Goal: Contribute content: Contribute content

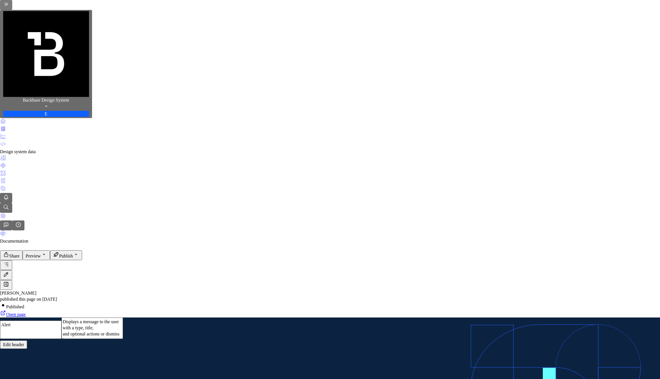
type textarea "*"
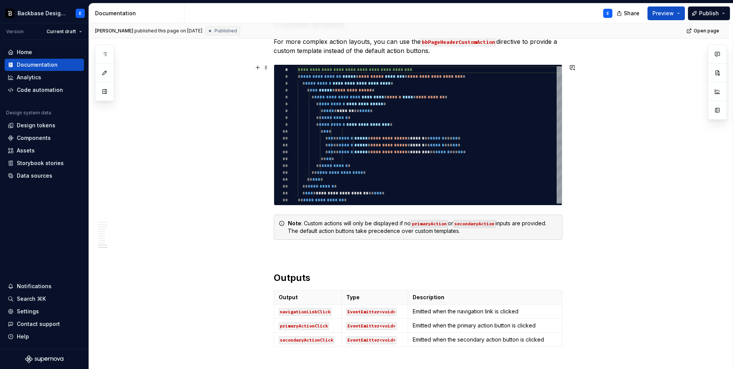
scroll to position [1610, 0]
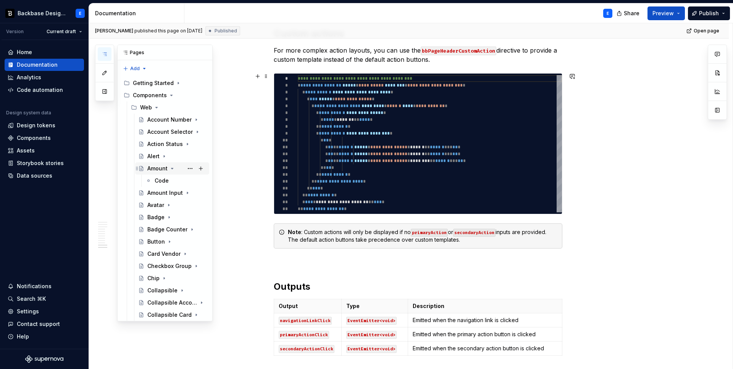
click at [171, 168] on icon "Page tree" at bounding box center [172, 169] width 6 height 6
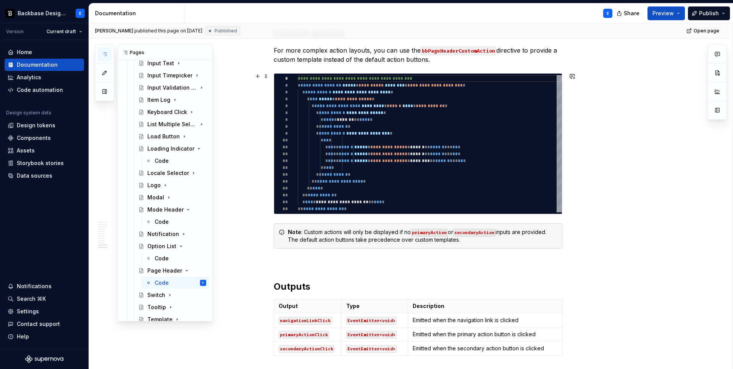
scroll to position [637, 0]
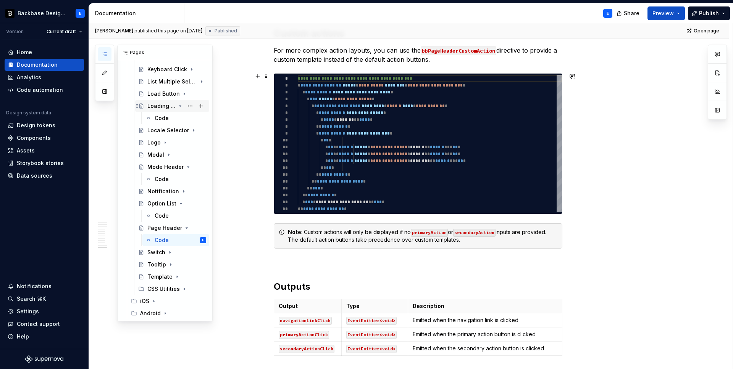
click at [179, 105] on icon "Page tree" at bounding box center [180, 106] width 6 height 6
click at [180, 166] on icon "Page tree" at bounding box center [180, 167] width 6 height 6
click at [180, 202] on icon "Page tree" at bounding box center [180, 204] width 6 height 6
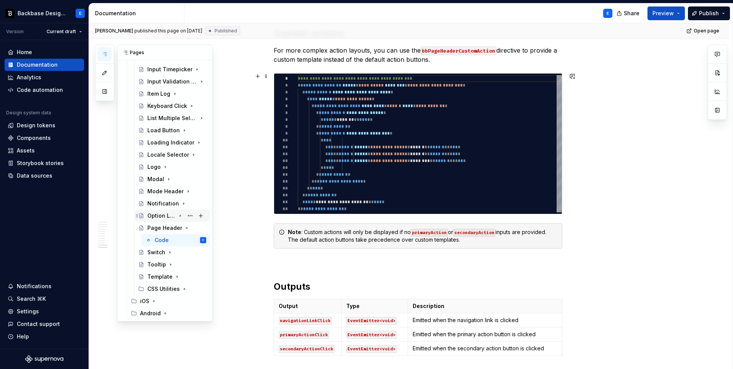
scroll to position [600, 0]
click at [180, 228] on icon "Page tree" at bounding box center [180, 228] width 2 height 1
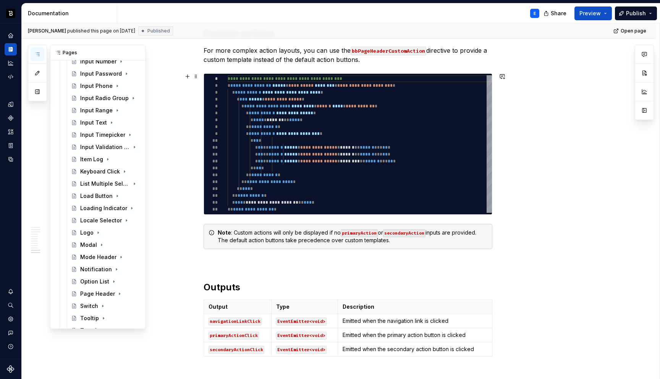
scroll to position [581, 0]
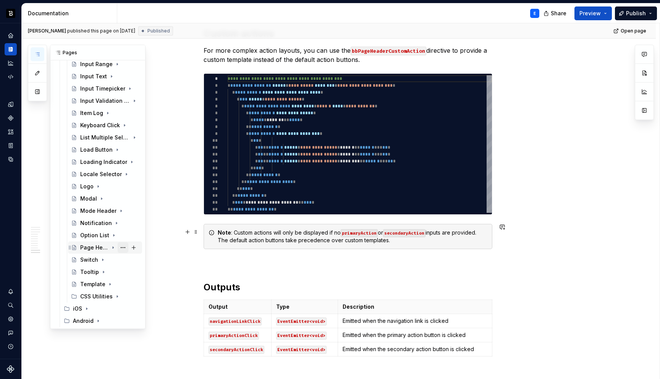
click at [122, 247] on button "Page tree" at bounding box center [123, 247] width 11 height 11
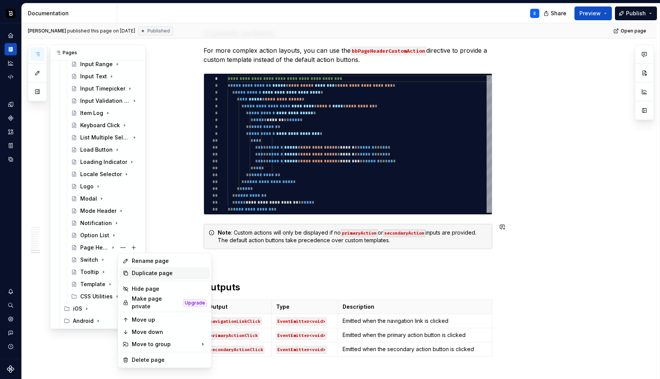
click at [136, 273] on div "Duplicate page" at bounding box center [169, 273] width 75 height 8
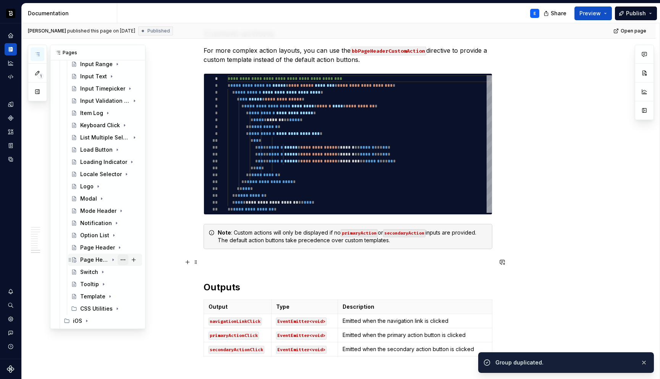
click at [122, 259] on button "Page tree" at bounding box center [123, 259] width 11 height 11
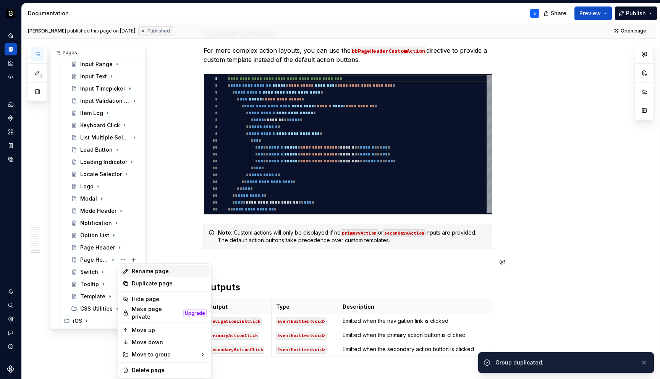
click at [133, 270] on div "Rename page" at bounding box center [169, 271] width 75 height 8
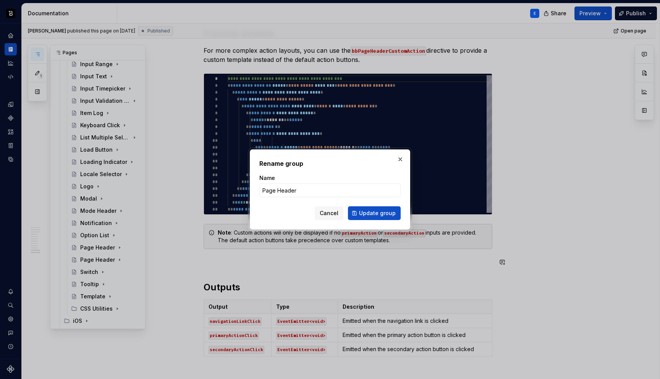
type textarea "*"
type input "Pagination"
click at [361, 213] on span "Update group" at bounding box center [377, 213] width 37 height 8
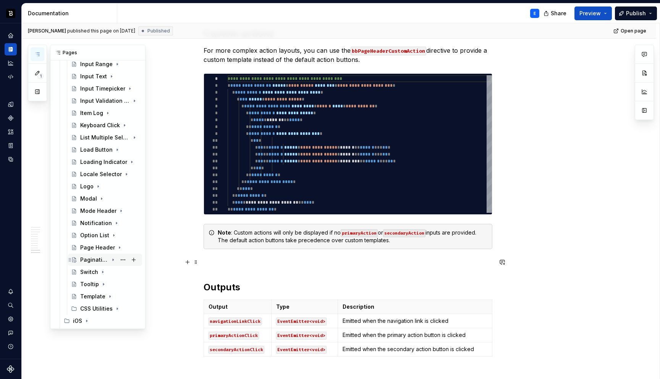
click at [98, 258] on div "Pagination" at bounding box center [94, 260] width 28 height 8
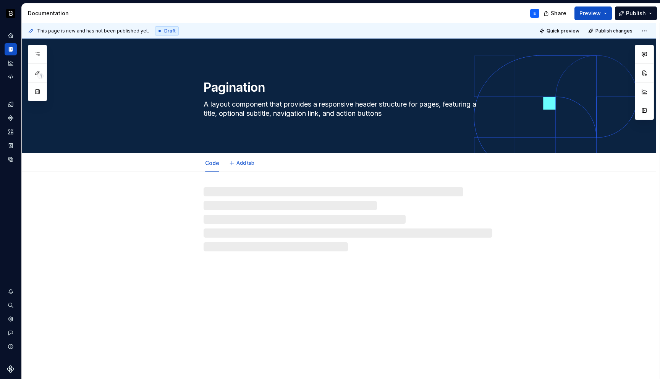
click at [249, 110] on textarea "A layout component that provides a responsive header structure for pages, featu…" at bounding box center [346, 108] width 289 height 21
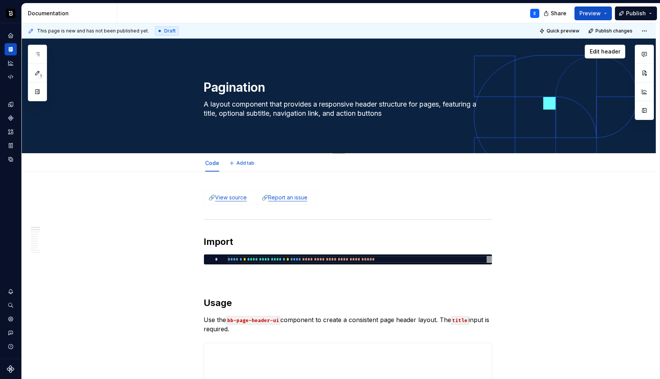
paste textarea "navigation component that allows users to move through pages of data or content…"
type textarea "*"
type textarea "A navigation component that allows users to move through pages of data or conte…"
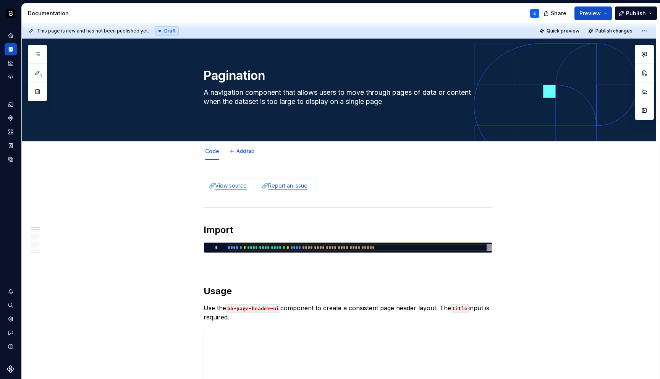
type textarea "*"
type textarea "A navigation component that allows users to move through pages of data or conte…"
click at [230, 185] on link "View source" at bounding box center [231, 185] width 32 height 6
type textarea "*"
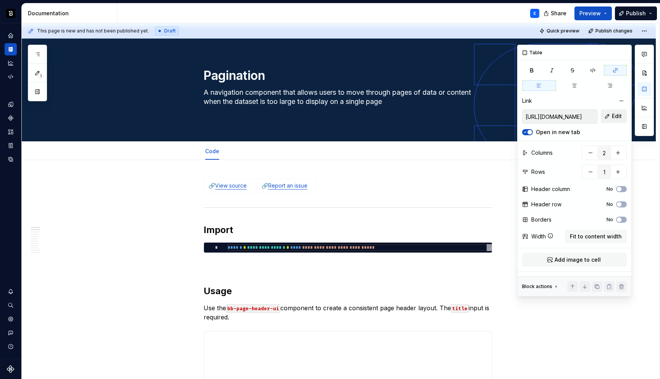
click at [614, 112] on span "Edit" at bounding box center [616, 116] width 10 height 8
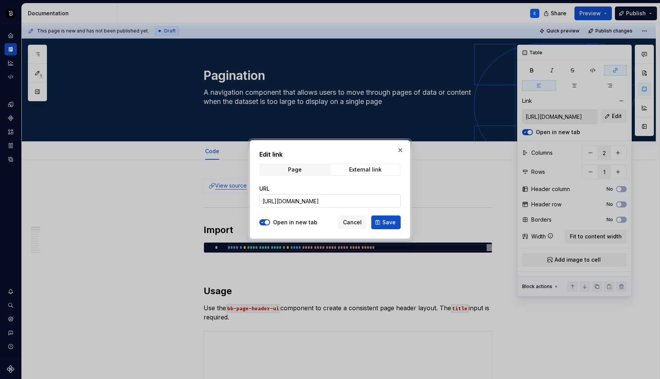
click at [392, 197] on input "https://github.com/backbase-rnd/bac-web-ui/tree/main/libs/ui-ang/page-header" at bounding box center [329, 201] width 141 height 14
paste input "ination"
type input "https://github.com/backbase-rnd/bac-web-ui/tree/main/libs/ui-ang/pagination"
click at [386, 221] on span "Save" at bounding box center [388, 222] width 13 height 8
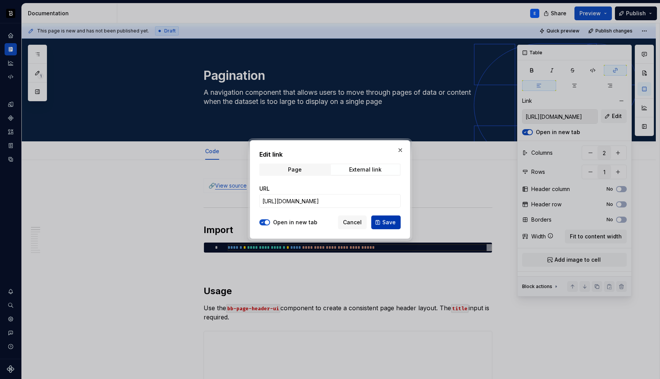
type input "https://github.com/backbase-rnd/bac-web-ui/tree/main/libs/ui-ang/pagination"
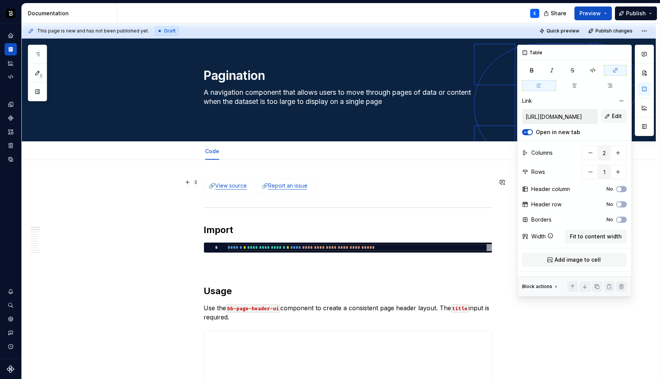
type textarea "*"
type input "https://github.com/backbase-rnd/bac-web-ui/tree/main/libs/ui-ang/page-header"
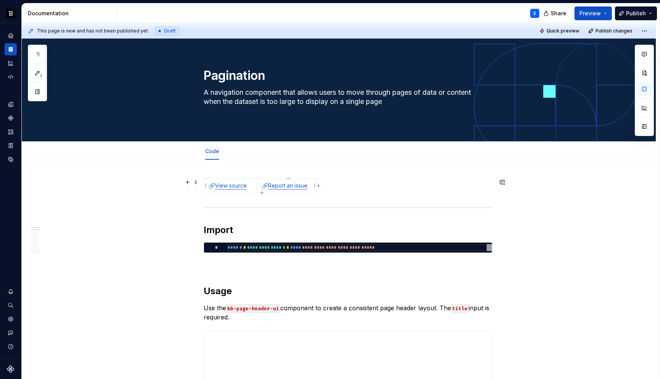
click at [300, 187] on link "Report an issue" at bounding box center [287, 185] width 39 height 6
type textarea "*"
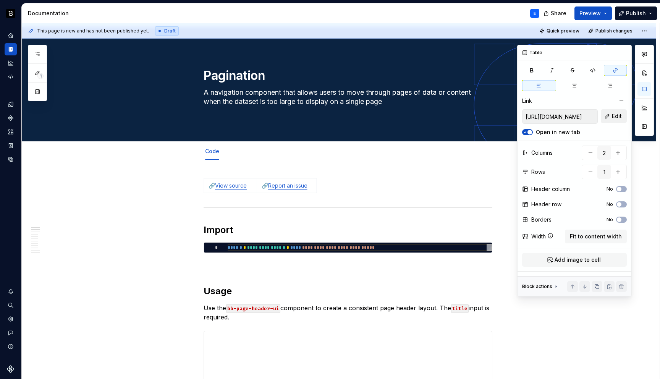
click at [614, 115] on span "Edit" at bounding box center [616, 116] width 10 height 8
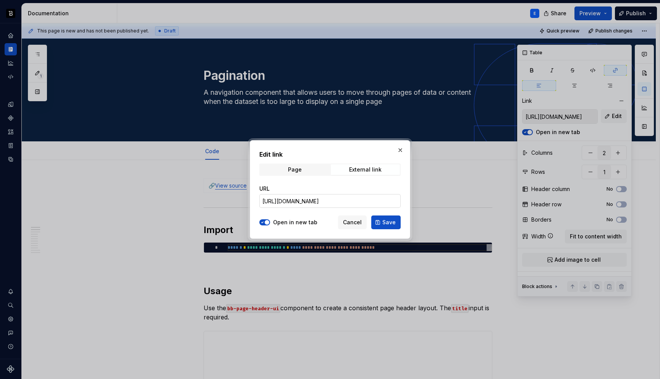
click at [324, 203] on input "https://github.com/backbase-rnd/bac-web-ui/tree/main/libs/ui-ang/page-header" at bounding box center [329, 201] width 141 height 14
paste input "ination"
type input "https://github.com/backbase-rnd/bac-web-ui/tree/main/libs/ui-ang/pagination"
click at [387, 221] on span "Save" at bounding box center [388, 222] width 13 height 8
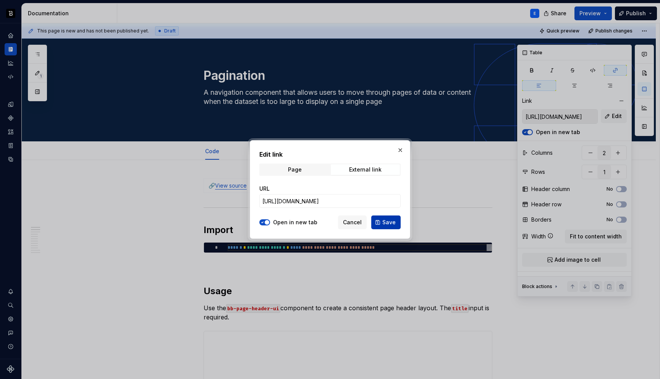
type input "https://github.com/backbase-rnd/bac-web-ui/tree/main/libs/ui-ang/pagination"
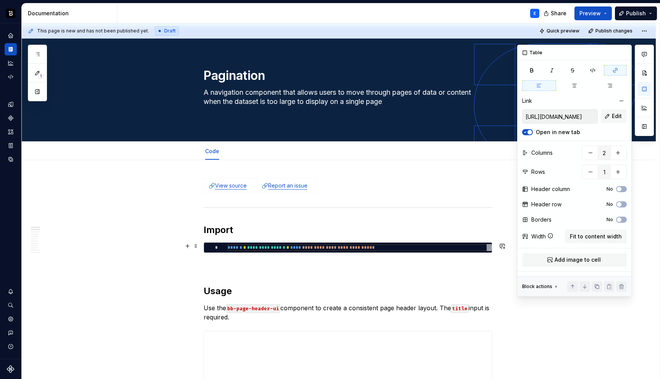
click at [250, 245] on div "**********" at bounding box center [359, 247] width 264 height 7
type textarea "*"
type textarea "**********"
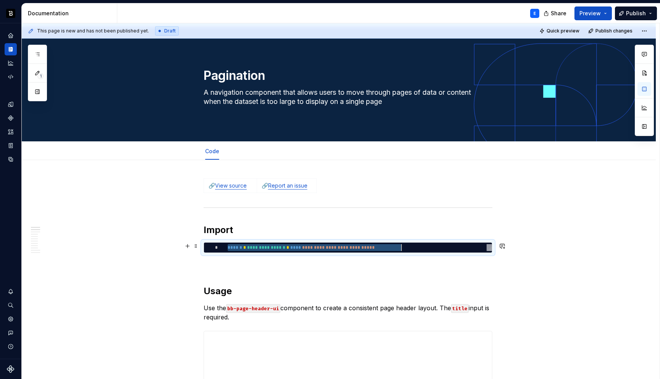
type textarea "*"
type textarea "**********"
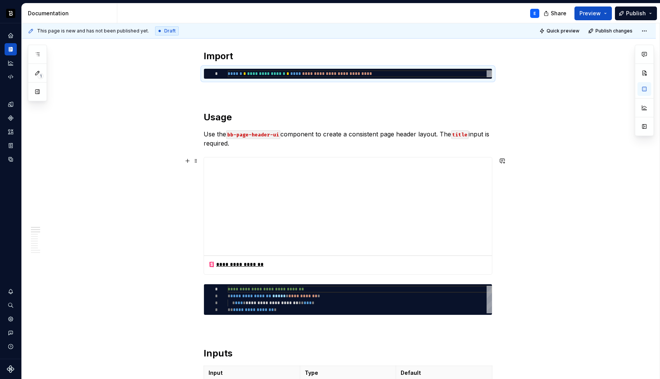
scroll to position [189, 0]
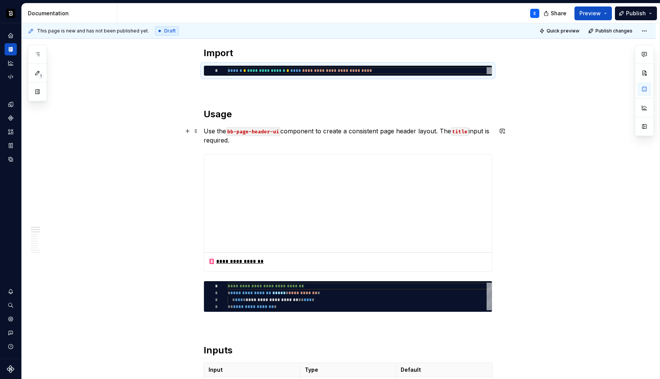
click at [215, 131] on p "Use the bb-page-header-ui component to create a consistent page header layout. …" at bounding box center [347, 135] width 289 height 18
type textarea "*"
paste div
click at [280, 131] on p "Use the `bb-pagination-ui` component to display pagination controls. The compon…" at bounding box center [347, 135] width 289 height 18
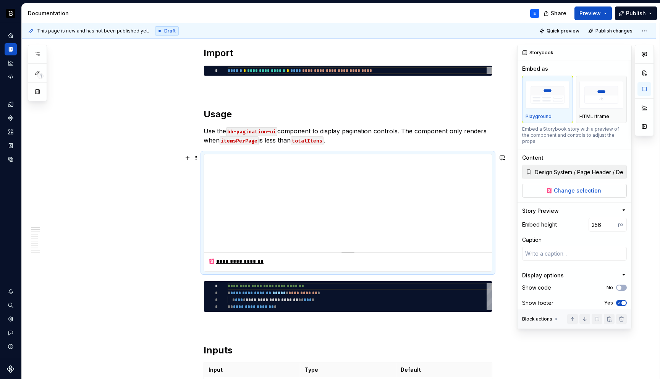
click at [567, 187] on span "Change selection" at bounding box center [576, 191] width 47 height 8
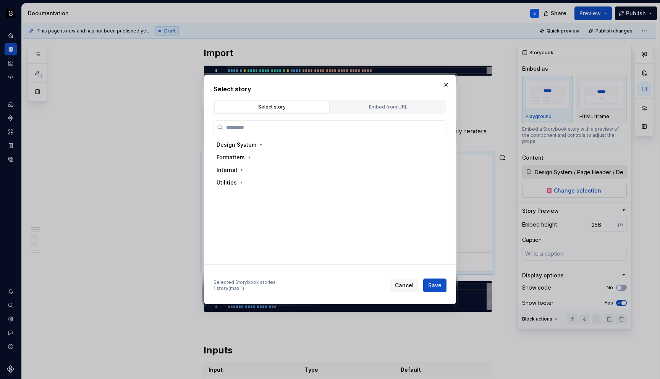
type textarea "*"
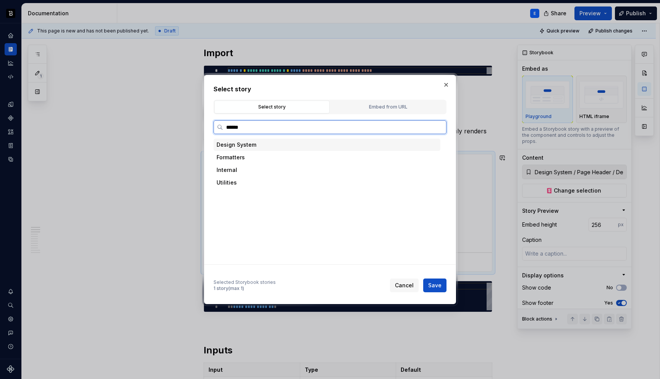
type input "*******"
click at [247, 183] on div "Default" at bounding box center [250, 183] width 20 height 8
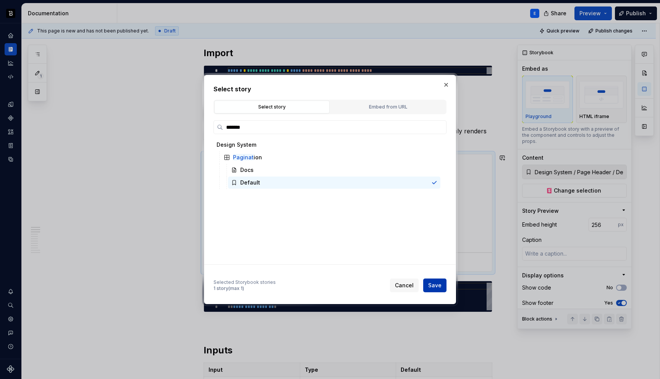
click at [436, 285] on span "Save" at bounding box center [434, 285] width 13 height 8
type textarea "*"
type input "Design System / Pagination / Default"
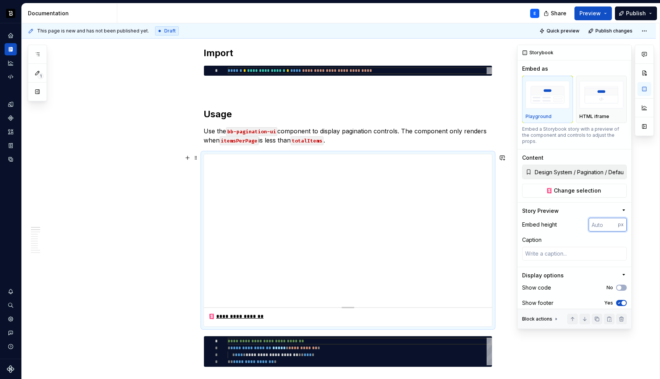
click at [598, 218] on input "number" at bounding box center [602, 225] width 29 height 14
type input "80"
type textarea "*"
type input "100"
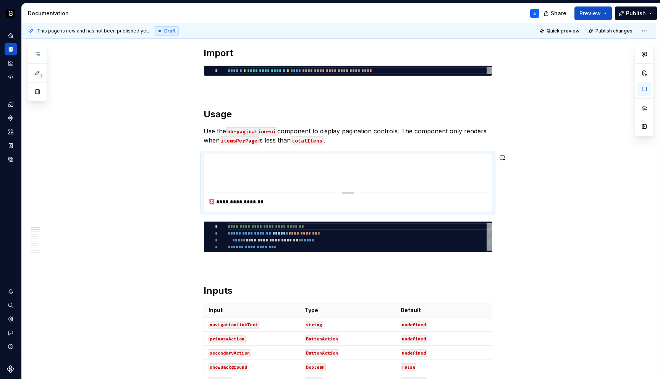
type textarea "*"
type textarea "**********"
click at [263, 239] on div "**********" at bounding box center [359, 236] width 264 height 27
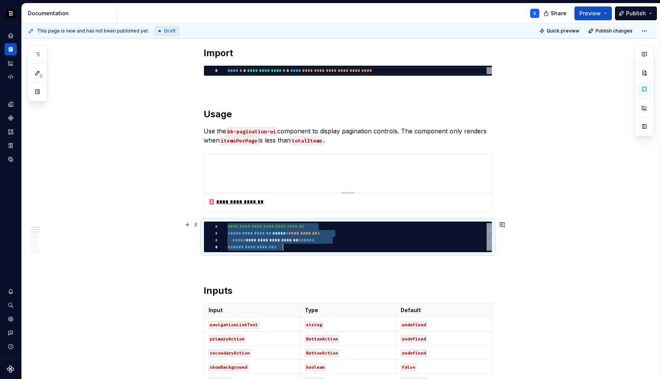
type textarea "*"
type textarea "**********"
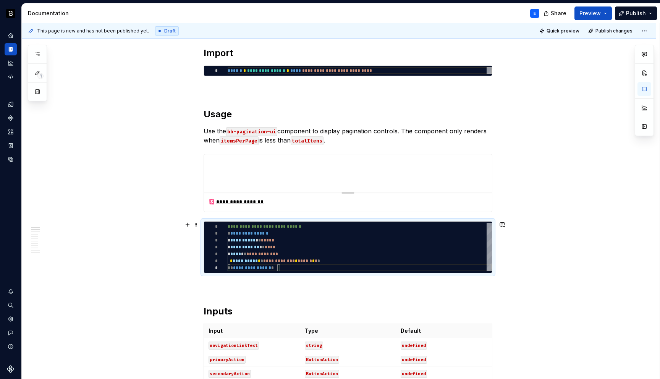
click at [265, 239] on div "**********" at bounding box center [359, 247] width 264 height 48
type textarea "*"
type textarea "**********"
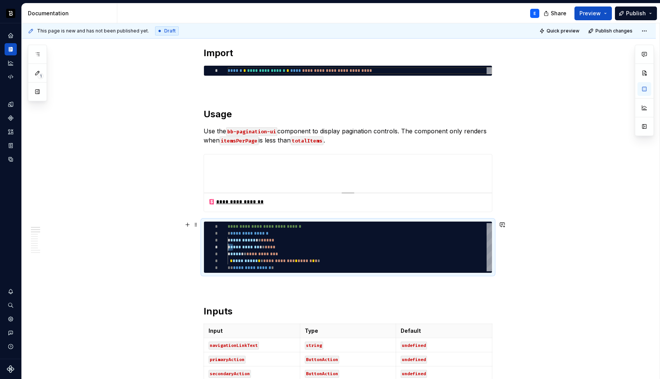
type textarea "*"
type textarea "**********"
type textarea "*"
type textarea "**********"
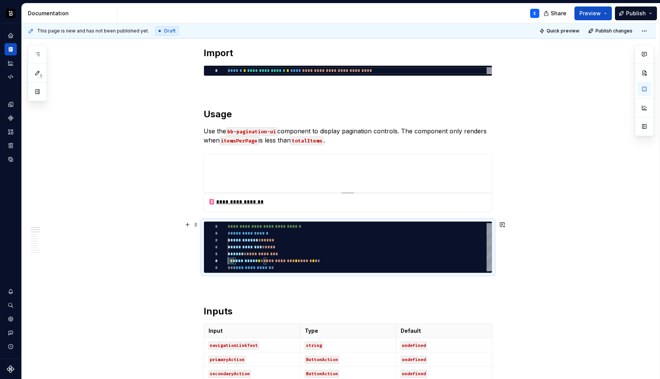
scroll to position [34, 0]
type textarea "*"
type textarea "**********"
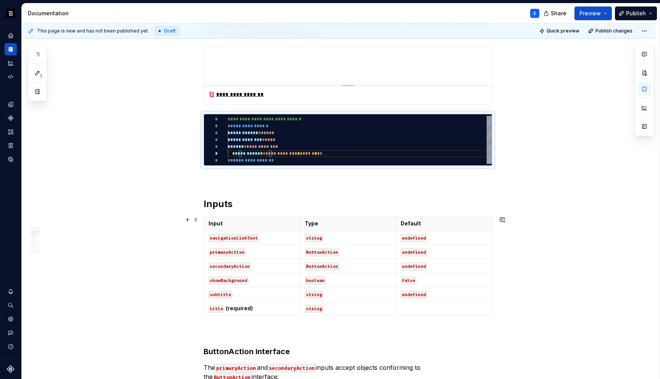
scroll to position [316, 0]
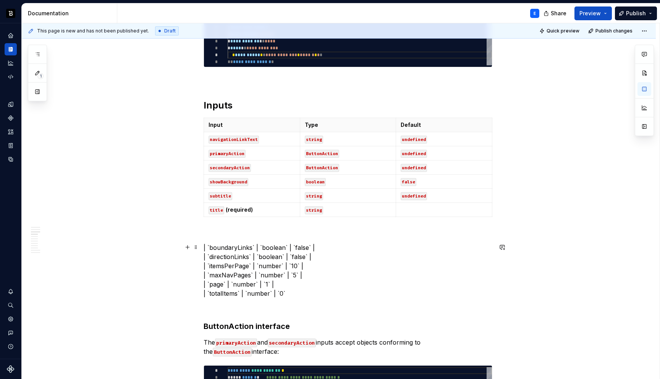
scroll to position [408, 0]
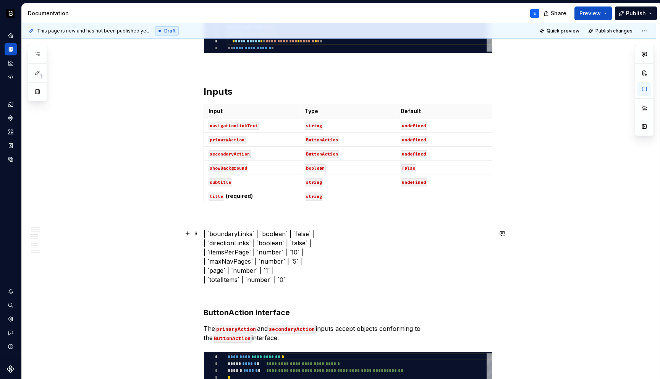
click at [210, 231] on p "| `boundaryLinks` | `boolean` | `false` | | `directionLinks` | `boolean` | `fal…" at bounding box center [347, 256] width 289 height 55
click at [210, 250] on p "boundaryLinks` | `boolean` | `false` | directionLinks` | `boolean` | `false` | …" at bounding box center [347, 256] width 289 height 55
click at [211, 260] on p "boundaryLinks` | `boolean` | `false` | directionLinks` | `boolean` | `false` | …" at bounding box center [347, 256] width 289 height 55
click at [211, 269] on p "boundaryLinks` | `boolean` | `false` | directionLinks` | `boolean` | `false` | …" at bounding box center [347, 256] width 289 height 55
click at [211, 281] on p "boundaryLinks` | `boolean` | `false` | directionLinks` | `boolean` | `false` | …" at bounding box center [347, 256] width 289 height 55
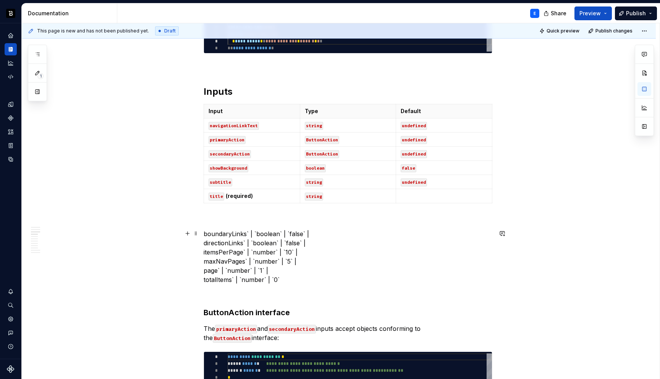
click at [212, 234] on p "boundaryLinks` | `boolean` | `false` | directionLinks` | `boolean` | `false` | …" at bounding box center [347, 256] width 289 height 55
click at [238, 124] on code "navigationLinkText" at bounding box center [233, 126] width 50 height 8
click at [215, 243] on p "` | `boolean` | `false` | directionLinks` | `boolean` | `false` | itemsPerPage`…" at bounding box center [347, 256] width 289 height 55
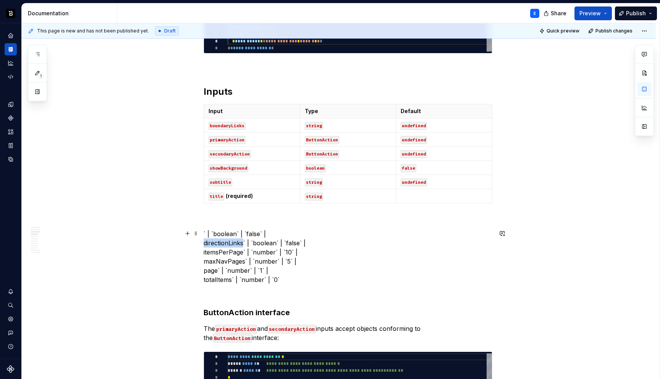
click at [215, 243] on p "` | `boolean` | `false` | directionLinks` | `boolean` | `false` | itemsPerPage`…" at bounding box center [347, 256] width 289 height 55
click at [232, 140] on code "primaryAction" at bounding box center [226, 140] width 37 height 8
click at [215, 253] on p "` | `boolean` | `false` | ` | `boolean` | `false` | itemsPerPage` | `number` | …" at bounding box center [347, 256] width 289 height 55
click at [235, 154] on code "secondaryAction" at bounding box center [229, 154] width 42 height 8
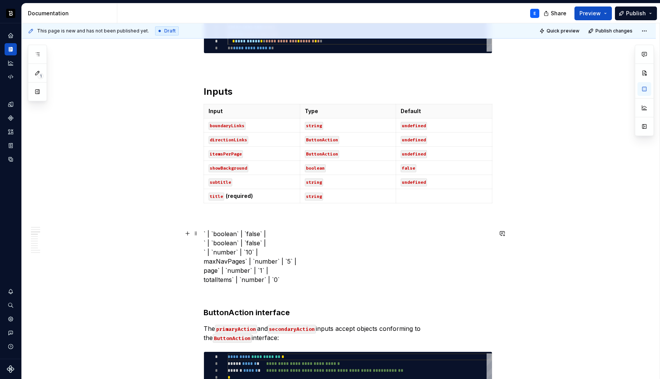
click at [220, 262] on p "` | `boolean` | `false` | ` | `boolean` | `false` | ` | `number` | `10` | maxNa…" at bounding box center [347, 256] width 289 height 55
click at [223, 166] on code "showBackground" at bounding box center [228, 168] width 40 height 8
click at [213, 271] on p "` | `boolean` | `false` | ` | `boolean` | `false` | ` | `number` | `10` | ` | `…" at bounding box center [347, 256] width 289 height 55
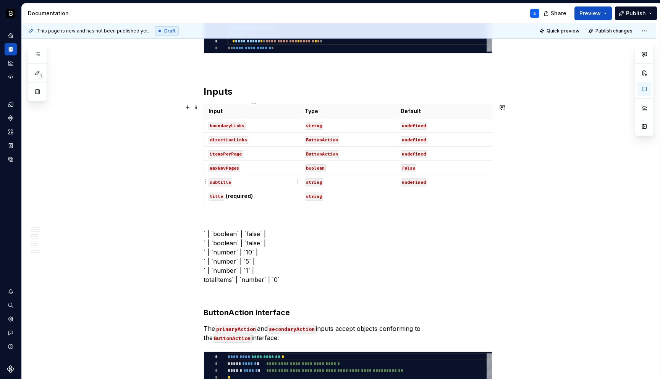
click at [220, 180] on code "subtitle" at bounding box center [220, 182] width 24 height 8
click at [220, 279] on p "` | `boolean` | `false` | ` | `boolean` | `false` | ` | `number` | `10` | ` | `…" at bounding box center [347, 256] width 289 height 55
click at [220, 195] on code "title" at bounding box center [216, 196] width 16 height 8
click at [226, 232] on p "` | `boolean` | `false` | ` | `boolean` | `false` | ` | `number` | `10` | ` | `…" at bounding box center [347, 256] width 289 height 55
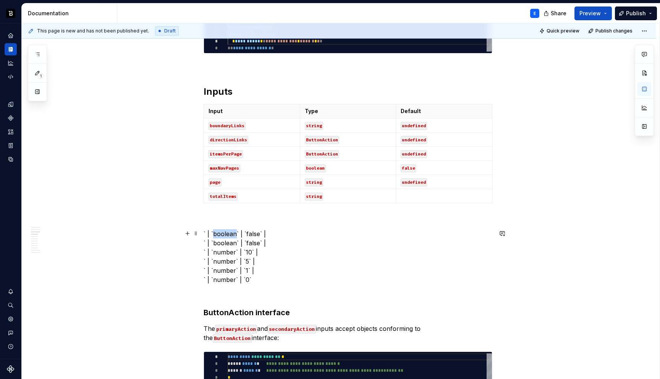
click at [226, 232] on p "` | `boolean` | `false` | ` | `boolean` | `false` | ` | `number` | `10` | ` | `…" at bounding box center [347, 256] width 289 height 55
click at [313, 124] on code "string" at bounding box center [314, 126] width 18 height 8
click at [318, 139] on code "ButtonAction" at bounding box center [322, 140] width 34 height 8
click at [226, 250] on p "` | `` | `false` | ` | `boolean` | `false` | ` | `number` | `10` | ` | `number`…" at bounding box center [347, 256] width 289 height 55
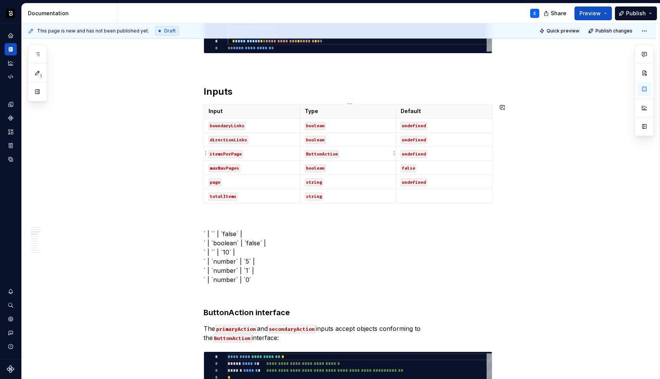
click at [322, 156] on code "ButtonAction" at bounding box center [322, 154] width 34 height 8
click at [224, 234] on p "` | `` | `false` | ` | `boolean` | `false` | ` | `` | `10` | ` | `number` | `5`…" at bounding box center [347, 256] width 289 height 55
click at [248, 240] on p "false` | ` | `boolean` | `false` | ` | `` | `10` | ` | `number` | `5` | ` | `nu…" at bounding box center [347, 256] width 289 height 55
click at [246, 261] on p "false` | false` | 10` | ` | `number` | `5` | ` | `number` | `1` | ` | `number` …" at bounding box center [347, 256] width 289 height 55
click at [246, 267] on p "false` | false` | 10` | 5` | ` | `number` | `1` | ` | `number` | `0`" at bounding box center [347, 256] width 289 height 55
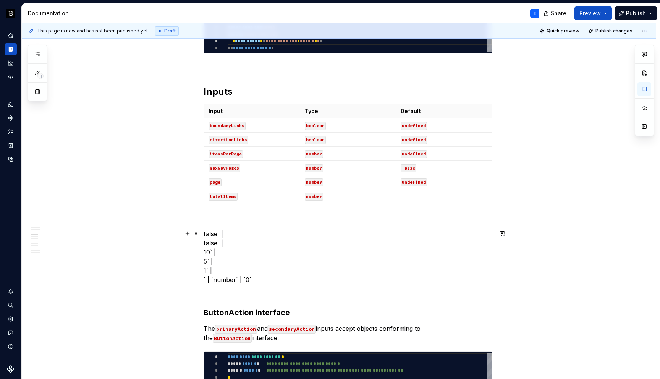
click at [247, 277] on p "false` | false` | 10` | 5` | 1` | ` | `number` | `0`" at bounding box center [347, 256] width 289 height 55
click at [213, 234] on p "false` | false` | 10` | 5` | 1` | 0`" at bounding box center [347, 256] width 289 height 55
click at [416, 128] on code "undefined" at bounding box center [413, 126] width 26 height 8
click at [417, 140] on code "undefined" at bounding box center [413, 140] width 26 height 8
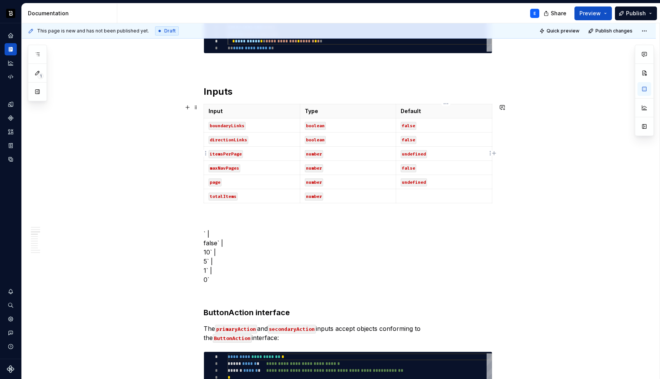
click at [409, 151] on code "undefined" at bounding box center [413, 154] width 26 height 8
click at [410, 167] on code "false" at bounding box center [408, 168] width 16 height 8
click at [411, 181] on code "undefined" at bounding box center [413, 182] width 26 height 8
click at [412, 198] on p at bounding box center [443, 196] width 87 height 8
click at [221, 219] on p at bounding box center [347, 219] width 289 height 9
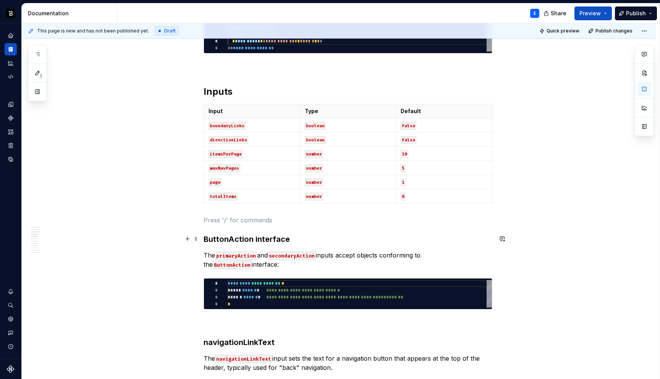
click at [213, 237] on h3 "ButtonAction interface" at bounding box center [347, 239] width 289 height 11
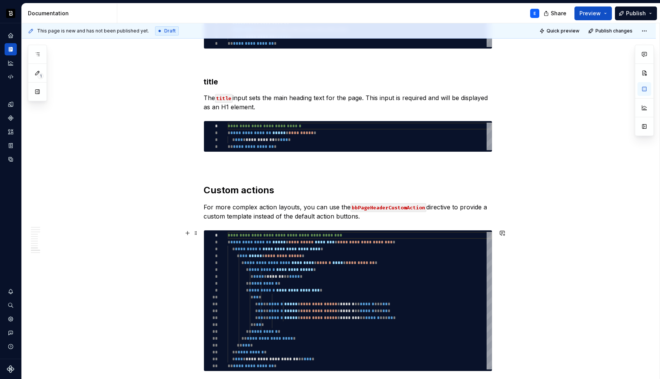
scroll to position [1502, 0]
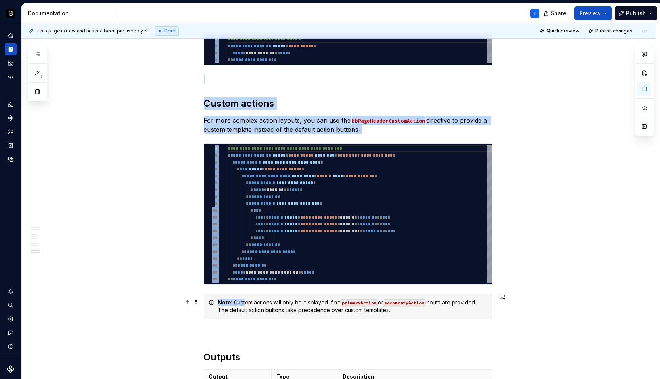
click at [247, 302] on div "Note : Custom actions will only be displayed if no primaryAction or secondaryAc…" at bounding box center [352, 305] width 269 height 15
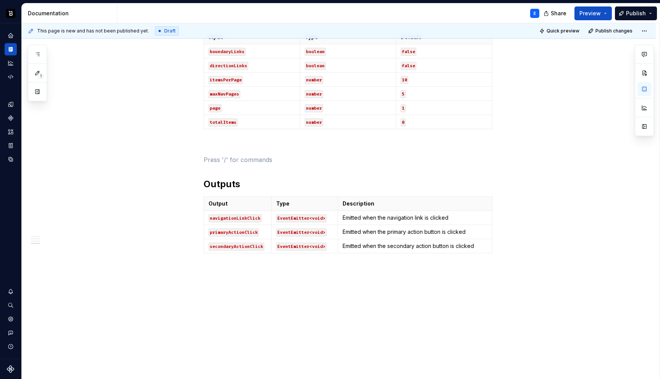
scroll to position [481, 0]
click at [198, 185] on span at bounding box center [196, 184] width 6 height 11
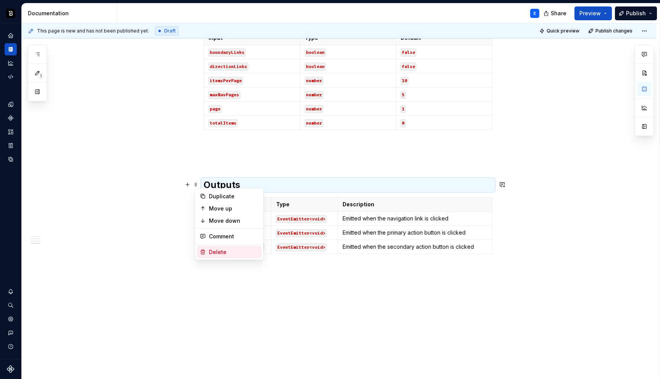
click at [207, 250] on div "Delete" at bounding box center [229, 252] width 65 height 12
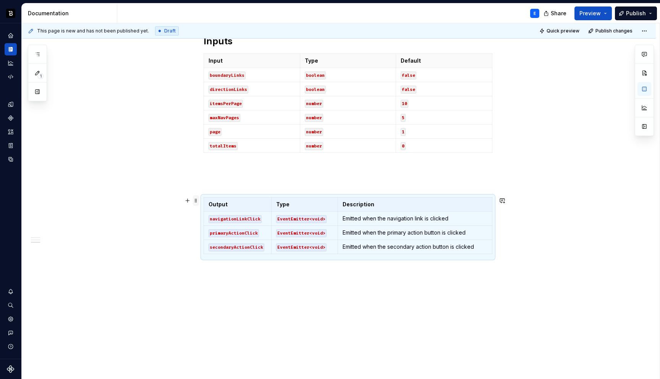
click at [197, 197] on span at bounding box center [196, 200] width 6 height 11
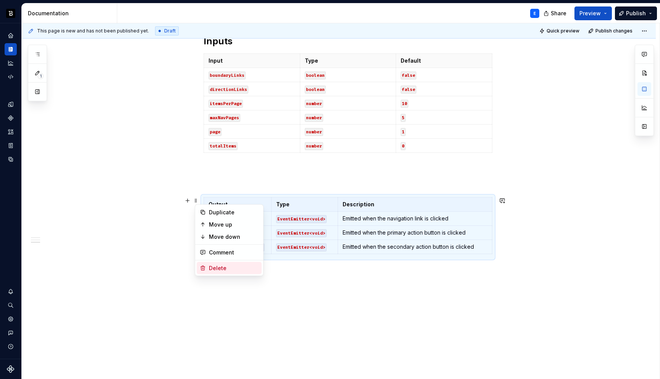
click at [205, 265] on icon at bounding box center [203, 268] width 6 height 6
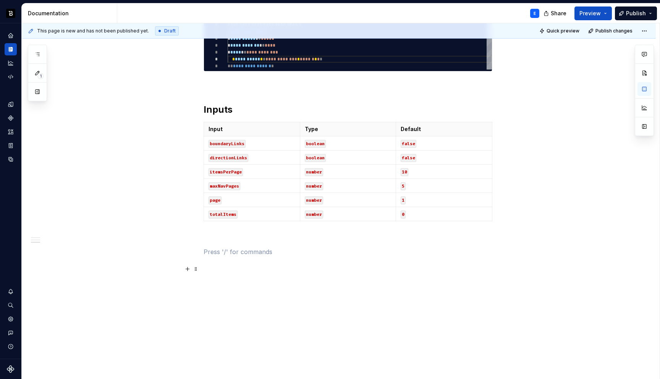
scroll to position [389, 0]
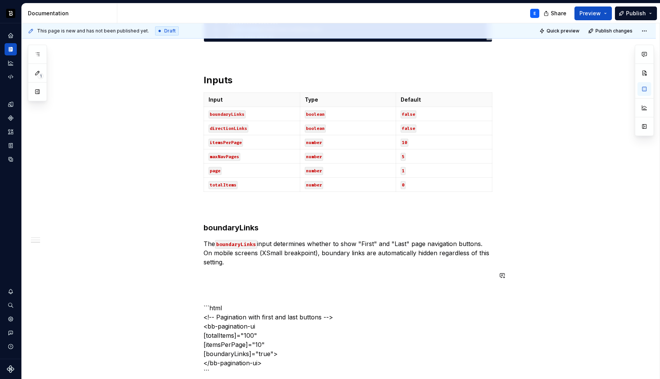
scroll to position [444, 0]
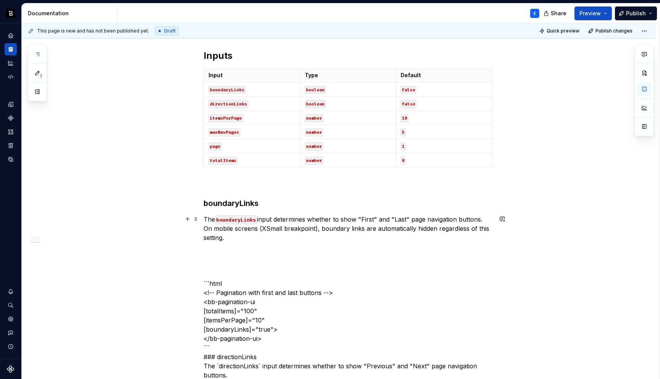
click at [249, 236] on p "The boundaryLinks input determines whether to show "First" and "Last" page navi…" at bounding box center [347, 228] width 289 height 27
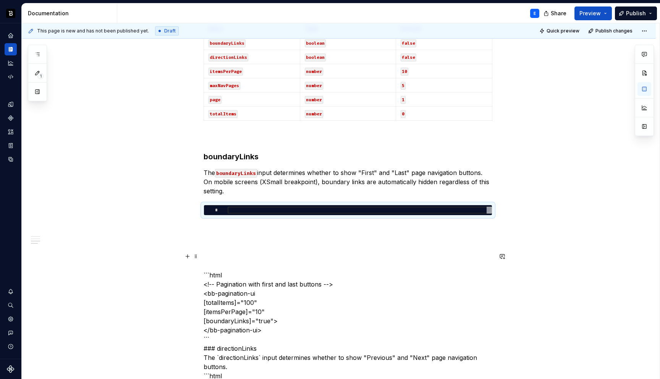
scroll to position [501, 0]
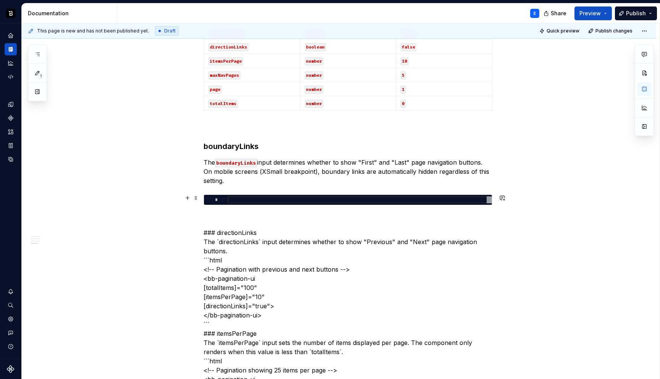
click at [247, 199] on div at bounding box center [359, 199] width 264 height 7
type textarea "*"
type textarea "**********"
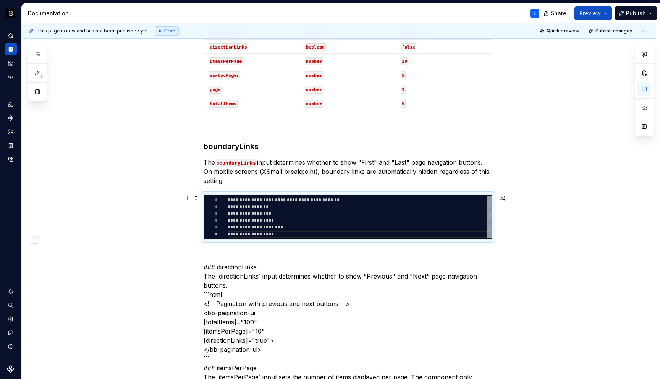
click at [257, 206] on div "**********" at bounding box center [359, 216] width 264 height 41
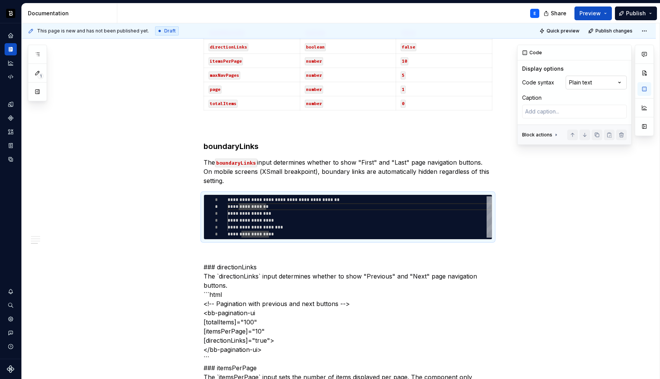
click at [586, 85] on div "Comments Open comments No comments yet Select ‘Comment’ from the block context …" at bounding box center [585, 95] width 137 height 100
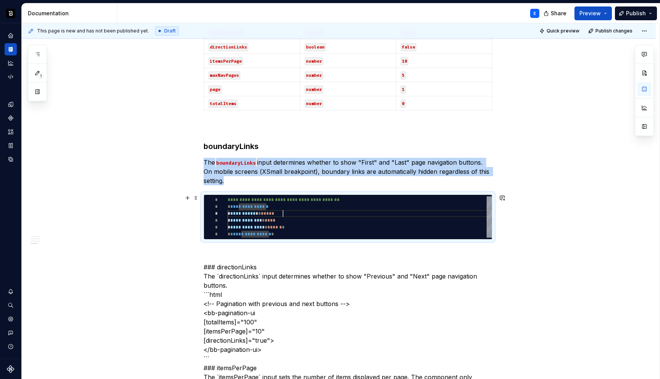
click at [312, 213] on div "**********" at bounding box center [359, 216] width 264 height 41
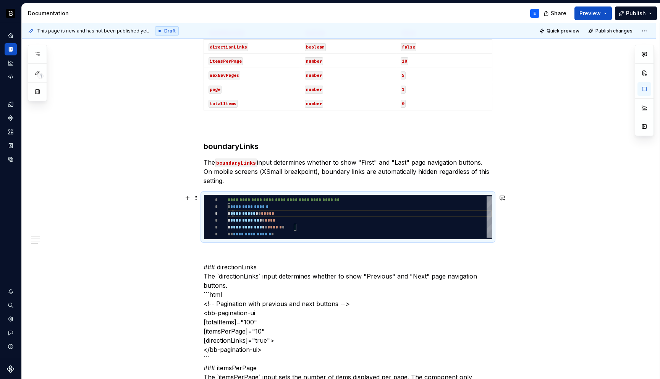
scroll to position [14, 0]
type textarea "*"
type textarea "**********"
type textarea "*"
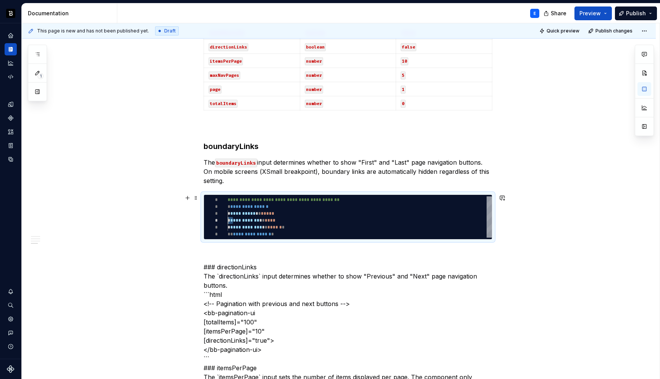
type textarea "**********"
type textarea "*"
type textarea "**********"
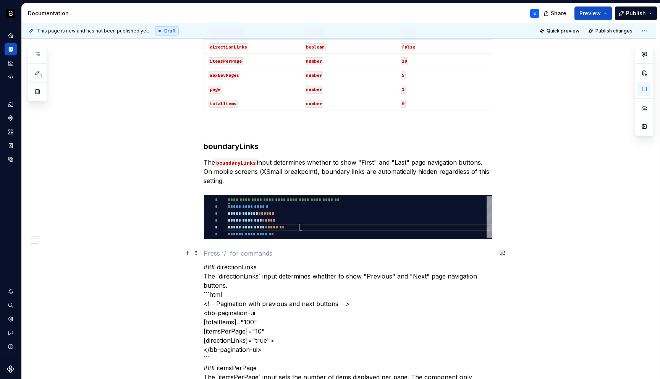
click at [242, 255] on p at bounding box center [347, 252] width 289 height 9
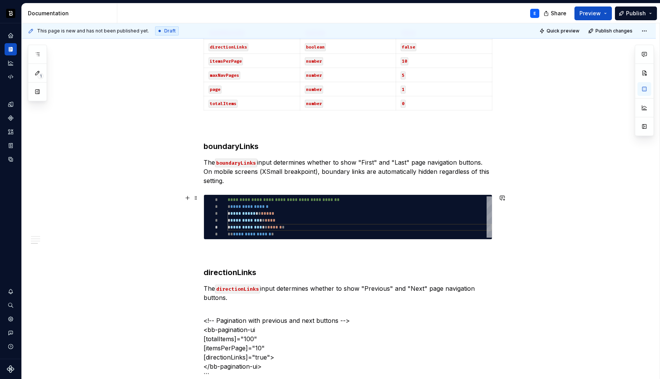
click at [201, 197] on div "**********" at bounding box center [339, 361] width 634 height 1381
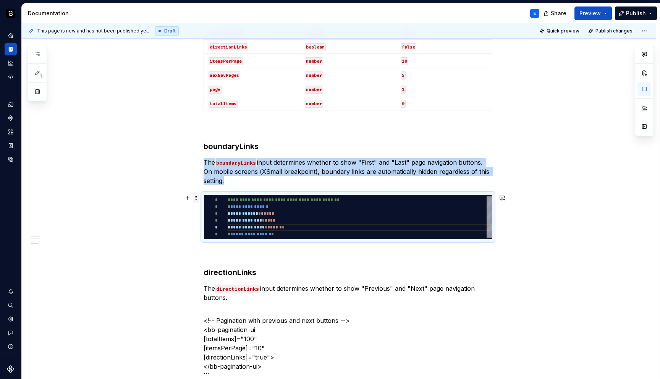
click at [198, 197] on span at bounding box center [196, 197] width 6 height 11
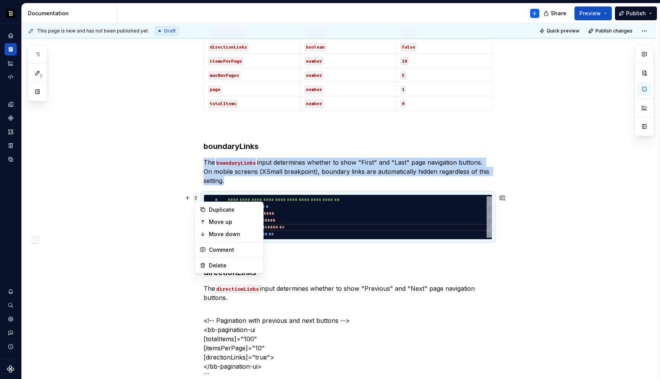
click at [198, 197] on span at bounding box center [196, 197] width 6 height 11
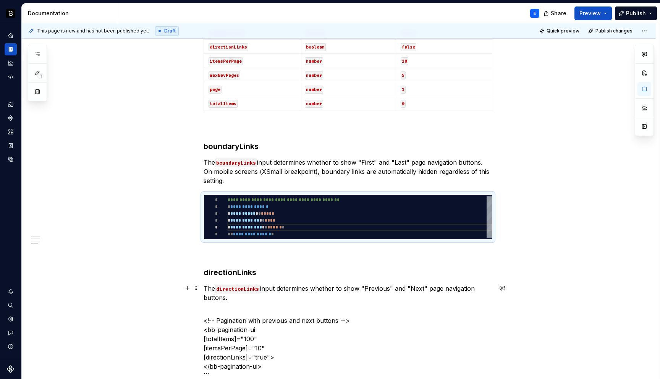
click at [244, 297] on p "The directionLinks input determines whether to show "Previous" and "Next" page …" at bounding box center [347, 293] width 289 height 18
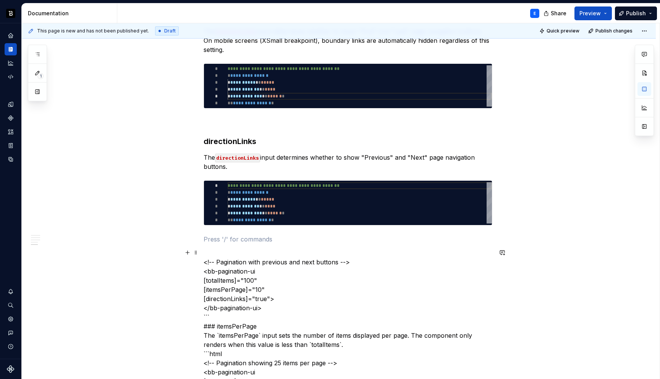
scroll to position [636, 0]
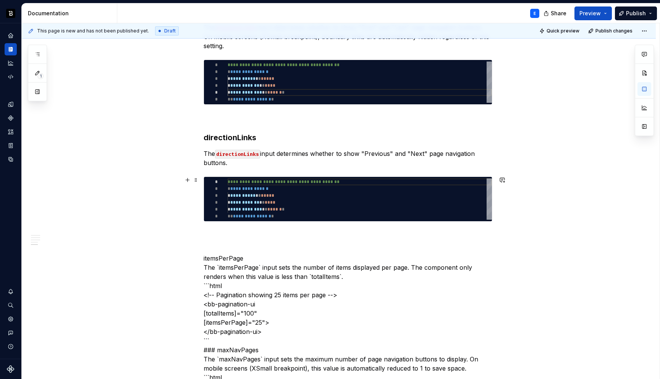
type textarea "*"
type textarea "**********"
click at [279, 184] on div "**********" at bounding box center [359, 198] width 264 height 41
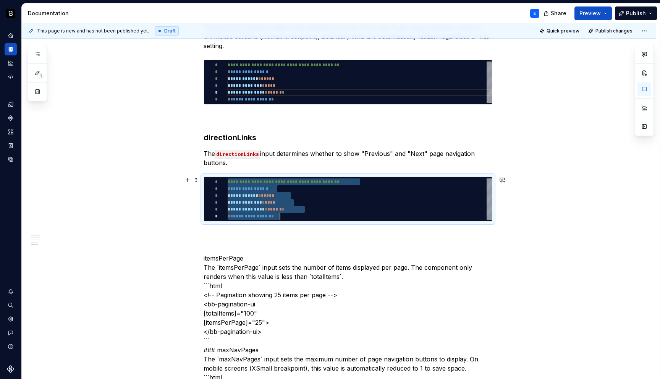
type textarea "*"
type textarea "**********"
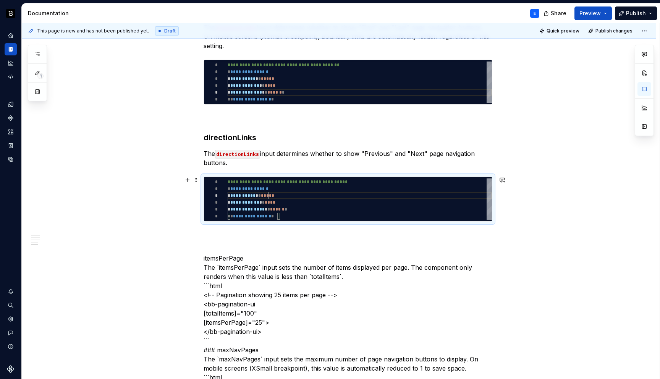
click at [271, 196] on div "**********" at bounding box center [359, 198] width 264 height 41
type textarea "*"
type textarea "**********"
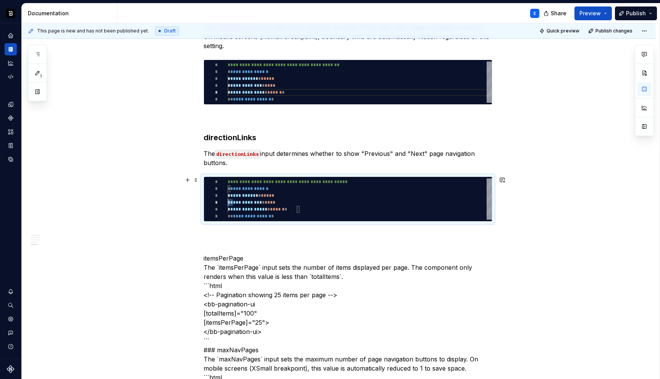
type textarea "*"
type textarea "**********"
type textarea "*"
type textarea "**********"
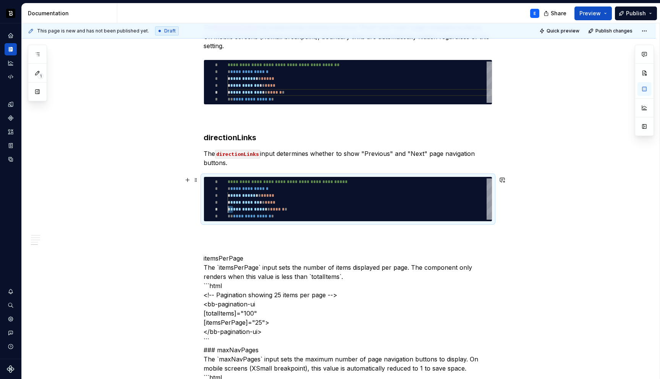
scroll to position [27, 11]
click at [239, 229] on div "**********" at bounding box center [347, 179] width 289 height 1249
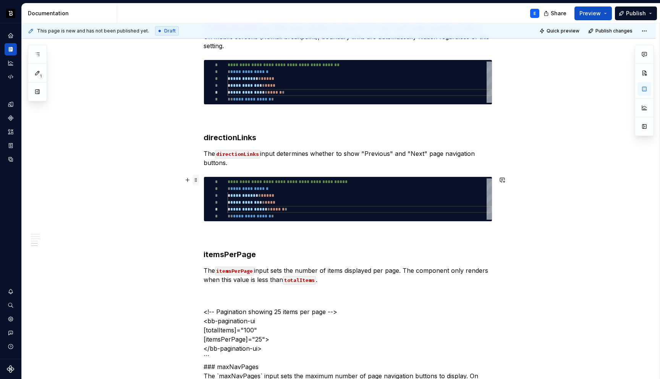
click at [197, 179] on span at bounding box center [196, 179] width 6 height 11
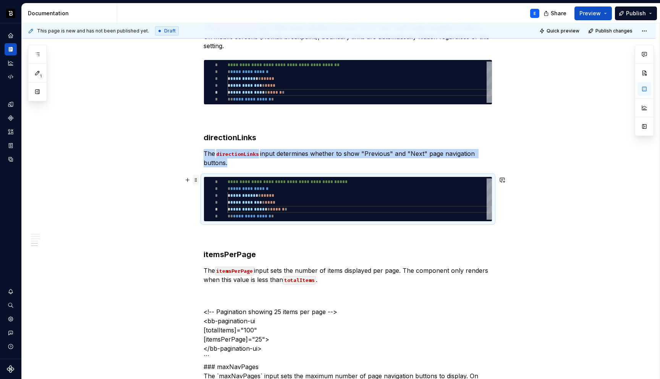
click at [197, 179] on span at bounding box center [196, 179] width 6 height 11
copy p "The directionLinks input determines whether to show "Previous" and "Next" page …"
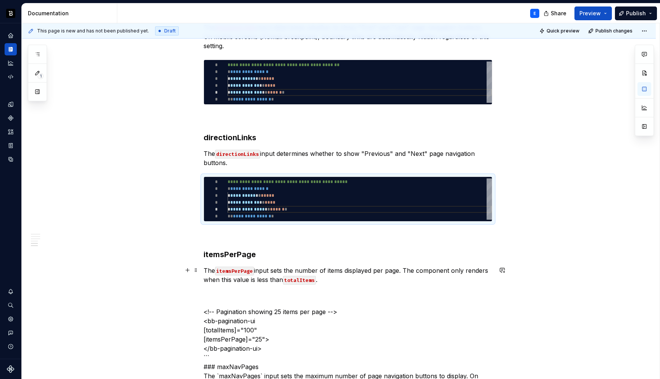
click at [335, 279] on p "The itemsPerPage input sets the number of items displayed per page. The compone…" at bounding box center [347, 275] width 289 height 18
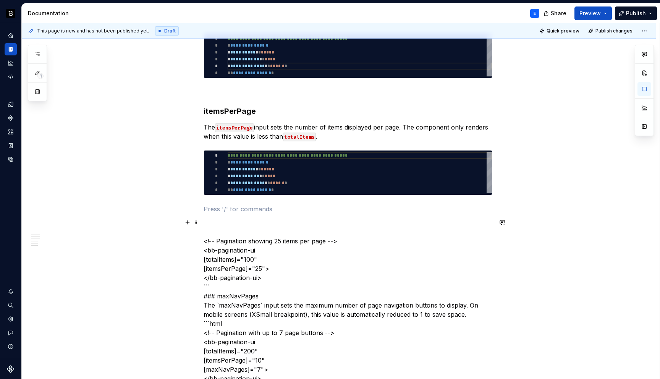
scroll to position [785, 0]
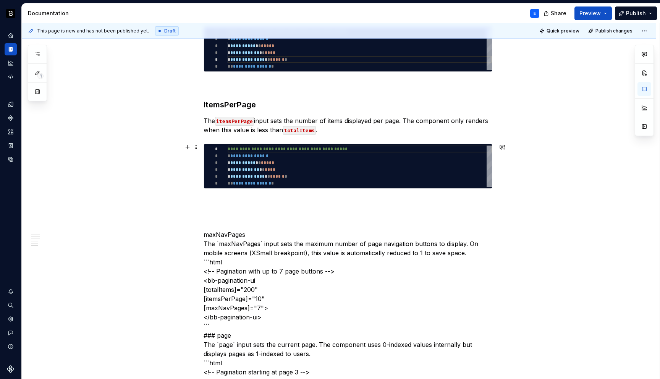
type textarea "*"
type textarea "**********"
click at [273, 154] on div "**********" at bounding box center [359, 165] width 264 height 41
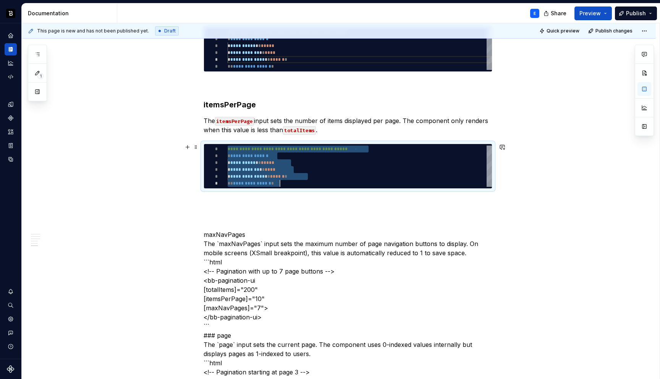
type textarea "*"
type textarea "**********"
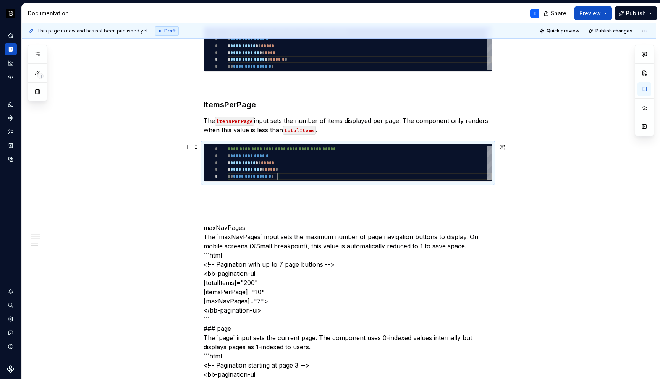
click at [267, 162] on div "**********" at bounding box center [359, 162] width 264 height 34
type textarea "*"
type textarea "**********"
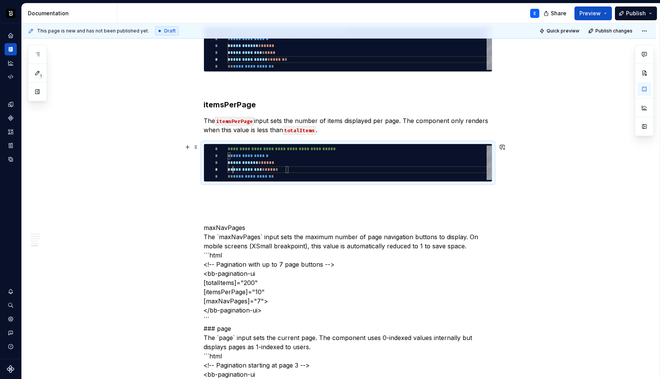
type textarea "*"
type textarea "**********"
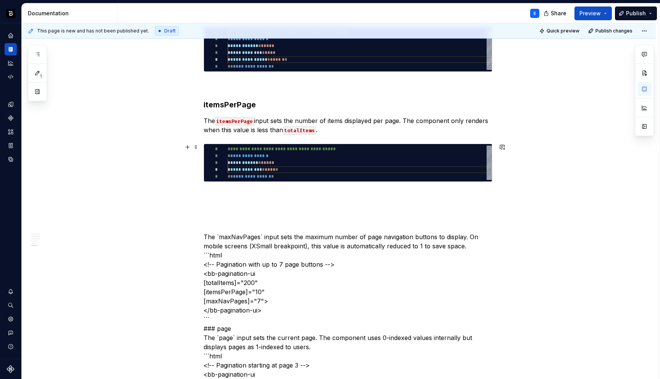
click at [239, 186] on div "**********" at bounding box center [347, 43] width 289 height 1276
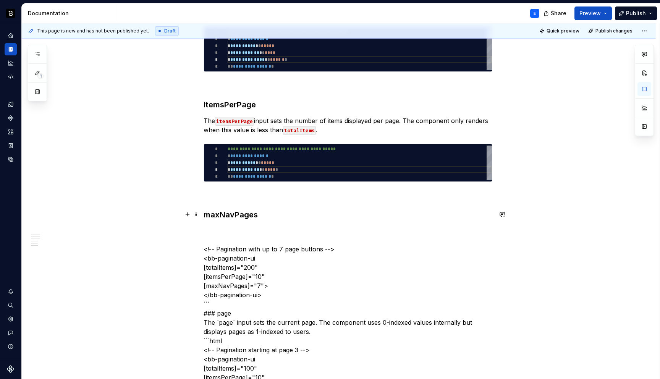
click at [262, 213] on h3 "maxNavPages" at bounding box center [347, 214] width 289 height 11
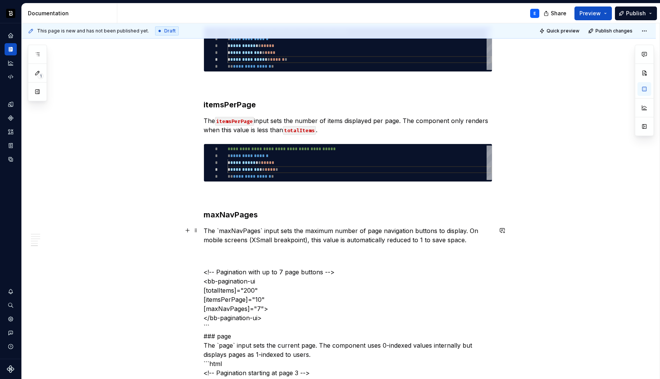
click at [263, 228] on p "The `maxNavPages` input sets the maximum number of page navigation buttons to d…" at bounding box center [347, 235] width 289 height 18
click at [197, 148] on span at bounding box center [196, 147] width 6 height 11
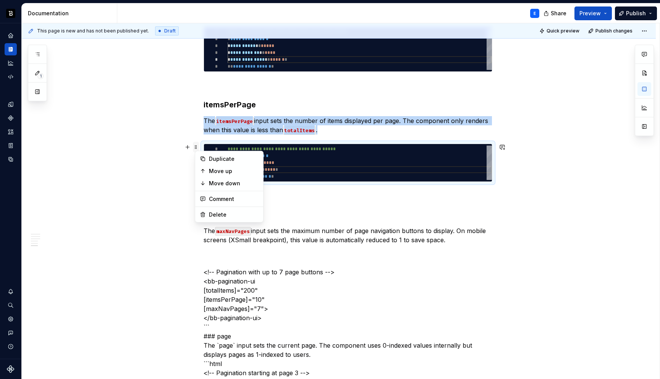
click at [197, 148] on span at bounding box center [196, 147] width 6 height 11
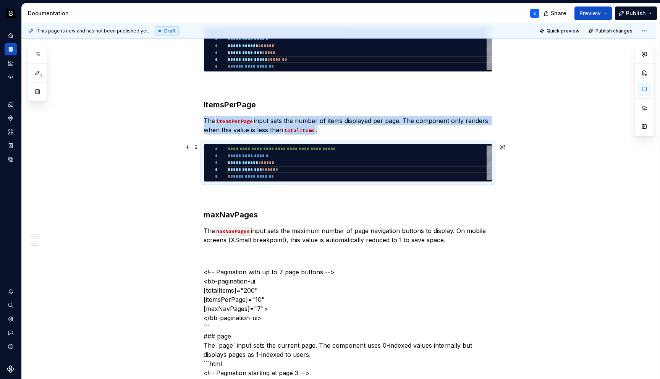
copy p "The itemsPerPage input sets the number of items displayed per page. The compone…"
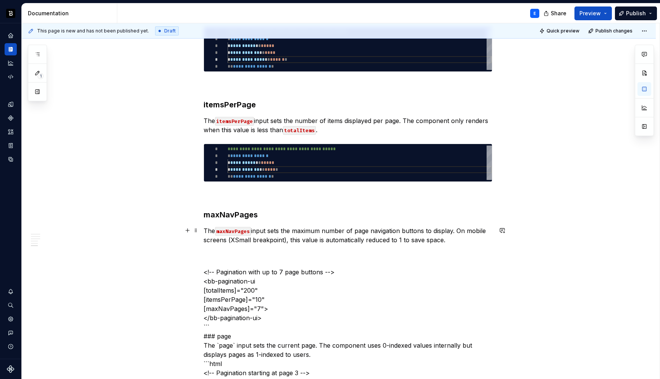
click at [451, 239] on p "The maxNavPages input sets the maximum number of page navigation buttons to dis…" at bounding box center [347, 235] width 289 height 18
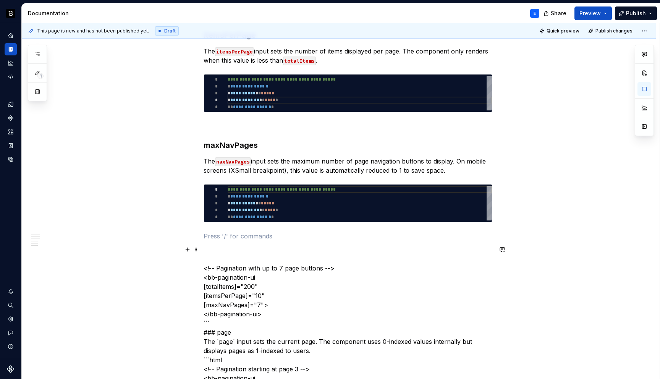
scroll to position [894, 0]
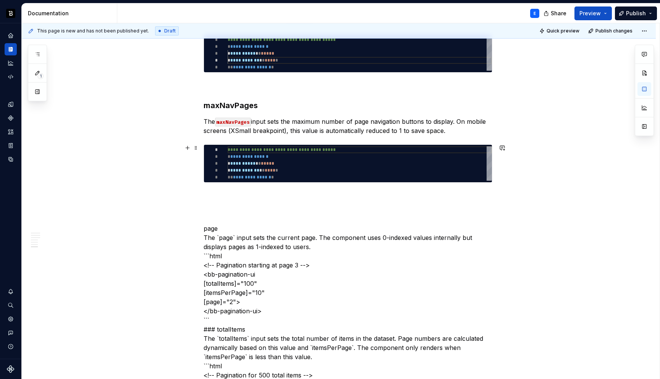
type textarea "*"
type textarea "**********"
click at [242, 153] on div "**********" at bounding box center [359, 163] width 264 height 34
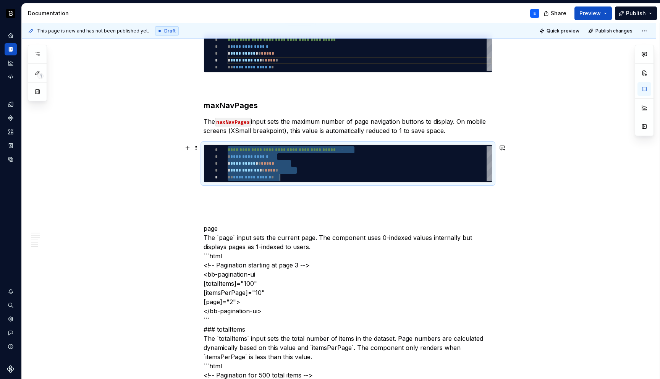
type textarea "*"
type textarea "**********"
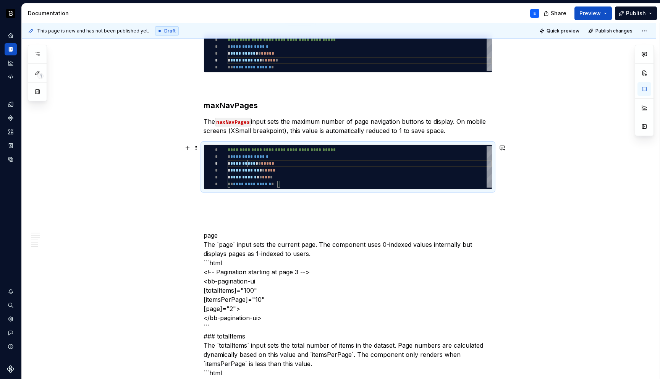
click at [247, 161] on div "**********" at bounding box center [359, 166] width 264 height 41
type textarea "*"
type textarea "**********"
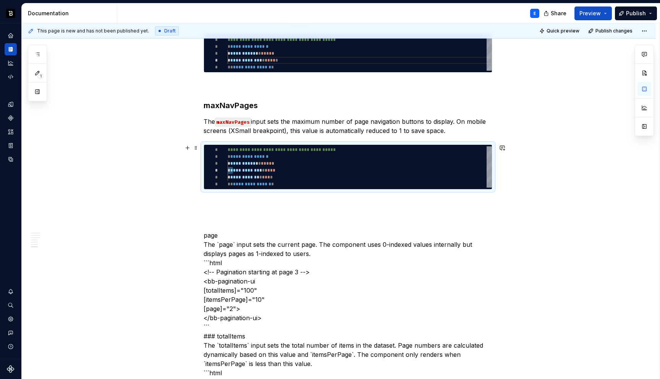
type textarea "*"
type textarea "**********"
type textarea "*"
type textarea "**********"
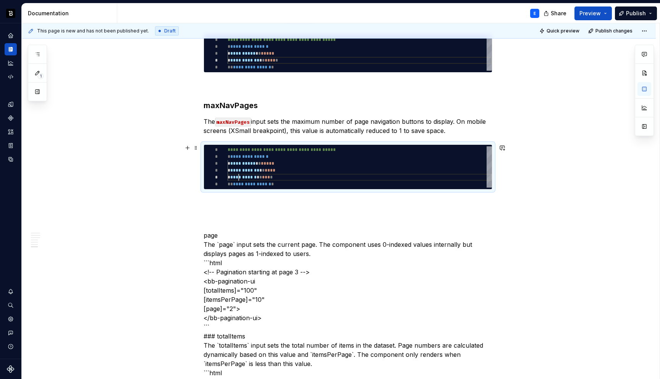
scroll to position [27, 11]
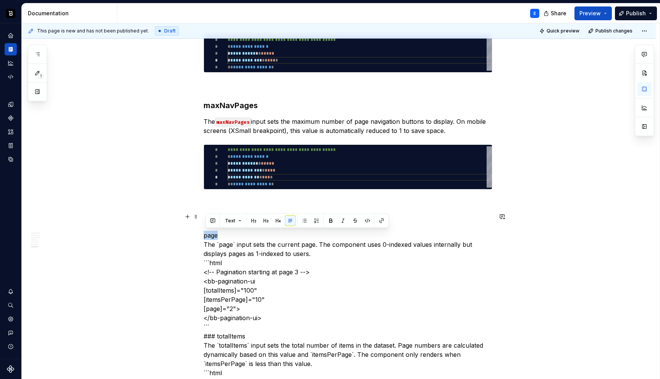
click at [220, 198] on p at bounding box center [347, 202] width 289 height 9
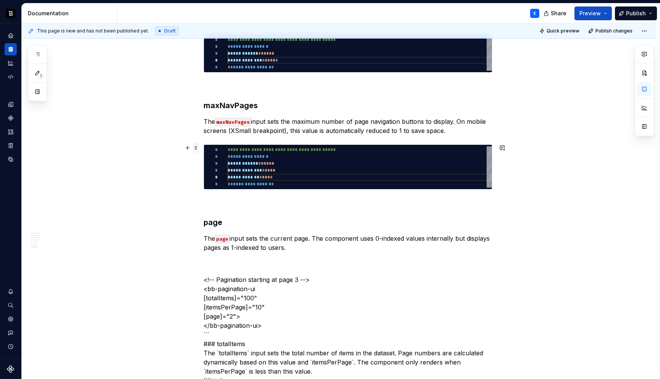
click at [197, 148] on span at bounding box center [196, 147] width 6 height 11
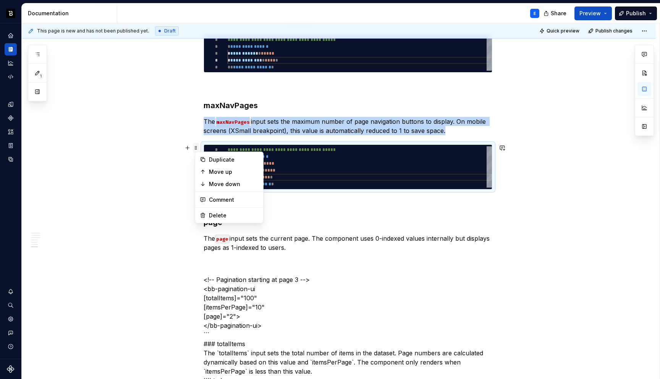
click at [197, 148] on span at bounding box center [196, 147] width 6 height 11
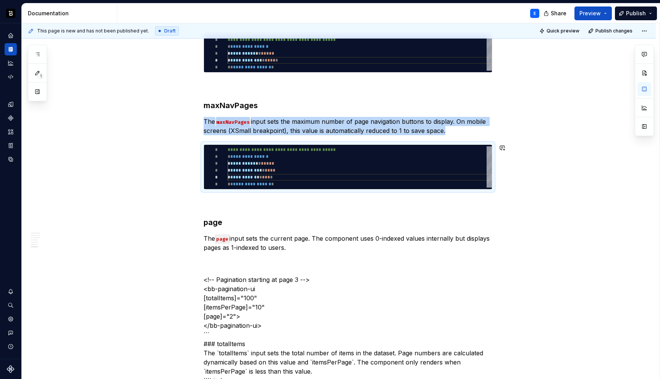
copy p "The maxNavPages input sets the maximum number of page navigation buttons to dis…"
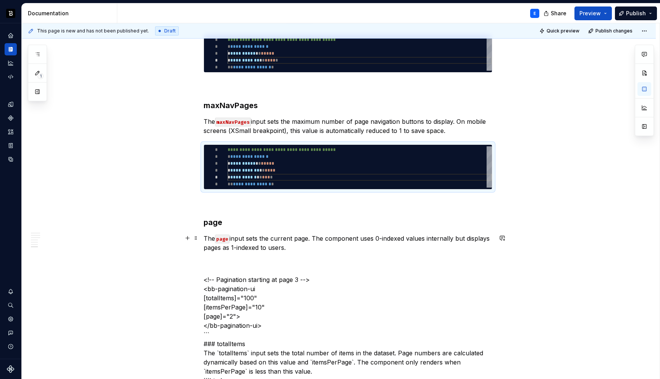
click at [318, 248] on p "The page input sets the current page. The component uses 0-indexed values inter…" at bounding box center [347, 243] width 289 height 18
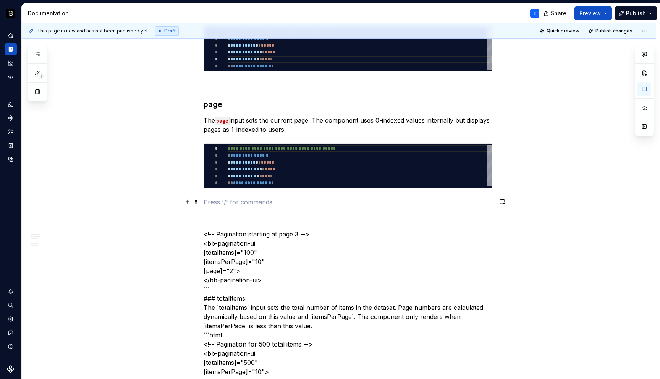
scroll to position [1026, 0]
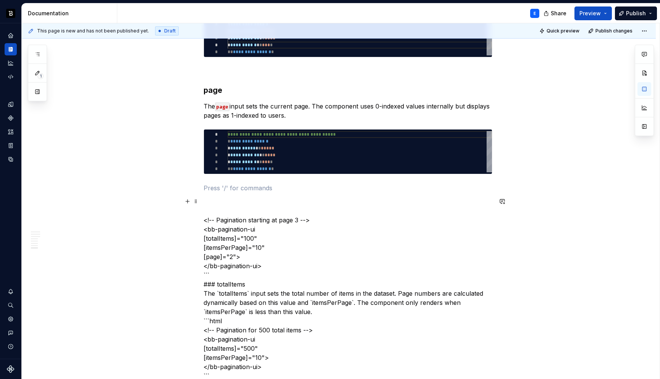
click at [233, 220] on p "<!-- Pagination starting at page 3 --> <bb-pagination-ui [totalItems]="100" [it…" at bounding box center [347, 366] width 289 height 339
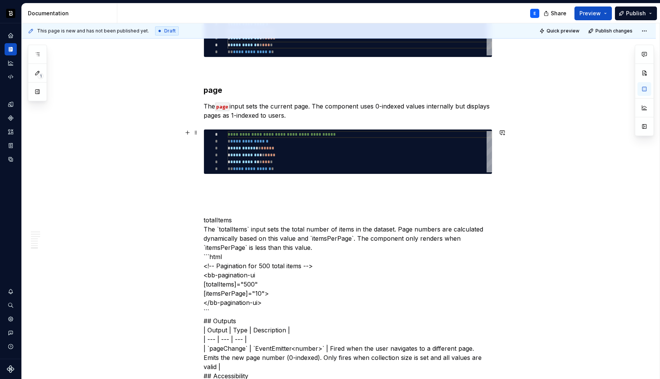
type textarea "*"
type textarea "**********"
click at [258, 149] on div "**********" at bounding box center [359, 151] width 264 height 41
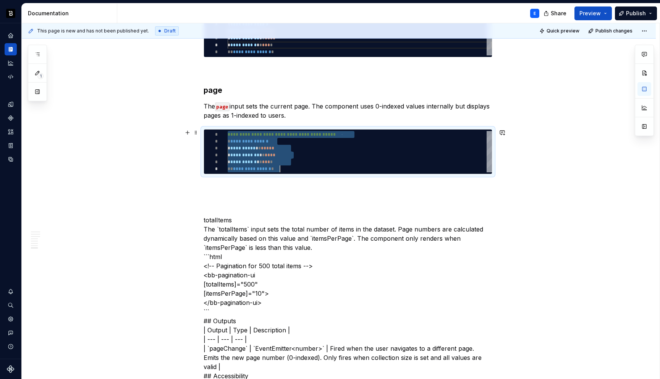
type textarea "*"
type textarea "**********"
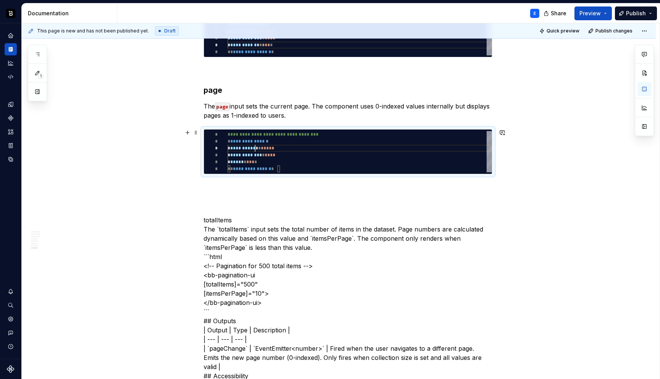
click at [258, 147] on div "**********" at bounding box center [359, 151] width 264 height 41
type textarea "*"
type textarea "**********"
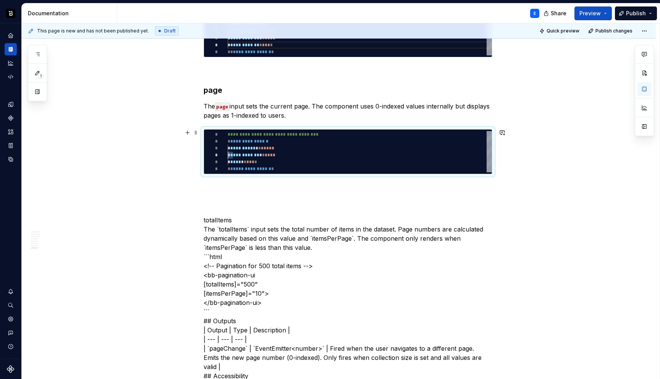
type textarea "*"
type textarea "**********"
type textarea "*"
type textarea "**********"
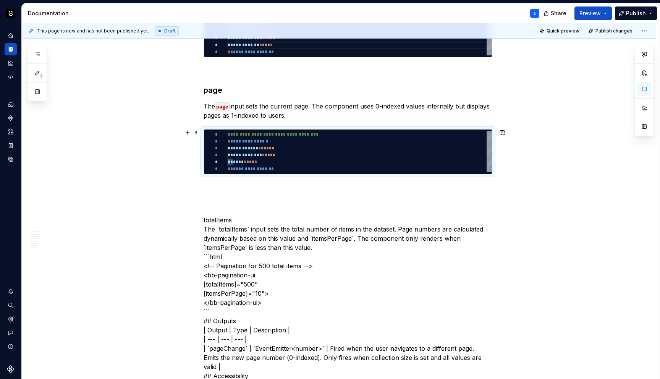
scroll to position [27, 11]
click at [223, 219] on p "totalItems The `totalItems` input sets the total number of items in the dataset…" at bounding box center [347, 334] width 289 height 275
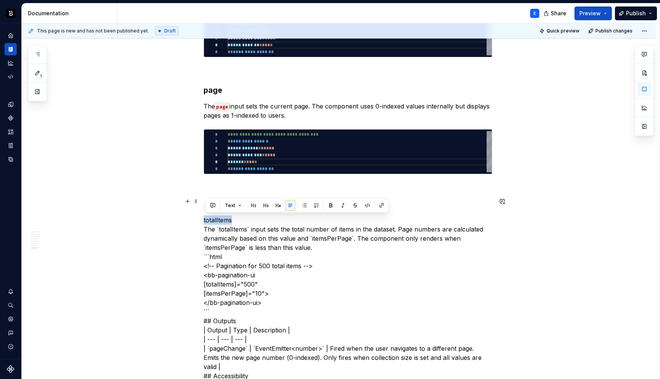
click at [223, 219] on p "totalItems The `totalItems` input sets the total number of items in the dataset…" at bounding box center [347, 334] width 289 height 275
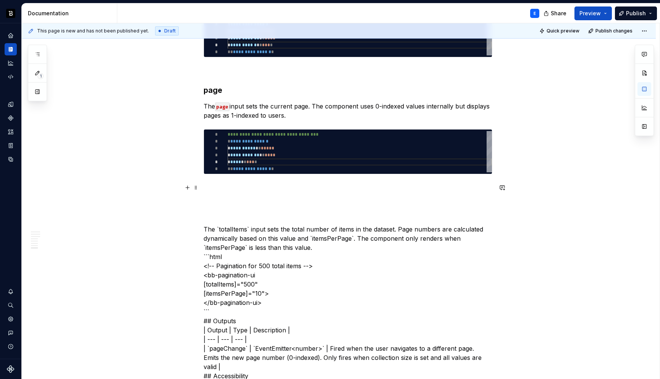
click at [223, 184] on p at bounding box center [347, 187] width 289 height 9
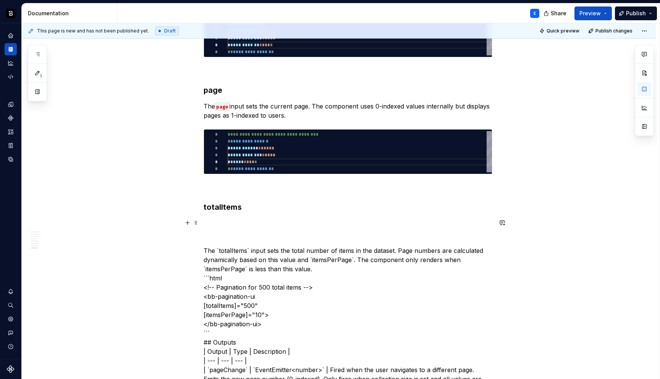
click at [216, 251] on p "The `totalItems` input sets the total number of items in the dataset. Page numb…" at bounding box center [347, 355] width 289 height 275
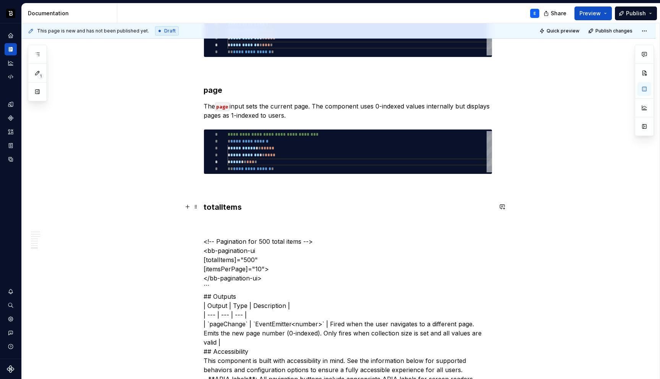
click at [250, 206] on h3 "totalItems" at bounding box center [347, 207] width 289 height 11
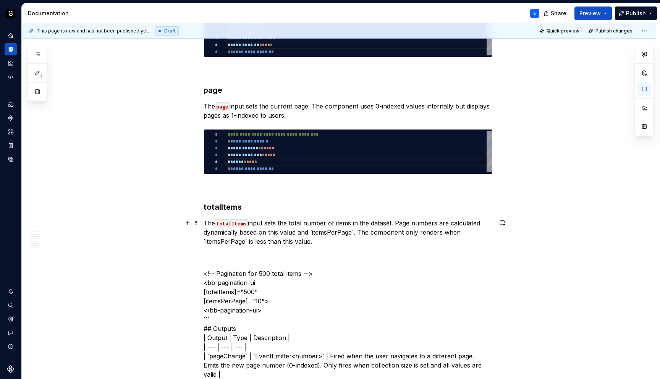
click at [356, 232] on p "The totalItems input sets the total number of items in the dataset. Page number…" at bounding box center [347, 231] width 289 height 27
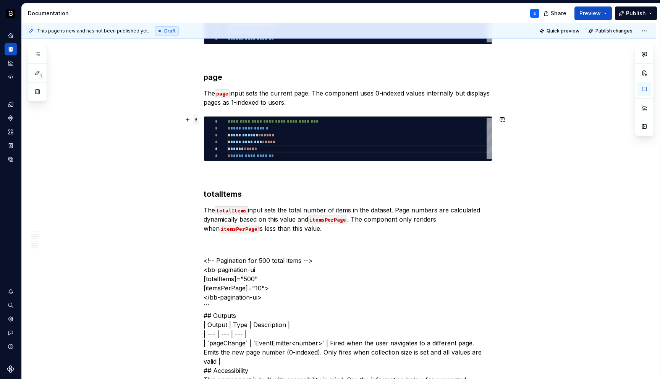
click at [197, 120] on span at bounding box center [196, 119] width 6 height 11
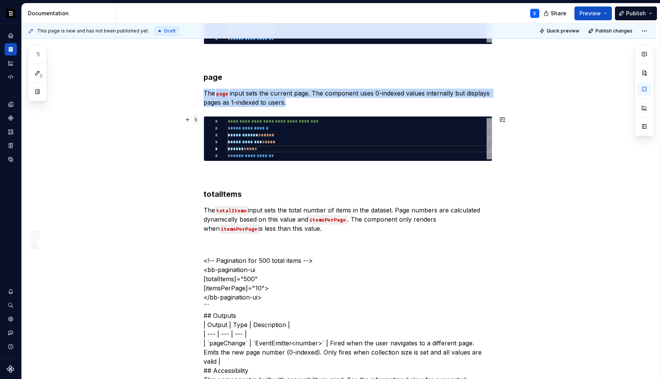
click at [197, 120] on span at bounding box center [196, 119] width 6 height 11
copy p "The page input sets the current page. The component uses 0-indexed values inter…"
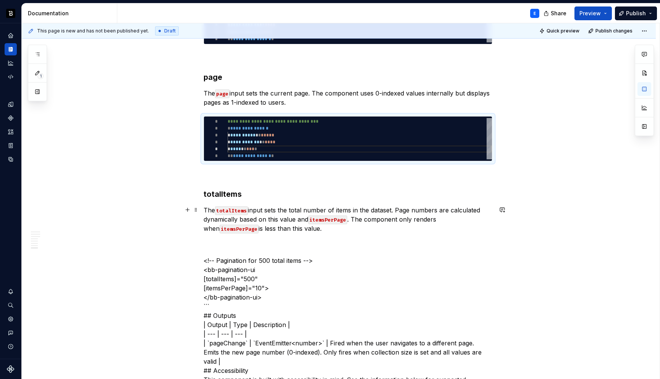
click at [327, 228] on p "The totalItems input sets the total number of items in the dataset. Page number…" at bounding box center [347, 218] width 289 height 27
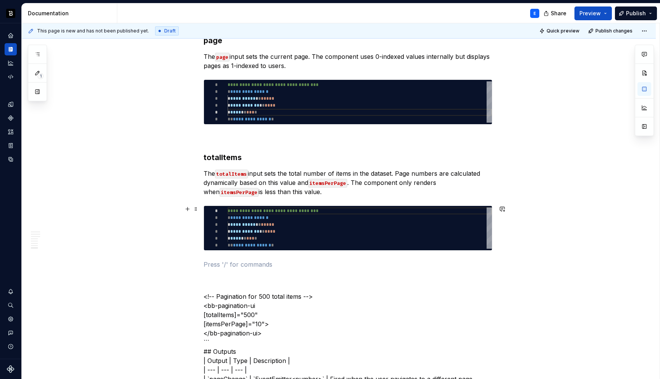
scroll to position [1099, 0]
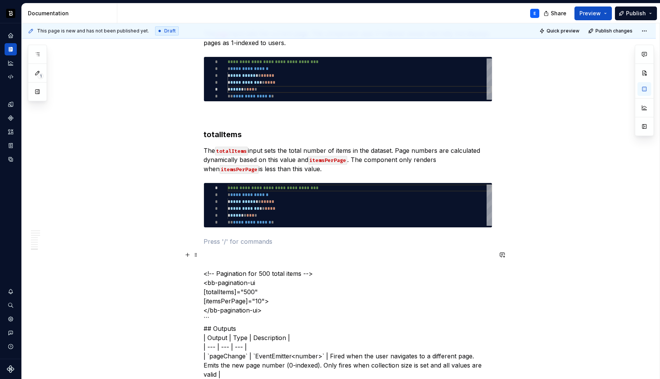
click at [270, 273] on p "<!-- Pagination for 500 total items --> <bb-pagination-ui [totalItems]="500" [i…" at bounding box center [347, 364] width 289 height 229
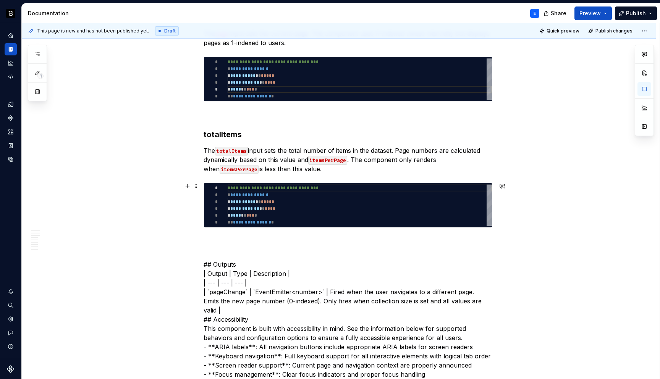
type textarea "*"
type textarea "**********"
click at [260, 202] on div "**********" at bounding box center [359, 204] width 264 height 41
type textarea "*"
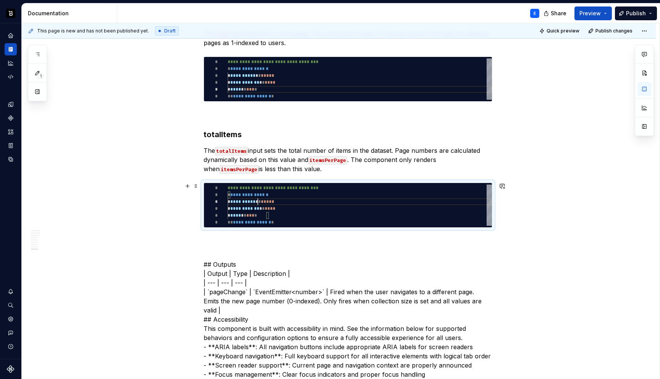
type textarea "**********"
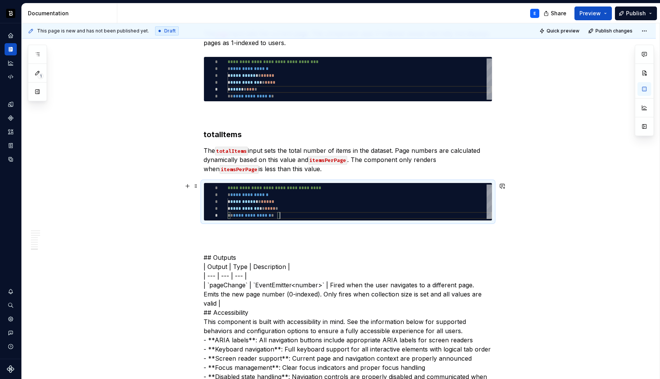
click at [260, 199] on div "**********" at bounding box center [359, 201] width 264 height 34
type textarea "*"
type textarea "**********"
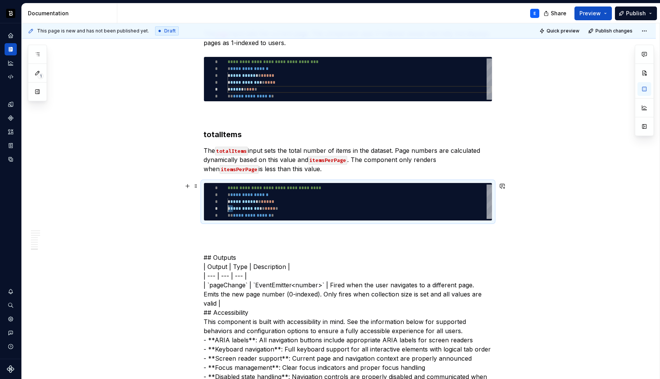
type textarea "*"
type textarea "**********"
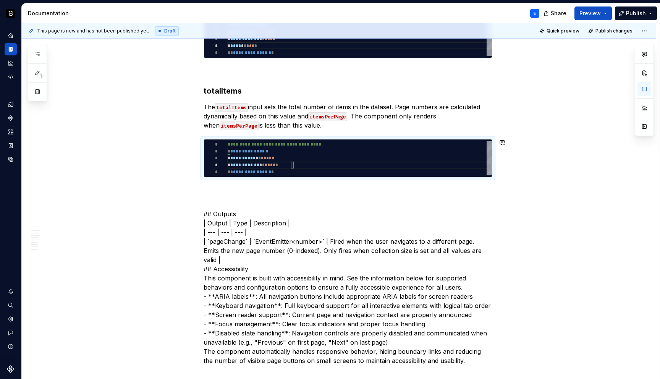
scroll to position [1145, 0]
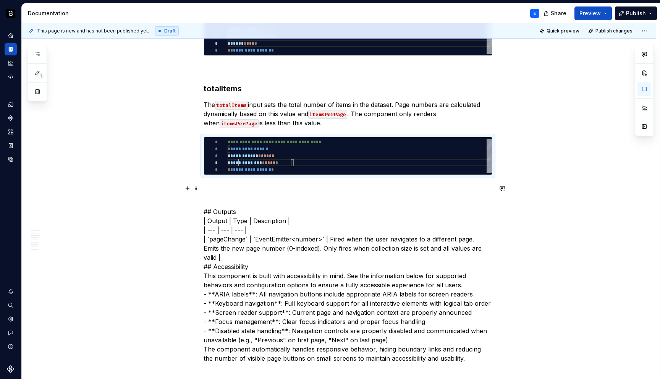
click at [223, 186] on p at bounding box center [347, 188] width 289 height 9
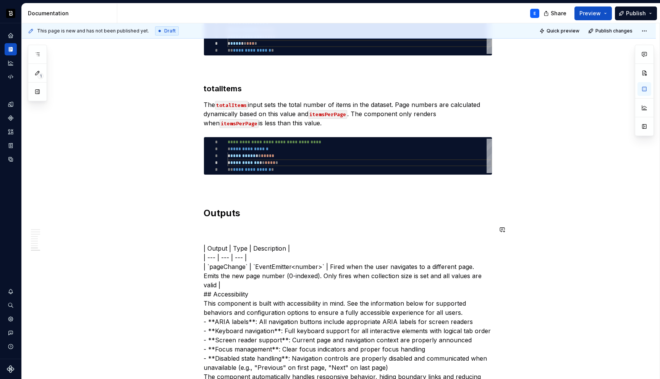
click at [248, 216] on h2 "Outputs" at bounding box center [347, 213] width 289 height 12
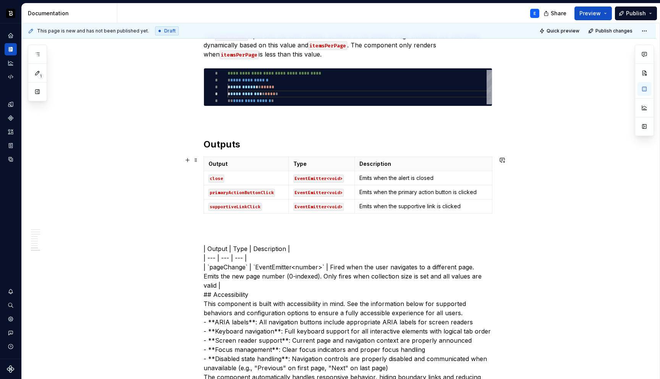
scroll to position [1220, 0]
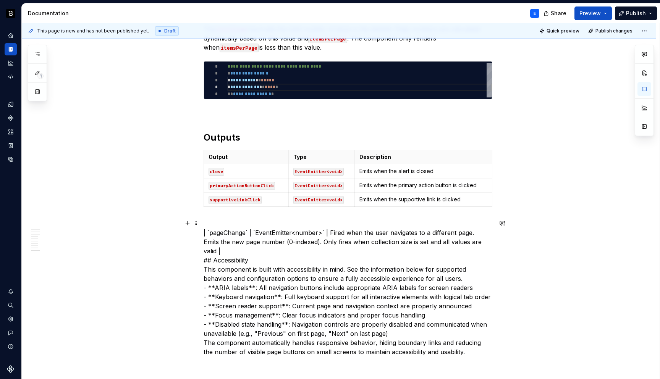
click at [224, 231] on p "| `pageChange` | `EventEmitter<number>` | Fired when the user navigates to a di…" at bounding box center [347, 287] width 289 height 137
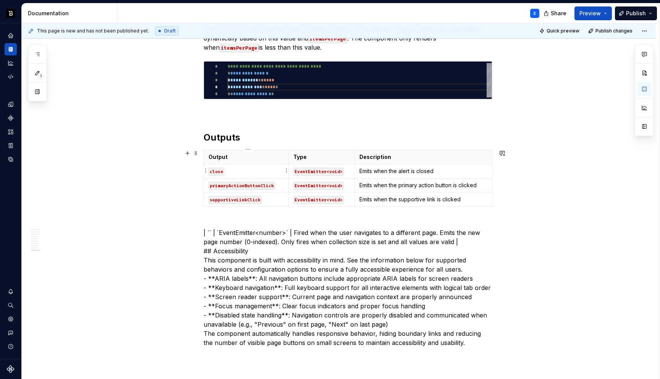
click at [217, 171] on code "close" at bounding box center [216, 172] width 16 height 8
click at [220, 230] on p "| `` | `EventEmitter<number>` | Fired when the user navigates to a different pa…" at bounding box center [347, 283] width 289 height 128
click at [271, 232] on p "EventEmitter<number>` | Fired when the user navigates to a different page. Emit…" at bounding box center [347, 283] width 289 height 128
click at [321, 170] on code "EventEmitter<void>" at bounding box center [318, 172] width 50 height 8
click at [213, 230] on p "` | Fired when the user navigates to a different page. Emits the new page numbe…" at bounding box center [347, 283] width 289 height 128
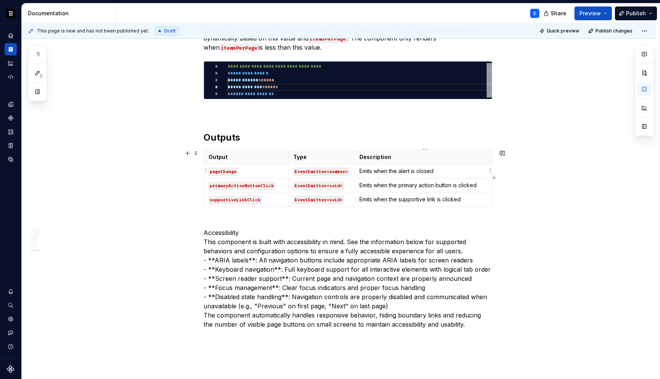
click at [439, 173] on p "Emits when the alert is closed" at bounding box center [423, 171] width 128 height 8
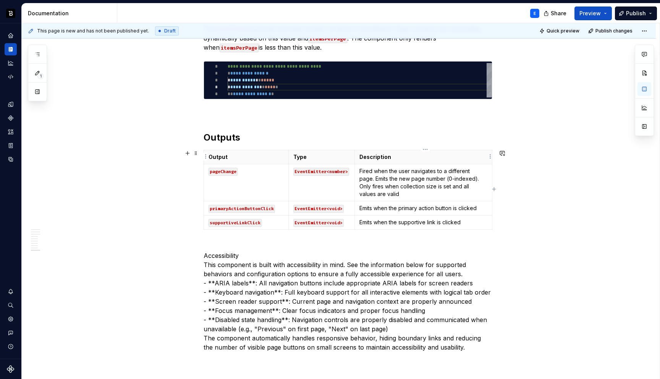
click at [461, 158] on p "Description" at bounding box center [423, 157] width 128 height 8
type textarea "*"
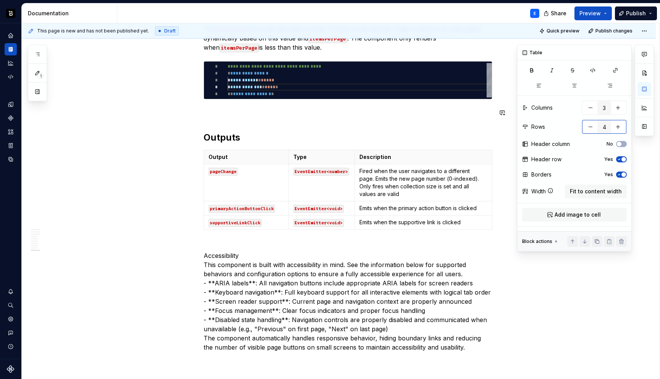
click at [588, 123] on button "button" at bounding box center [590, 127] width 14 height 14
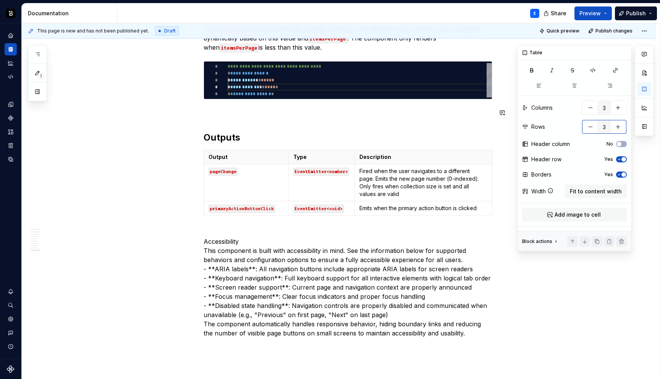
click at [588, 123] on button "button" at bounding box center [590, 127] width 14 height 14
type input "2"
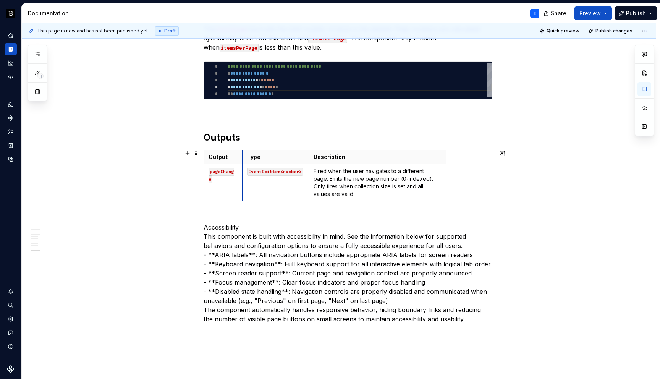
drag, startPoint x: 289, startPoint y: 158, endPoint x: 243, endPoint y: 158, distance: 46.2
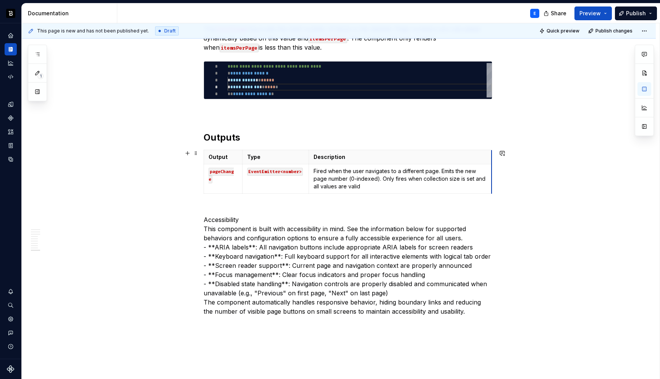
drag, startPoint x: 447, startPoint y: 156, endPoint x: 493, endPoint y: 156, distance: 45.8
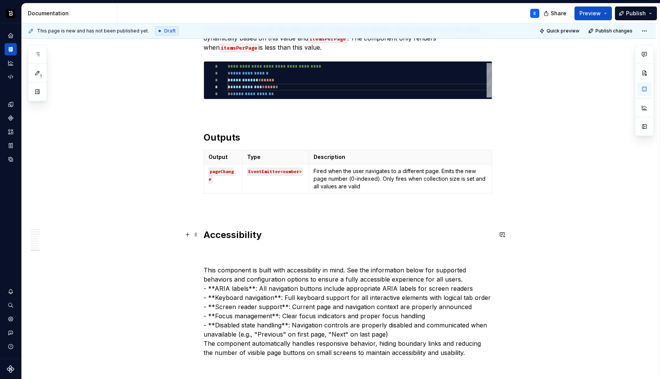
click at [274, 231] on h2 "Accessibility" at bounding box center [347, 235] width 289 height 12
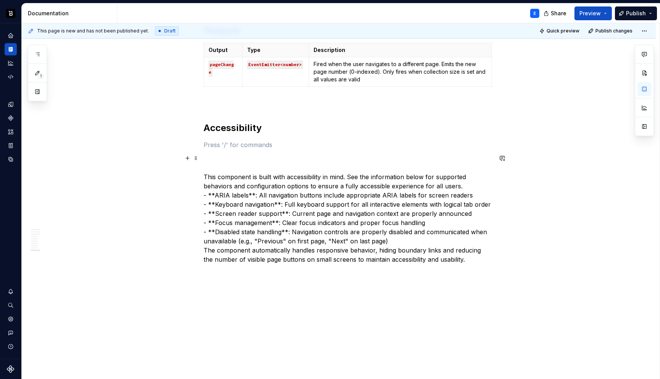
scroll to position [1329, 0]
click at [270, 177] on p "This component is built with accessibility in mind. See the information below f…" at bounding box center [347, 207] width 289 height 110
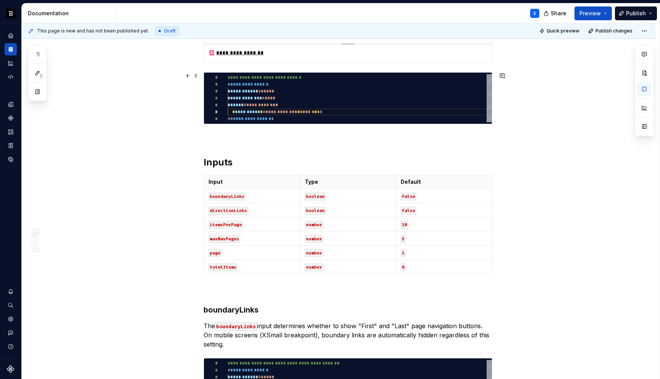
scroll to position [340, 0]
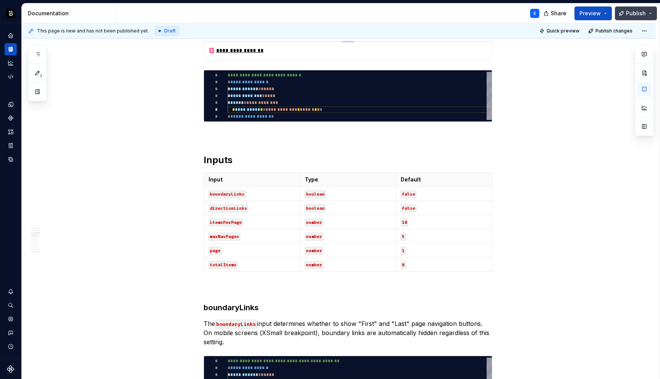
click at [637, 13] on span "Publish" at bounding box center [636, 14] width 20 height 8
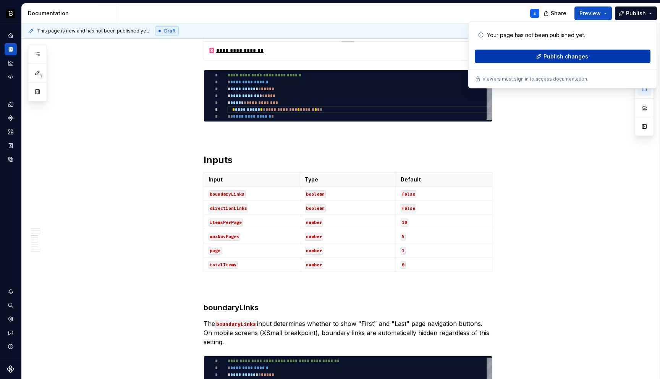
click at [558, 57] on span "Publish changes" at bounding box center [565, 57] width 45 height 8
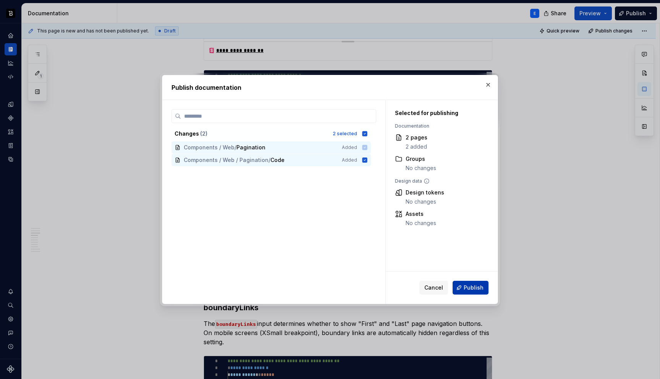
click at [468, 289] on span "Publish" at bounding box center [473, 288] width 20 height 8
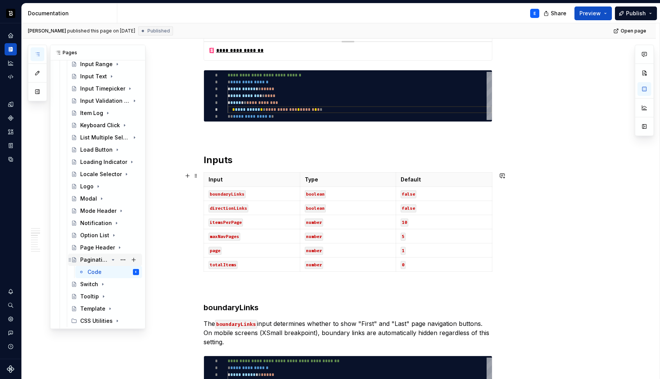
click at [112, 259] on icon "Page tree" at bounding box center [113, 259] width 2 height 1
click at [123, 259] on button "Page tree" at bounding box center [123, 259] width 11 height 11
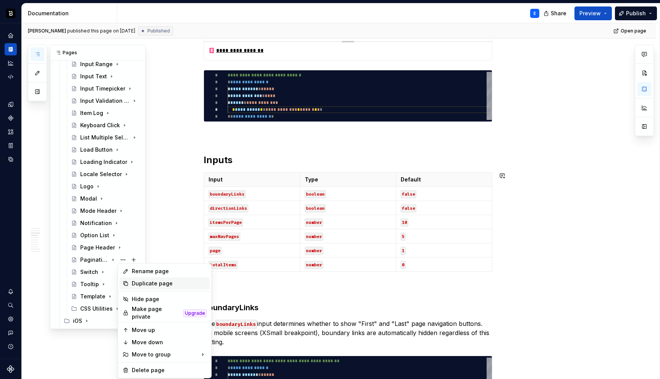
click at [139, 283] on div "Duplicate page" at bounding box center [169, 283] width 75 height 8
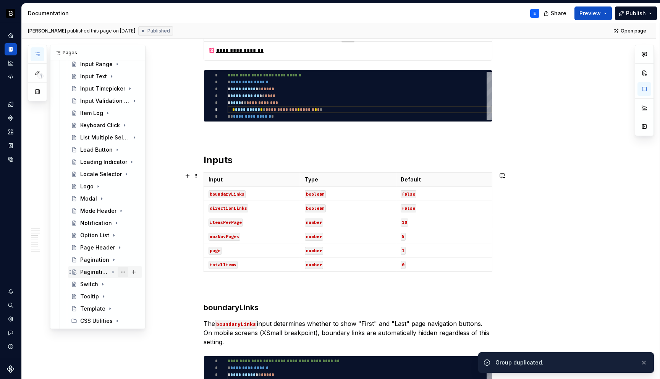
click at [122, 271] on button "Page tree" at bounding box center [123, 271] width 11 height 11
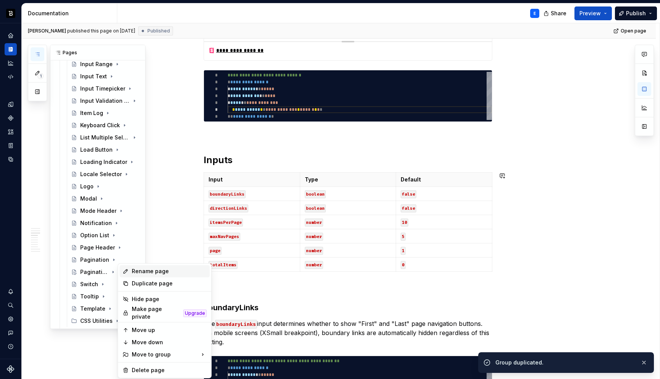
click at [135, 273] on div "Rename page" at bounding box center [169, 271] width 75 height 8
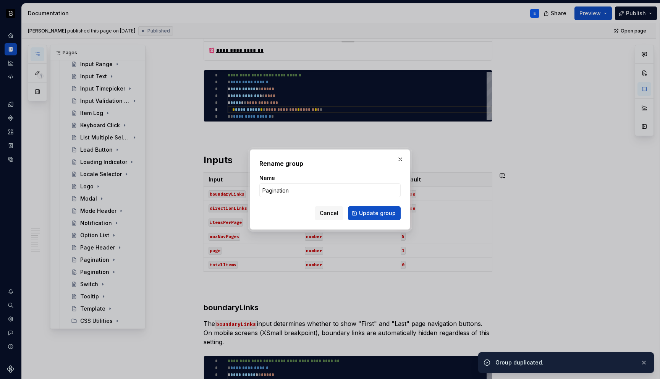
type textarea "*"
type input "P"
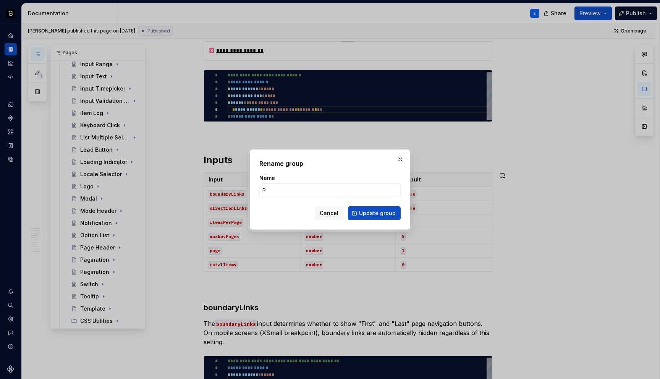
type textarea "*"
type input "Payment Card"
click at [361, 211] on span "Update group" at bounding box center [377, 213] width 37 height 8
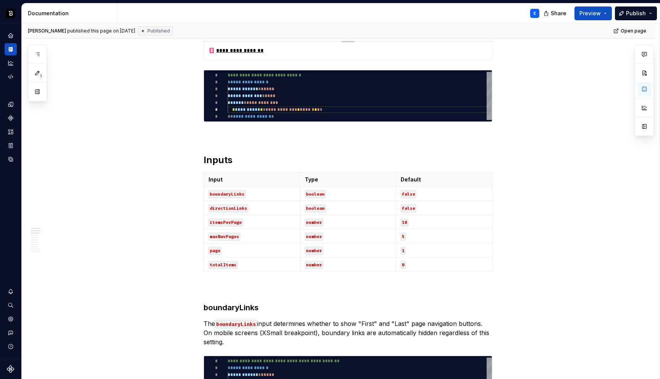
scroll to position [0, 0]
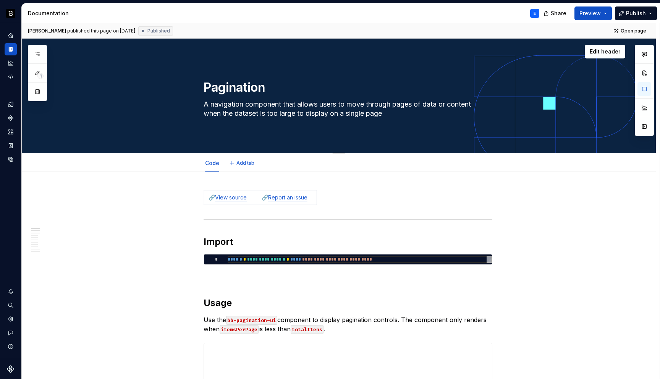
click at [223, 106] on textarea "A navigation component that allows users to move through pages of data or conte…" at bounding box center [346, 108] width 289 height 21
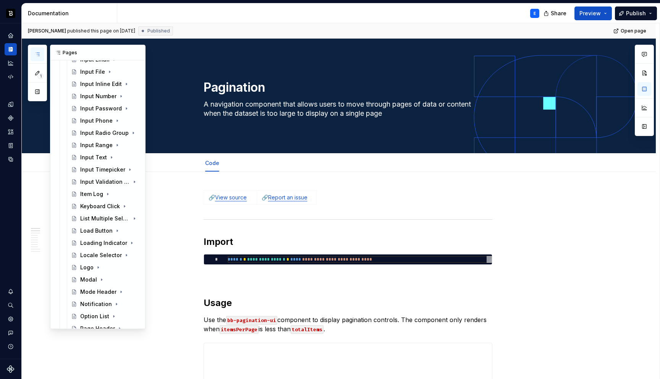
scroll to position [605, 0]
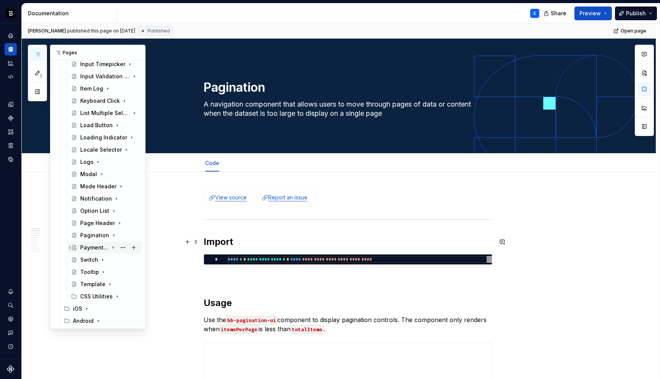
click at [91, 247] on div "Payment Card" at bounding box center [94, 248] width 28 height 8
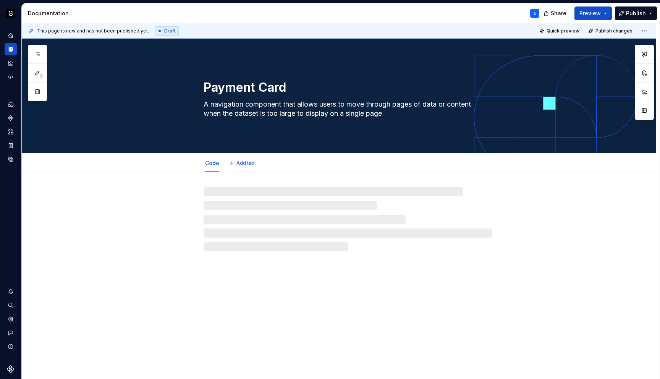
click at [276, 102] on textarea "A navigation component that allows users to move through pages of data or conte…" at bounding box center [346, 108] width 289 height 21
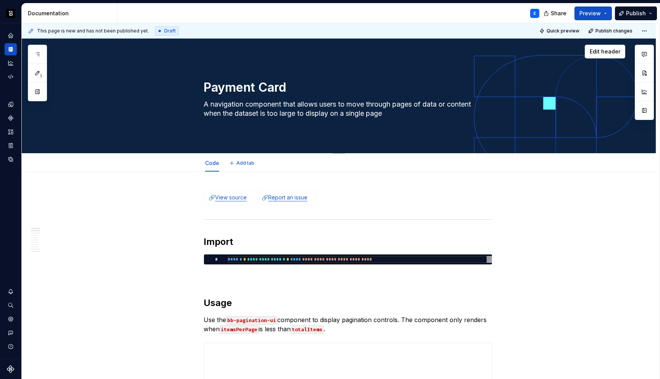
paste textarea "visual representation of a payment card that displays card information includin…"
type textarea "*"
type textarea "A visual representation of a payment card that displays card information includ…"
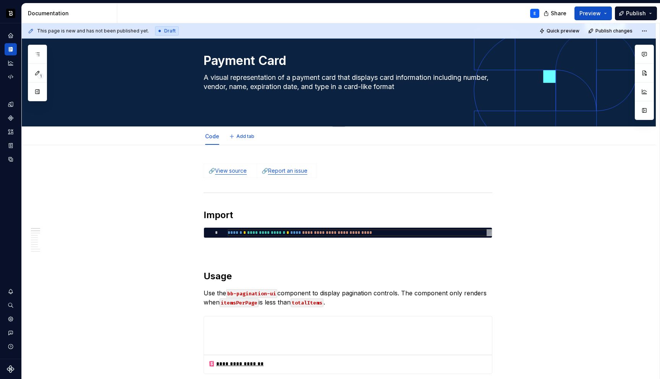
scroll to position [29, 0]
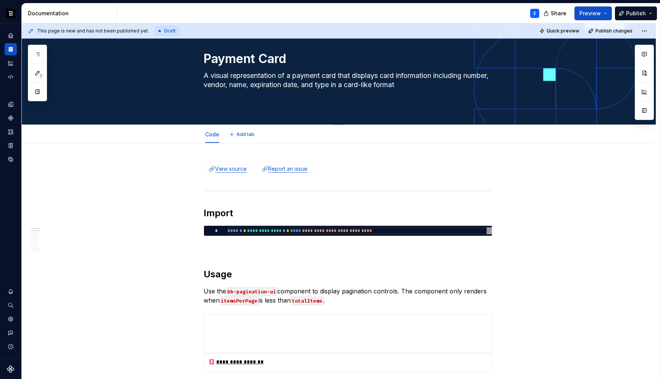
type textarea "*"
type textarea "A visual representation of a payment card that displays card information includ…"
click at [234, 168] on link "View source" at bounding box center [231, 168] width 32 height 6
type textarea "*"
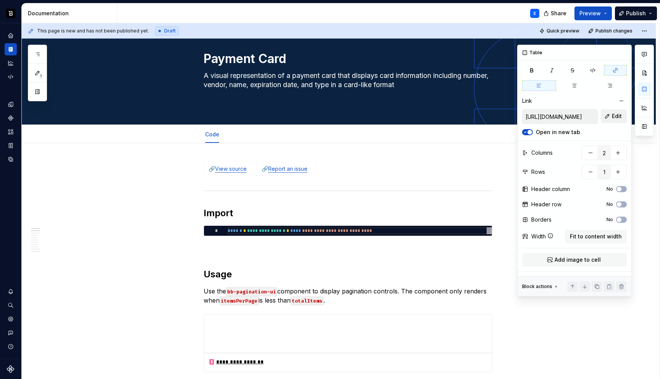
click at [617, 121] on button "Edit" at bounding box center [613, 116] width 26 height 14
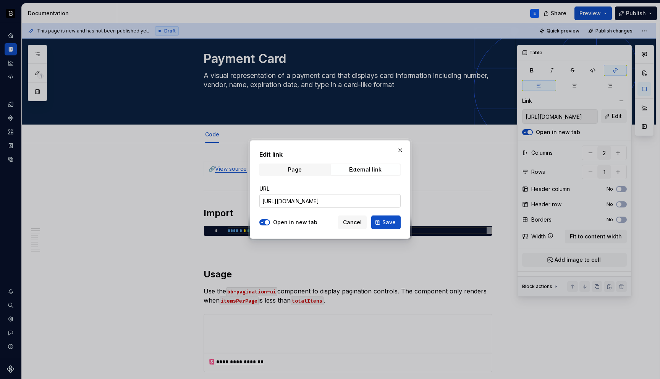
click at [383, 197] on input "https://github.com/backbase-rnd/bac-web-ui/tree/main/libs/ui-ang/pagination" at bounding box center [329, 201] width 141 height 14
paste input "yment-card"
type input "https://github.com/backbase-rnd/bac-web-ui/tree/main/libs/ui-ang/payment-card"
click at [385, 223] on span "Save" at bounding box center [388, 222] width 13 height 8
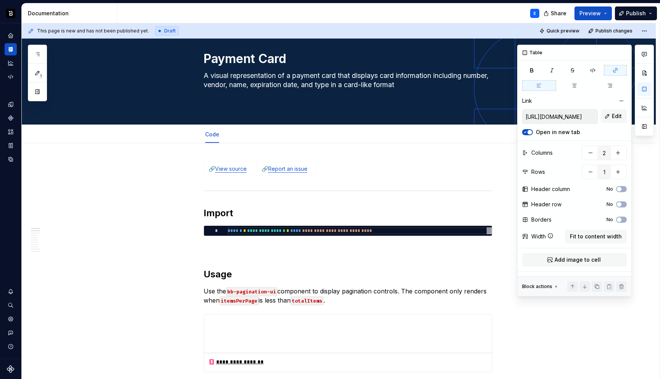
type input "https://github.com/backbase-rnd/bac-web-ui/tree/main/libs/ui-ang/payment-card"
type textarea "*"
type input "https://github.com/backbase-rnd/bac-web-ui/tree/main/libs/ui-ang/pagination"
click at [301, 171] on link "Report an issue" at bounding box center [287, 168] width 39 height 6
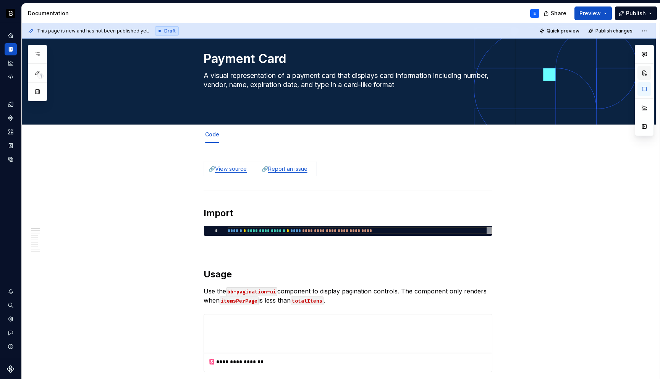
type textarea "*"
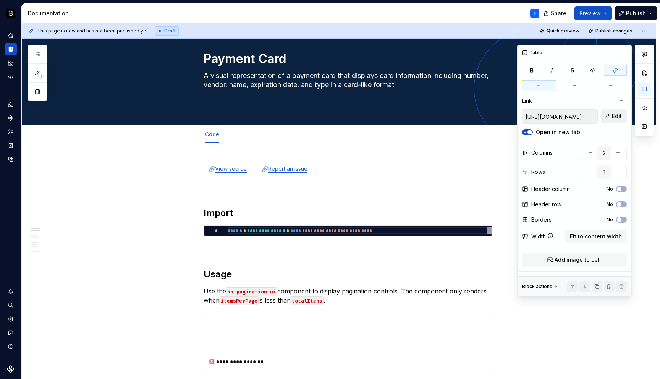
click at [614, 115] on span "Edit" at bounding box center [616, 116] width 10 height 8
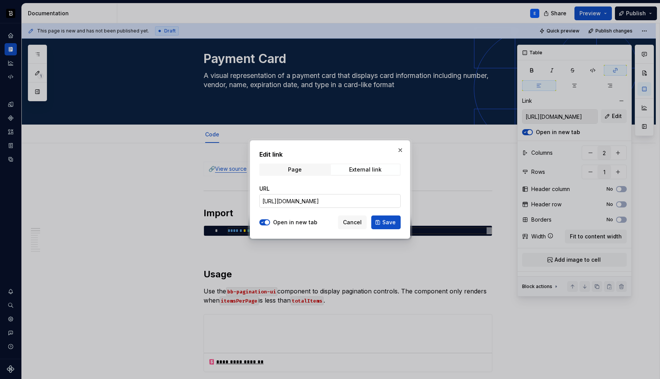
click at [354, 203] on input "https://github.com/backbase-rnd/bac-web-ui/tree/main/libs/ui-ang/pagination" at bounding box center [329, 201] width 141 height 14
paste input "yment-card"
type input "https://github.com/backbase-rnd/bac-web-ui/tree/main/libs/ui-ang/payment-card"
click at [386, 220] on span "Save" at bounding box center [388, 222] width 13 height 8
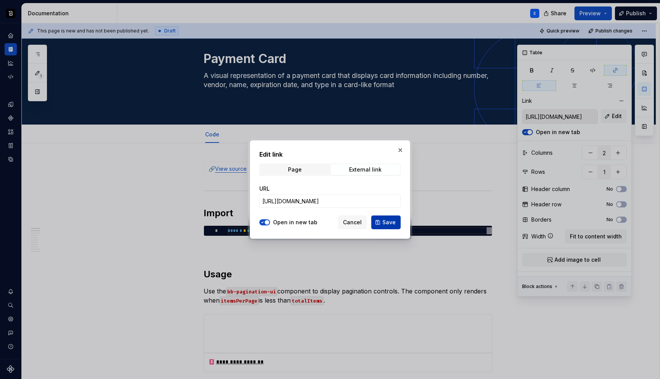
type input "https://github.com/backbase-rnd/bac-web-ui/tree/main/libs/ui-ang/payment-card"
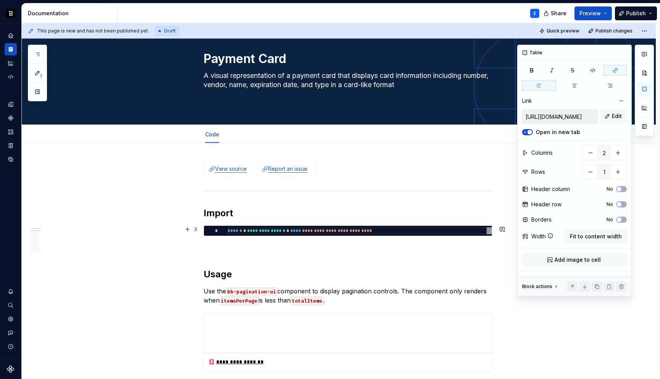
click at [242, 229] on div "**********" at bounding box center [359, 230] width 264 height 7
type textarea "*"
type textarea "**********"
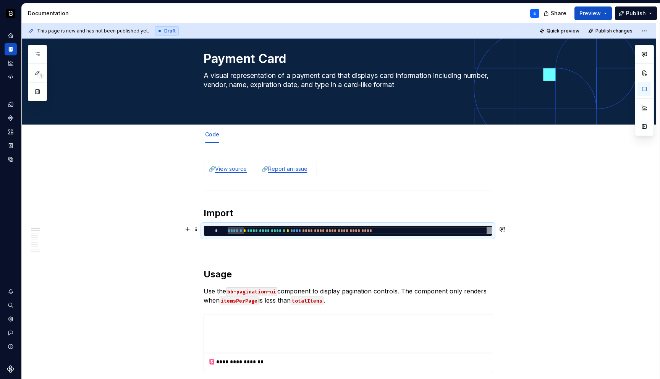
scroll to position [0, 171]
type textarea "*"
type textarea "**********"
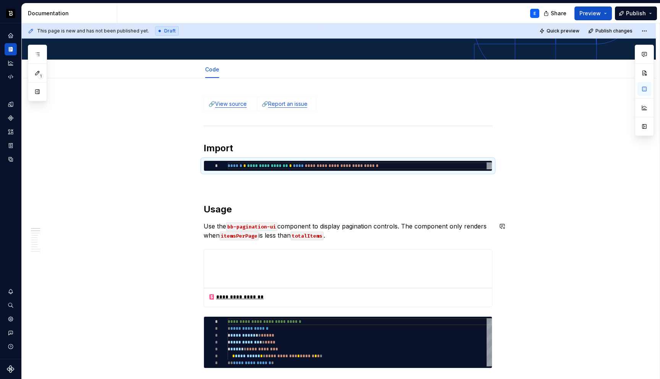
scroll to position [124, 0]
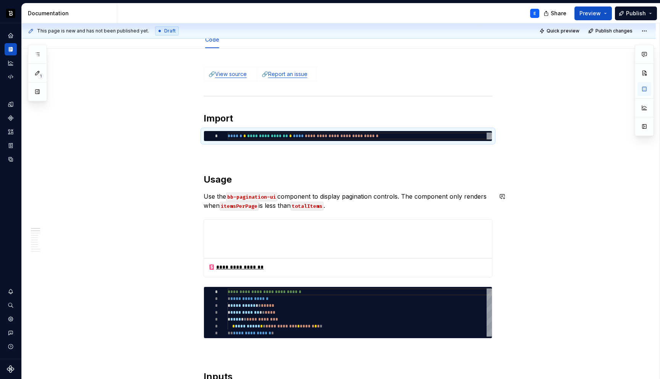
type textarea "*"
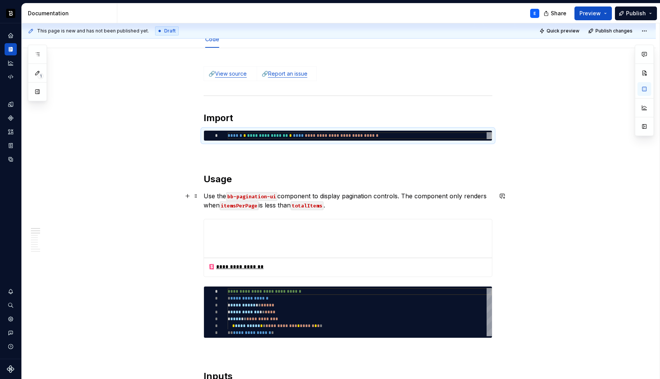
click at [267, 194] on code "bb-pagination-ui" at bounding box center [251, 196] width 51 height 9
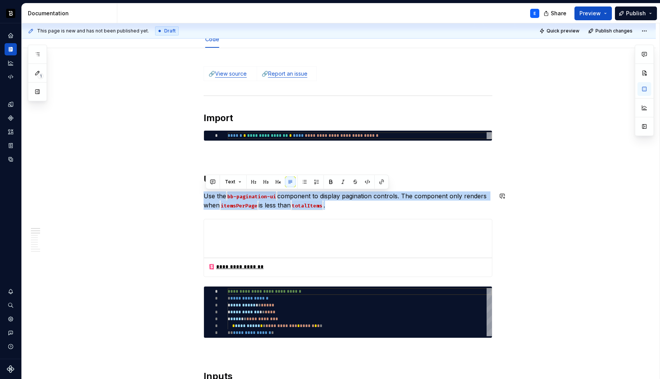
paste div
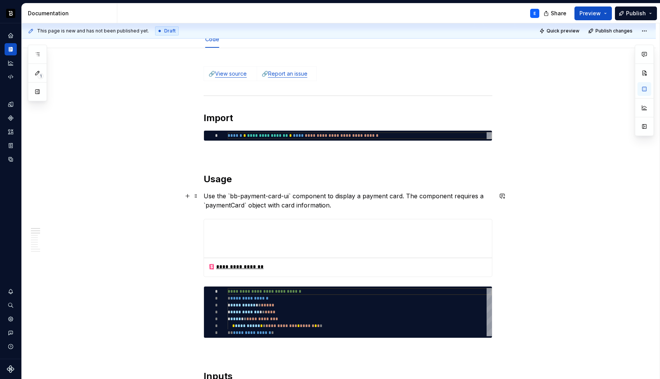
click at [290, 196] on p "Use the `bb-payment-card-ui` component to display a payment card. The component…" at bounding box center [347, 200] width 289 height 18
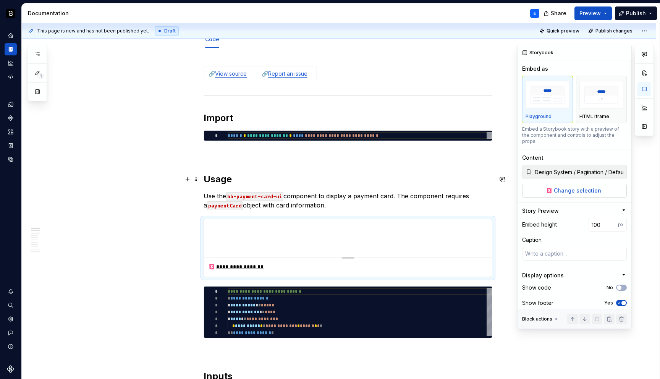
click at [571, 187] on span "Change selection" at bounding box center [576, 191] width 47 height 8
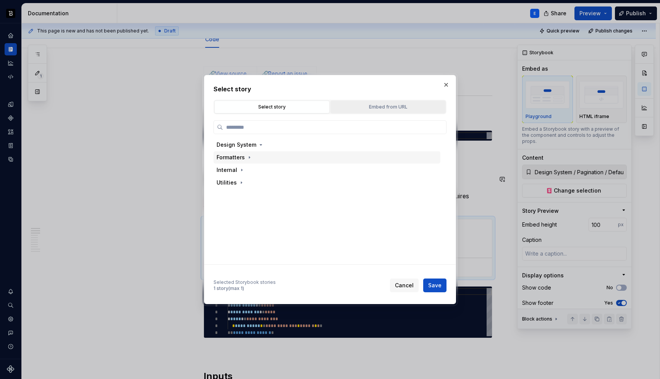
type textarea "*"
click at [331, 127] on input "search" at bounding box center [334, 127] width 223 height 8
type input "*******"
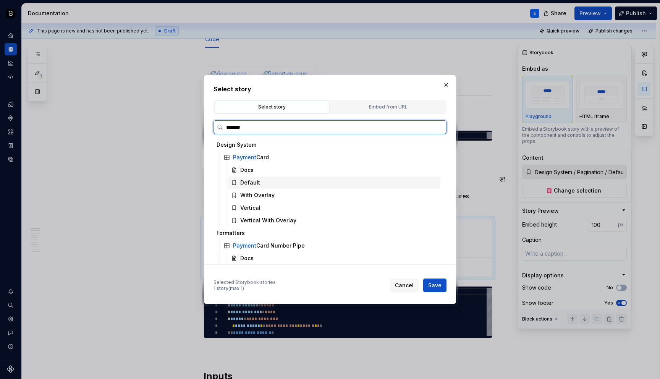
click at [253, 182] on div "Default" at bounding box center [250, 183] width 20 height 8
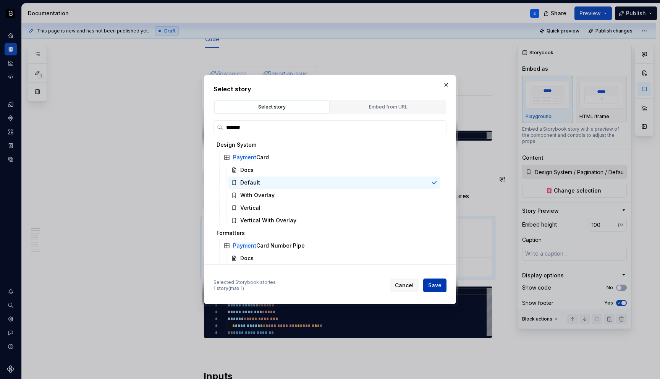
click at [428, 283] on button "Save" at bounding box center [434, 285] width 23 height 14
type textarea "*"
type input "Design System / Payment Card / Default"
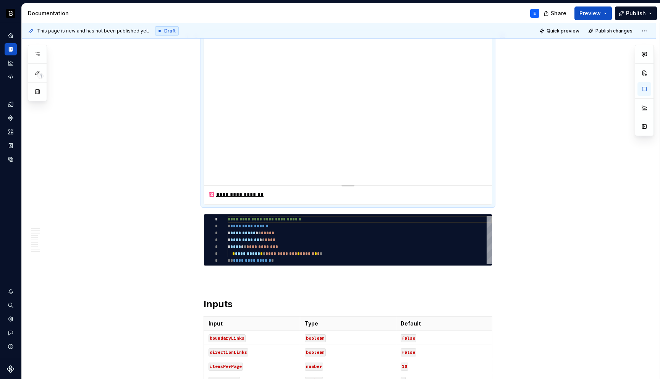
scroll to position [311, 0]
type textarea "*"
type textarea "**********"
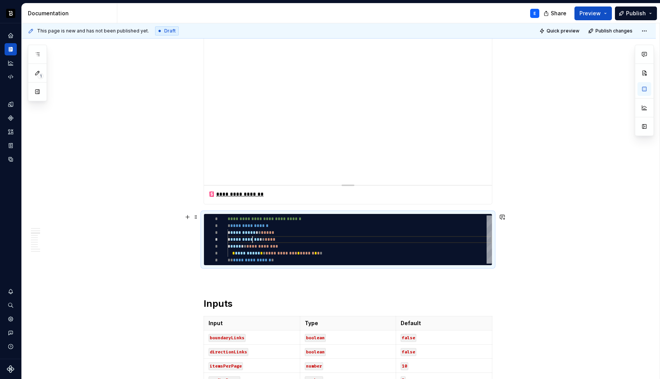
click at [254, 241] on div "**********" at bounding box center [359, 239] width 264 height 48
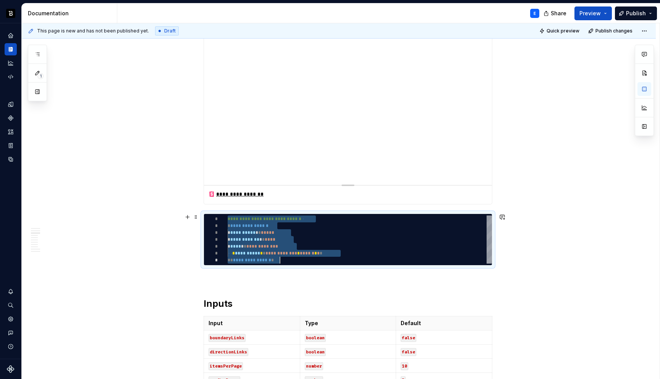
type textarea "*"
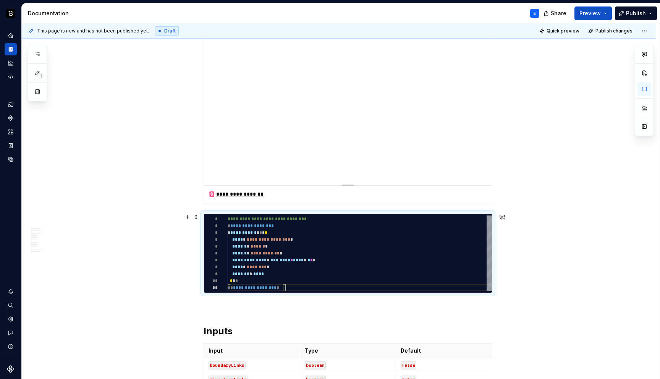
scroll to position [0, 57]
type textarea "**********"
click at [255, 230] on div "**********" at bounding box center [359, 253] width 264 height 76
type textarea "*"
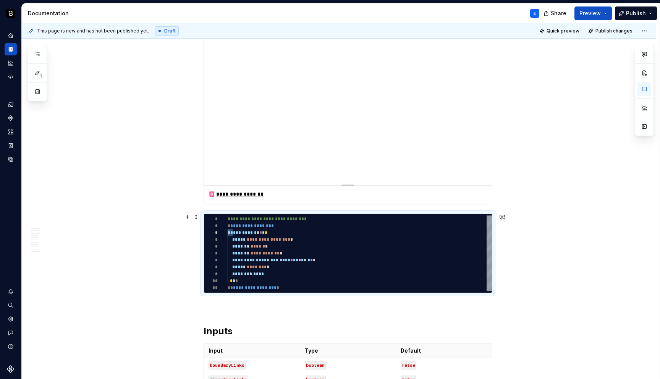
type textarea "**********"
type textarea "*"
type textarea "**********"
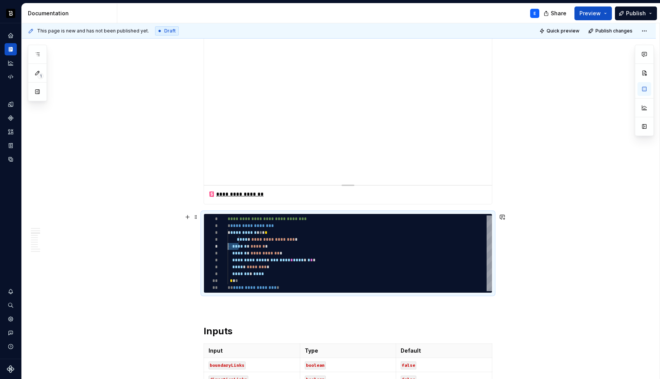
type textarea "*"
type textarea "**********"
type textarea "*"
type textarea "**********"
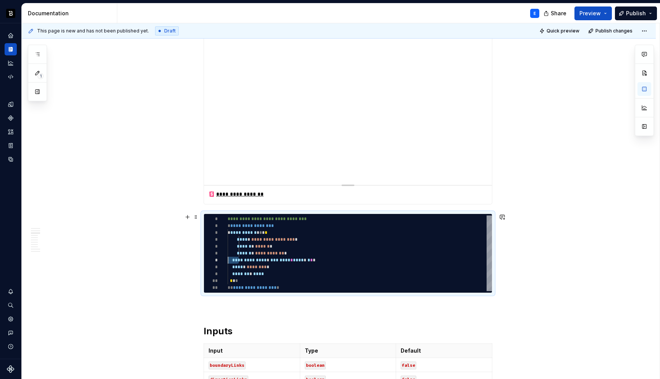
scroll to position [41, 0]
type textarea "*"
type textarea "**********"
type textarea "*"
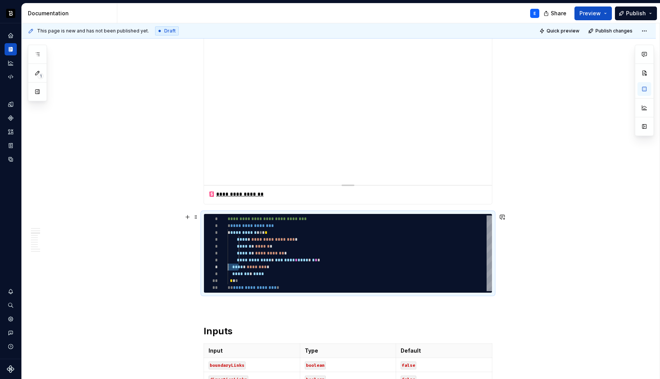
type textarea "**********"
type textarea "*"
type textarea "**********"
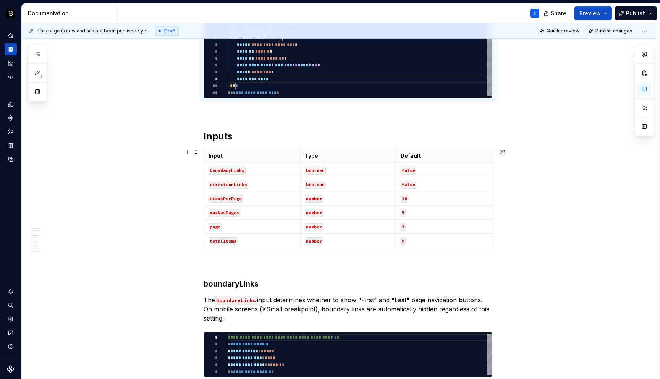
scroll to position [517, 0]
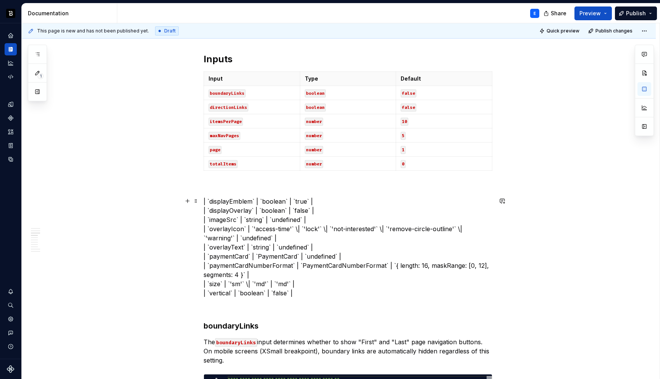
scroll to position [589, 0]
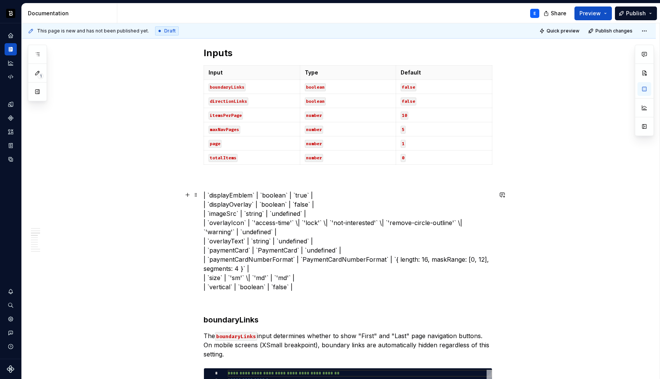
click at [220, 196] on p "| `displayEmblem` | `boolean` | `true` | | `displayOverlay` | `boolean` | `fals…" at bounding box center [347, 240] width 289 height 101
click at [281, 71] on p "Input" at bounding box center [251, 73] width 87 height 8
type textarea "*"
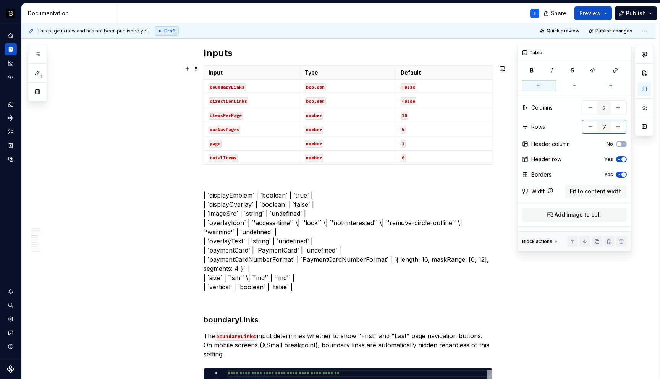
click at [590, 124] on button "button" at bounding box center [590, 127] width 14 height 14
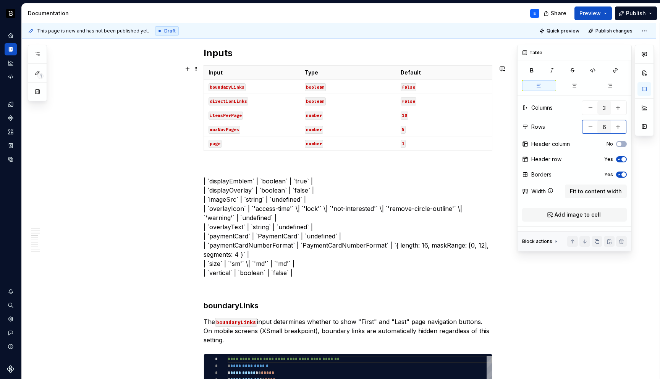
click at [590, 124] on button "button" at bounding box center [590, 127] width 14 height 14
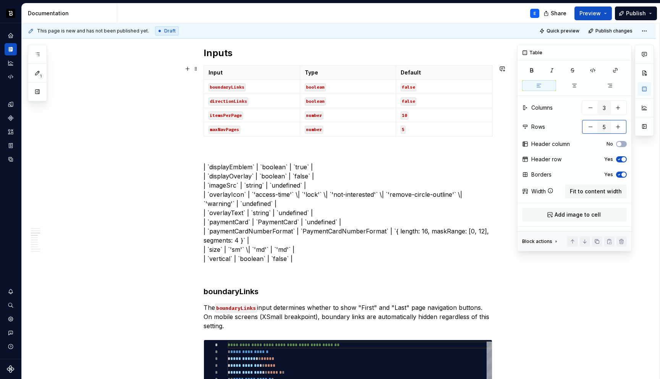
click at [590, 124] on button "button" at bounding box center [590, 127] width 14 height 14
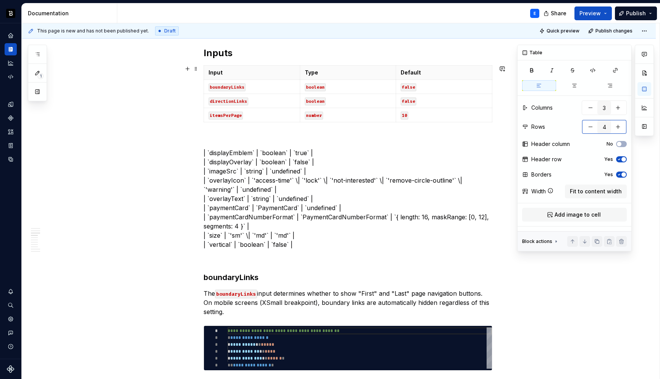
click at [590, 124] on button "button" at bounding box center [590, 127] width 14 height 14
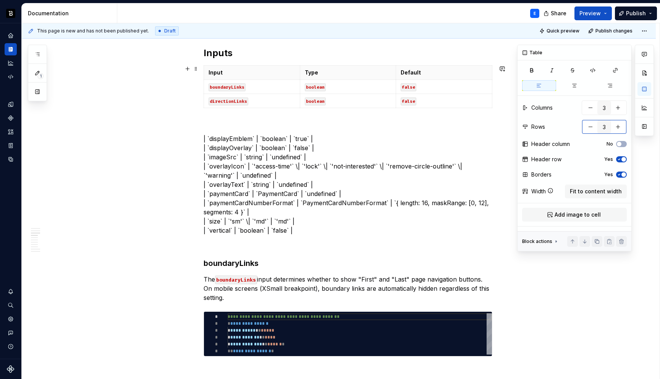
click at [590, 124] on button "button" at bounding box center [590, 127] width 14 height 14
type input "2"
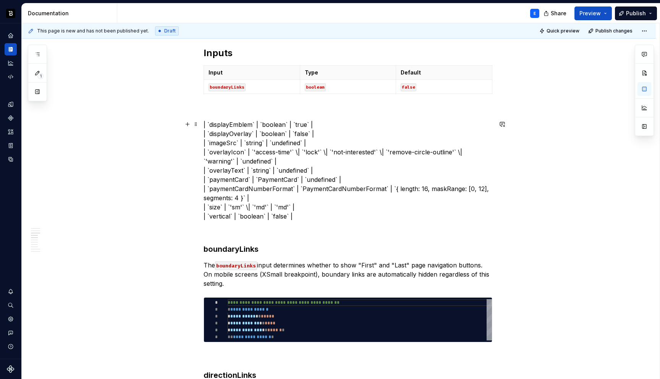
click at [222, 121] on p "| `displayEmblem` | `boolean` | `true` | | `displayOverlay` | `boolean` | `fals…" at bounding box center [347, 170] width 289 height 101
click at [231, 88] on code "boundaryLinks" at bounding box center [226, 87] width 37 height 8
click at [232, 123] on p "| `` | `boolean` | `true` | | `displayOverlay` | `boolean` | `false` | | `image…" at bounding box center [347, 170] width 289 height 101
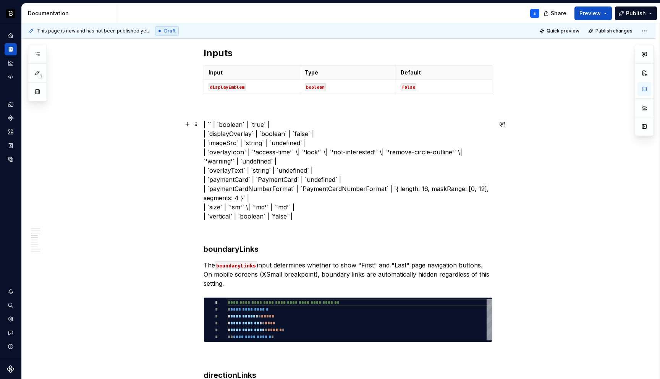
click at [260, 122] on p "| `` | `boolean` | `true` | | `displayOverlay` | `boolean` | `false` | | `image…" at bounding box center [347, 170] width 289 height 101
click at [412, 89] on code "false" at bounding box center [408, 87] width 16 height 8
click at [350, 93] on icon "button" at bounding box center [349, 93] width 3 height 3
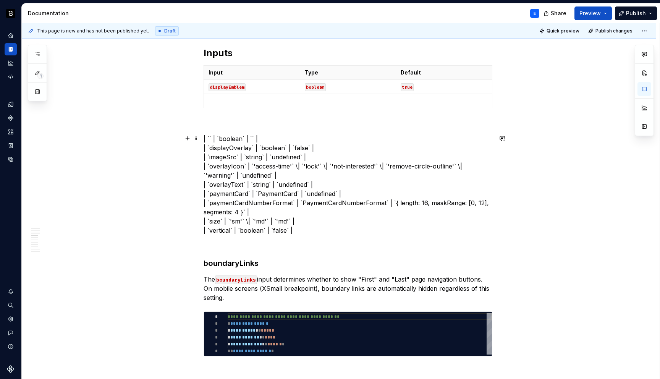
click at [284, 137] on p "| `` | `boolean` | `` | | `displayOverlay` | `boolean` | `false` | | `imageSrc`…" at bounding box center [347, 184] width 289 height 101
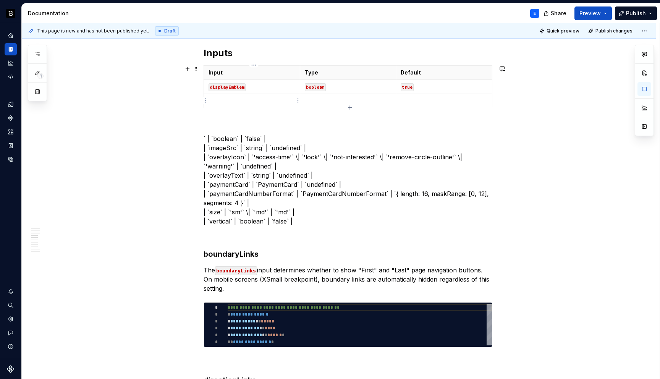
click at [274, 103] on p at bounding box center [251, 101] width 87 height 8
click at [215, 136] on p "` | `boolean` | `false` | | `imageSrc` | `string` | `undefined` | | `overlayIco…" at bounding box center [347, 180] width 289 height 92
click at [314, 101] on p at bounding box center [348, 101] width 87 height 8
click at [215, 135] on p "` | `false` | | `imageSrc` | `string` | `undefined` | | `overlayIcon` | `'acces…" at bounding box center [347, 180] width 289 height 92
click at [416, 98] on p at bounding box center [443, 101] width 87 height 8
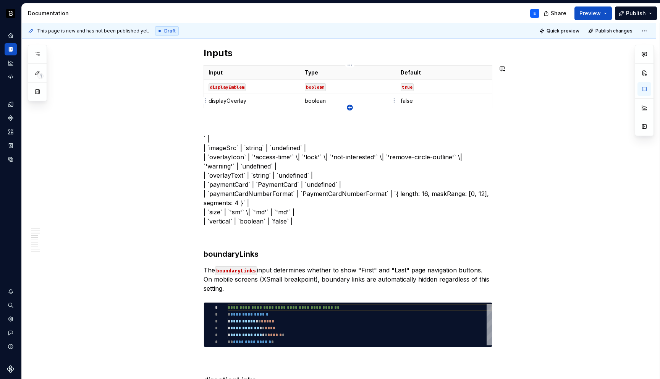
click at [350, 107] on icon "button" at bounding box center [349, 107] width 3 height 3
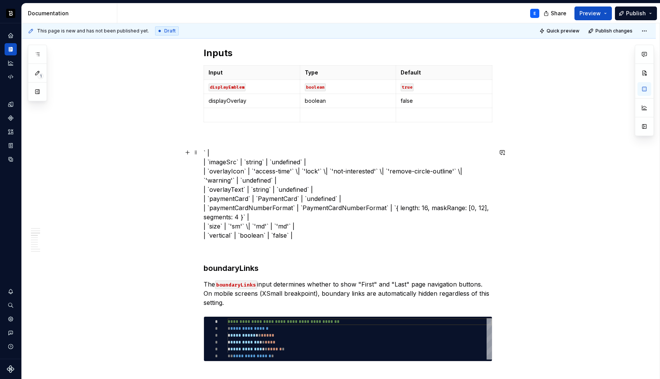
click at [210, 158] on p "` | | `imageSrc` | `string` | `undefined` | | `overlayIcon` | `'access-time'` \…" at bounding box center [347, 194] width 289 height 92
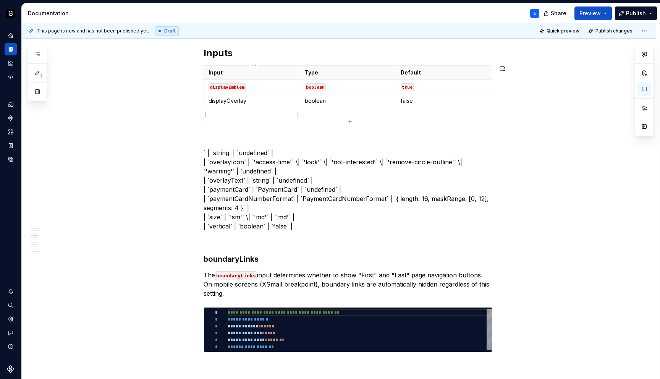
click at [258, 116] on p at bounding box center [251, 115] width 87 height 8
click at [223, 152] on p "` | `string` | `undefined` | | `overlayIcon` | `'access-time'` \| `'lock'` \| `…" at bounding box center [347, 189] width 289 height 82
click at [319, 115] on p at bounding box center [348, 115] width 87 height 8
click at [247, 149] on p "` | `` | `undefined` | | `overlayIcon` | `'access-time'` \| `'lock'` \| `'not-i…" at bounding box center [347, 189] width 289 height 82
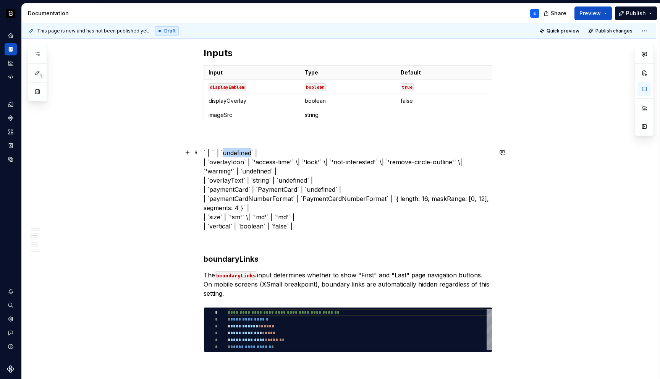
click at [247, 149] on p "` | `` | `undefined` | | `overlayIcon` | `'access-time'` \| `'lock'` \| `'not-i…" at bounding box center [347, 189] width 289 height 82
click at [429, 116] on p at bounding box center [443, 115] width 87 height 8
click at [350, 121] on icon "button" at bounding box center [349, 121] width 3 height 3
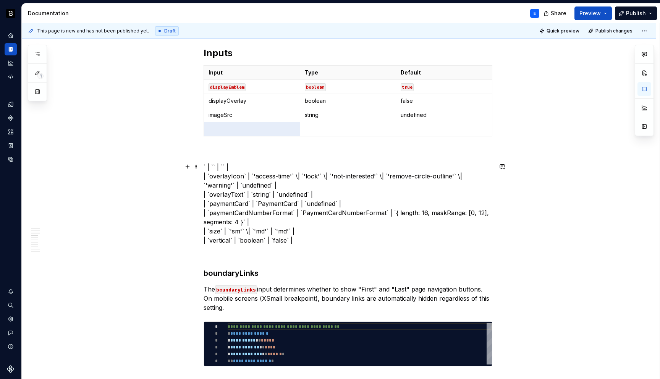
click at [266, 166] on p "` | `` | `` | | `overlayIcon` | `'access-time'` \| `'lock'` \| `'not-interested…" at bounding box center [347, 203] width 289 height 82
click at [212, 174] on p "| `overlayIcon` | `'access-time'` \| `'lock'` \| `'not-interested'` \| `'remove…" at bounding box center [347, 203] width 289 height 82
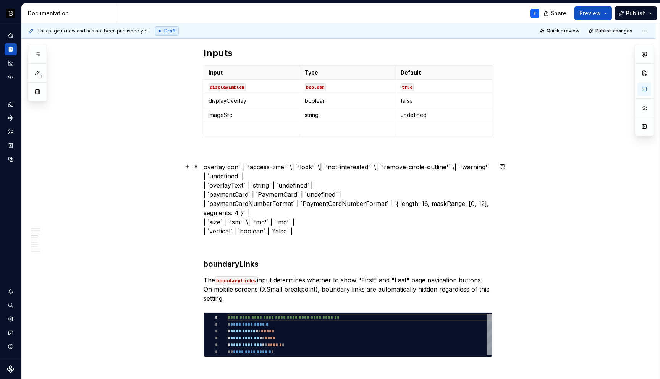
click at [216, 166] on p "overlayIcon` | `'access-time'` \| `'lock'` \| `'not-interested'` \| `'remove-ci…" at bounding box center [347, 198] width 289 height 73
click at [226, 129] on p at bounding box center [251, 129] width 87 height 8
click at [215, 164] on p "` | `'access-time'` \| `'lock'` \| `'not-interested'` \| `'remove-circle-outlin…" at bounding box center [347, 198] width 289 height 73
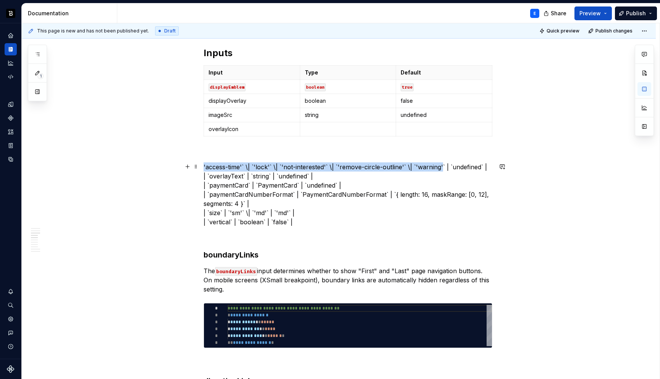
click at [444, 166] on p "'access-time'` \| `'lock'` \| `'not-interested'` \| `'remove-circle-outline'` \…" at bounding box center [347, 194] width 289 height 64
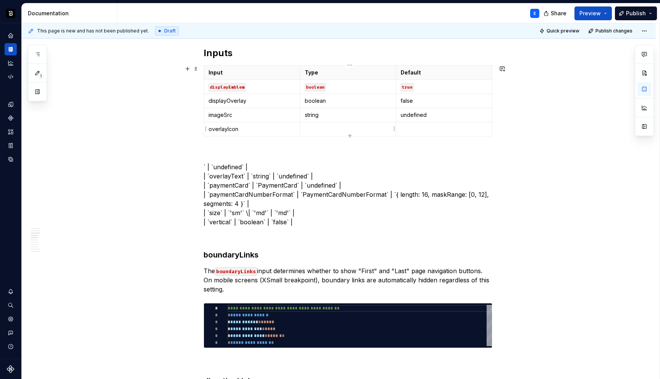
click at [310, 130] on p at bounding box center [348, 129] width 87 height 8
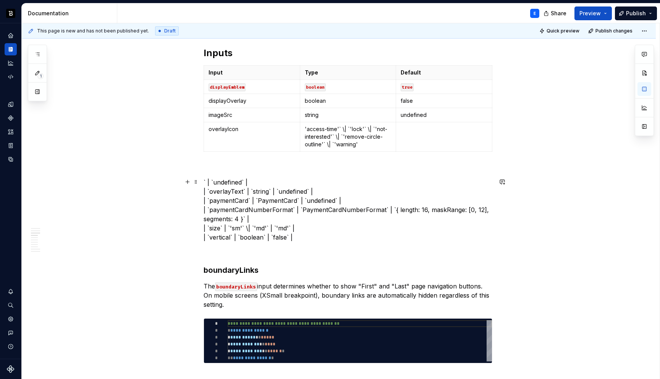
click at [215, 179] on p "` | `undefined` | | `overlayText` | `string` | `undefined` | | `paymentCard` | …" at bounding box center [347, 209] width 289 height 64
click at [413, 133] on td at bounding box center [444, 136] width 96 height 29
click at [349, 150] on icon "button" at bounding box center [350, 151] width 6 height 6
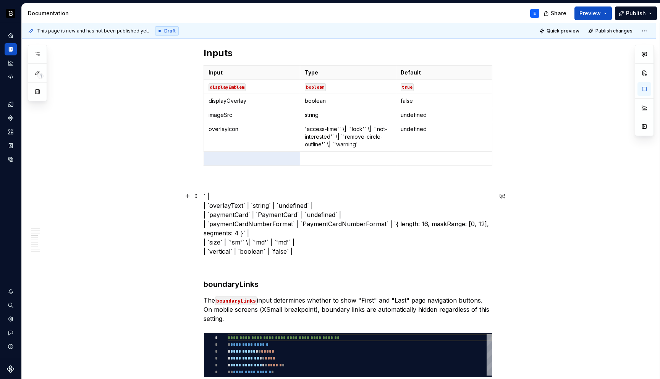
click at [211, 202] on p "` | | `overlayText` | `string` | `undefined` | | `paymentCard` | `PaymentCard` …" at bounding box center [347, 224] width 289 height 64
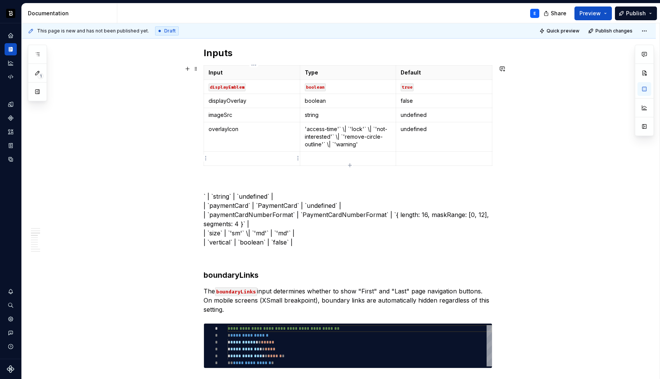
click at [235, 158] on p at bounding box center [251, 159] width 87 height 8
click at [222, 197] on p "` | `string` | `undefined` | | `paymentCard` | `PaymentCard` | `undefined` | | …" at bounding box center [347, 219] width 289 height 55
click at [329, 157] on p at bounding box center [348, 159] width 87 height 8
click at [242, 196] on p "` | `` | `undefined` | | `paymentCard` | `PaymentCard` | `undefined` | | `payme…" at bounding box center [347, 219] width 289 height 55
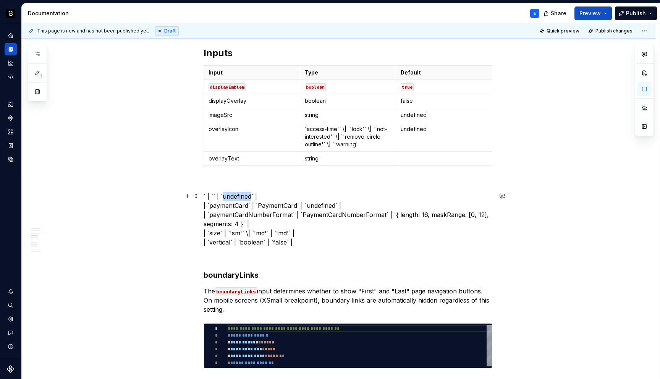
click at [242, 196] on p "` | `` | `undefined` | | `paymentCard` | `PaymentCard` | `undefined` | | `payme…" at bounding box center [347, 219] width 289 height 55
click at [432, 156] on p at bounding box center [443, 159] width 87 height 8
click at [349, 164] on icon "button" at bounding box center [350, 165] width 6 height 6
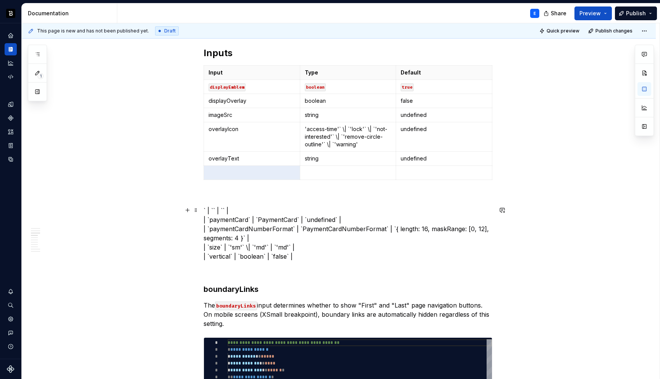
click at [253, 208] on p "` | `` | `` | | `paymentCard` | `PaymentCard` | `undefined` | | `paymentCardNum…" at bounding box center [347, 233] width 289 height 55
click at [211, 220] on p "| `paymentCard` | `PaymentCard` | `undefined` | | `paymentCardNumberFormat` | `…" at bounding box center [347, 233] width 289 height 55
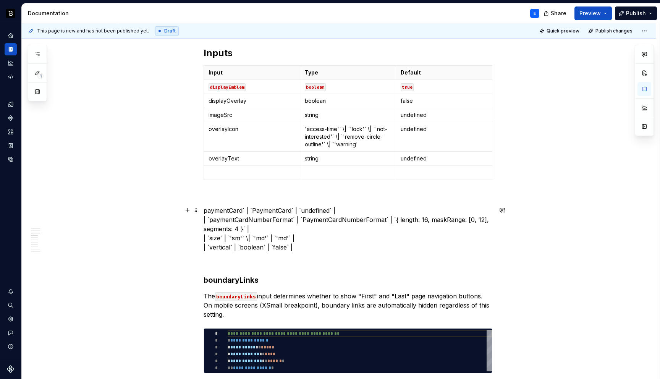
click at [216, 211] on p "paymentCard` | `PaymentCard` | `undefined` | | `paymentCardNumberFormat` | `Pay…" at bounding box center [347, 229] width 289 height 46
click at [237, 174] on p at bounding box center [251, 173] width 87 height 8
click at [232, 211] on p "` | `PaymentCard` | `undefined` | | `paymentCardNumberFormat` | `PaymentCardNum…" at bounding box center [347, 229] width 289 height 46
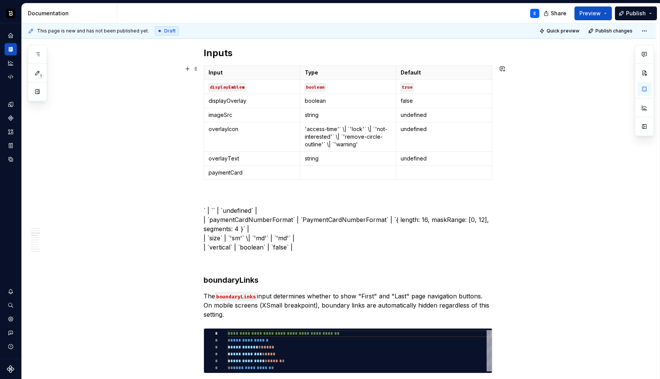
click at [315, 171] on p at bounding box center [348, 173] width 87 height 8
click at [241, 209] on p "` | `` | `undefined` | | `paymentCardNumberFormat` | `PaymentCardNumberFormat` …" at bounding box center [347, 229] width 289 height 46
click at [442, 174] on p at bounding box center [443, 173] width 87 height 8
click at [349, 177] on icon "button" at bounding box center [350, 179] width 6 height 6
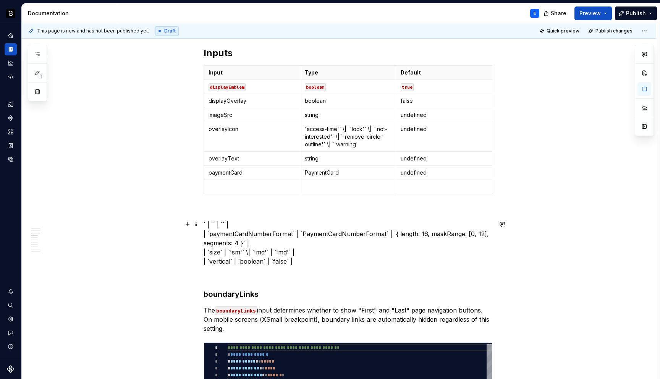
click at [237, 223] on p "` | `` | `` | | `paymentCardNumberFormat` | `PaymentCardNumberFormat` | `{ leng…" at bounding box center [347, 243] width 289 height 46
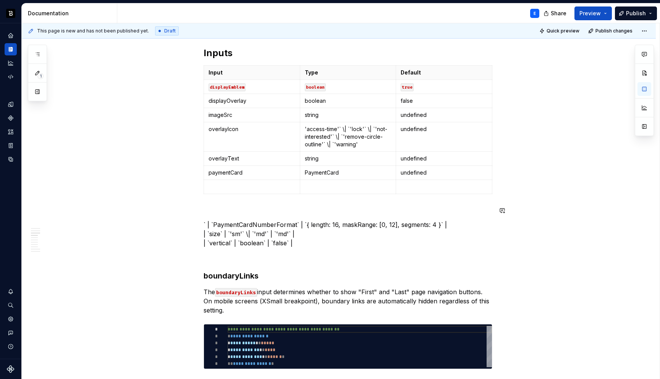
click at [233, 187] on p at bounding box center [251, 187] width 87 height 8
click at [213, 223] on p "` | `PaymentCardNumberFormat` | `{ length: 16, maskRange: [0, 12], segments: 4 …" at bounding box center [347, 233] width 289 height 27
click at [319, 187] on p at bounding box center [348, 187] width 87 height 8
click at [215, 223] on p "` | `{ length: 16, maskRange: [0, 12], segments: 4 }` | | `size` | `'sm'` \| `'…" at bounding box center [347, 233] width 289 height 27
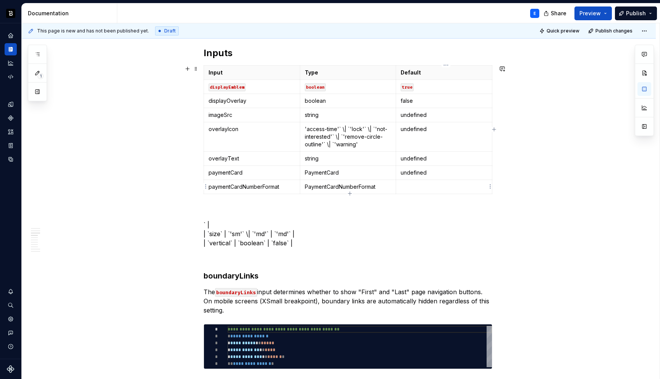
click at [413, 189] on p at bounding box center [443, 187] width 87 height 8
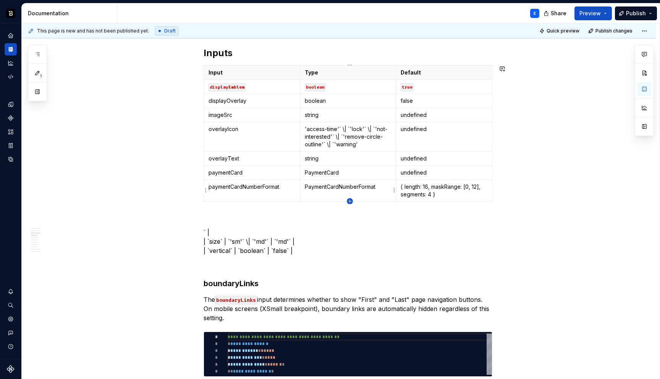
click at [350, 200] on icon "button" at bounding box center [350, 201] width 6 height 6
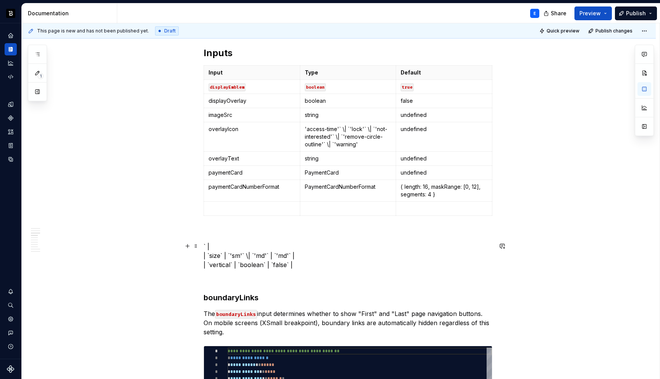
click at [211, 253] on p "` | | `size` | `'sm'` \| `'md'` | `'md'` | | `vertical` | `boolean` | `false` |" at bounding box center [347, 255] width 289 height 27
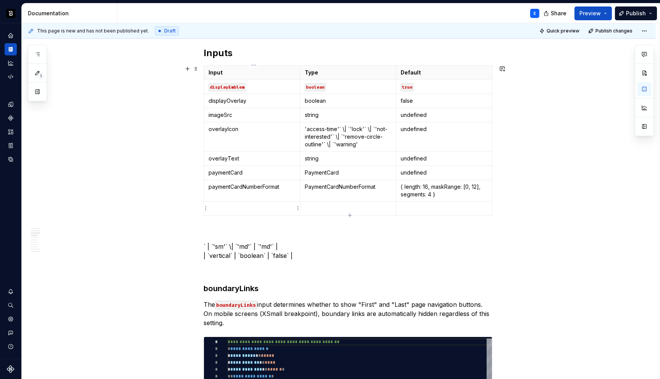
click at [235, 202] on td at bounding box center [252, 209] width 96 height 14
drag, startPoint x: 215, startPoint y: 245, endPoint x: 245, endPoint y: 239, distance: 31.5
click at [218, 245] on p "` | `'sm'` \| `'md'` | `'md'` | | `vertical` | `boolean` | `false` |" at bounding box center [347, 251] width 289 height 18
click at [263, 244] on p "'sm'` \| `'md'` | `'md'` | | `vertical` | `boolean` | `false` |" at bounding box center [347, 251] width 289 height 18
click at [345, 208] on p at bounding box center [348, 209] width 87 height 8
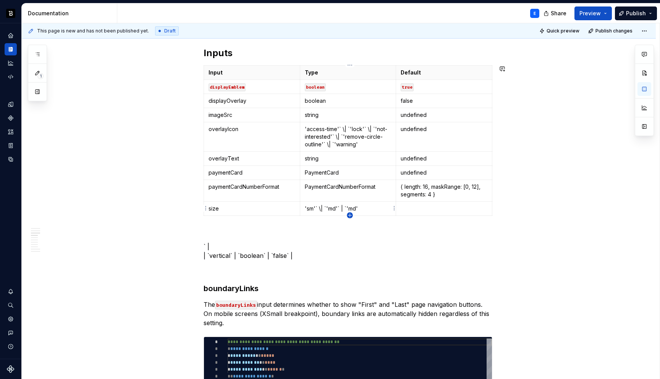
click at [349, 215] on icon "button" at bounding box center [349, 214] width 3 height 3
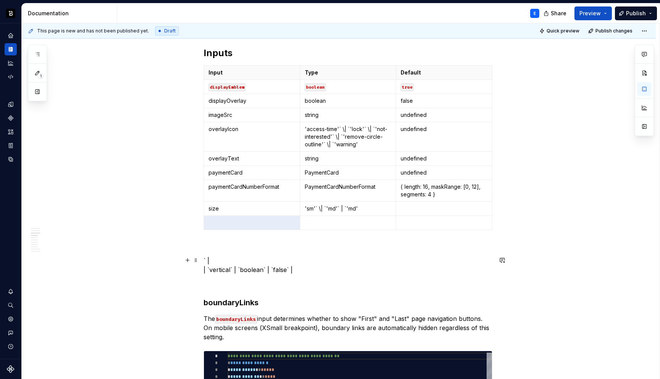
click at [220, 258] on p "` | | `vertical` | `boolean` | `false` |" at bounding box center [347, 265] width 289 height 18
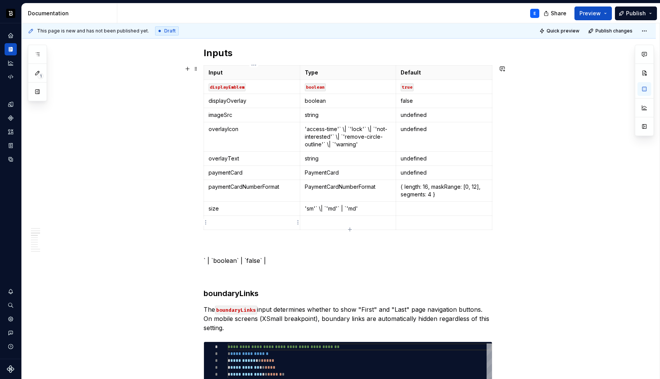
click at [237, 220] on p at bounding box center [251, 223] width 87 height 8
click at [226, 261] on p "` | `boolean` | `false` |" at bounding box center [347, 260] width 289 height 9
click at [316, 221] on p at bounding box center [348, 223] width 87 height 8
click at [233, 261] on p "` | `` | `false` |" at bounding box center [347, 260] width 289 height 9
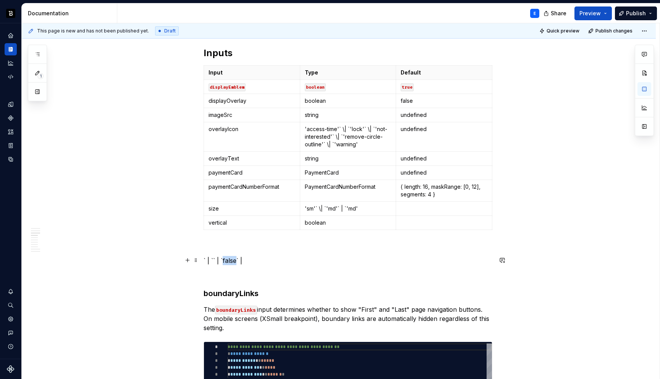
click at [233, 261] on p "` | `` | `false` |" at bounding box center [347, 260] width 289 height 9
click at [409, 219] on p at bounding box center [443, 223] width 87 height 8
click at [384, 212] on td "'sm'` \| `'md'` | `'md'" at bounding box center [348, 209] width 96 height 14
click at [445, 207] on p at bounding box center [443, 209] width 87 height 8
click at [261, 260] on p "` | `` | `` |" at bounding box center [347, 260] width 289 height 9
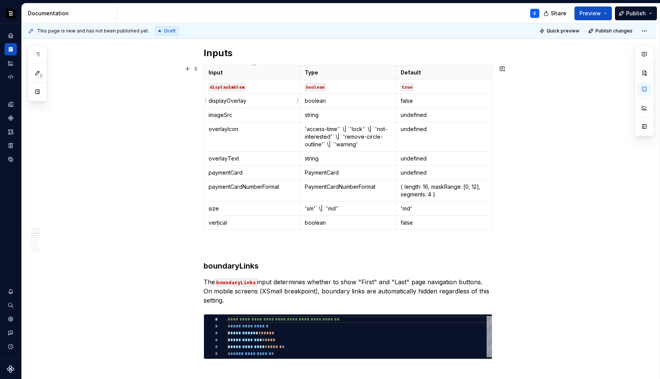
click at [261, 99] on p "displayOverlay" at bounding box center [251, 101] width 87 height 8
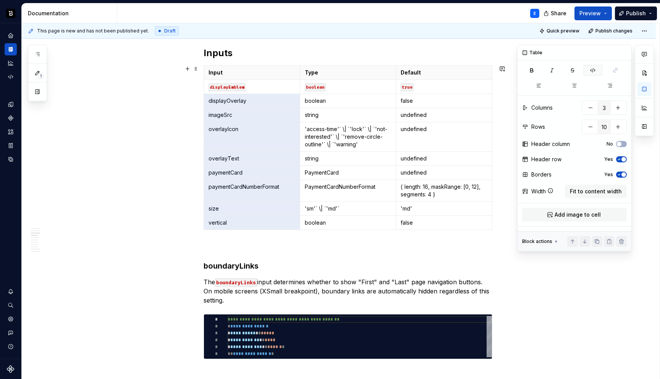
click at [592, 70] on icon "button" at bounding box center [592, 70] width 5 height 4
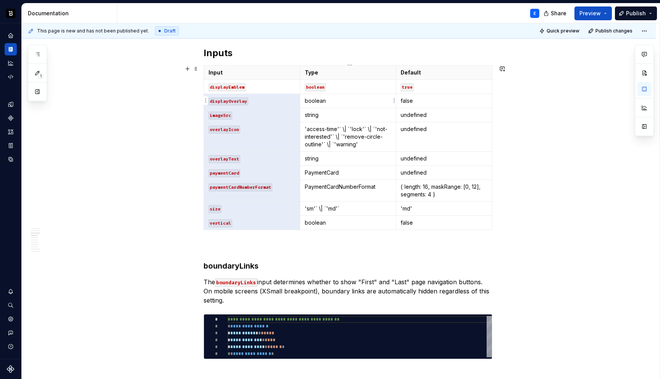
click at [376, 104] on td "boolean" at bounding box center [348, 101] width 96 height 14
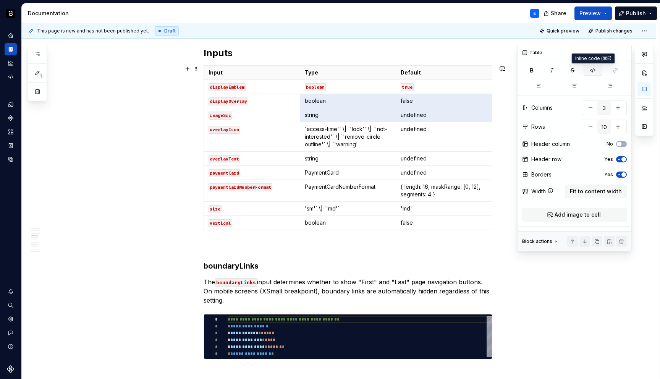
click at [590, 69] on icon "button" at bounding box center [592, 70] width 6 height 6
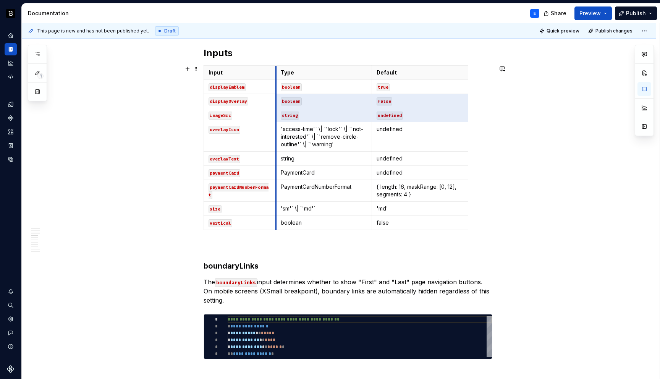
drag, startPoint x: 301, startPoint y: 72, endPoint x: 277, endPoint y: 72, distance: 24.0
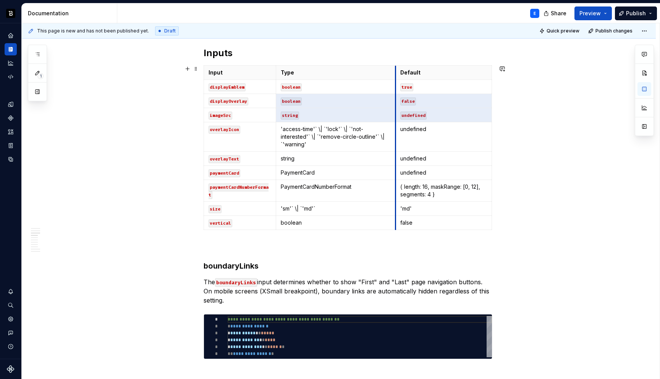
drag, startPoint x: 374, startPoint y: 71, endPoint x: 397, endPoint y: 74, distance: 23.8
click at [397, 74] on th "Default" at bounding box center [443, 73] width 96 height 14
drag, startPoint x: 493, startPoint y: 69, endPoint x: 489, endPoint y: 69, distance: 4.2
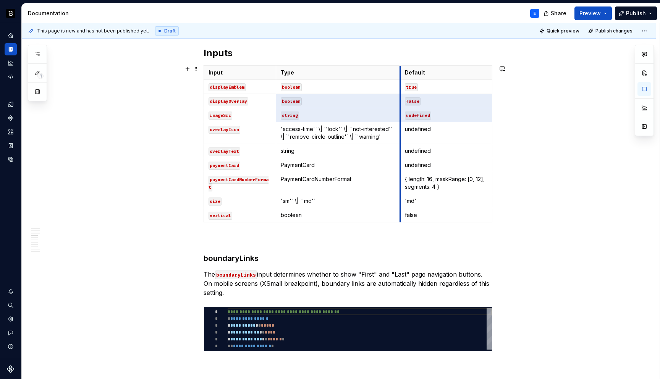
drag, startPoint x: 397, startPoint y: 73, endPoint x: 402, endPoint y: 73, distance: 4.6
click at [402, 73] on th "Default" at bounding box center [446, 73] width 92 height 14
click at [318, 127] on p "'access-time'` \| `'lock'` \| `'not-interested'` \| `'remove-circle-outline'` \…" at bounding box center [338, 132] width 115 height 15
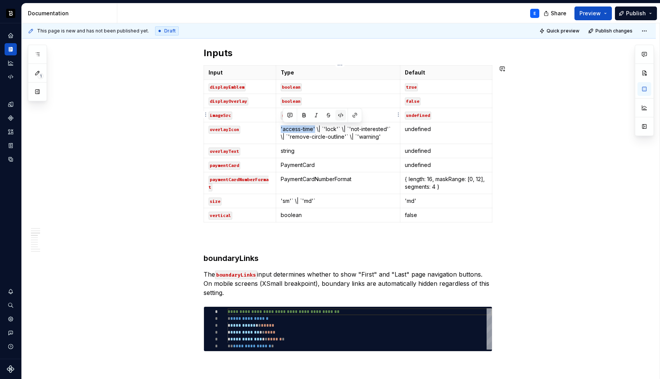
click at [338, 115] on button "button" at bounding box center [340, 115] width 11 height 11
click at [381, 113] on button "button" at bounding box center [382, 115] width 11 height 11
click at [406, 114] on button "button" at bounding box center [405, 115] width 11 height 11
click at [339, 122] on button "button" at bounding box center [340, 123] width 11 height 11
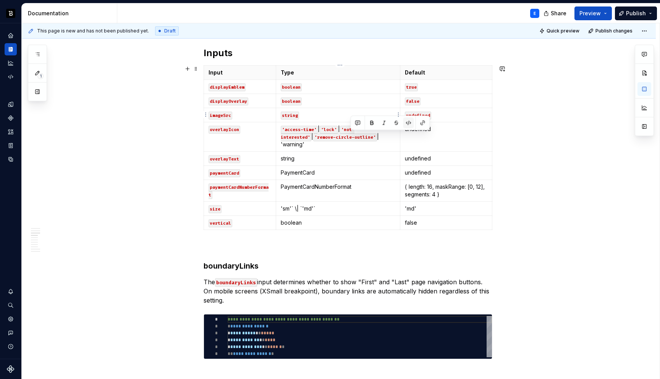
click at [406, 122] on button "button" at bounding box center [408, 123] width 11 height 11
click at [321, 155] on p "string" at bounding box center [338, 159] width 115 height 8
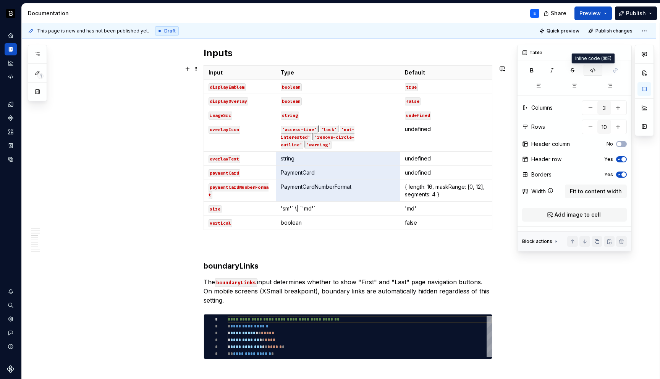
click at [595, 70] on icon "button" at bounding box center [592, 70] width 6 height 6
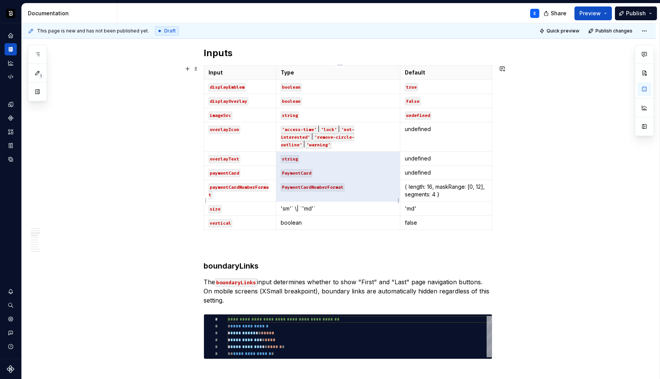
click at [295, 205] on p "'sm'` \| `'md'`" at bounding box center [338, 209] width 115 height 8
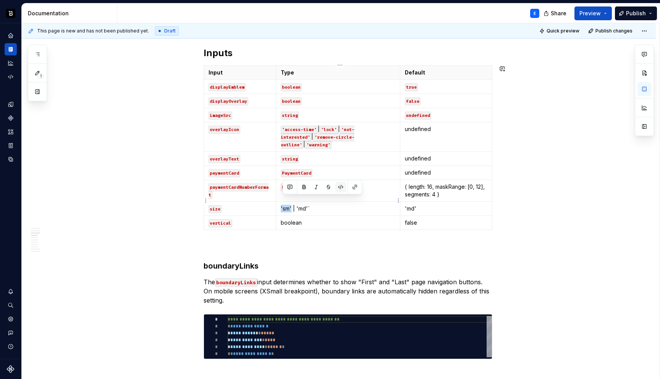
click at [340, 183] on button "button" at bounding box center [340, 187] width 11 height 11
click at [357, 184] on button "button" at bounding box center [358, 187] width 11 height 11
click at [325, 219] on p "boolean" at bounding box center [338, 223] width 115 height 8
click at [340, 198] on button "button" at bounding box center [340, 201] width 11 height 11
click at [447, 125] on p "undefined" at bounding box center [446, 129] width 82 height 8
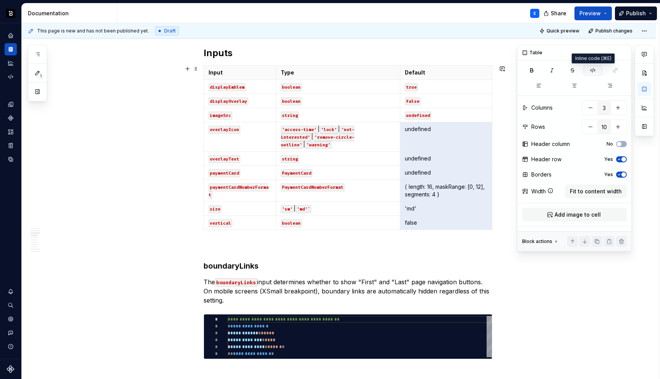
click at [592, 66] on button "button" at bounding box center [592, 70] width 19 height 11
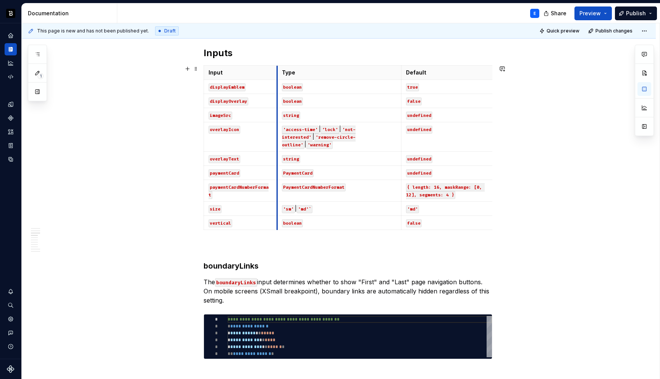
click at [279, 71] on th "Type" at bounding box center [339, 73] width 124 height 14
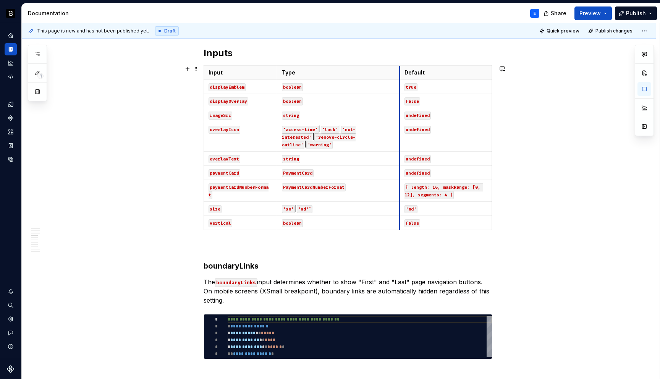
click at [402, 71] on th "Default" at bounding box center [446, 73] width 92 height 14
click at [247, 260] on h3 "boundaryLinks" at bounding box center [347, 265] width 289 height 11
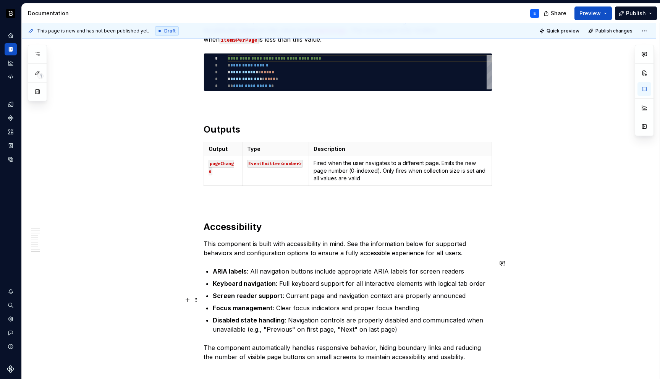
scroll to position [1532, 0]
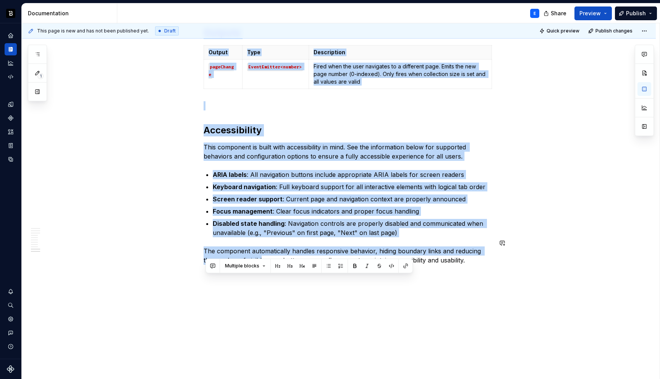
click at [252, 249] on p "The component automatically handles responsive behavior, hiding boundary links …" at bounding box center [347, 255] width 289 height 18
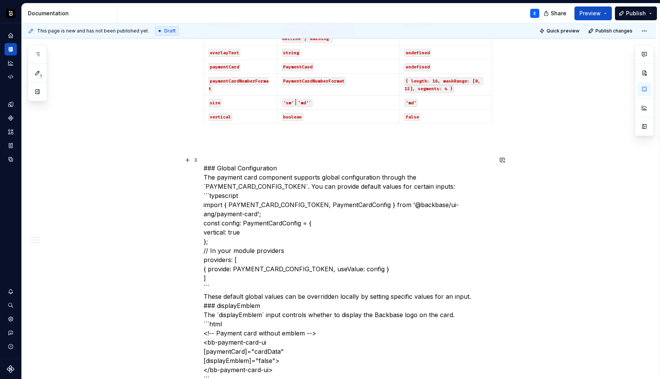
scroll to position [699, 0]
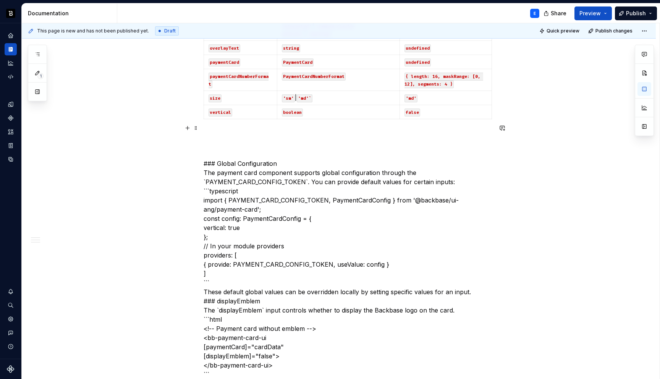
click at [258, 131] on p at bounding box center [347, 135] width 289 height 9
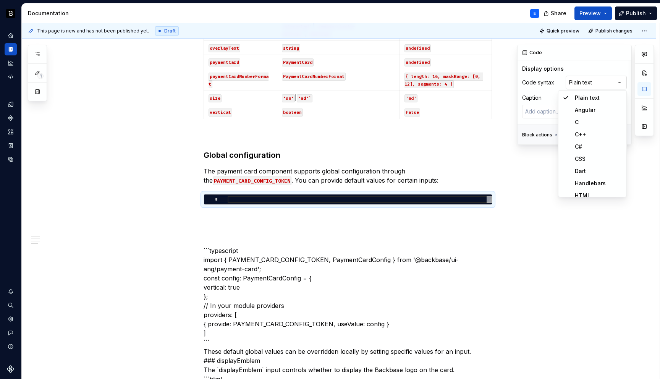
click at [590, 82] on div "Comments Open comments No comments yet Select ‘Comment’ from the block context …" at bounding box center [585, 95] width 137 height 100
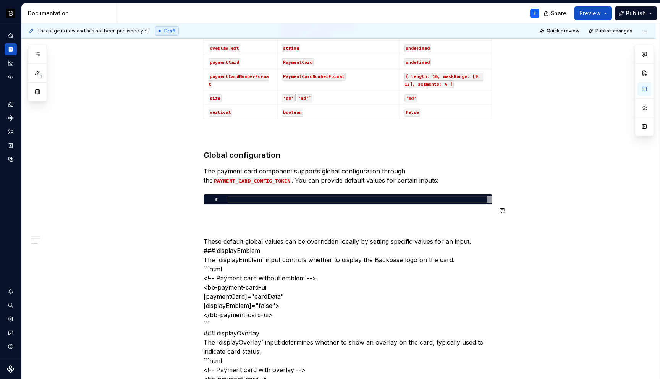
click at [248, 196] on div at bounding box center [359, 199] width 264 height 7
type textarea "*"
type textarea "**********"
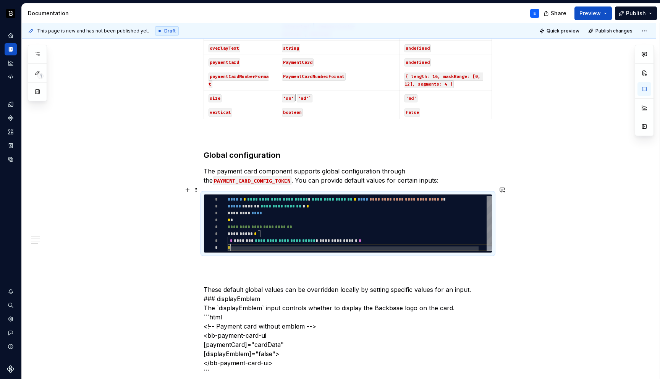
click at [279, 204] on div "**********" at bounding box center [363, 226] width 273 height 60
type textarea "*"
type textarea "**********"
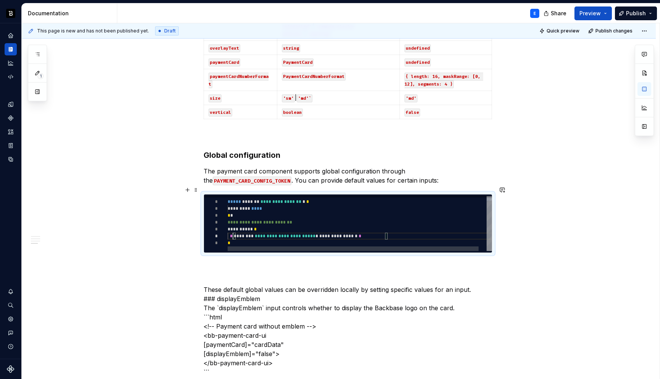
scroll to position [41, 0]
type textarea "*"
type textarea "**********"
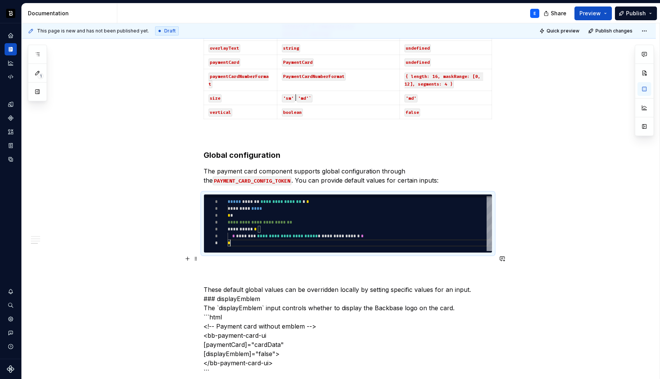
click at [232, 262] on p at bounding box center [347, 266] width 289 height 9
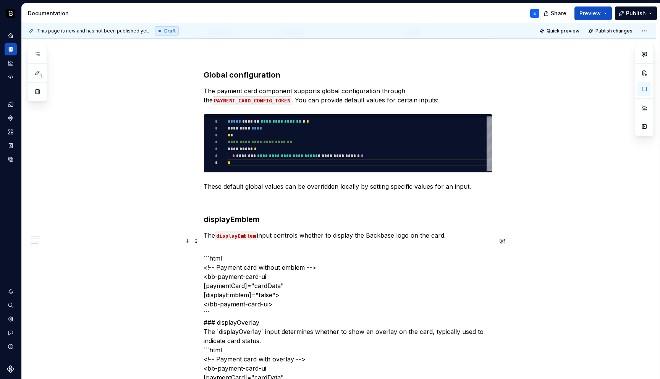
scroll to position [785, 0]
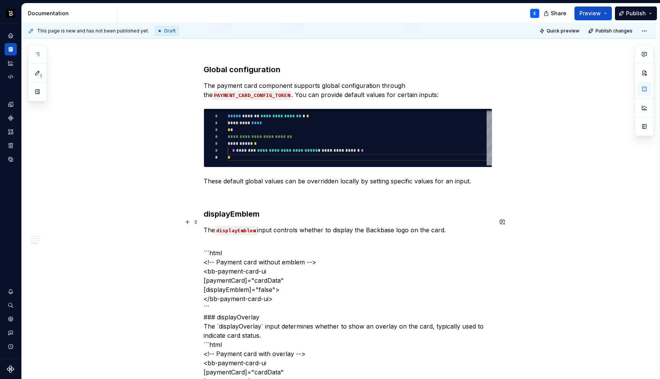
click at [453, 225] on p "The displayEmblem input controls whether to display the Backbase logo on the ca…" at bounding box center [347, 229] width 289 height 9
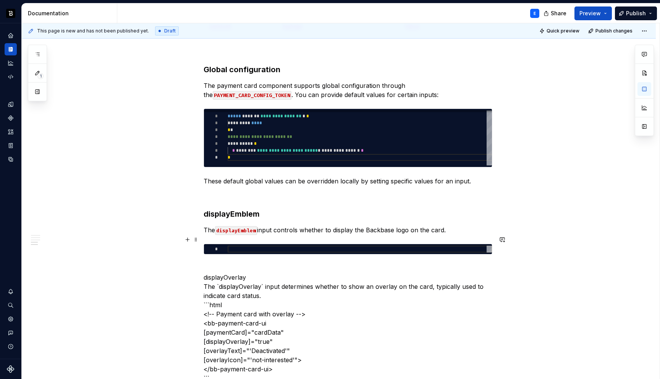
click at [403, 245] on div at bounding box center [359, 248] width 264 height 7
type textarea "*"
type textarea "**********"
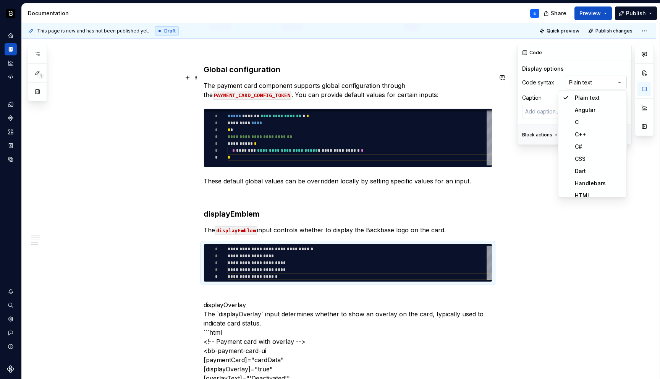
click at [579, 83] on div "Comments Open comments No comments yet Select ‘Comment’ from the block context …" at bounding box center [585, 95] width 137 height 100
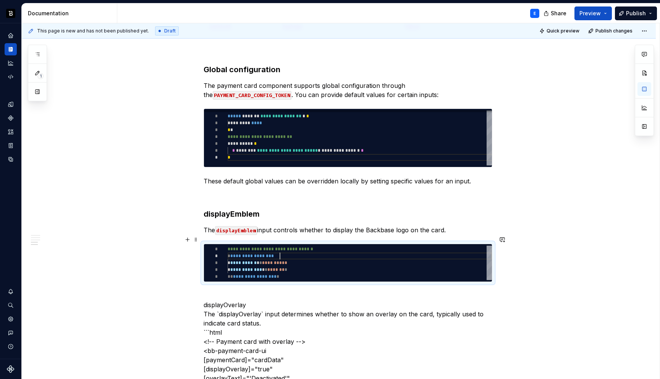
click at [287, 248] on div "**********" at bounding box center [359, 262] width 264 height 34
type textarea "*"
type textarea "**********"
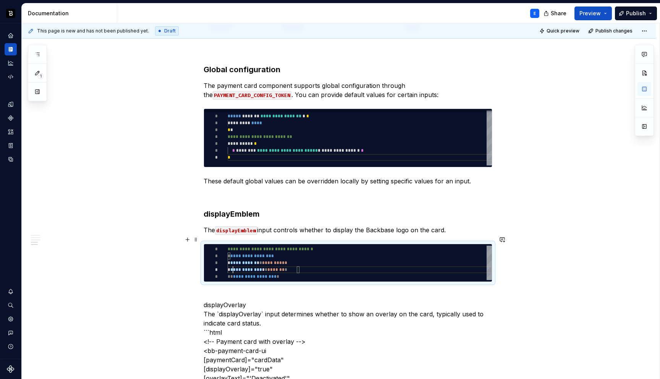
type textarea "*"
type textarea "**********"
click at [301, 281] on div "**********" at bounding box center [347, 374] width 289 height 1939
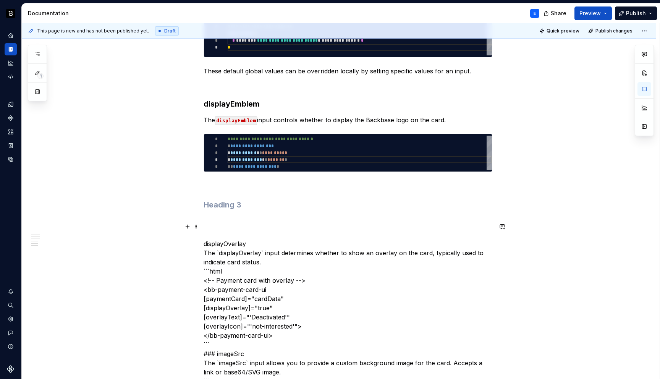
scroll to position [910, 0]
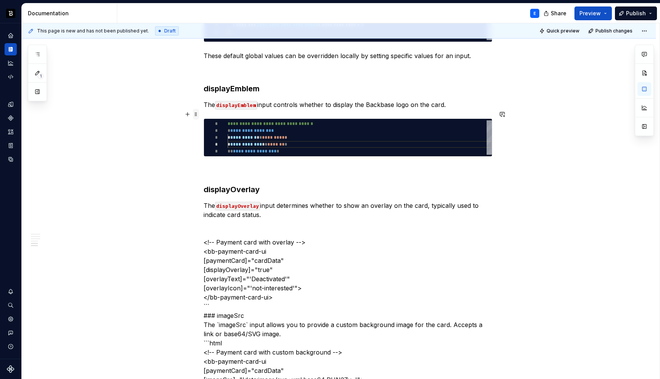
click at [198, 114] on span at bounding box center [196, 114] width 6 height 11
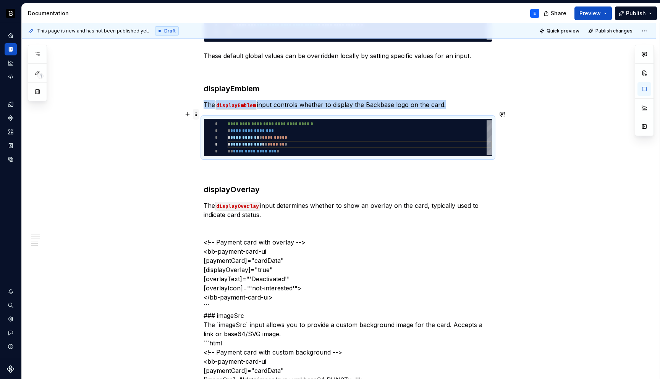
click at [198, 114] on span at bounding box center [196, 114] width 6 height 11
copy p "The displayEmblem input controls whether to display the Backbase logo on the ca…"
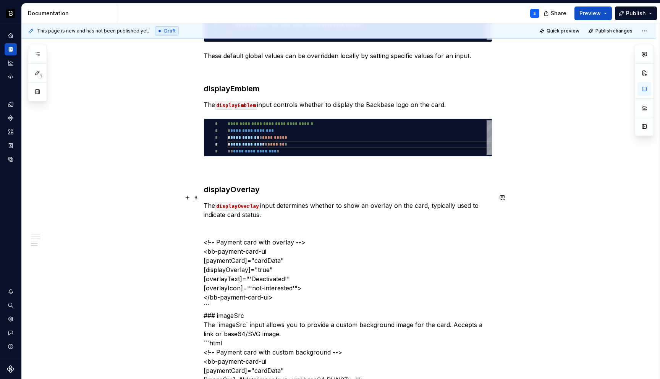
click at [274, 206] on p "The displayOverlay input determines whether to show an overlay on the card, typ…" at bounding box center [347, 210] width 289 height 18
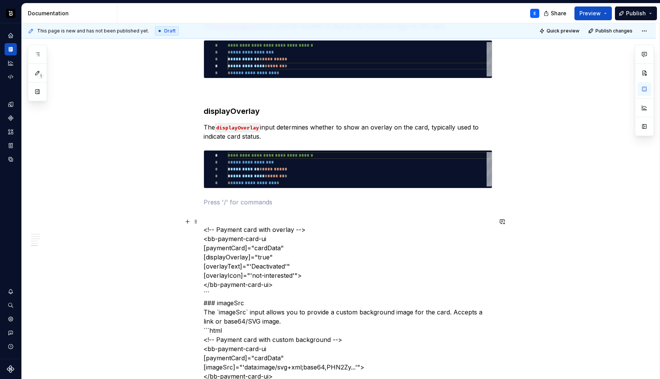
scroll to position [1005, 0]
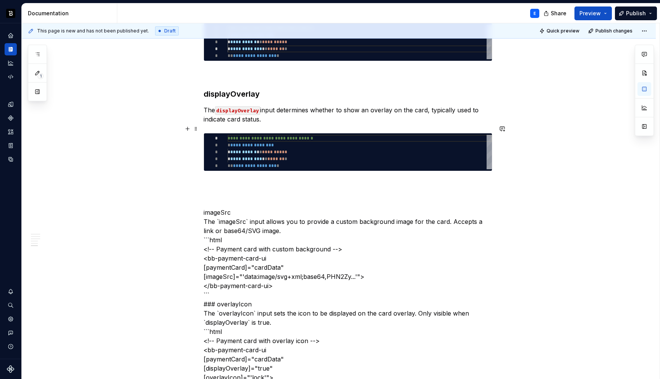
type textarea "*"
type textarea "**********"
click at [265, 140] on div "**********" at bounding box center [359, 152] width 264 height 34
type textarea "*"
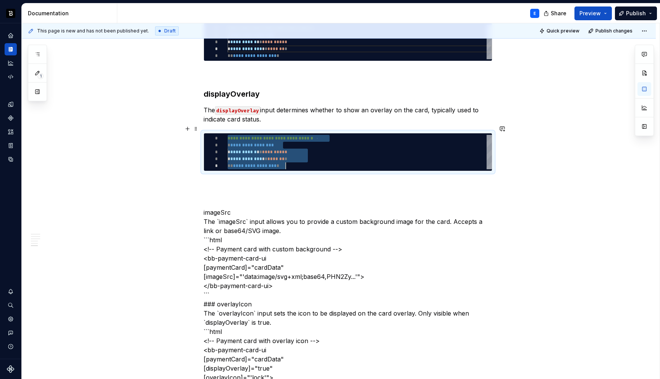
type textarea "**********"
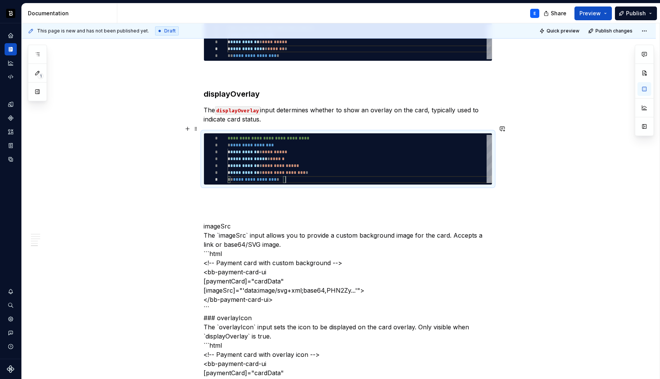
click at [262, 145] on div "**********" at bounding box center [359, 159] width 264 height 48
type textarea "*"
type textarea "**********"
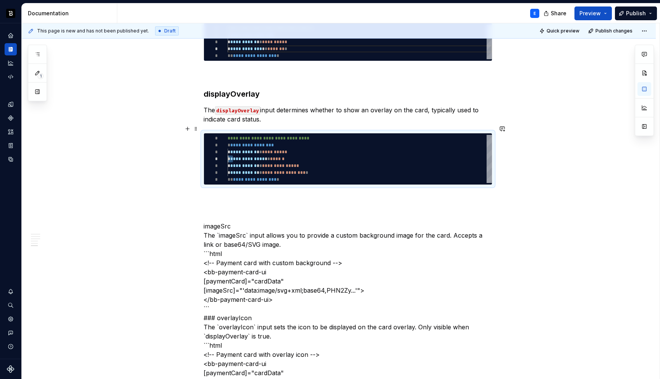
type textarea "*"
type textarea "**********"
type textarea "*"
type textarea "**********"
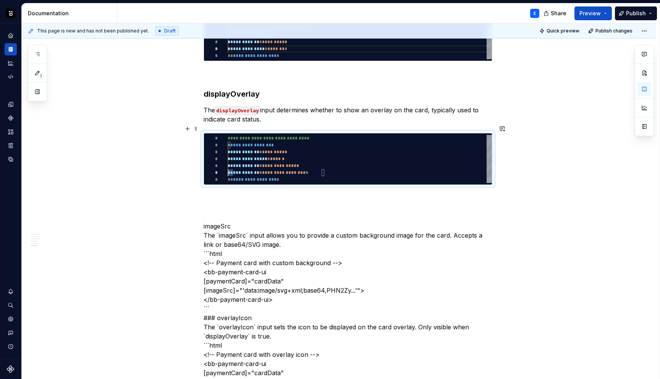
scroll to position [34, 0]
type textarea "*"
type textarea "**********"
click at [245, 194] on p at bounding box center [347, 198] width 289 height 9
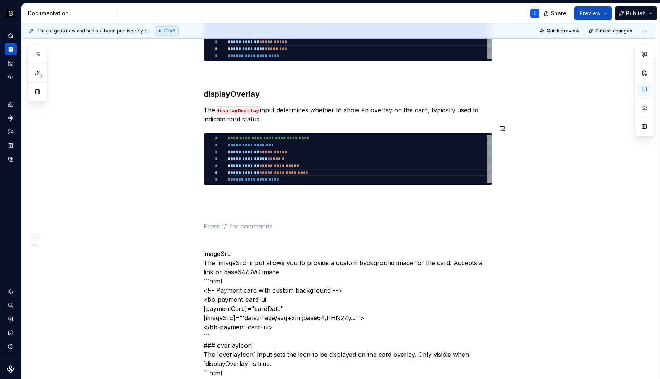
click at [237, 185] on div "**********" at bounding box center [347, 184] width 289 height 1999
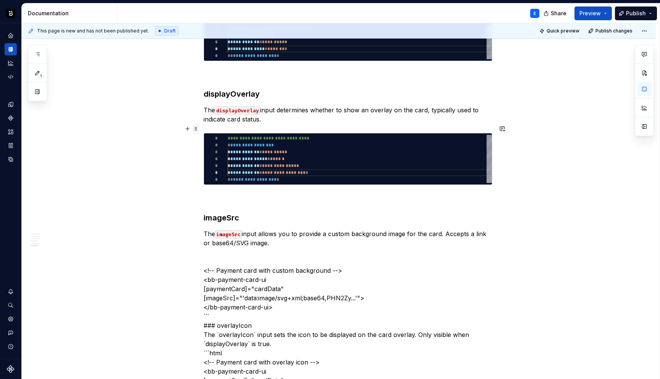
click at [197, 127] on span at bounding box center [196, 128] width 6 height 11
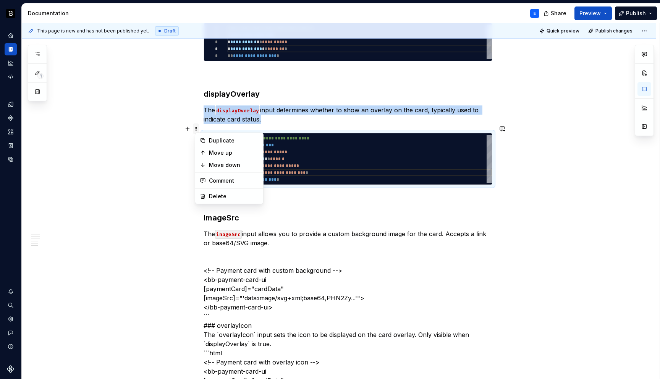
click at [197, 127] on span at bounding box center [196, 128] width 6 height 11
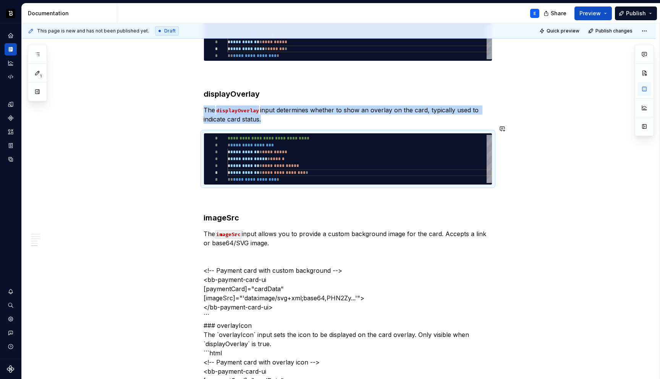
copy p "The displayOverlay input determines whether to show an overlay on the card, typ…"
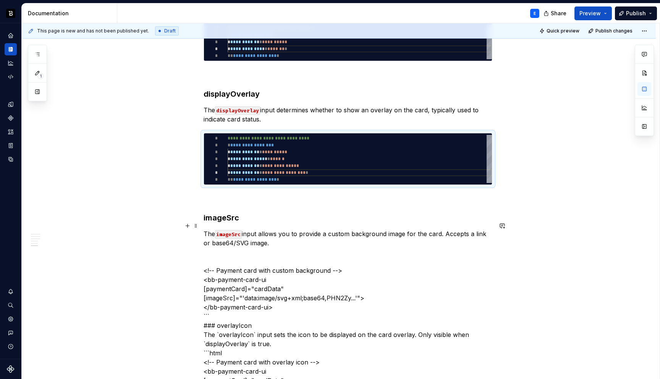
click at [279, 233] on p "The imageSrc input allows you to provide a custom background image for the card…" at bounding box center [347, 238] width 289 height 18
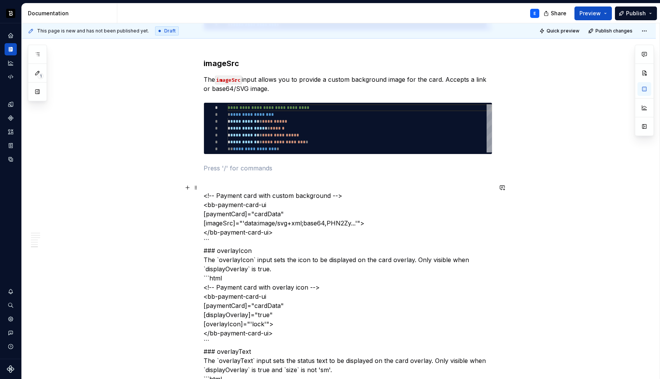
scroll to position [1170, 0]
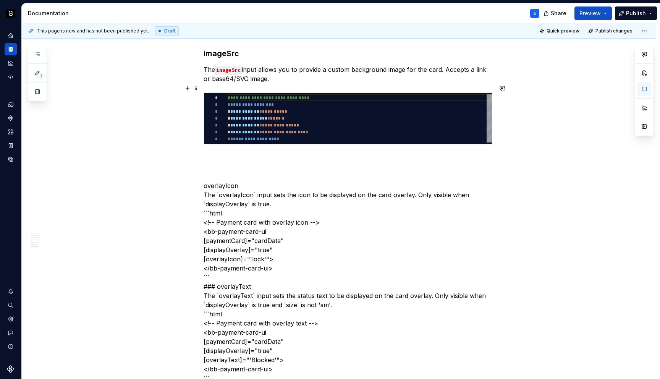
type textarea "*"
type textarea "**********"
click at [253, 109] on div "**********" at bounding box center [359, 118] width 264 height 48
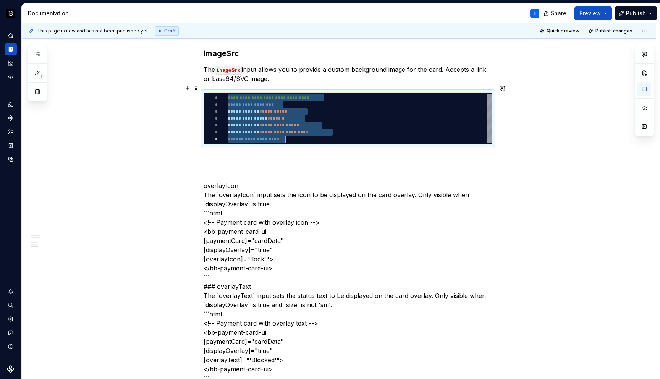
type textarea "*"
type textarea "**********"
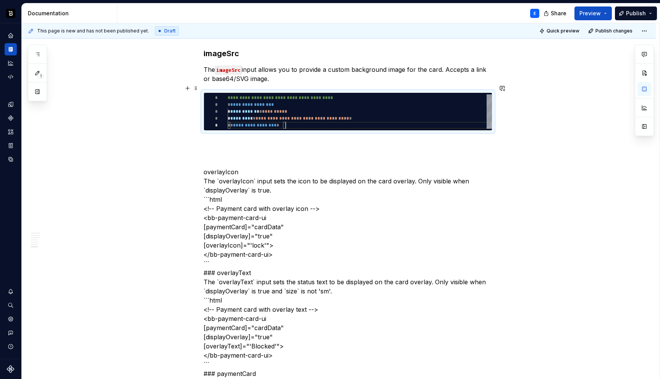
click at [256, 103] on div "**********" at bounding box center [359, 111] width 264 height 34
type textarea "*"
type textarea "**********"
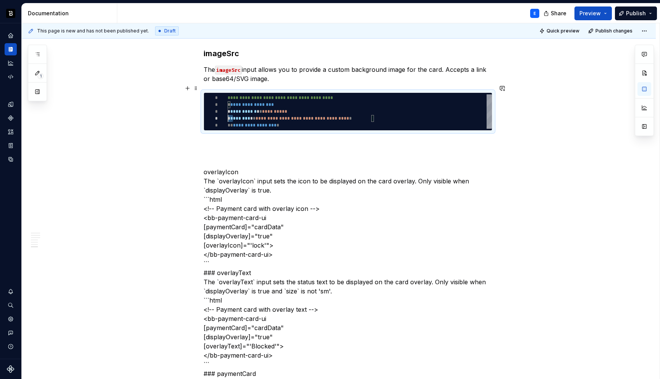
type textarea "*"
type textarea "**********"
click at [254, 140] on p at bounding box center [347, 144] width 289 height 9
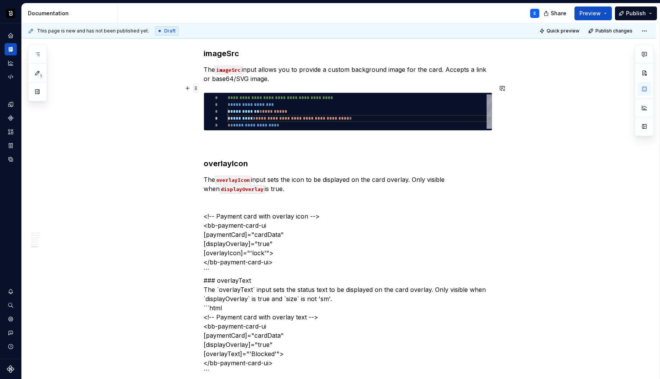
click at [198, 86] on span at bounding box center [196, 88] width 6 height 11
type textarea "*"
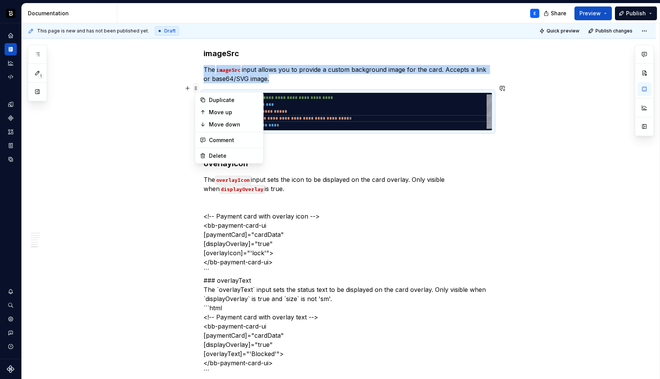
click at [198, 86] on span at bounding box center [196, 88] width 6 height 11
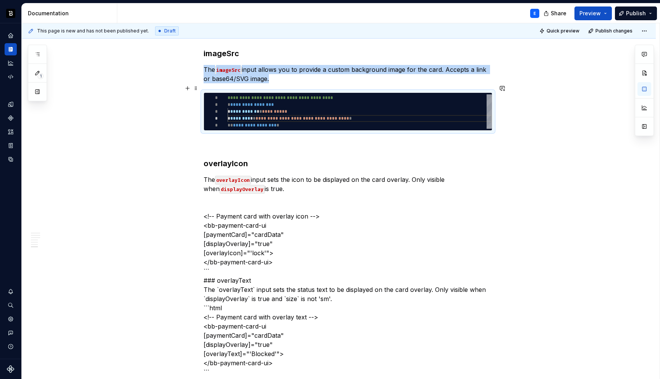
copy p "The imageSrc input allows you to provide a custom background image for the card…"
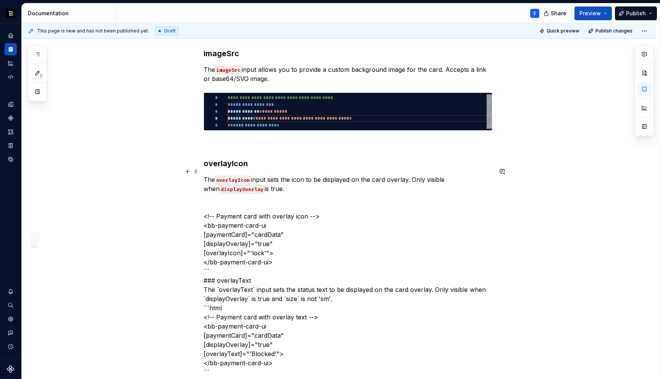
click at [277, 181] on p "The overlayIcon input sets the icon to be displayed on the card overlay. Only v…" at bounding box center [347, 184] width 289 height 18
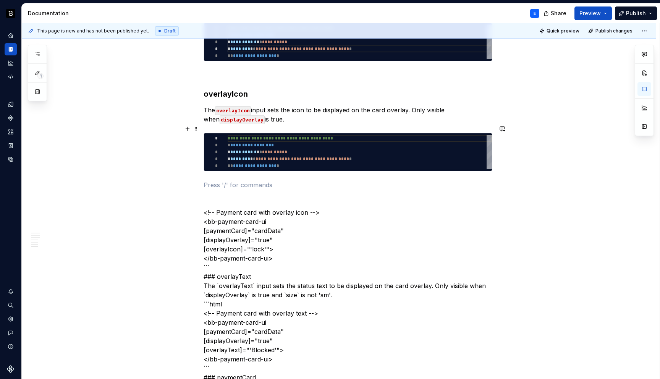
scroll to position [1275, 0]
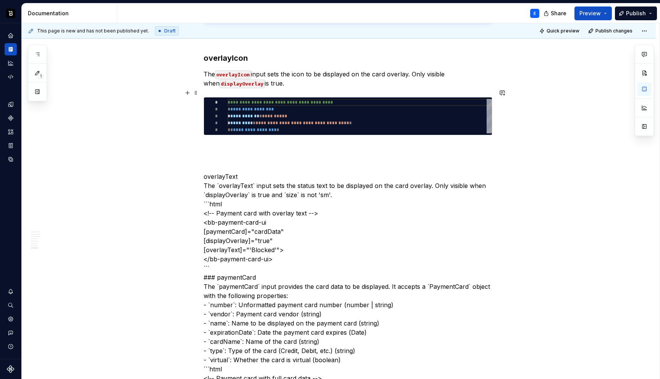
type textarea "**********"
click at [250, 113] on div "**********" at bounding box center [359, 116] width 264 height 34
type textarea "*"
type textarea "**********"
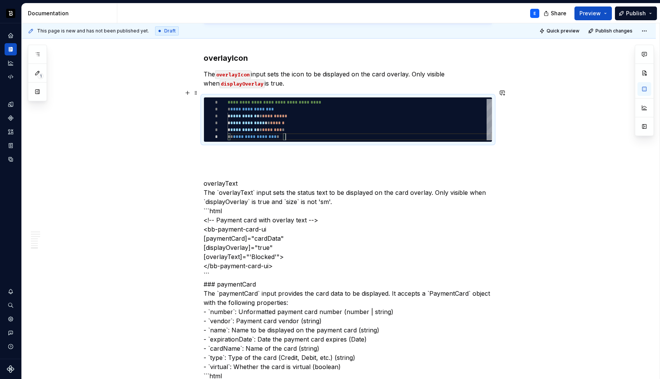
click at [255, 108] on div "**********" at bounding box center [359, 119] width 264 height 41
type textarea "*"
type textarea "**********"
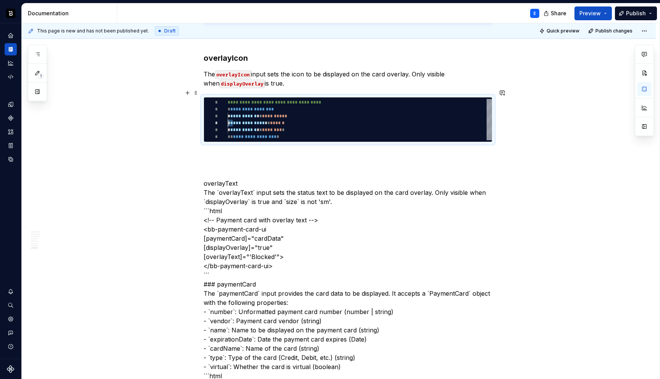
type textarea "*"
type textarea "**********"
type textarea "*"
type textarea "**********"
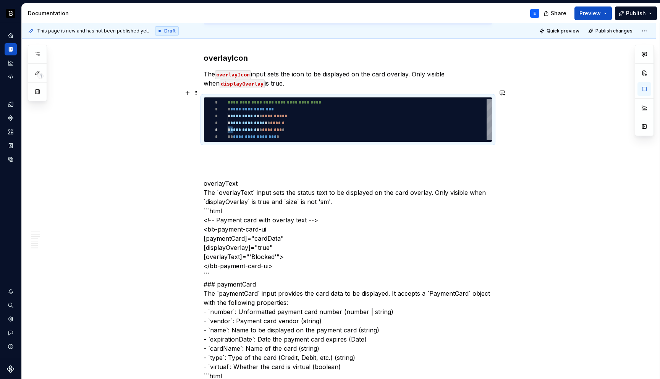
scroll to position [27, 11]
click at [242, 151] on p at bounding box center [347, 155] width 289 height 9
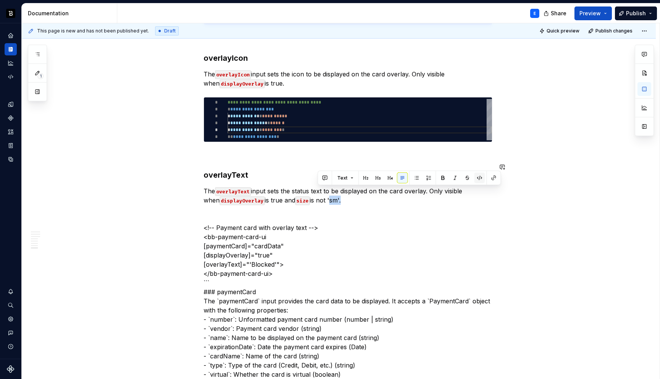
click at [477, 176] on button "button" at bounding box center [479, 178] width 11 height 11
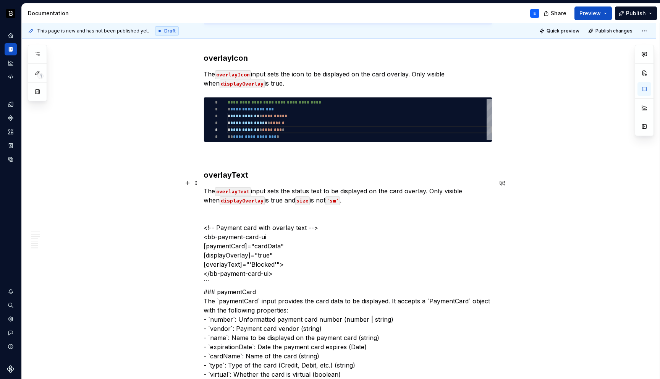
click at [263, 192] on p "The overlayText input sets the status text to be displayed on the card overlay.…" at bounding box center [347, 195] width 289 height 18
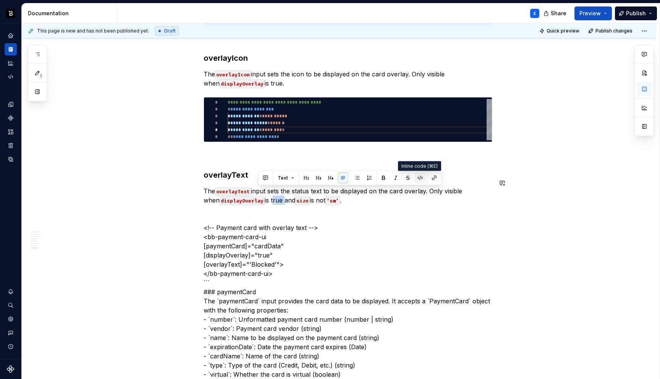
click at [419, 177] on button "button" at bounding box center [420, 178] width 11 height 11
click at [263, 75] on p "The overlayIcon input sets the icon to be displayed on the card overlay. Only v…" at bounding box center [347, 78] width 289 height 18
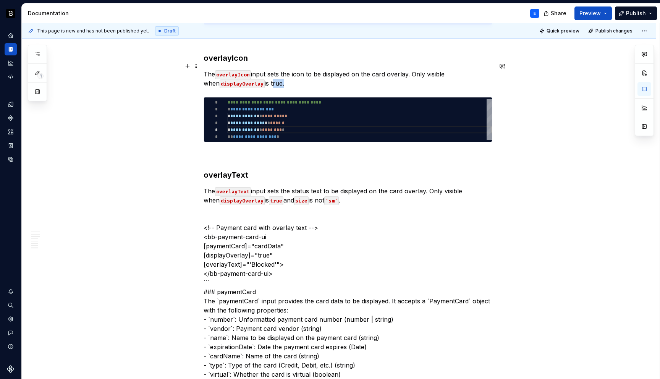
click at [263, 75] on p "The overlayIcon input sets the icon to be displayed on the card overlay. Only v…" at bounding box center [347, 78] width 289 height 18
click at [418, 61] on button "button" at bounding box center [420, 61] width 11 height 11
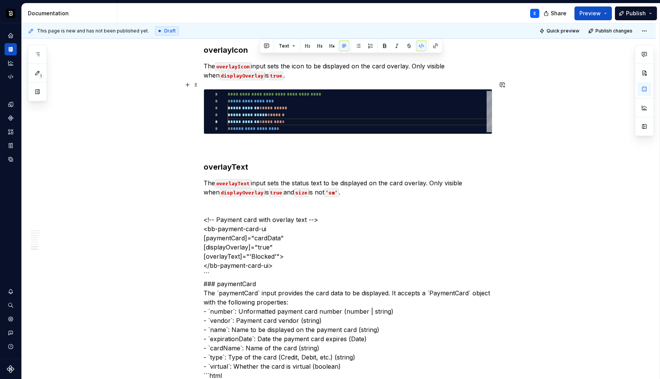
scroll to position [1267, 0]
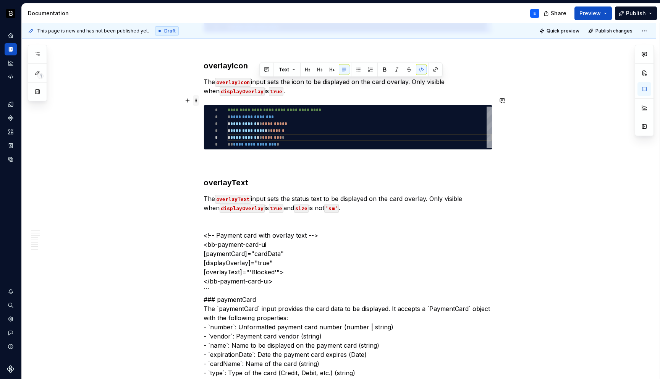
click at [199, 103] on span at bounding box center [196, 100] width 6 height 11
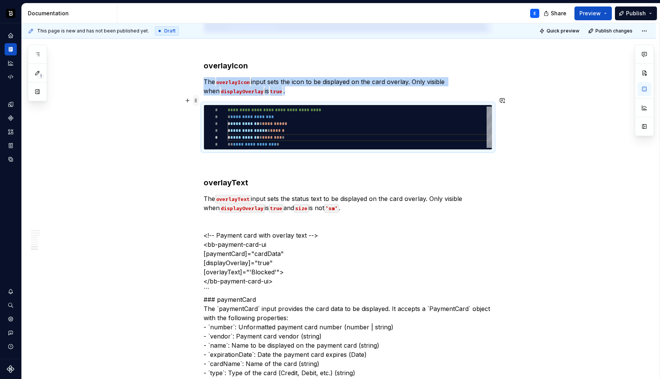
click at [199, 103] on span at bounding box center [196, 100] width 6 height 11
copy p "The overlayIcon input sets the icon to be displayed on the card overlay. Only v…"
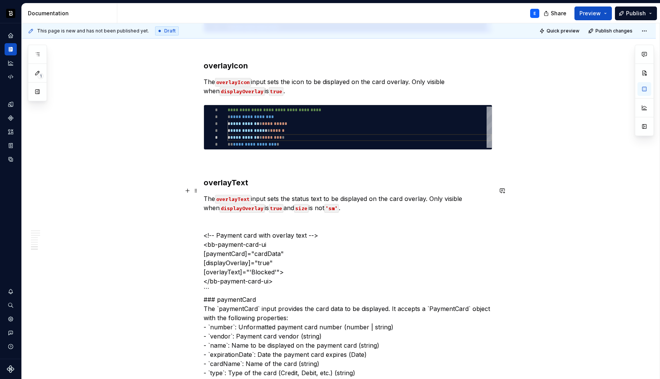
click at [343, 200] on p "The overlayText input sets the status text to be displayed on the card overlay.…" at bounding box center [347, 203] width 289 height 18
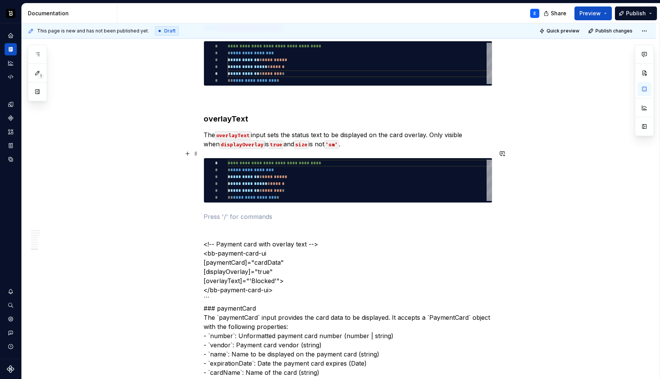
scroll to position [1396, 0]
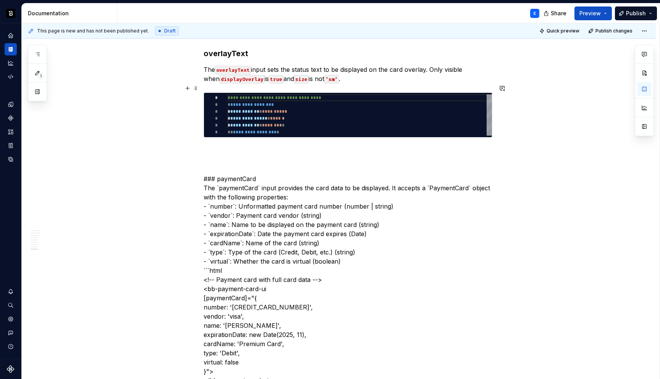
type textarea "*"
type textarea "**********"
click at [256, 100] on div "**********" at bounding box center [359, 114] width 264 height 41
type textarea "*"
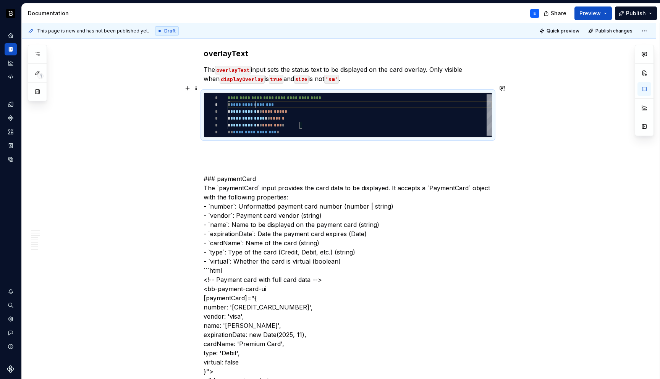
type textarea "**********"
click at [256, 104] on div "**********" at bounding box center [359, 114] width 264 height 41
type textarea "*"
type textarea "**********"
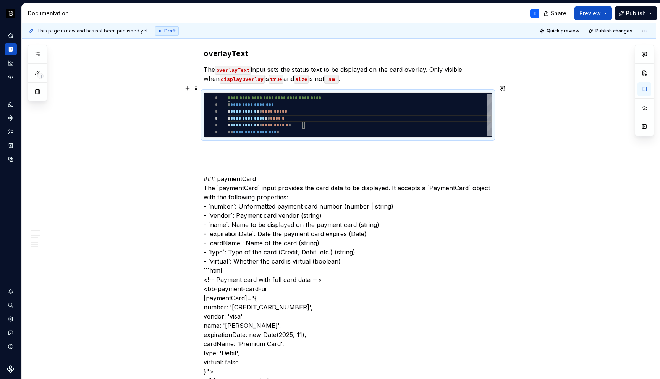
scroll to position [21, 0]
type textarea "*"
type textarea "**********"
type textarea "*"
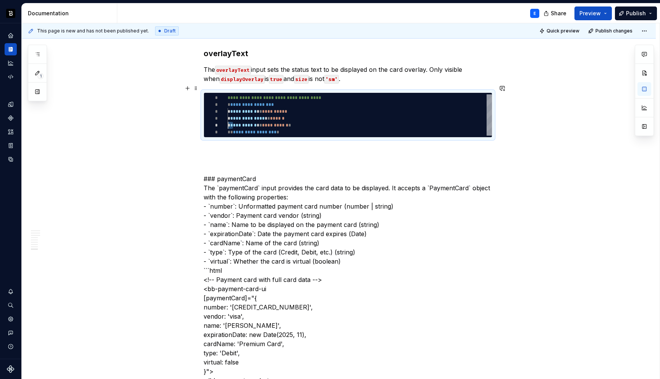
type textarea "**********"
click at [236, 147] on p at bounding box center [347, 151] width 289 height 9
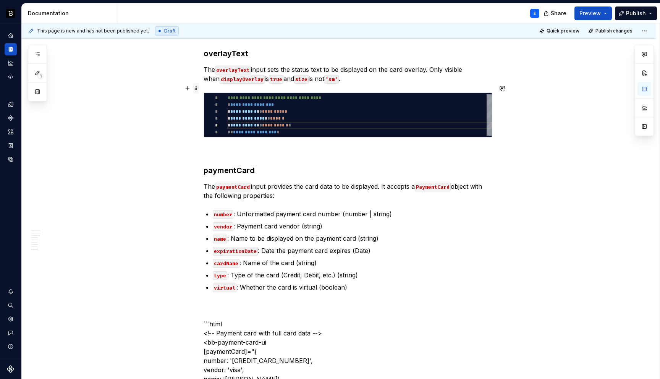
click at [199, 88] on span at bounding box center [196, 88] width 6 height 11
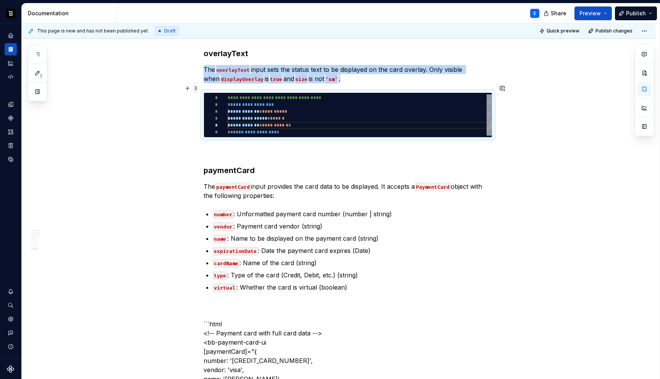
click at [199, 88] on span at bounding box center [196, 88] width 6 height 11
copy p "The overlayText input sets the status text to be displayed on the card overlay.…"
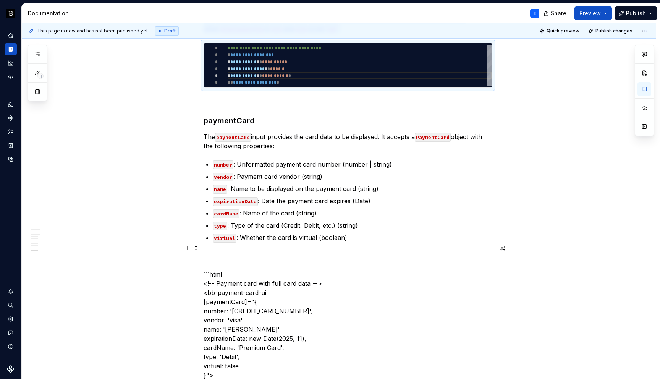
scroll to position [1471, 0]
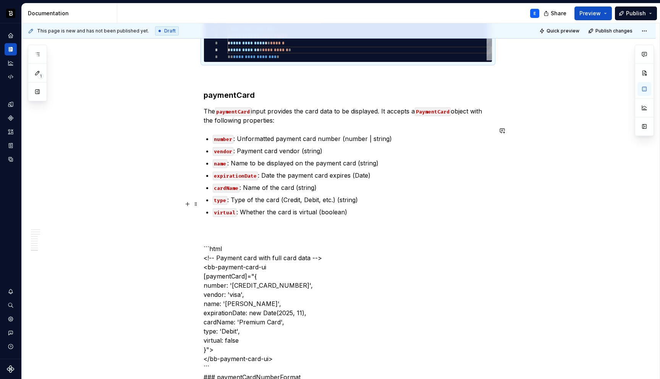
click at [355, 207] on p "virtual : Whether the card is virtual (boolean)" at bounding box center [352, 211] width 279 height 9
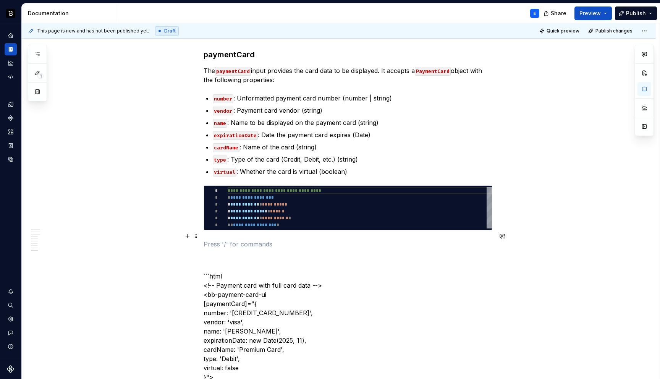
scroll to position [1528, 0]
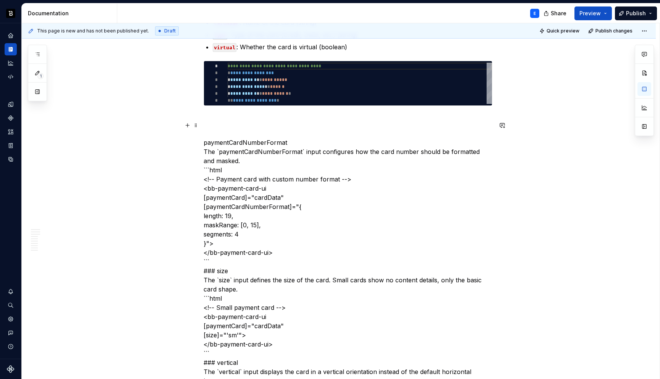
scroll to position [1621, 0]
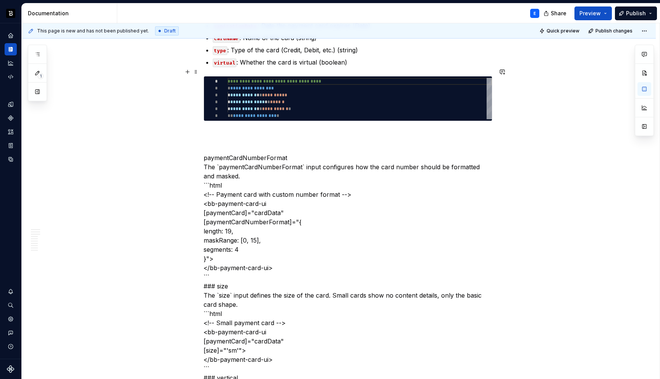
type textarea "*"
type textarea "**********"
click at [260, 82] on div "**********" at bounding box center [359, 98] width 264 height 41
type textarea "*"
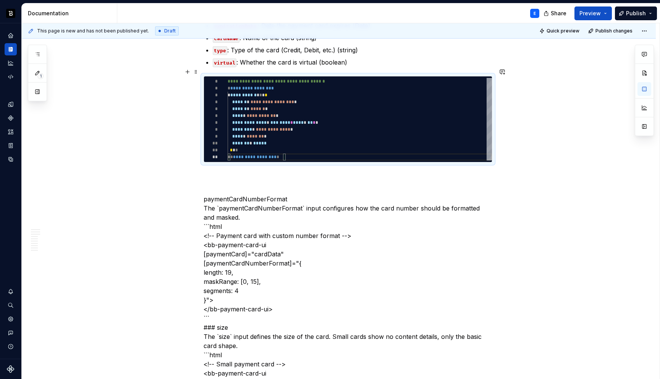
type textarea "**********"
click at [261, 87] on div "**********" at bounding box center [359, 119] width 264 height 82
type textarea "*"
type textarea "**********"
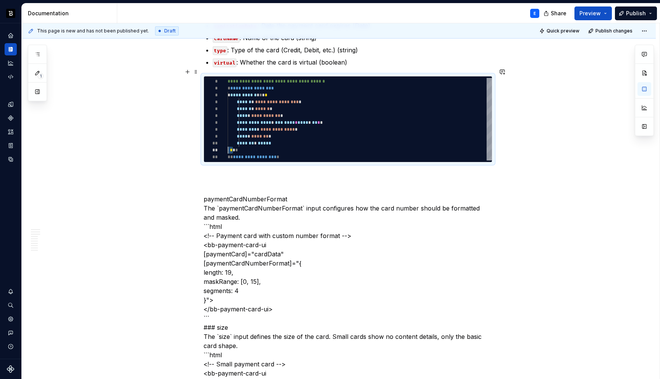
scroll to position [0, 11]
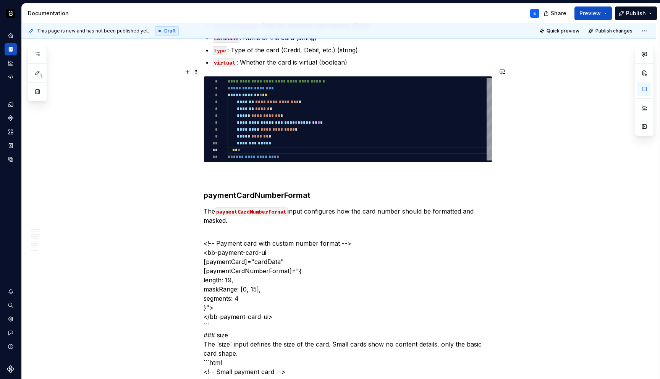
click at [197, 70] on span at bounding box center [196, 71] width 6 height 11
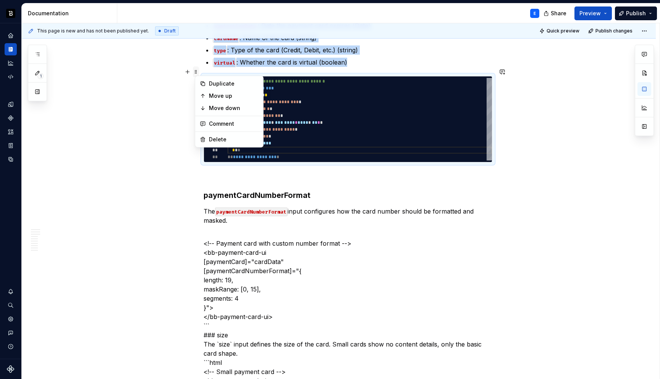
click at [197, 70] on span at bounding box center [196, 71] width 6 height 11
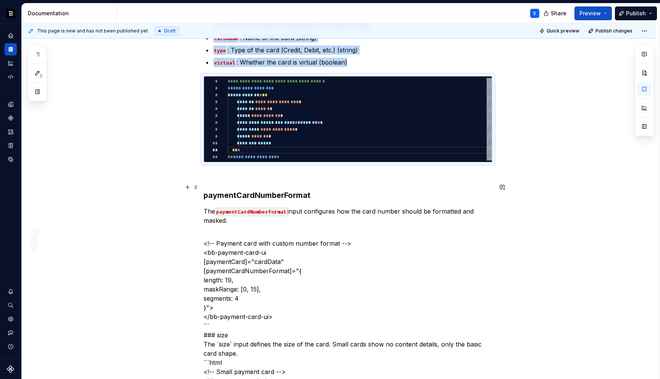
copy ul "number : Unformatted payment card number (number | string) vendor : Payment car…"
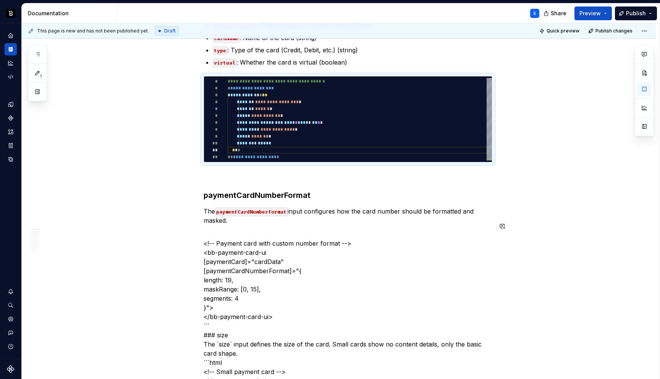
click at [236, 213] on p "The paymentCardNumberFormat input configures how the card number should be form…" at bounding box center [347, 215] width 289 height 18
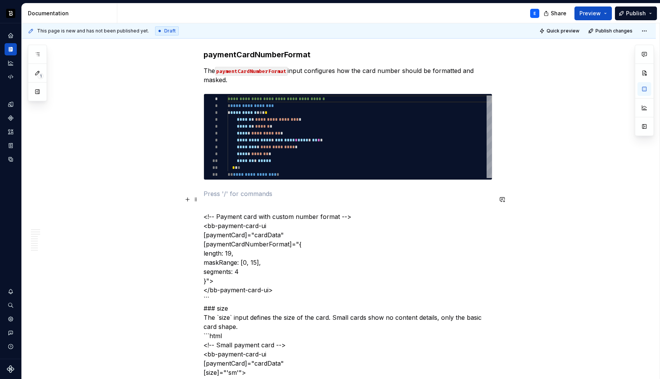
scroll to position [1783, 0]
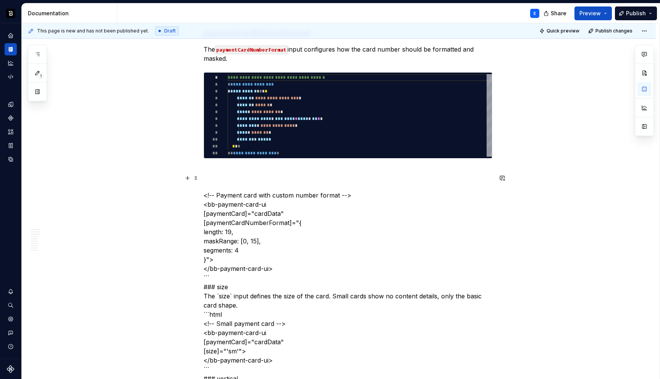
click at [249, 187] on p "<!-- Payment card with custom number format --> <bb-payment-card-ui [paymentCar…" at bounding box center [347, 378] width 289 height 394
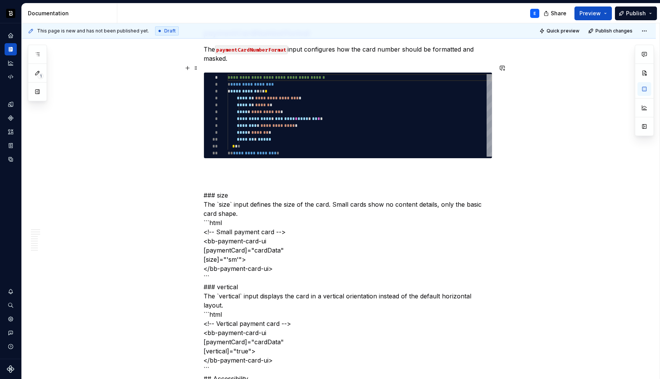
click at [269, 115] on div "**********" at bounding box center [359, 115] width 264 height 82
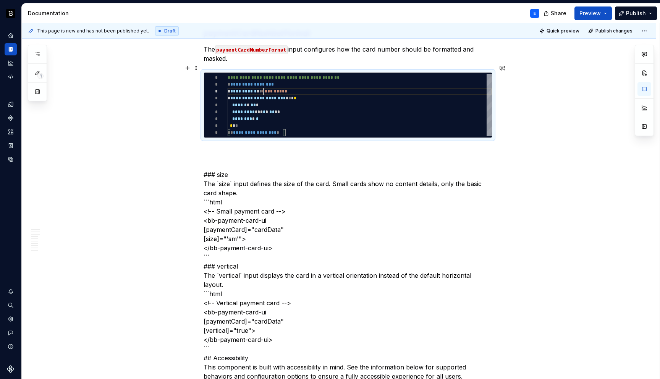
click at [265, 86] on div "**********" at bounding box center [359, 105] width 264 height 62
click at [237, 165] on p "### size The `size` input defines the size of the card. Small cards show no con…" at bounding box center [347, 312] width 289 height 302
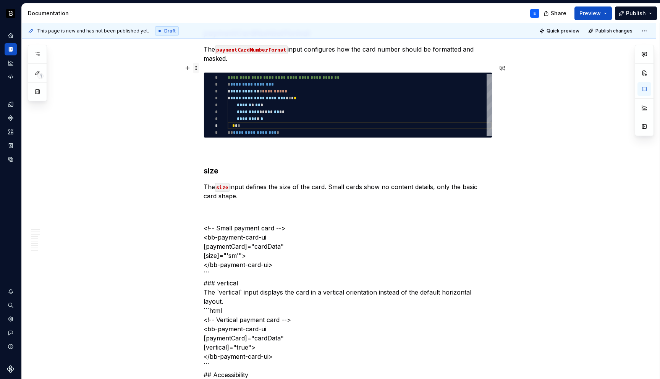
click at [197, 68] on span at bounding box center [196, 68] width 6 height 11
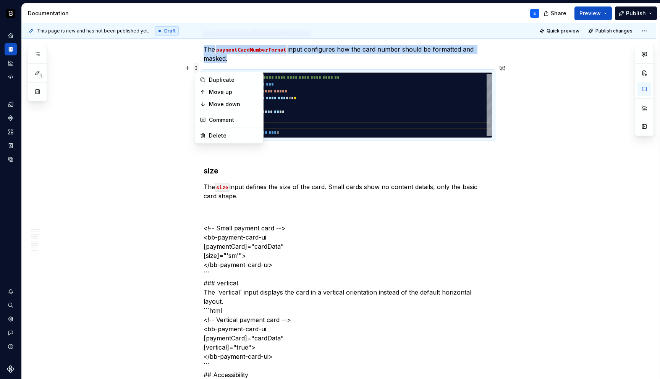
click at [197, 68] on span at bounding box center [196, 68] width 6 height 11
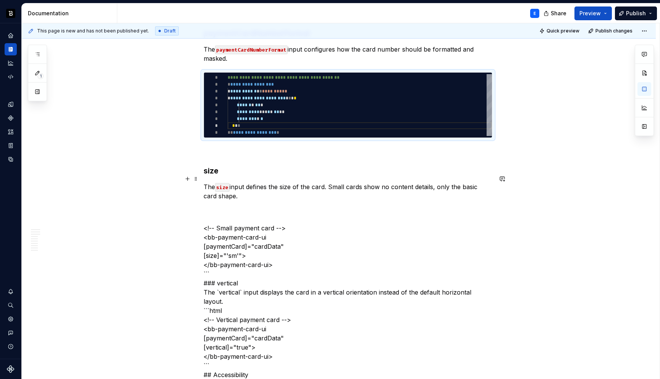
click at [250, 189] on p "The size input defines the size of the card. Small cards show no content detail…" at bounding box center [347, 191] width 289 height 18
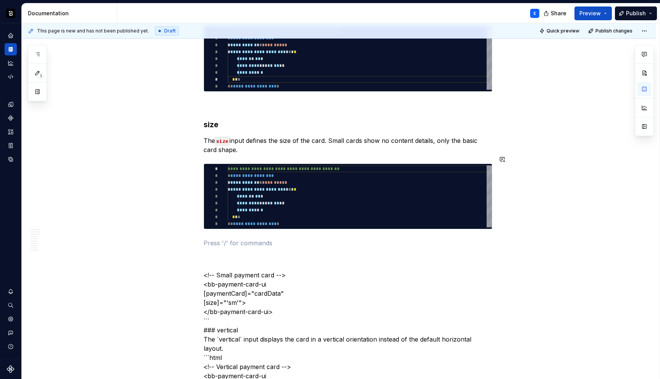
scroll to position [1865, 0]
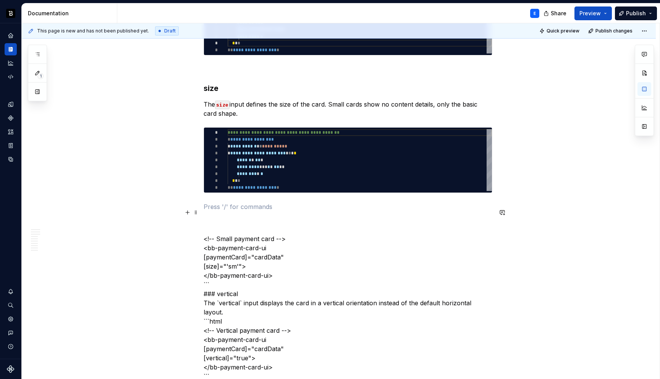
click at [229, 229] on p "<!-- Small payment card --> <bb-payment-card-ui [paymentCard]="cardData" [size]…" at bounding box center [347, 353] width 289 height 275
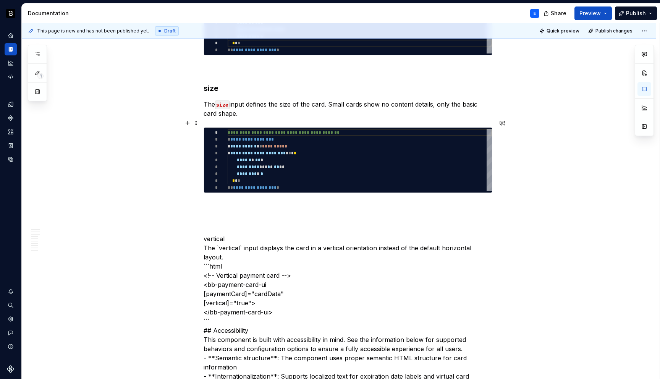
click at [267, 147] on div "**********" at bounding box center [359, 160] width 264 height 62
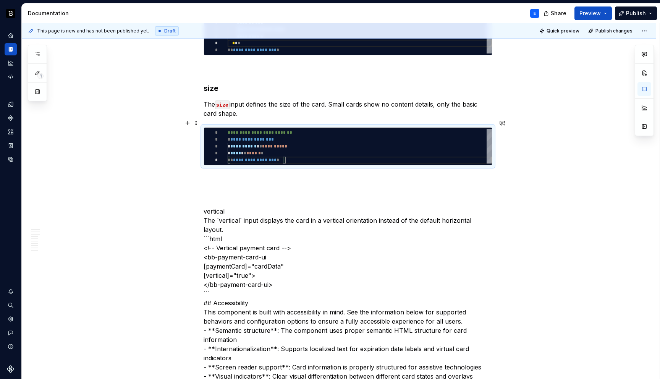
click at [263, 137] on div "**********" at bounding box center [359, 146] width 264 height 34
click at [237, 174] on p at bounding box center [347, 178] width 289 height 9
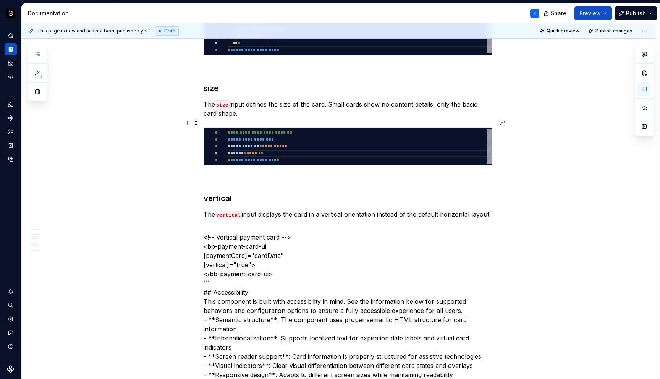
click at [198, 123] on span at bounding box center [196, 123] width 6 height 11
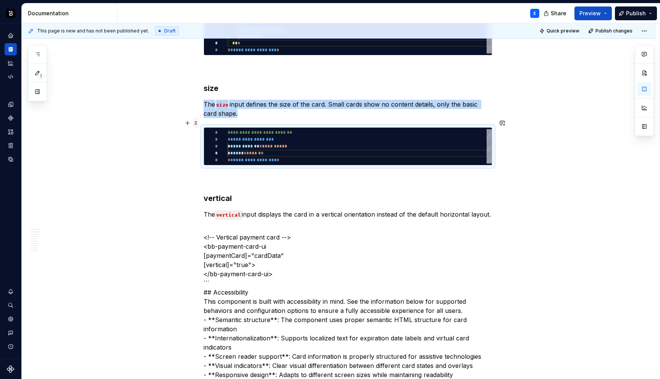
click at [198, 123] on span at bounding box center [196, 123] width 6 height 11
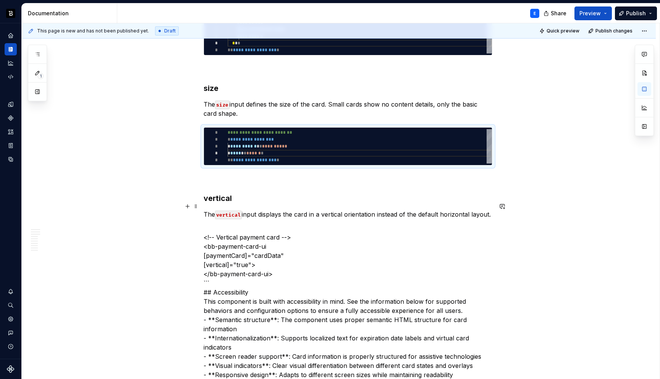
click at [253, 210] on p "The vertical input displays the card in a vertical orientation instead of the d…" at bounding box center [347, 214] width 289 height 9
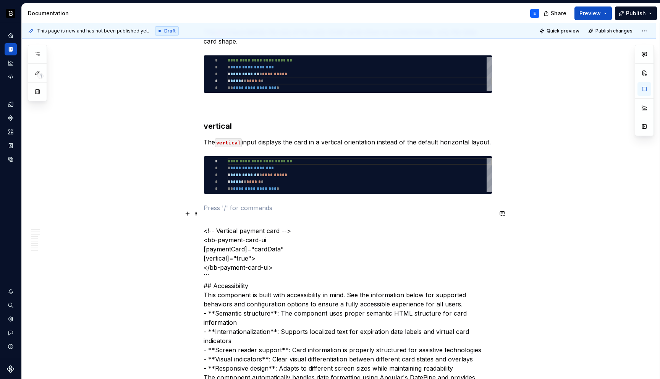
scroll to position [1950, 0]
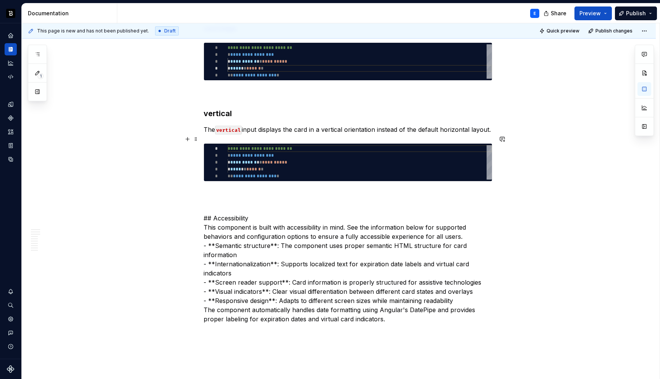
click at [281, 148] on div "**********" at bounding box center [359, 162] width 264 height 34
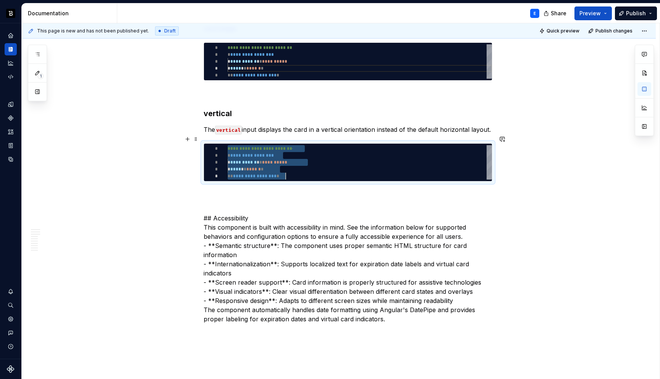
scroll to position [0, 58]
click at [269, 153] on div "**********" at bounding box center [359, 162] width 264 height 34
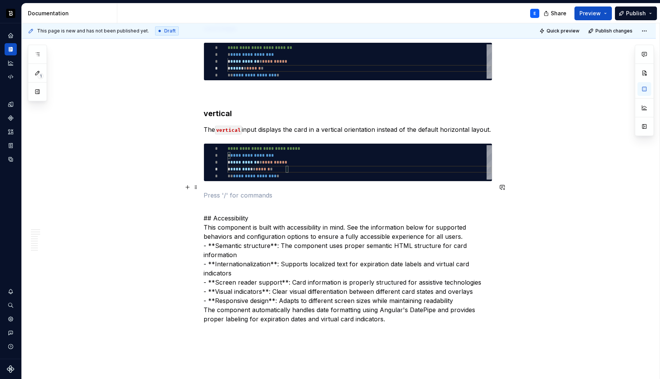
click at [240, 190] on p at bounding box center [347, 194] width 289 height 9
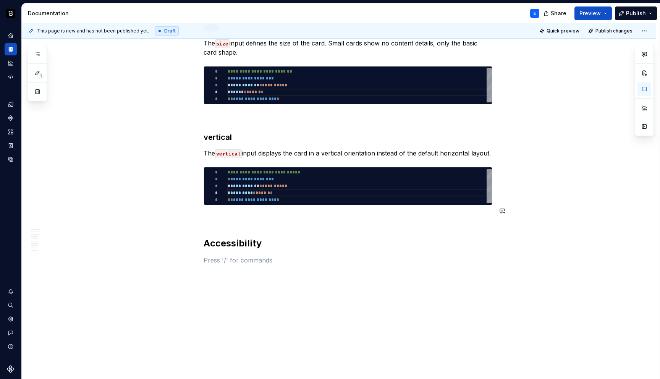
scroll to position [1951, 0]
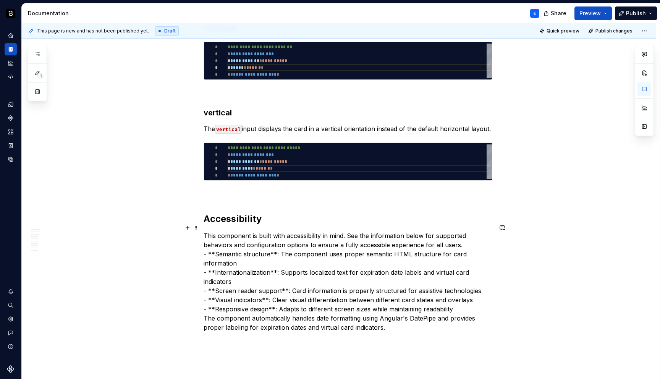
click at [318, 234] on p "This component is built with accessibility in mind. See the information below f…" at bounding box center [347, 281] width 289 height 101
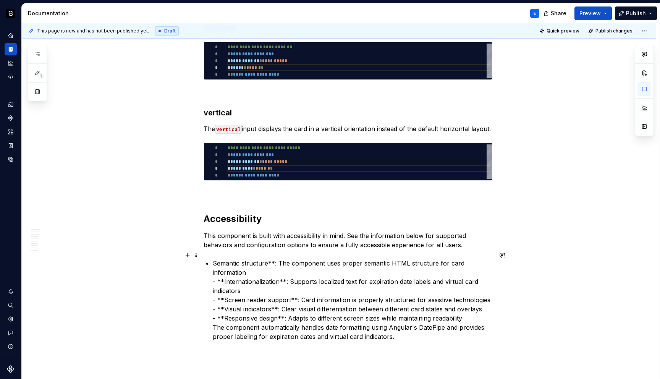
click at [269, 258] on p "Semantic structure**: The component uses proper semantic HTML structure for car…" at bounding box center [352, 299] width 279 height 82
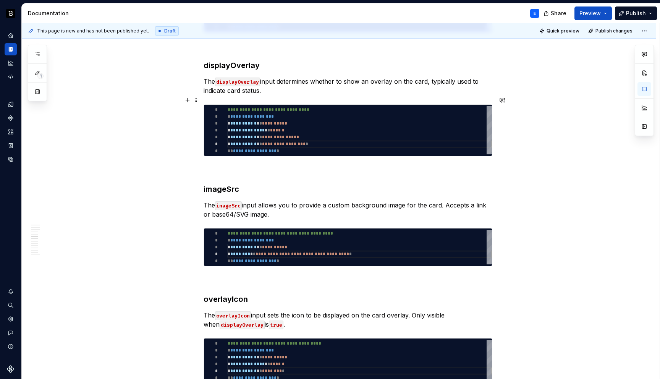
scroll to position [999, 0]
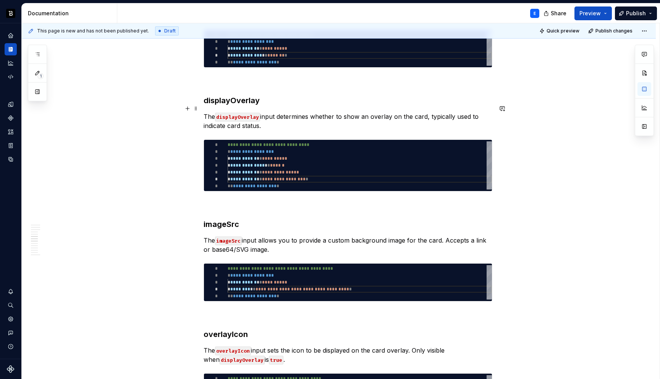
click at [275, 116] on p "The displayOverlay input determines whether to show an overlay on the card, typ…" at bounding box center [347, 121] width 289 height 18
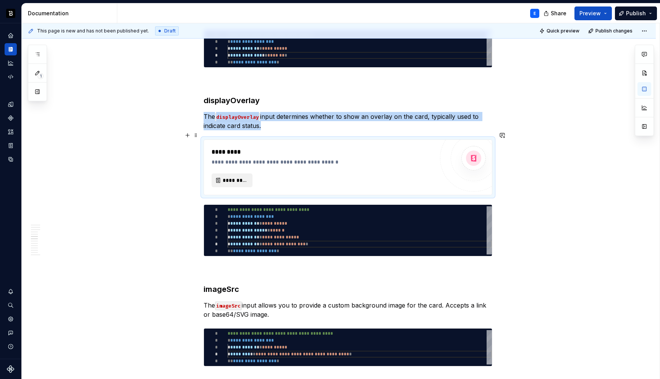
click at [244, 176] on span "*********" at bounding box center [235, 180] width 25 height 8
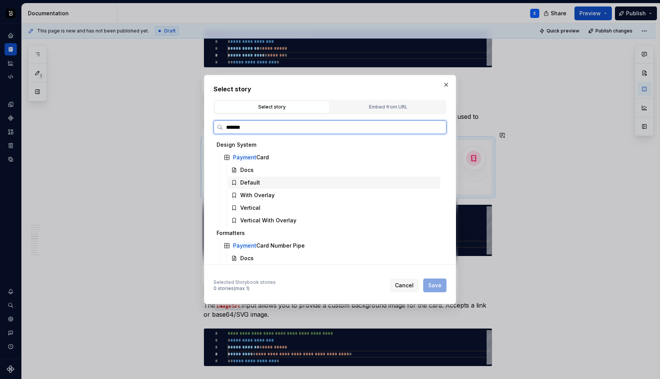
click at [272, 195] on div "With Overlay" at bounding box center [257, 195] width 34 height 8
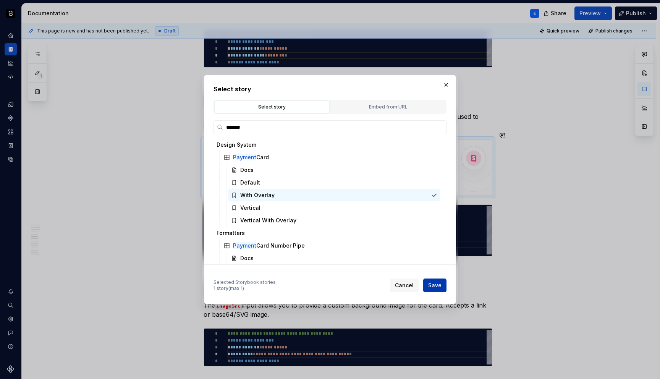
click at [432, 285] on span "Save" at bounding box center [434, 285] width 13 height 8
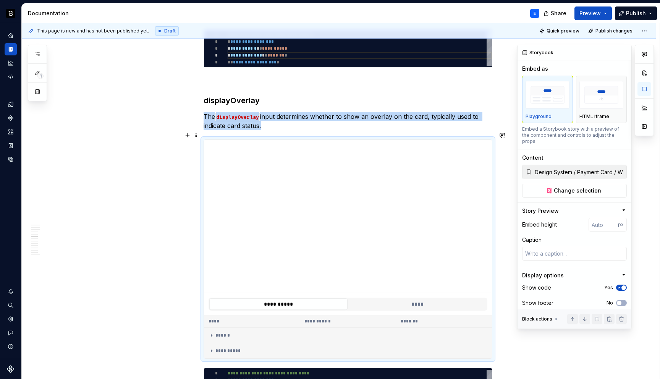
click at [621, 285] on span "button" at bounding box center [623, 287] width 5 height 5
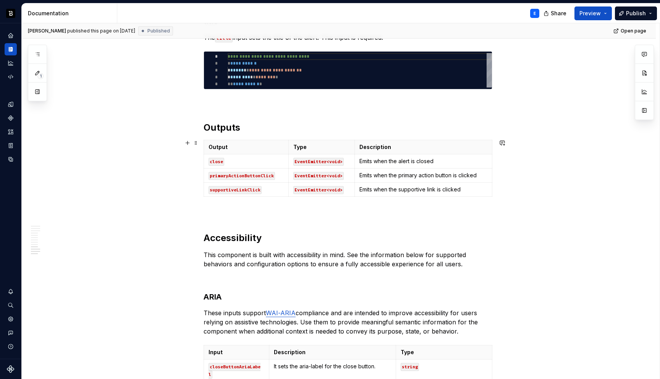
scroll to position [1518, 0]
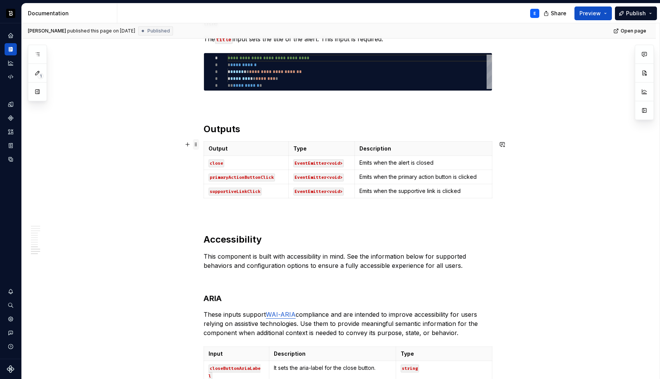
click at [197, 147] on span at bounding box center [196, 144] width 6 height 11
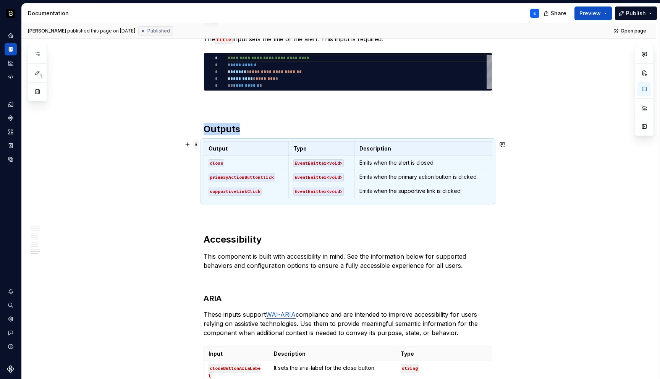
click at [197, 146] on span at bounding box center [196, 144] width 6 height 11
type textarea "*"
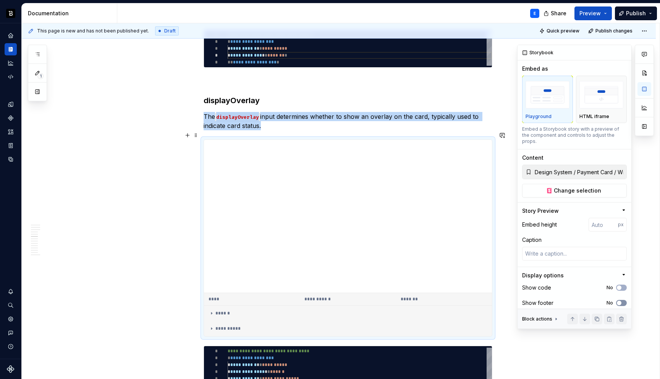
click at [621, 300] on icon "button" at bounding box center [619, 302] width 6 height 5
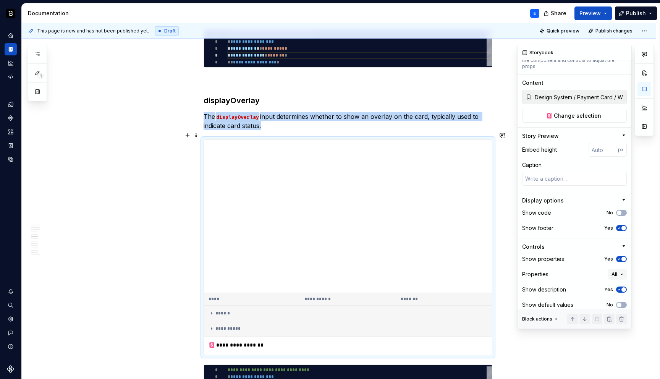
click at [623, 257] on span "button" at bounding box center [623, 259] width 5 height 5
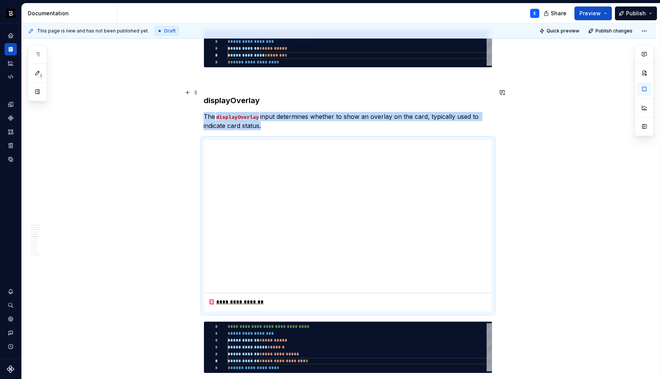
type textarea "*"
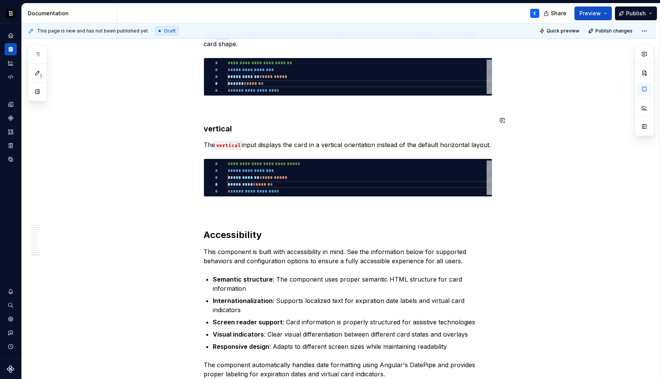
scroll to position [2121, 0]
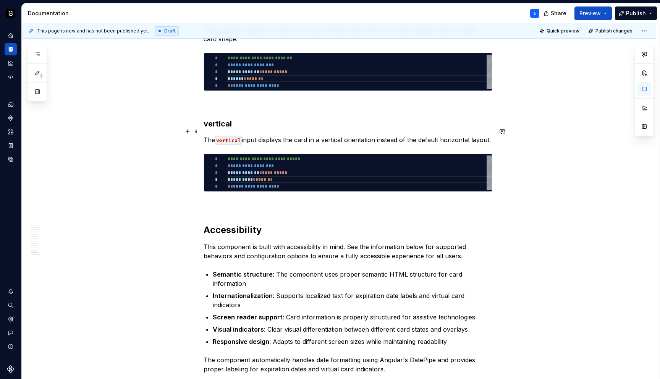
click at [297, 135] on p "The vertical input displays the card in a vertical orientation instead of the d…" at bounding box center [347, 139] width 289 height 9
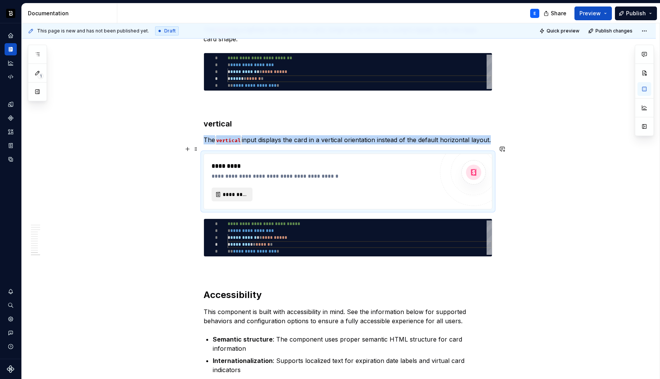
click at [239, 190] on span "*********" at bounding box center [235, 194] width 25 height 8
type textarea "*"
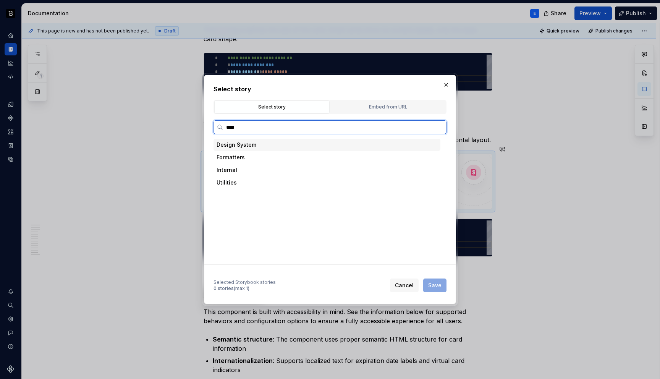
type input "*****"
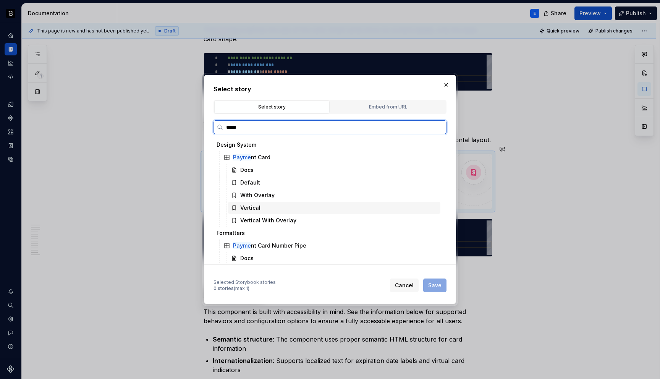
click at [253, 211] on div "Vertical" at bounding box center [250, 208] width 20 height 8
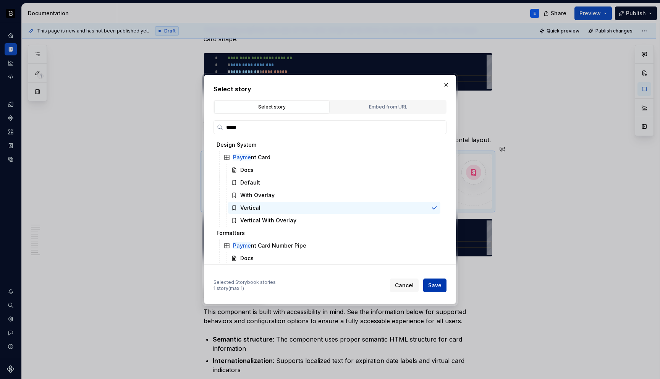
click at [432, 282] on span "Save" at bounding box center [434, 285] width 13 height 8
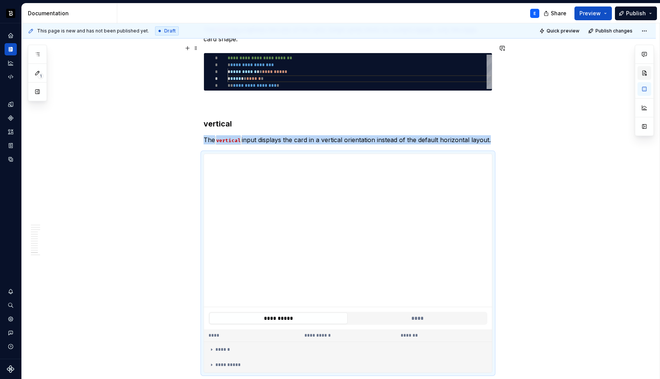
scroll to position [0, 0]
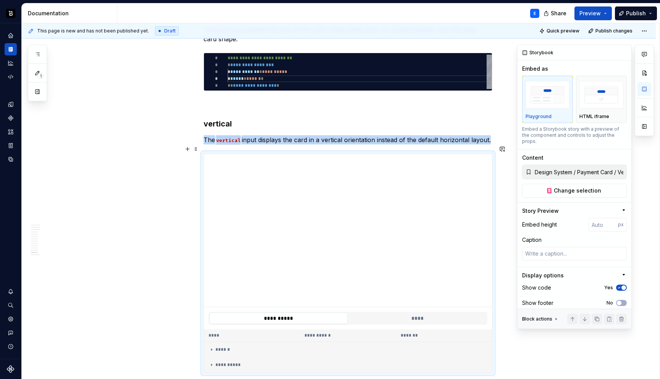
click at [623, 285] on span "button" at bounding box center [623, 287] width 5 height 5
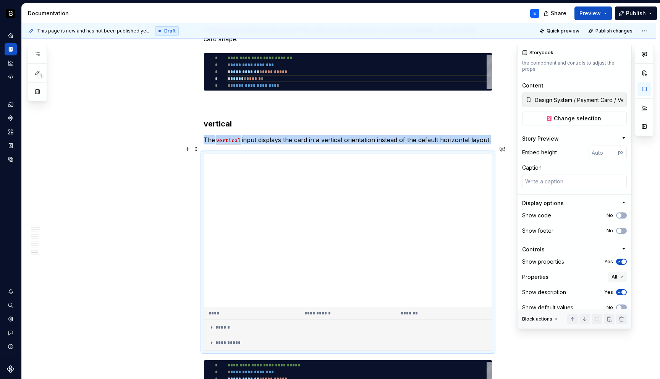
scroll to position [75, 0]
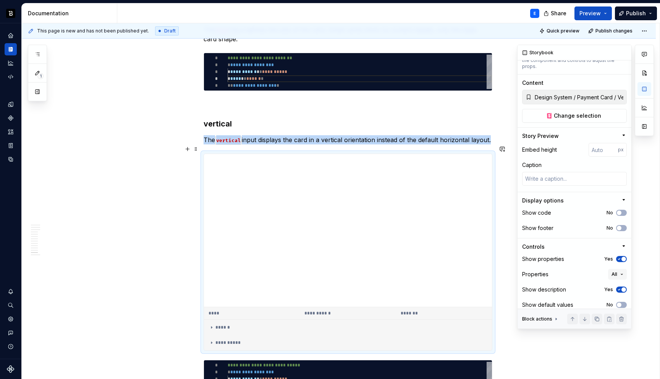
click at [622, 257] on span "button" at bounding box center [623, 259] width 5 height 5
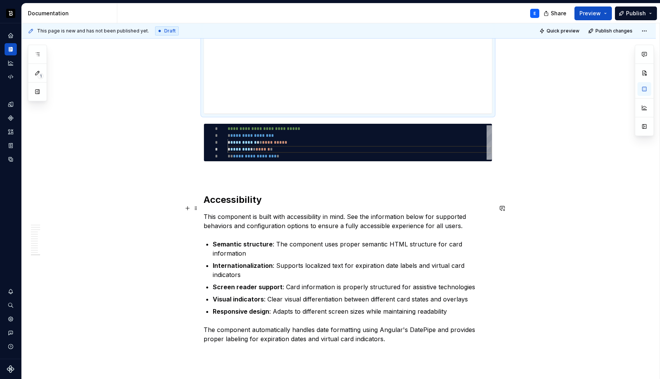
scroll to position [2375, 0]
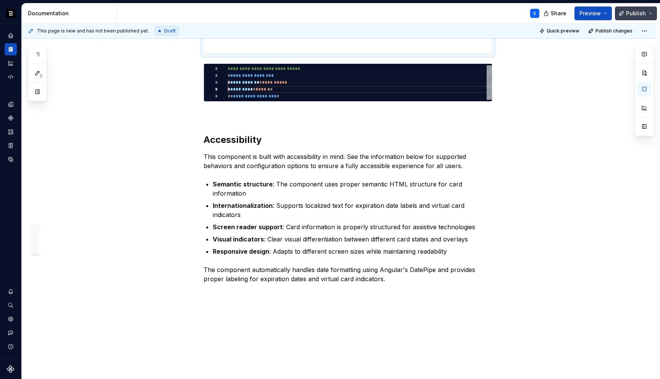
click at [623, 15] on button "Publish" at bounding box center [636, 13] width 42 height 14
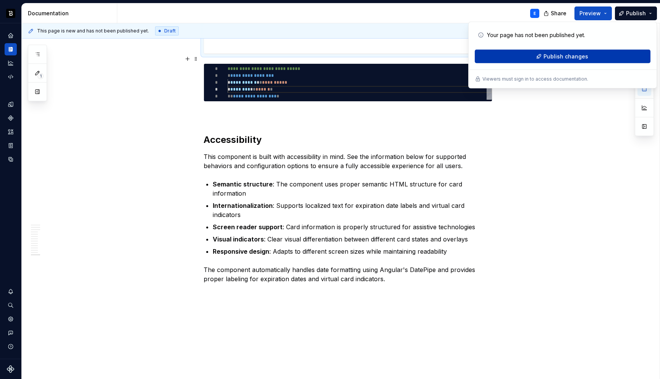
click at [568, 55] on span "Publish changes" at bounding box center [565, 57] width 45 height 8
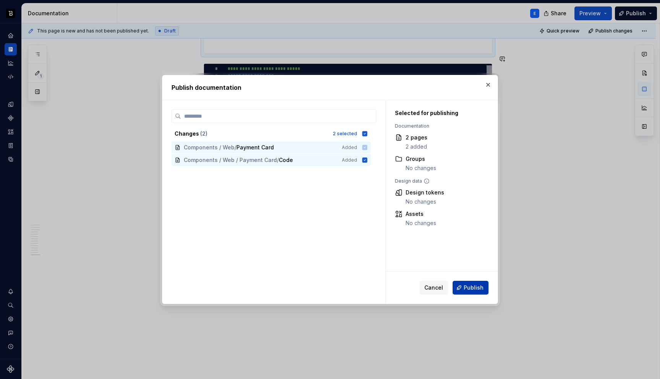
click at [466, 286] on span "Publish" at bounding box center [473, 288] width 20 height 8
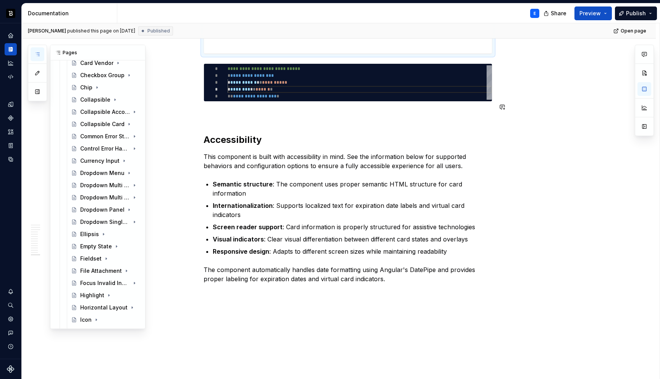
scroll to position [0, 0]
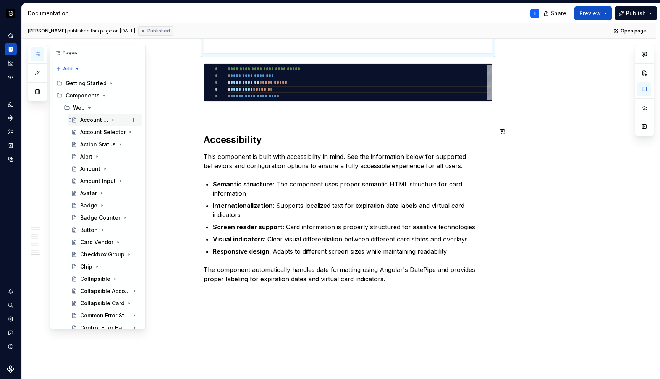
click at [89, 118] on div "Account Number" at bounding box center [94, 120] width 28 height 8
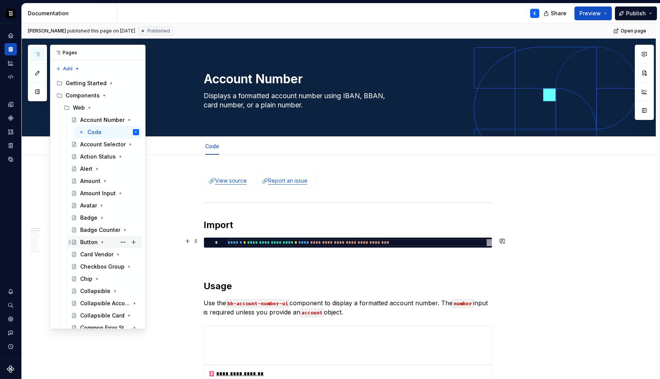
click at [89, 241] on div "Button" at bounding box center [89, 242] width 18 height 8
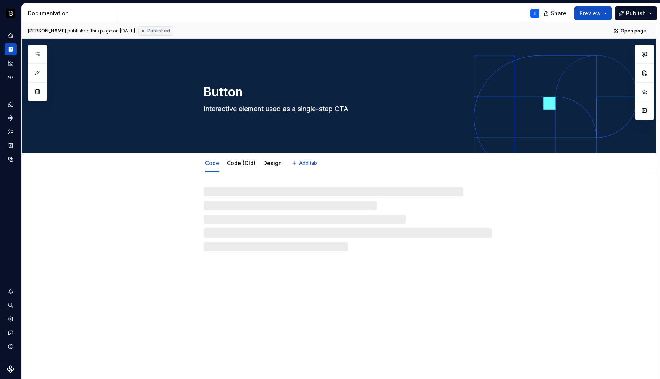
click at [218, 95] on textarea "Button" at bounding box center [346, 92] width 289 height 18
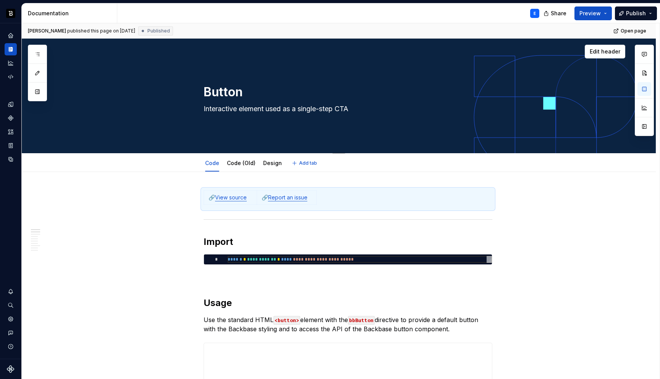
click at [258, 68] on div "Button Interactive element used as a single-step CTA" at bounding box center [347, 95] width 289 height 75
click at [381, 106] on textarea "Interactive element used as a single-step CTA" at bounding box center [346, 109] width 289 height 12
click at [362, 105] on textarea "Interactive element used as a single-step CTA" at bounding box center [346, 109] width 289 height 12
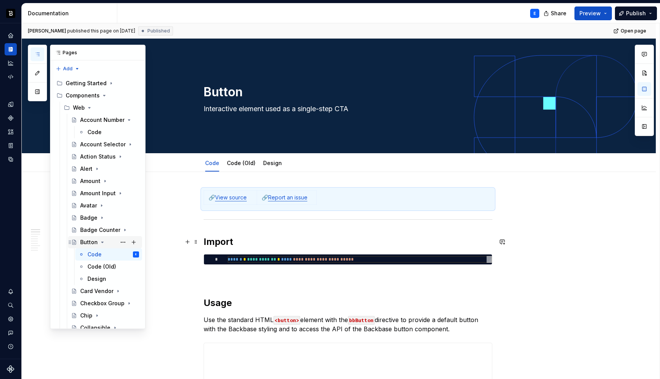
click at [102, 242] on icon "Page tree" at bounding box center [103, 242] width 2 height 1
click at [94, 254] on div "Card Vendor" at bounding box center [94, 254] width 28 height 8
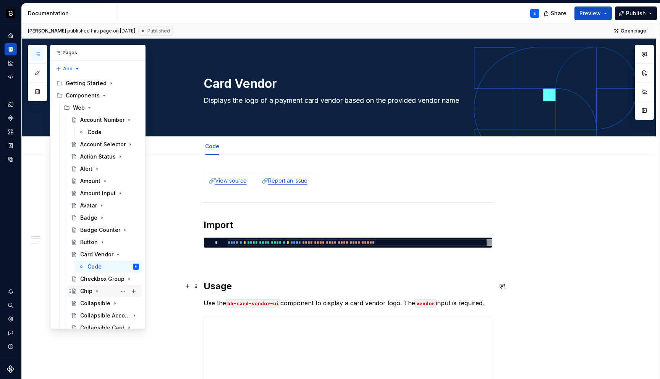
click at [90, 289] on div "Chip" at bounding box center [86, 291] width 12 height 8
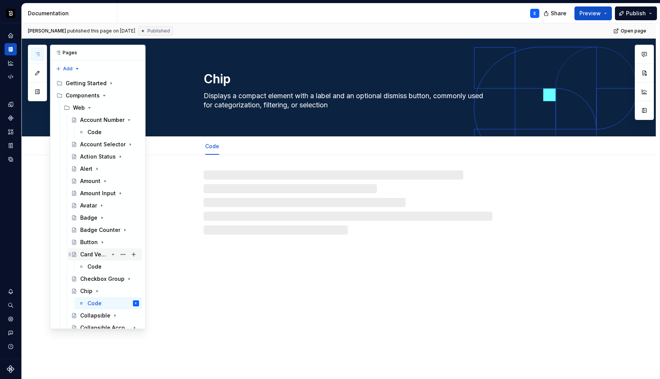
click at [112, 253] on icon "Page tree" at bounding box center [113, 254] width 6 height 6
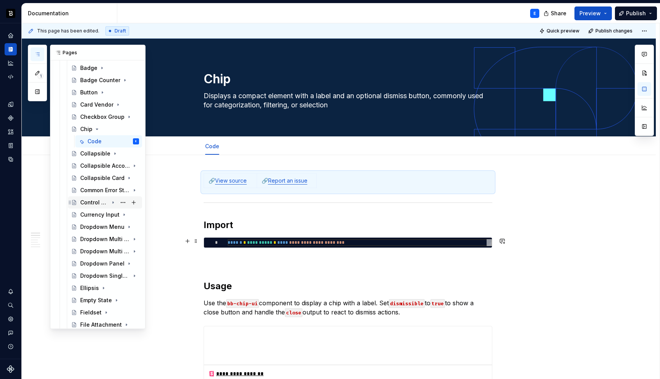
scroll to position [151, 0]
click at [91, 224] on div "Dropdown Menu" at bounding box center [94, 225] width 28 height 8
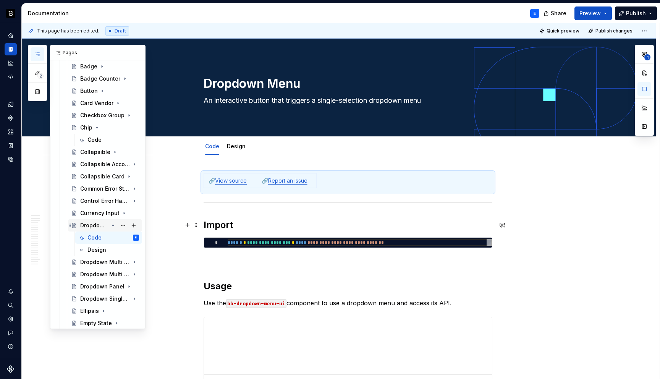
click at [113, 226] on icon "Page tree" at bounding box center [113, 225] width 6 height 6
click at [96, 127] on icon "Page tree" at bounding box center [97, 127] width 6 height 6
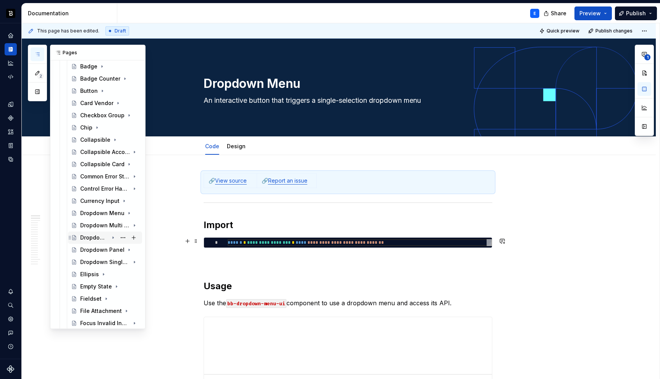
click at [94, 239] on div "Dropdown Multi Select Option" at bounding box center [94, 238] width 28 height 8
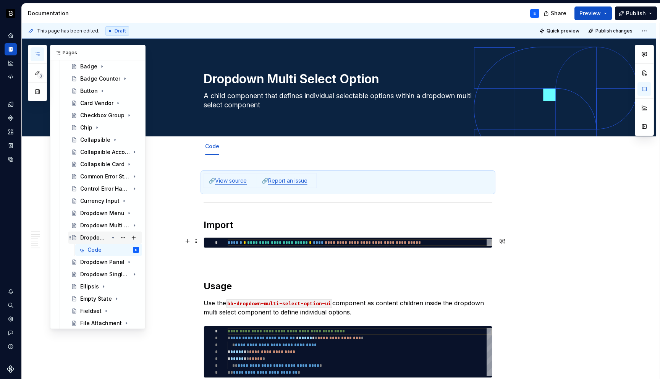
click at [113, 238] on icon "Page tree" at bounding box center [113, 237] width 2 height 1
click at [105, 228] on div "Dropdown Multi Select" at bounding box center [94, 225] width 28 height 8
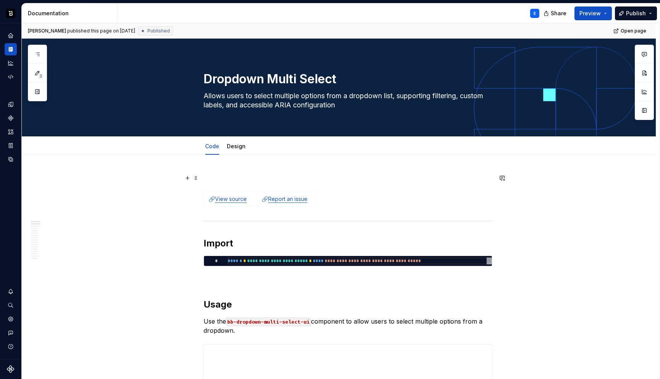
click at [219, 174] on p at bounding box center [347, 177] width 289 height 9
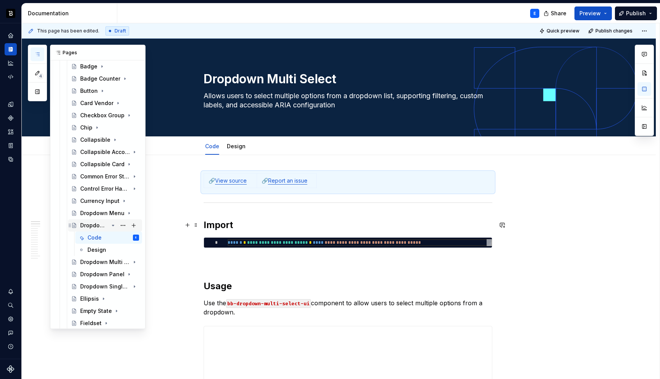
click at [113, 225] on icon "Page tree" at bounding box center [113, 225] width 2 height 1
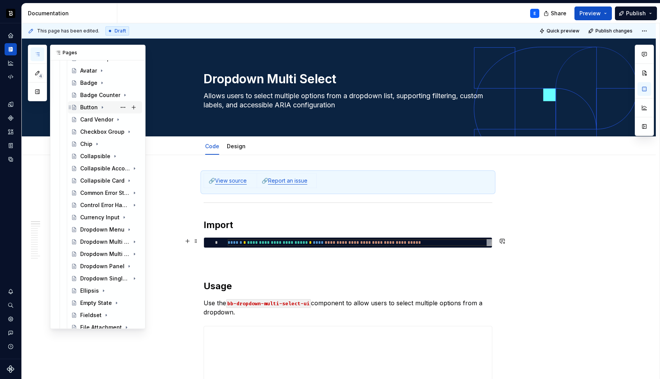
scroll to position [146, 0]
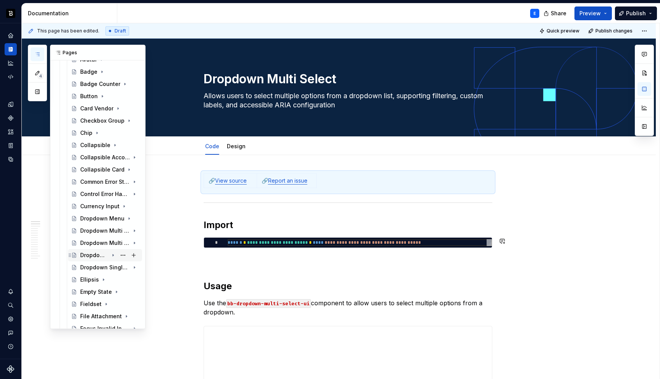
click at [91, 255] on div "Dropdown Panel" at bounding box center [94, 255] width 28 height 8
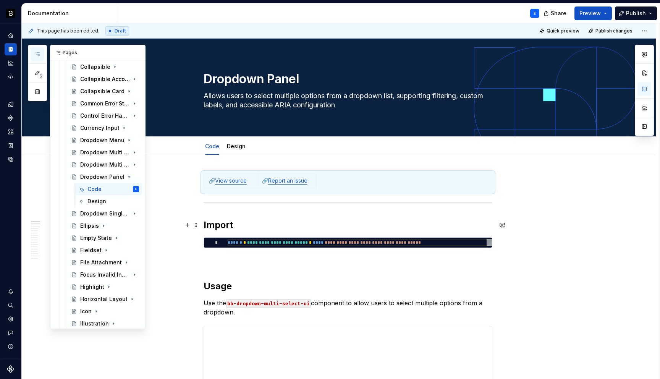
scroll to position [233, 0]
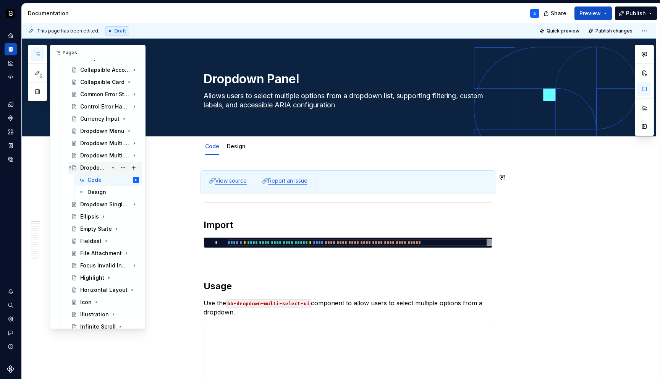
click at [112, 167] on icon "Page tree" at bounding box center [113, 167] width 2 height 1
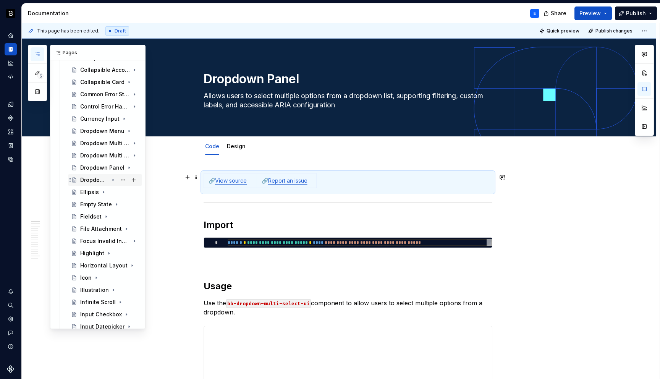
click at [98, 179] on div "Dropdown Single Select" at bounding box center [94, 180] width 28 height 8
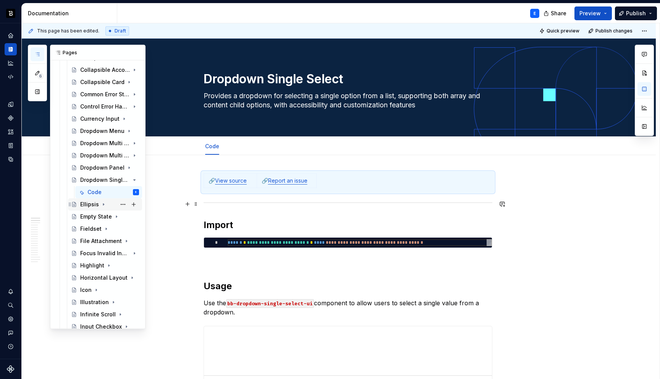
click at [89, 204] on div "Ellipsis" at bounding box center [89, 204] width 19 height 8
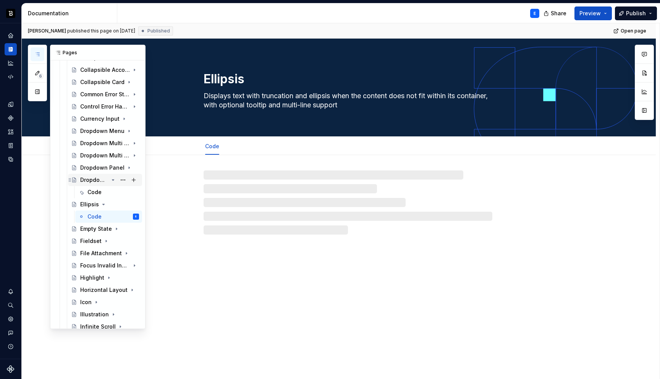
click at [114, 180] on icon "Page tree" at bounding box center [113, 180] width 6 height 6
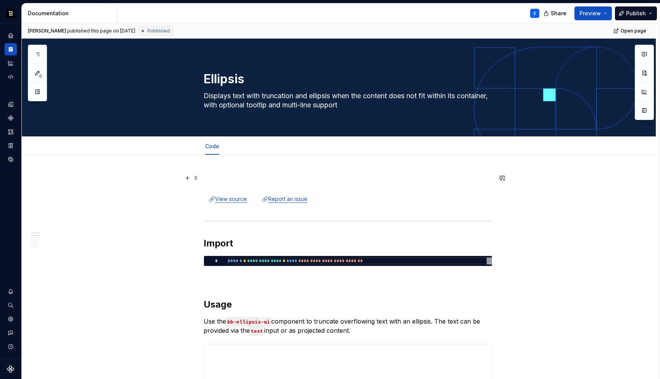
click at [226, 176] on p at bounding box center [347, 177] width 289 height 9
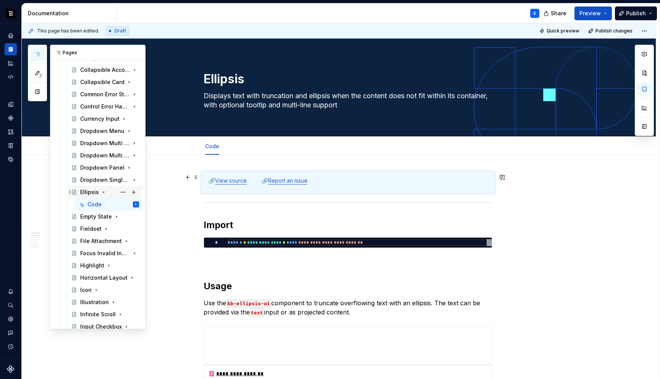
click at [102, 191] on icon "Page tree" at bounding box center [103, 192] width 6 height 6
click at [95, 204] on div "Empty State" at bounding box center [94, 204] width 28 height 8
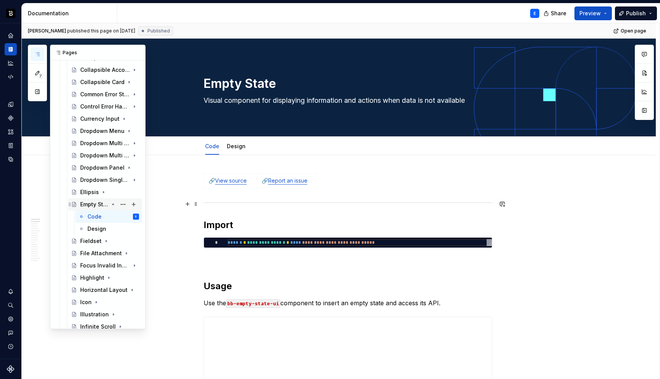
click at [111, 204] on icon "Page tree" at bounding box center [113, 204] width 6 height 6
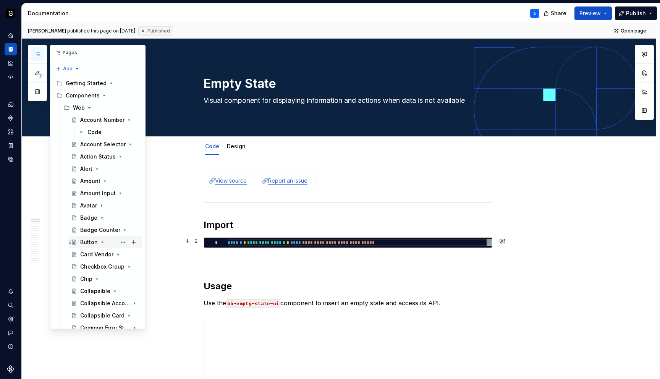
click at [89, 243] on div "Button" at bounding box center [89, 242] width 18 height 8
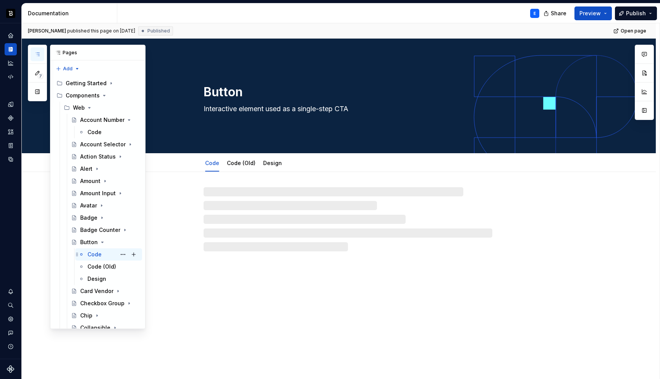
click at [96, 253] on div "Code" at bounding box center [94, 254] width 14 height 8
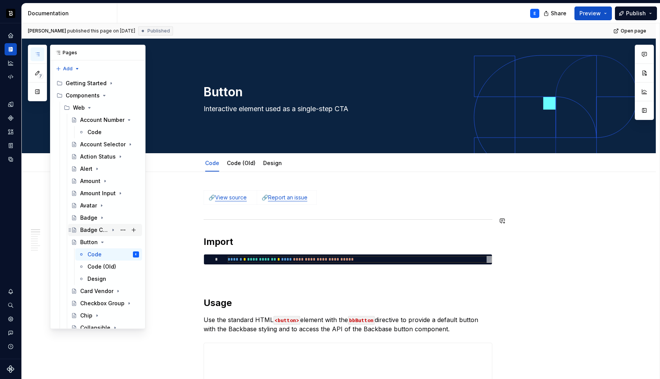
click at [100, 231] on div "Badge Counter" at bounding box center [94, 230] width 28 height 8
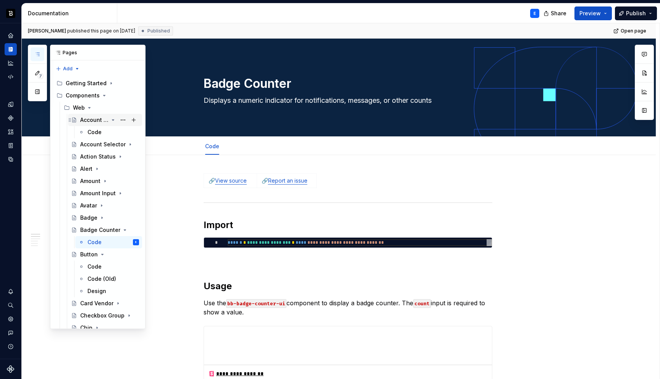
click at [91, 119] on div "Account Number" at bounding box center [94, 120] width 28 height 8
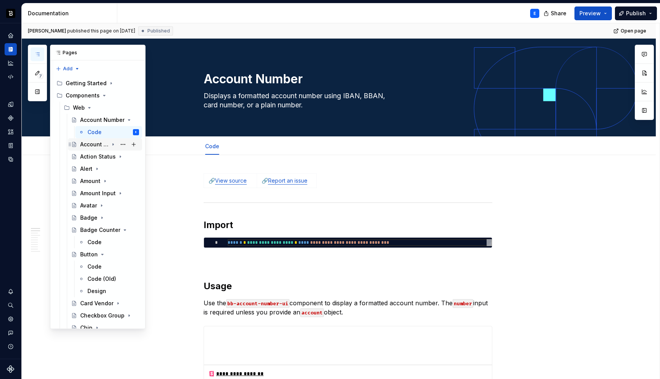
click at [86, 145] on div "Account Selector" at bounding box center [94, 144] width 28 height 8
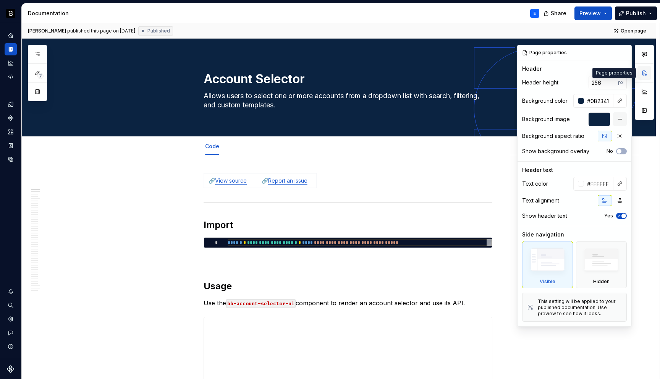
scroll to position [624, 0]
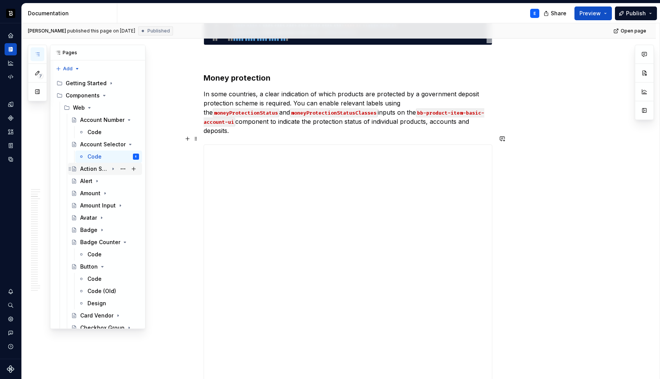
click at [90, 168] on div "Action Status" at bounding box center [94, 169] width 28 height 8
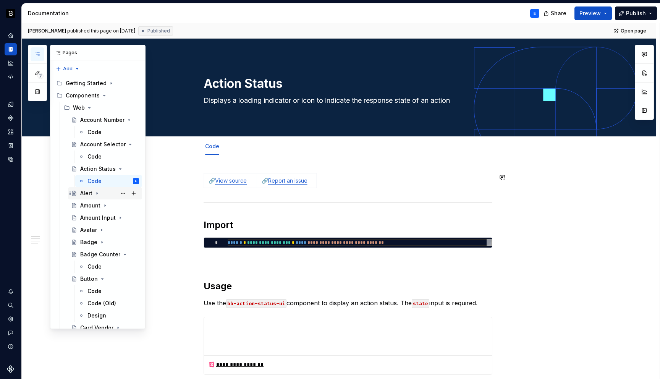
click at [87, 195] on div "Alert" at bounding box center [86, 193] width 12 height 8
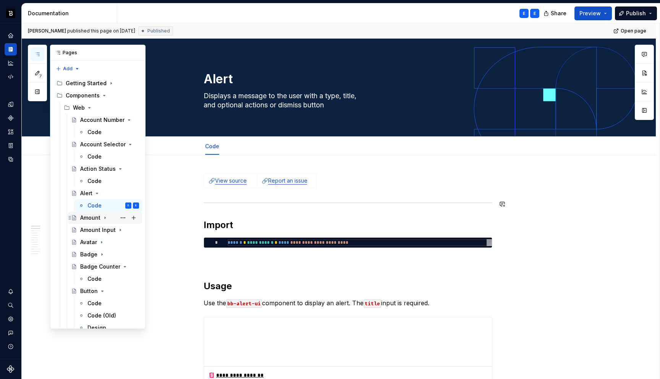
click at [86, 217] on div "Amount" at bounding box center [90, 218] width 20 height 8
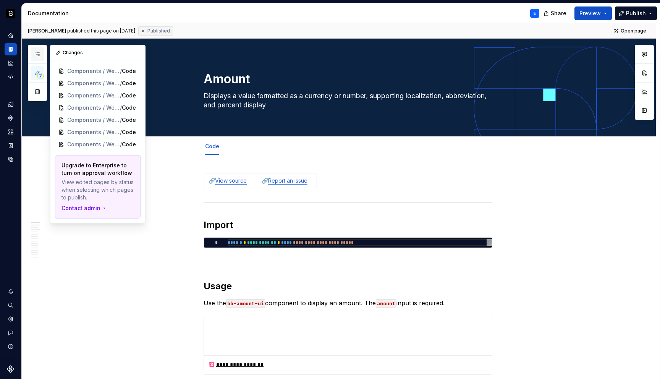
click at [36, 53] on icon "button" at bounding box center [37, 54] width 4 height 3
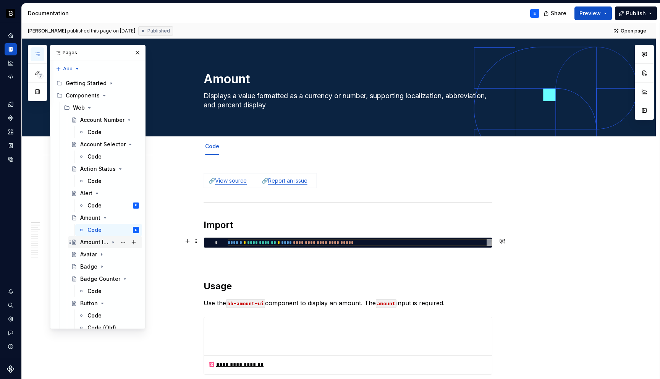
click at [88, 242] on div "Amount Input" at bounding box center [94, 242] width 28 height 8
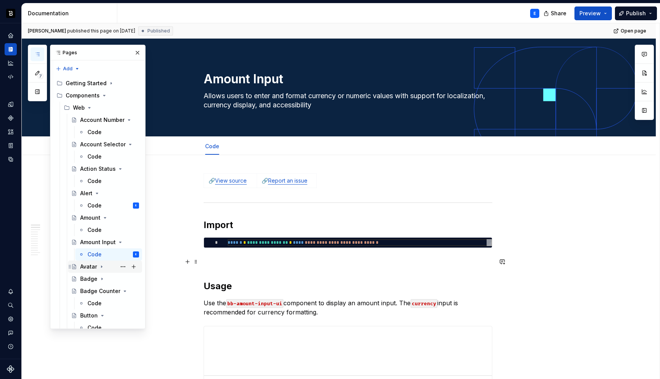
click at [89, 266] on div "Avatar" at bounding box center [88, 267] width 17 height 8
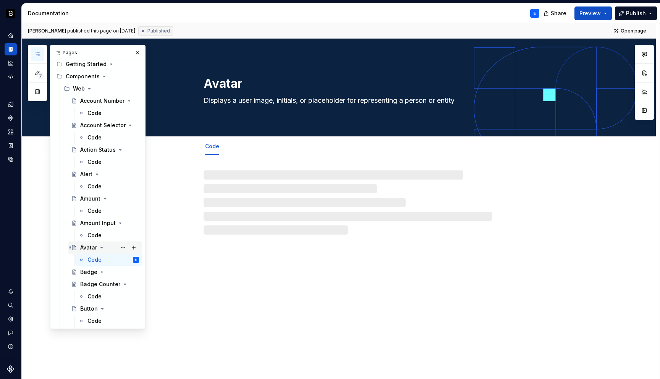
scroll to position [27, 0]
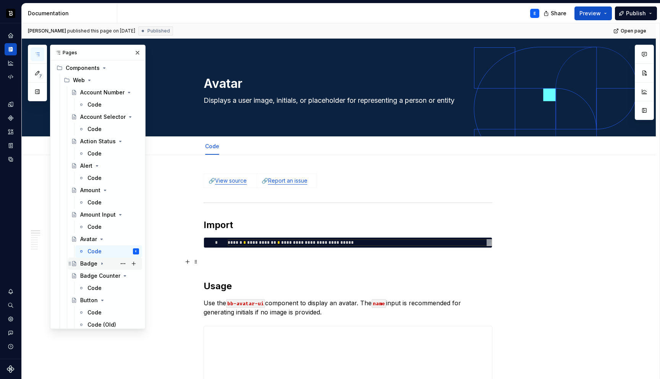
click at [87, 262] on div "Badge" at bounding box center [88, 264] width 17 height 8
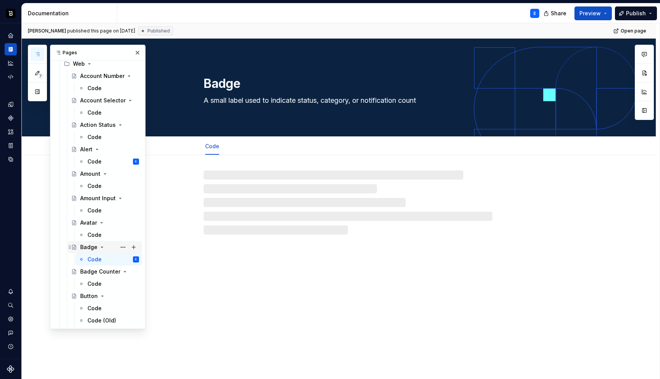
scroll to position [53, 0]
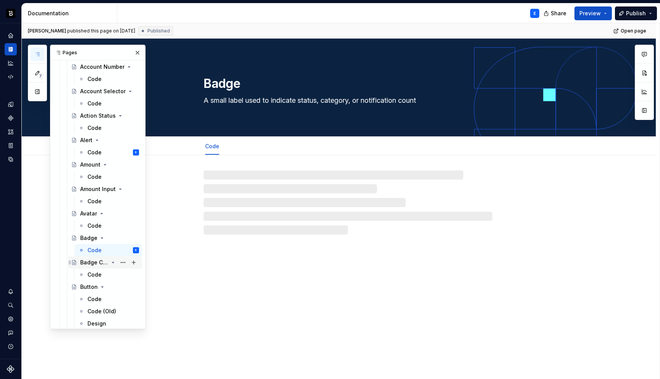
click at [88, 261] on div "Badge Counter" at bounding box center [94, 262] width 28 height 8
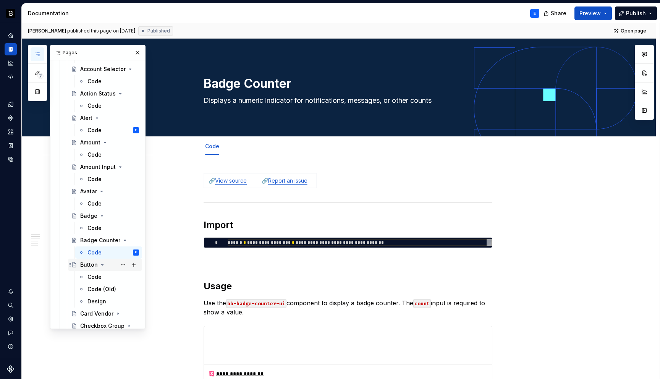
scroll to position [76, 0]
click at [88, 265] on div "Button" at bounding box center [89, 264] width 18 height 8
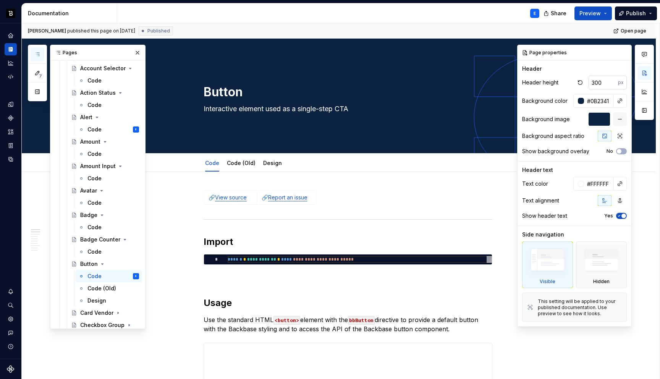
type textarea "*"
click at [603, 86] on input "300" at bounding box center [602, 83] width 29 height 14
type input "256"
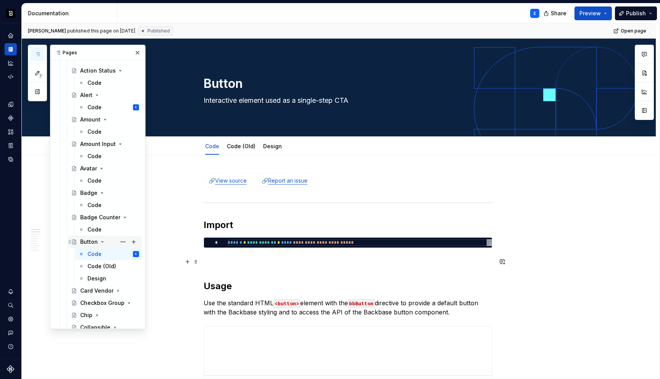
scroll to position [126, 0]
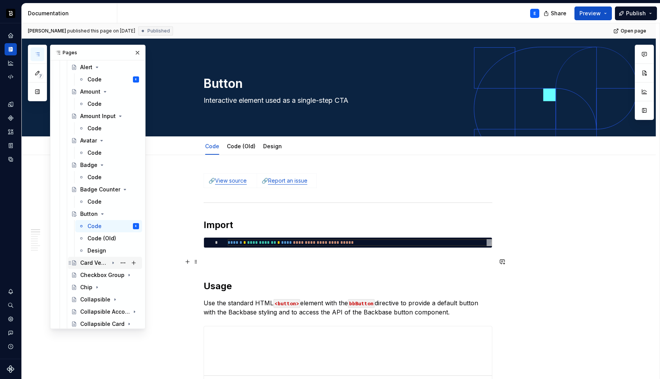
click at [91, 262] on div "Card Vendor" at bounding box center [94, 263] width 28 height 8
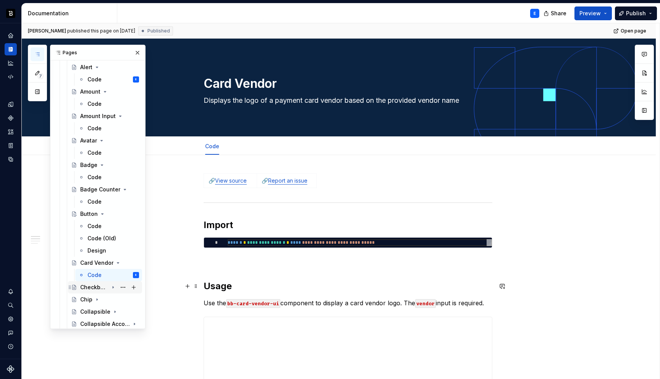
click at [89, 286] on div "Checkbox Group" at bounding box center [94, 287] width 28 height 8
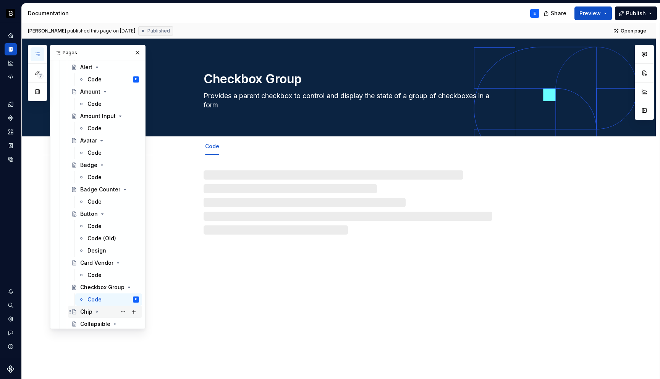
click at [84, 310] on div "Chip" at bounding box center [86, 312] width 12 height 8
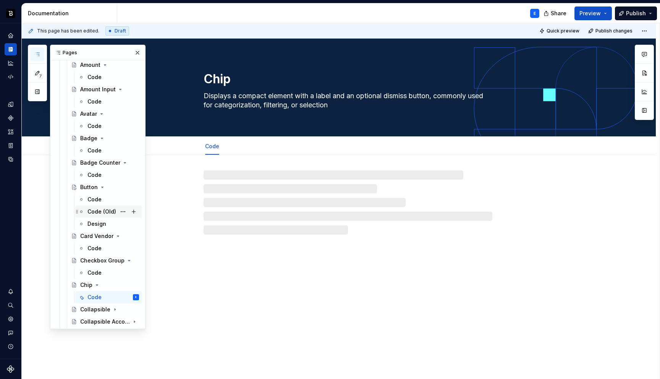
scroll to position [188, 0]
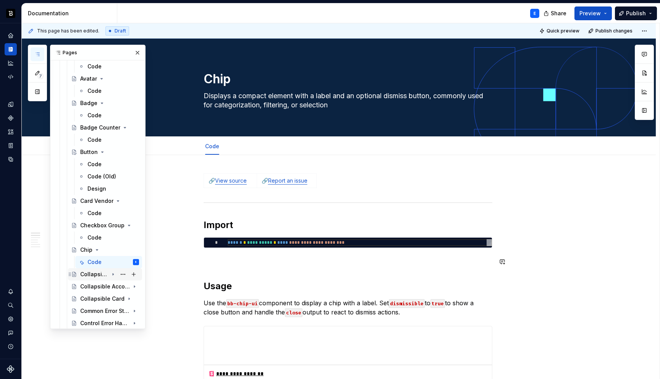
click at [89, 272] on div "Collapsible" at bounding box center [94, 274] width 28 height 8
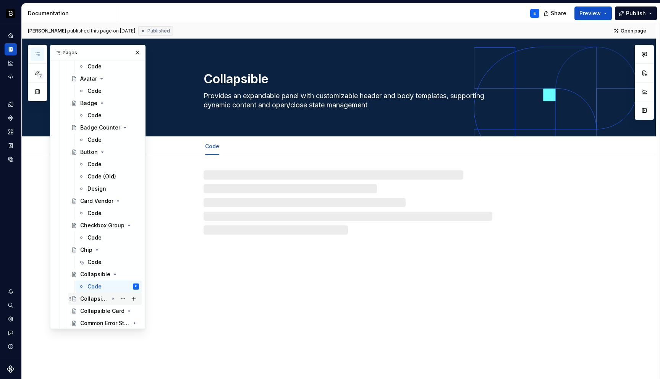
click at [90, 300] on div "Collapsible Accordion" at bounding box center [94, 299] width 28 height 8
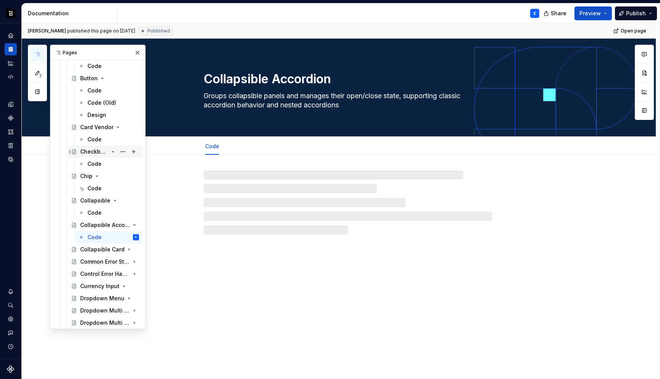
scroll to position [278, 0]
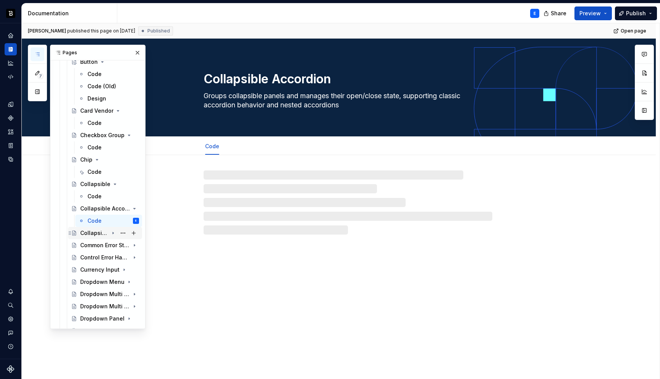
click at [94, 233] on div "Collapsible Card" at bounding box center [94, 233] width 28 height 8
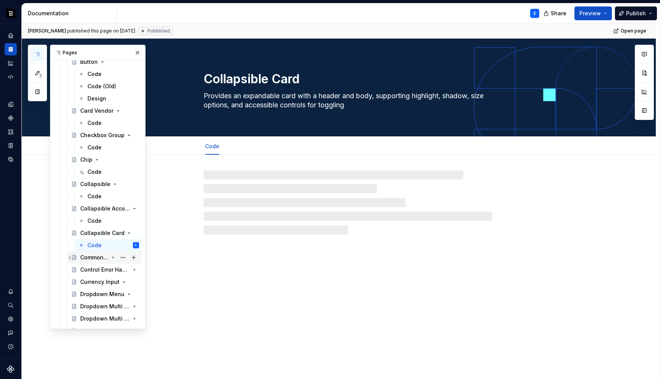
click at [92, 257] on div "Common Error State" at bounding box center [94, 257] width 28 height 8
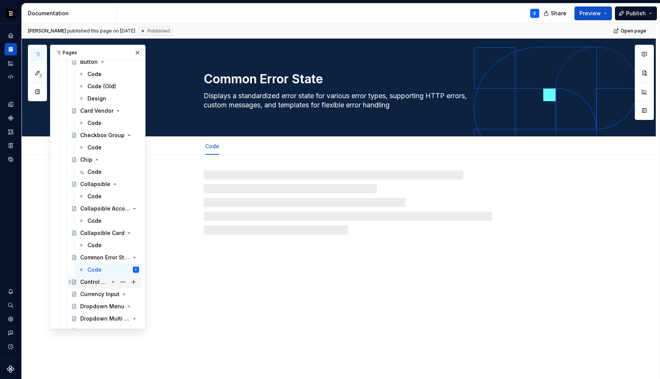
click at [92, 282] on div "Control Error Handler" at bounding box center [94, 282] width 28 height 8
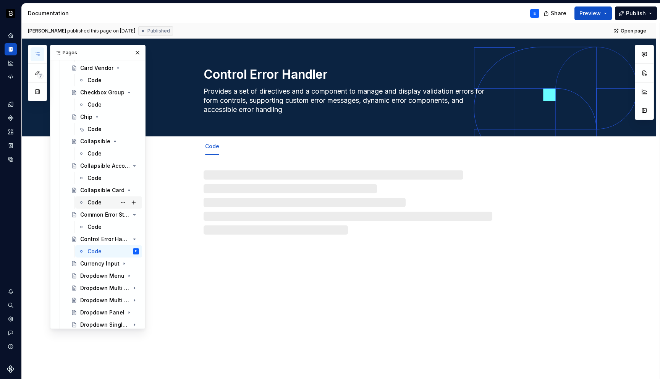
scroll to position [328, 0]
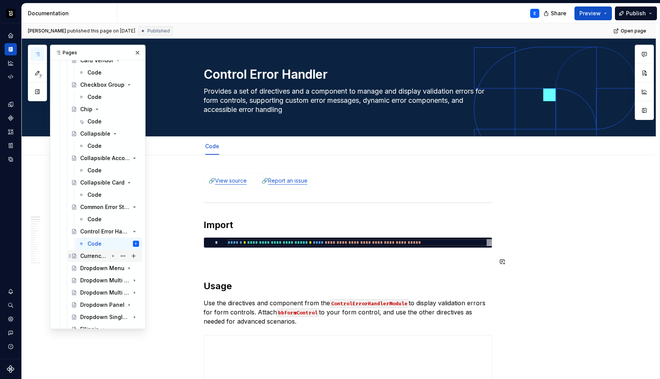
click at [92, 253] on div "Currency Input" at bounding box center [94, 256] width 28 height 8
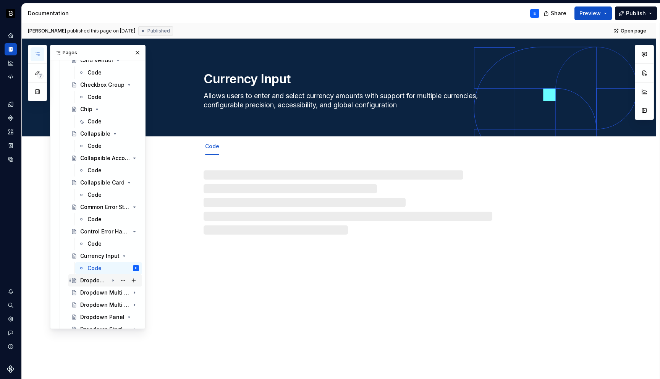
click at [92, 279] on div "Dropdown Menu" at bounding box center [94, 280] width 28 height 8
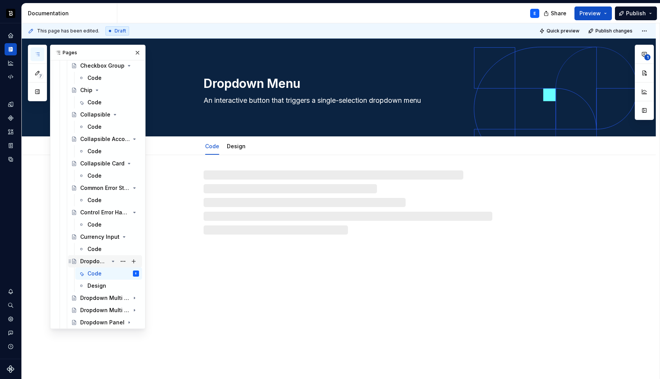
scroll to position [349, 0]
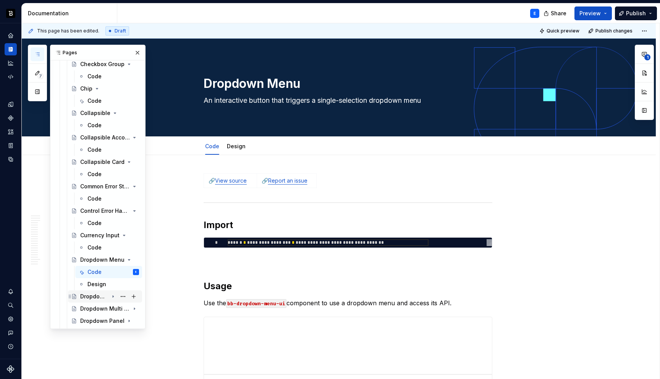
click at [91, 299] on div "Dropdown Multi Select" at bounding box center [94, 296] width 28 height 8
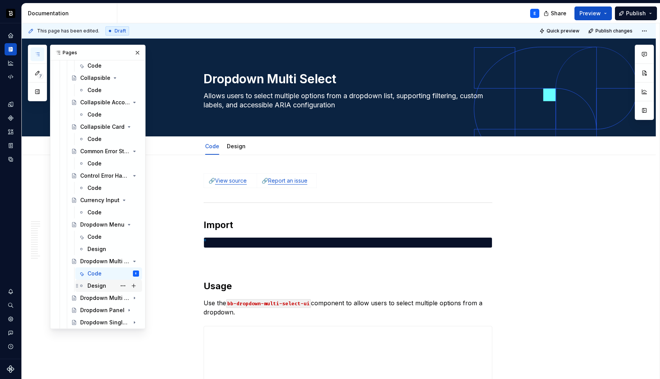
scroll to position [393, 0]
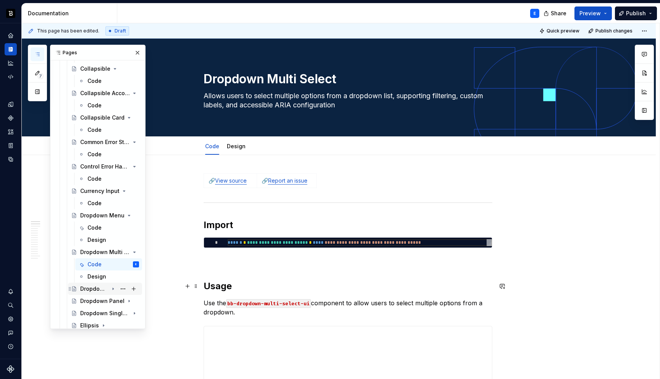
click at [94, 288] on div "Dropdown Multi Select Option" at bounding box center [94, 289] width 28 height 8
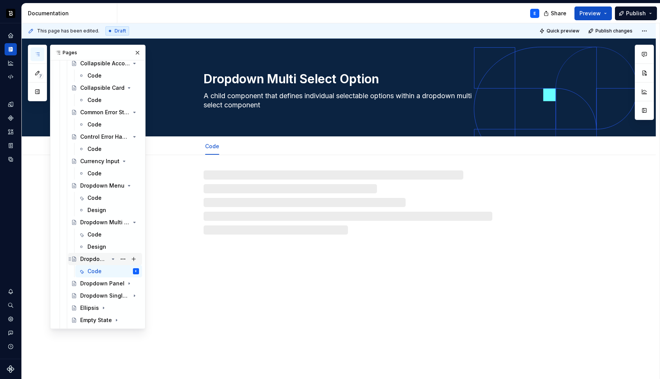
scroll to position [452, 0]
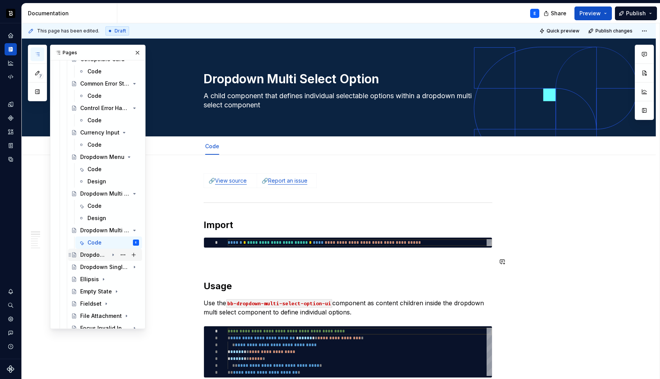
click at [90, 255] on div "Dropdown Panel" at bounding box center [94, 255] width 28 height 8
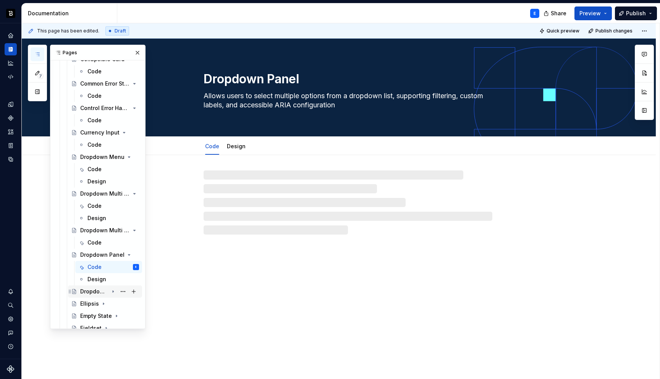
click at [88, 290] on div "Dropdown Single Select" at bounding box center [94, 291] width 28 height 8
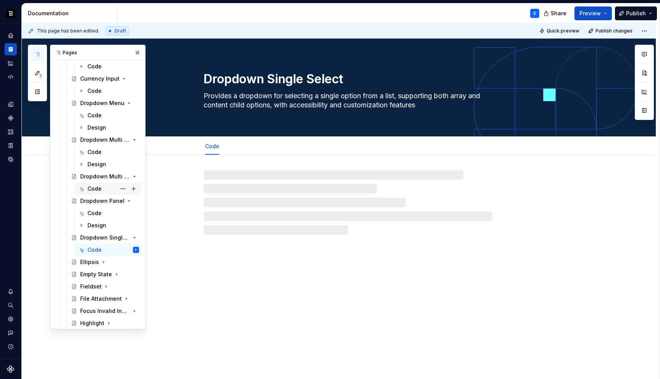
scroll to position [509, 0]
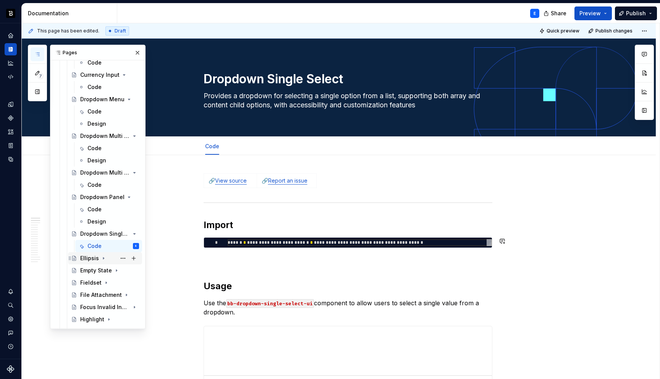
click at [89, 259] on div "Ellipsis" at bounding box center [89, 258] width 19 height 8
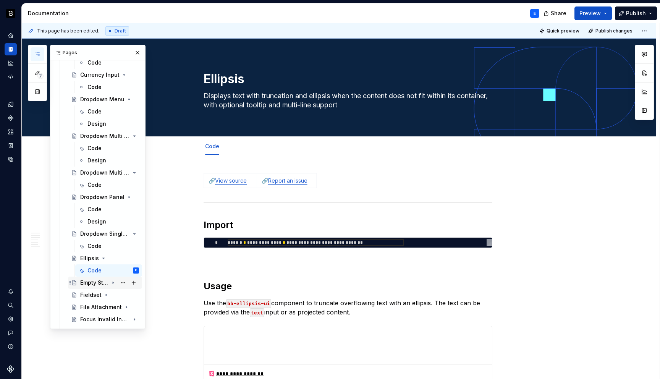
click at [87, 280] on div "Empty State" at bounding box center [94, 283] width 28 height 8
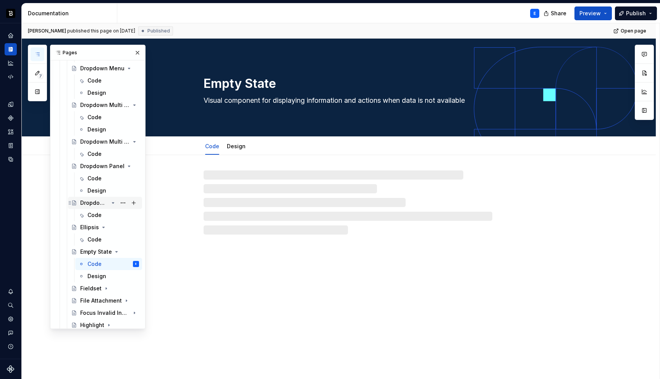
scroll to position [566, 0]
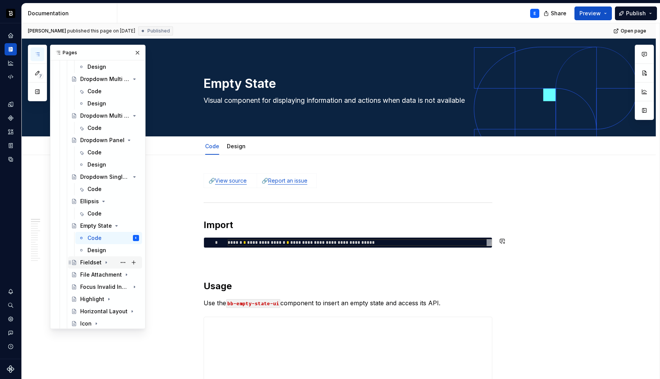
click at [91, 261] on div "Fieldset" at bounding box center [90, 262] width 21 height 8
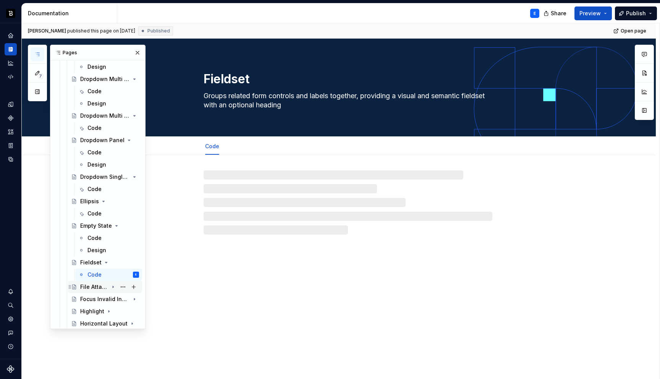
click at [92, 286] on div "File Attachment" at bounding box center [94, 287] width 28 height 8
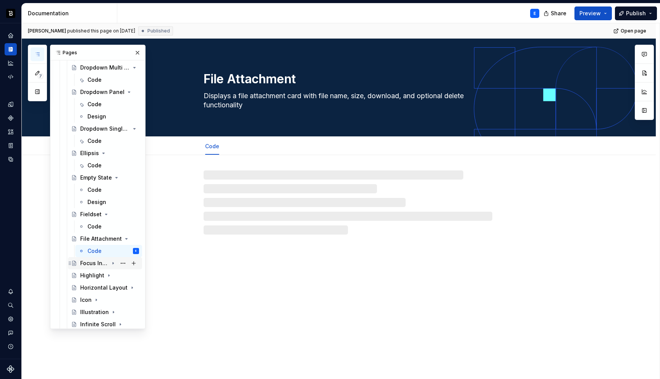
scroll to position [615, 0]
click at [94, 261] on div "Focus Invalid Input" at bounding box center [94, 262] width 28 height 8
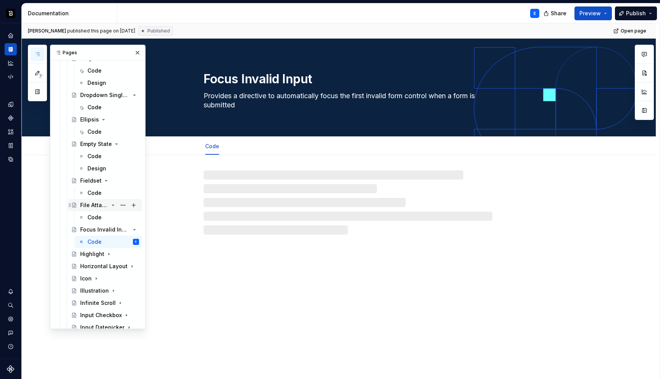
scroll to position [665, 0]
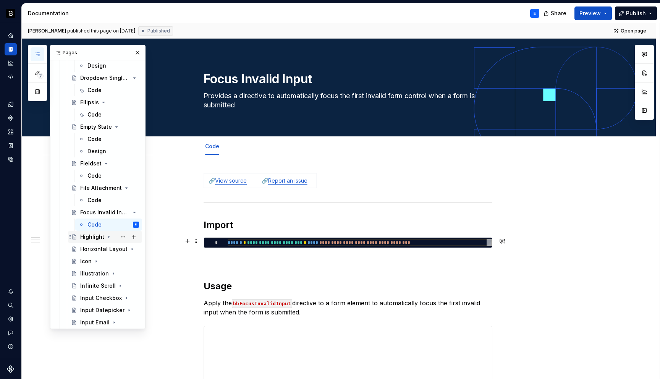
click at [91, 237] on div "Highlight" at bounding box center [92, 237] width 24 height 8
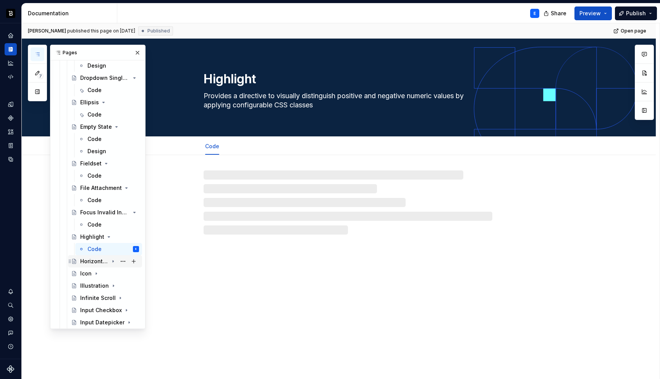
click at [91, 261] on div "Horizontal Layout" at bounding box center [94, 261] width 28 height 8
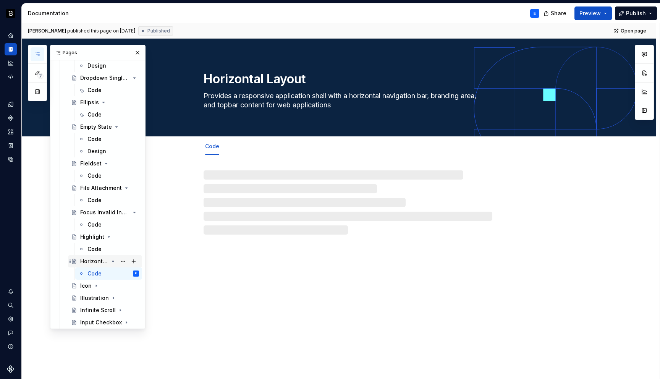
type textarea "*"
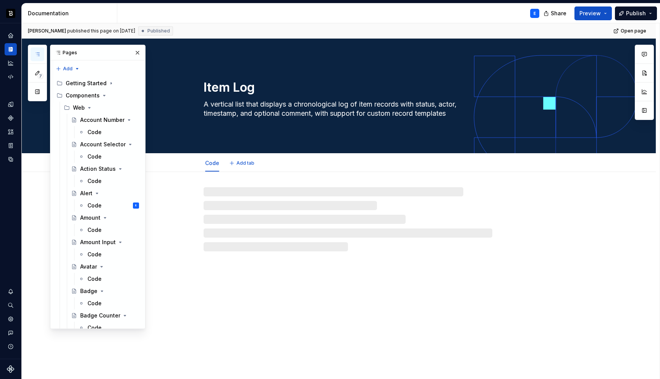
scroll to position [1078, 0]
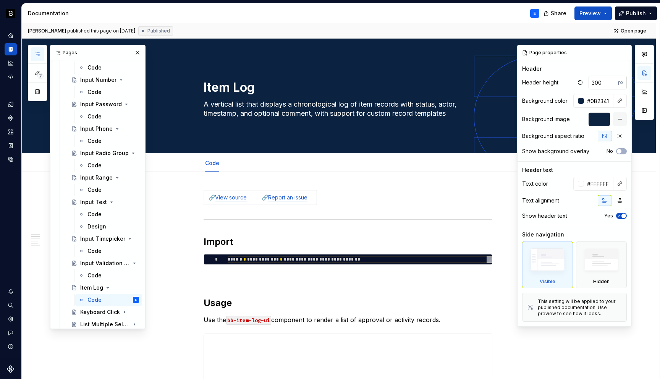
type textarea "*"
click at [605, 81] on input "300" at bounding box center [602, 83] width 29 height 14
type input "256"
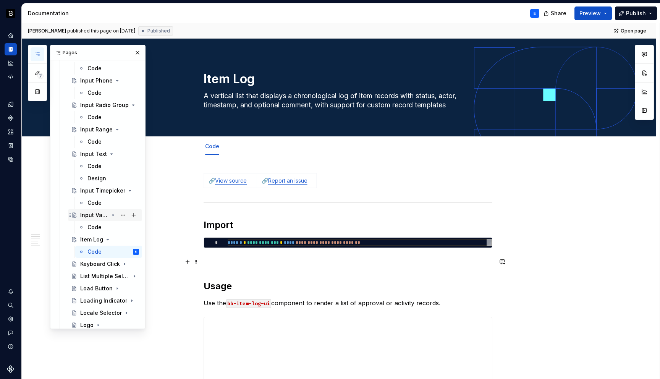
scroll to position [1141, 0]
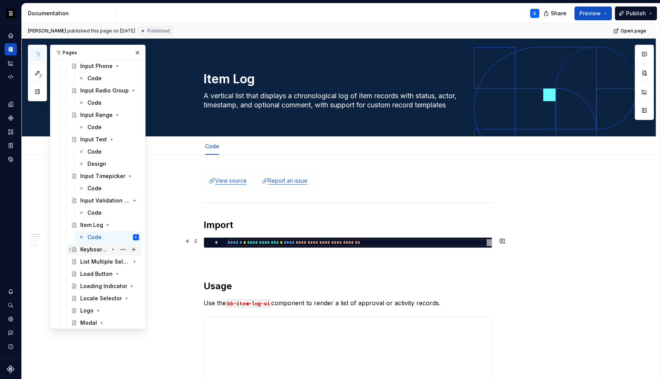
click at [96, 248] on div "Keyboard Click" at bounding box center [94, 249] width 28 height 8
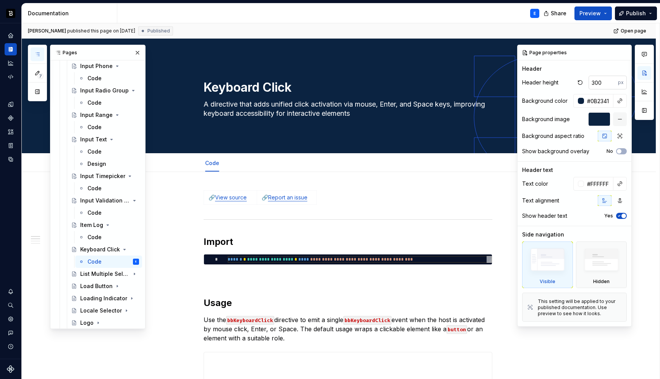
type textarea "*"
click at [599, 81] on input "300" at bounding box center [602, 83] width 29 height 14
type input "256"
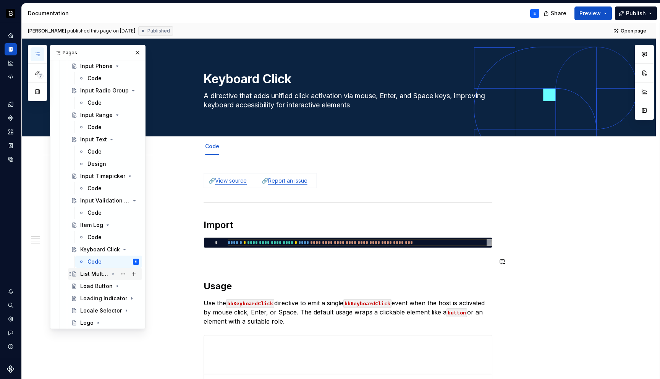
click at [98, 274] on div "List Multiple Select" at bounding box center [94, 274] width 28 height 8
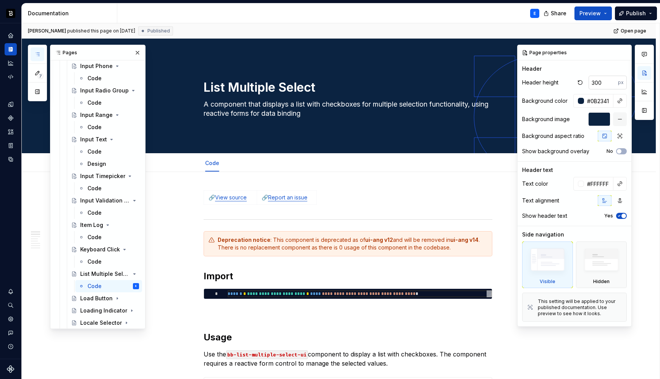
type textarea "*"
click at [606, 81] on input "300" at bounding box center [602, 83] width 29 height 14
type input "256"
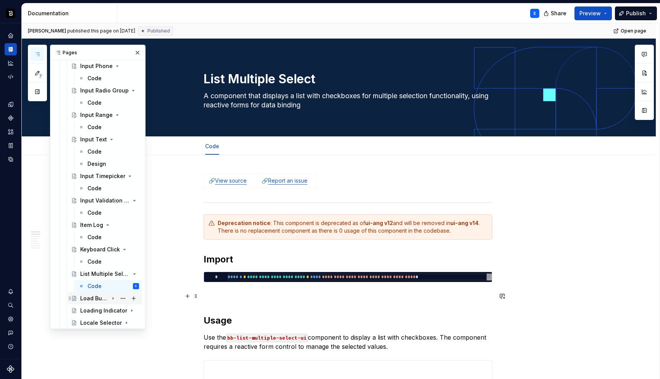
click at [85, 298] on div "Load Button" at bounding box center [94, 298] width 28 height 8
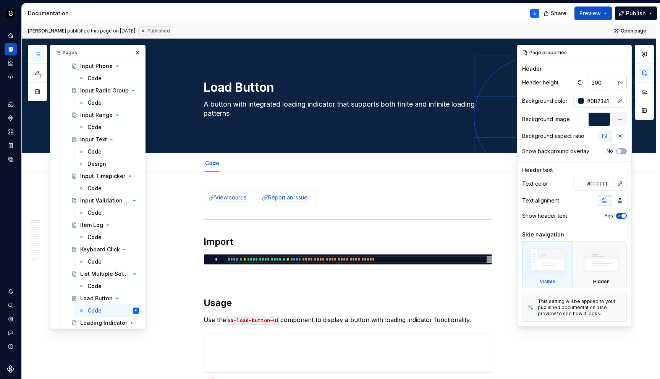
type textarea "*"
click at [593, 84] on input "300" at bounding box center [602, 83] width 29 height 14
type input "256"
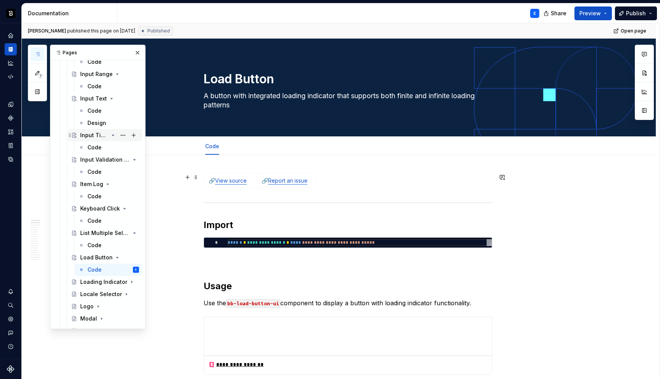
scroll to position [1208, 0]
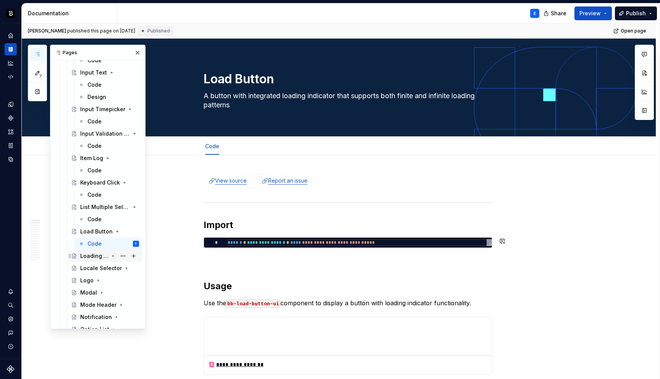
click at [90, 254] on div "Loading Indicator" at bounding box center [94, 256] width 28 height 8
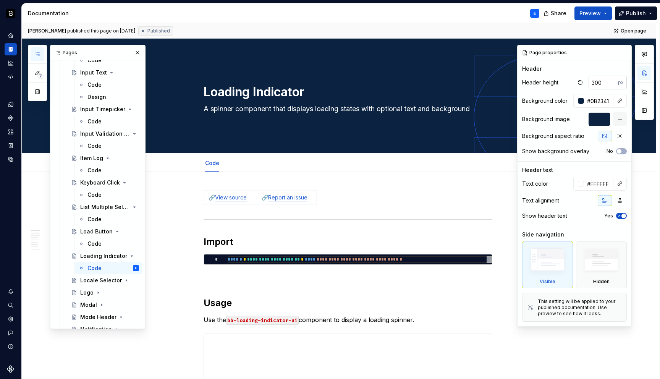
type textarea "*"
click at [602, 87] on input "300" at bounding box center [602, 83] width 29 height 14
type input "256"
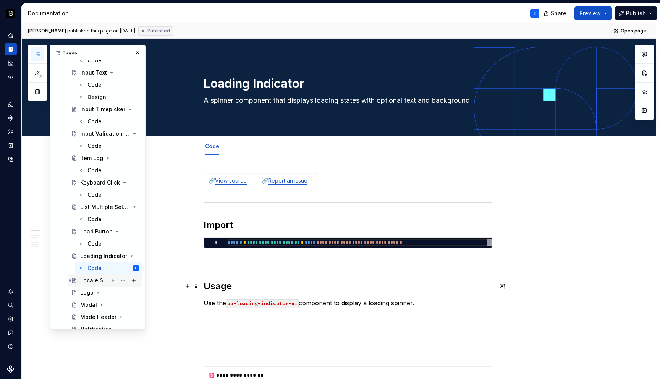
click at [97, 281] on div "Locale Selector" at bounding box center [94, 280] width 28 height 8
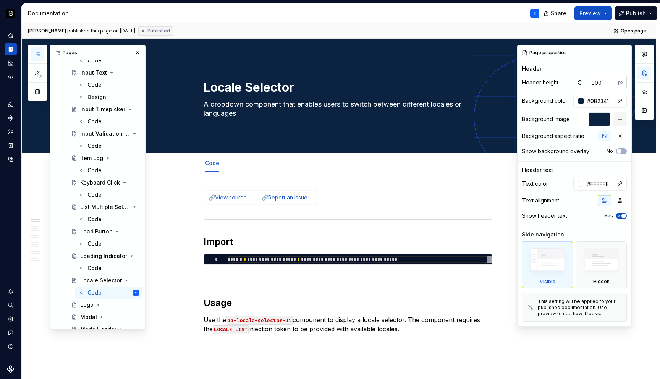
type textarea "*"
click at [600, 83] on input "300" at bounding box center [602, 83] width 29 height 14
type input "256"
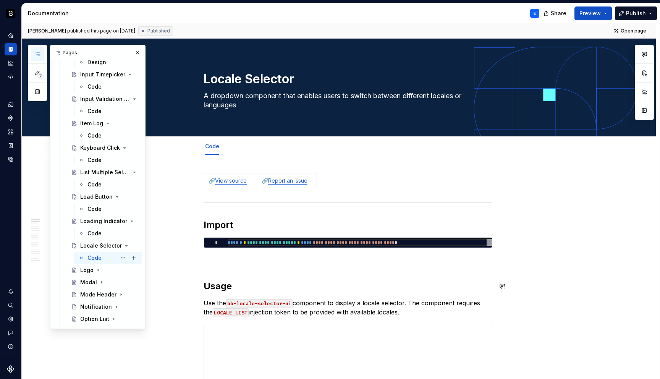
scroll to position [1254, 0]
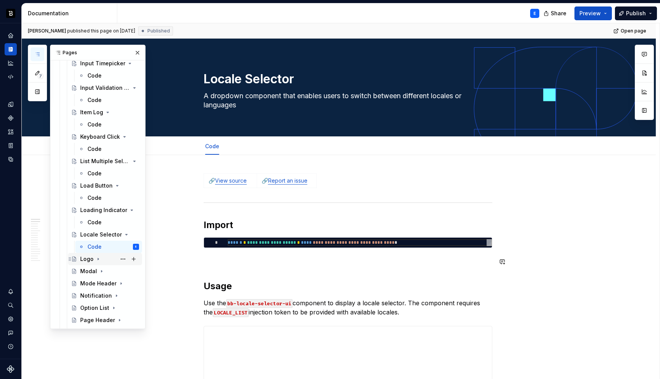
click at [89, 259] on div "Logo" at bounding box center [86, 259] width 13 height 8
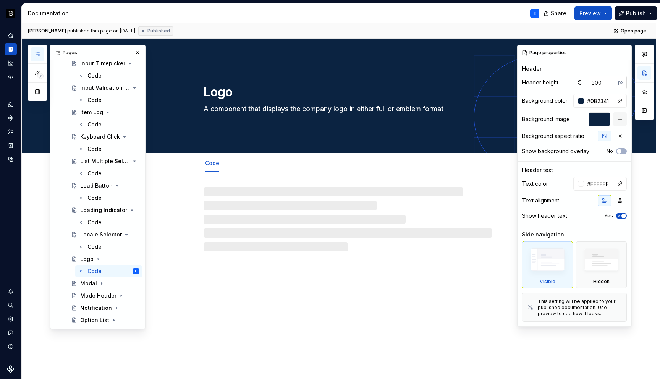
type textarea "*"
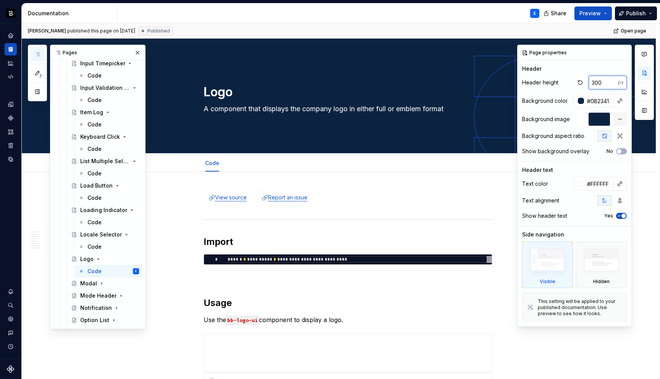
click at [604, 80] on input "300" at bounding box center [602, 83] width 29 height 14
type input "256"
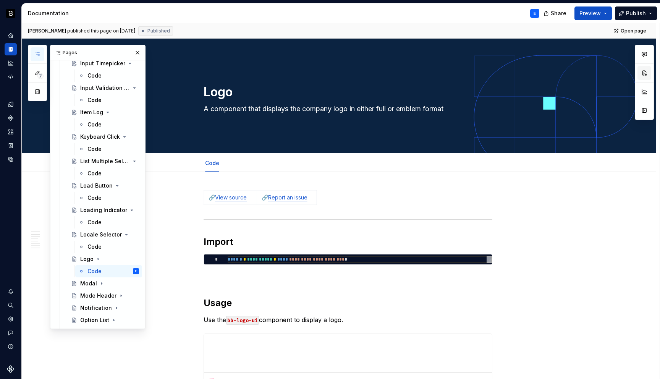
type textarea "*"
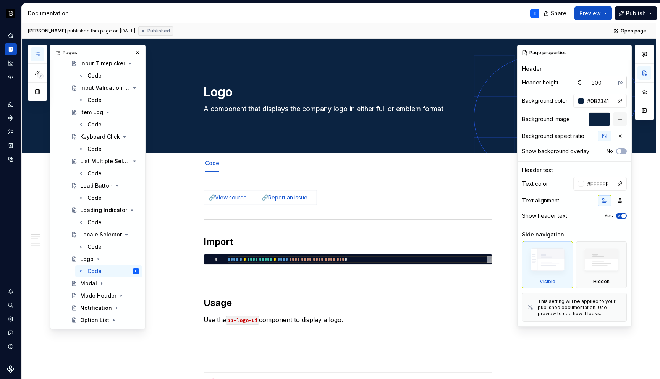
click at [606, 76] on input "300" at bounding box center [602, 83] width 29 height 14
type input "256"
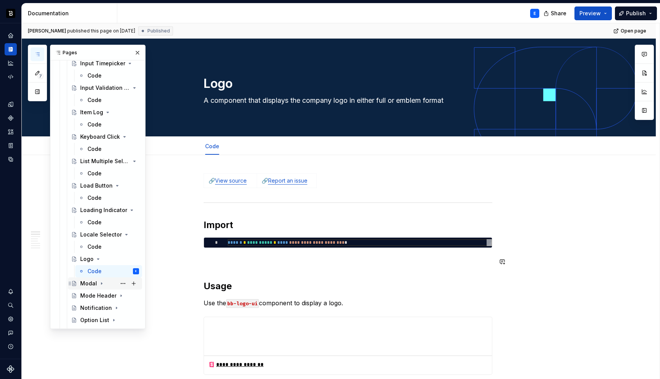
click at [88, 283] on div "Modal" at bounding box center [88, 283] width 17 height 8
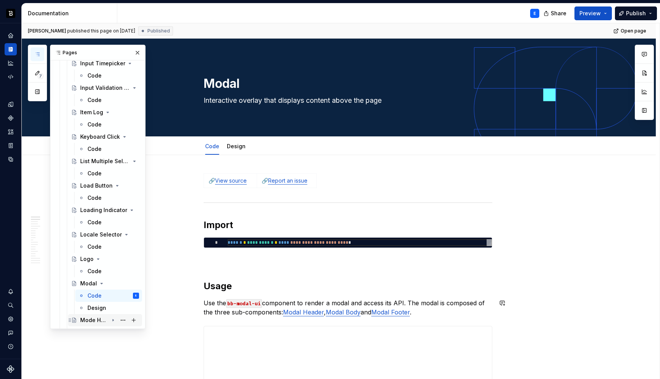
click at [91, 319] on div "Mode Header" at bounding box center [94, 320] width 28 height 8
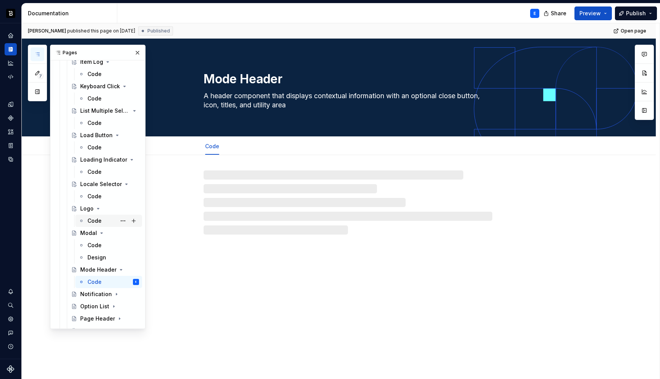
scroll to position [1322, 0]
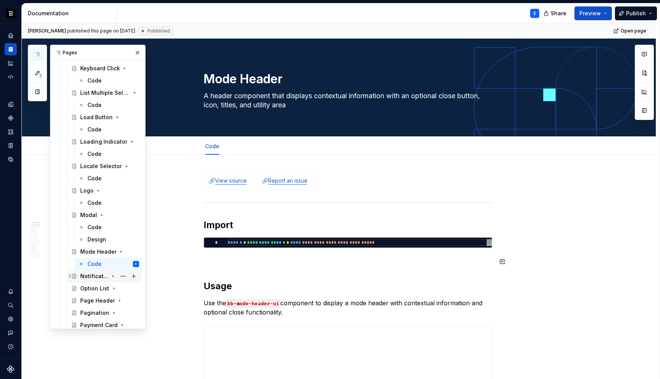
click at [88, 275] on div "Notification" at bounding box center [94, 276] width 28 height 8
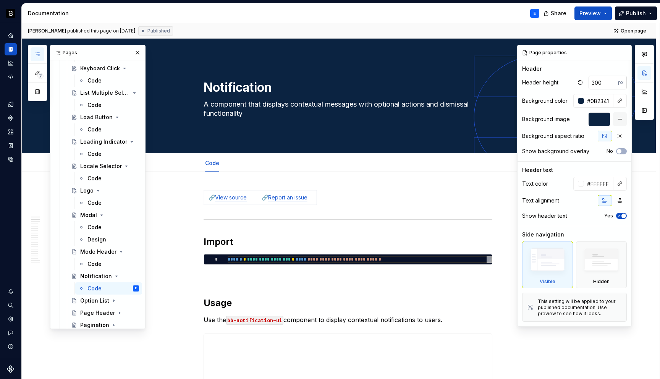
type textarea "*"
click at [603, 82] on input "300" at bounding box center [602, 83] width 29 height 14
type input "256"
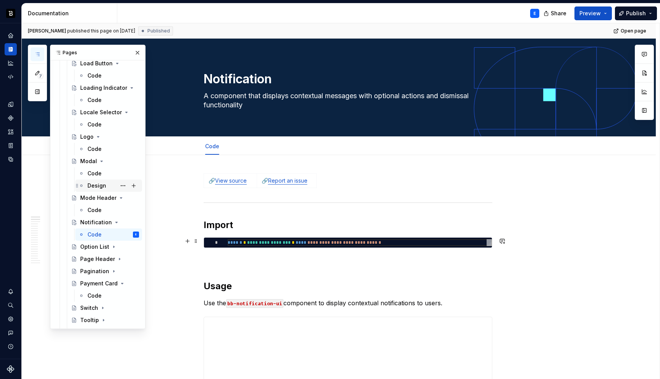
scroll to position [1378, 0]
click at [92, 246] on div "Option List" at bounding box center [94, 244] width 28 height 8
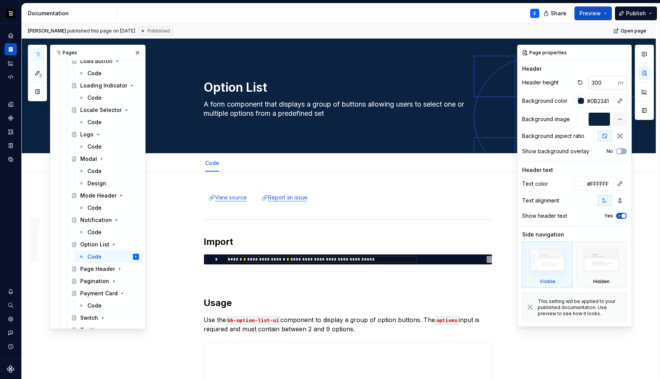
type textarea "*"
click at [603, 78] on input "300" at bounding box center [602, 83] width 29 height 14
type input "256"
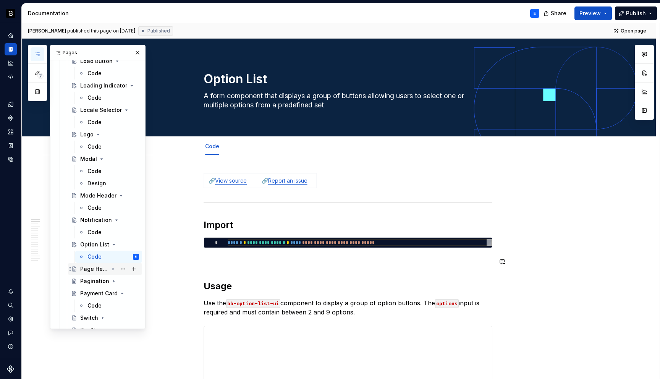
click at [87, 269] on div "Page Header" at bounding box center [94, 269] width 28 height 8
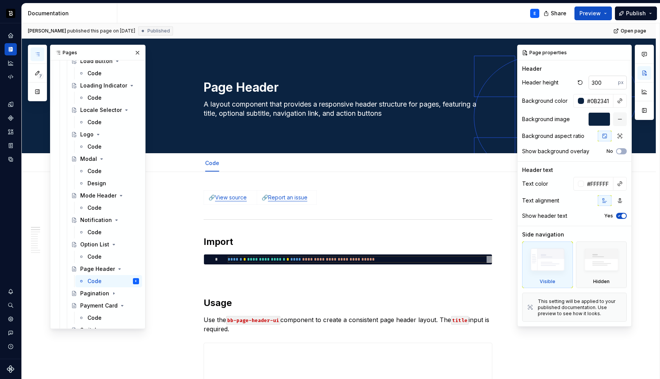
type textarea "*"
click at [603, 85] on input "300" at bounding box center [602, 83] width 29 height 14
type input "256"
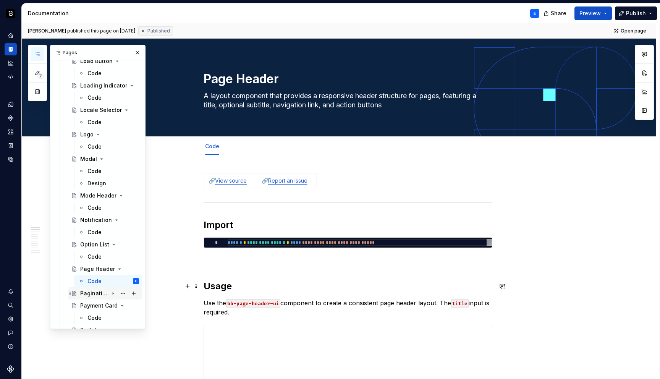
click at [91, 294] on div "Pagination" at bounding box center [94, 293] width 28 height 8
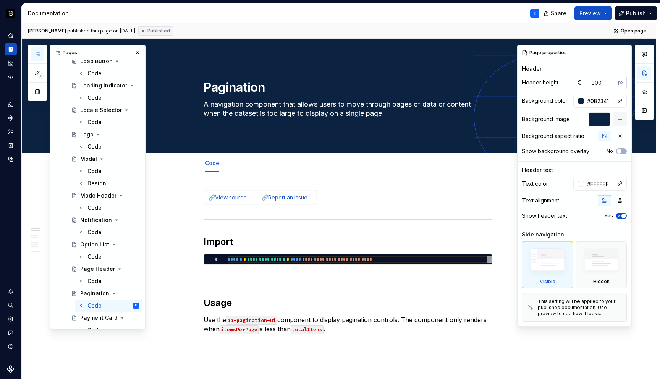
type textarea "*"
click at [602, 81] on input "300" at bounding box center [602, 83] width 29 height 14
type input "256"
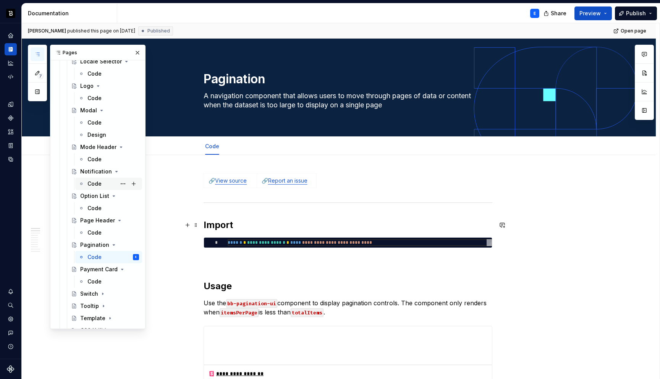
scroll to position [1438, 0]
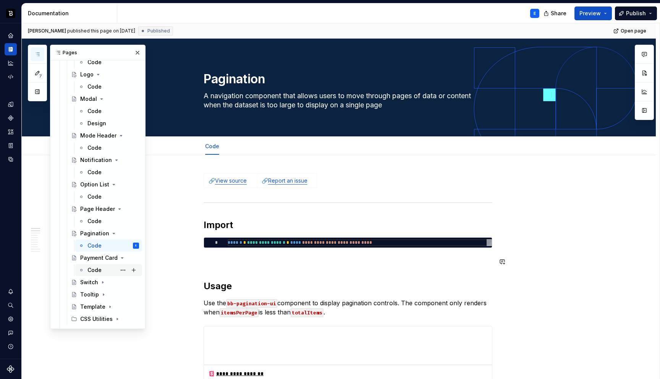
click at [94, 268] on div "Code" at bounding box center [94, 270] width 14 height 8
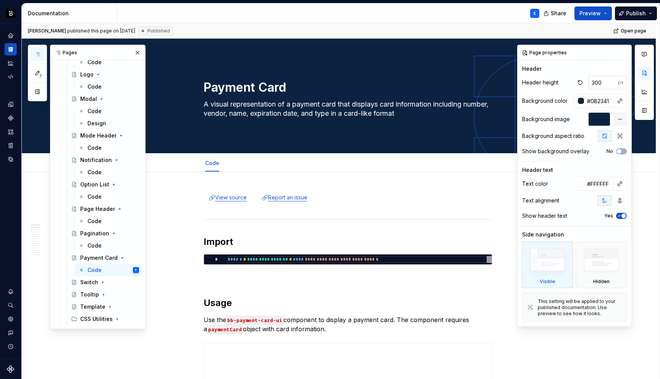
type textarea "*"
click at [599, 85] on input "300" at bounding box center [602, 83] width 29 height 14
type input "256"
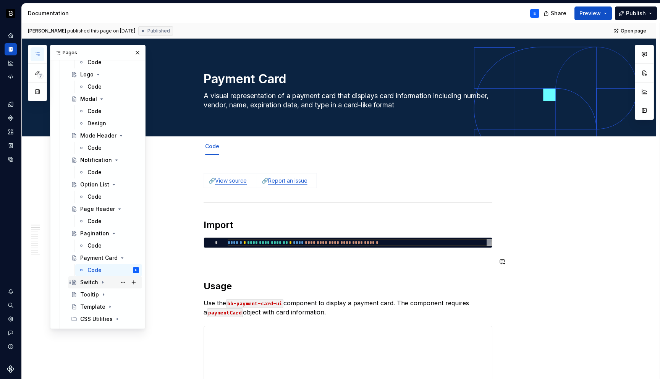
click at [86, 279] on div "Switch" at bounding box center [89, 282] width 18 height 8
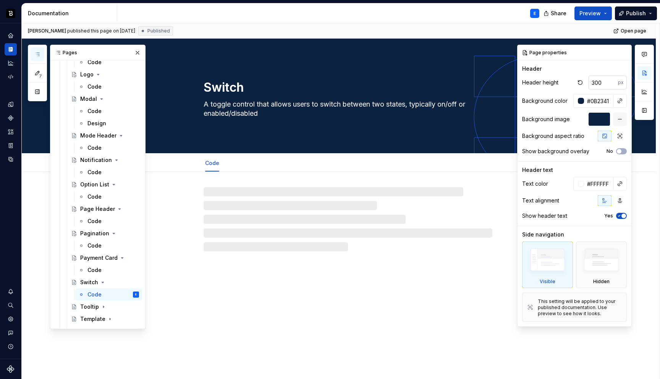
click at [599, 82] on input "300" at bounding box center [602, 83] width 29 height 14
type textarea "*"
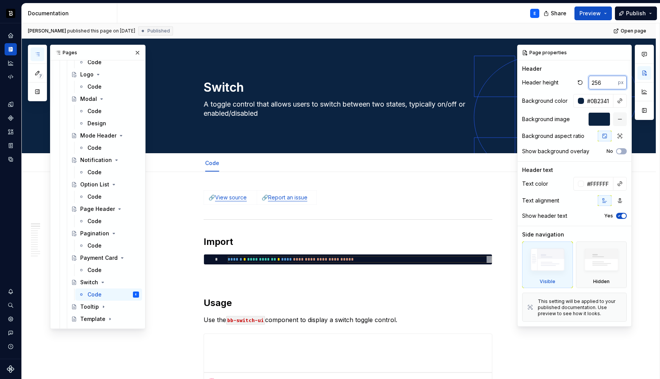
type input "256"
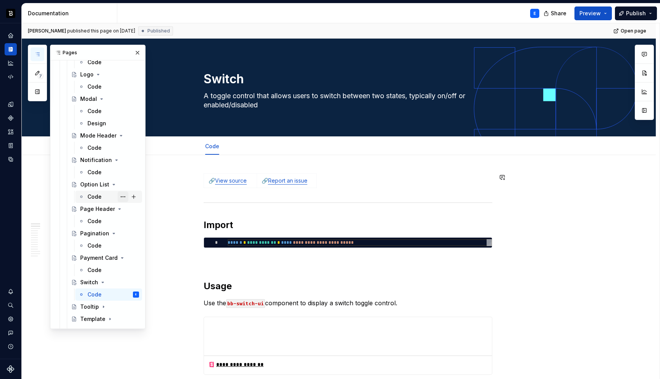
scroll to position [1473, 0]
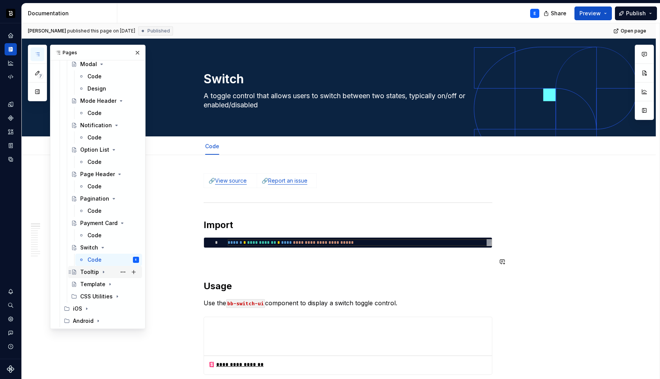
click at [89, 268] on div "Tooltip" at bounding box center [89, 272] width 19 height 8
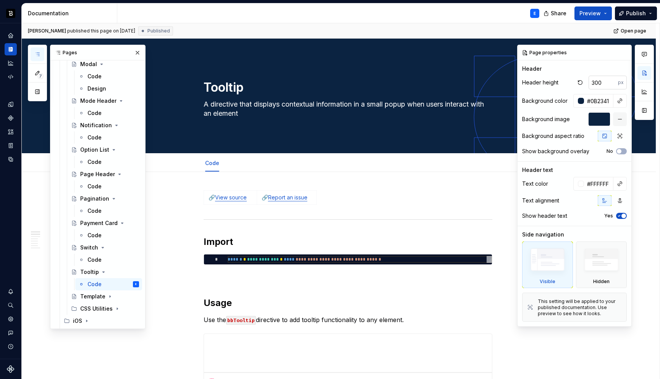
type textarea "*"
click at [604, 81] on input "300" at bounding box center [602, 83] width 29 height 14
type input "256"
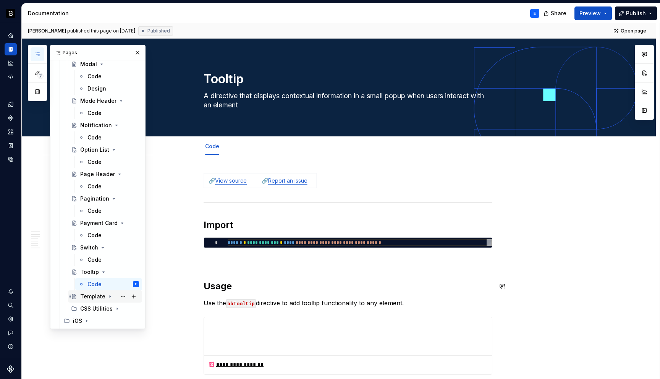
click at [93, 295] on div "Template" at bounding box center [92, 296] width 25 height 8
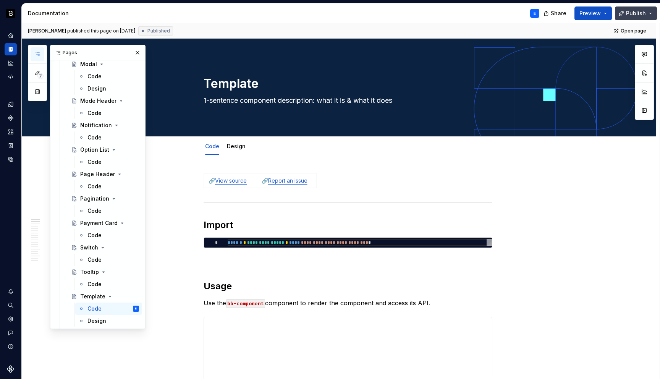
click at [633, 10] on span "Publish" at bounding box center [636, 14] width 20 height 8
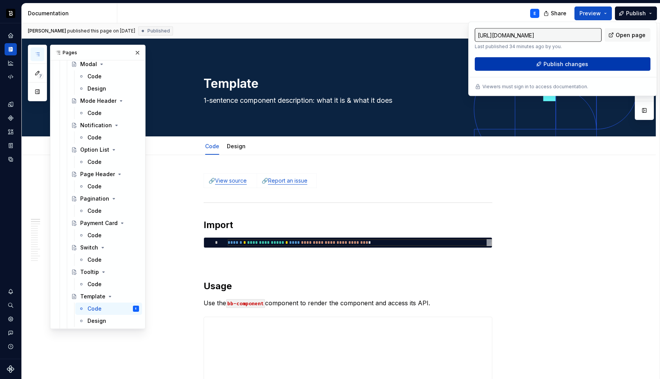
click at [545, 65] on span "Publish changes" at bounding box center [565, 64] width 45 height 8
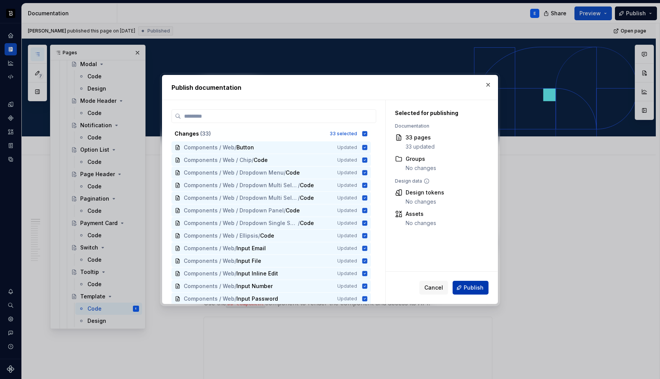
click at [463, 287] on button "Publish" at bounding box center [470, 288] width 36 height 14
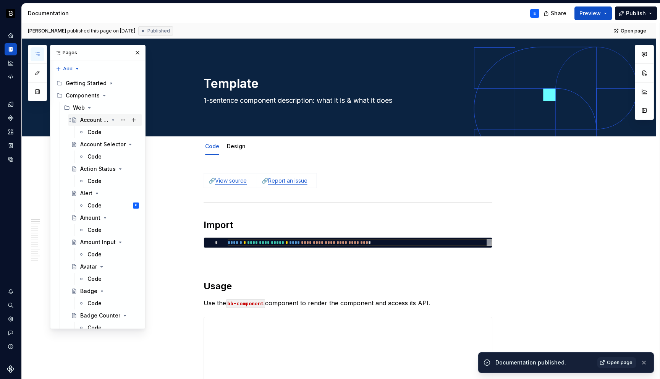
click at [113, 119] on icon "Page tree" at bounding box center [113, 119] width 2 height 1
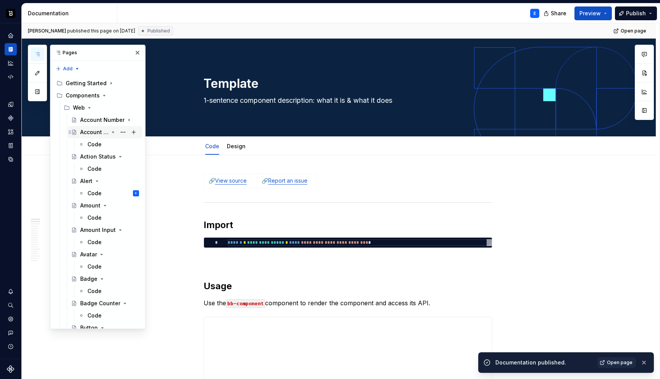
click at [114, 132] on icon "Page tree" at bounding box center [113, 132] width 6 height 6
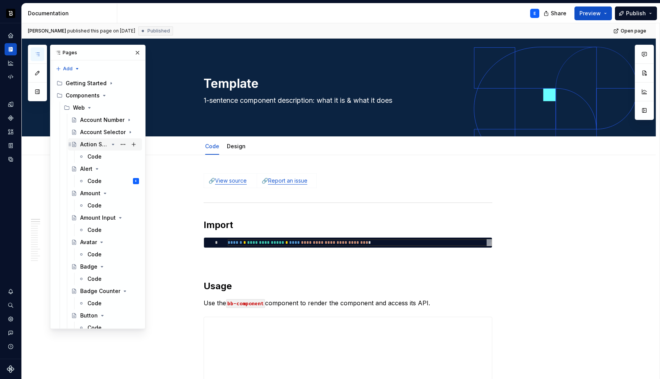
click at [113, 143] on icon "Page tree" at bounding box center [113, 144] width 6 height 6
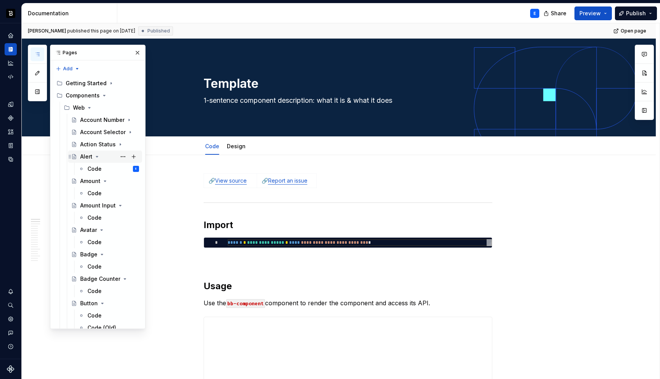
click at [113, 158] on div "Alert" at bounding box center [109, 156] width 59 height 11
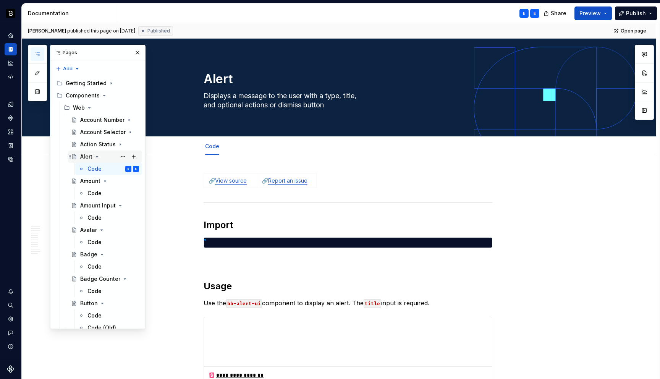
click at [98, 156] on icon "Page tree" at bounding box center [97, 156] width 6 height 6
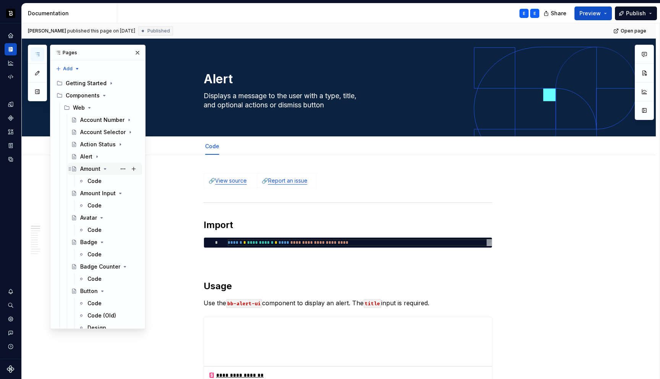
click at [104, 169] on icon "Page tree" at bounding box center [105, 168] width 2 height 1
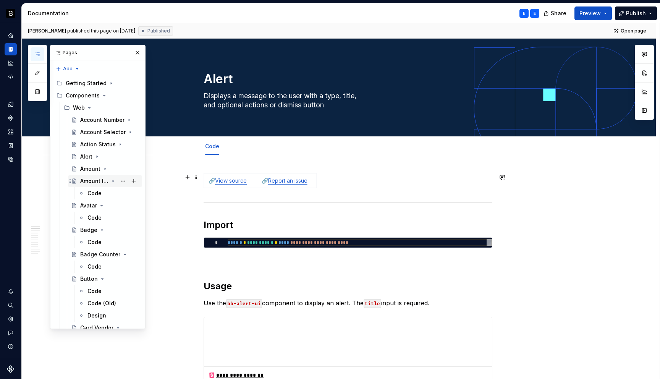
click at [111, 180] on icon "Page tree" at bounding box center [113, 181] width 6 height 6
click at [102, 192] on icon "Page tree" at bounding box center [101, 193] width 6 height 6
click at [101, 203] on icon "Page tree" at bounding box center [102, 205] width 6 height 6
click at [113, 217] on icon "Page tree" at bounding box center [113, 217] width 2 height 1
click at [103, 229] on icon "Page tree" at bounding box center [102, 230] width 6 height 6
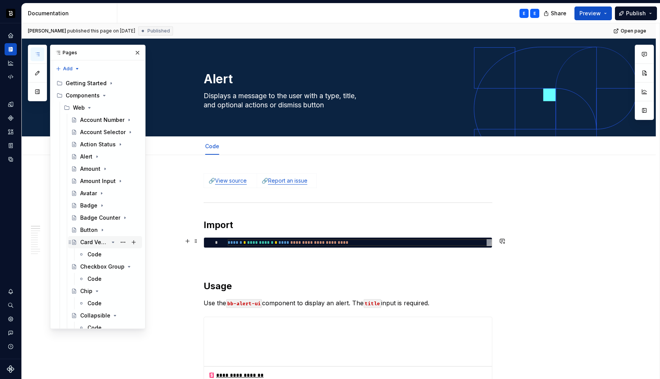
click at [113, 242] on icon "Page tree" at bounding box center [113, 242] width 2 height 1
click at [113, 255] on icon "Page tree" at bounding box center [113, 254] width 6 height 6
click at [98, 267] on icon "Page tree" at bounding box center [97, 266] width 6 height 6
click at [112, 278] on icon "Page tree" at bounding box center [113, 278] width 2 height 1
click at [114, 290] on icon "Page tree" at bounding box center [113, 290] width 2 height 1
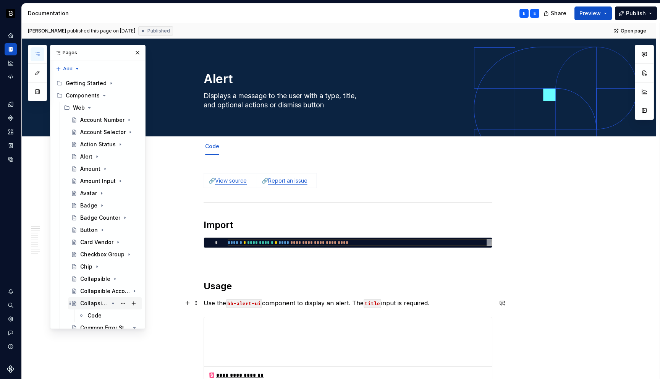
click at [114, 304] on icon "Page tree" at bounding box center [113, 303] width 6 height 6
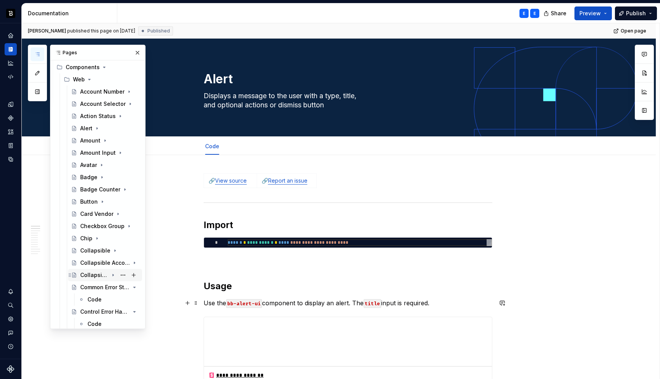
scroll to position [43, 0]
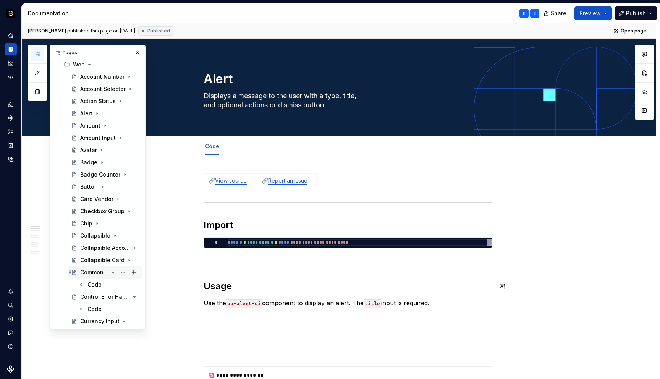
click at [114, 272] on icon "Page tree" at bounding box center [113, 272] width 6 height 6
click at [113, 284] on icon "Page tree" at bounding box center [113, 284] width 6 height 6
click at [113, 296] on icon "Page tree" at bounding box center [113, 296] width 2 height 1
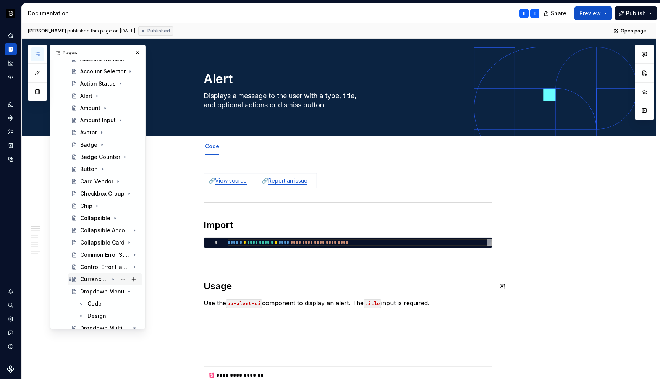
scroll to position [70, 0]
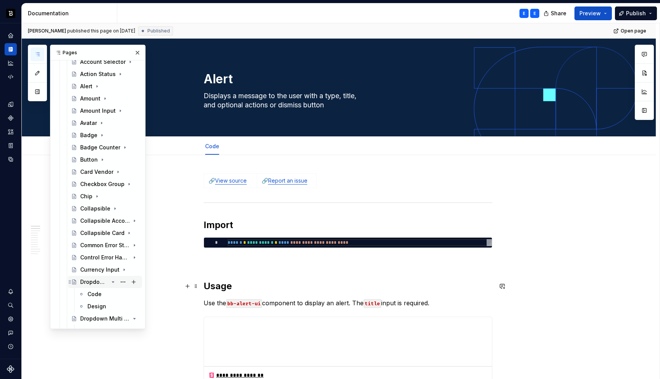
click at [113, 281] on icon "Page tree" at bounding box center [113, 281] width 2 height 1
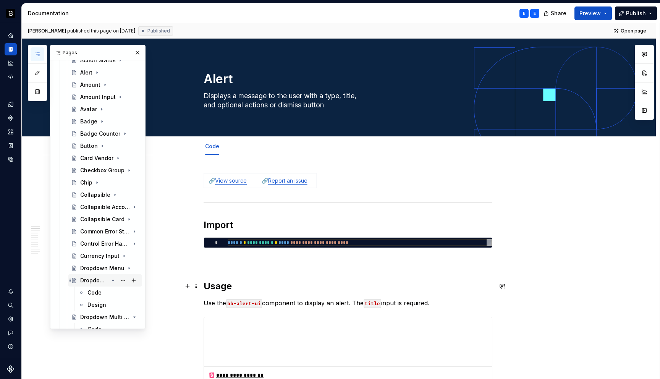
click at [113, 282] on icon "Page tree" at bounding box center [113, 280] width 6 height 6
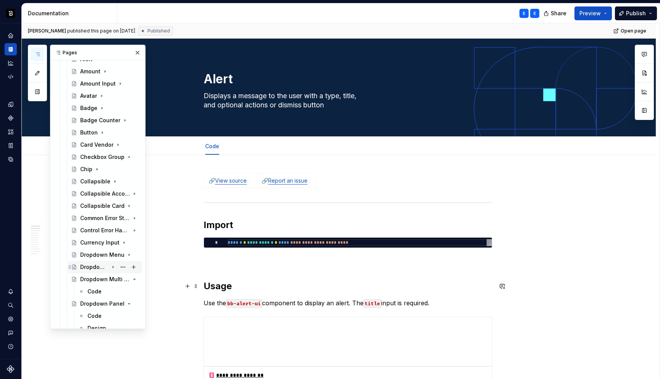
scroll to position [98, 0]
click at [112, 278] on icon "Page tree" at bounding box center [113, 278] width 6 height 6
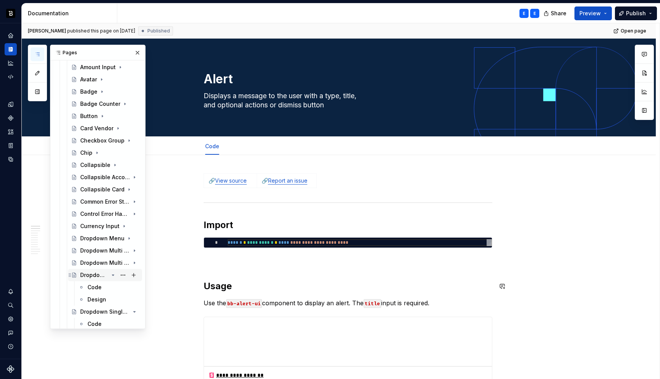
click at [112, 276] on icon "Page tree" at bounding box center [113, 275] width 6 height 6
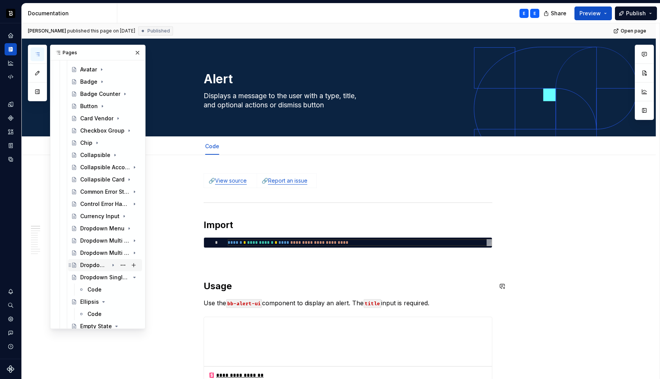
scroll to position [130, 0]
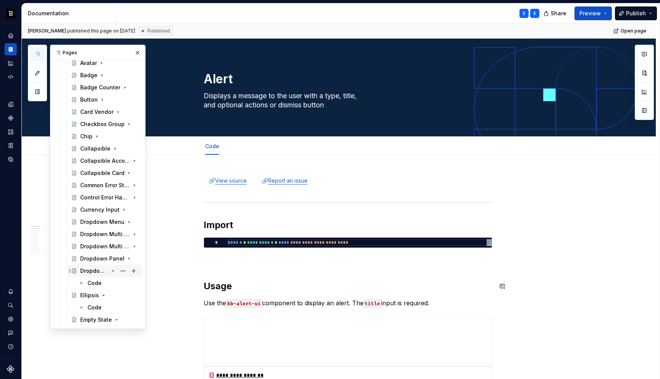
click at [113, 271] on icon "Page tree" at bounding box center [113, 270] width 2 height 1
click at [103, 284] on icon "Page tree" at bounding box center [103, 283] width 6 height 6
click at [113, 295] on icon "Page tree" at bounding box center [113, 295] width 2 height 1
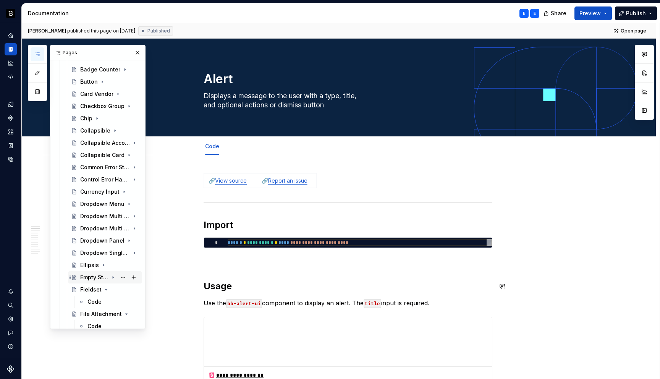
scroll to position [152, 0]
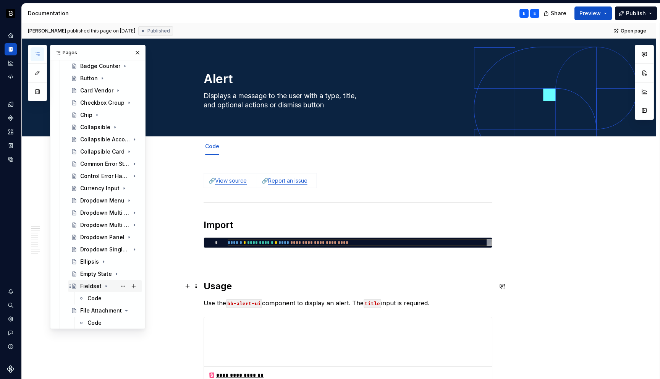
click at [106, 286] on icon "Page tree" at bounding box center [106, 286] width 6 height 6
click at [114, 298] on icon "Page tree" at bounding box center [113, 298] width 6 height 6
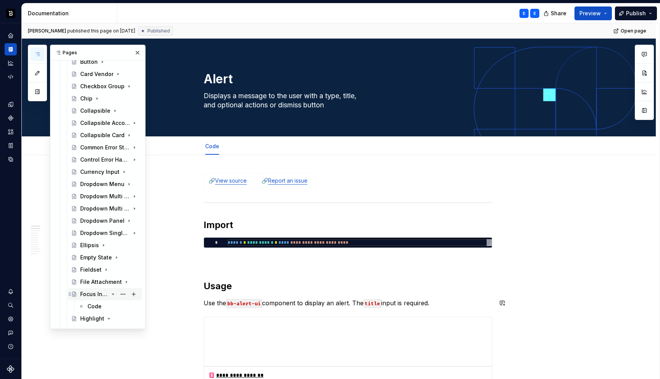
click at [114, 294] on icon "Page tree" at bounding box center [113, 294] width 6 height 6
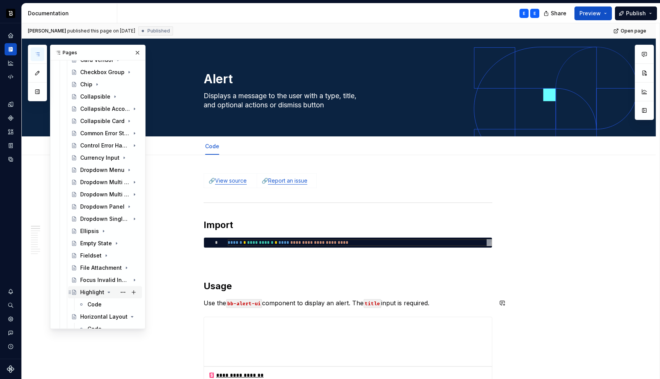
click at [109, 292] on icon "Page tree" at bounding box center [109, 292] width 6 height 6
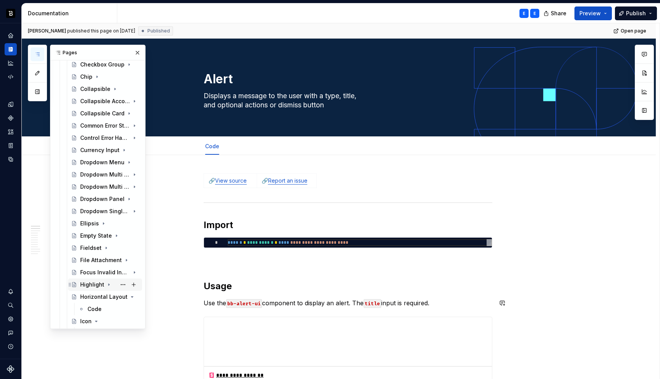
scroll to position [194, 0]
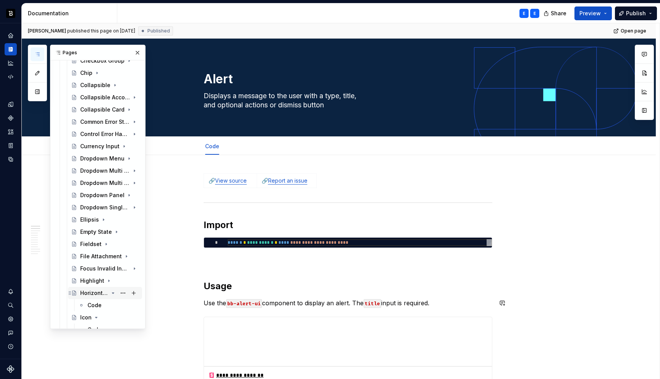
click at [114, 293] on icon "Page tree" at bounding box center [113, 293] width 6 height 6
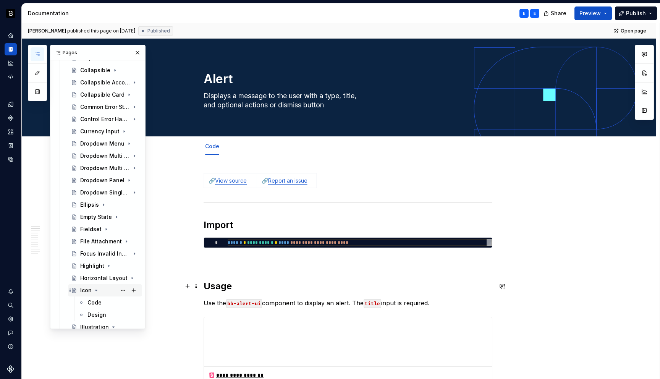
click at [97, 290] on icon "Page tree" at bounding box center [96, 290] width 2 height 1
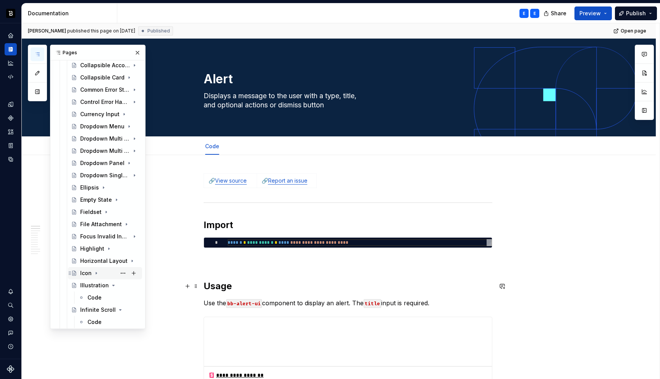
scroll to position [226, 0]
click at [113, 285] on icon "Page tree" at bounding box center [113, 285] width 6 height 6
click at [113, 286] on icon "Page tree" at bounding box center [113, 285] width 6 height 6
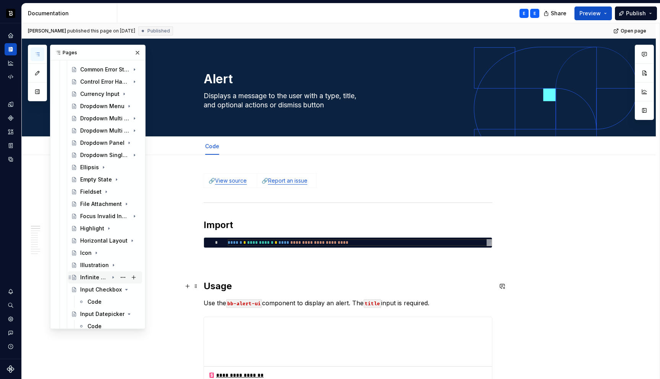
scroll to position [253, 0]
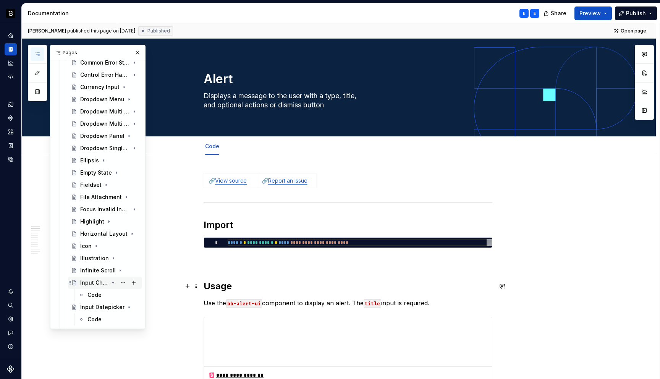
click at [113, 283] on icon "Page tree" at bounding box center [113, 282] width 6 height 6
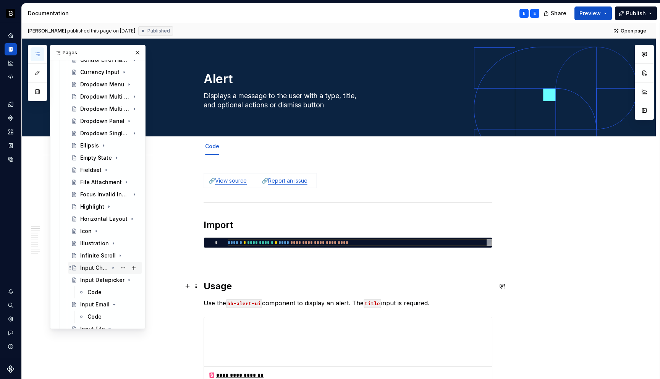
scroll to position [268, 0]
click at [114, 279] on icon "Page tree" at bounding box center [113, 279] width 2 height 1
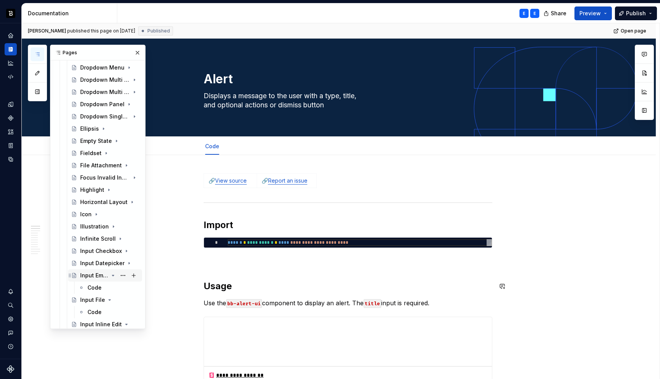
click at [113, 276] on icon "Page tree" at bounding box center [113, 275] width 2 height 1
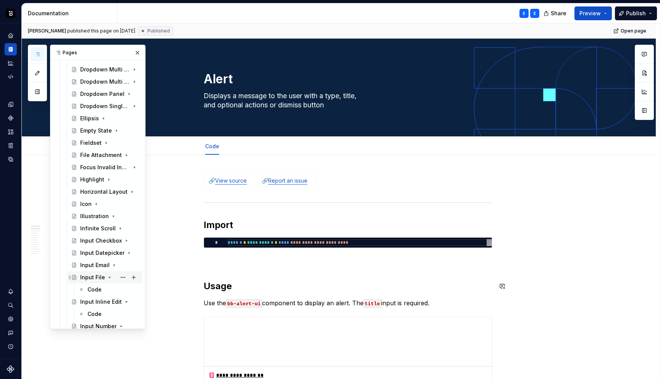
click at [109, 277] on icon "Page tree" at bounding box center [109, 277] width 6 height 6
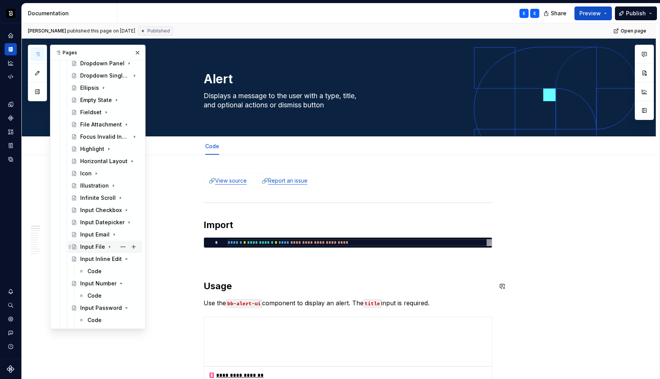
scroll to position [326, 0]
click at [113, 258] on icon "Page tree" at bounding box center [113, 258] width 2 height 1
click at [112, 271] on icon "Page tree" at bounding box center [113, 271] width 6 height 6
click at [112, 282] on icon "Page tree" at bounding box center [113, 282] width 2 height 1
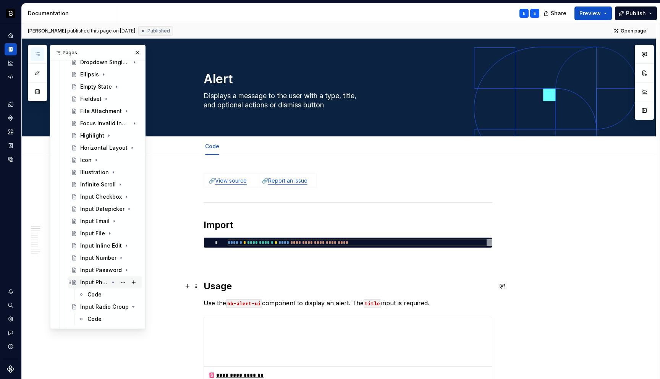
click at [115, 282] on icon "Page tree" at bounding box center [113, 282] width 6 height 6
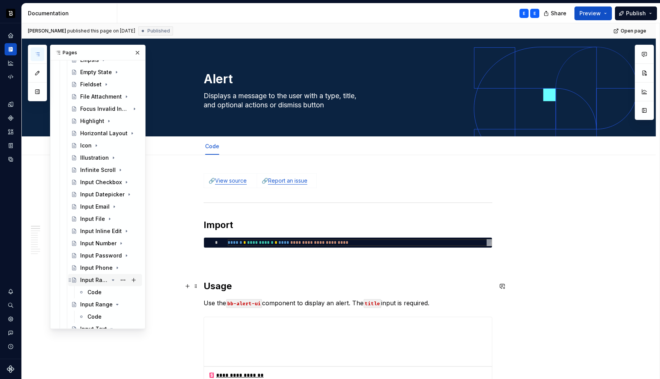
click at [113, 280] on icon "Page tree" at bounding box center [113, 280] width 6 height 6
click at [113, 292] on icon "Page tree" at bounding box center [113, 292] width 2 height 1
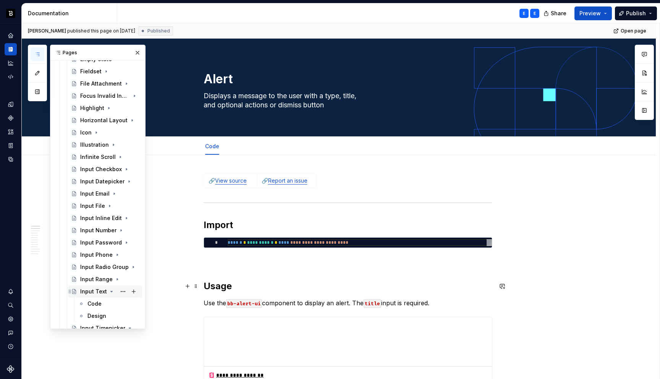
click at [110, 292] on icon "Page tree" at bounding box center [111, 291] width 6 height 6
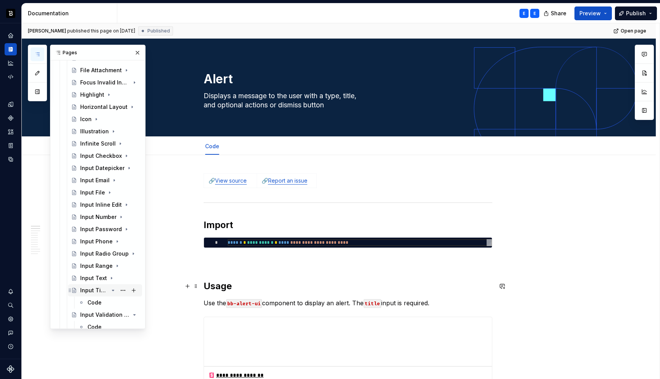
click at [113, 290] on icon "Page tree" at bounding box center [113, 290] width 2 height 1
click at [113, 291] on icon "Page tree" at bounding box center [113, 290] width 2 height 1
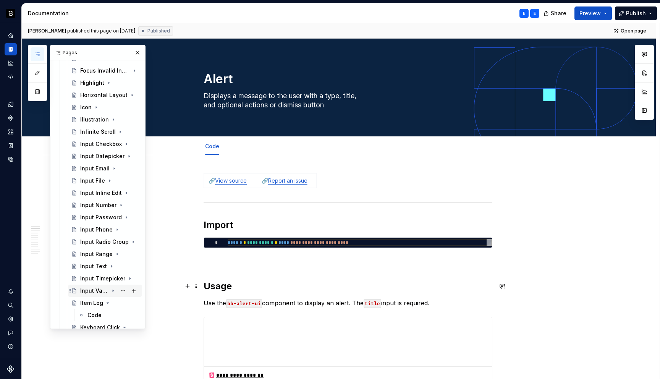
scroll to position [404, 0]
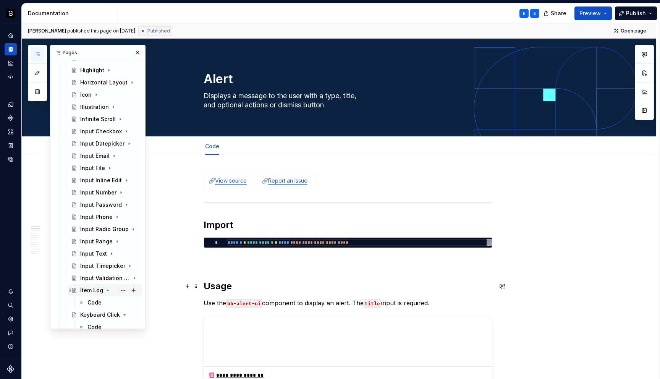
click at [108, 289] on icon "Page tree" at bounding box center [108, 290] width 6 height 6
click at [113, 290] on icon "Page tree" at bounding box center [113, 290] width 2 height 1
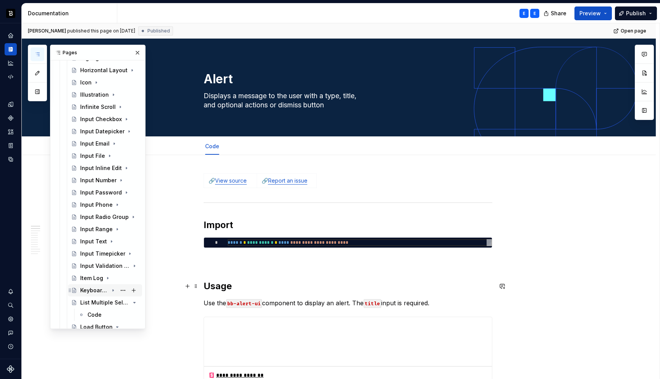
scroll to position [430, 0]
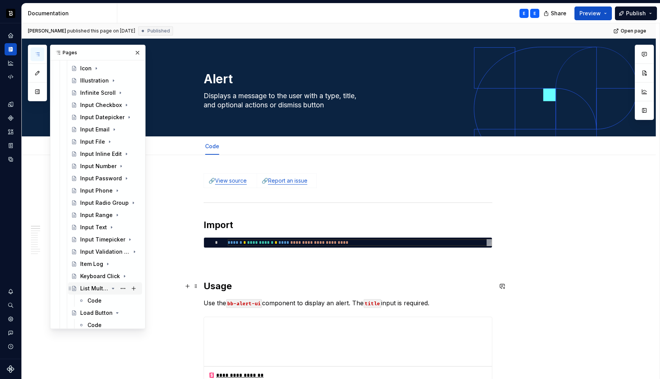
click at [113, 288] on icon "Page tree" at bounding box center [113, 288] width 2 height 1
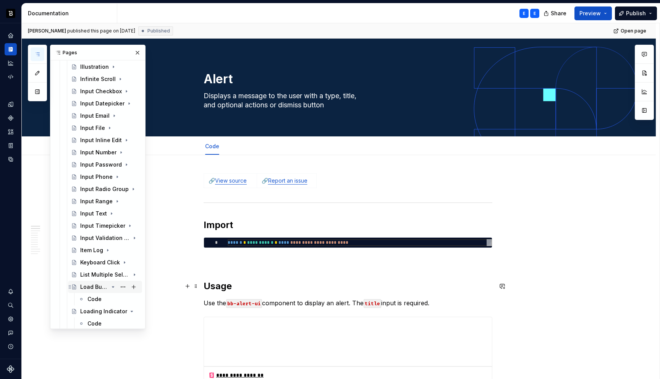
click at [114, 287] on icon "Page tree" at bounding box center [113, 287] width 6 height 6
click at [113, 286] on icon "Page tree" at bounding box center [113, 286] width 2 height 1
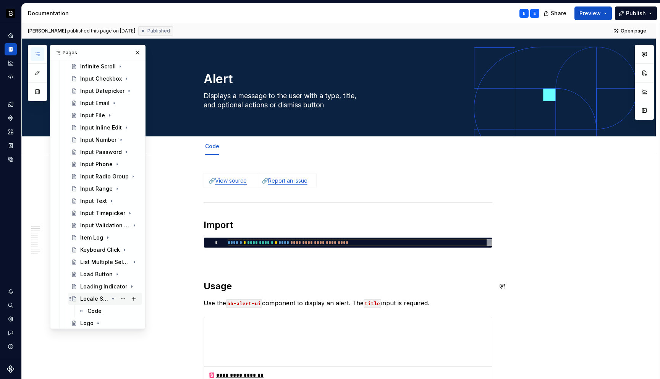
click at [114, 298] on icon "Page tree" at bounding box center [113, 298] width 6 height 6
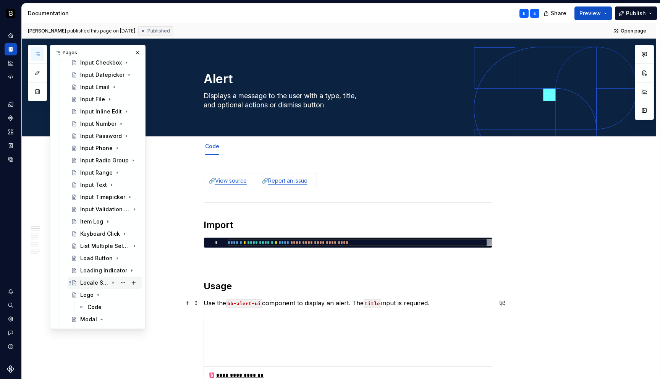
scroll to position [474, 0]
click at [98, 293] on icon "Page tree" at bounding box center [98, 293] width 2 height 1
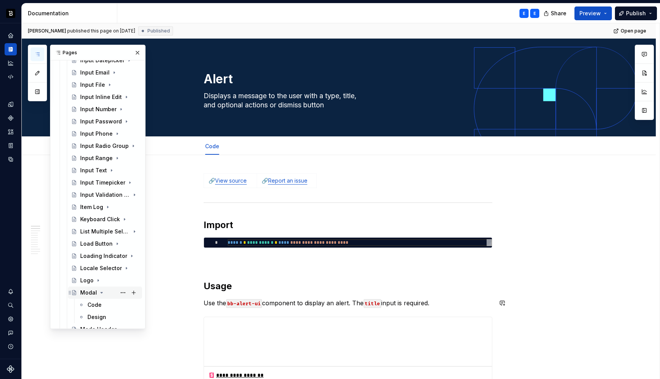
click at [102, 292] on icon "Page tree" at bounding box center [101, 292] width 6 height 6
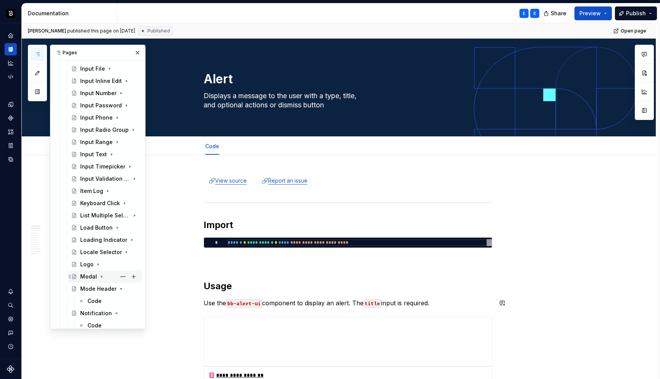
scroll to position [511, 0]
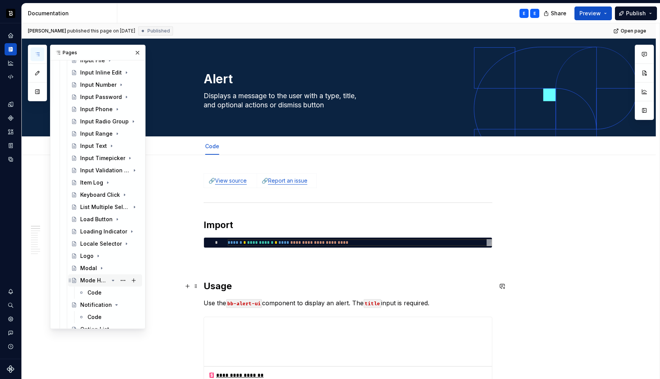
click at [113, 281] on icon "Page tree" at bounding box center [113, 280] width 2 height 1
click at [112, 293] on icon "Page tree" at bounding box center [113, 292] width 6 height 6
click at [111, 304] on icon "Page tree" at bounding box center [113, 305] width 6 height 6
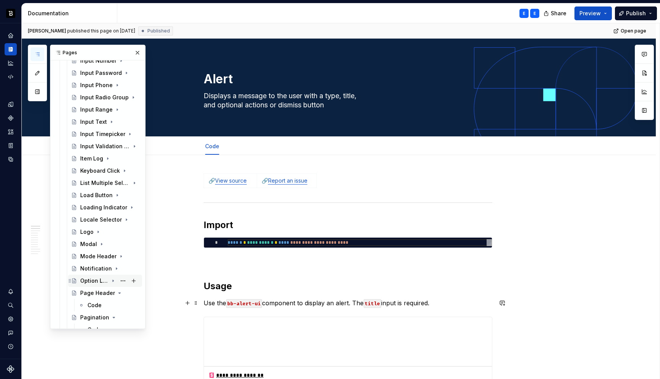
scroll to position [545, 0]
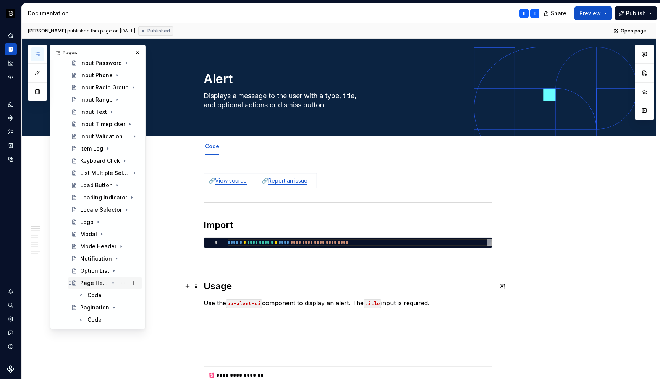
click at [114, 284] on icon "Page tree" at bounding box center [113, 283] width 6 height 6
click at [113, 294] on icon "Page tree" at bounding box center [113, 295] width 6 height 6
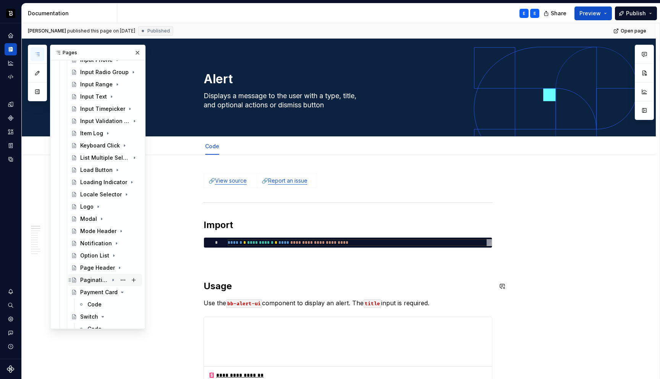
scroll to position [561, 0]
click at [113, 292] on icon "Page tree" at bounding box center [113, 291] width 2 height 1
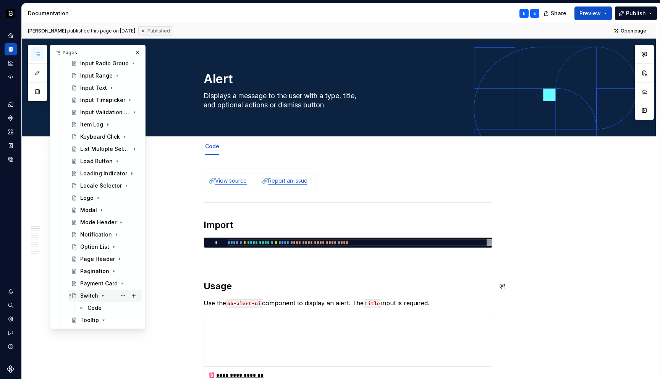
click at [103, 295] on icon "Page tree" at bounding box center [103, 295] width 2 height 1
click at [103, 295] on icon "Page tree" at bounding box center [104, 295] width 2 height 1
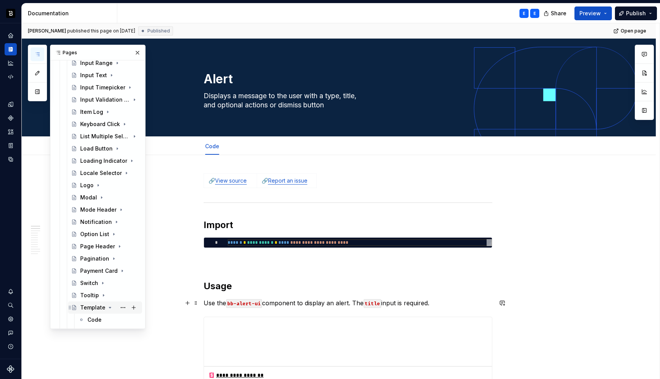
click at [109, 307] on icon "Page tree" at bounding box center [110, 307] width 2 height 1
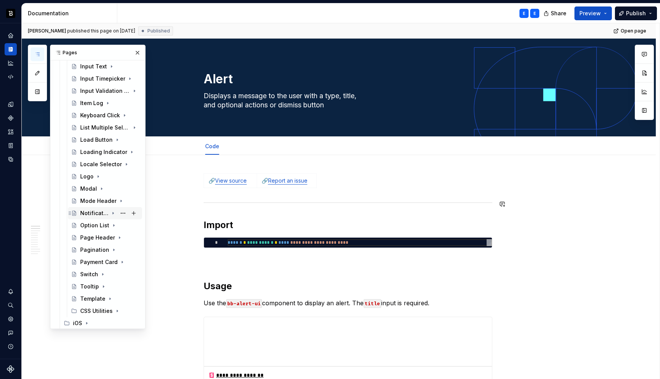
scroll to position [605, 0]
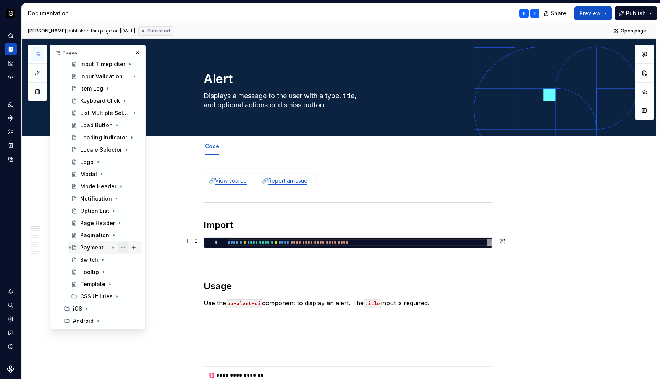
click at [123, 248] on button "Page tree" at bounding box center [123, 247] width 11 height 11
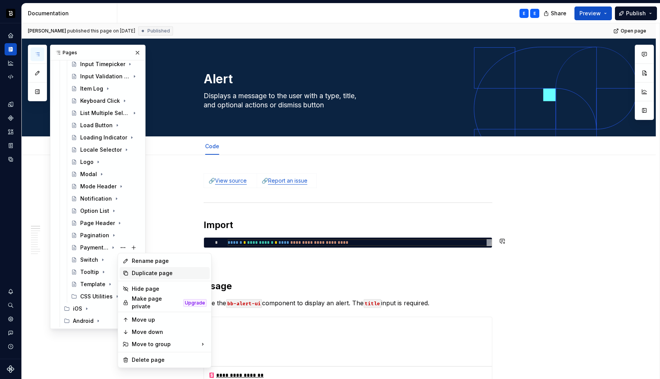
click at [140, 272] on div "Duplicate page" at bounding box center [169, 273] width 75 height 8
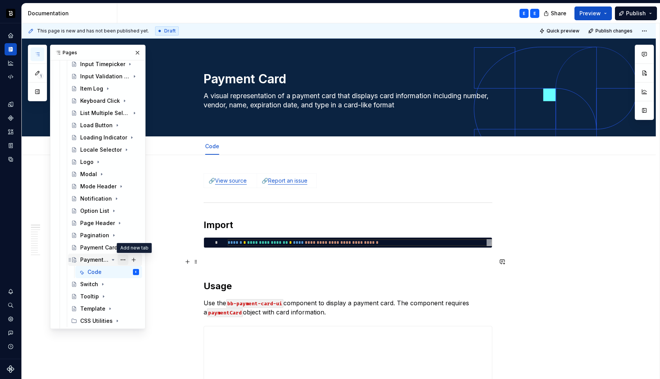
click at [126, 258] on button "Page tree" at bounding box center [123, 259] width 11 height 11
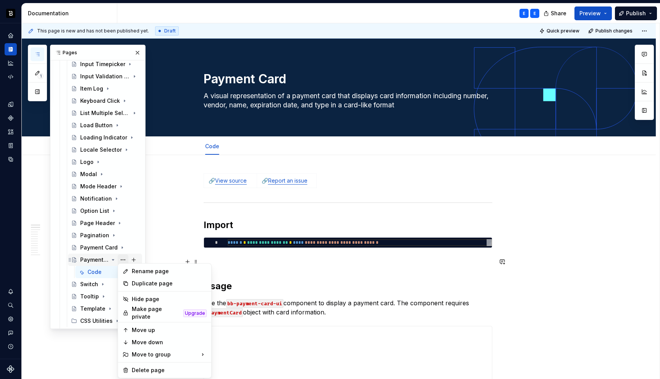
type textarea "*"
click at [136, 271] on div "Rename page" at bounding box center [169, 271] width 75 height 8
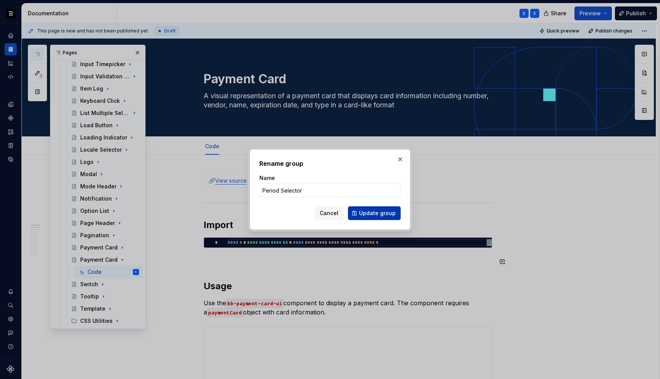
type input "Period Selector"
click at [361, 211] on span "Update group" at bounding box center [377, 213] width 37 height 8
type textarea "*"
type textarea "Period Selector"
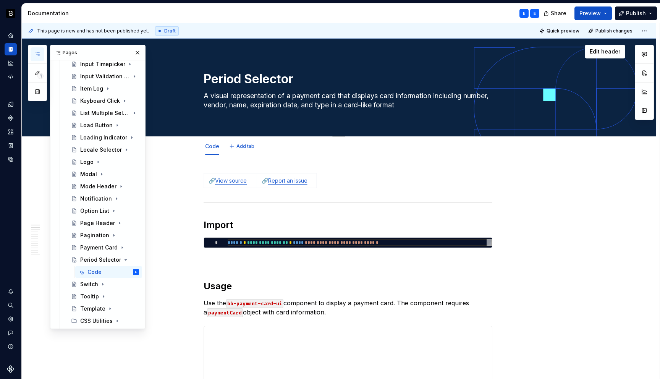
click at [221, 94] on textarea "A visual representation of a payment card that displays card information includ…" at bounding box center [346, 100] width 289 height 21
paste textarea "navigation component that allows users to browse through monthly periods with p…"
type textarea "*"
type textarea "A navigation component that allows users to browse through monthly periods with…"
type textarea "*"
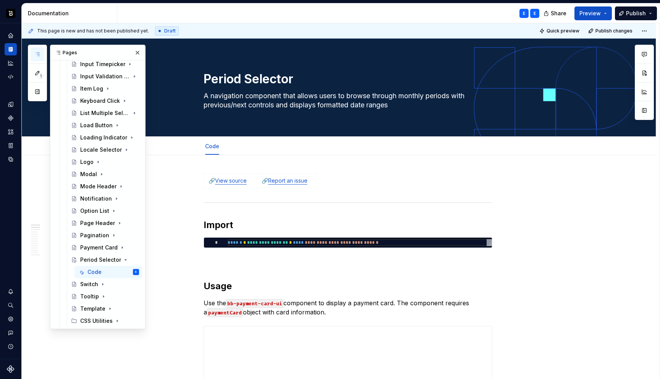
type textarea "A navigation component that allows users to browse through monthly periods with…"
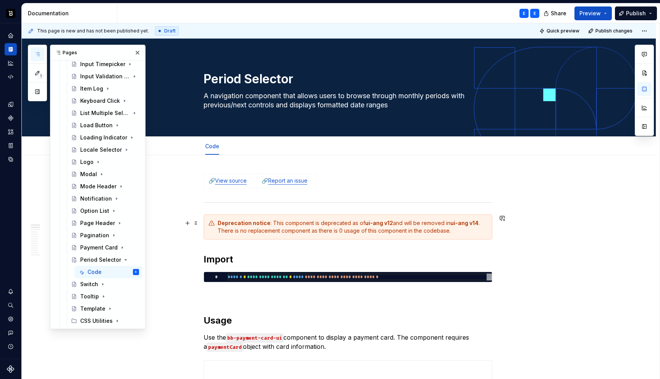
click at [280, 223] on div "Deprecation notice : This component is deprecated as of ui-ang v12 and will be …" at bounding box center [352, 226] width 269 height 15
click at [320, 221] on div "Deprecation notice : This component is deprecated as of ui-ang v12 and will be …" at bounding box center [352, 226] width 269 height 15
click at [273, 224] on div "Deprecation notice : This component is deprecated as of ui-ang v12 and will be …" at bounding box center [352, 226] width 269 height 15
type textarea "*"
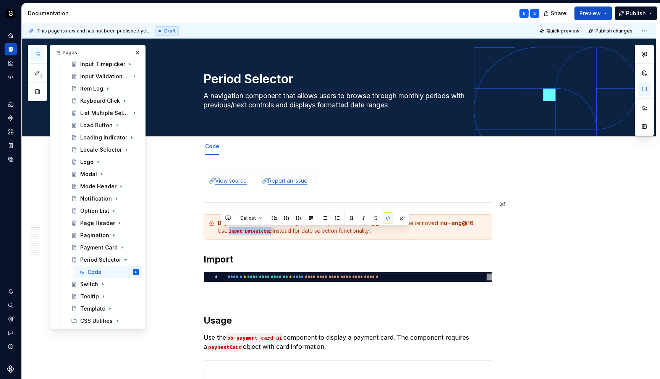
click at [388, 218] on button "button" at bounding box center [387, 218] width 11 height 11
click at [338, 233] on div "Deprecation notice : This component is deprecated in ui-ang@14 and will be remo…" at bounding box center [352, 226] width 269 height 15
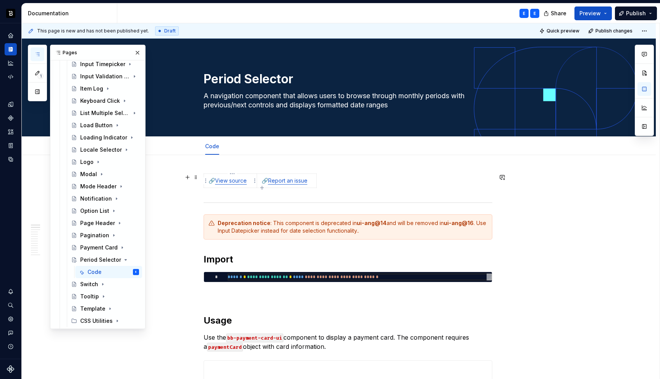
click at [229, 182] on link "View source" at bounding box center [231, 180] width 32 height 6
type textarea "*"
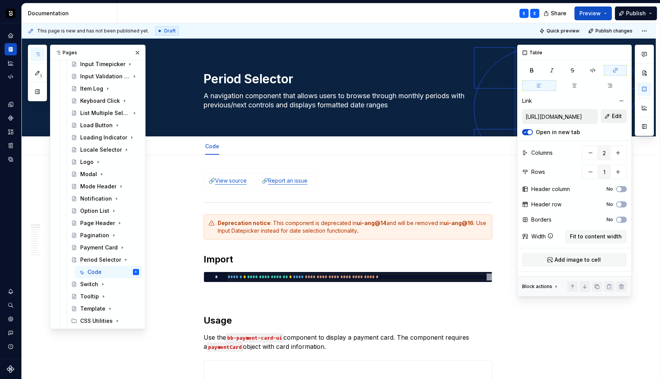
click at [613, 116] on span "Edit" at bounding box center [616, 116] width 10 height 8
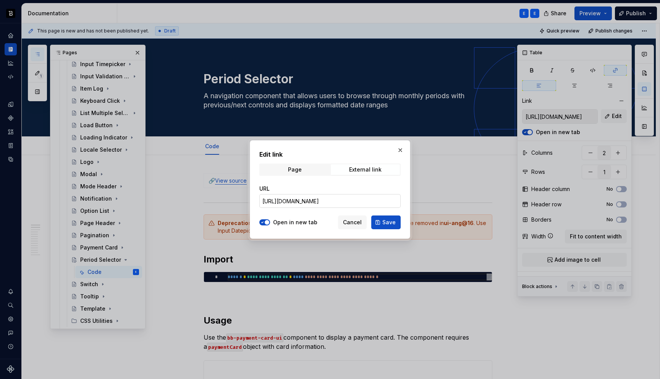
click at [350, 200] on input "https://github.com/backbase-rnd/bac-web-ui/tree/main/libs/ui-ang/payment-card" at bounding box center [329, 201] width 141 height 14
paste input "eriod-selector"
type input "https://github.com/backbase-rnd/bac-web-ui/tree/main/libs/ui-ang/period-selector"
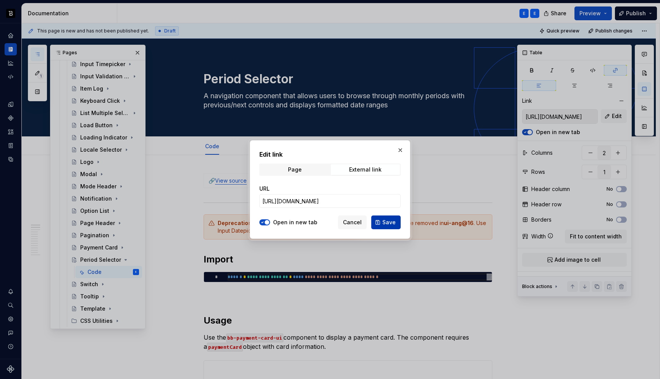
click at [387, 222] on span "Save" at bounding box center [388, 222] width 13 height 8
type input "https://github.com/backbase-rnd/bac-web-ui/tree/main/libs/ui-ang/period-selector"
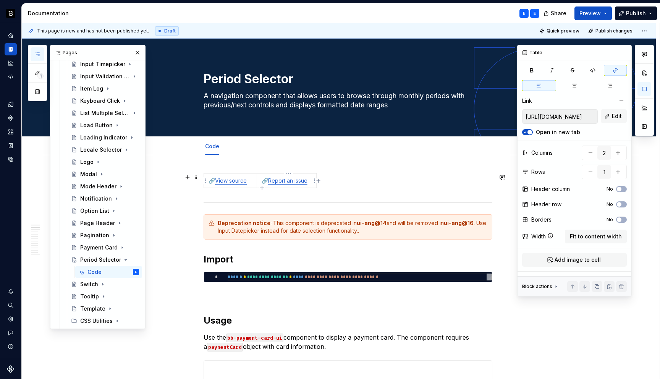
type textarea "*"
type input "https://github.com/backbase-rnd/bac-web-ui/tree/main/libs/ui-ang/payment-card"
click at [296, 181] on link "Report an issue" at bounding box center [287, 180] width 39 height 6
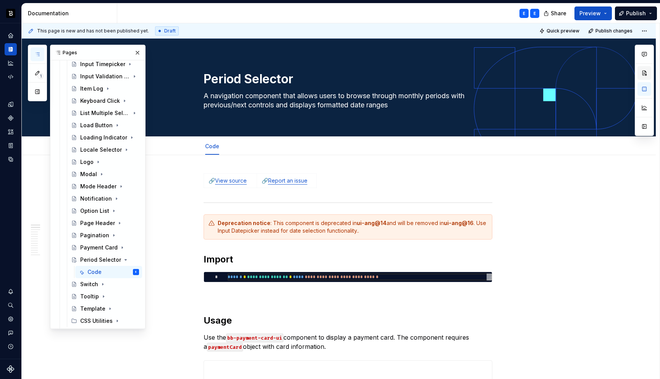
type textarea "*"
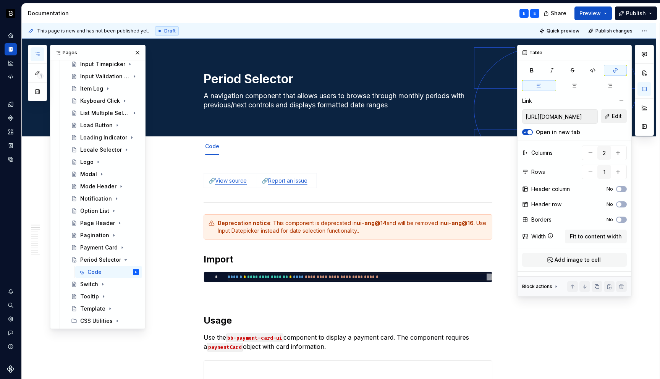
click at [611, 119] on button "Edit" at bounding box center [613, 116] width 26 height 14
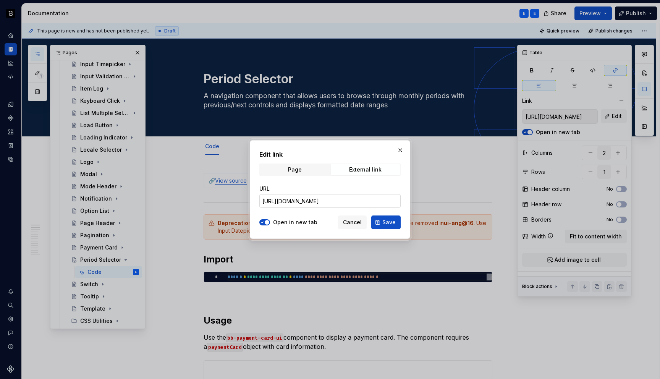
click at [354, 205] on input "https://github.com/backbase-rnd/bac-web-ui/tree/main/libs/ui-ang/payment-card" at bounding box center [329, 201] width 141 height 14
paste input "eriod-selector"
type input "https://github.com/backbase-rnd/bac-web-ui/tree/main/libs/ui-ang/period-selector"
click at [388, 221] on span "Save" at bounding box center [388, 222] width 13 height 8
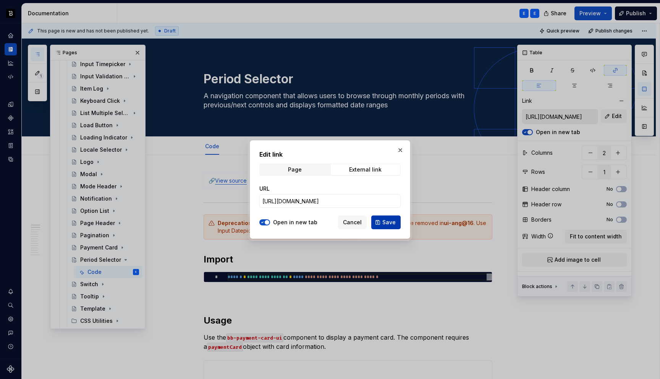
type input "https://github.com/backbase-rnd/bac-web-ui/tree/main/libs/ui-ang/period-selector"
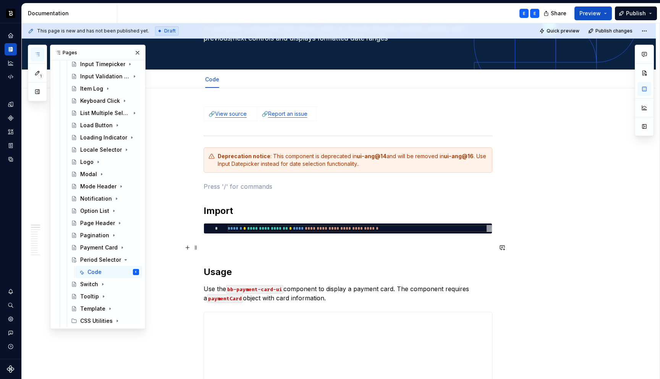
scroll to position [68, 0]
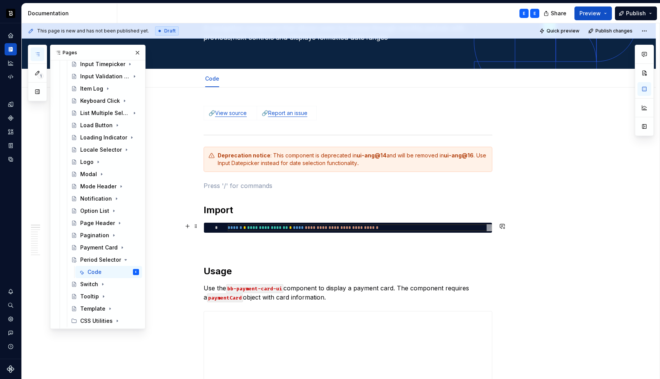
type textarea "*"
type textarea "**********"
click at [264, 227] on div "**********" at bounding box center [359, 227] width 264 height 7
type textarea "*"
type textarea "**********"
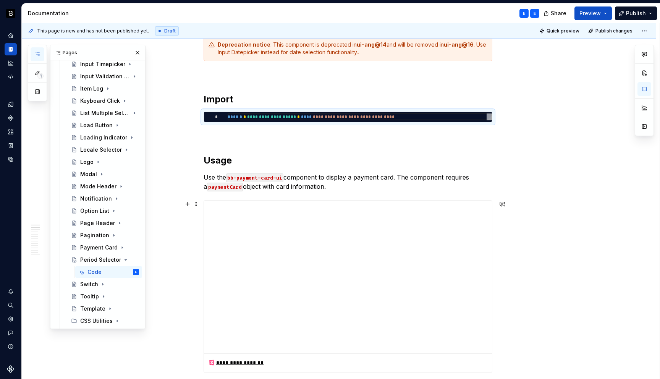
scroll to position [180, 0]
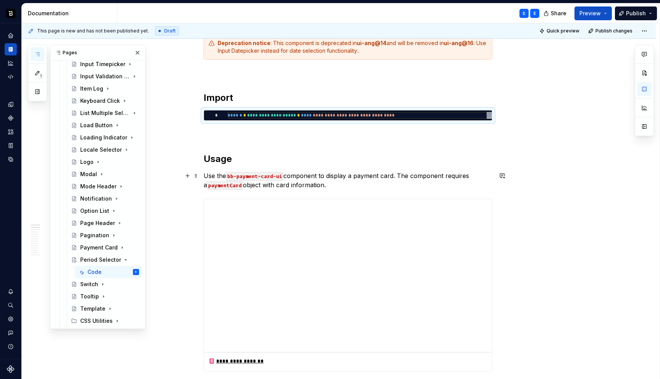
click at [276, 181] on p "Use the bb-payment-card-ui component to display a payment card. The component r…" at bounding box center [347, 180] width 289 height 18
click at [293, 173] on p "Use the `bb-period-selector-ui` component to display a period navigation contro…" at bounding box center [347, 180] width 289 height 18
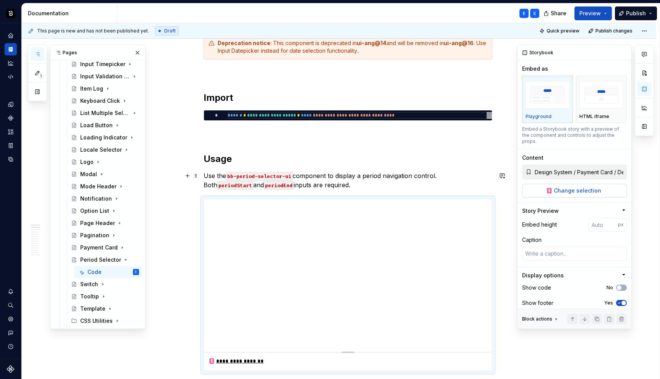
click at [558, 187] on span "Change selection" at bounding box center [576, 191] width 47 height 8
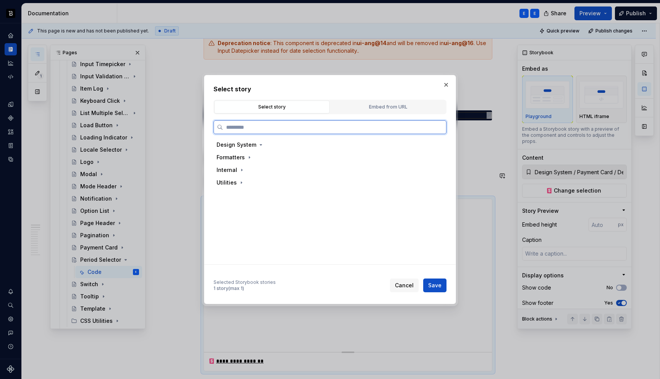
type textarea "*"
type input "**********"
click at [247, 182] on div "Default" at bounding box center [250, 183] width 20 height 8
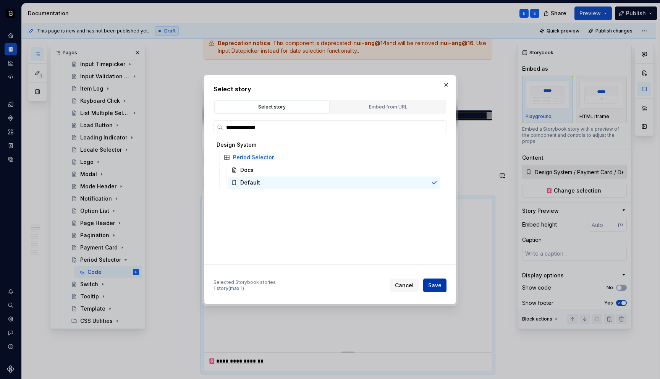
click at [434, 284] on span "Save" at bounding box center [434, 285] width 13 height 8
type textarea "*"
type input "Design System / Period Selector / Default"
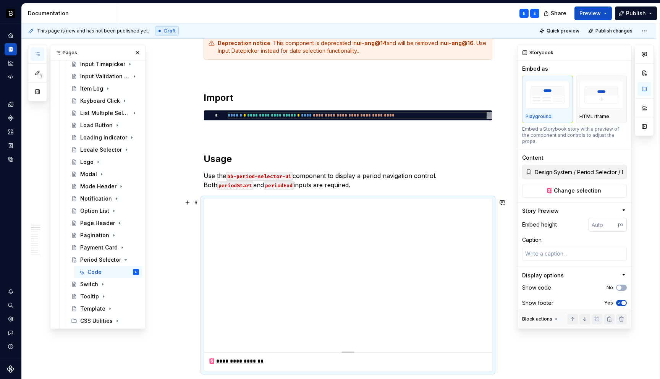
click at [599, 218] on input "number" at bounding box center [602, 225] width 29 height 14
type input "128"
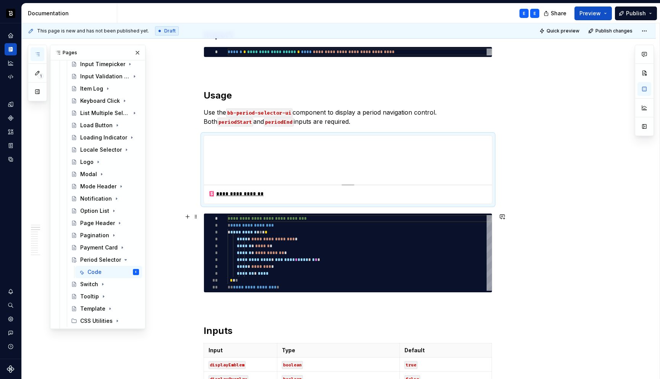
scroll to position [294, 0]
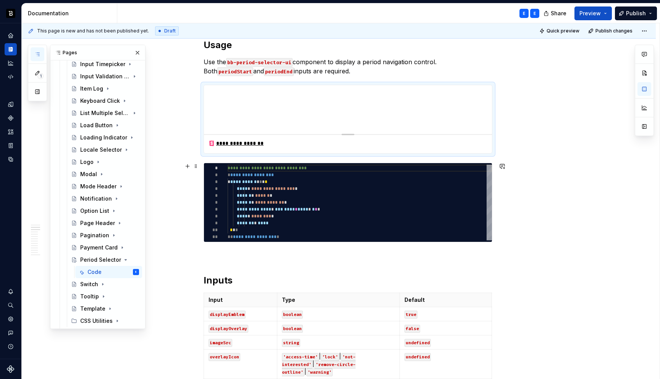
type textarea "*"
click at [280, 171] on div "**********" at bounding box center [359, 203] width 264 height 76
type textarea "**********"
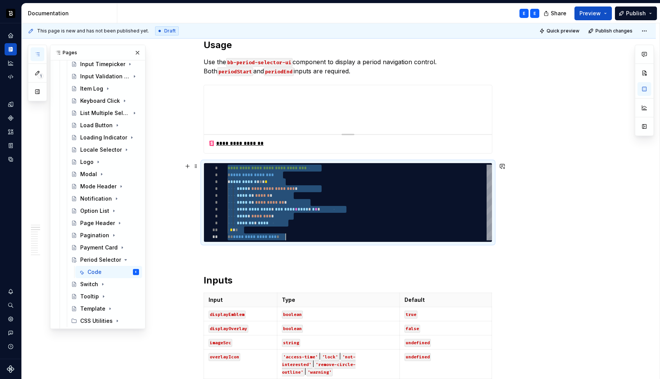
scroll to position [0, 58]
type textarea "*"
type textarea "**********"
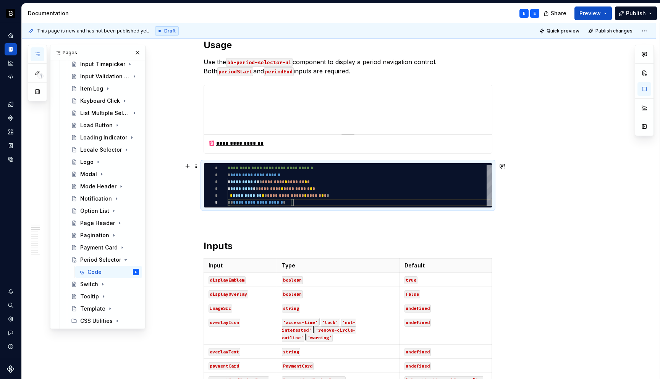
click at [276, 181] on div "**********" at bounding box center [359, 185] width 264 height 41
type textarea "*"
type textarea "**********"
type textarea "*"
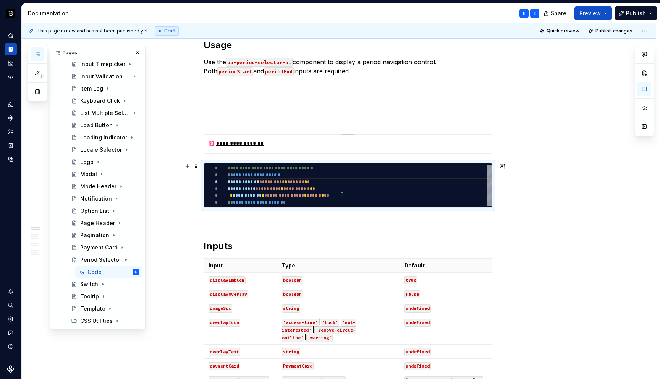
type textarea "**********"
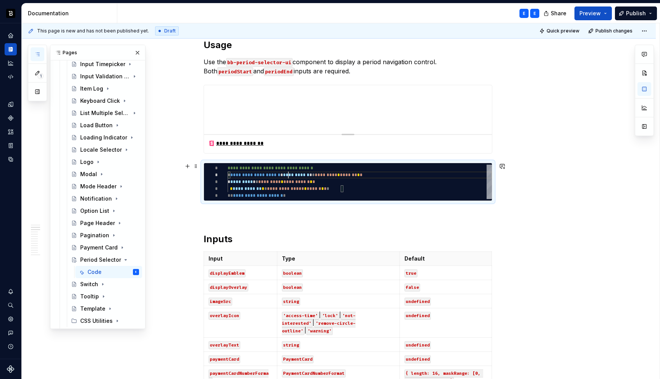
scroll to position [7, 61]
type textarea "*"
type textarea "**********"
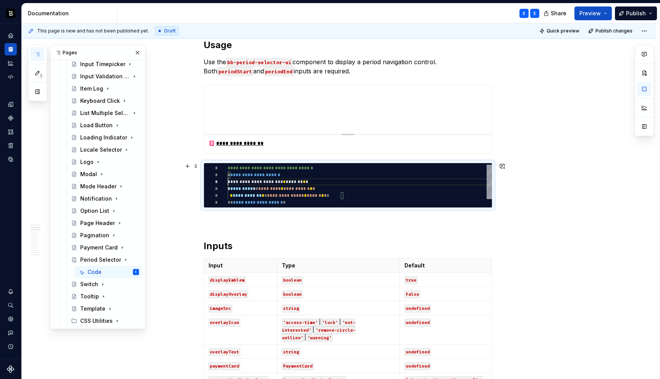
scroll to position [14, 0]
type textarea "*"
type textarea "**********"
type textarea "*"
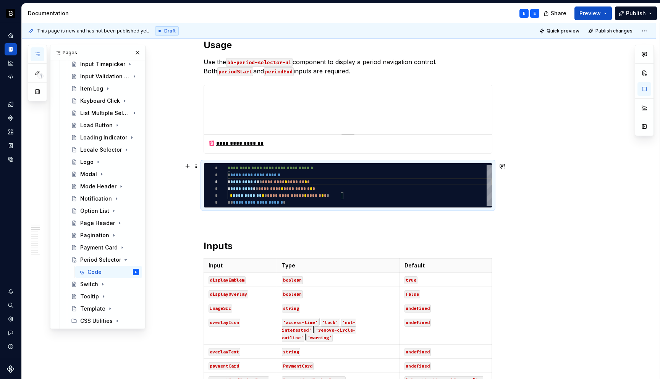
type textarea "**********"
type textarea "*"
type textarea "**********"
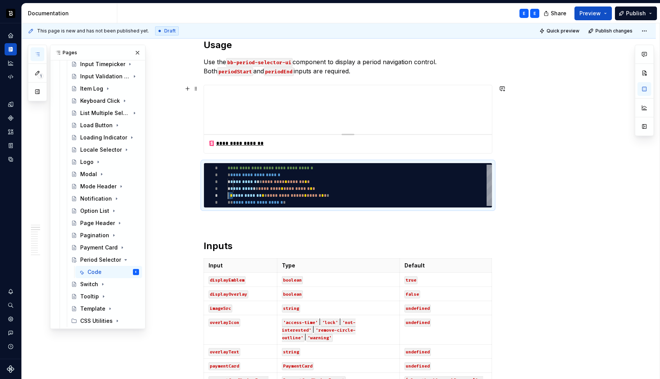
type textarea "*"
type textarea "**********"
type textarea "*"
type textarea "**********"
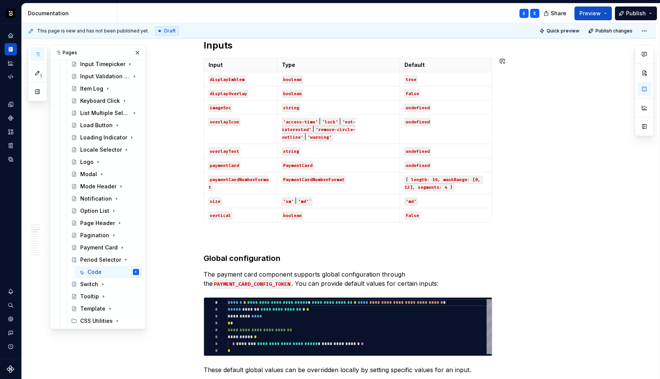
scroll to position [504, 0]
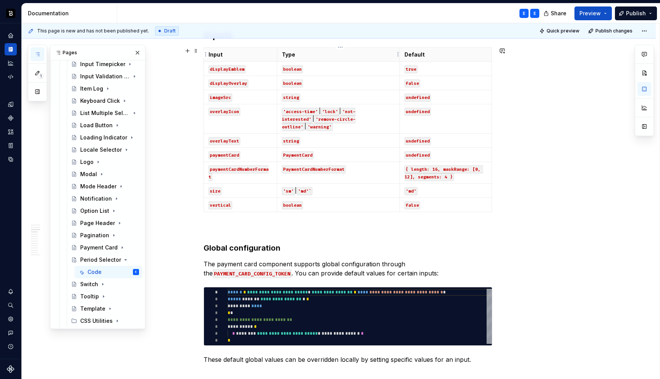
click at [320, 55] on p "Type" at bounding box center [338, 55] width 113 height 8
type textarea "*"
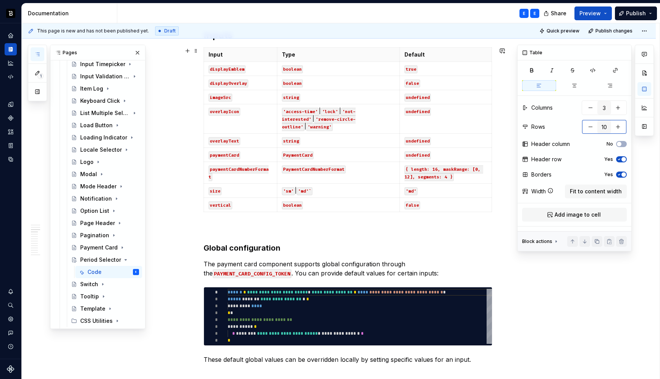
click at [585, 127] on button "button" at bounding box center [590, 127] width 14 height 14
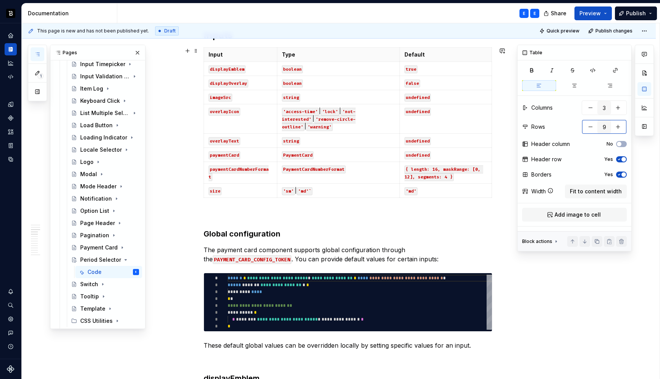
click at [585, 127] on button "button" at bounding box center [590, 127] width 14 height 14
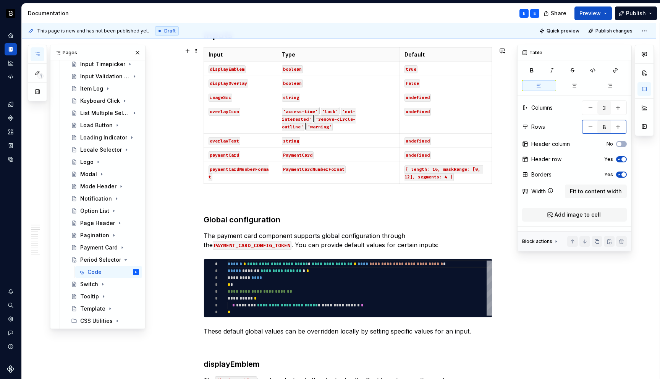
click at [585, 127] on button "button" at bounding box center [590, 127] width 14 height 14
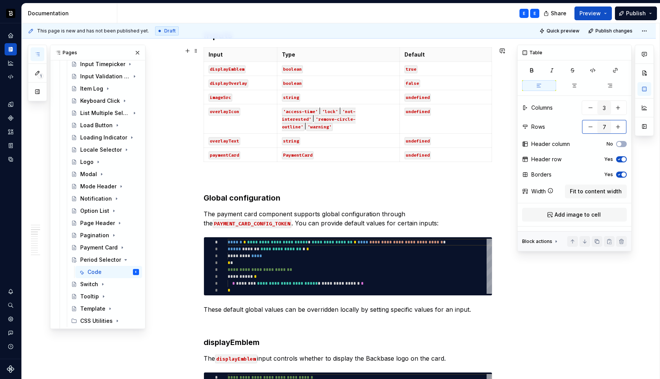
click at [585, 127] on button "button" at bounding box center [590, 127] width 14 height 14
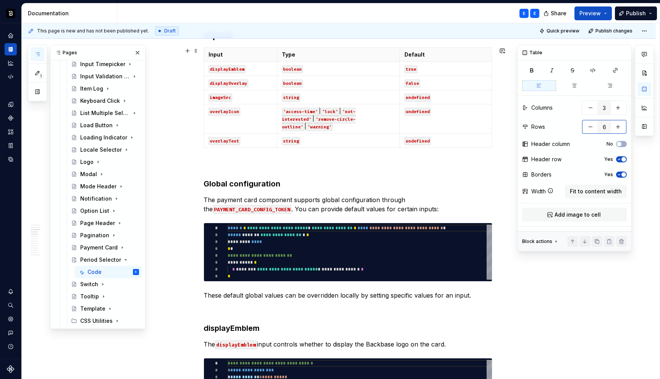
click at [585, 127] on button "button" at bounding box center [590, 127] width 14 height 14
type input "5"
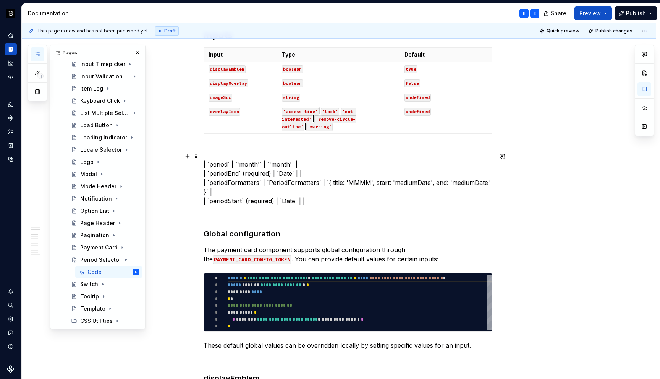
click at [219, 160] on p "| `period` | `'month'` | `'month'` | | `periodEnd` (required) | `Date` | | | `p…" at bounding box center [347, 183] width 289 height 46
click at [219, 69] on code "displayEmblem" at bounding box center [226, 69] width 37 height 8
click at [219, 167] on p "| `` | `'month'` | `'month'` | | `periodEnd` (required) | `Date` | | | `periodF…" at bounding box center [347, 183] width 289 height 46
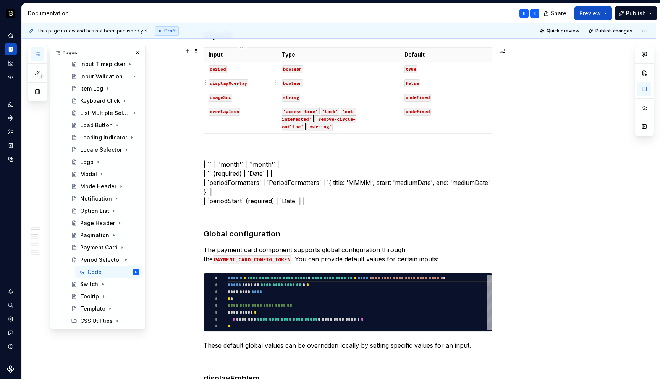
click at [226, 82] on code "displayOverlay" at bounding box center [228, 83] width 40 height 8
click at [219, 97] on code "imageSrc" at bounding box center [220, 98] width 24 height 8
click at [227, 175] on p "| `` | `'month'` | `'month'` | | `` (required) | `Date` | | | `periodFormatters…" at bounding box center [347, 183] width 289 height 46
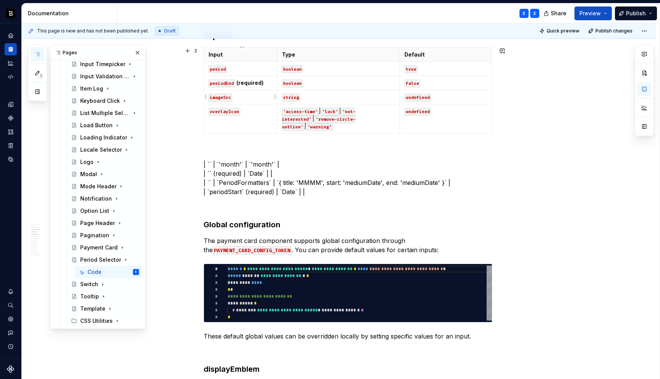
click at [222, 98] on code "imageSrc" at bounding box center [220, 98] width 24 height 8
click at [220, 184] on p "| `` | `'month'` | `'month'` | | `` (required) | `Date` | | | `` | `PeriodForma…" at bounding box center [347, 178] width 289 height 37
click at [226, 113] on code "overlayIcon" at bounding box center [224, 112] width 32 height 8
click at [221, 160] on p "| `` | `'month'` | `'month'` | | `` (required) | `Date` | | | `` | `PeriodForma…" at bounding box center [347, 178] width 289 height 37
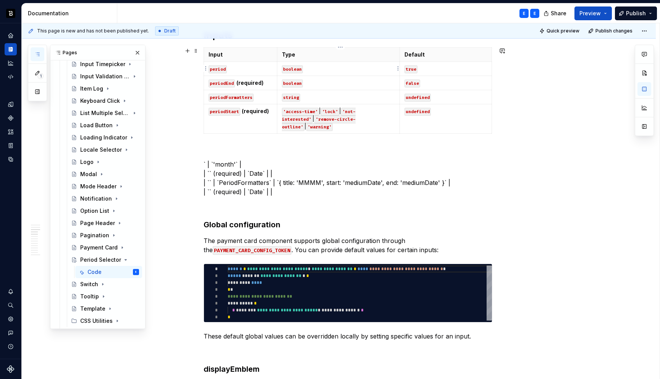
click at [337, 66] on p "boolean" at bounding box center [338, 69] width 113 height 8
click at [216, 160] on p "` | `'month'` | | `` (required) | `Date` | | | `` | `PeriodFormatters` | `{ tit…" at bounding box center [347, 178] width 289 height 37
click at [419, 71] on p "true" at bounding box center [445, 69] width 82 height 8
click at [251, 160] on p "` | | `` (required) | `Date` | | | `` | `PeriodFormatters` | `{ title: 'MMMM', …" at bounding box center [347, 178] width 289 height 37
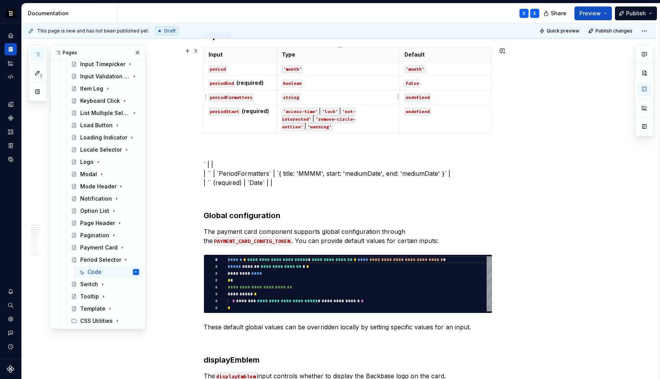
click at [312, 97] on p "string" at bounding box center [338, 97] width 113 height 8
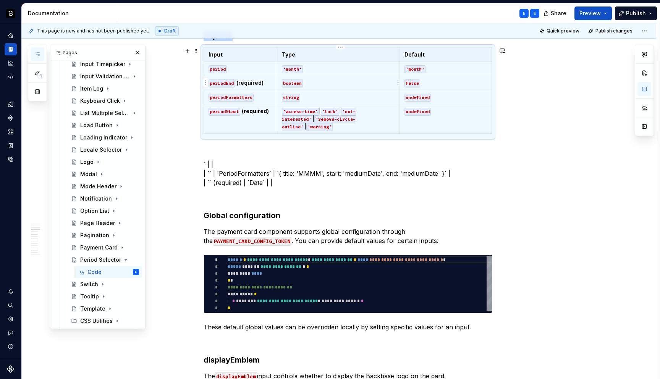
click at [312, 86] on p "boolean" at bounding box center [338, 83] width 113 height 8
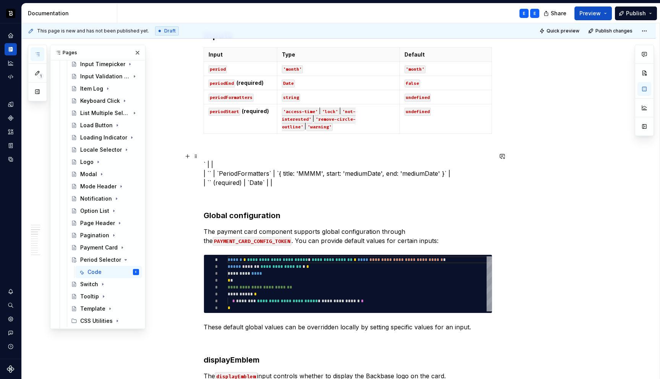
click at [226, 160] on p "` | | | `` | `PeriodFormatters` | `{ title: 'MMMM', start: 'mediumDate', end: '…" at bounding box center [347, 173] width 289 height 27
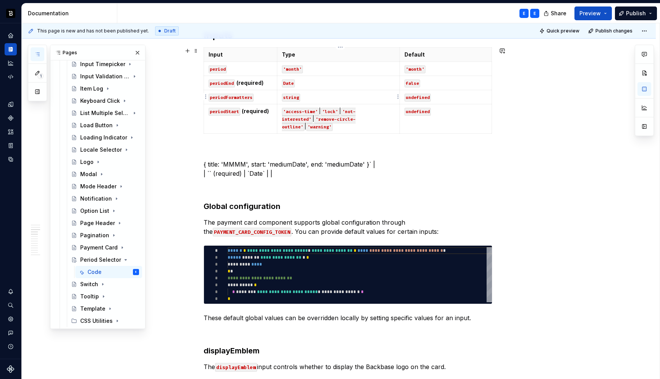
click at [317, 98] on p "string" at bounding box center [338, 97] width 113 height 8
click at [253, 165] on p "{ title: 'MMMM', start: 'mediumDate', end: 'mediumDate' }` | | `` (required) | …" at bounding box center [347, 169] width 289 height 18
click at [386, 119] on p "'access-time' | 'lock' | 'not-interested' | 'remove-circle-outline' | 'warning'" at bounding box center [338, 118] width 113 height 23
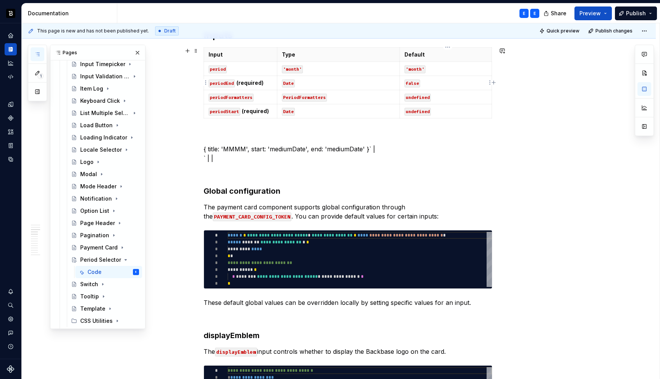
click at [429, 86] on td "false" at bounding box center [446, 83] width 92 height 14
click at [438, 111] on p "undefined" at bounding box center [445, 111] width 82 height 8
click at [372, 149] on p "{ title: 'MMMM', start: 'mediumDate', end: 'mediumDate' }` | ` | |" at bounding box center [347, 153] width 289 height 18
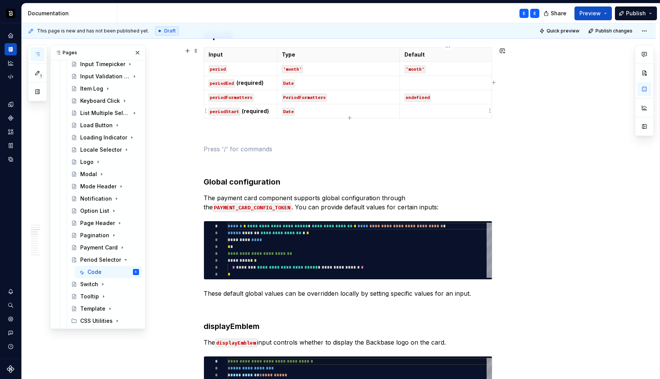
click at [446, 109] on p at bounding box center [445, 111] width 82 height 8
click at [443, 93] on p "undefined" at bounding box center [445, 97] width 82 height 8
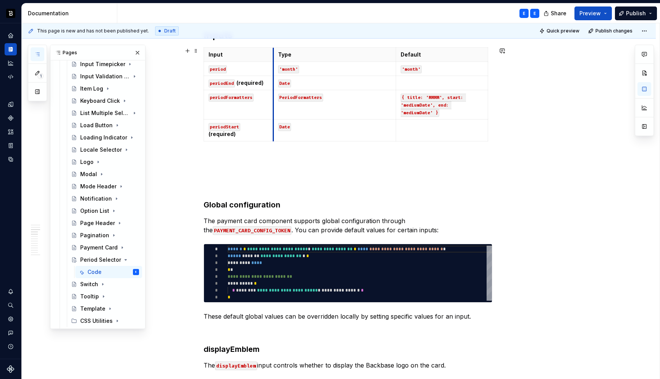
click at [275, 54] on th "Type" at bounding box center [334, 55] width 123 height 14
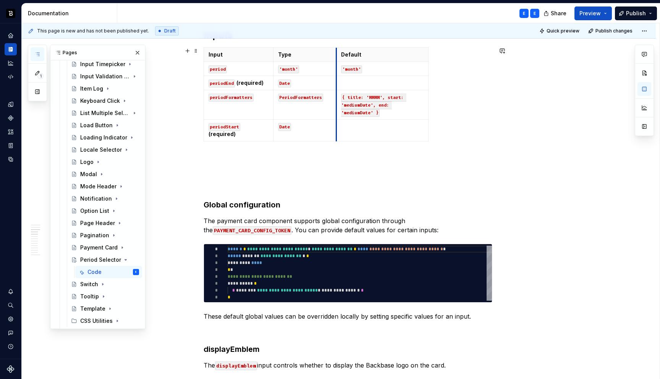
drag, startPoint x: 398, startPoint y: 52, endPoint x: 338, endPoint y: 53, distance: 59.6
click at [338, 53] on th "Default" at bounding box center [382, 55] width 92 height 14
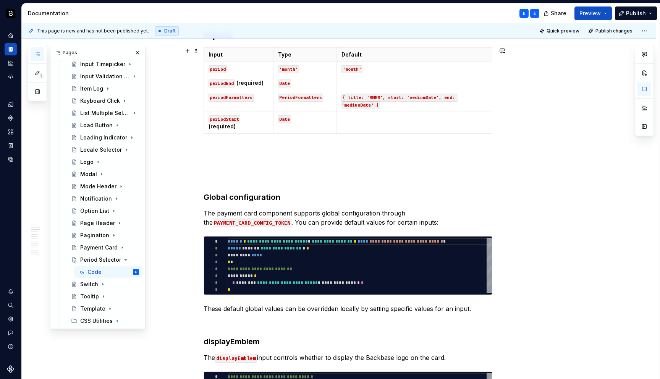
drag, startPoint x: 429, startPoint y: 52, endPoint x: 494, endPoint y: 52, distance: 64.9
drag, startPoint x: 339, startPoint y: 51, endPoint x: 332, endPoint y: 52, distance: 7.3
click at [332, 52] on th "Default" at bounding box center [407, 55] width 156 height 14
click at [274, 53] on th "Type" at bounding box center [300, 55] width 56 height 14
drag, startPoint x: 486, startPoint y: 52, endPoint x: 493, endPoint y: 52, distance: 6.9
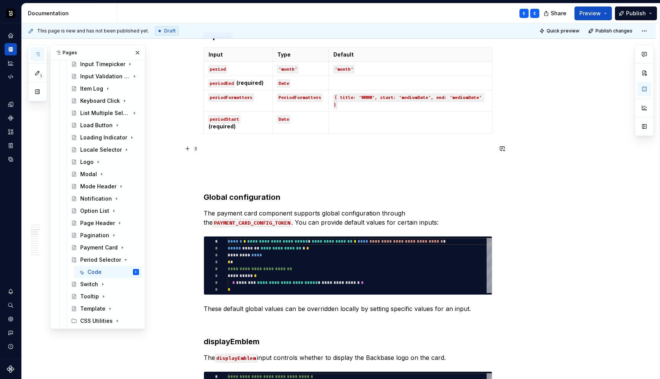
click at [268, 160] on p at bounding box center [347, 164] width 289 height 9
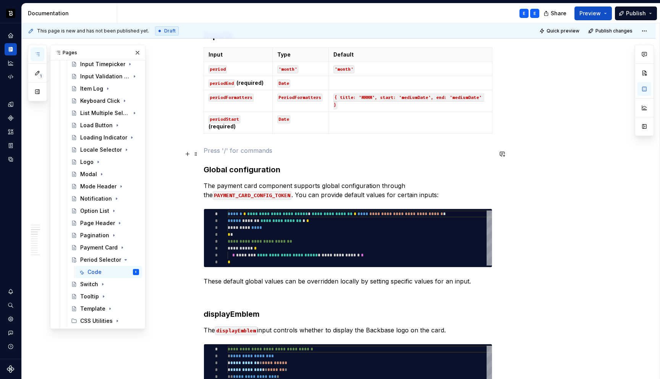
click at [294, 164] on h3 "Global configuration" at bounding box center [347, 169] width 289 height 11
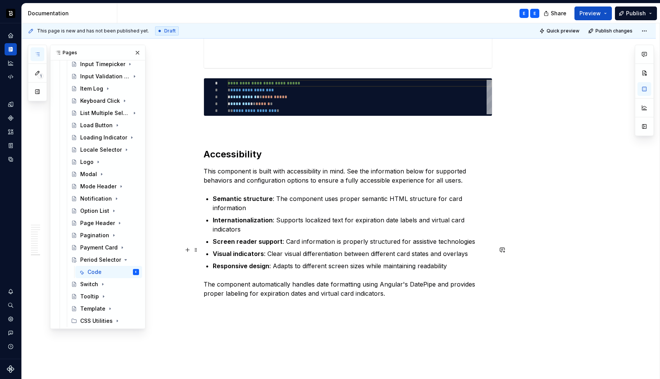
scroll to position [2186, 0]
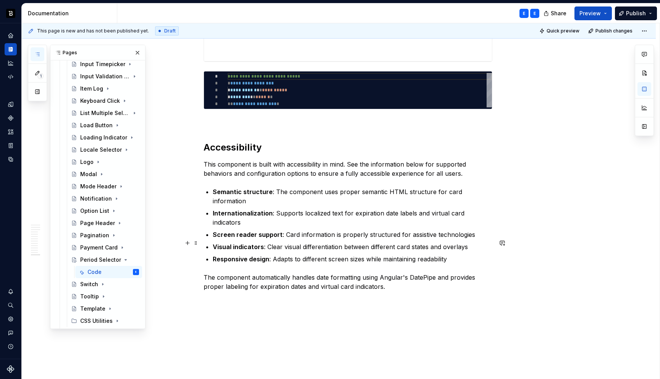
click at [327, 273] on p "The component automatically handles date formatting using Angular's DatePipe an…" at bounding box center [347, 282] width 289 height 18
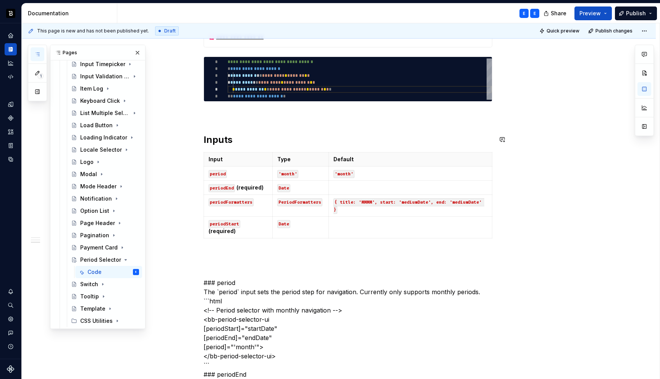
scroll to position [400, 0]
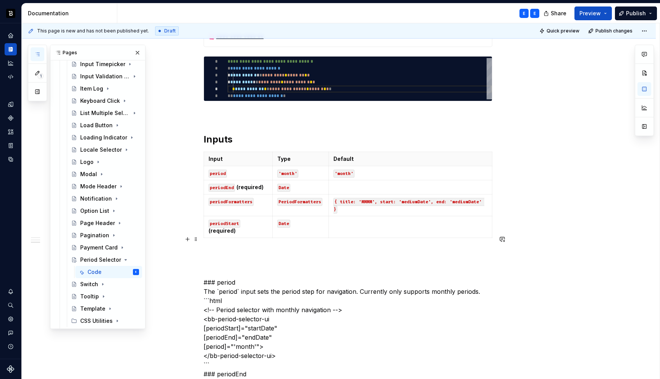
click at [243, 250] on p at bounding box center [347, 254] width 289 height 9
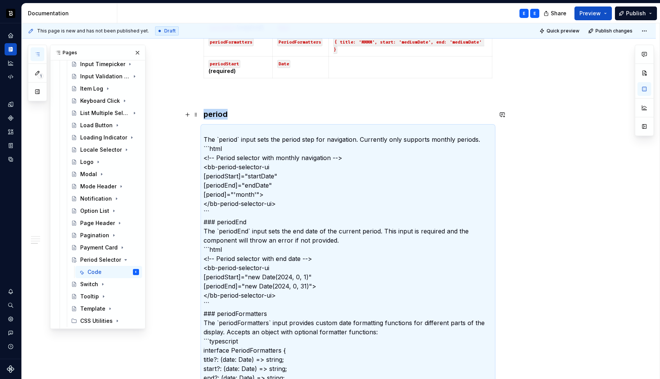
scroll to position [541, 0]
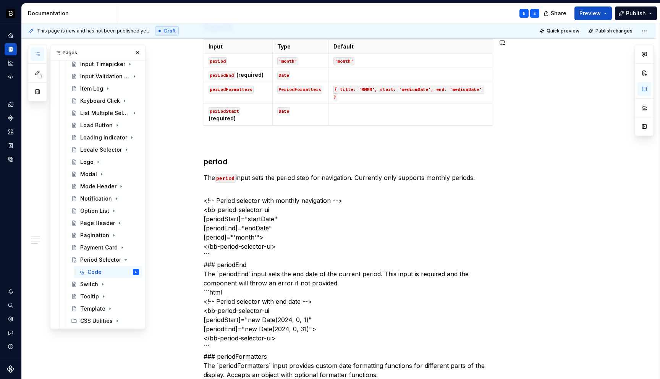
scroll to position [519, 0]
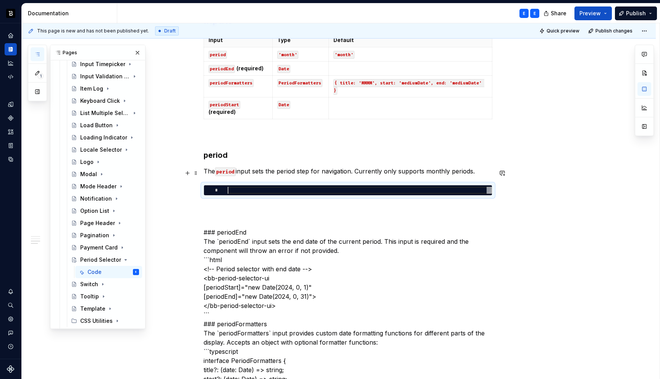
click at [256, 187] on div at bounding box center [359, 190] width 264 height 7
type textarea "*"
type textarea "**********"
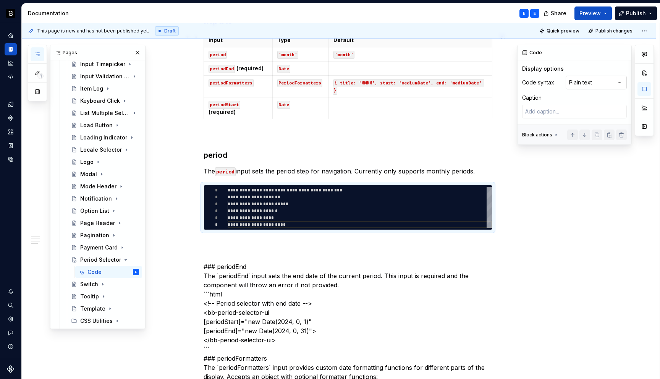
click at [587, 81] on div "Comments Open comments No comments yet Select ‘Comment’ from the block context …" at bounding box center [585, 95] width 137 height 100
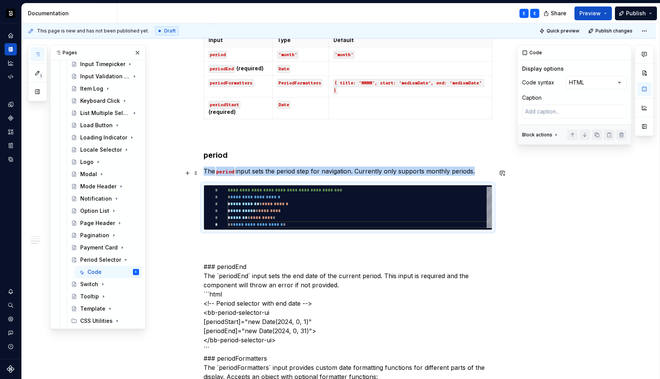
click at [317, 187] on div "**********" at bounding box center [359, 207] width 264 height 41
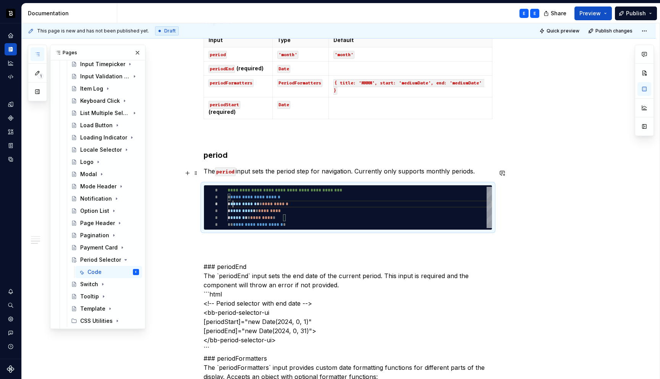
scroll to position [14, 0]
type textarea "*"
type textarea "**********"
type textarea "*"
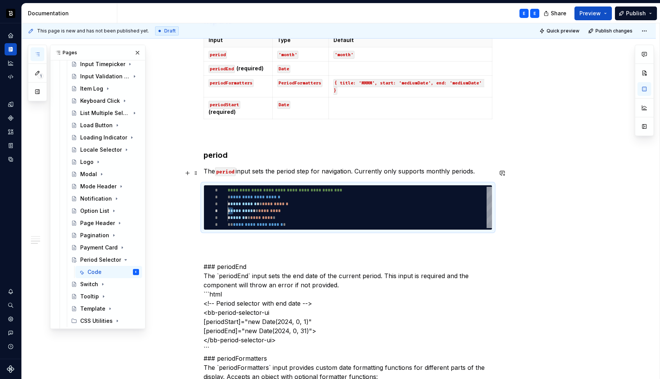
type textarea "**********"
type textarea "*"
type textarea "**********"
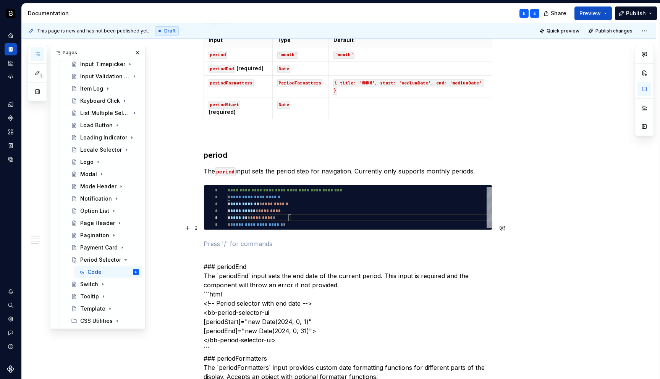
click at [266, 239] on p at bounding box center [347, 243] width 289 height 9
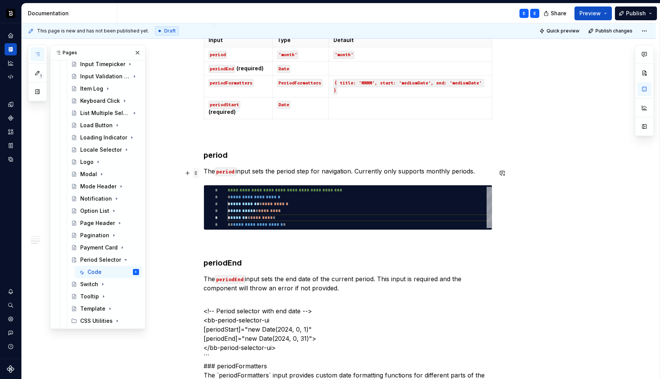
click at [197, 172] on span at bounding box center [196, 173] width 6 height 11
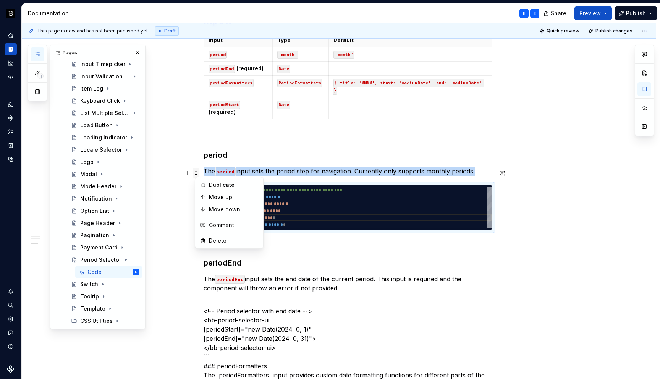
click at [197, 172] on span at bounding box center [196, 173] width 6 height 11
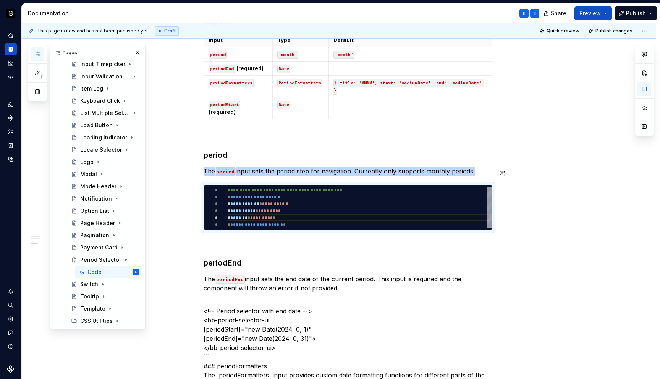
copy p "The period input sets the period step for navigation. Currently only supports m…"
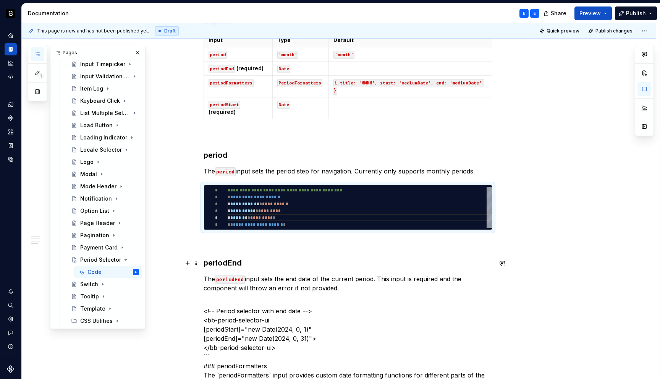
click at [342, 274] on p "The periodEnd input sets the end date of the current period. This input is requ…" at bounding box center [347, 283] width 289 height 18
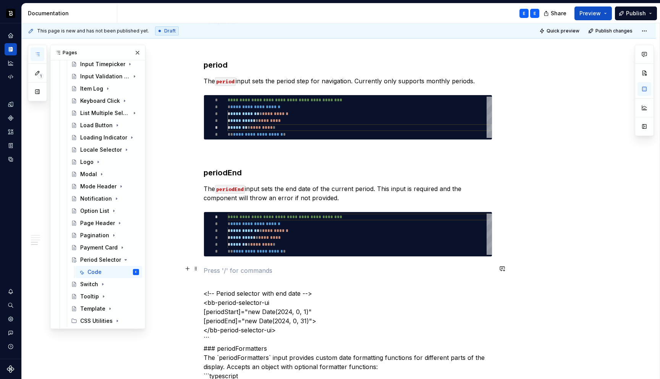
scroll to position [617, 0]
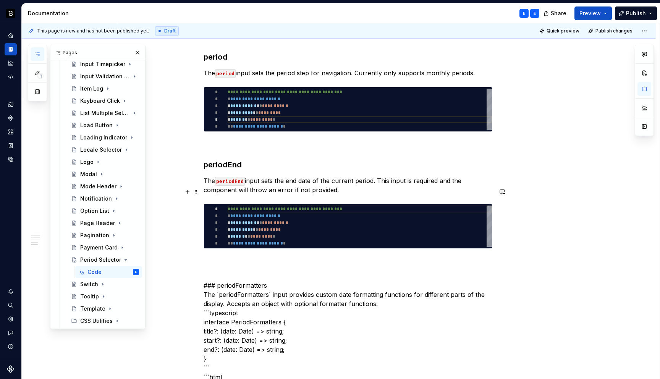
type textarea "*"
type textarea "**********"
click at [281, 212] on div "**********" at bounding box center [359, 225] width 264 height 41
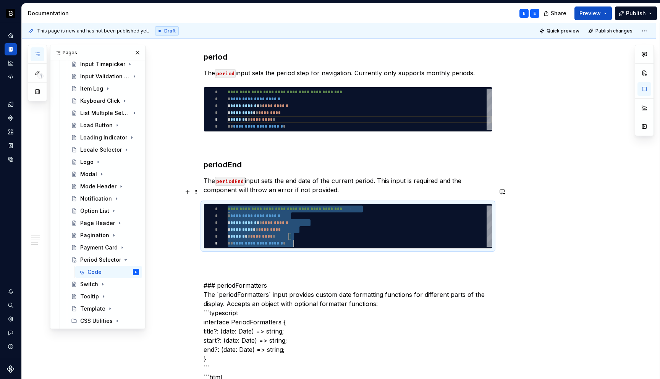
scroll to position [0, 66]
type textarea "*"
type textarea "**********"
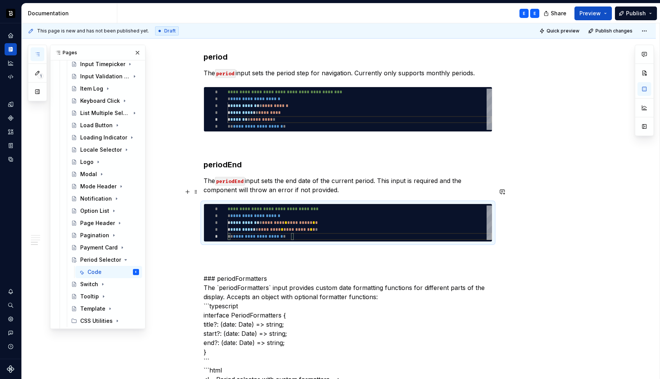
click at [278, 205] on div "**********" at bounding box center [359, 222] width 264 height 34
type textarea "*"
type textarea "**********"
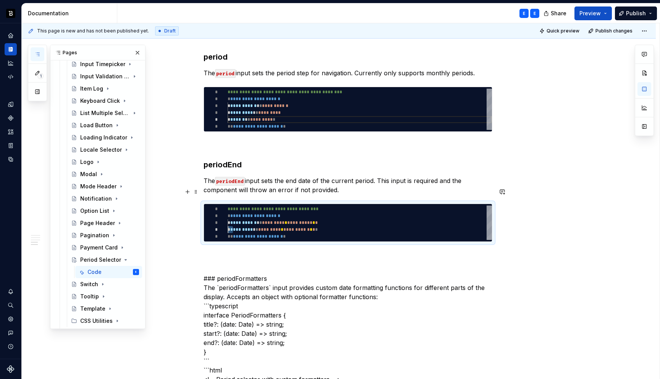
type textarea "*"
type textarea "**********"
click at [264, 251] on p at bounding box center [347, 255] width 289 height 9
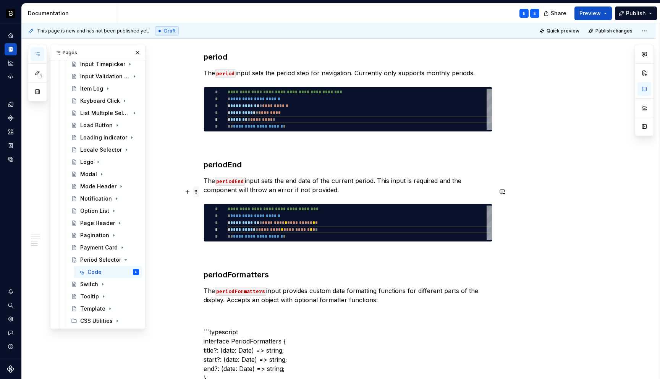
click at [199, 192] on span at bounding box center [196, 191] width 6 height 11
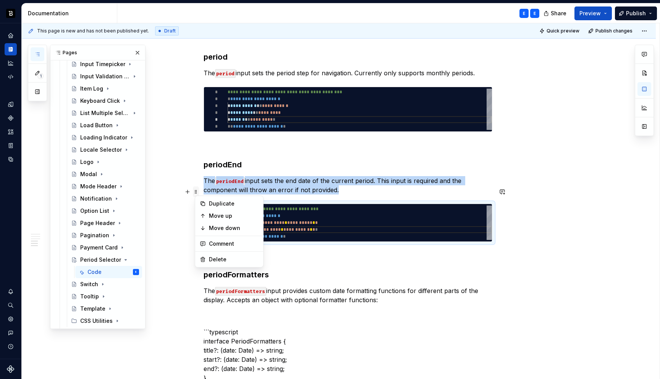
click at [199, 192] on span at bounding box center [196, 191] width 6 height 11
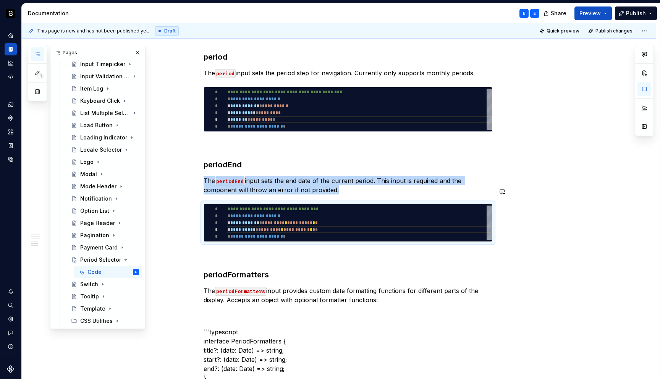
copy p "The periodEnd input sets the end date of the current period. This input is requ…"
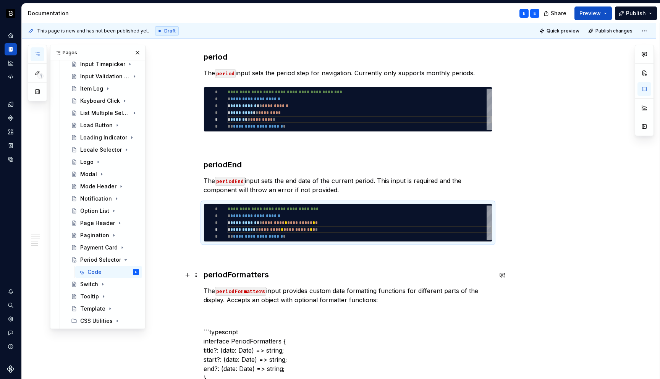
click at [391, 286] on p "The periodFormatters input provides custom date formatting functions for differ…" at bounding box center [347, 295] width 289 height 18
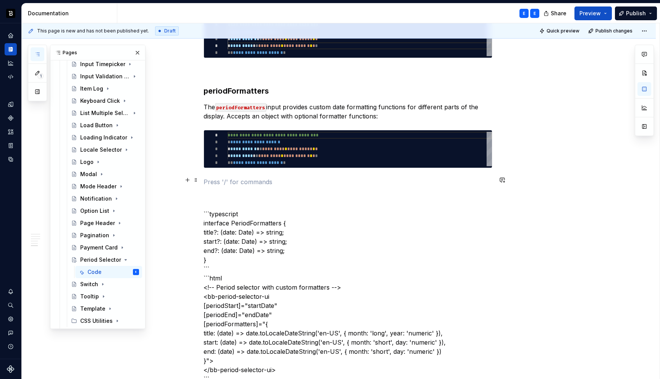
scroll to position [812, 0]
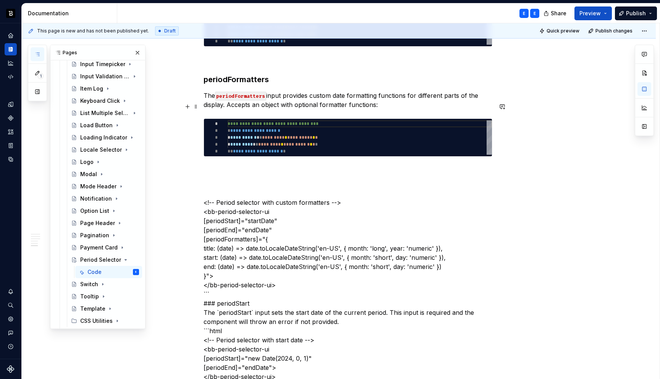
type textarea "*"
type textarea "**********"
click at [266, 123] on div "**********" at bounding box center [359, 137] width 264 height 34
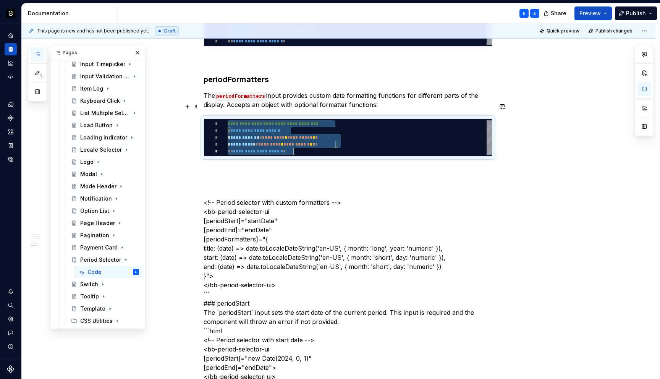
scroll to position [0, 66]
type textarea "*"
type textarea "**********"
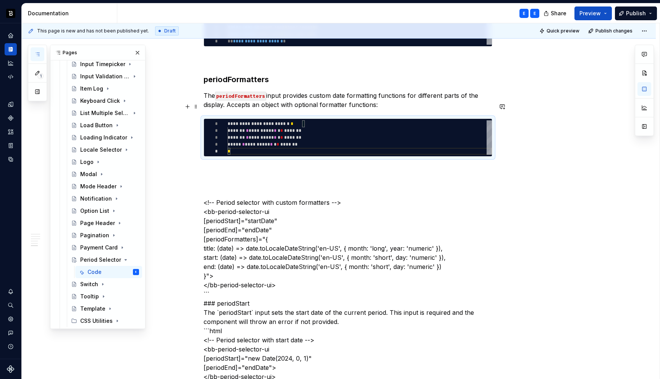
click at [266, 120] on div "**********" at bounding box center [359, 137] width 264 height 34
type textarea "*"
type textarea "**********"
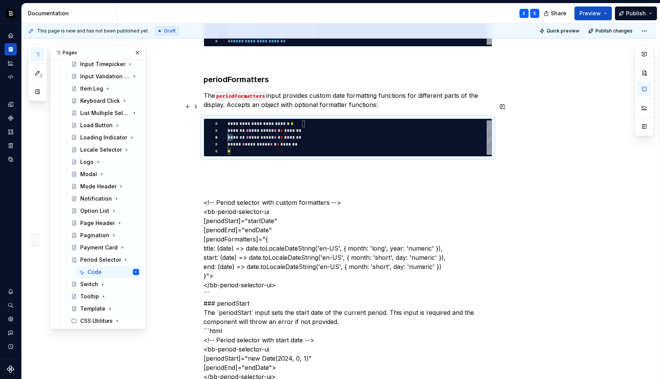
type textarea "*"
type textarea "**********"
type textarea "*"
type textarea "**********"
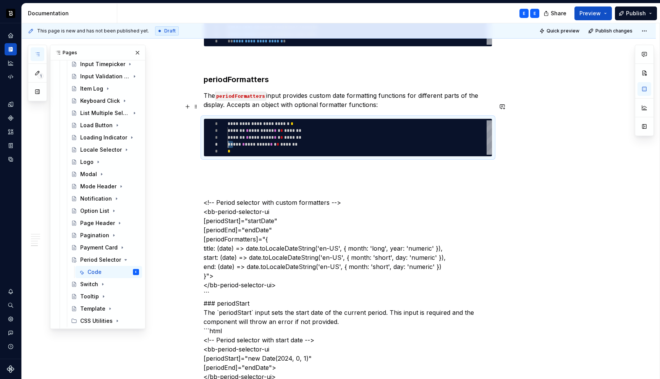
scroll to position [21, 11]
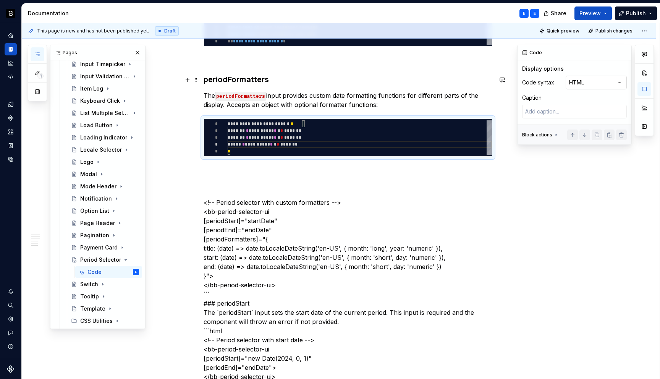
click at [597, 81] on div "Comments Open comments No comments yet Select ‘Comment’ from the block context …" at bounding box center [585, 95] width 137 height 100
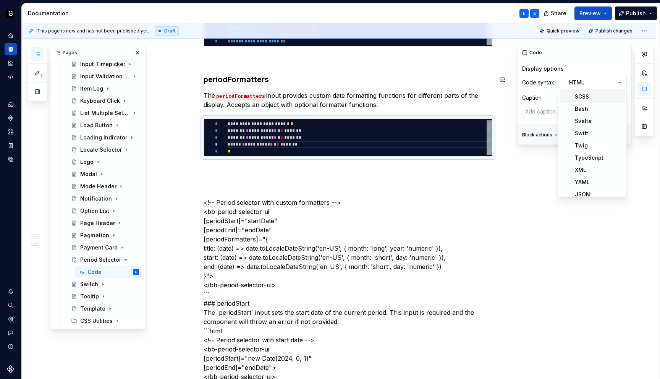
scroll to position [287, 0]
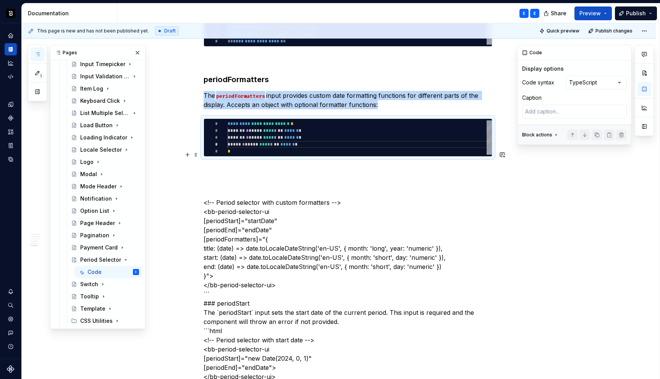
click at [276, 166] on p at bounding box center [347, 170] width 289 height 9
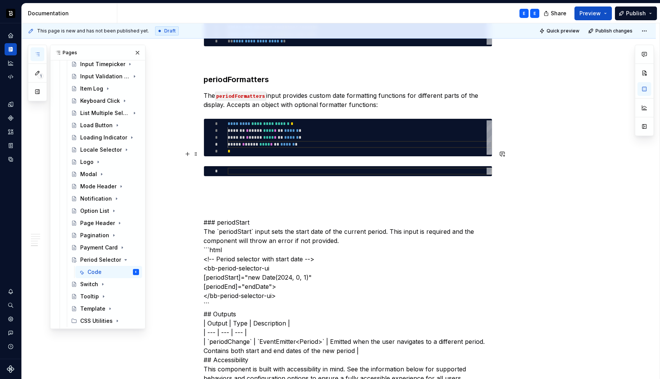
click at [250, 168] on div at bounding box center [359, 171] width 264 height 7
type textarea "*"
type textarea "**********"
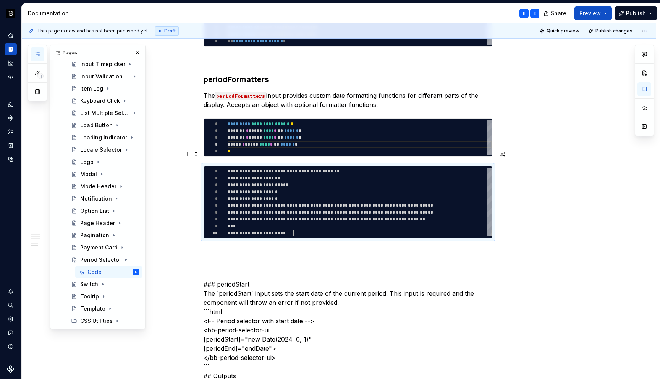
scroll to position [0, 130]
click at [373, 168] on div "**********" at bounding box center [359, 202] width 264 height 69
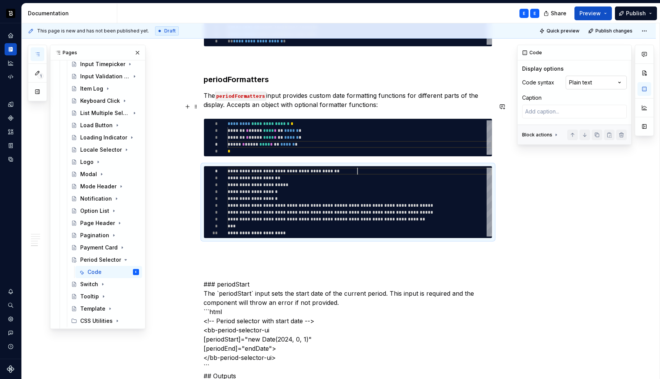
click at [584, 84] on div "Comments Open comments No comments yet Select ‘Comment’ from the block context …" at bounding box center [585, 95] width 137 height 100
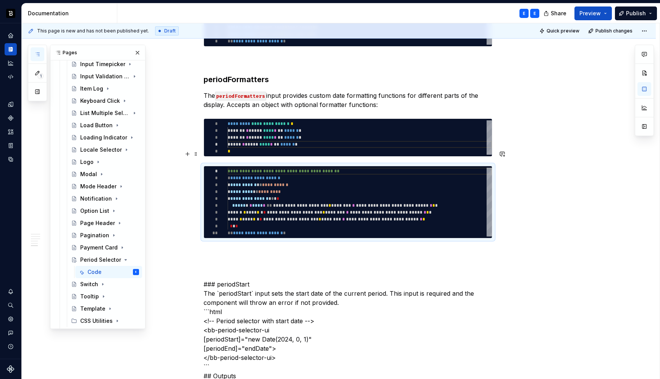
click at [335, 171] on div "**********" at bounding box center [359, 202] width 264 height 69
type textarea "*"
type textarea "**********"
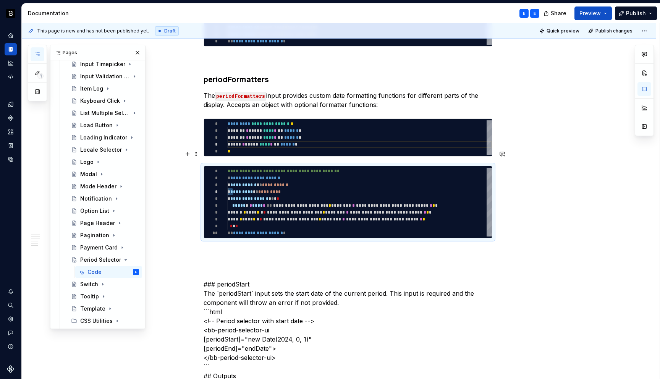
type textarea "*"
type textarea "**********"
type textarea "*"
type textarea "**********"
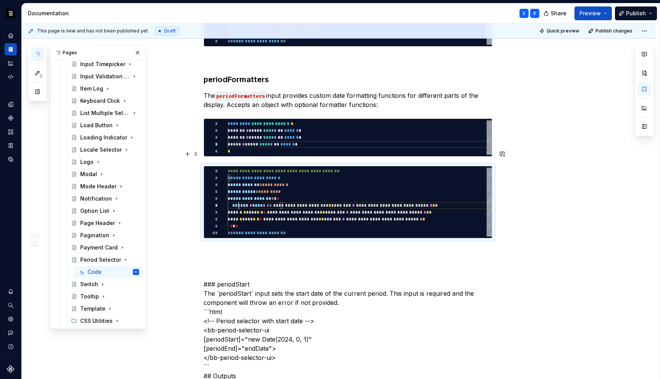
scroll to position [34, 0]
type textarea "*"
type textarea "**********"
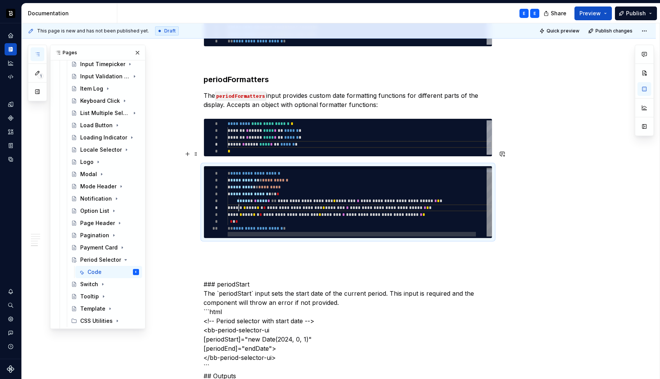
scroll to position [41, 0]
type textarea "*"
type textarea "**********"
type textarea "*"
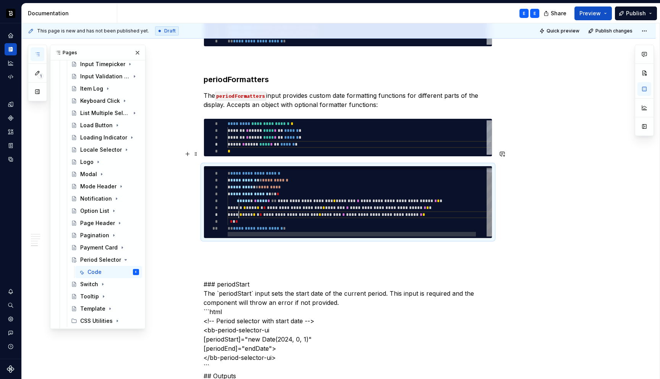
type textarea "**********"
type textarea "*"
type textarea "**********"
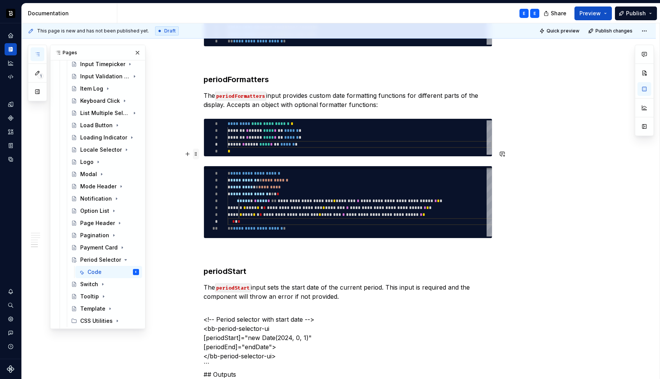
click at [199, 154] on span at bounding box center [196, 153] width 6 height 11
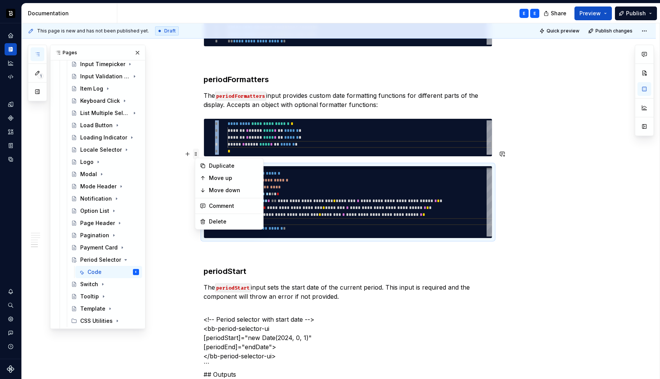
click at [199, 154] on span at bounding box center [196, 153] width 6 height 11
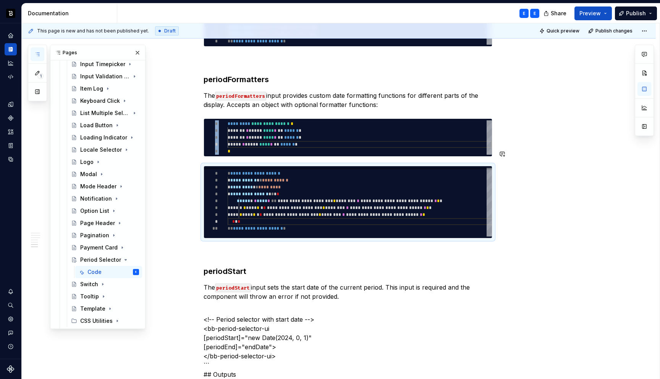
copy div "**********"
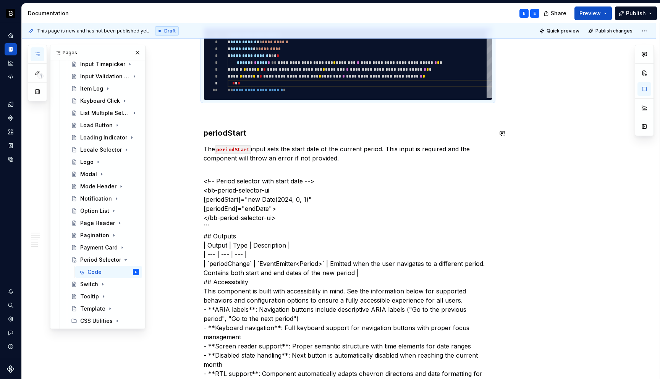
scroll to position [953, 0]
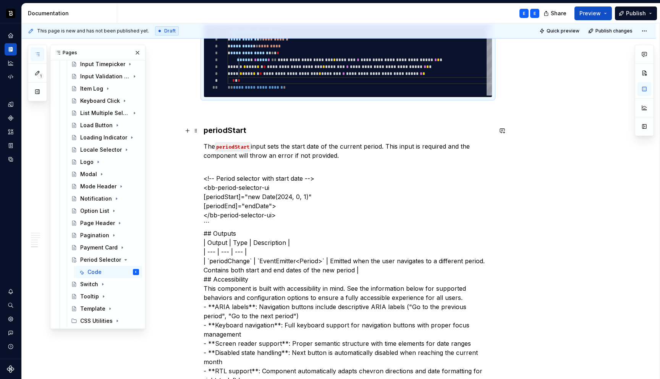
click at [347, 142] on p "The periodStart input sets the start date of the current period. This input is …" at bounding box center [347, 151] width 289 height 18
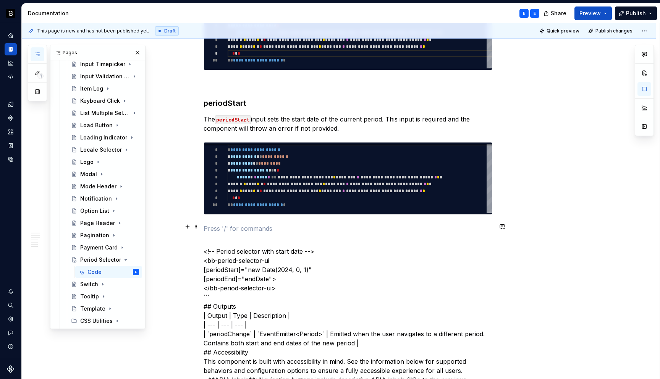
scroll to position [990, 0]
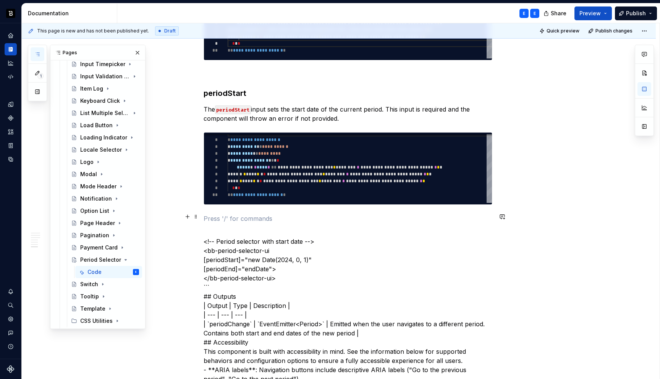
click at [240, 227] on p "<!-- Period selector with start date --> <bb-period-selector-ui [periodStart]="…" at bounding box center [347, 350] width 289 height 247
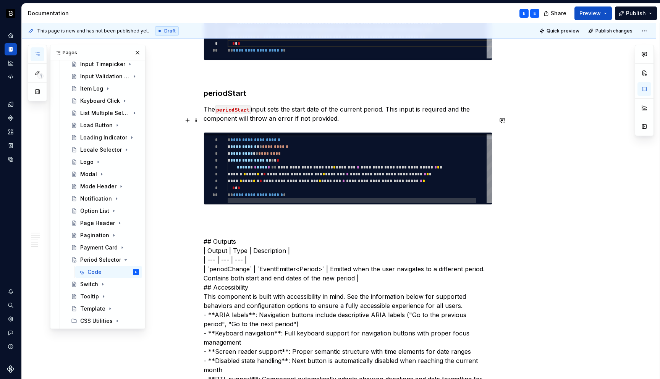
type textarea "*"
type textarea "**********"
click at [252, 155] on div "**********" at bounding box center [364, 165] width 275 height 73
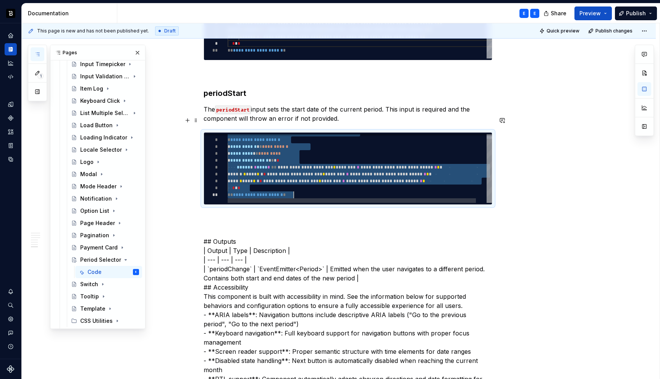
scroll to position [0, 66]
type textarea "*"
type textarea "**********"
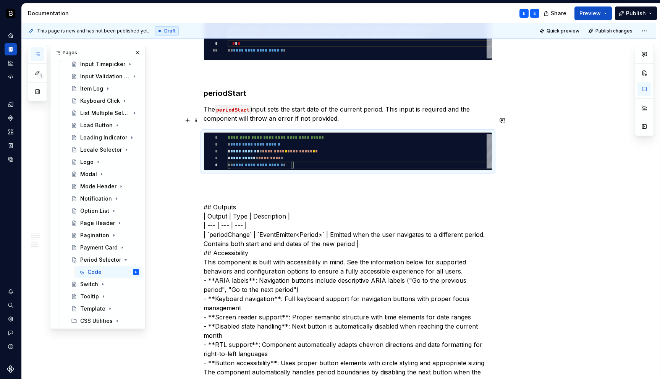
click at [269, 136] on div "**********" at bounding box center [359, 151] width 264 height 34
type textarea "*"
type textarea "**********"
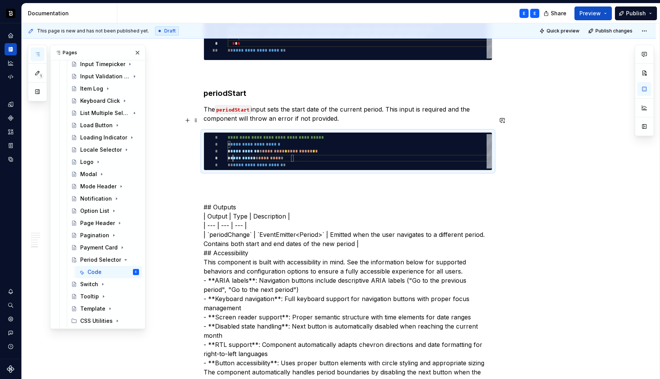
type textarea "*"
type textarea "**********"
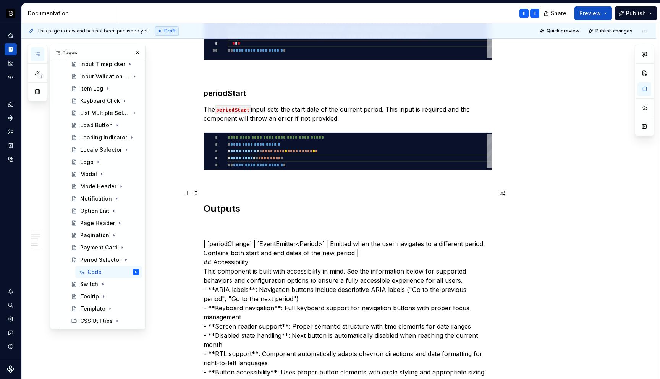
click at [248, 202] on h2 "Outputs" at bounding box center [347, 208] width 289 height 12
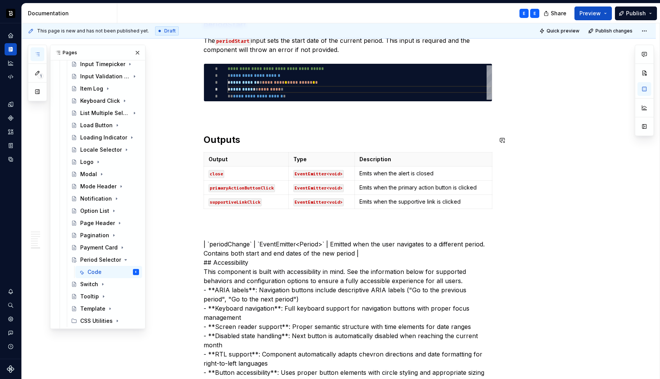
scroll to position [1066, 0]
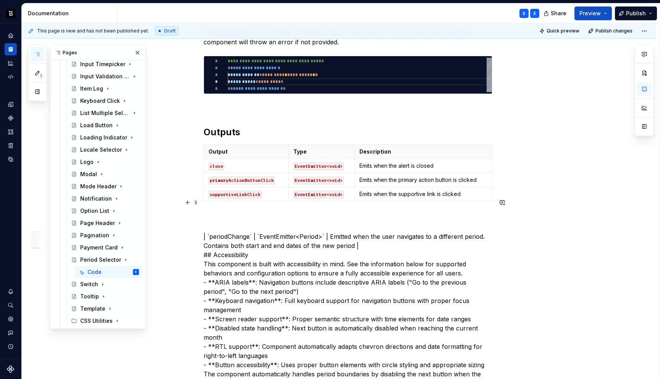
click at [229, 220] on p "| `periodChange` | `EventEmitter<Period>` | Emitted when the user navigates to …" at bounding box center [347, 300] width 289 height 174
click at [274, 148] on p "Output" at bounding box center [245, 152] width 75 height 8
click at [341, 148] on p "Type" at bounding box center [321, 152] width 57 height 8
type textarea "*"
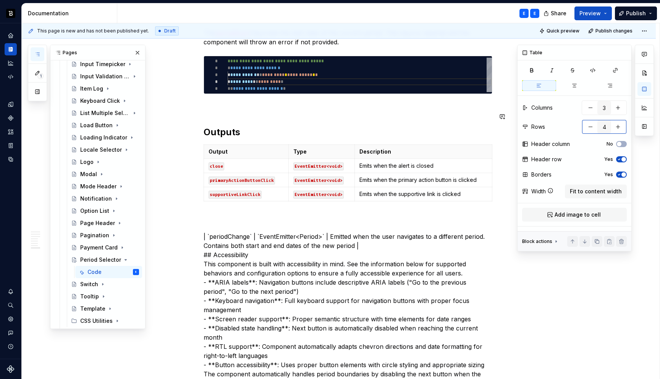
click at [586, 125] on button "button" at bounding box center [590, 127] width 14 height 14
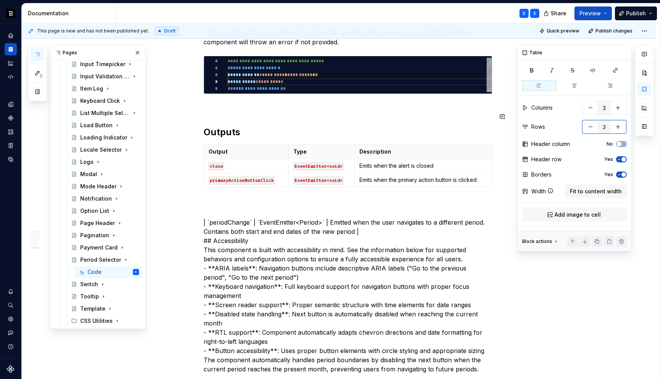
click at [586, 125] on button "button" at bounding box center [590, 127] width 14 height 14
type input "2"
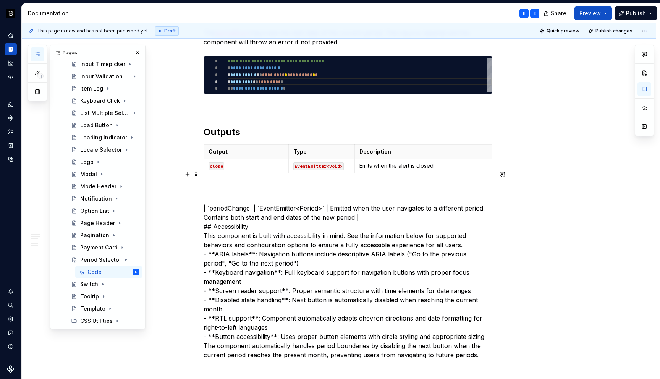
click at [233, 190] on p "| `periodChange` | `EventEmitter<Period>` | Emitted when the user navigates to …" at bounding box center [347, 272] width 289 height 174
click at [218, 162] on code "close" at bounding box center [216, 166] width 16 height 8
click at [221, 192] on p "| `` | `EventEmitter<Period>` | Emitted when the user navigates to a different …" at bounding box center [347, 272] width 289 height 174
click at [284, 192] on p "| `` | `EventEmitter<Period>` | Emitted when the user navigates to a different …" at bounding box center [347, 272] width 289 height 174
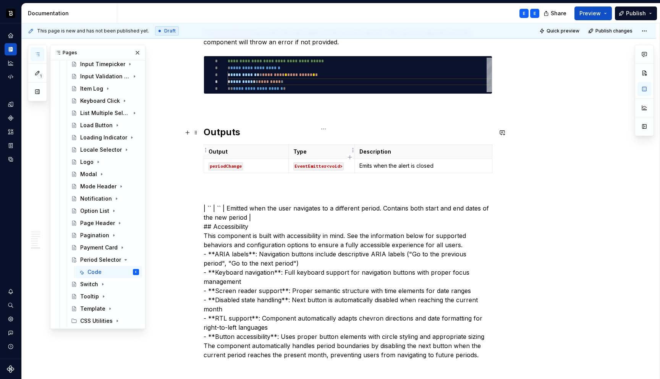
click at [334, 162] on code "EventEmitter<void>" at bounding box center [318, 166] width 50 height 8
click at [234, 193] on p "| `` | `` | Emitted when the user navigates to a different period. Contains bot…" at bounding box center [347, 272] width 289 height 174
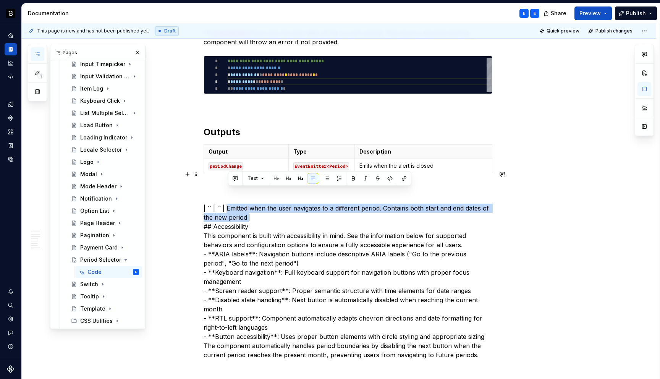
click at [247, 201] on p "| `` | `` | Emitted when the user navigates to a different period. Contains bot…" at bounding box center [347, 272] width 289 height 174
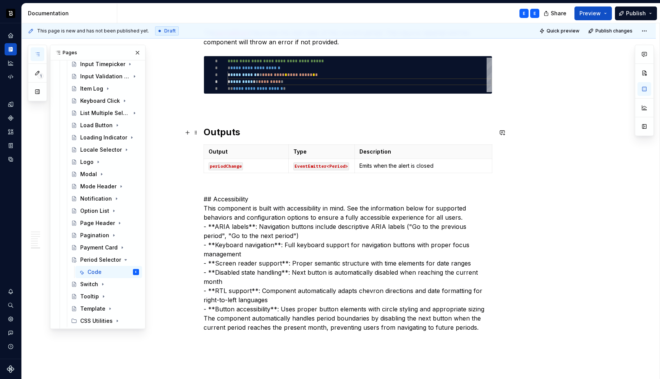
click at [378, 162] on p "Emits when the alert is closed" at bounding box center [423, 166] width 128 height 8
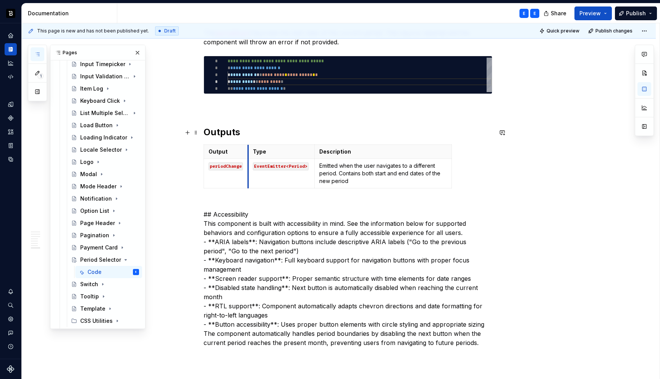
drag, startPoint x: 290, startPoint y: 134, endPoint x: 250, endPoint y: 134, distance: 40.5
click at [250, 145] on th "Type" at bounding box center [281, 152] width 66 height 14
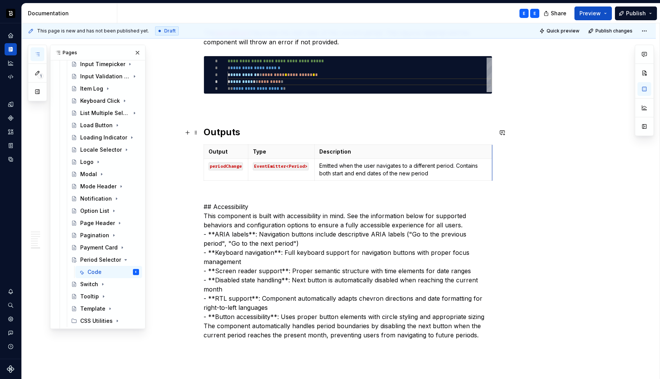
drag, startPoint x: 453, startPoint y: 136, endPoint x: 494, endPoint y: 136, distance: 40.8
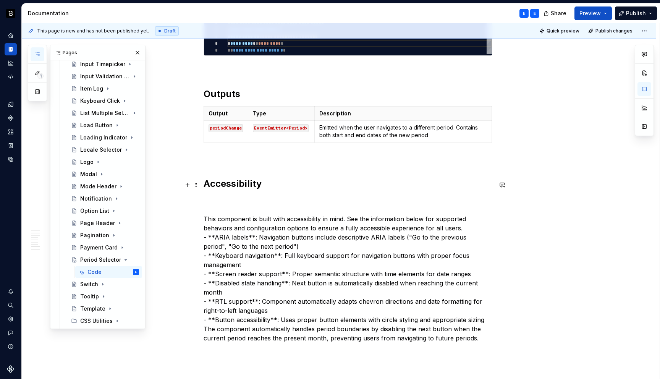
scroll to position [1110, 0]
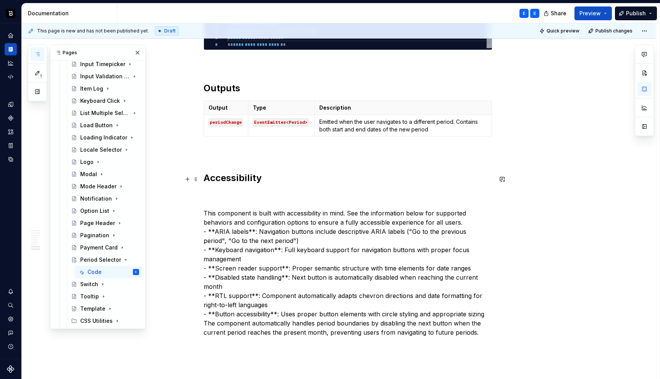
click at [244, 198] on p "This component is built with accessibility in mind. See the information below f…" at bounding box center [347, 263] width 289 height 147
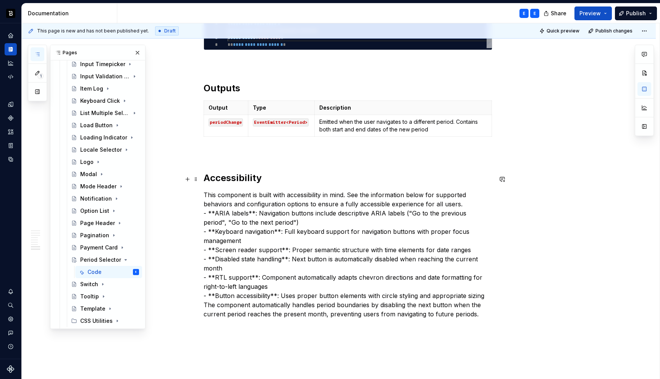
click at [282, 190] on p "This component is built with accessibility in mind. See the information below f…" at bounding box center [347, 254] width 289 height 128
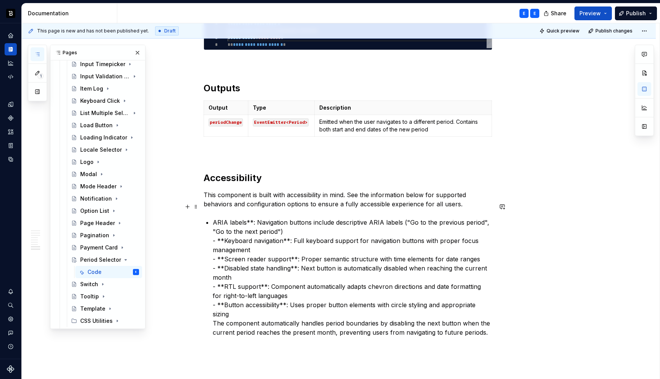
click at [241, 218] on p "ARIA labels**: Navigation buttons include descriptive ARIA labels ("Go to the p…" at bounding box center [352, 277] width 279 height 119
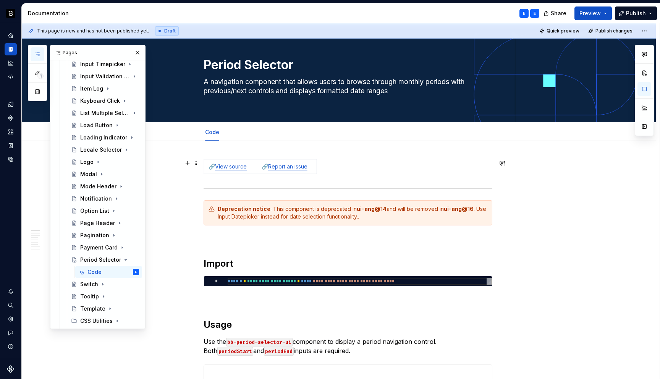
scroll to position [5, 0]
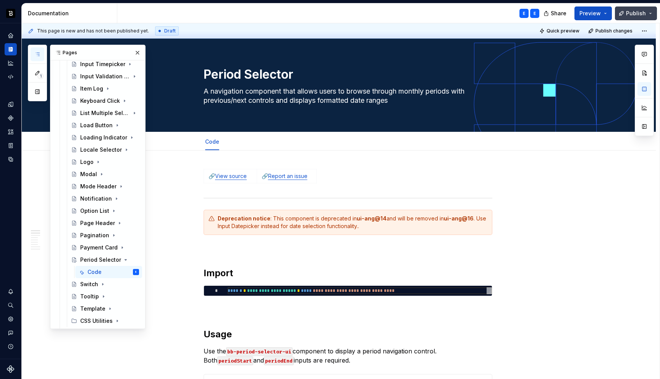
click at [636, 13] on span "Publish" at bounding box center [636, 14] width 20 height 8
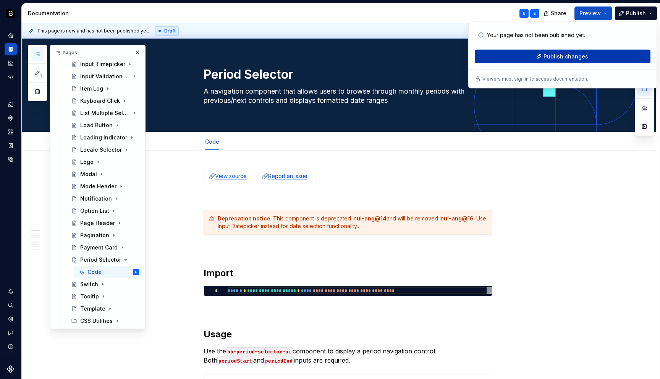
click at [552, 56] on span "Publish changes" at bounding box center [565, 57] width 45 height 8
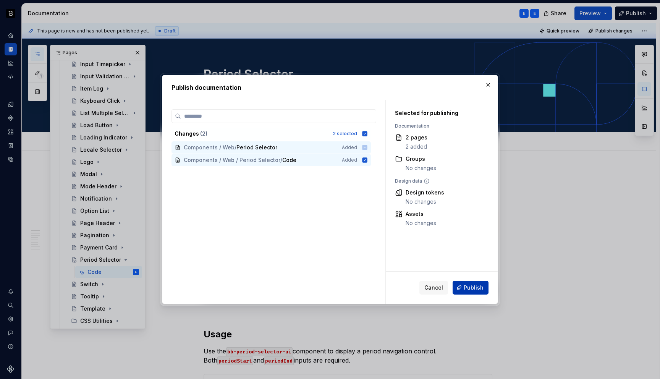
click at [461, 289] on button "Publish" at bounding box center [470, 288] width 36 height 14
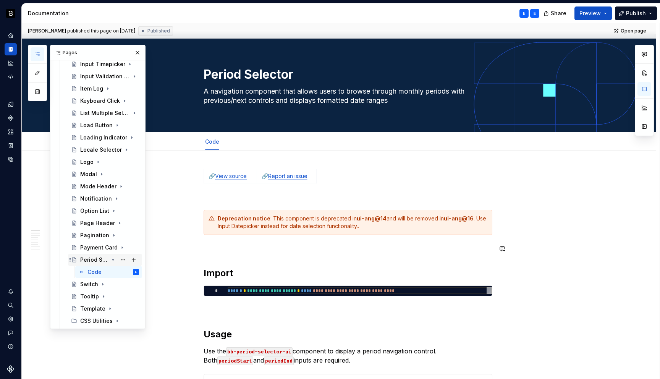
click at [113, 259] on icon "Page tree" at bounding box center [113, 259] width 2 height 1
click at [123, 259] on button "Page tree" at bounding box center [123, 259] width 11 height 11
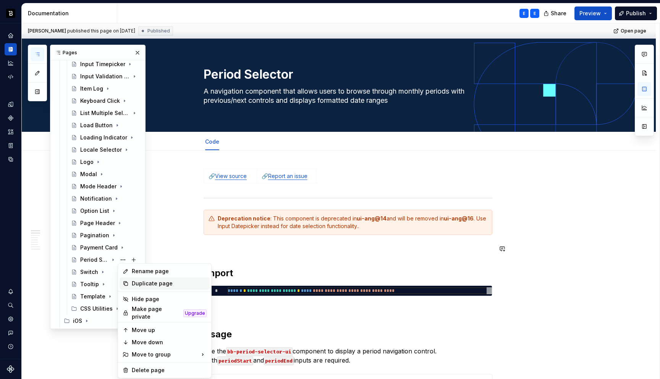
click at [137, 283] on div "Duplicate page" at bounding box center [169, 283] width 75 height 8
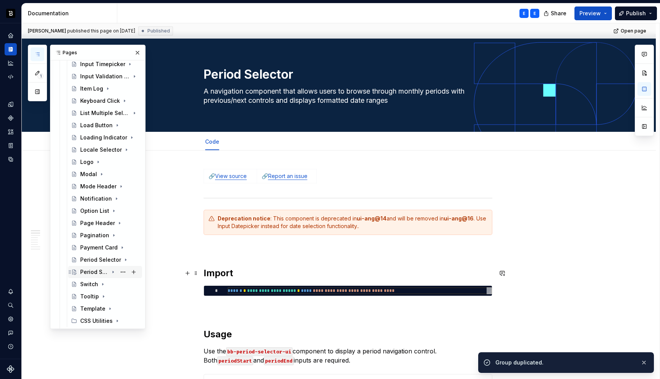
click at [109, 271] on div "Period Selector" at bounding box center [109, 271] width 59 height 11
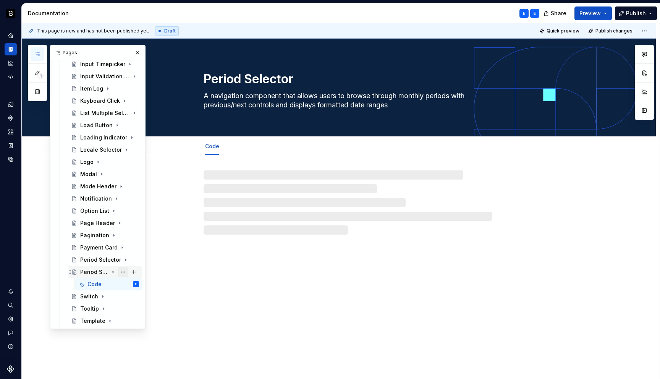
click at [121, 270] on button "Page tree" at bounding box center [123, 271] width 11 height 11
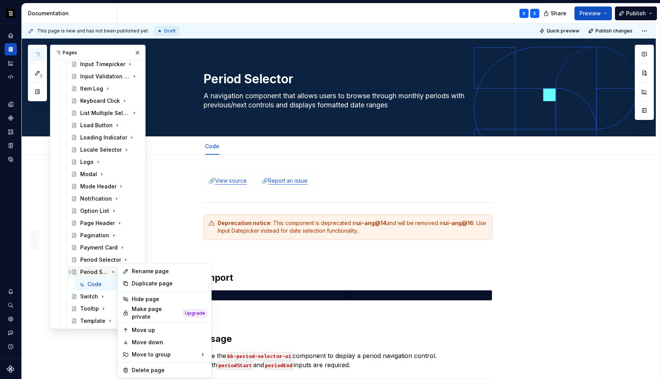
type textarea "*"
click at [138, 271] on div "Rename page" at bounding box center [169, 271] width 75 height 8
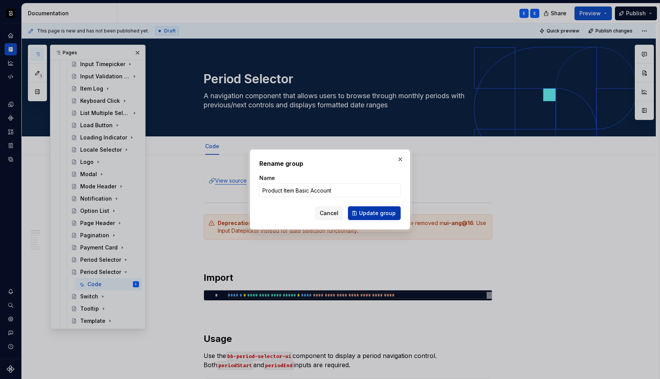
type input "Product Item Basic Account"
click at [366, 212] on span "Update group" at bounding box center [377, 213] width 37 height 8
type textarea "*"
type textarea "Product Item Basic Account"
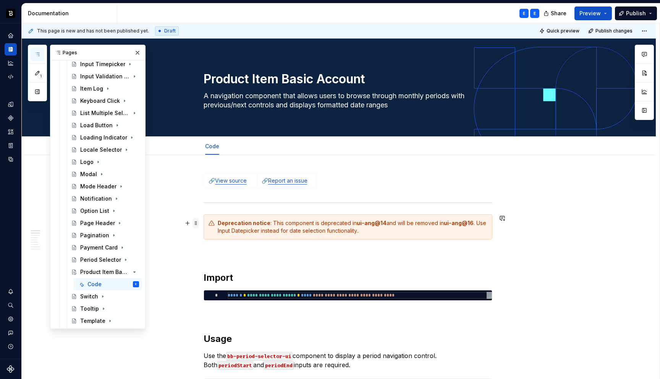
click at [199, 223] on span at bounding box center [196, 223] width 6 height 11
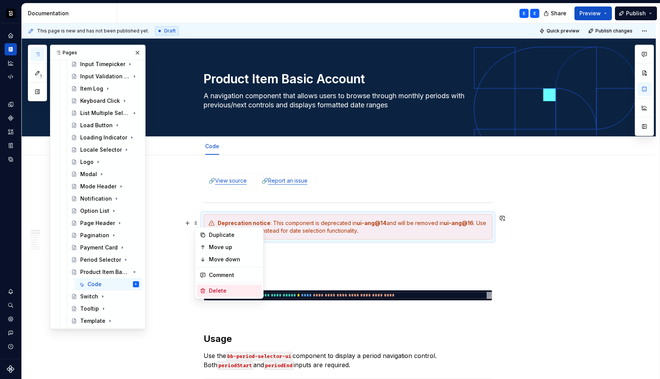
click at [215, 288] on div "Delete" at bounding box center [234, 291] width 50 height 8
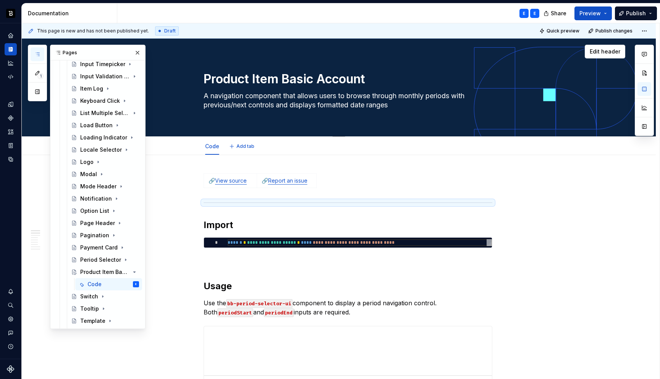
click at [223, 99] on textarea "A navigation component that allows users to browse through monthly periods with…" at bounding box center [346, 100] width 289 height 21
paste textarea "Product Item Basic Account"
type textarea "*"
type textarea "Product Item Basic Account"
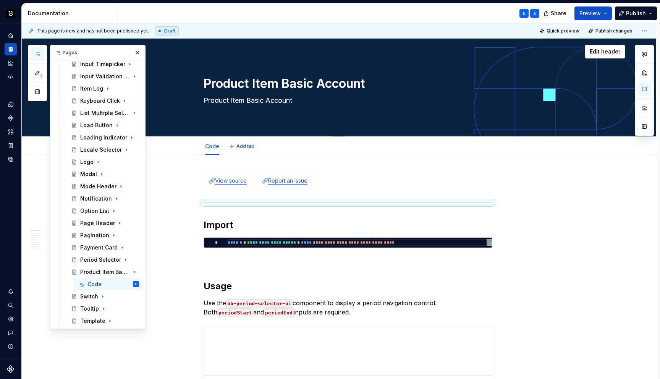
type textarea "*"
type textarea "Product Item Basic Account"
paste textarea "A styled container component that displays basic account information including …"
type textarea "*"
type textarea "A styled container component that displays basic account information including …"
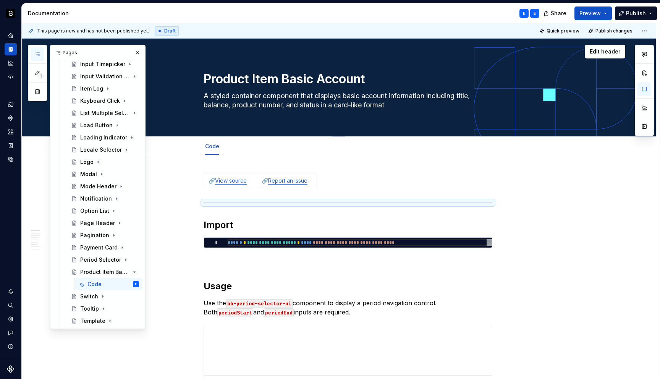
type textarea "*"
type textarea "A styled container component that displays basic account information including …"
click at [230, 182] on link "View source" at bounding box center [231, 180] width 32 height 6
type textarea "*"
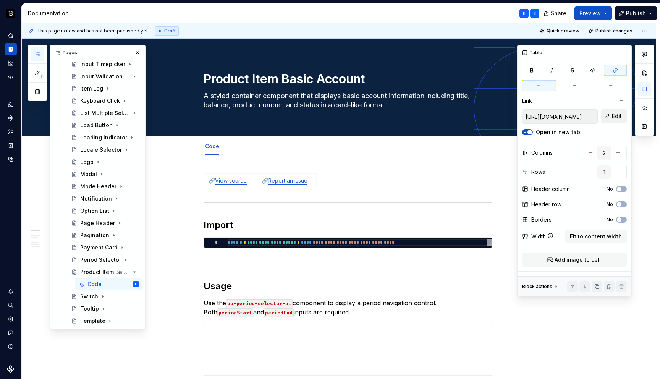
click at [610, 114] on button "Edit" at bounding box center [613, 116] width 26 height 14
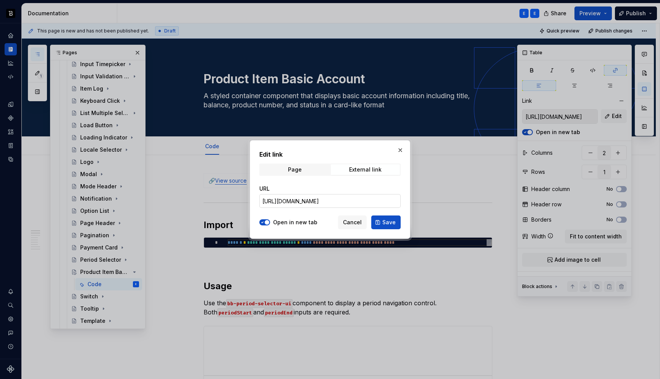
click at [379, 199] on input "https://github.com/backbase-rnd/bac-web-ui/tree/main/libs/ui-ang/period-selector" at bounding box center [329, 201] width 141 height 14
paste input "roduct-item-basic-account"
type input "https://github.com/backbase-rnd/bac-web-ui/tree/main/libs/ui-ang/product-item-b…"
click at [388, 224] on span "Save" at bounding box center [388, 222] width 13 height 8
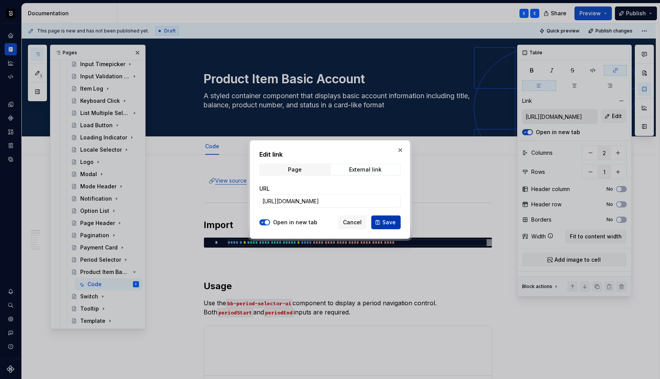
type input "https://github.com/backbase-rnd/bac-web-ui/tree/main/libs/ui-ang/product-item-b…"
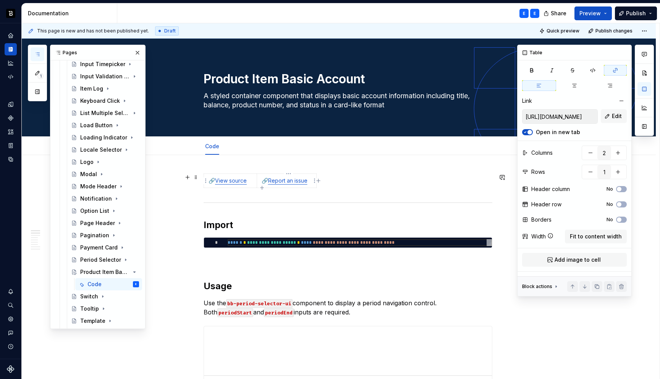
type textarea "*"
type input "https://github.com/backbase-rnd/bac-web-ui/tree/main/libs/ui-ang/period-selector"
click at [298, 182] on link "Report an issue" at bounding box center [287, 180] width 39 height 6
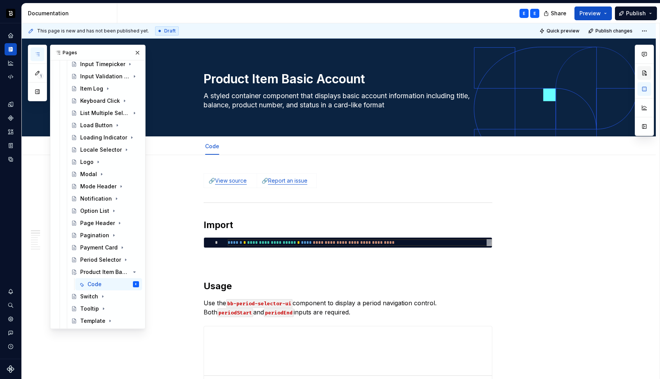
type textarea "*"
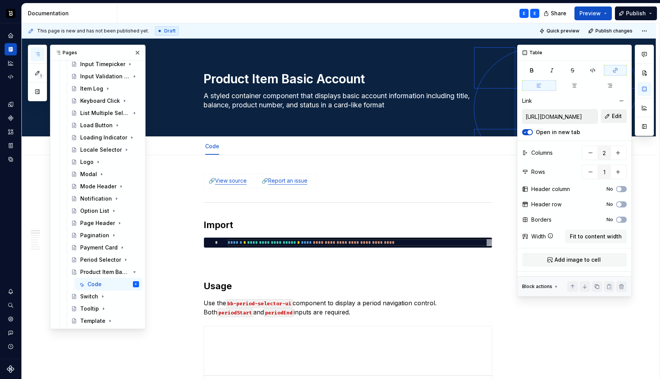
click at [611, 118] on span "Edit" at bounding box center [616, 116] width 10 height 8
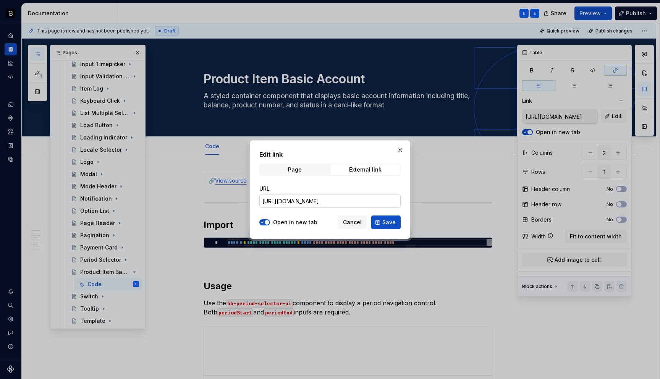
click at [376, 197] on input "https://github.com/backbase-rnd/bac-web-ui/tree/main/libs/ui-ang/period-selector" at bounding box center [329, 201] width 141 height 14
paste input "roduct-item-basic-account"
type input "https://github.com/backbase-rnd/bac-web-ui/tree/main/libs/ui-ang/product-item-b…"
click at [384, 221] on span "Save" at bounding box center [388, 222] width 13 height 8
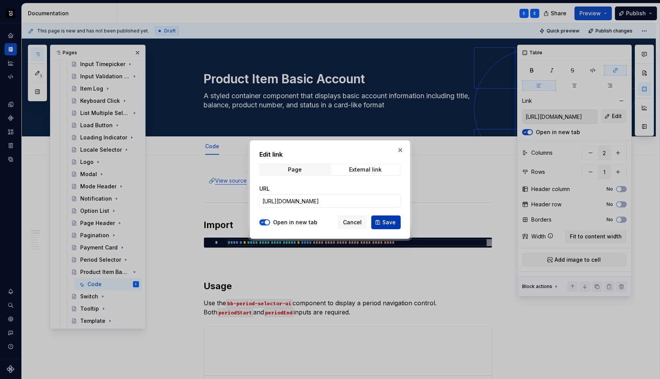
scroll to position [0, 0]
type input "https://github.com/backbase-rnd/bac-web-ui/tree/main/libs/ui-ang/product-item-b…"
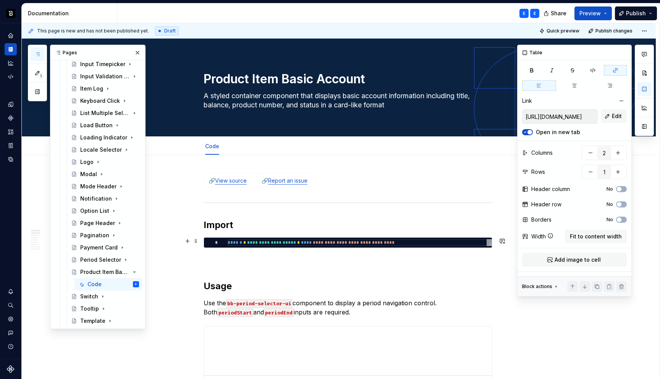
click at [251, 243] on div "**********" at bounding box center [359, 242] width 264 height 7
type textarea "*"
type textarea "**********"
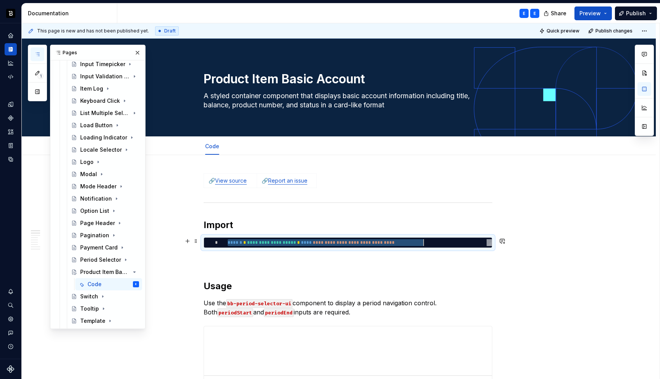
type textarea "*"
type textarea "**********"
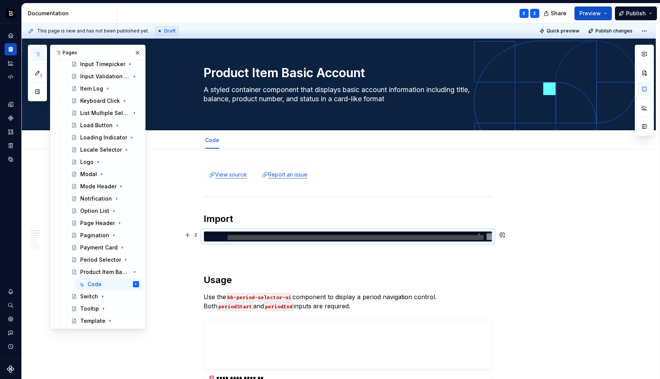
click at [243, 239] on div at bounding box center [355, 237] width 256 height 5
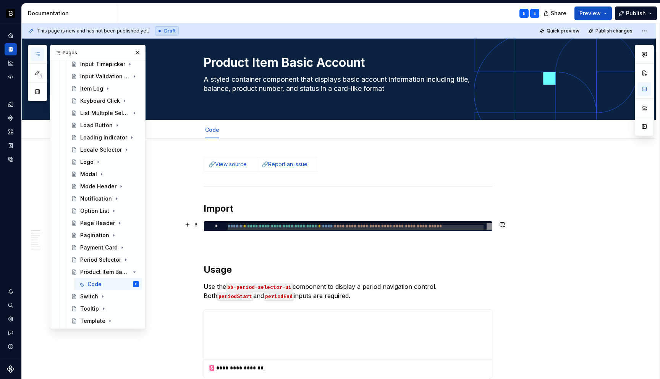
type textarea "*"
click at [330, 223] on div "**********" at bounding box center [360, 228] width 267 height 11
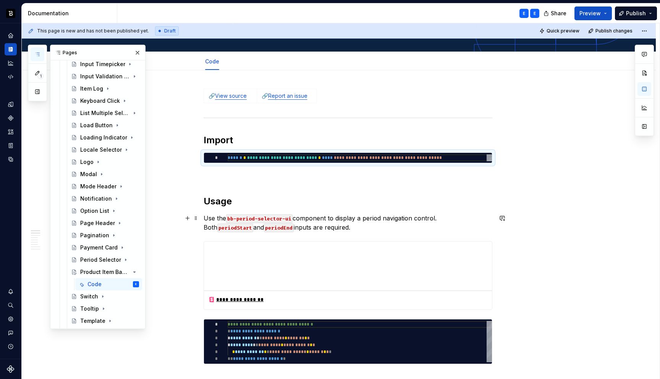
scroll to position [85, 0]
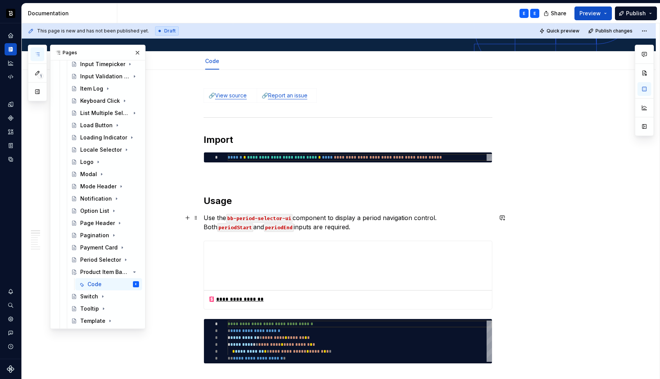
click at [223, 220] on p "Use the bb-period-selector-ui component to display a period navigation control.…" at bounding box center [347, 222] width 289 height 18
click at [331, 218] on p "Use the `bb-product-item-basic-account-ui` component to display basic account i…" at bounding box center [347, 222] width 289 height 18
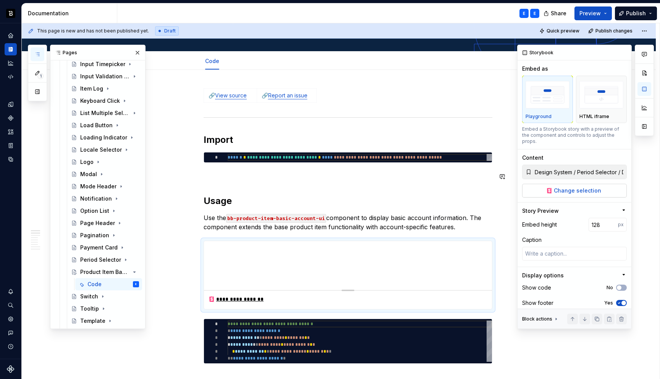
click at [578, 187] on span "Change selection" at bounding box center [576, 191] width 47 height 8
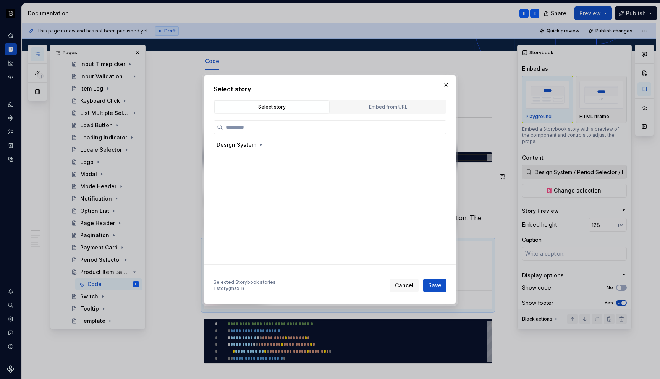
type textarea "*"
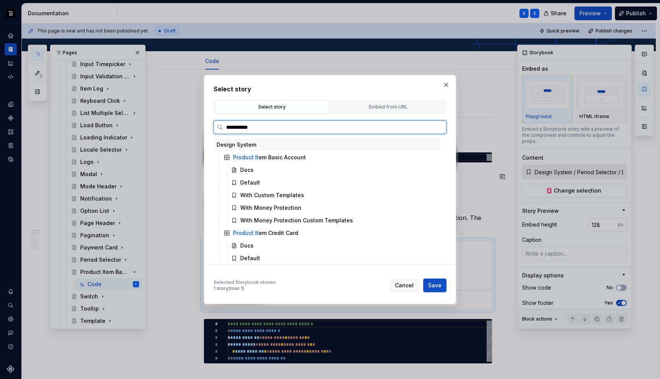
type input "**********"
click at [254, 181] on div "Default" at bounding box center [250, 183] width 20 height 8
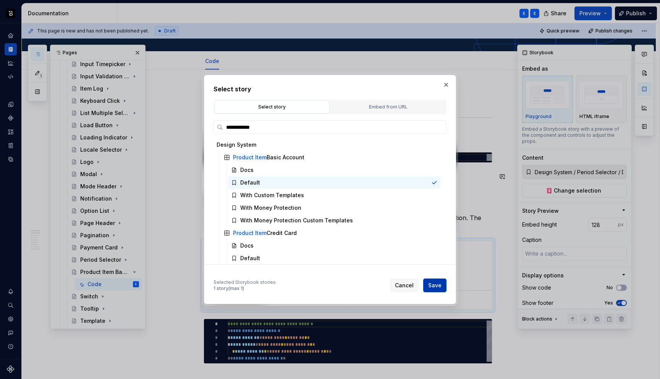
click at [431, 284] on span "Save" at bounding box center [434, 285] width 13 height 8
type textarea "*"
type input "Design System / Product Item Basic Account / Default"
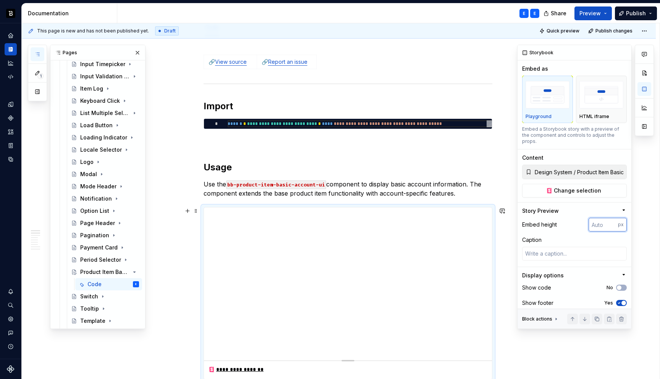
click at [605, 218] on input "number" at bounding box center [602, 225] width 29 height 14
type input "128"
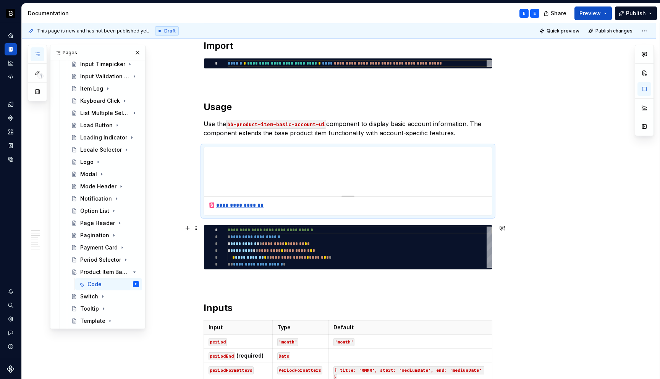
scroll to position [189, 0]
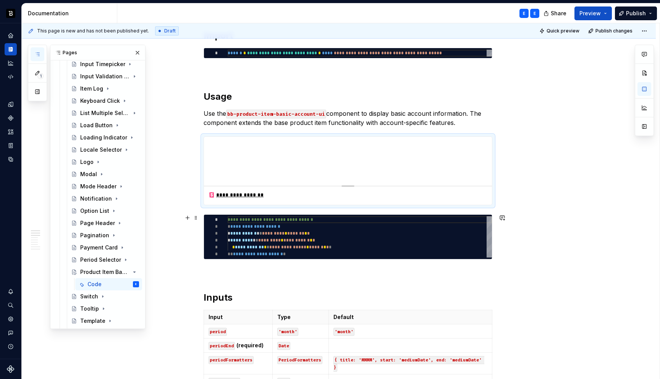
type textarea "*"
type textarea "**********"
click at [255, 232] on div "**********" at bounding box center [359, 236] width 264 height 41
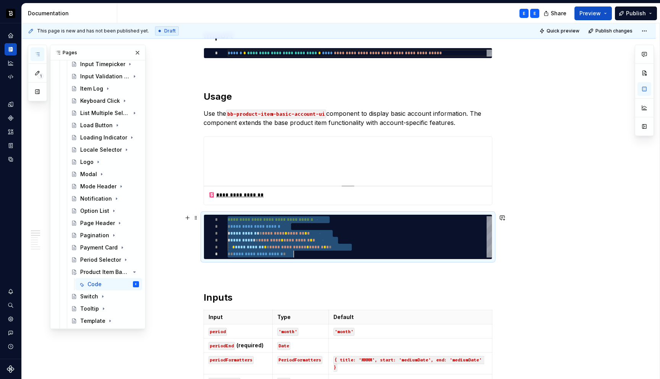
type textarea "*"
type textarea "**********"
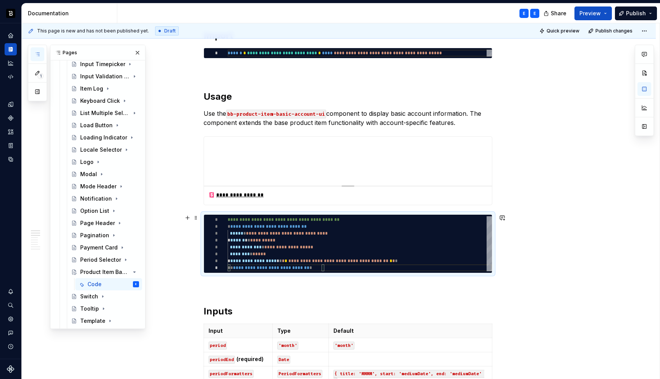
click at [259, 234] on div "**********" at bounding box center [359, 243] width 264 height 55
type textarea "*"
type textarea "**********"
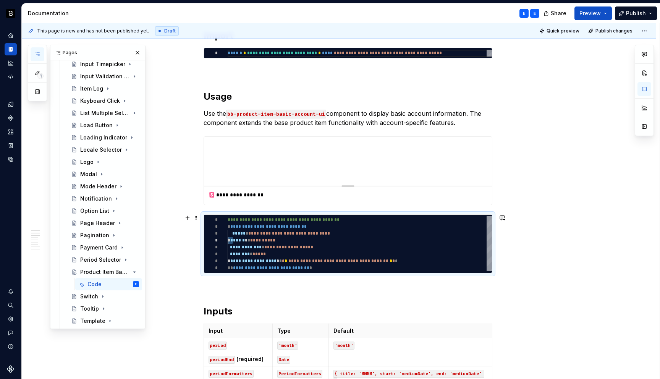
type textarea "*"
type textarea "**********"
type textarea "*"
type textarea "**********"
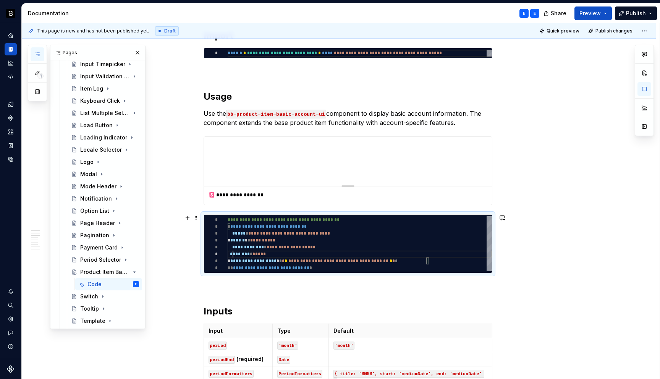
scroll to position [34, 0]
type textarea "*"
type textarea "**********"
type textarea "*"
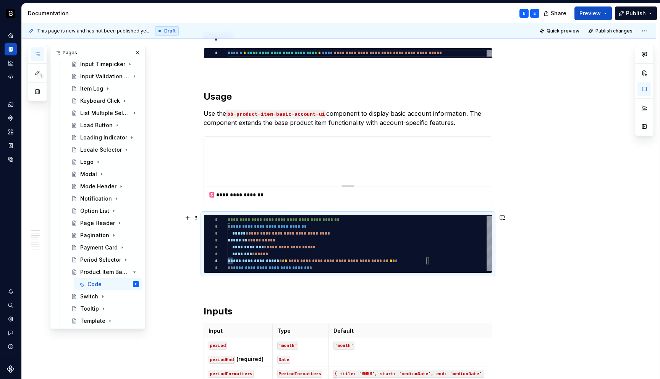
type textarea "**********"
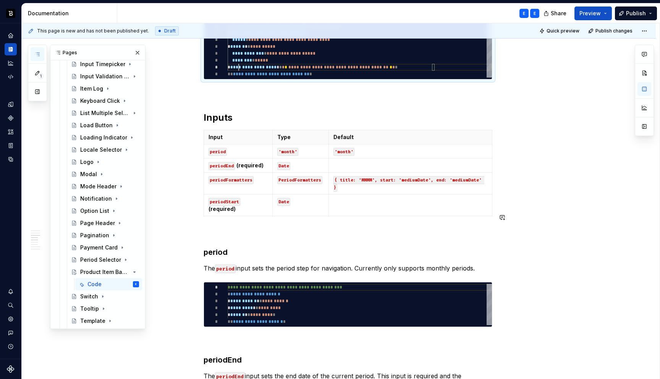
scroll to position [395, 0]
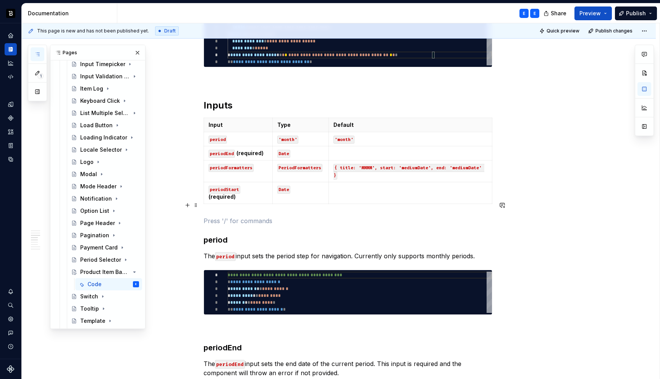
click at [261, 216] on p at bounding box center [347, 220] width 289 height 9
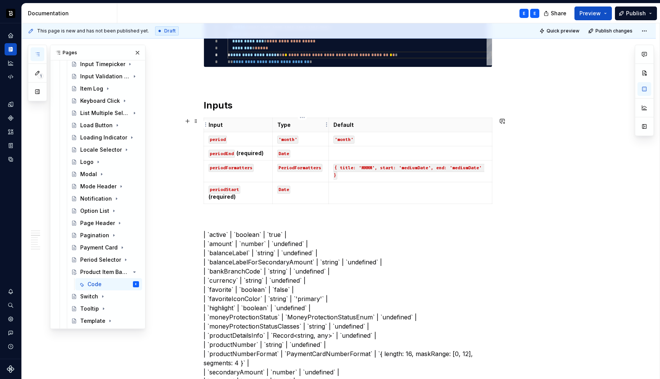
click at [311, 123] on p "Type" at bounding box center [300, 125] width 47 height 8
type textarea "*"
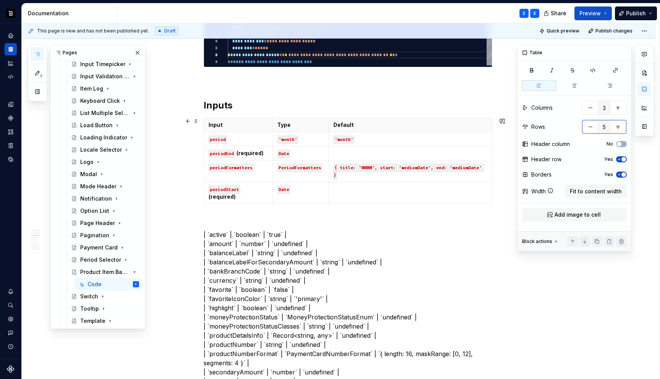
click at [591, 127] on button "button" at bounding box center [590, 127] width 14 height 14
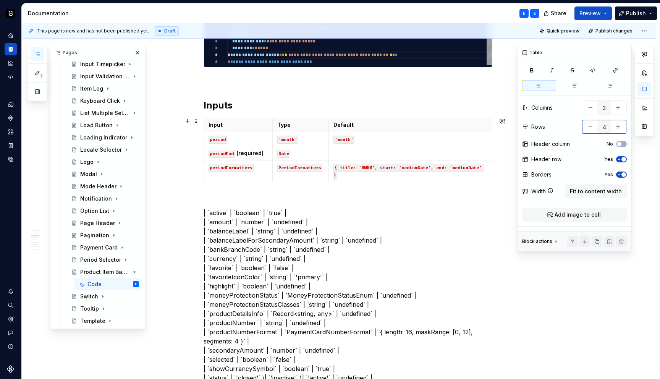
click at [591, 127] on button "button" at bounding box center [590, 127] width 14 height 14
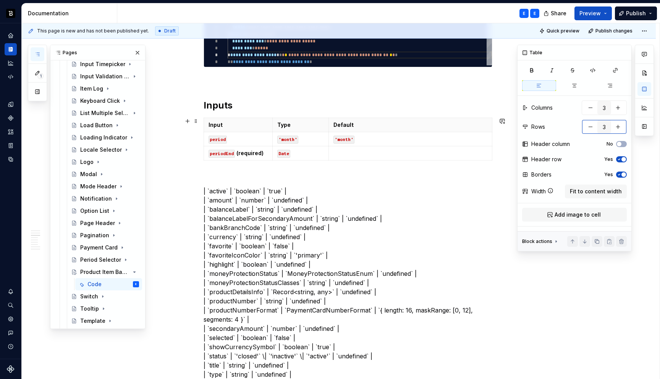
click at [591, 127] on button "button" at bounding box center [590, 127] width 14 height 14
type input "2"
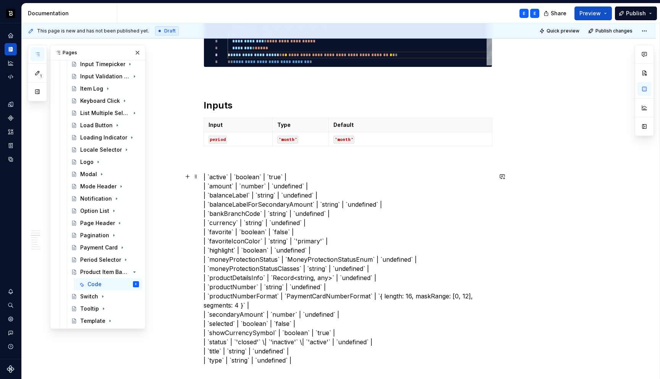
scroll to position [408, 0]
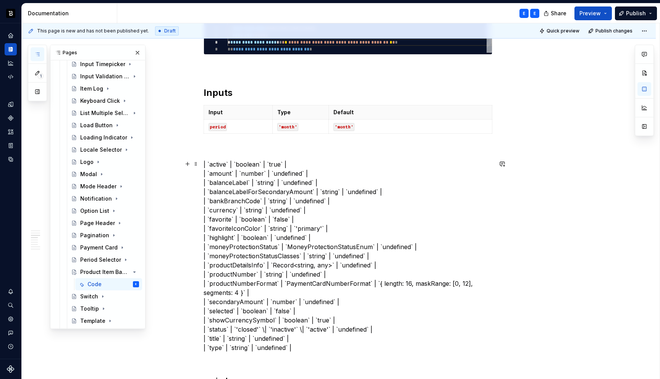
click at [211, 163] on p "| `active` | `boolean` | `true` | | `amount` | `number` | `undefined` | | `bala…" at bounding box center [347, 256] width 289 height 192
click at [219, 124] on code "period" at bounding box center [217, 127] width 18 height 8
click at [222, 165] on p "` | `boolean` | `true` | | `amount` | `number` | `undefined` | | `balanceLabel`…" at bounding box center [347, 256] width 289 height 192
click at [291, 123] on code "'month'" at bounding box center [287, 127] width 21 height 8
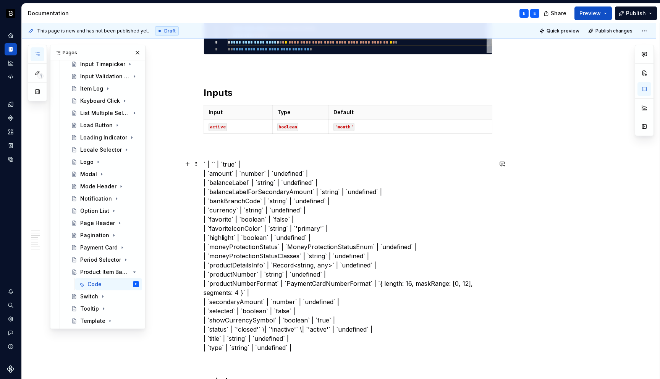
click at [232, 166] on p "` | `` | `true` | | `amount` | `number` | `undefined` | | `balanceLabel` | `str…" at bounding box center [347, 256] width 289 height 192
click at [346, 126] on code "'month'" at bounding box center [343, 127] width 21 height 8
click at [262, 163] on p "` | `` | `` | | `amount` | `number` | `undefined` | | `balanceLabel` | `string`…" at bounding box center [347, 256] width 289 height 192
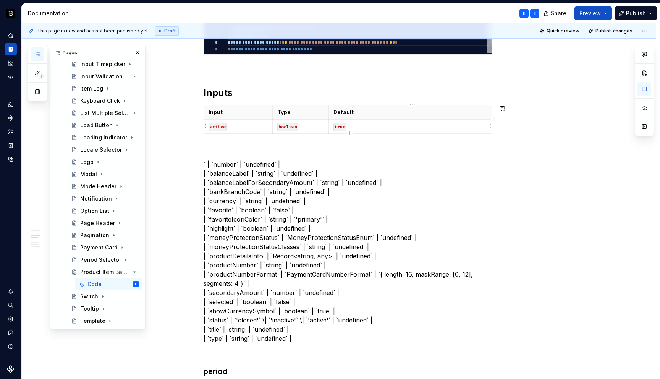
click at [349, 133] on icon "button" at bounding box center [349, 132] width 3 height 3
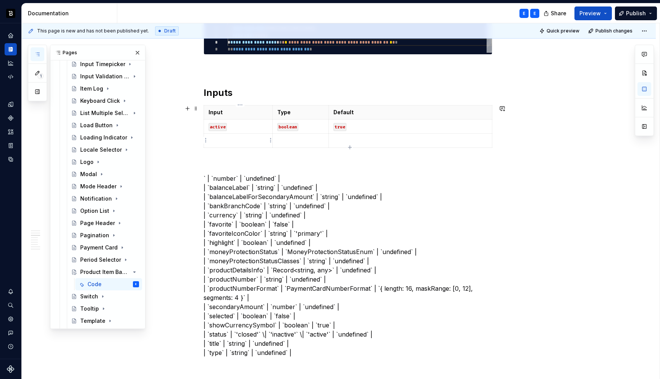
click at [244, 143] on p at bounding box center [237, 141] width 59 height 8
click at [227, 177] on p "` | `number` | `undefined` | | `balanceLabel` | `string` | `undefined` | | `bal…" at bounding box center [347, 265] width 289 height 183
click at [295, 139] on p at bounding box center [300, 141] width 47 height 8
click at [241, 178] on p "` | `` | `undefined` | | `balanceLabel` | `string` | `undefined` | | `balanceLa…" at bounding box center [347, 265] width 289 height 183
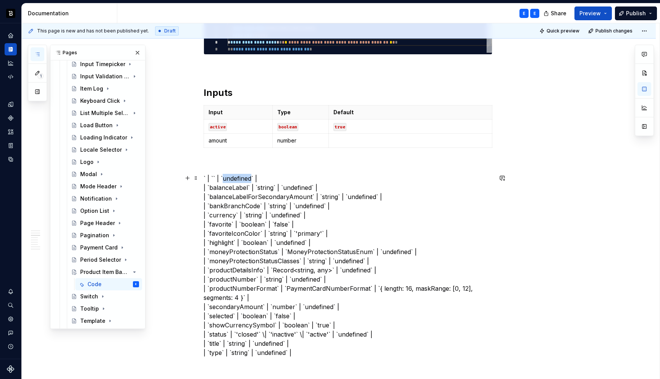
click at [241, 178] on p "` | `` | `undefined` | | `balanceLabel` | `string` | `undefined` | | `balanceLa…" at bounding box center [347, 265] width 289 height 183
click at [340, 139] on p at bounding box center [410, 141] width 154 height 8
click at [279, 175] on p "` | `` | `` | | `balanceLabel` | `string` | `undefined` | | `balanceLabelForSec…" at bounding box center [347, 265] width 289 height 183
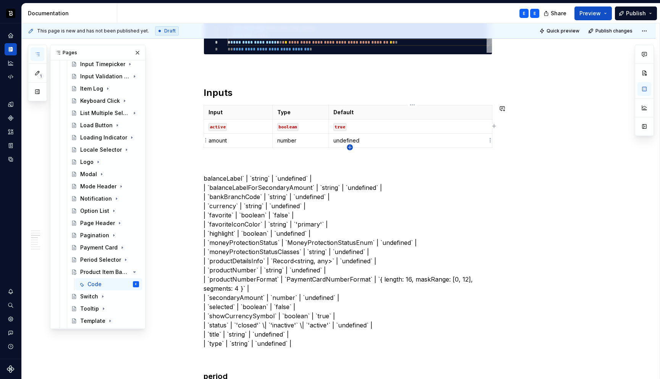
click at [350, 147] on icon "button" at bounding box center [350, 147] width 6 height 6
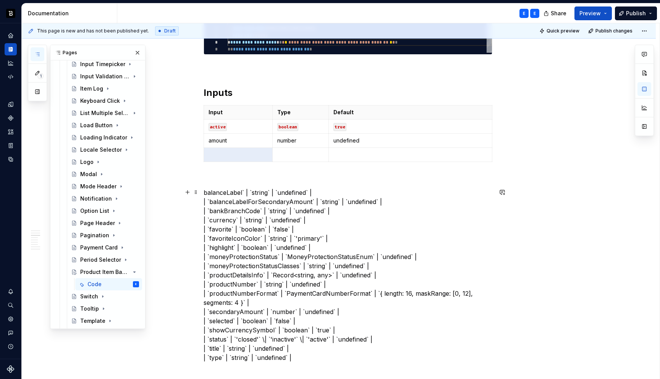
click at [224, 191] on p "balanceLabel` | `string` | `undefined` | | `balanceLabelForSecondaryAmount` | `…" at bounding box center [347, 275] width 289 height 174
click at [240, 152] on p at bounding box center [237, 155] width 59 height 8
click at [223, 192] on p "` | `string` | `undefined` | | `balanceLabelForSecondaryAmount` | `string` | `u…" at bounding box center [347, 275] width 289 height 174
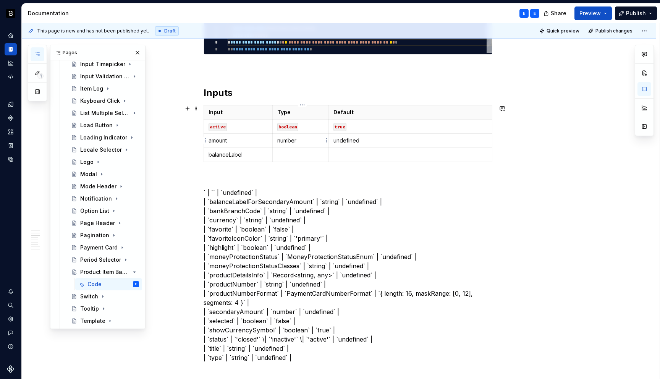
click at [290, 145] on td "number" at bounding box center [300, 141] width 56 height 14
click at [289, 153] on p at bounding box center [300, 155] width 47 height 8
click at [241, 189] on p "` | `` | `undefined` | | `balanceLabelForSecondaryAmount` | `string` | `undefin…" at bounding box center [347, 275] width 289 height 174
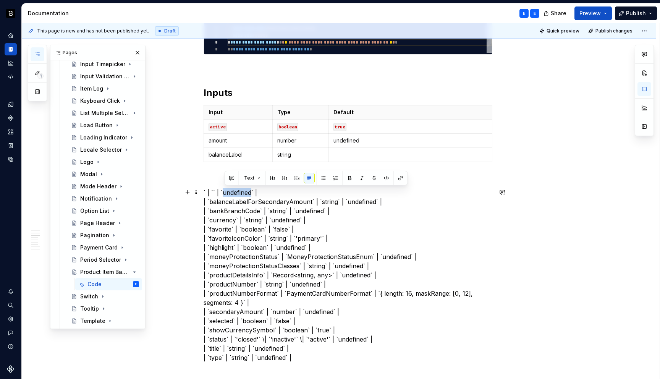
click at [241, 189] on p "` | `` | `undefined` | | `balanceLabelForSecondaryAmount` | `string` | `undefin…" at bounding box center [347, 275] width 289 height 174
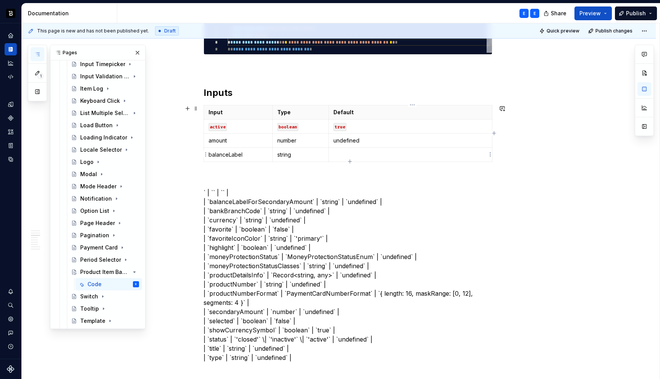
click at [345, 153] on p at bounding box center [410, 155] width 154 height 8
click at [257, 192] on p "` | `` | `` | | `balanceLabelForSecondaryAmount` | `string` | `undefined` | | `…" at bounding box center [347, 275] width 289 height 174
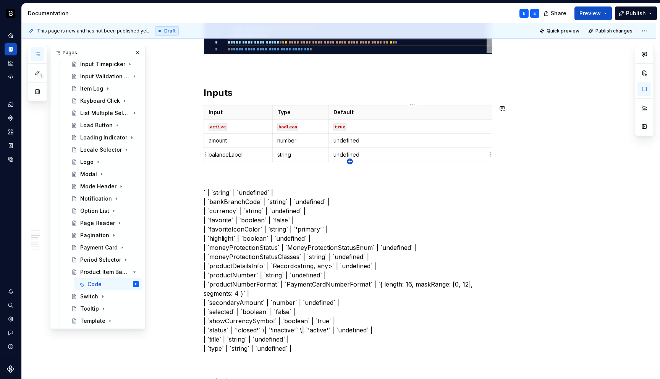
click at [350, 161] on icon "button" at bounding box center [350, 161] width 6 height 6
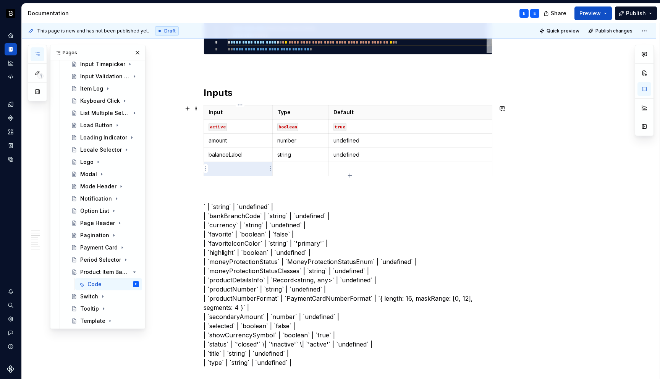
click at [256, 168] on p at bounding box center [237, 169] width 59 height 8
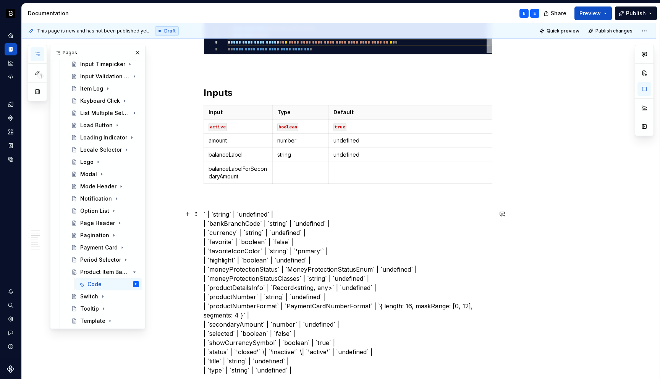
click at [224, 211] on p "` | `string` | `undefined` | | `bankBranchCode` | `string` | `undefined` | | `c…" at bounding box center [347, 292] width 289 height 165
click at [289, 174] on td at bounding box center [300, 173] width 56 height 22
click at [240, 212] on p "` | `` | `undefined` | | `bankBranchCode` | `string` | `undefined` | | `currenc…" at bounding box center [347, 292] width 289 height 165
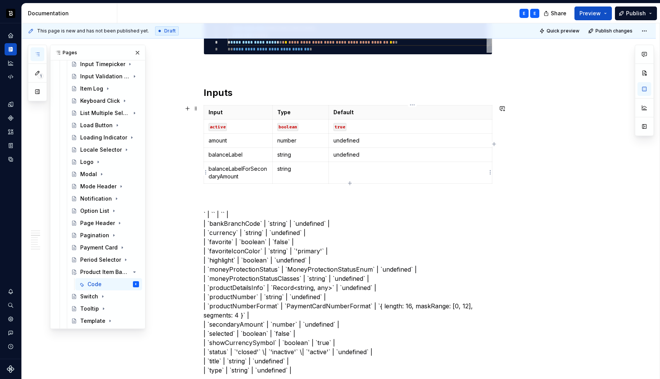
click at [342, 173] on td at bounding box center [409, 173] width 163 height 22
click at [350, 183] on icon "button" at bounding box center [349, 182] width 3 height 3
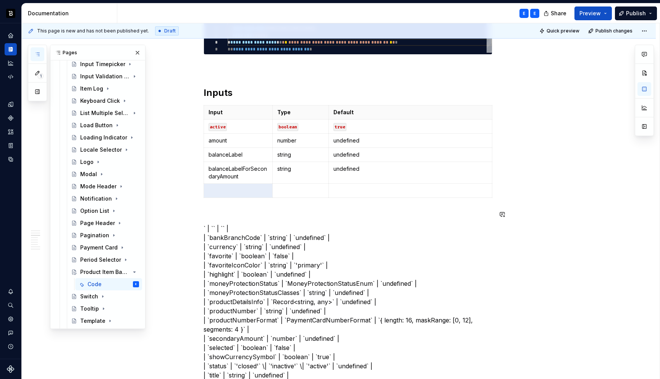
click at [243, 224] on p "` | `` | `` | | `bankBranchCode` | `string` | `undefined` | | `currency` | `str…" at bounding box center [347, 306] width 289 height 165
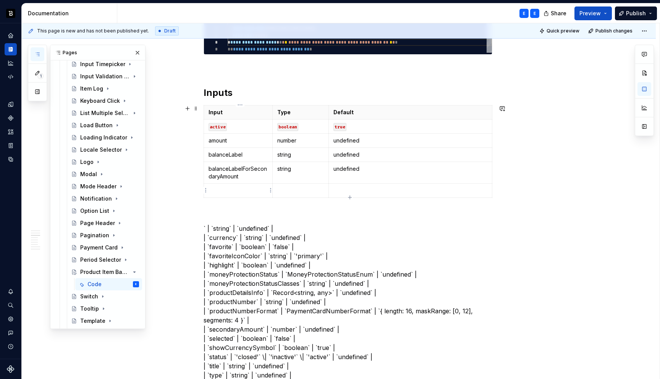
click at [243, 190] on p at bounding box center [237, 191] width 59 height 8
click at [221, 227] on p "` | `string` | `undefined` | | `currency` | `string` | `undefined` | | `favorit…" at bounding box center [347, 302] width 289 height 156
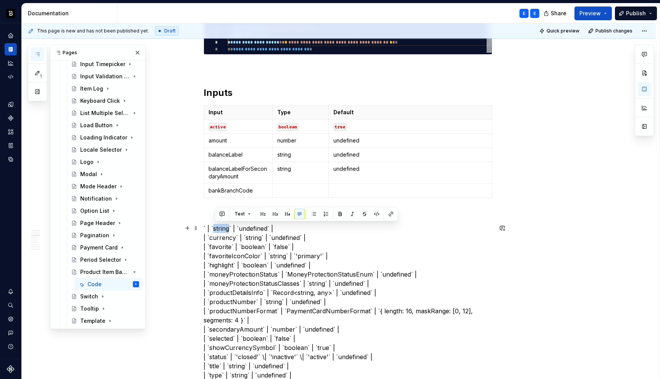
click at [221, 227] on p "` | `string` | `undefined` | | `currency` | `string` | `undefined` | | `favorit…" at bounding box center [347, 302] width 289 height 156
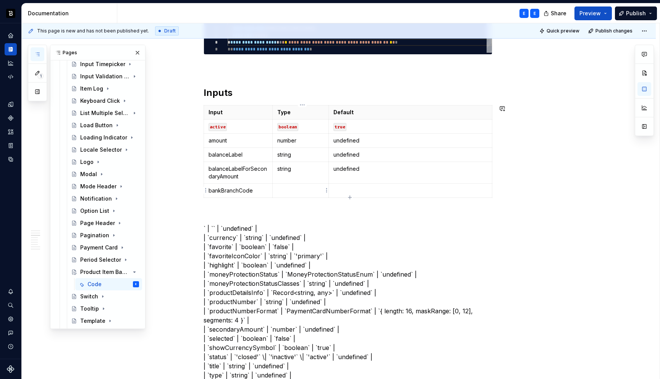
click at [292, 187] on p at bounding box center [300, 191] width 47 height 8
click at [243, 226] on p "` | `` | `undefined` | | `currency` | `string` | `undefined` | | `favorite` | `…" at bounding box center [347, 302] width 289 height 156
click at [345, 192] on p at bounding box center [410, 191] width 154 height 8
click at [250, 227] on p "` | `` | `` | | `currency` | `string` | `undefined` | | `favorite` | `boolean` …" at bounding box center [347, 302] width 289 height 156
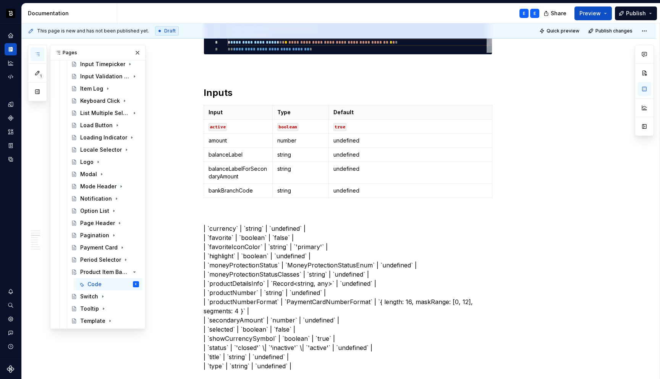
type textarea "*"
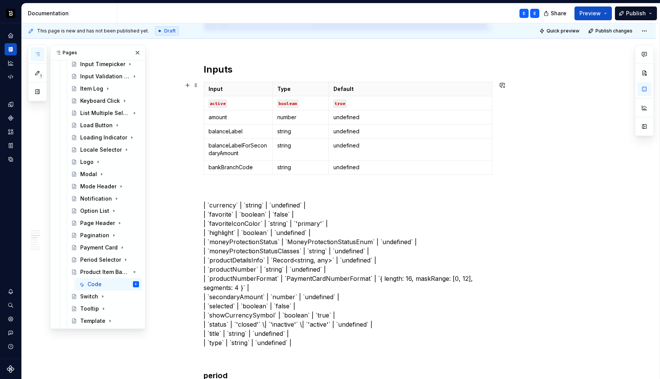
scroll to position [433, 0]
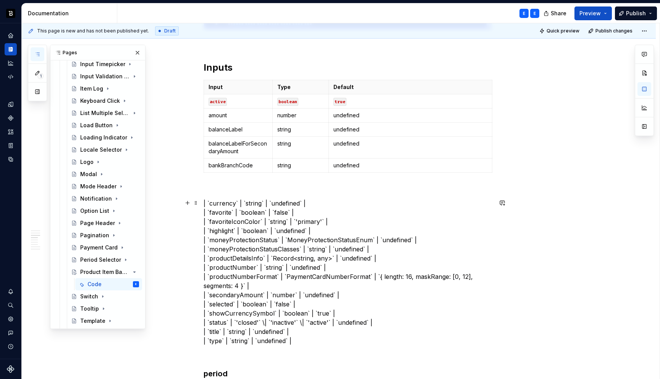
click at [225, 203] on p "| `currency` | `string` | `undefined` | | `favorite` | `boolean` | `false` | | …" at bounding box center [347, 271] width 289 height 147
click at [233, 113] on p "amount" at bounding box center [237, 115] width 59 height 8
click at [221, 203] on p "| `` | `string` | `undefined` | | `favorite` | `boolean` | `false` | | `favorit…" at bounding box center [347, 271] width 289 height 147
click at [298, 119] on td "number" at bounding box center [300, 115] width 56 height 14
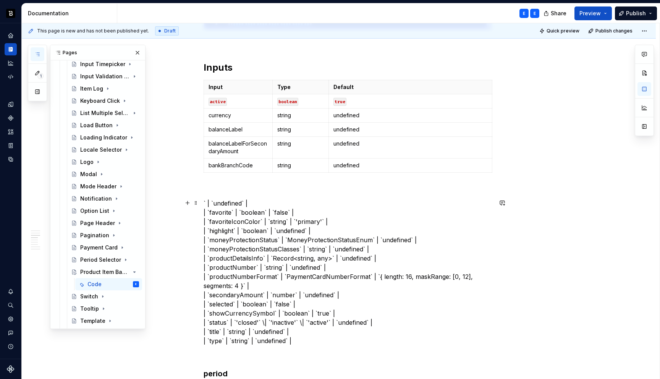
click at [215, 202] on p "` | `undefined` | | `favorite` | `boolean` | `false` | | `favoriteIconColor` | …" at bounding box center [347, 271] width 289 height 147
click at [349, 115] on p "undefined" at bounding box center [410, 115] width 154 height 8
click at [348, 173] on div "Input Type Default active boolean true amount number undefined balanceLabel str…" at bounding box center [347, 128] width 289 height 96
click at [349, 171] on icon "button" at bounding box center [349, 171] width 3 height 3
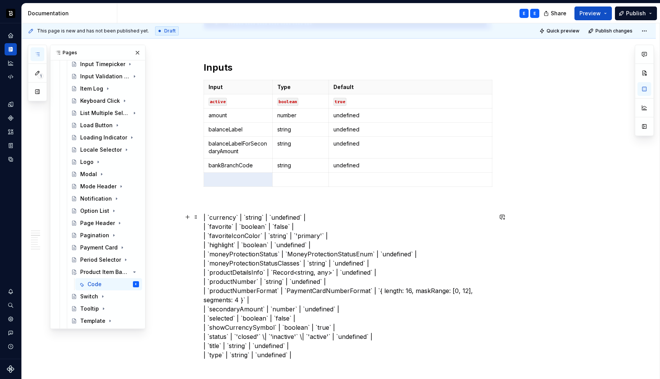
click at [226, 219] on p "| `currency` | `string` | `undefined` | | `favorite` | `boolean` | `false` | | …" at bounding box center [347, 286] width 289 height 147
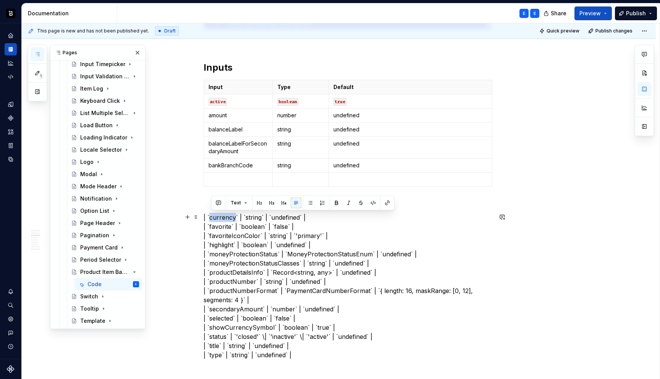
click at [226, 219] on p "| `currency` | `string` | `undefined` | | `favorite` | `boolean` | `false` | | …" at bounding box center [347, 286] width 289 height 147
click at [229, 180] on p at bounding box center [237, 180] width 59 height 8
click at [226, 216] on p "| `` | `string` | `undefined` | | `favorite` | `boolean` | `false` | | `favorit…" at bounding box center [347, 286] width 289 height 147
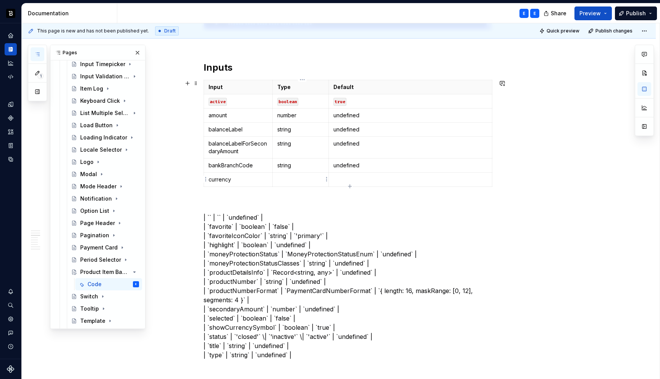
click at [287, 179] on p at bounding box center [300, 180] width 47 height 8
click at [250, 218] on p "| `` | `` | `undefined` | | `favorite` | `boolean` | `false` | | `favoriteIconC…" at bounding box center [347, 286] width 289 height 147
click at [351, 179] on p at bounding box center [410, 180] width 154 height 8
click at [349, 185] on icon "button" at bounding box center [349, 185] width 3 height 3
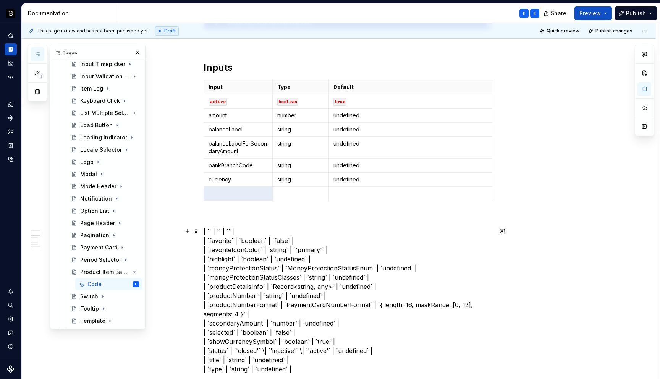
click at [245, 227] on p "| `` | `` | `` | | `favorite` | `boolean` | `false` | | `favoriteIconColor` | `…" at bounding box center [347, 300] width 289 height 147
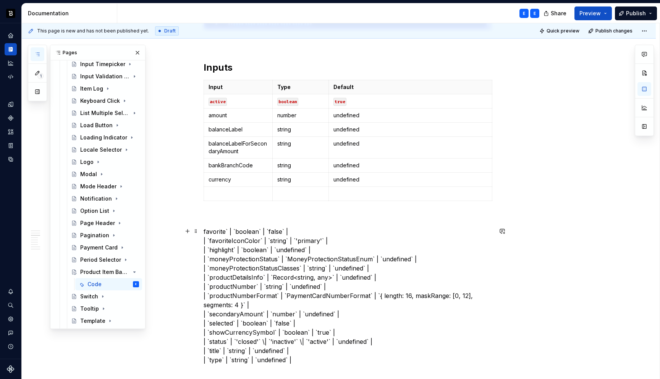
click at [218, 231] on p "favorite` | `boolean` | `false` | | `favoriteIconColor` | `string` | `'primary'…" at bounding box center [347, 295] width 289 height 137
click at [226, 191] on p at bounding box center [237, 194] width 59 height 8
click at [223, 231] on p "` | `boolean` | `false` | | `favoriteIconColor` | `string` | `'primary'` | | `h…" at bounding box center [347, 295] width 289 height 137
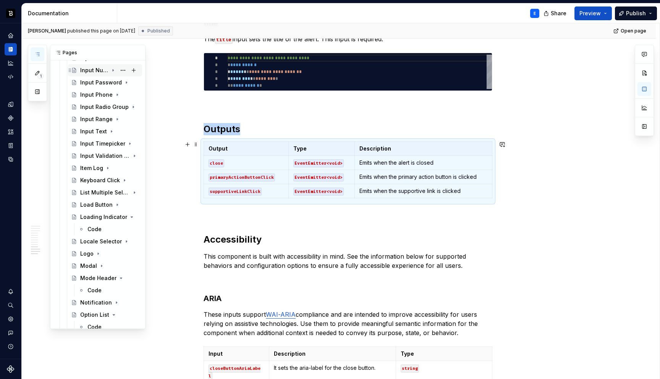
scroll to position [552, 0]
click at [96, 190] on div "List Multiple Select" at bounding box center [94, 191] width 28 height 8
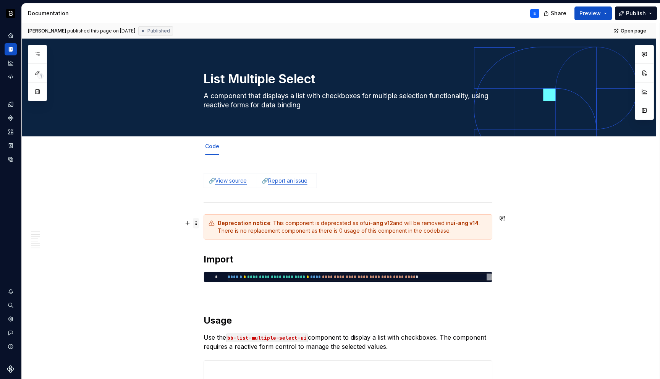
click at [199, 223] on span at bounding box center [196, 223] width 6 height 11
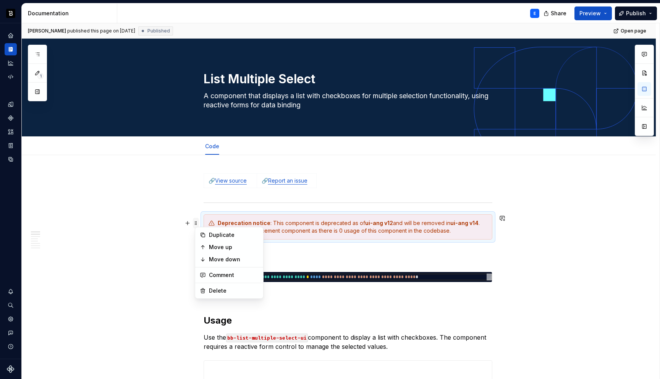
click at [199, 223] on span at bounding box center [196, 223] width 6 height 11
copy hr
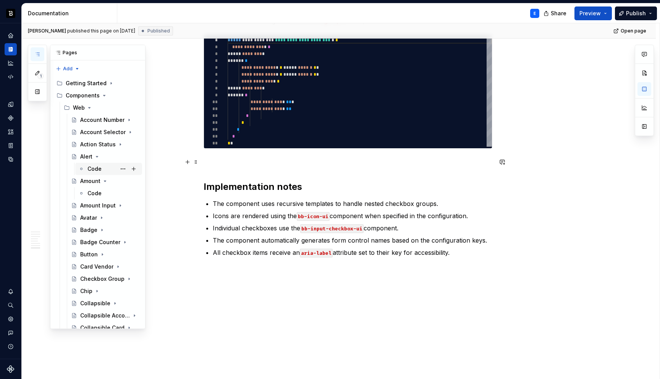
click at [91, 165] on div "Code" at bounding box center [94, 169] width 14 height 8
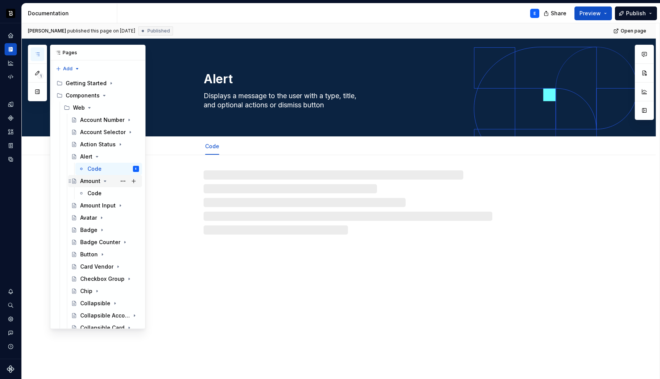
click at [103, 181] on icon "Page tree" at bounding box center [105, 181] width 6 height 6
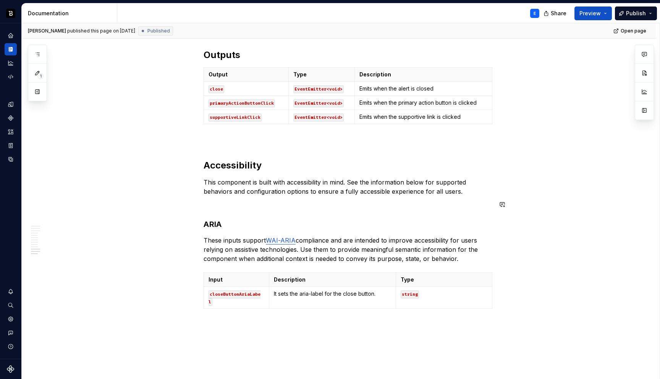
scroll to position [1534, 0]
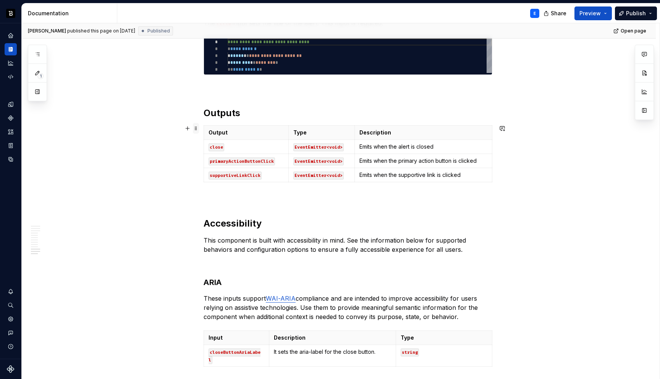
click at [198, 129] on span at bounding box center [196, 128] width 6 height 11
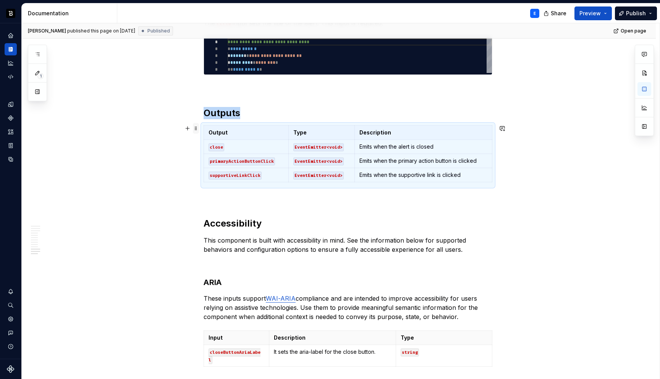
click at [198, 129] on span at bounding box center [196, 128] width 6 height 11
copy h2 "Outputs"
type textarea "*"
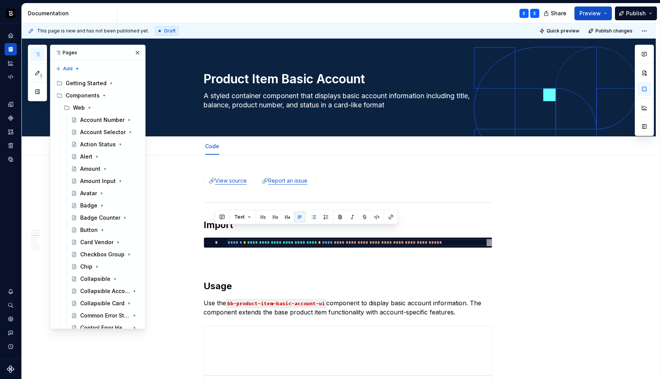
scroll to position [41, 11]
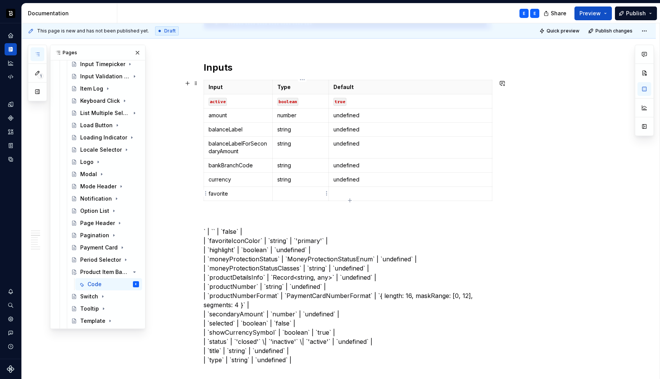
click at [294, 191] on p at bounding box center [300, 194] width 47 height 8
click at [232, 230] on p "` | `` | `false` | | `favoriteIconColor` | `string` | `'primary'` | | `highligh…" at bounding box center [347, 295] width 289 height 137
click at [359, 190] on p at bounding box center [410, 194] width 154 height 8
click at [349, 199] on icon "button" at bounding box center [349, 199] width 3 height 3
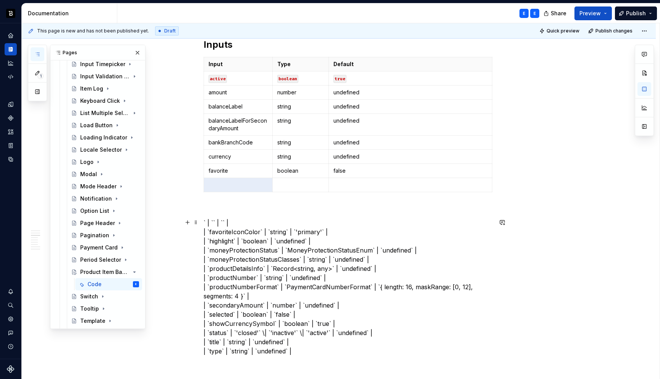
scroll to position [461, 0]
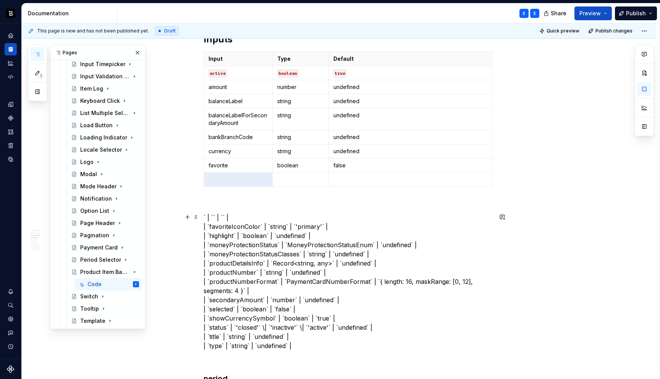
click at [211, 226] on p "` | `` | `` | | `favoriteIconColor` | `string` | `'primary'` | | `highlight` | …" at bounding box center [347, 281] width 289 height 137
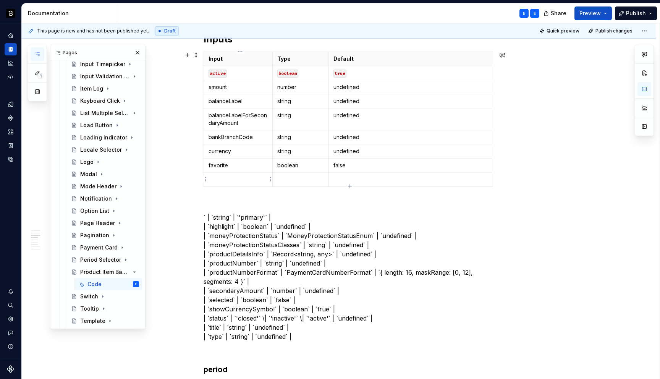
click at [228, 182] on p at bounding box center [237, 180] width 59 height 8
click at [223, 216] on p "` | `string` | `'primary'` | | `highlight` | `boolean` | `undefined` | | `money…" at bounding box center [347, 277] width 289 height 128
click at [300, 177] on p at bounding box center [300, 180] width 47 height 8
click at [235, 219] on p "` | `` | `'primary'` | | `highlight` | `boolean` | `undefined` | | `moneyProtec…" at bounding box center [347, 277] width 289 height 128
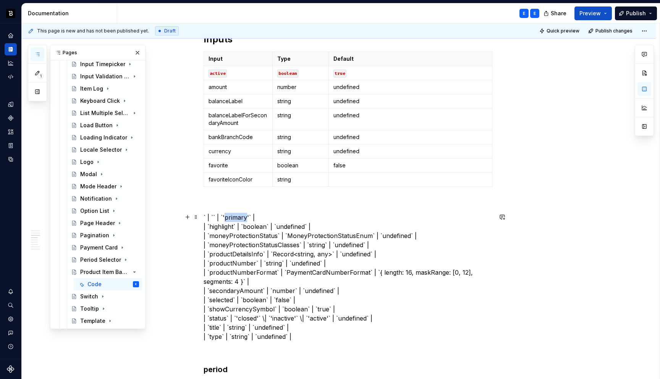
click at [235, 219] on p "` | `` | `'primary'` | | `highlight` | `boolean` | `undefined` | | `moneyProtec…" at bounding box center [347, 277] width 289 height 128
click at [354, 182] on p at bounding box center [410, 180] width 154 height 8
click at [247, 215] on p "` | `` | `` | | `highlight` | `boolean` | `undefined` | | `moneyProtectionStatu…" at bounding box center [347, 277] width 289 height 128
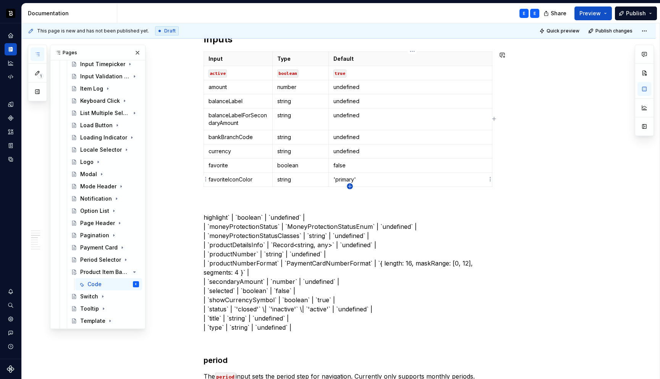
click at [348, 185] on icon "button" at bounding box center [350, 186] width 6 height 6
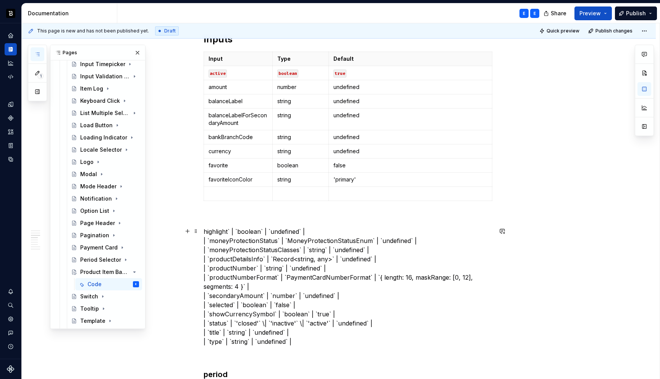
click at [230, 229] on p "highlight` | `boolean` | `undefined` | | `moneyProtectionStatus` | `MoneyProtec…" at bounding box center [347, 286] width 289 height 119
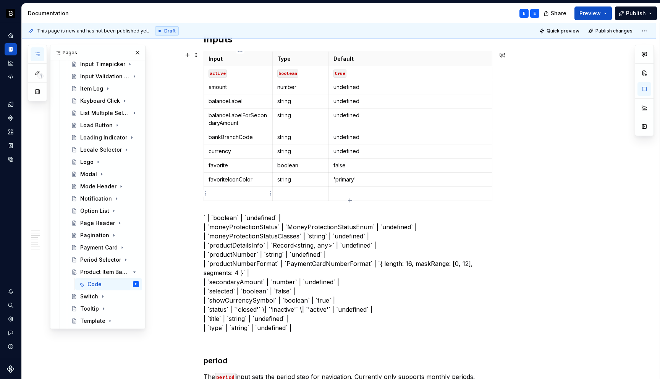
click at [248, 191] on p at bounding box center [237, 194] width 59 height 8
click at [215, 216] on p "` | `boolean` | `undefined` | | `moneyProtectionStatus` | `MoneyProtectionStatu…" at bounding box center [347, 272] width 289 height 119
click at [292, 192] on p at bounding box center [300, 194] width 47 height 8
click at [234, 216] on p "` | `undefined` | | `moneyProtectionStatus` | `MoneyProtectionStatusEnum` | `un…" at bounding box center [347, 272] width 289 height 119
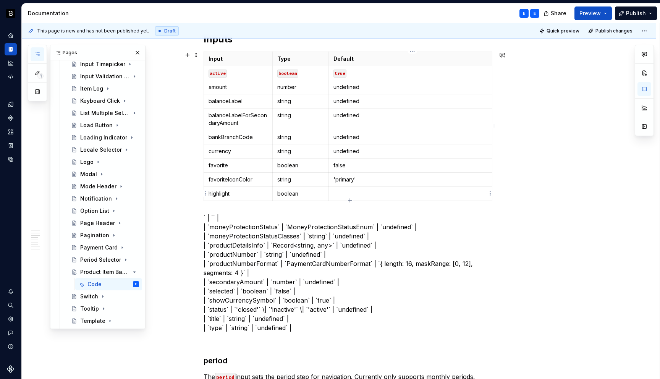
click at [343, 192] on p at bounding box center [410, 194] width 154 height 8
click at [349, 200] on icon "button" at bounding box center [350, 200] width 6 height 6
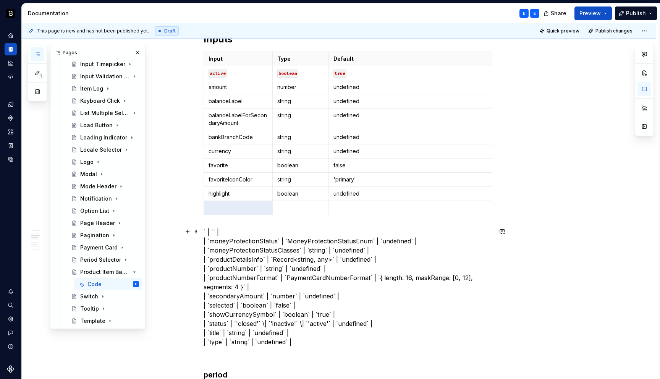
click at [247, 231] on p "` | `` | | `moneyProtectionStatus` | `MoneyProtectionStatusEnum` | `undefined` …" at bounding box center [347, 286] width 289 height 119
click at [250, 207] on p at bounding box center [237, 208] width 59 height 8
click at [216, 239] on p "` | `MoneyProtectionStatusEnum` | `undefined` | | `moneyProtectionStatusClasses…" at bounding box center [347, 286] width 289 height 119
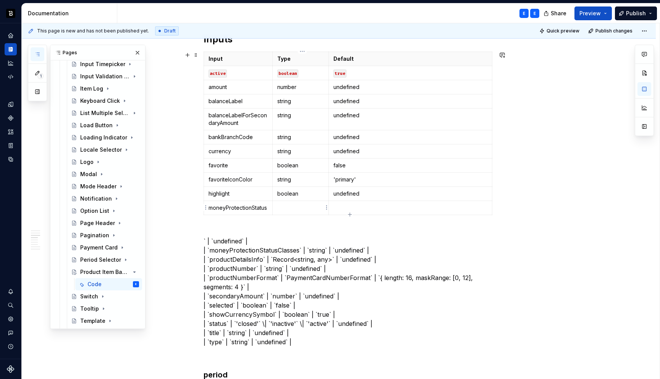
click at [290, 208] on p at bounding box center [300, 208] width 47 height 8
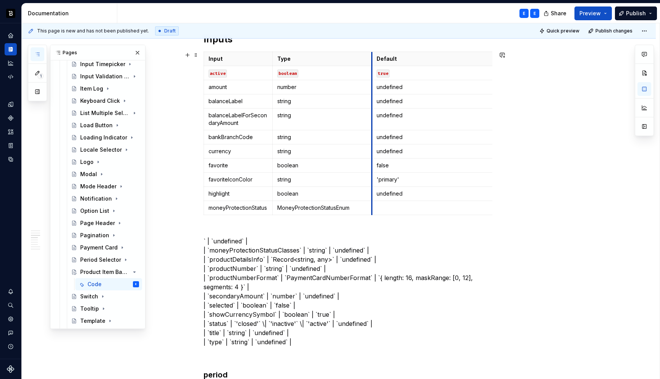
drag, startPoint x: 330, startPoint y: 58, endPoint x: 373, endPoint y: 58, distance: 43.1
click at [373, 58] on th "Default" at bounding box center [453, 59] width 164 height 14
click at [240, 239] on p "` | `undefined` | | `moneyProtectionStatusClasses` | `string` | `undefined` | |…" at bounding box center [347, 286] width 289 height 119
click at [390, 204] on p at bounding box center [453, 208] width 154 height 8
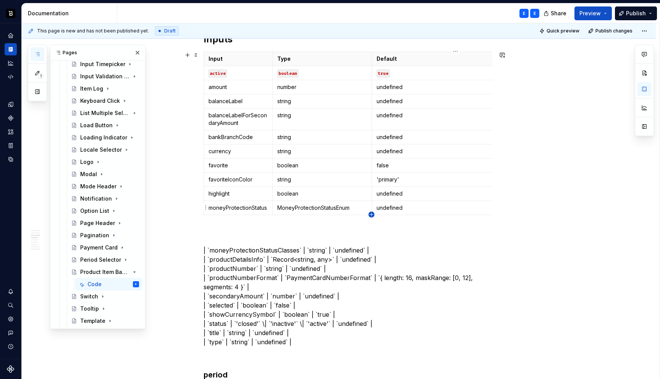
click at [372, 213] on icon "button" at bounding box center [371, 214] width 6 height 6
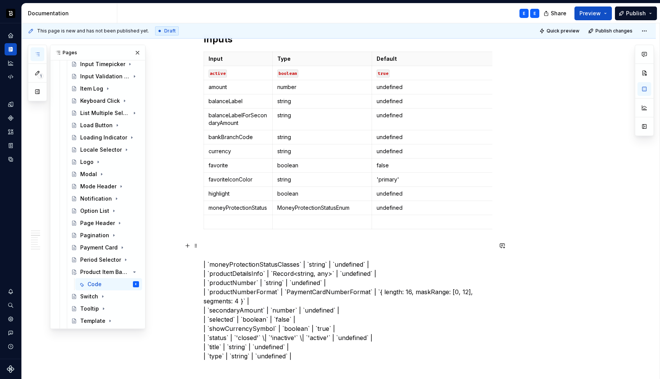
click at [211, 262] on p "| `moneyProtectionStatusClasses` | `string` | `undefined` | | `productDetailsIn…" at bounding box center [347, 300] width 289 height 119
click at [245, 226] on td at bounding box center [238, 222] width 69 height 14
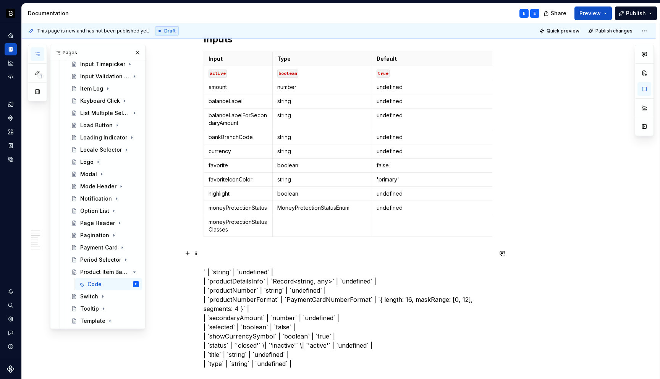
click at [222, 273] on p "` | `string` | `undefined` | | `productDetailsInfo` | `Record<string, any>` | `…" at bounding box center [347, 308] width 289 height 119
click at [285, 225] on p at bounding box center [322, 222] width 90 height 8
click at [244, 271] on p "` | `` | `undefined` | | `productDetailsInfo` | `Record<string, any>` | `undefi…" at bounding box center [347, 308] width 289 height 119
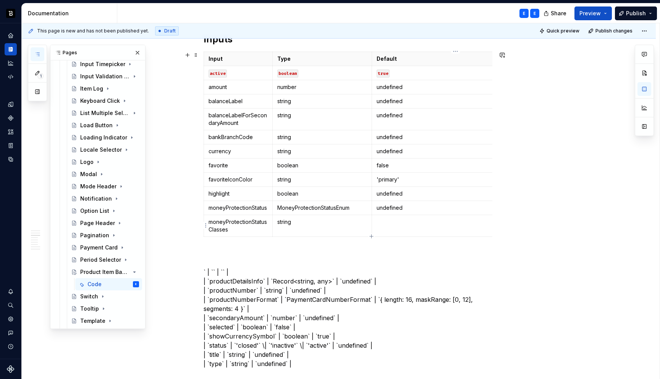
click at [390, 224] on p at bounding box center [453, 222] width 154 height 8
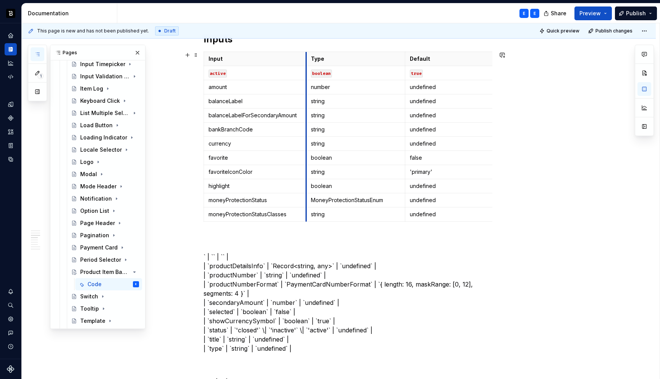
drag, startPoint x: 273, startPoint y: 63, endPoint x: 307, endPoint y: 62, distance: 33.6
click at [245, 253] on p "` | `` | `` | | `productDetailsInfo` | `Record<string, any>` | `undefined` | | …" at bounding box center [347, 293] width 289 height 119
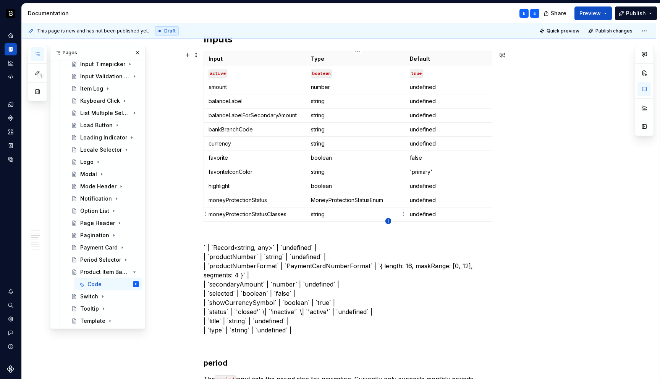
click at [388, 222] on icon "button" at bounding box center [387, 220] width 3 height 3
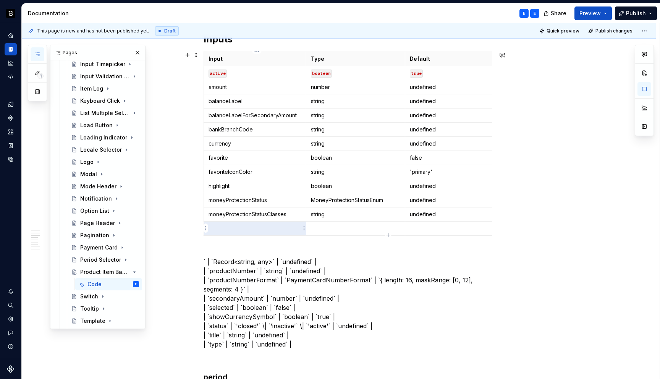
click at [261, 230] on p at bounding box center [254, 228] width 93 height 8
drag, startPoint x: 493, startPoint y: 196, endPoint x: 417, endPoint y: 202, distance: 76.6
click at [217, 260] on p "` | `Record<string, any>` | `undefined` | | `productNumber` | `string` | `undef…" at bounding box center [347, 298] width 289 height 101
click at [323, 222] on td at bounding box center [355, 228] width 99 height 14
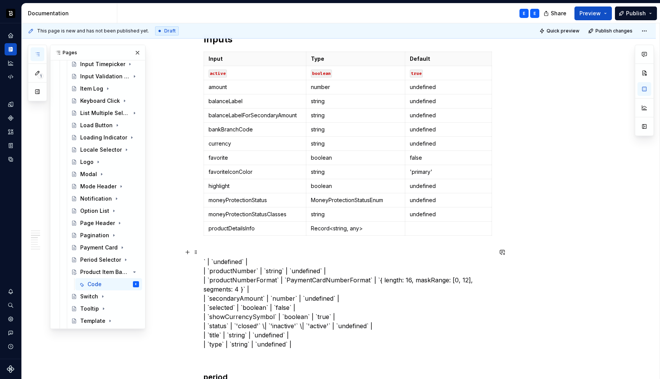
click at [216, 260] on p "` | `undefined` | | `productNumber` | `string` | `undefined` | | `productNumber…" at bounding box center [347, 298] width 289 height 101
click at [457, 228] on p at bounding box center [448, 228] width 77 height 8
click at [351, 235] on icon "button" at bounding box center [349, 234] width 3 height 3
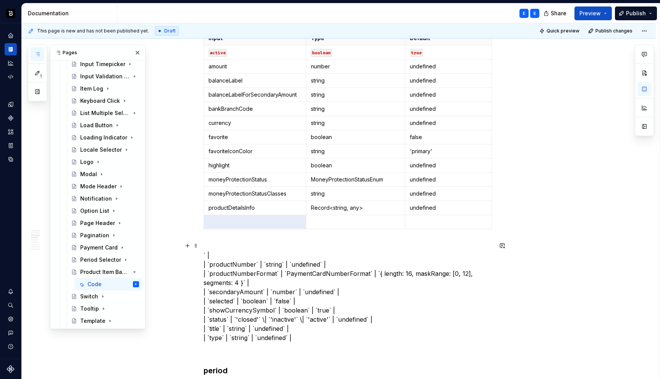
scroll to position [486, 0]
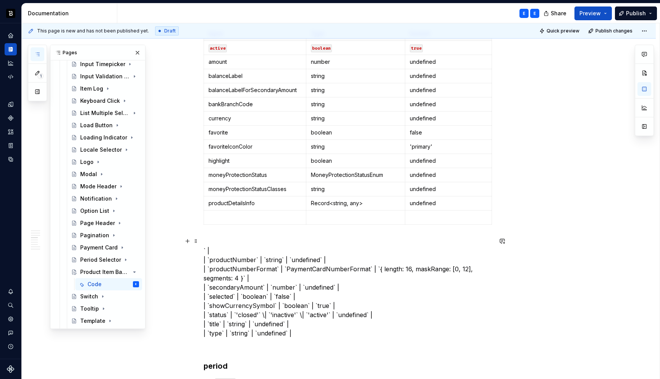
click at [230, 250] on p "` | | `productNumber` | `string` | `undefined` | | `productNumberFormat` | `Pay…" at bounding box center [347, 287] width 289 height 101
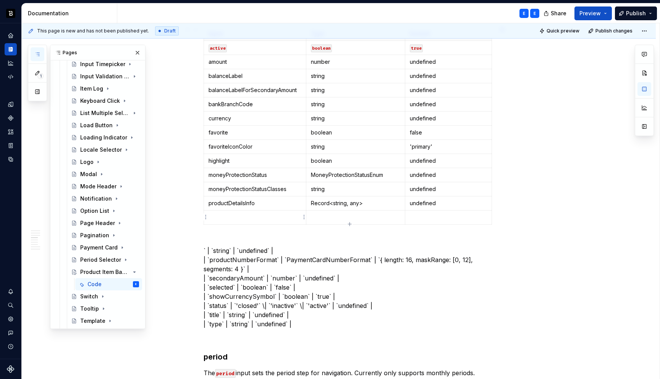
click at [228, 215] on p at bounding box center [254, 217] width 93 height 8
click at [223, 250] on p "` | `string` | `undefined` | | `productNumberFormat` | `PaymentCardNumberFormat…" at bounding box center [347, 283] width 289 height 92
click at [317, 215] on p at bounding box center [356, 217] width 90 height 8
click at [240, 250] on p "` | `` | `undefined` | | `productNumberFormat` | `PaymentCardNumberFormat` | `{…" at bounding box center [347, 283] width 289 height 92
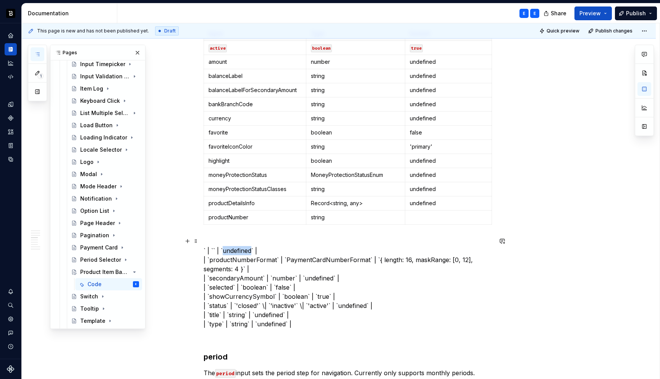
click at [240, 250] on p "` | `` | `undefined` | | `productNumberFormat` | `PaymentCardNumberFormat` | `{…" at bounding box center [347, 283] width 289 height 92
click at [429, 217] on p at bounding box center [448, 217] width 77 height 8
click at [351, 224] on icon "button" at bounding box center [350, 224] width 6 height 6
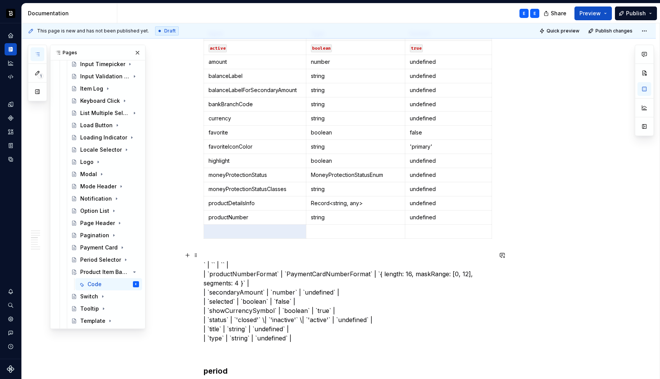
click at [256, 261] on p "` | `` | `` | | `productNumberFormat` | `PaymentCardNumberFormat` | `{ length: …" at bounding box center [347, 297] width 289 height 92
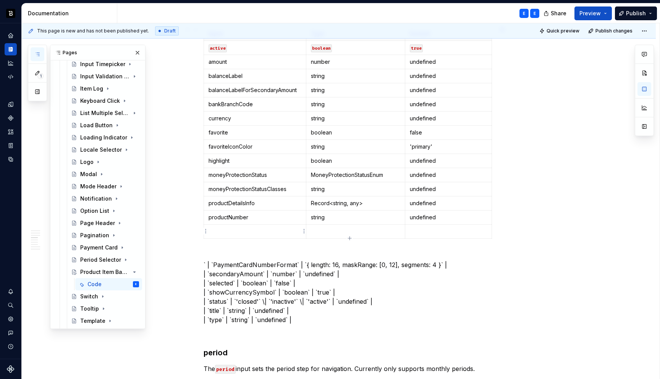
click at [255, 232] on p at bounding box center [254, 231] width 93 height 8
click at [228, 264] on p "` | `PaymentCardNumberFormat` | `{ length: 16, maskRange: [0, 12], segments: 4 …" at bounding box center [347, 287] width 289 height 73
click at [329, 232] on p at bounding box center [356, 231] width 90 height 8
click at [224, 263] on p "` | `` | `{ length: 16, maskRange: [0, 12], segments: 4 }` | | `secondaryAmount…" at bounding box center [347, 287] width 289 height 73
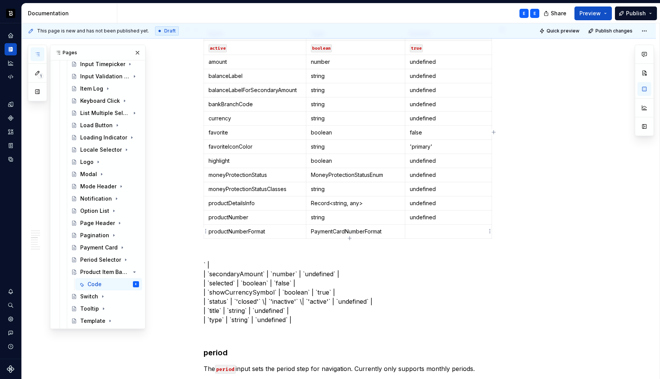
click at [423, 229] on p at bounding box center [448, 231] width 77 height 8
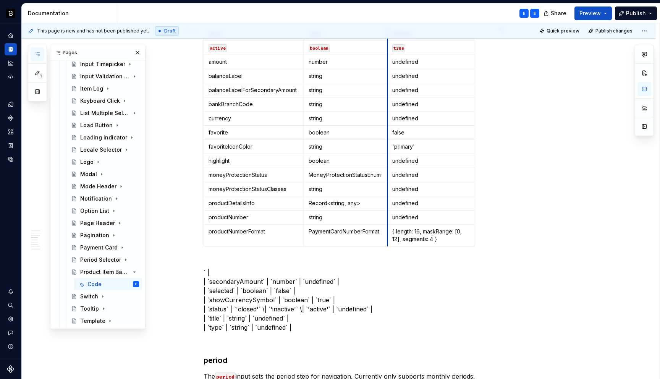
drag, startPoint x: 405, startPoint y: 48, endPoint x: 389, endPoint y: 49, distance: 15.3
click at [389, 49] on td "true" at bounding box center [430, 48] width 87 height 14
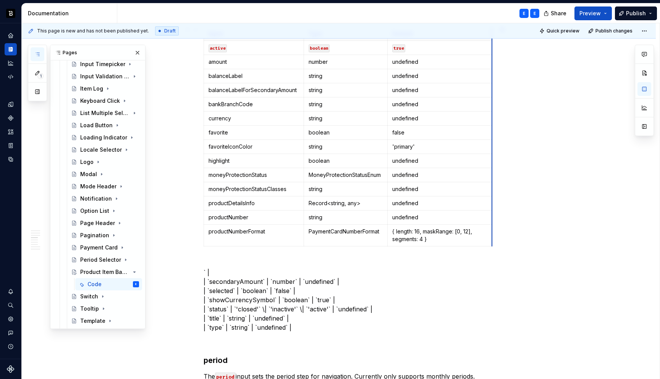
drag, startPoint x: 475, startPoint y: 51, endPoint x: 493, endPoint y: 51, distance: 17.9
click at [245, 271] on p "` | | `secondaryAmount` | `number` | `undefined` | | `selected` | `boolean` | `…" at bounding box center [347, 294] width 289 height 73
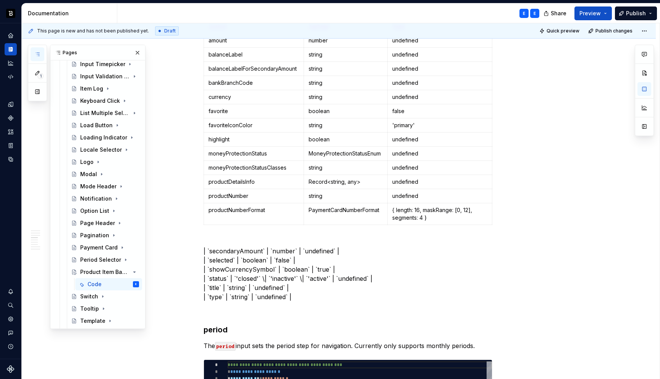
scroll to position [518, 0]
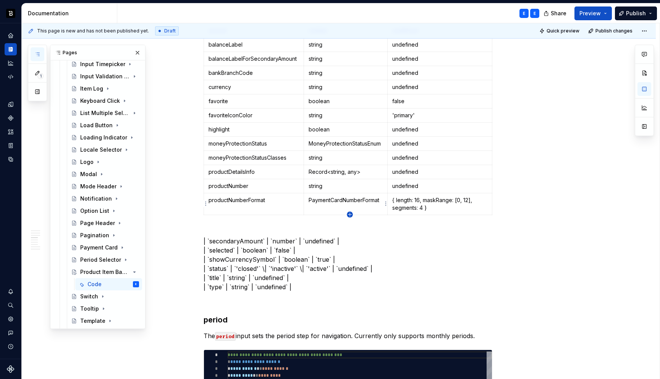
click at [350, 214] on icon "button" at bounding box center [350, 214] width 6 height 6
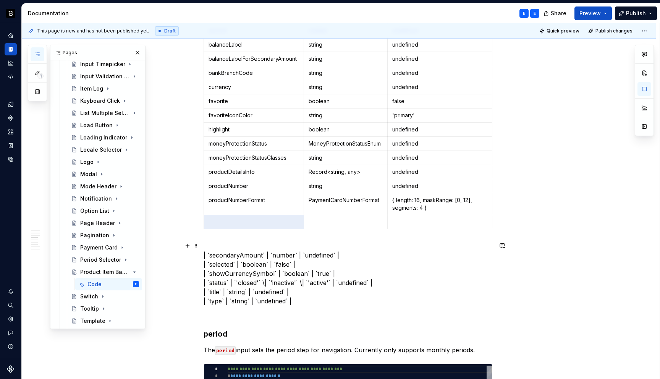
click at [252, 257] on p "| `secondaryAmount` | `number` | `undefined` | | `selected` | `boolean` | `fals…" at bounding box center [347, 273] width 289 height 64
click at [245, 221] on p at bounding box center [253, 222] width 90 height 8
click at [226, 256] on p "| `` | `number` | `undefined` | | `selected` | `boolean` | `false` | | `showCur…" at bounding box center [347, 273] width 289 height 64
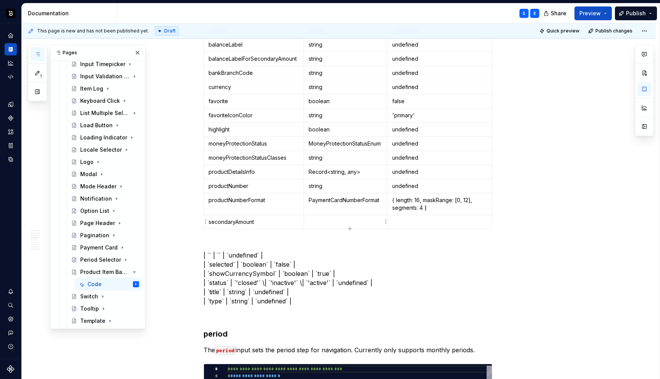
click at [315, 222] on p at bounding box center [345, 222] width 74 height 8
click at [249, 254] on p "| `` | `` | `undefined` | | `selected` | `boolean` | `false` | | `showCurrencyS…" at bounding box center [347, 273] width 289 height 64
click at [403, 221] on p at bounding box center [439, 222] width 95 height 8
click at [350, 229] on icon "button" at bounding box center [350, 229] width 6 height 6
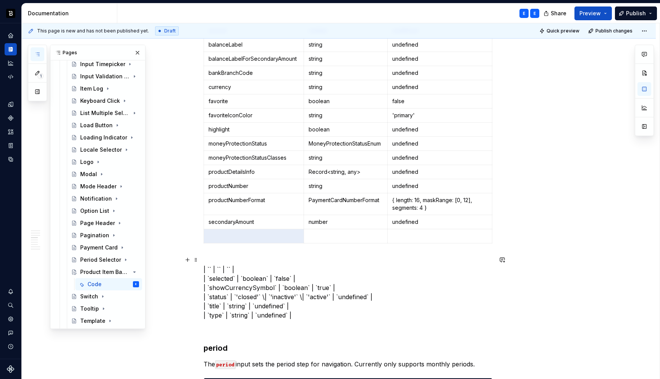
click at [242, 267] on p "| `` | `` | `` | | `selected` | `boolean` | `false` | | `showCurrencySymbol` | …" at bounding box center [347, 287] width 289 height 64
click at [211, 276] on p "| `selected` | `boolean` | `false` | | `showCurrencySymbol` | `boolean` | `true…" at bounding box center [347, 287] width 289 height 64
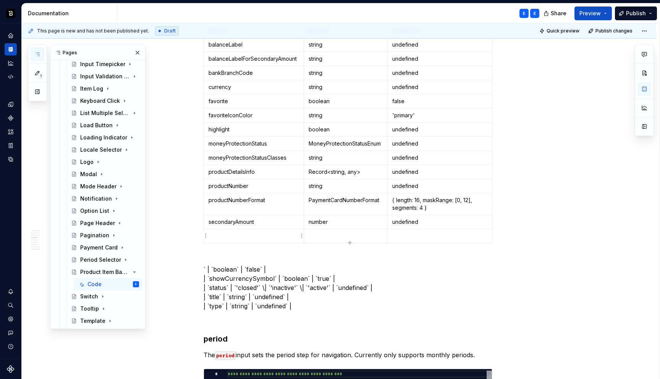
click at [234, 234] on p at bounding box center [253, 236] width 90 height 8
click at [227, 270] on p "` | `boolean` | `false` | | `showCurrencySymbol` | `boolean` | `true` | | `stat…" at bounding box center [347, 282] width 289 height 55
click at [321, 230] on td at bounding box center [345, 236] width 84 height 14
click at [231, 267] on p "` | `` | `false` | | `showCurrencySymbol` | `boolean` | `true` | | `status` | `…" at bounding box center [347, 282] width 289 height 55
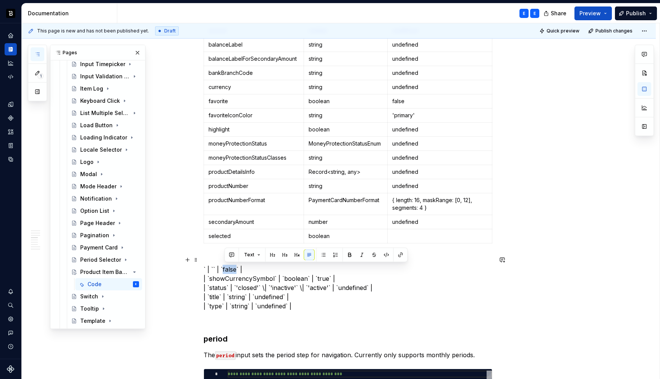
click at [231, 267] on p "` | `` | `false` | | `showCurrencySymbol` | `boolean` | `true` | | `status` | `…" at bounding box center [347, 282] width 289 height 55
click at [434, 237] on p at bounding box center [439, 236] width 95 height 8
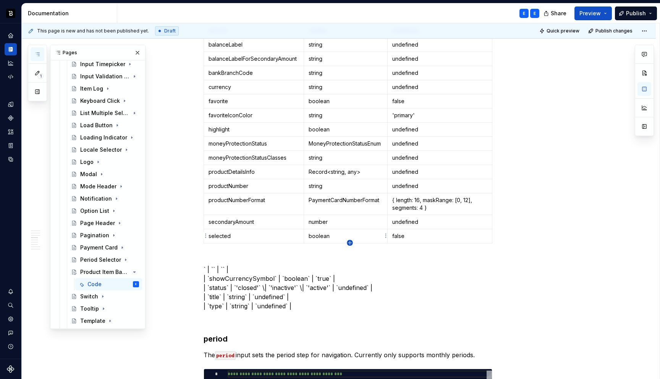
click at [350, 241] on icon "button" at bounding box center [350, 243] width 6 height 6
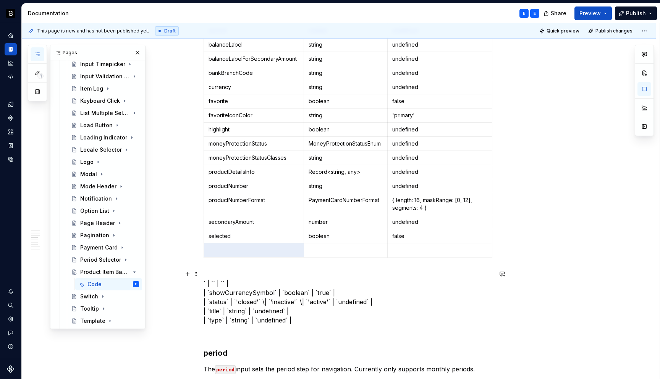
click at [237, 279] on p "` | `` | `` | | `showCurrencySymbol` | `boolean` | `true` | | `status` | `'clos…" at bounding box center [347, 296] width 289 height 55
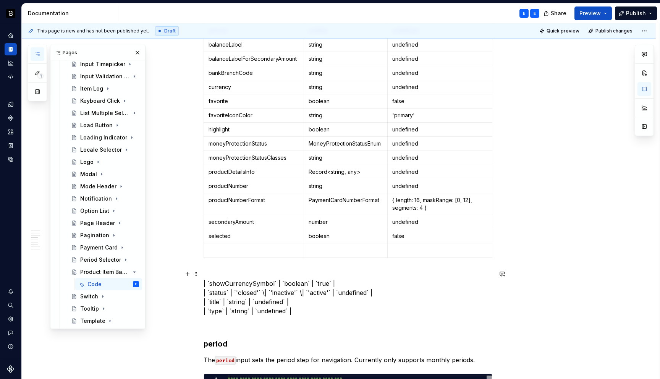
click at [232, 284] on p "| `showCurrencySymbol` | `boolean` | `true` | | `status` | `'closed'` \| `'inac…" at bounding box center [347, 292] width 289 height 46
click at [252, 249] on p at bounding box center [253, 250] width 90 height 8
click at [229, 283] on p "| `` | `boolean` | `true` | | `status` | `'closed'` \| `'inactive'` \| `'active…" at bounding box center [347, 292] width 289 height 46
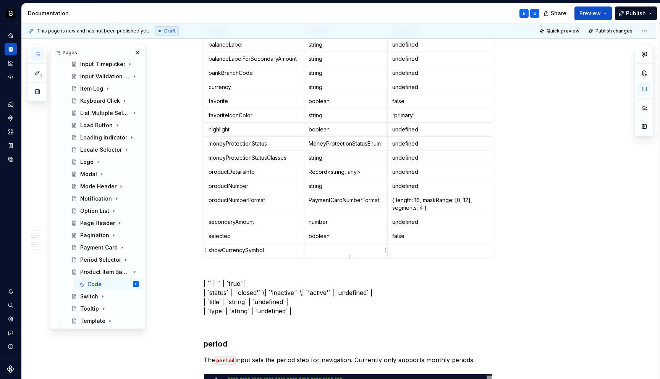
click at [327, 253] on p at bounding box center [345, 250] width 74 height 8
click at [234, 281] on p "| `` | `` | `true` | | `status` | `'closed'` \| `'inactive'` \| `'active'` | `u…" at bounding box center [347, 292] width 289 height 46
click at [410, 250] on p at bounding box center [439, 250] width 95 height 8
click at [350, 255] on icon "button" at bounding box center [350, 257] width 6 height 6
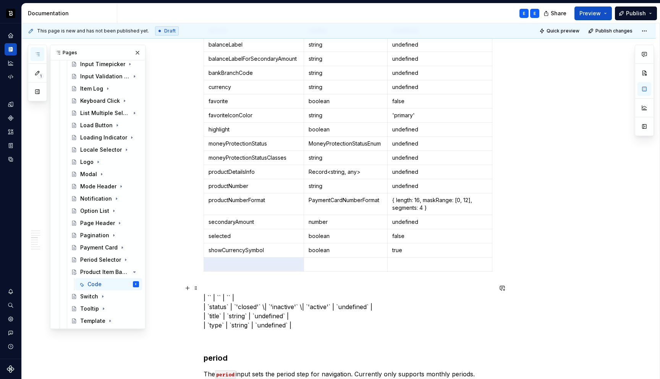
click at [246, 296] on p "| `` | `` | `` | | `status` | `'closed'` \| `'inactive'` \| `'active'` | `undef…" at bounding box center [347, 307] width 289 height 46
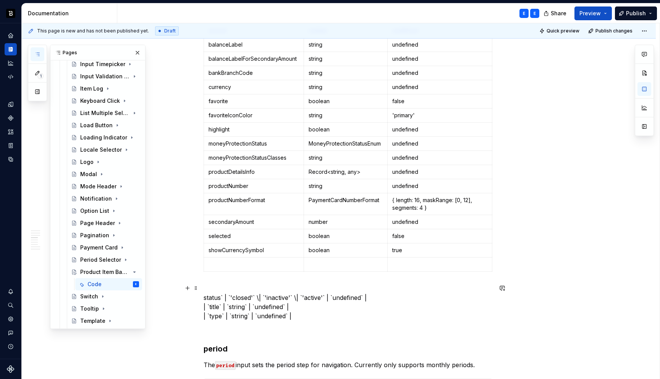
click at [217, 295] on p "status` | `'closed'` \| `'inactive'` \| `'active'` | `undefined` | | `title` | …" at bounding box center [347, 302] width 289 height 37
click at [234, 263] on p at bounding box center [253, 264] width 90 height 8
click at [216, 295] on p "` | `'closed'` \| `'inactive'` \| `'active'` | `undefined` | | `title` | `strin…" at bounding box center [347, 302] width 289 height 37
click at [298, 296] on p "'closed'` \| `'inactive'` \| `'active'` | `undefined` | | `title` | `string` | …" at bounding box center [347, 302] width 289 height 37
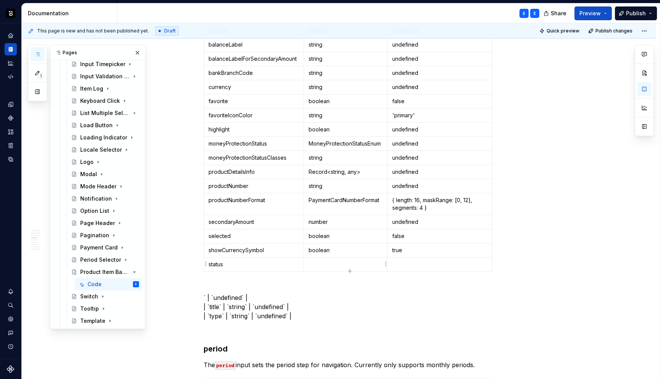
click at [320, 265] on p at bounding box center [345, 264] width 74 height 8
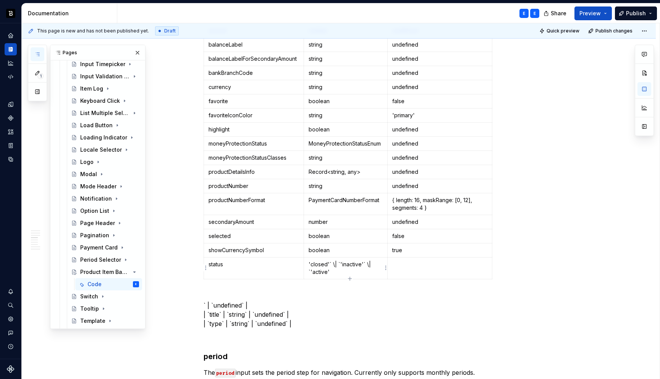
click at [335, 265] on p "'closed'` \| `'inactive'` \| `'active'" at bounding box center [345, 267] width 74 height 15
click at [231, 305] on p "` | `undefined` | | `title` | `string` | `undefined` | | `type` | `string` | `u…" at bounding box center [347, 309] width 289 height 37
click at [401, 269] on td at bounding box center [439, 268] width 105 height 22
click at [239, 302] on p "` | `` | | `title` | `string` | `undefined` | | `type` | `string` | `undefined`…" at bounding box center [347, 309] width 289 height 37
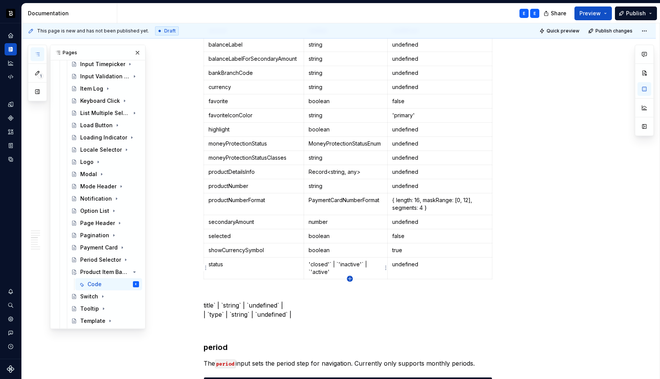
click at [349, 278] on icon "button" at bounding box center [350, 279] width 6 height 6
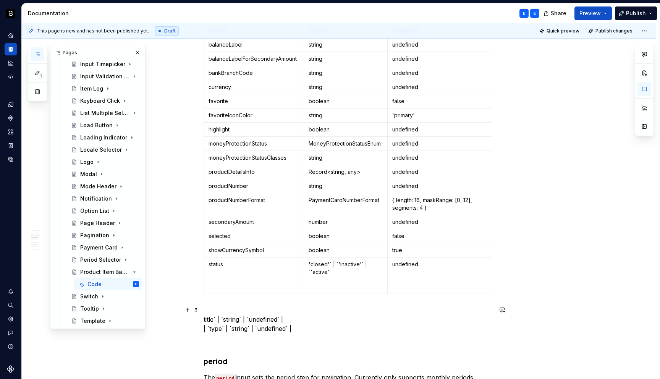
click at [211, 319] on p "title` | `string` | `undefined` | | `type` | `string` | `undefined` |" at bounding box center [347, 318] width 289 height 27
click at [239, 285] on p at bounding box center [253, 286] width 90 height 8
click at [224, 317] on p "` | `string` | `undefined` | | `type` | `string` | `undefined` |" at bounding box center [347, 318] width 289 height 27
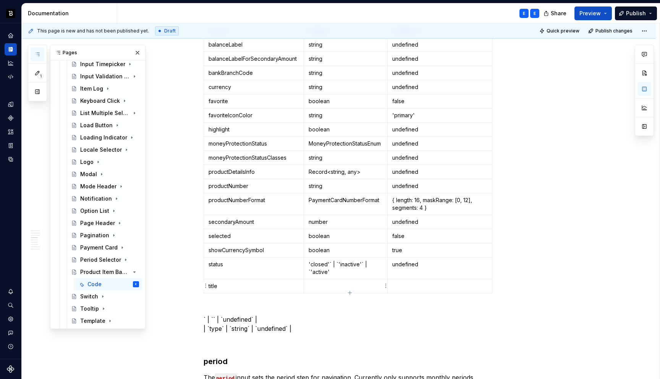
click at [317, 286] on p at bounding box center [345, 286] width 74 height 8
click at [244, 317] on p "` | `` | `undefined` | | `type` | `string` | `undefined` |" at bounding box center [347, 318] width 289 height 27
click at [429, 284] on p at bounding box center [439, 286] width 95 height 8
click at [350, 292] on icon "button" at bounding box center [349, 292] width 3 height 3
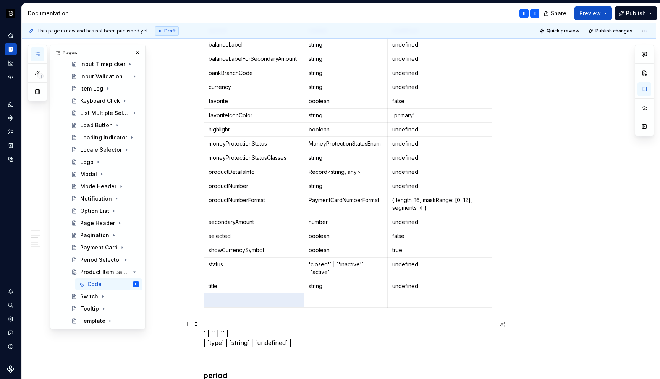
click at [215, 340] on p "` | `` | `` | | `type` | `string` | `undefined` |" at bounding box center [347, 332] width 289 height 27
click at [224, 297] on p at bounding box center [253, 300] width 90 height 8
click at [230, 341] on p "` | `` | `` | | `` | `string` | `undefined` |" at bounding box center [347, 332] width 289 height 27
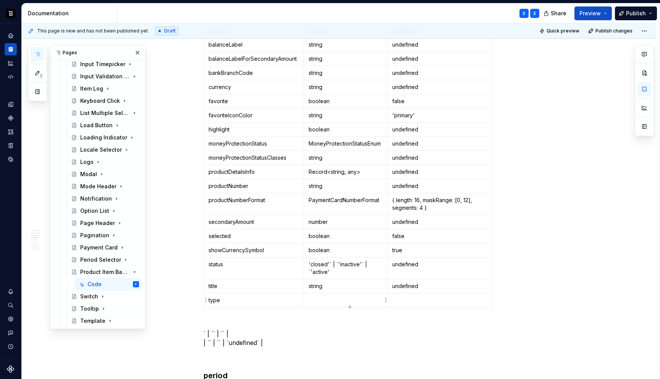
click at [315, 302] on p at bounding box center [345, 300] width 74 height 8
click at [250, 341] on p "` | `` | `` | | `` | `` | `undefined` |" at bounding box center [347, 332] width 289 height 27
click at [412, 298] on p at bounding box center [439, 300] width 95 height 8
click at [246, 332] on p "` | `` | `` | | `` | `` | `` |" at bounding box center [347, 332] width 289 height 27
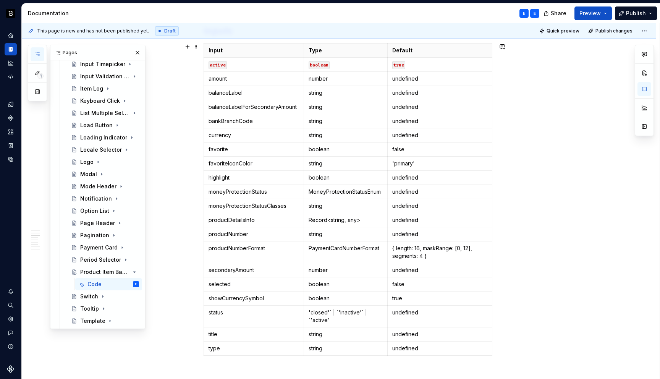
scroll to position [468, 0]
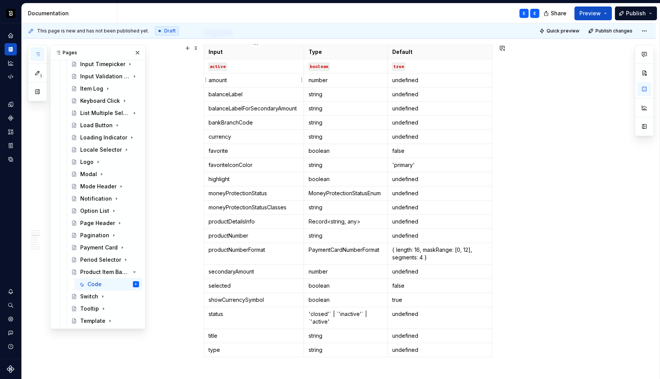
click at [246, 78] on p "amount" at bounding box center [253, 80] width 90 height 8
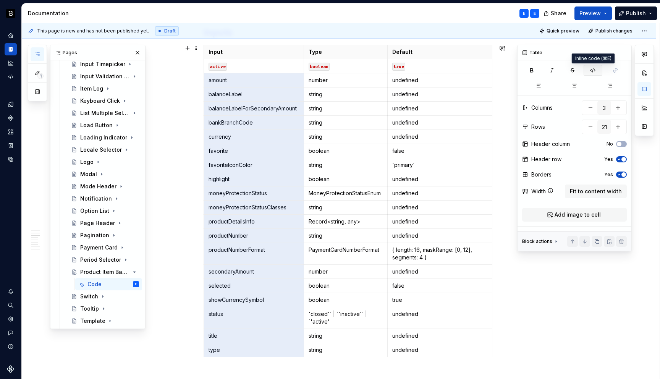
click at [592, 70] on icon "button" at bounding box center [592, 70] width 5 height 4
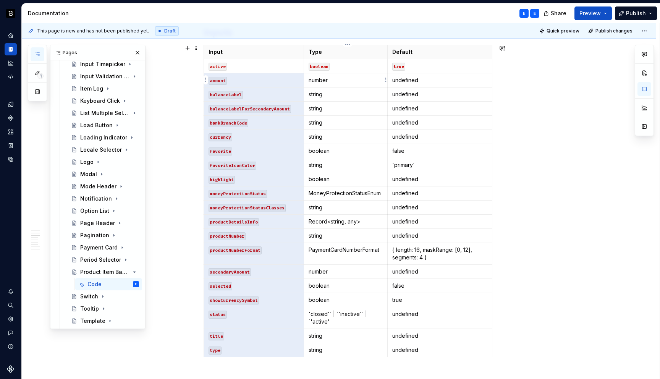
click at [336, 80] on p "number" at bounding box center [345, 80] width 74 height 8
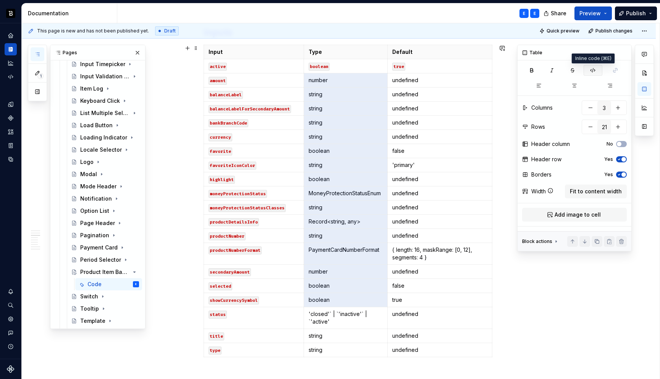
click at [592, 69] on icon "button" at bounding box center [592, 70] width 6 height 6
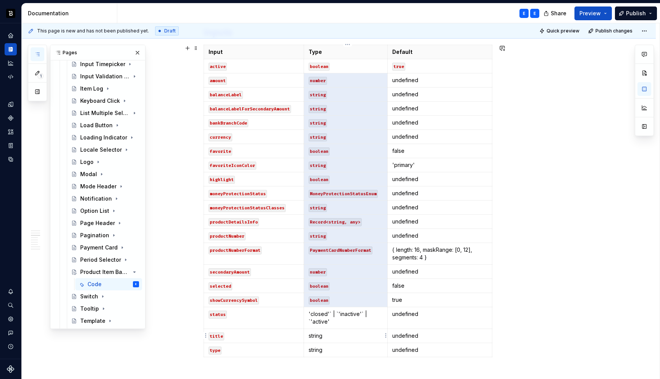
click at [352, 338] on p "string" at bounding box center [345, 336] width 74 height 8
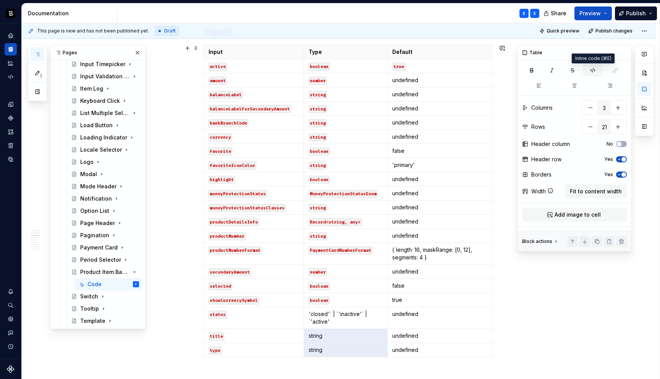
click at [593, 69] on icon "button" at bounding box center [592, 70] width 6 height 6
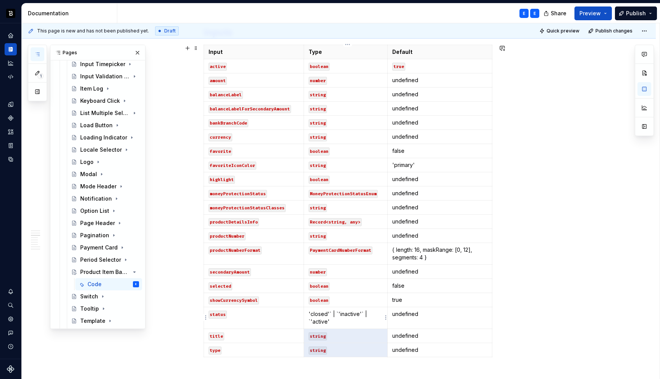
click at [316, 315] on p "'closed'` | `'inactive'` | `'active'" at bounding box center [345, 317] width 74 height 15
click at [366, 299] on button "button" at bounding box center [368, 300] width 11 height 11
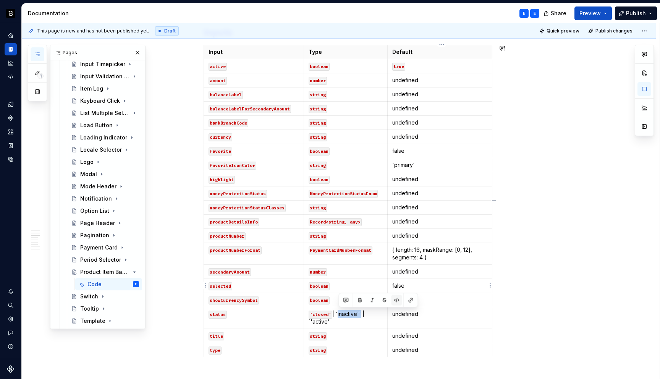
click at [397, 299] on button "button" at bounding box center [396, 300] width 11 height 11
click at [368, 307] on button "button" at bounding box center [368, 307] width 11 height 11
click at [434, 82] on p "undefined" at bounding box center [439, 80] width 95 height 8
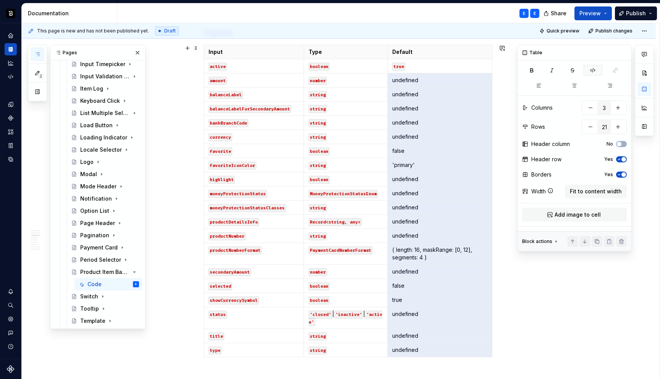
click at [590, 68] on icon "button" at bounding box center [592, 70] width 6 height 6
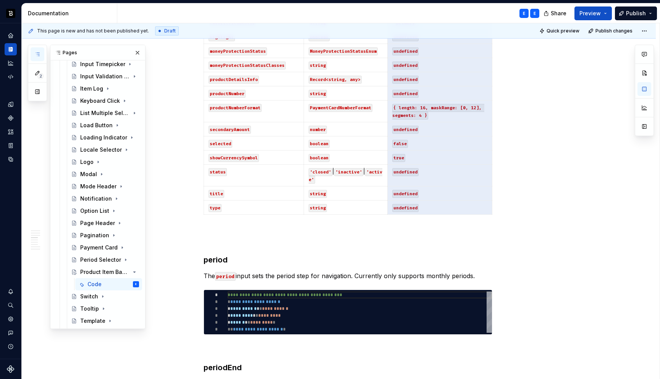
scroll to position [619, 0]
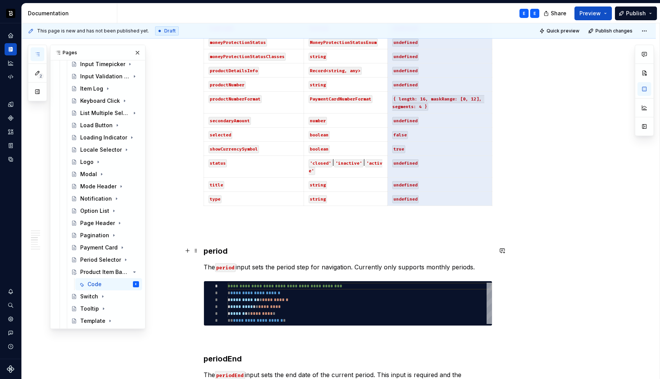
click at [223, 249] on h3 "period" at bounding box center [347, 250] width 289 height 11
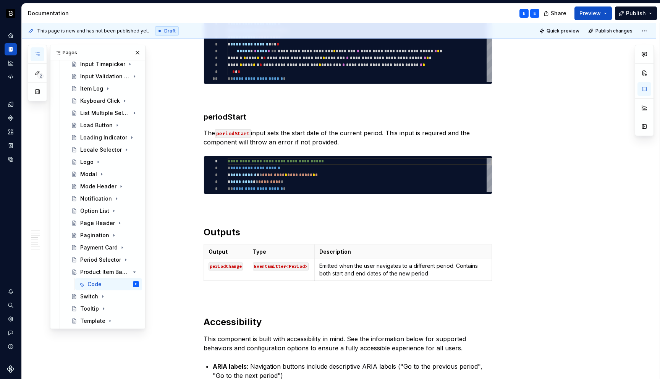
scroll to position [1383, 0]
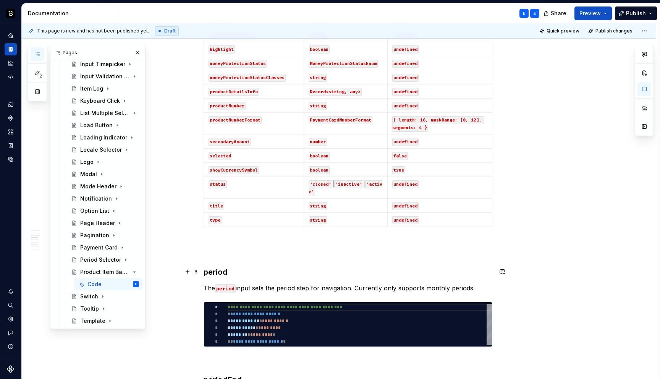
scroll to position [599, 0]
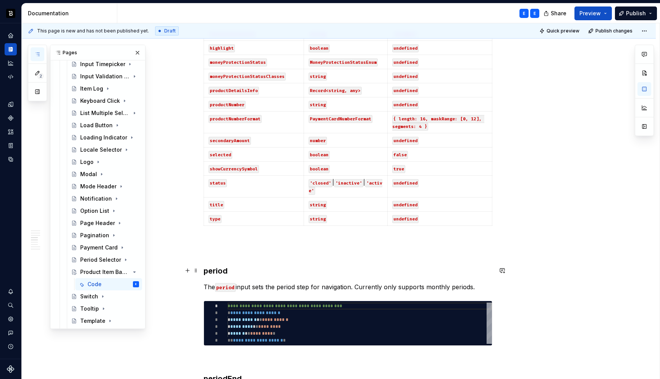
click at [222, 271] on h3 "period" at bounding box center [347, 270] width 289 height 11
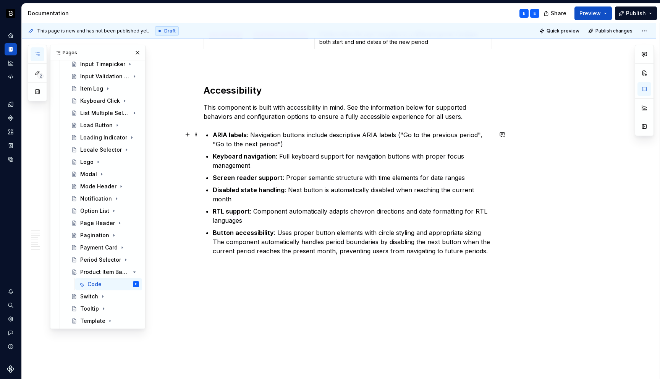
scroll to position [1401, 0]
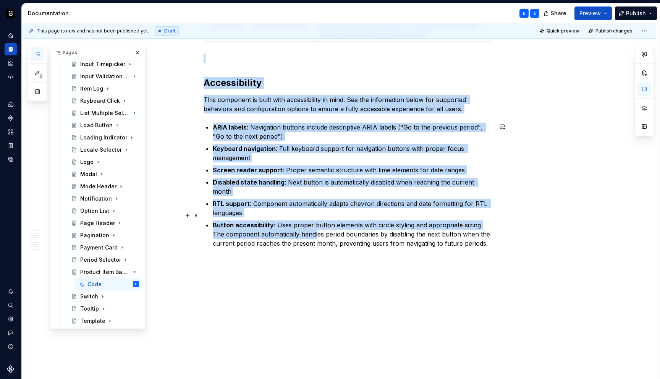
click at [318, 225] on p "Button accessibility : Uses proper button elements with circle styling and appr…" at bounding box center [352, 233] width 279 height 27
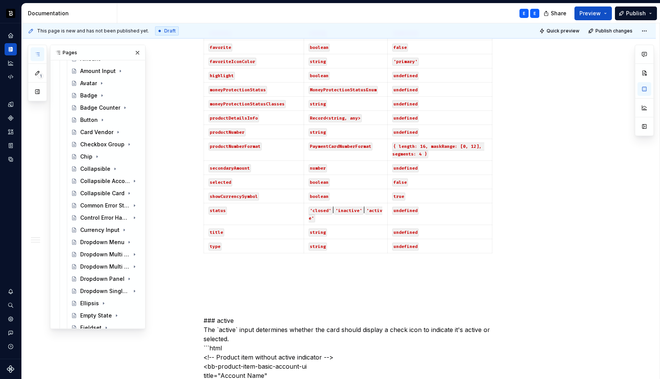
scroll to position [0, 0]
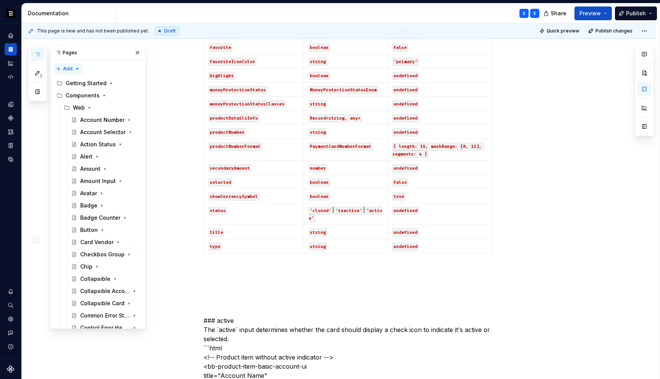
click at [77, 68] on div "1 Pages Add Accessibility guide for tree Page tree. Navigate the tree with the …" at bounding box center [87, 187] width 118 height 284
click at [74, 69] on div "1 Pages Add Accessibility guide for tree Page tree. Navigate the tree with the …" at bounding box center [87, 187] width 118 height 284
click at [16, 22] on button "Expand sidebar" at bounding box center [16, 23] width 11 height 11
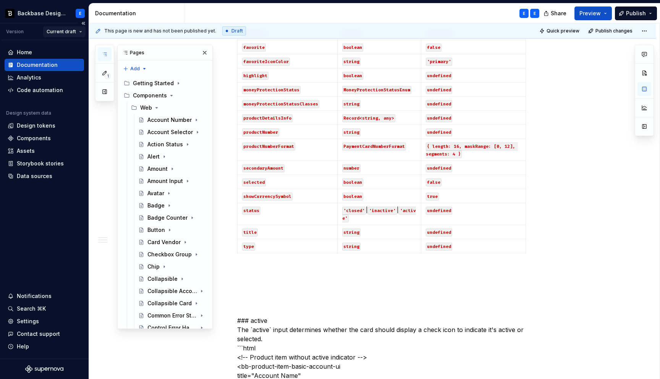
click at [78, 31] on html "Backbase Design System E Version Current draft Home Documentation Analytics Cod…" at bounding box center [330, 189] width 660 height 379
click at [77, 31] on html "Backbase Design System E Version Current draft Home Documentation Analytics Cod…" at bounding box center [330, 189] width 660 height 379
click at [83, 22] on button "Collapse sidebar" at bounding box center [83, 23] width 11 height 11
type textarea "*"
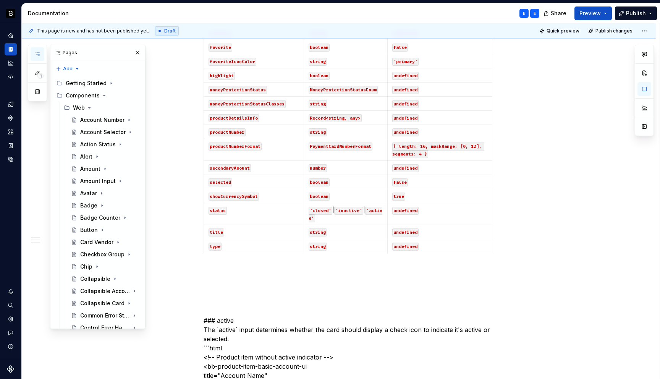
click at [38, 55] on icon "button" at bounding box center [37, 54] width 6 height 6
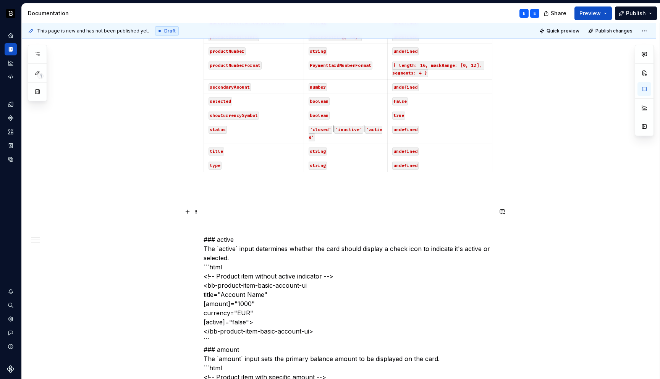
scroll to position [654, 0]
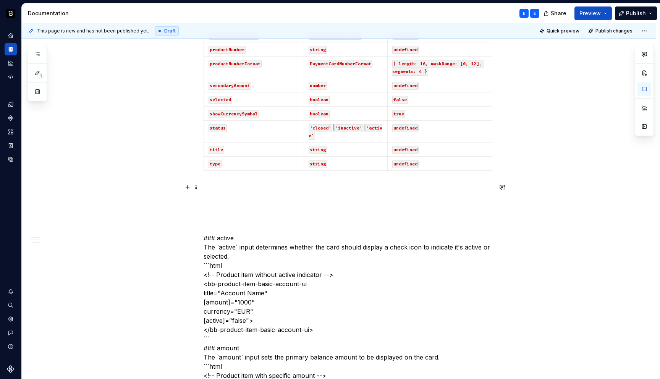
click at [216, 192] on p at bounding box center [347, 192] width 289 height 18
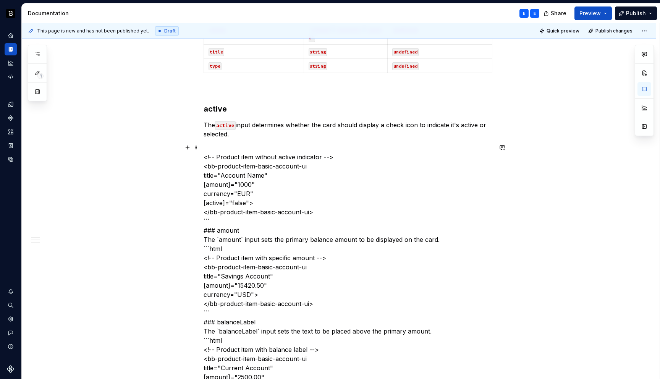
scroll to position [753, 0]
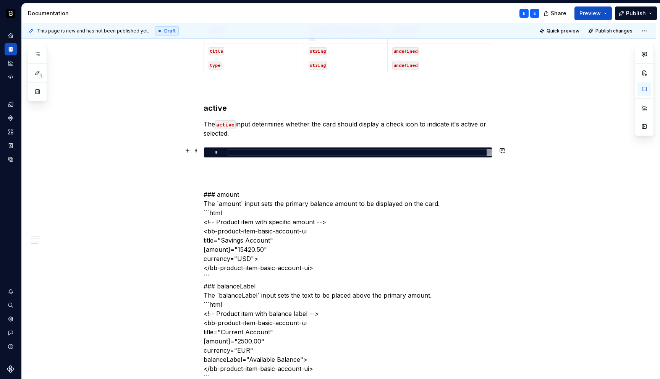
click at [248, 151] on div at bounding box center [359, 152] width 264 height 7
type textarea "*"
type textarea "**********"
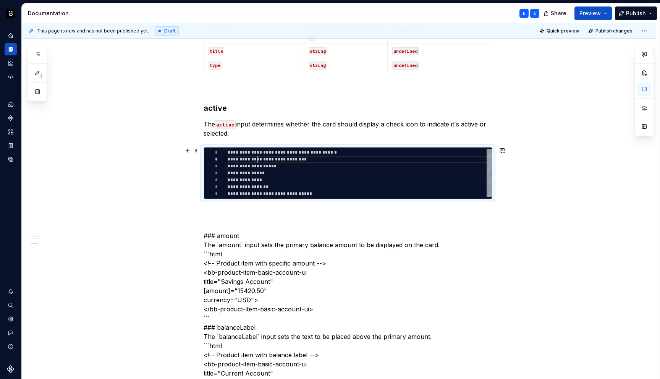
scroll to position [7, 30]
click at [261, 158] on div "**********" at bounding box center [359, 173] width 264 height 48
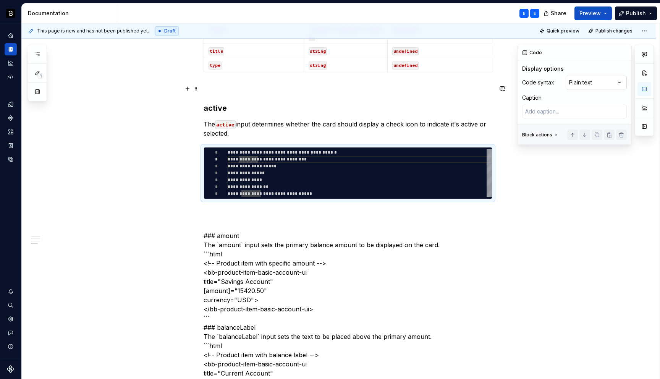
click at [592, 82] on div "Comments Open comments No comments yet Select ‘Comment’ from the block context …" at bounding box center [585, 95] width 137 height 100
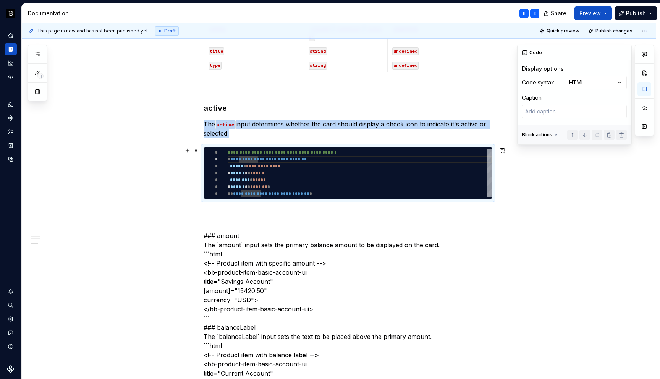
click at [322, 168] on div "**********" at bounding box center [359, 173] width 264 height 48
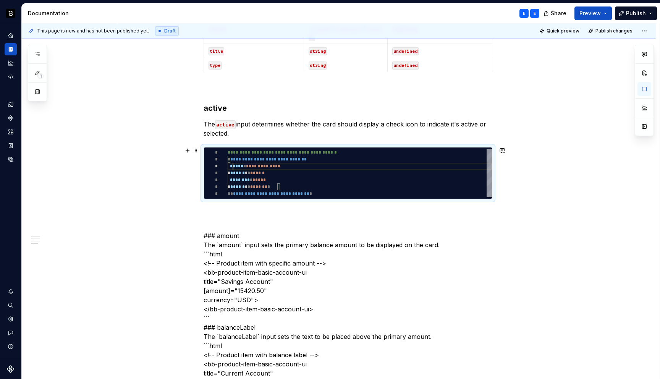
scroll to position [14, 0]
type textarea "*"
type textarea "**********"
type textarea "*"
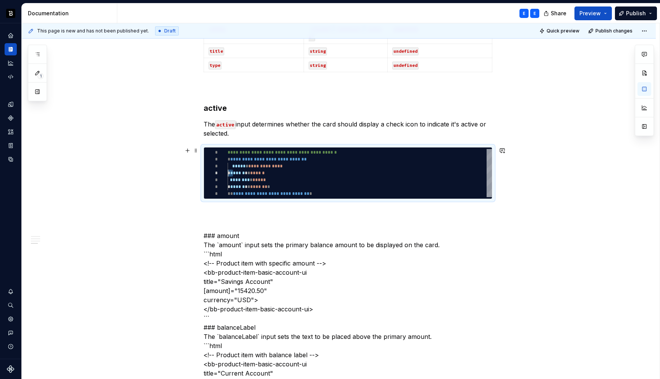
type textarea "**********"
type textarea "*"
type textarea "**********"
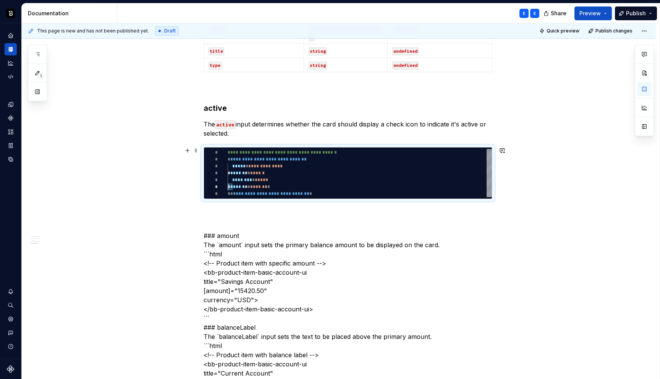
type textarea "*"
type textarea "**********"
click at [257, 215] on p at bounding box center [347, 212] width 289 height 9
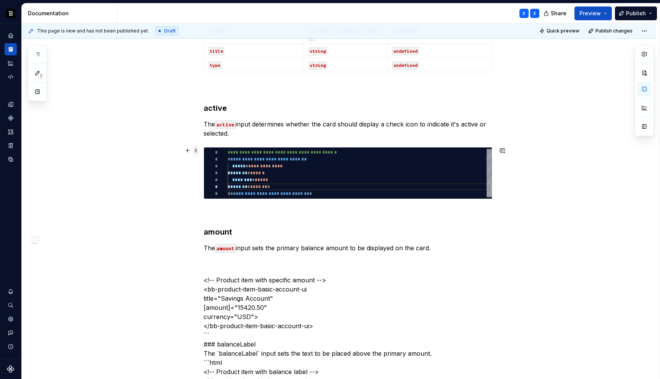
click at [197, 150] on span at bounding box center [196, 150] width 6 height 11
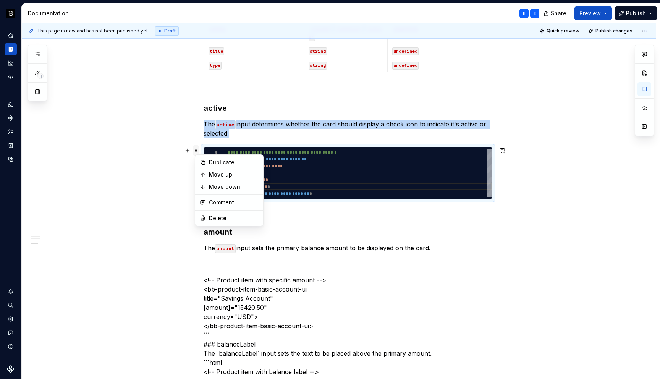
click at [197, 150] on span at bounding box center [196, 150] width 6 height 11
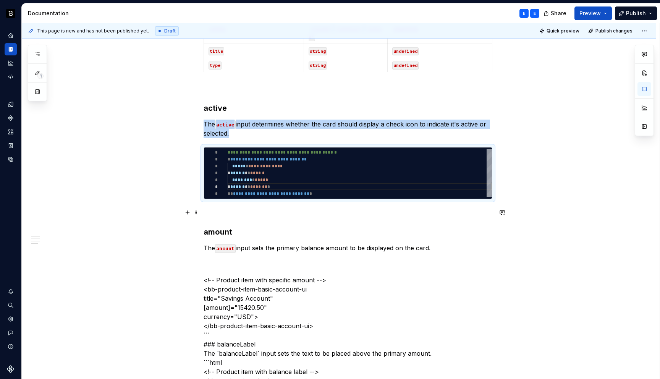
copy p "The active input determines whether the card should display a check icon to ind…"
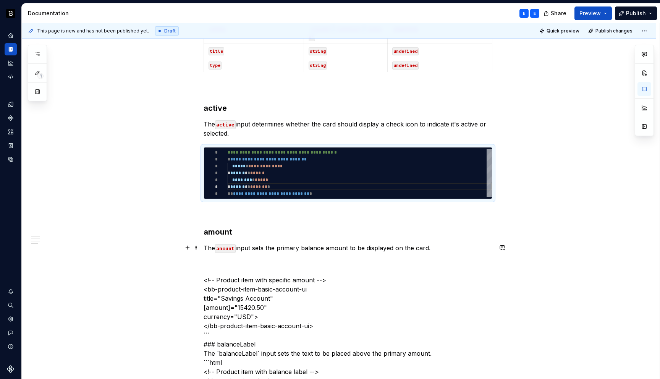
click at [436, 246] on p "The amount input sets the primary balance amount to be displayed on the card." at bounding box center [347, 247] width 289 height 9
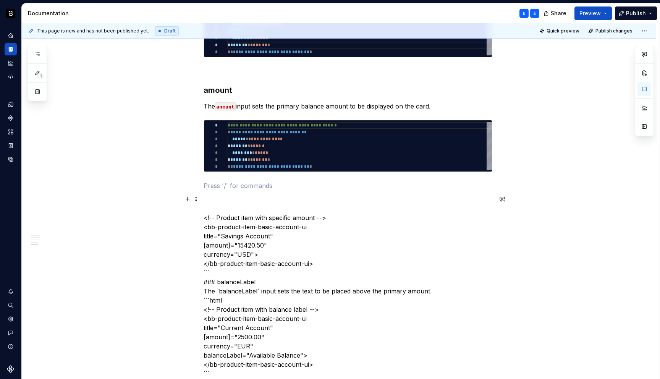
scroll to position [904, 0]
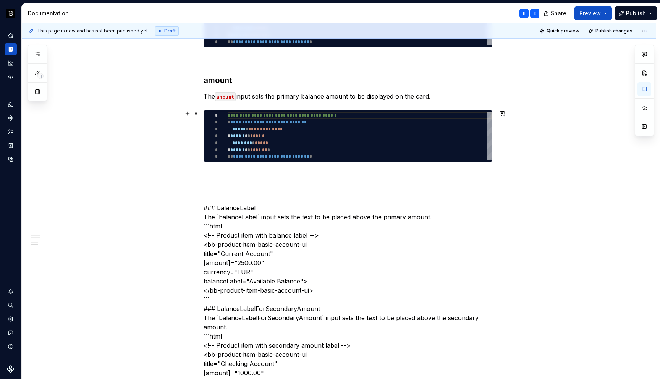
type textarea "*"
type textarea "**********"
click at [271, 135] on div "**********" at bounding box center [359, 136] width 264 height 48
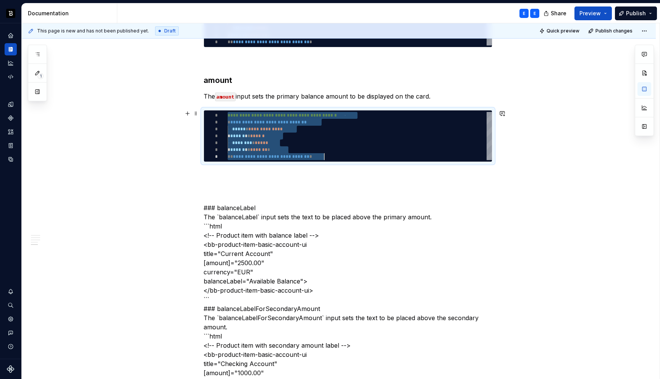
type textarea "*"
type textarea "**********"
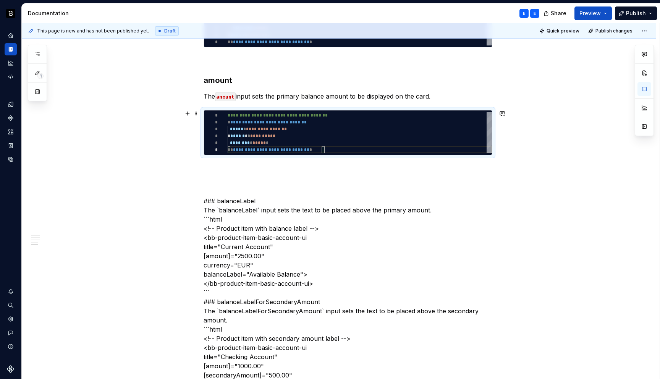
click at [266, 128] on div "**********" at bounding box center [359, 132] width 264 height 41
type textarea "*"
type textarea "**********"
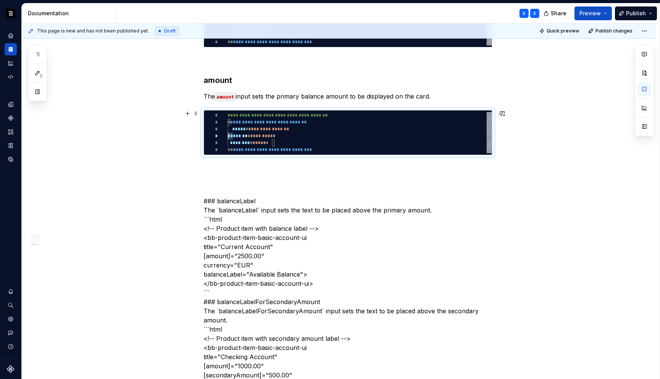
type textarea "*"
type textarea "**********"
type textarea "*"
type textarea "**********"
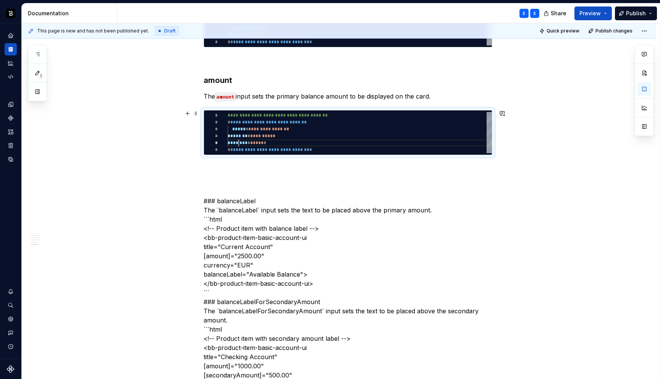
scroll to position [27, 11]
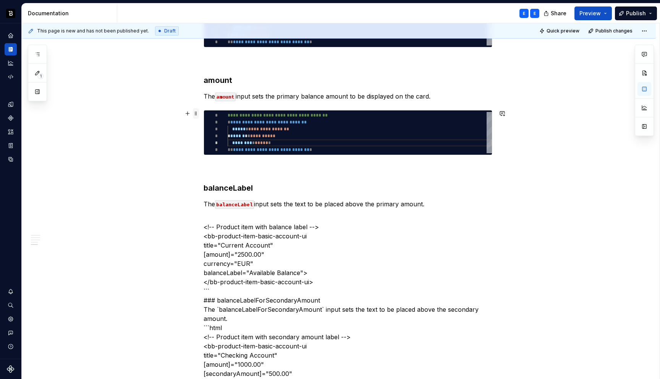
click at [198, 113] on span at bounding box center [196, 113] width 6 height 11
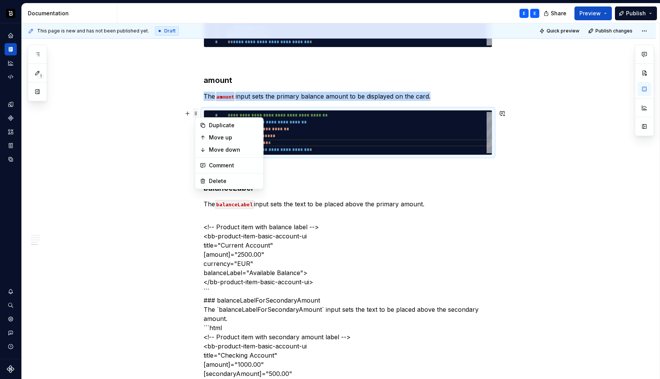
click at [198, 113] on span at bounding box center [196, 113] width 6 height 11
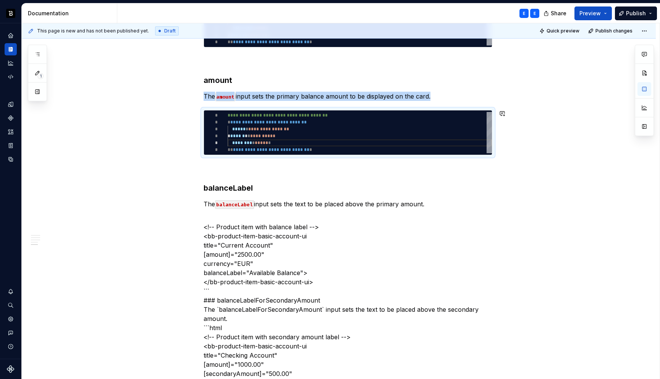
copy p "The amount input sets the primary balance amount to be displayed on the card."
click at [266, 201] on p "The balanceLabel input sets the text to be placed above the primary amount." at bounding box center [347, 203] width 289 height 9
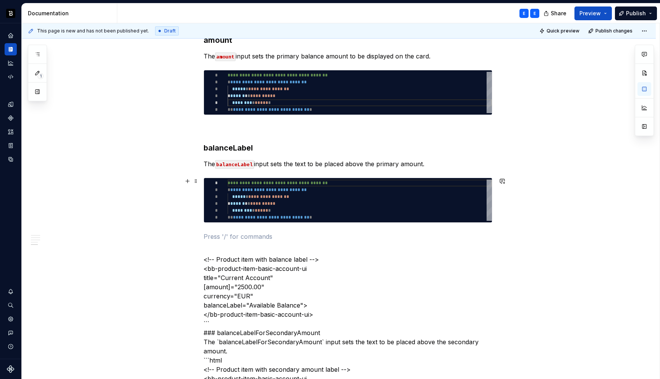
scroll to position [983, 0]
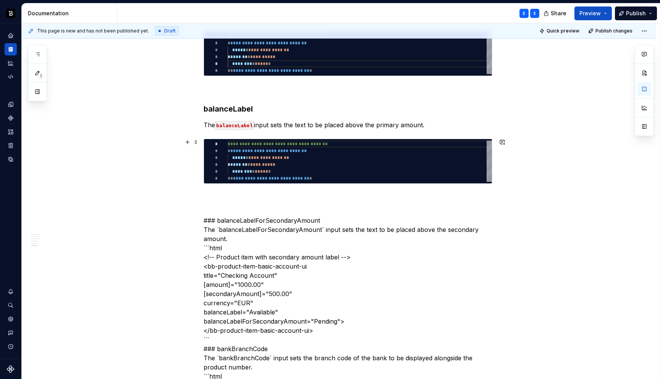
type textarea "*"
type textarea "**********"
click at [246, 153] on div "**********" at bounding box center [359, 160] width 264 height 41
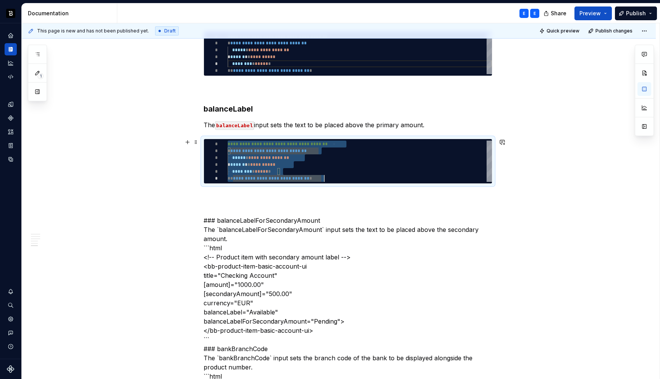
scroll to position [0, 97]
type textarea "*"
type textarea "**********"
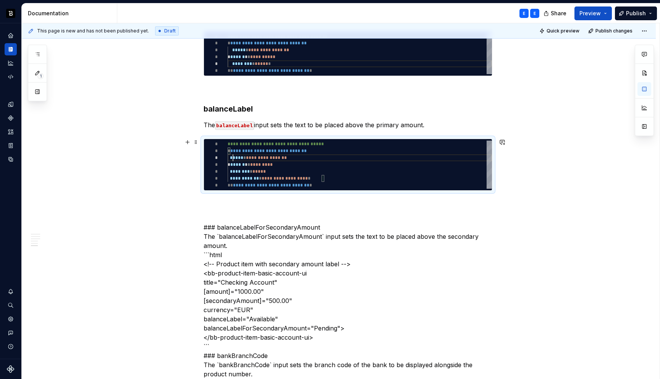
scroll to position [14, 0]
type textarea "*"
type textarea "**********"
type textarea "*"
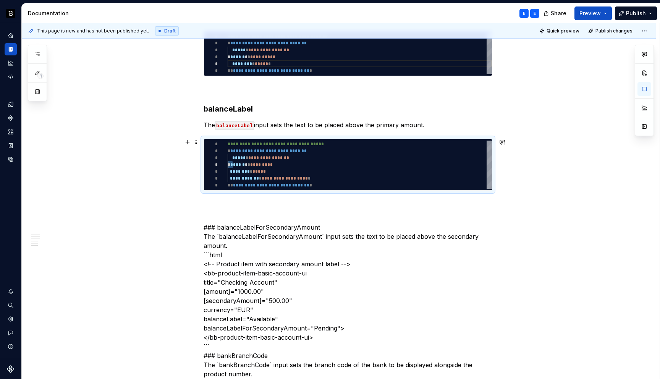
type textarea "**********"
type textarea "*"
type textarea "**********"
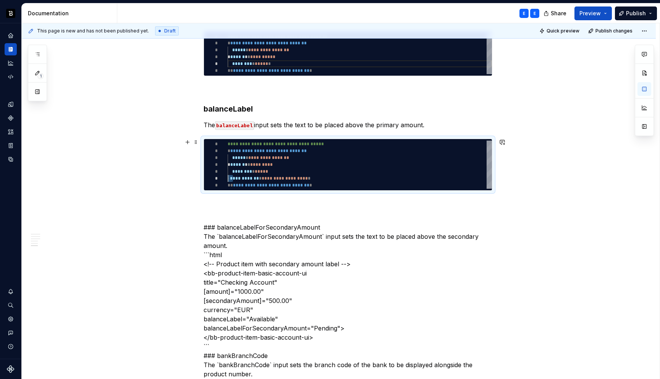
type textarea "*"
type textarea "**********"
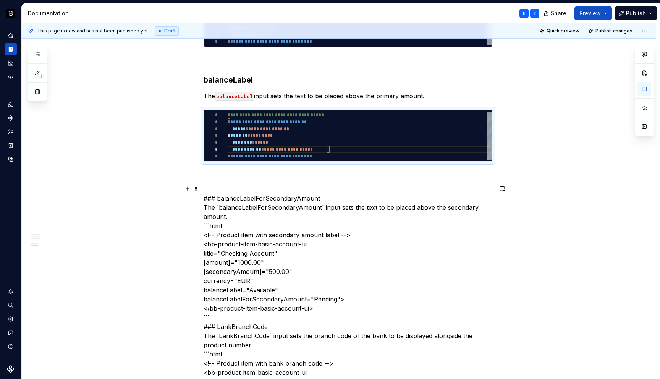
scroll to position [1022, 0]
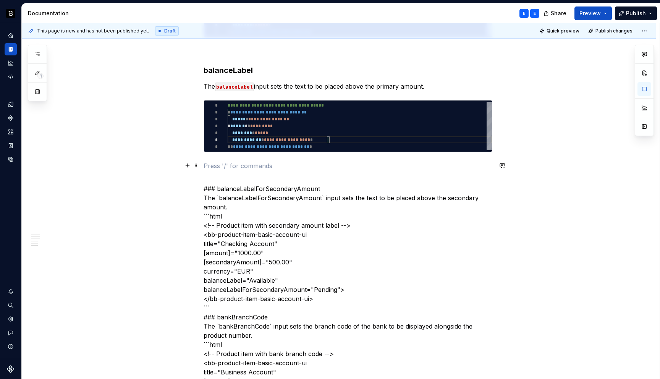
click at [221, 164] on p at bounding box center [347, 165] width 289 height 9
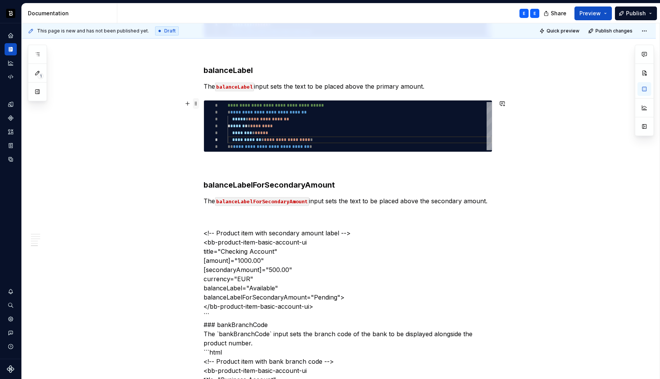
click at [199, 103] on span at bounding box center [196, 103] width 6 height 11
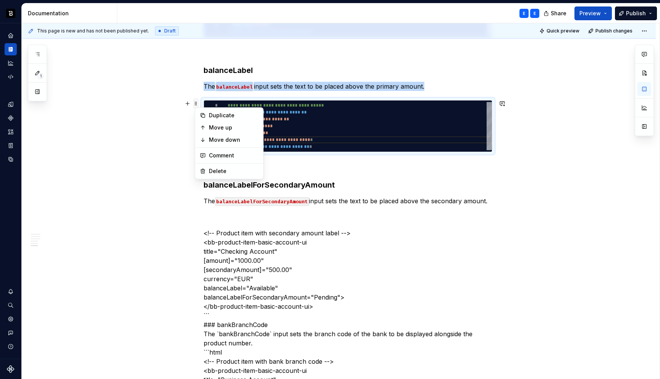
click at [199, 103] on span at bounding box center [196, 103] width 6 height 11
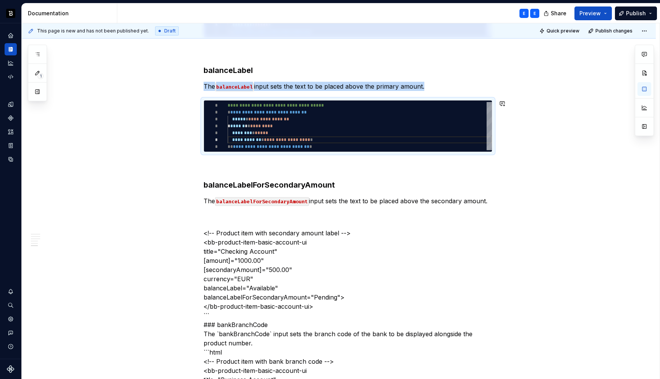
copy p "The balanceLabel input sets the text to be placed above the primary amount."
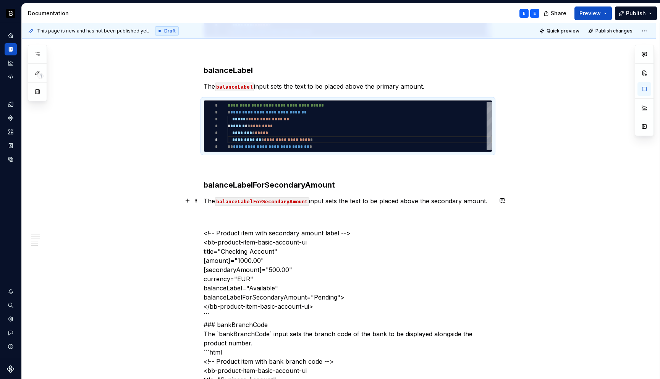
click at [333, 204] on p "The balanceLabelForSecondaryAmount input sets the text to be placed above the s…" at bounding box center [347, 200] width 289 height 9
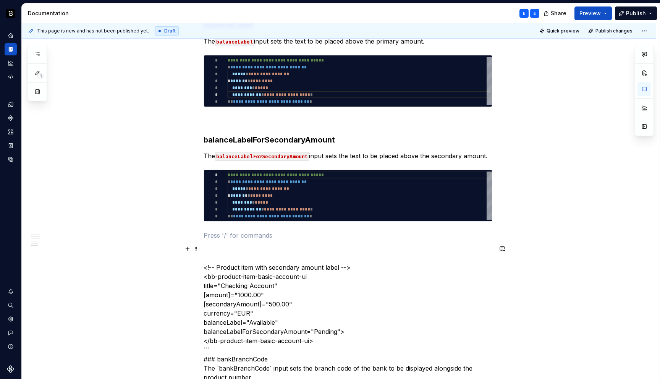
scroll to position [1097, 0]
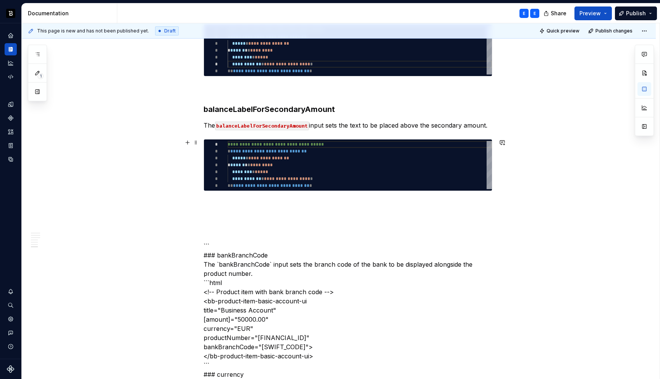
type textarea "*"
type textarea "**********"
click at [260, 172] on div "**********" at bounding box center [359, 165] width 264 height 48
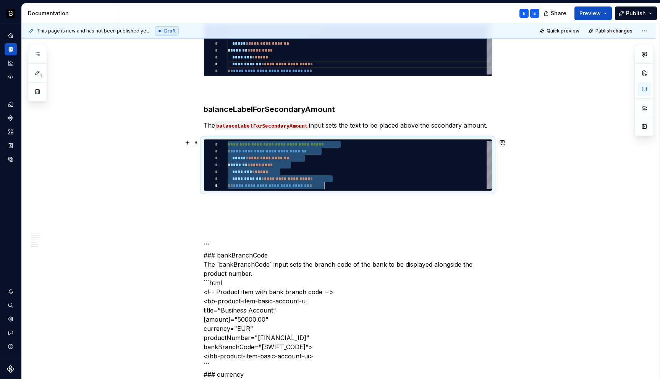
scroll to position [0, 97]
type textarea "*"
type textarea "**********"
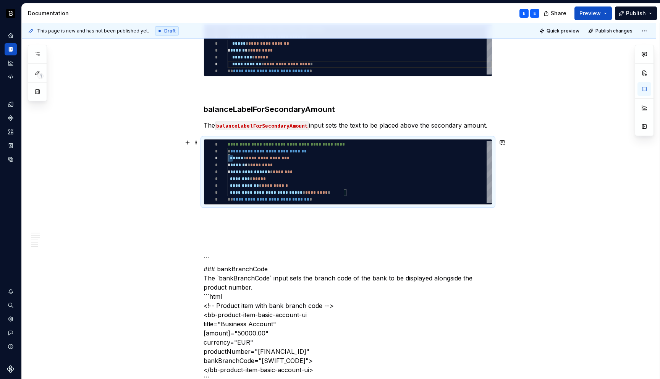
scroll to position [14, 0]
type textarea "*"
type textarea "**********"
type textarea "*"
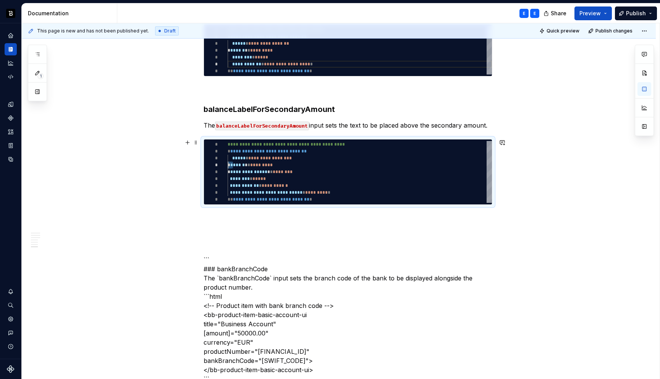
type textarea "**********"
type textarea "*"
type textarea "**********"
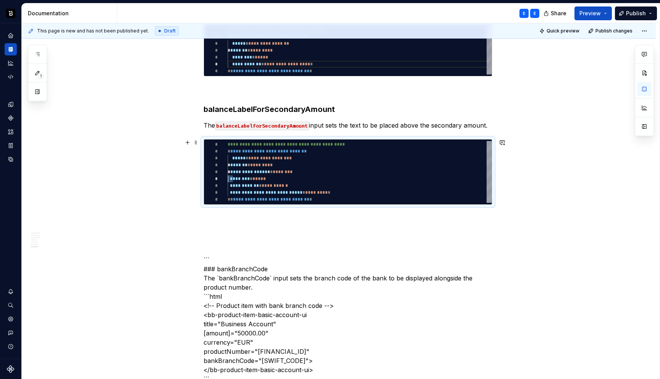
type textarea "*"
type textarea "**********"
type textarea "*"
type textarea "**********"
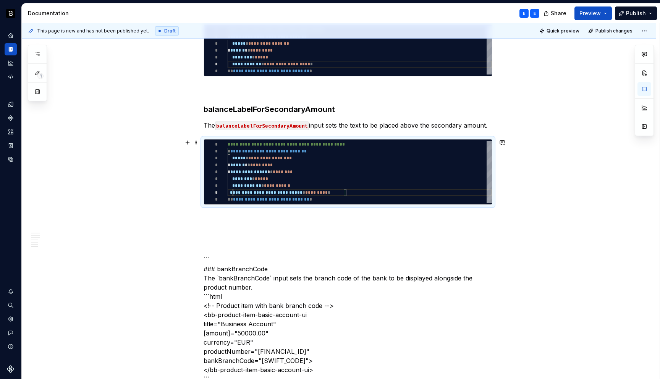
scroll to position [48, 0]
type textarea "*"
type textarea "**********"
click at [232, 215] on p at bounding box center [347, 218] width 289 height 9
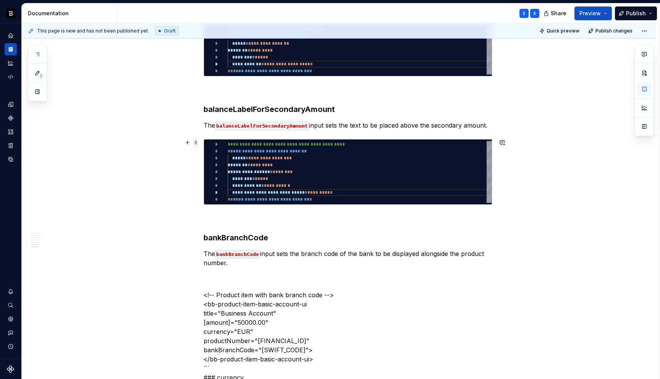
click at [197, 141] on span at bounding box center [196, 142] width 6 height 11
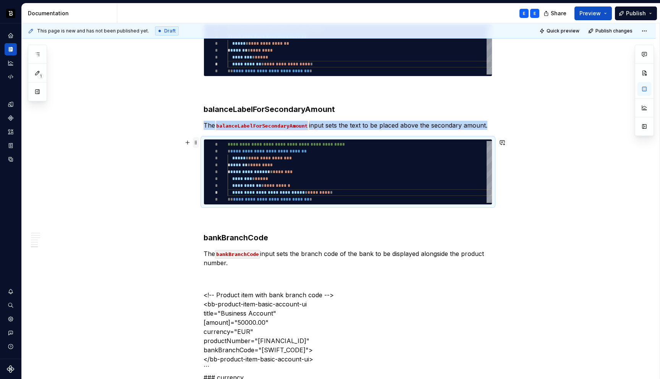
click at [197, 142] on span at bounding box center [196, 142] width 6 height 11
copy p "The balanceLabelForSecondaryAmount input sets the text to be placed above the s…"
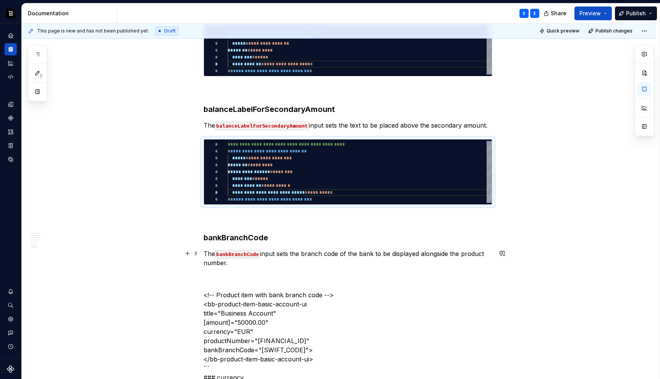
click at [236, 263] on p "The bankBranchCode input sets the branch code of the bank to be displayed along…" at bounding box center [347, 258] width 289 height 18
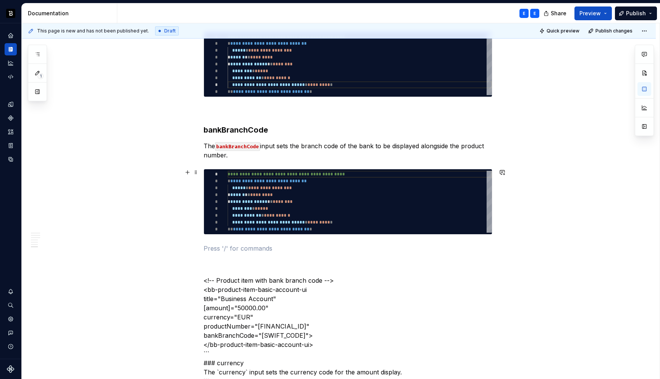
scroll to position [1210, 0]
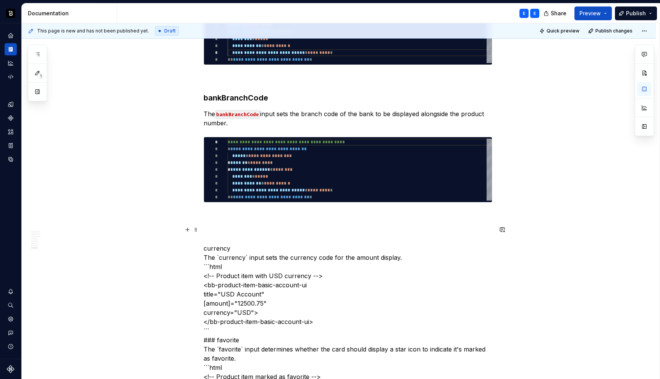
scroll to position [1223, 0]
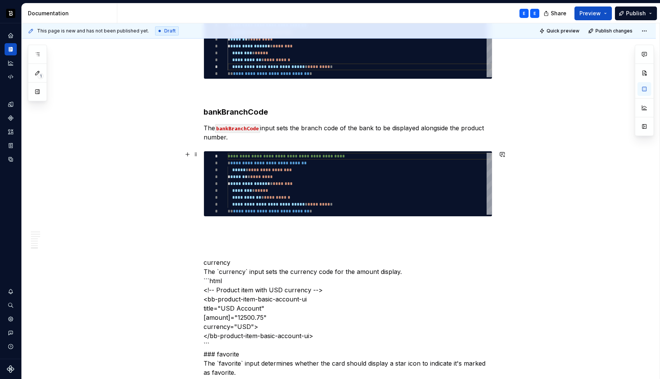
type textarea "*"
type textarea "**********"
click at [242, 182] on div "**********" at bounding box center [359, 184] width 264 height 62
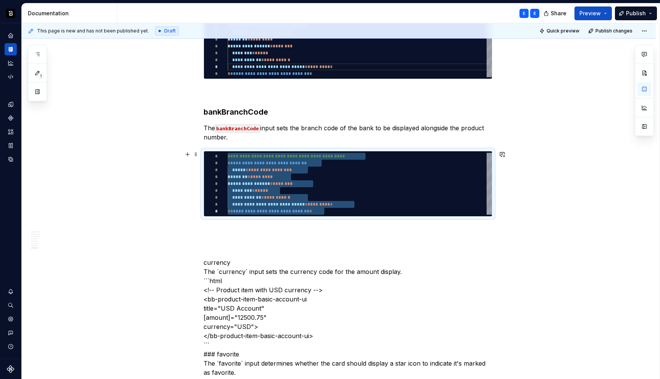
type textarea "*"
type textarea "**********"
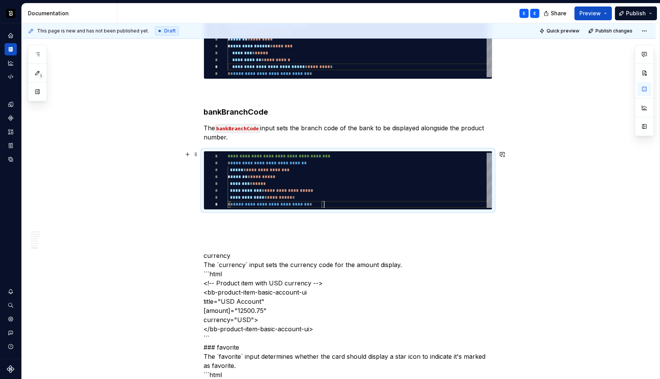
click at [250, 168] on div "**********" at bounding box center [359, 180] width 264 height 55
type textarea "*"
type textarea "**********"
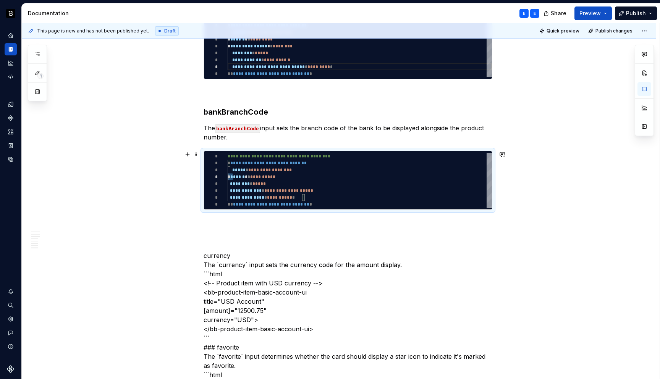
type textarea "*"
type textarea "**********"
type textarea "*"
type textarea "**********"
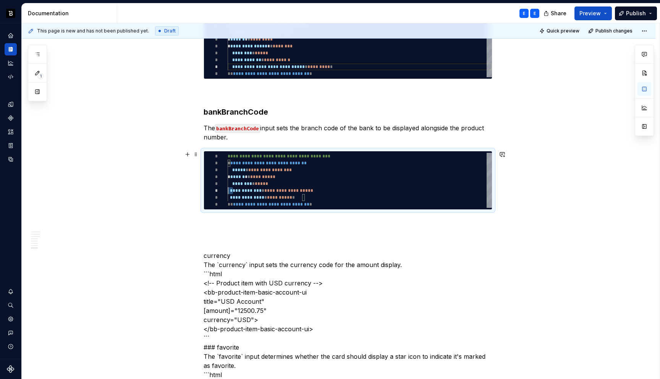
scroll to position [34, 0]
type textarea "*"
type textarea "**********"
type textarea "*"
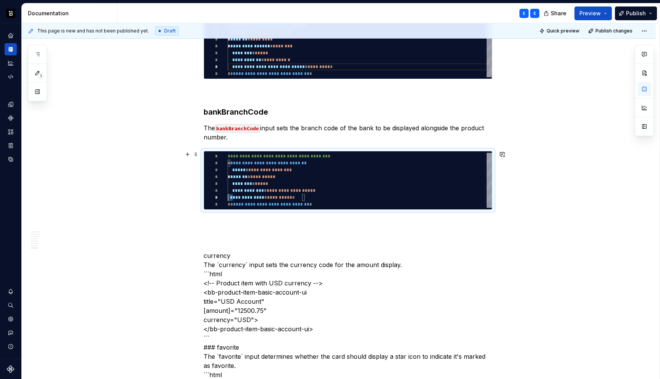
type textarea "**********"
click at [227, 222] on p at bounding box center [347, 223] width 289 height 9
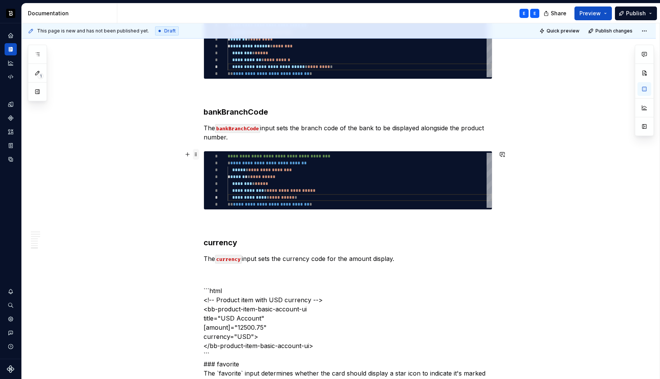
click at [198, 153] on span at bounding box center [196, 154] width 6 height 11
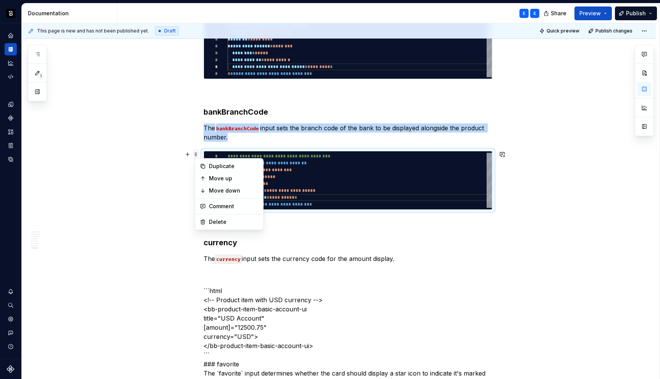
click at [198, 153] on span at bounding box center [196, 154] width 6 height 11
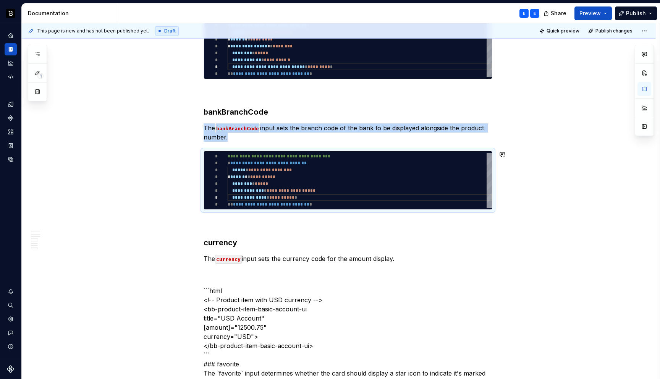
copy p "The bankBranchCode input sets the branch code of the bank to be displayed along…"
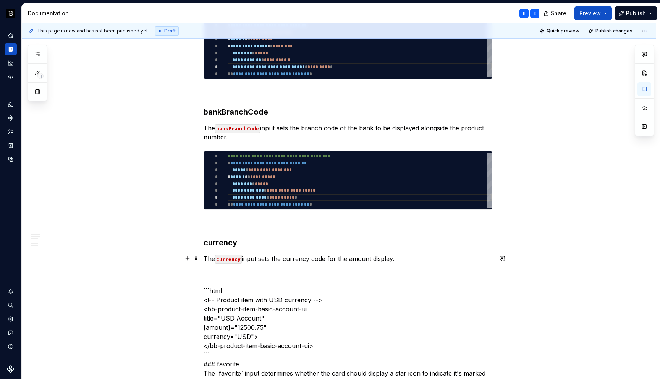
click at [398, 254] on p "The currency input sets the currency code for the amount display." at bounding box center [347, 258] width 289 height 9
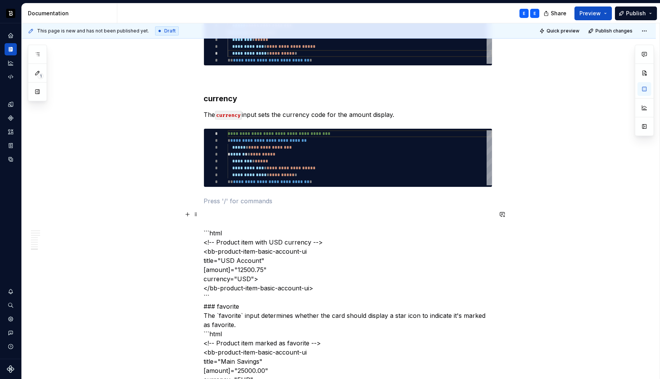
scroll to position [1377, 0]
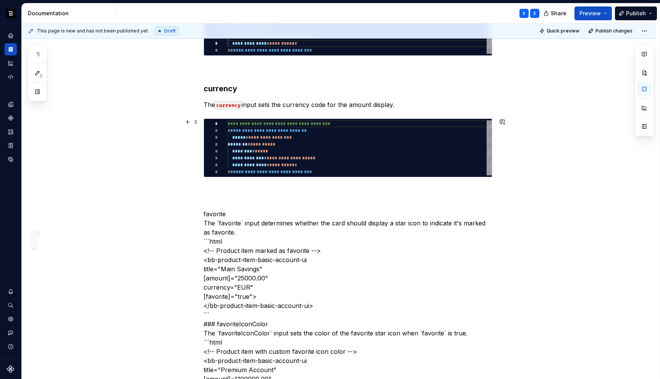
type textarea "*"
type textarea "**********"
click at [267, 153] on div "**********" at bounding box center [359, 147] width 264 height 55
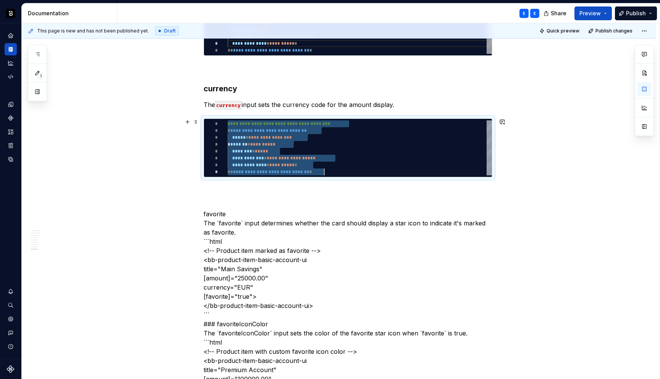
type textarea "*"
type textarea "**********"
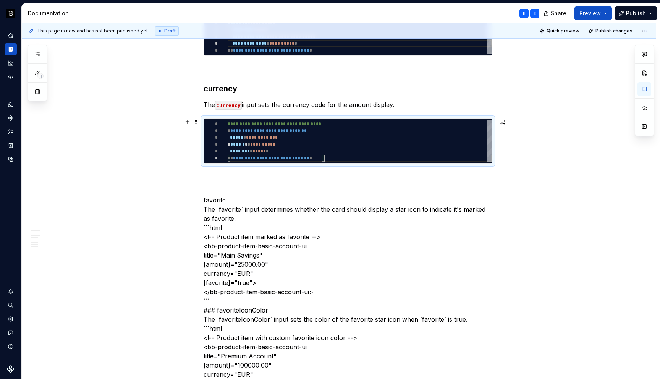
click at [264, 137] on div "**********" at bounding box center [359, 140] width 264 height 41
type textarea "*"
type textarea "**********"
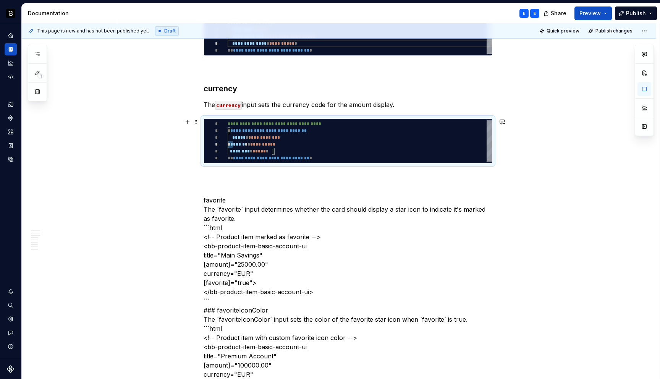
type textarea "*"
type textarea "**********"
type textarea "*"
type textarea "**********"
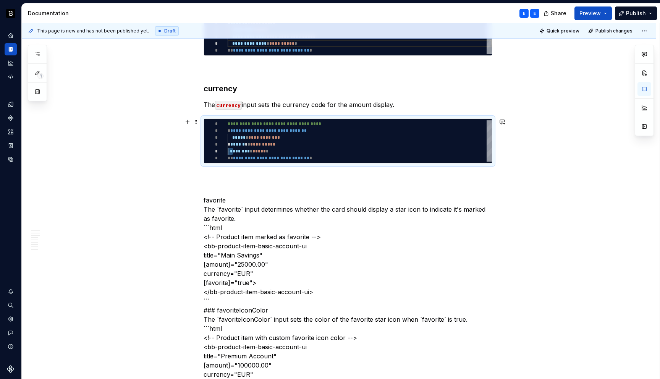
scroll to position [27, 11]
click at [234, 173] on p at bounding box center [347, 177] width 289 height 9
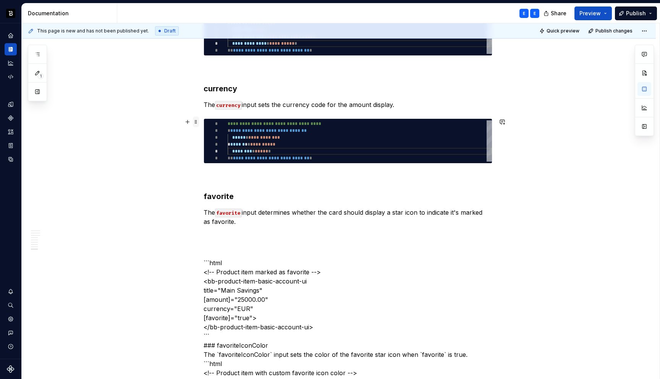
click at [197, 124] on span at bounding box center [196, 121] width 6 height 11
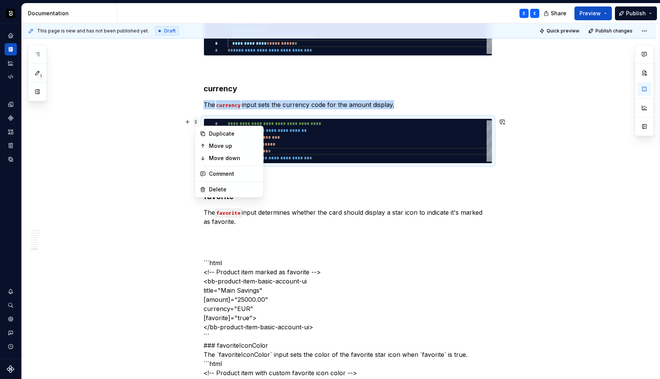
click at [197, 124] on span at bounding box center [196, 121] width 6 height 11
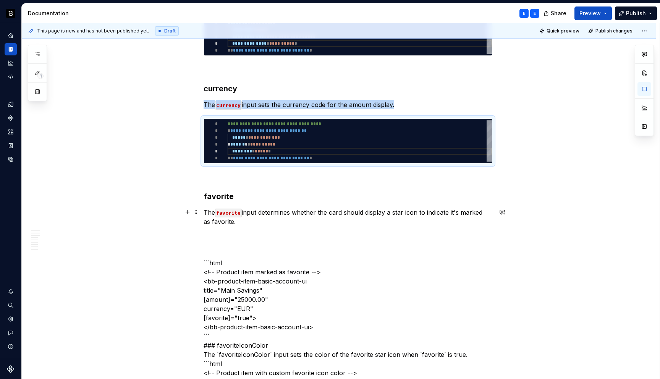
copy p "The currency input sets the currency code for the amount display."
click at [260, 222] on p "The favorite input determines whether the card should display a star icon to in…" at bounding box center [347, 217] width 289 height 18
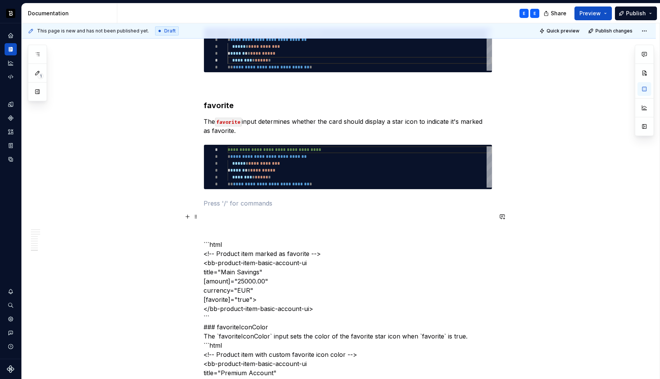
scroll to position [1473, 0]
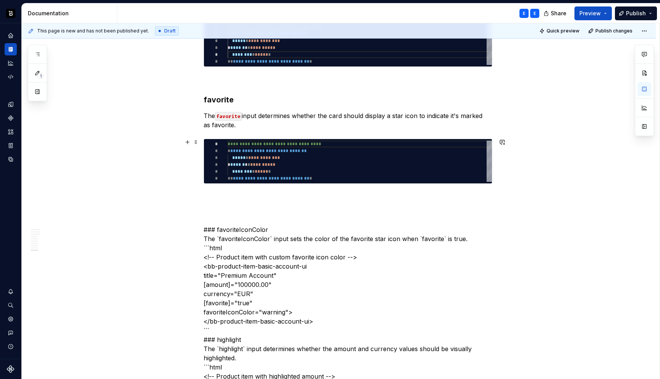
type textarea "*"
type textarea "**********"
click at [259, 150] on div "**********" at bounding box center [359, 160] width 264 height 41
type textarea "*"
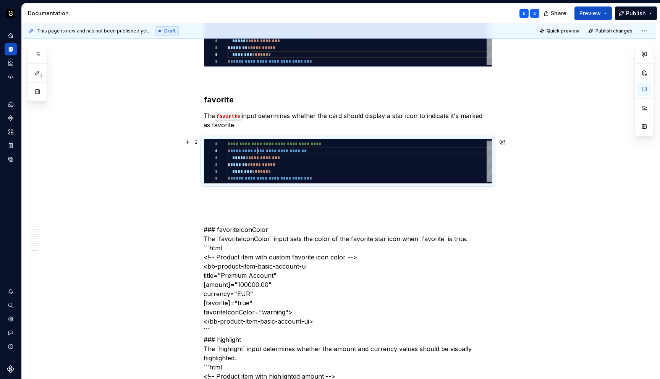
type textarea "**********"
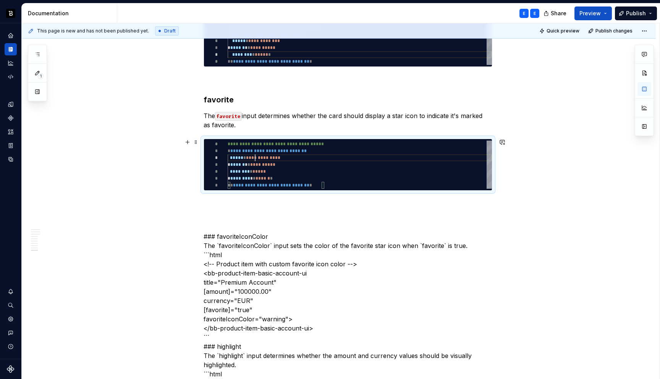
click at [258, 158] on div "**********" at bounding box center [359, 164] width 264 height 48
type textarea "*"
type textarea "**********"
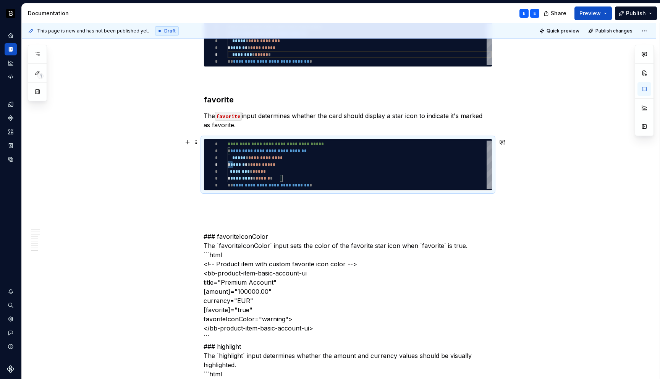
type textarea "*"
type textarea "**********"
type textarea "*"
type textarea "**********"
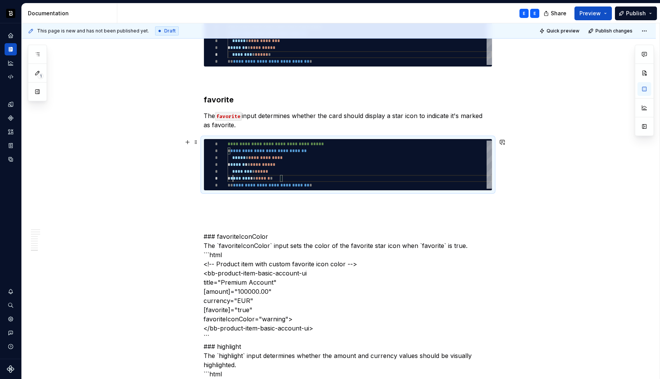
scroll to position [34, 0]
type textarea "*"
type textarea "**********"
click at [240, 198] on div "**********" at bounding box center [347, 331] width 289 height 3263
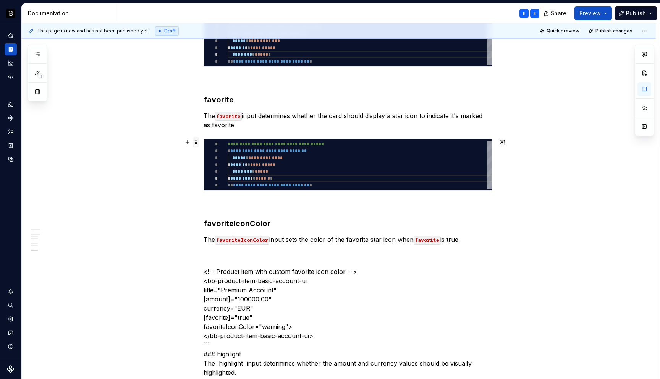
click at [195, 140] on span at bounding box center [196, 142] width 6 height 11
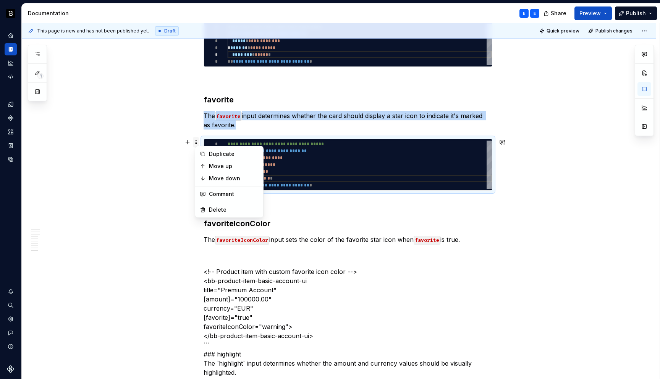
click at [195, 140] on span at bounding box center [196, 142] width 6 height 11
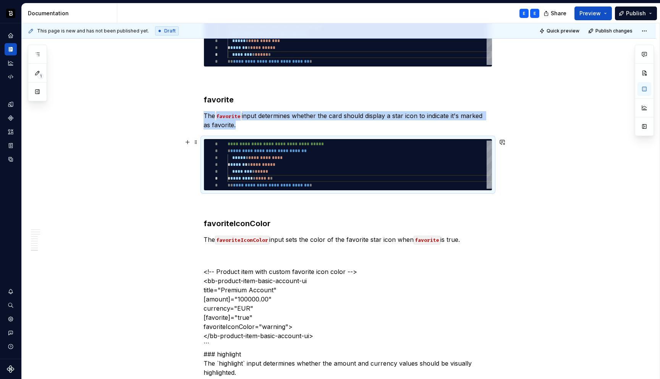
copy p "The favorite input determines whether the card should display a star icon to in…"
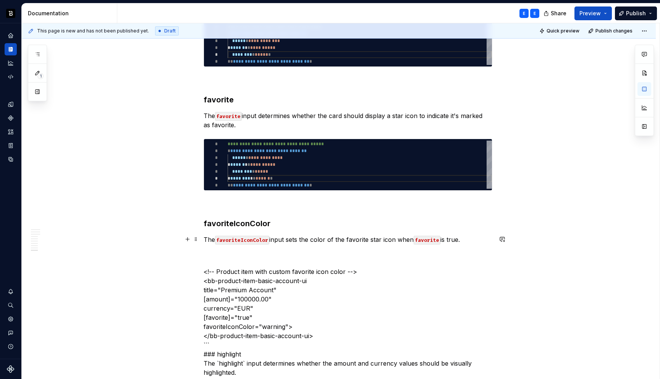
click at [471, 242] on p "The favoriteIconColor input sets the color of the favorite star icon when favor…" at bounding box center [347, 239] width 289 height 9
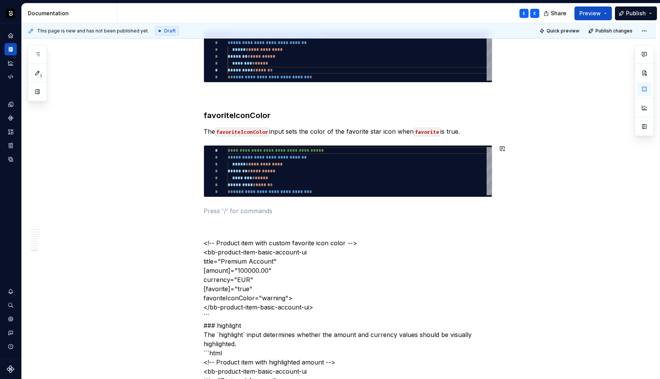
scroll to position [1584, 0]
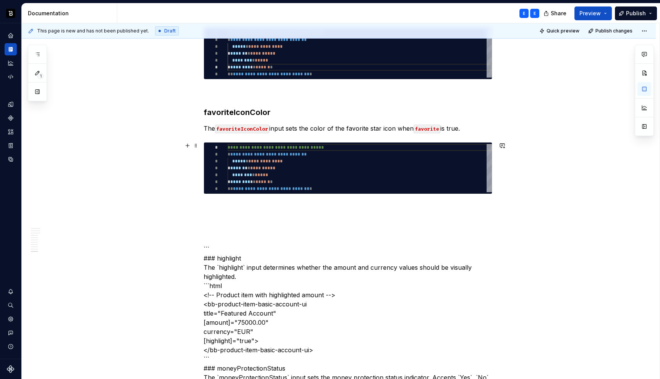
type textarea "*"
type textarea "**********"
click at [266, 166] on div "**********" at bounding box center [359, 168] width 264 height 48
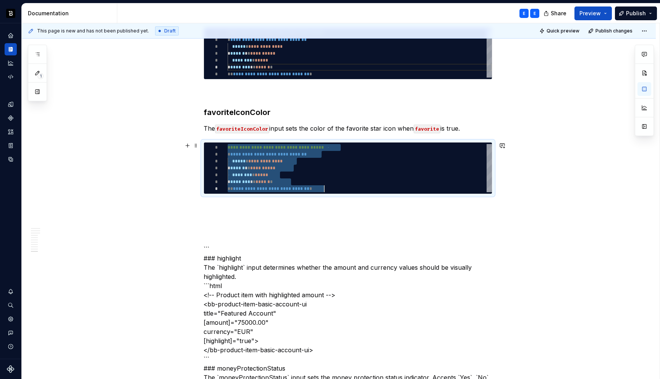
type textarea "*"
type textarea "**********"
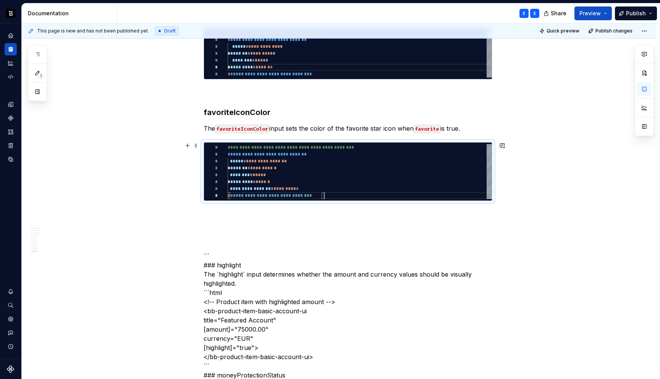
click at [266, 161] on div "**********" at bounding box center [359, 171] width 264 height 55
type textarea "*"
type textarea "**********"
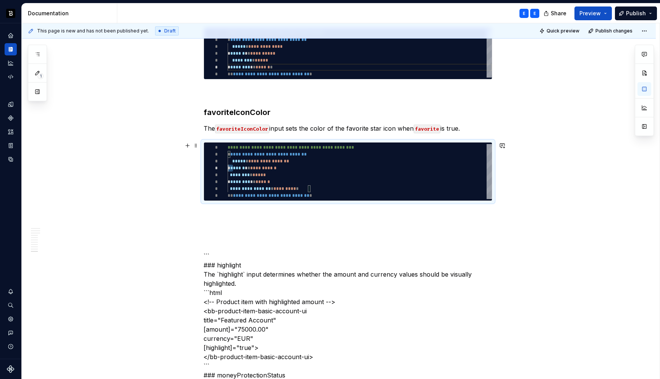
type textarea "*"
type textarea "**********"
type textarea "*"
type textarea "**********"
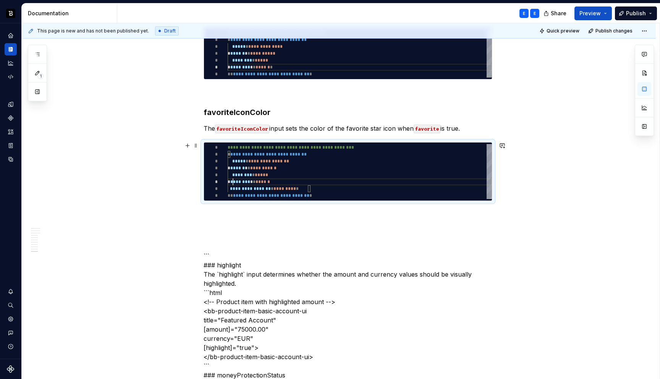
scroll to position [34, 0]
type textarea "*"
type textarea "**********"
type textarea "*"
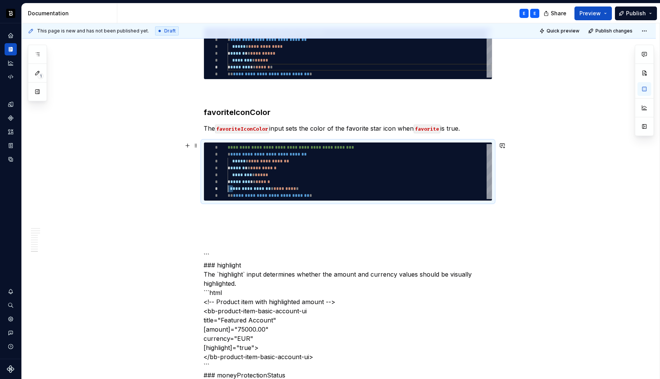
type textarea "**********"
click at [232, 212] on p at bounding box center [347, 214] width 289 height 9
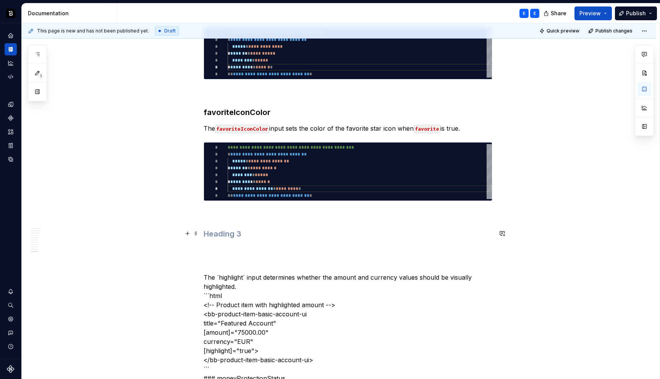
click at [217, 232] on h3 at bounding box center [347, 233] width 289 height 11
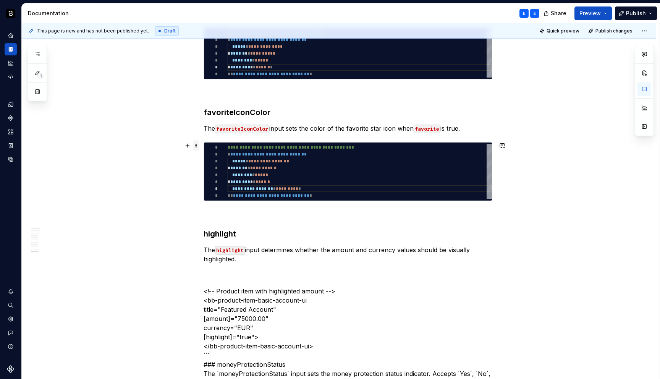
click at [197, 144] on span at bounding box center [196, 145] width 6 height 11
type textarea "*"
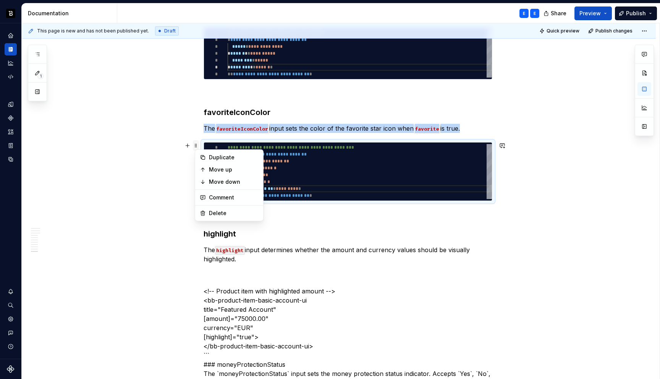
click at [197, 144] on span at bounding box center [196, 145] width 6 height 11
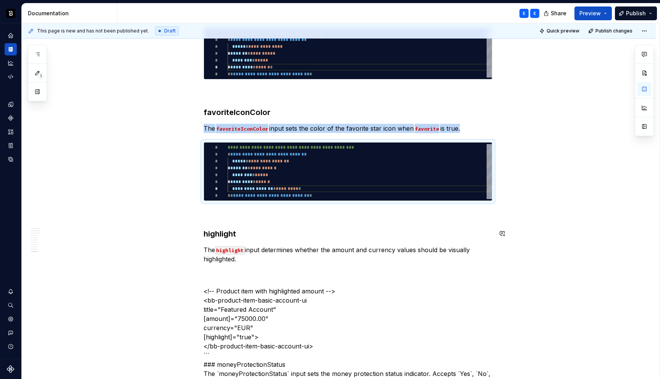
copy p "The favoriteIconColor input sets the color of the favorite star icon when favor…"
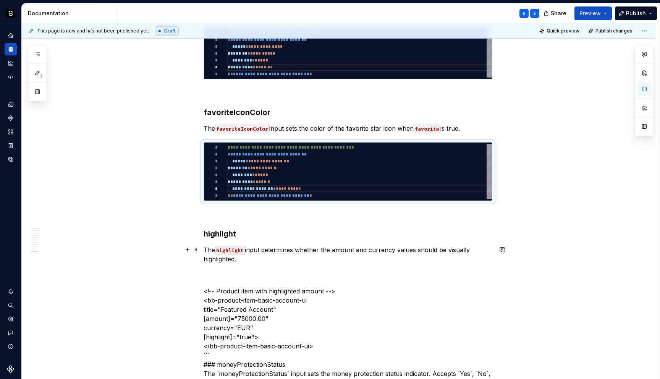
click at [250, 259] on p "The highlight input determines whether the amount and currency values should be…" at bounding box center [347, 254] width 289 height 18
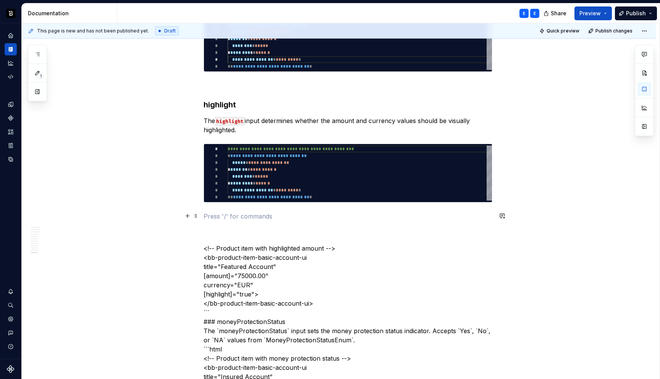
scroll to position [1715, 0]
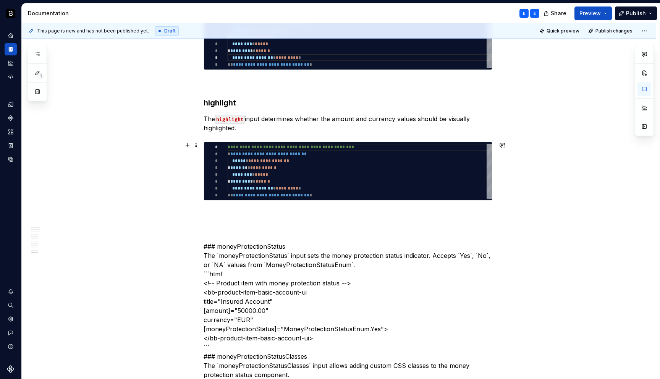
type textarea "**********"
click at [266, 175] on div "**********" at bounding box center [359, 171] width 264 height 55
type textarea "*"
type textarea "**********"
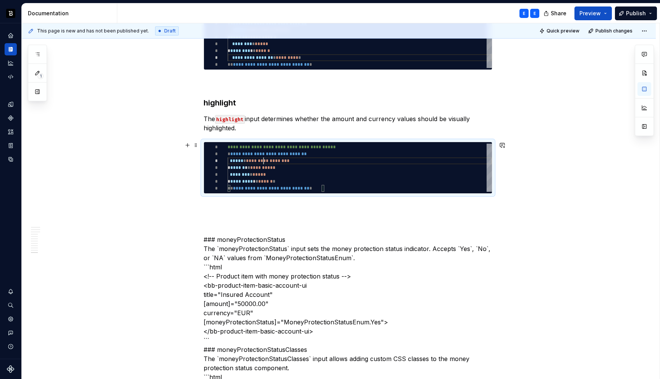
click at [266, 160] on div "**********" at bounding box center [359, 168] width 264 height 48
type textarea "*"
type textarea "**********"
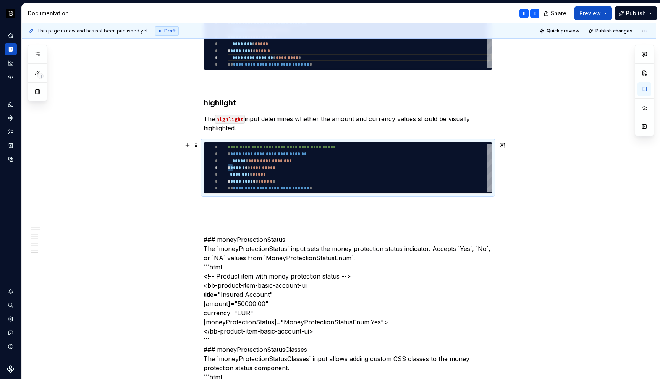
type textarea "*"
type textarea "**********"
type textarea "*"
type textarea "**********"
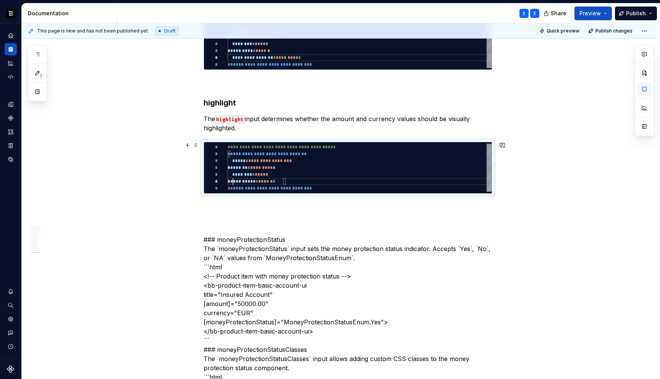
scroll to position [34, 0]
type textarea "*"
type textarea "**********"
click at [244, 209] on p at bounding box center [347, 207] width 289 height 9
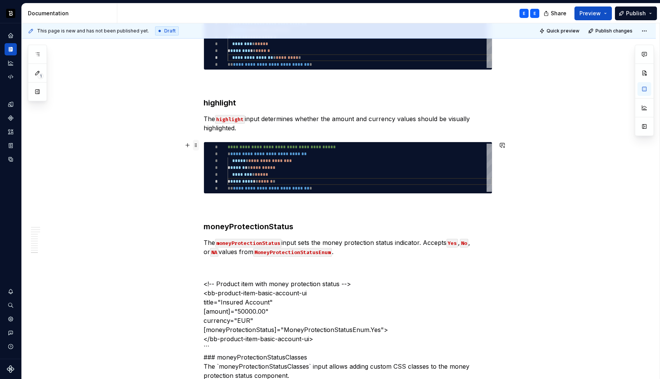
click at [199, 143] on span at bounding box center [196, 145] width 6 height 11
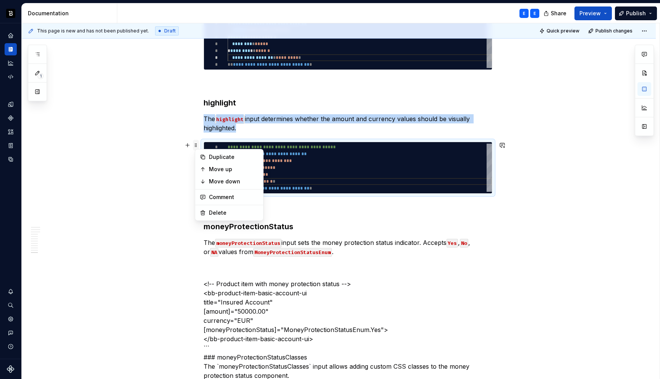
click at [199, 143] on span at bounding box center [196, 145] width 6 height 11
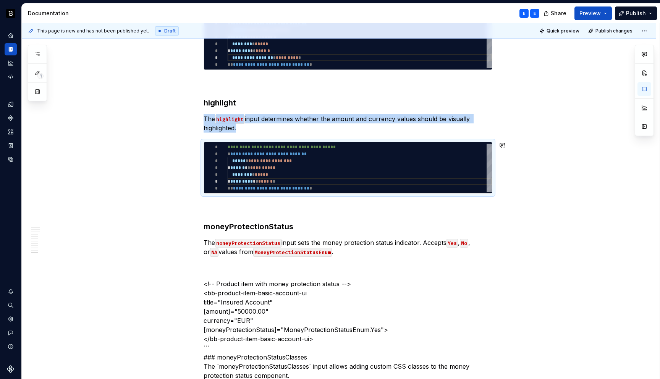
copy p "The highlight input determines whether the amount and currency values should be…"
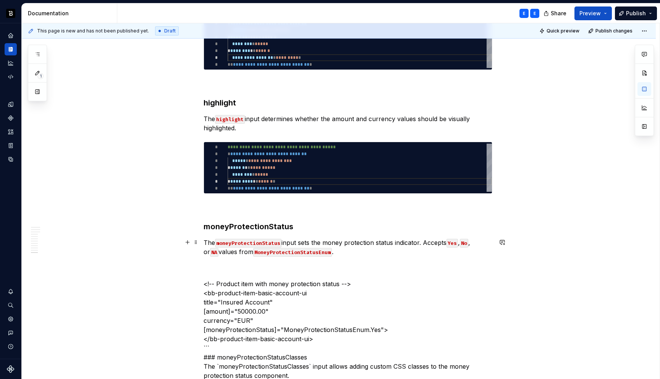
click at [344, 252] on p "The moneyProtectionStatus input sets the money protection status indicator. Acc…" at bounding box center [347, 247] width 289 height 18
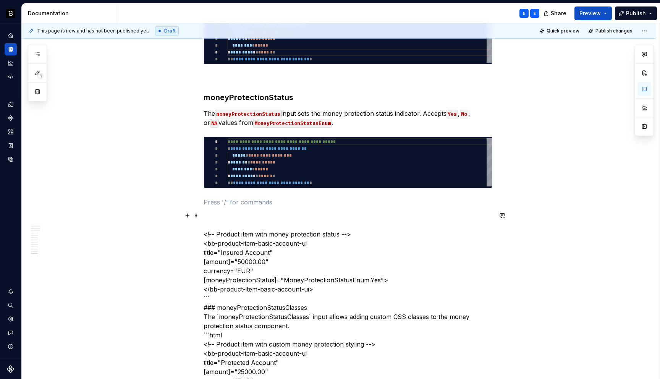
scroll to position [1846, 0]
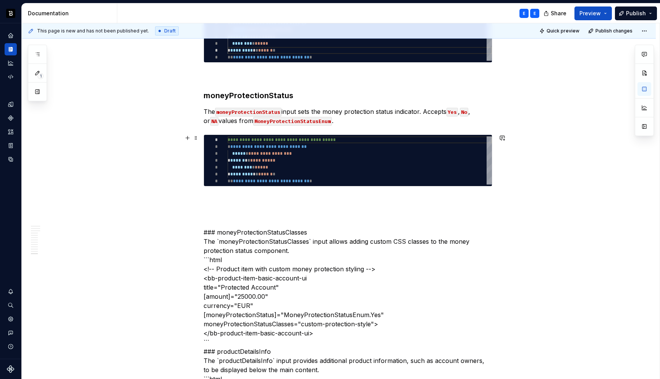
click at [286, 162] on div "**********" at bounding box center [359, 160] width 264 height 48
type textarea "*"
type textarea "**********"
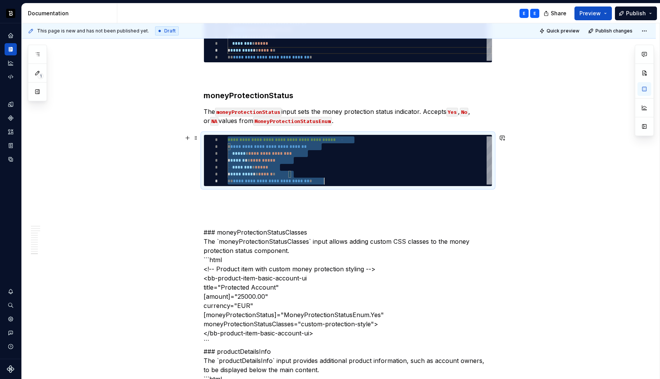
scroll to position [0, 97]
type textarea "*"
type textarea "**********"
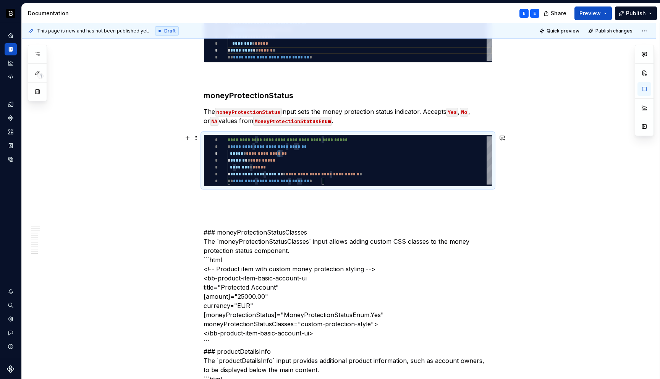
click at [280, 155] on div "**********" at bounding box center [359, 160] width 264 height 48
type textarea "*"
type textarea "**********"
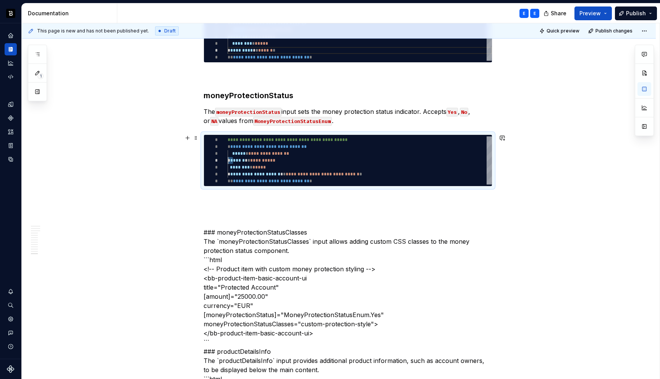
type textarea "*"
type textarea "**********"
type textarea "*"
type textarea "**********"
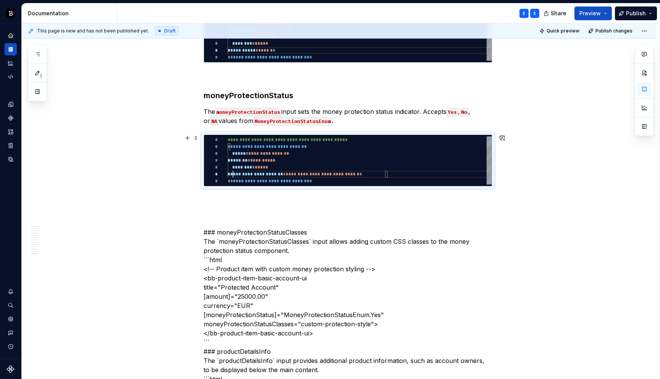
scroll to position [34, 0]
type textarea "*"
type textarea "**********"
click at [250, 198] on p at bounding box center [347, 199] width 289 height 9
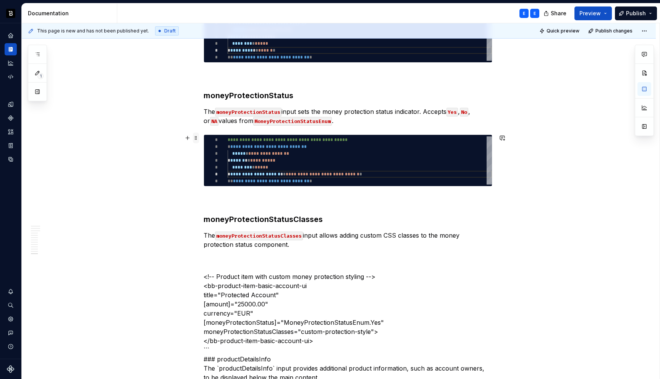
click at [198, 136] on span at bounding box center [196, 137] width 6 height 11
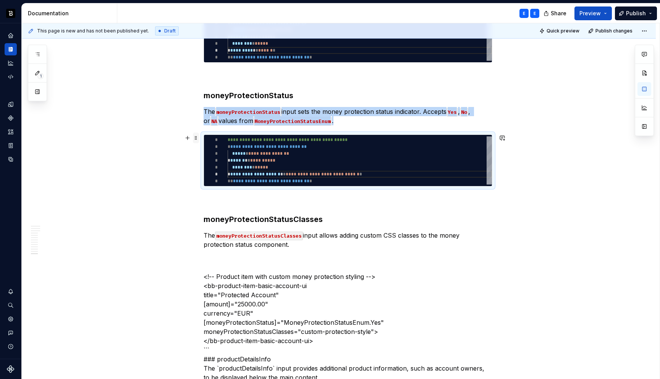
click at [198, 136] on span at bounding box center [196, 137] width 6 height 11
copy p "The moneyProtectionStatus input sets the money protection status indicator. Acc…"
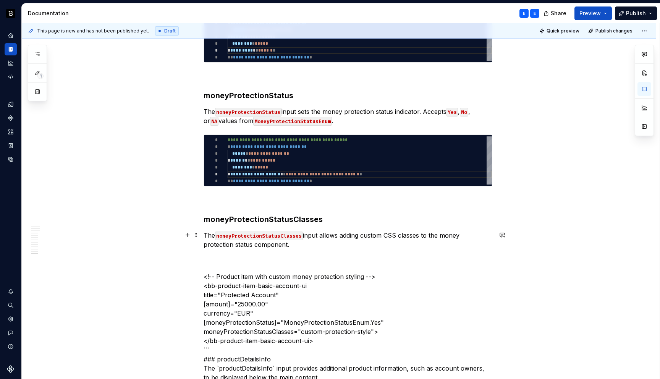
click at [311, 244] on p "The moneyProtectionStatusClasses input allows adding custom CSS classes to the …" at bounding box center [347, 240] width 289 height 18
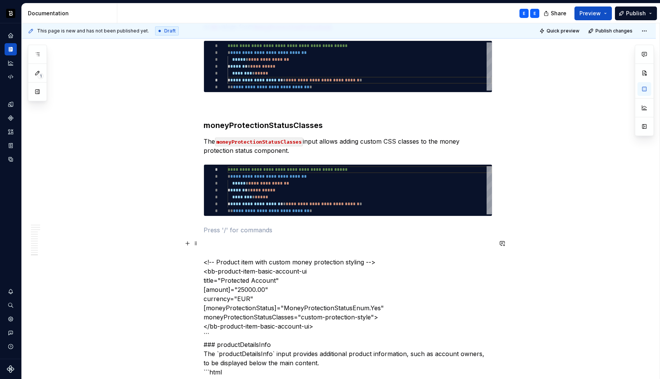
scroll to position [1955, 0]
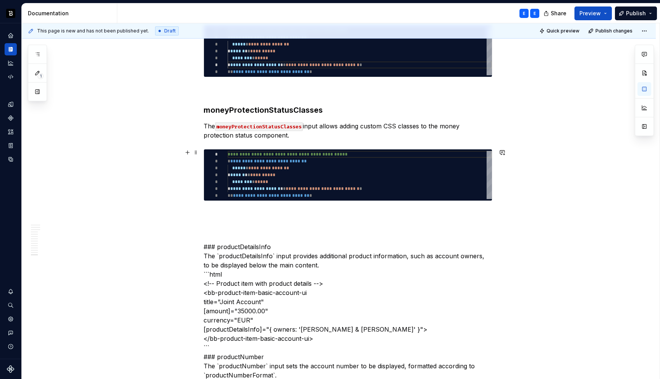
type textarea "*"
type textarea "**********"
click at [256, 176] on div "**********" at bounding box center [359, 175] width 264 height 48
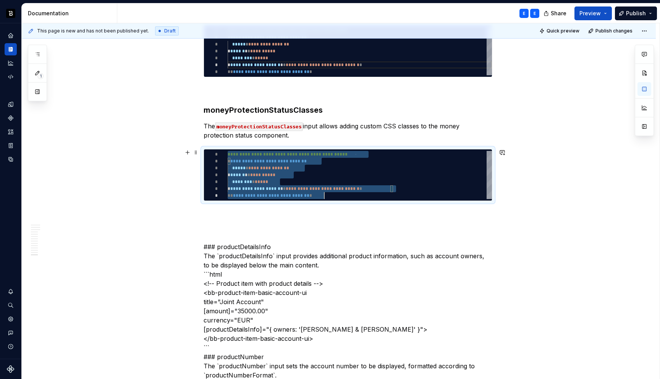
scroll to position [0, 97]
type textarea "*"
type textarea "**********"
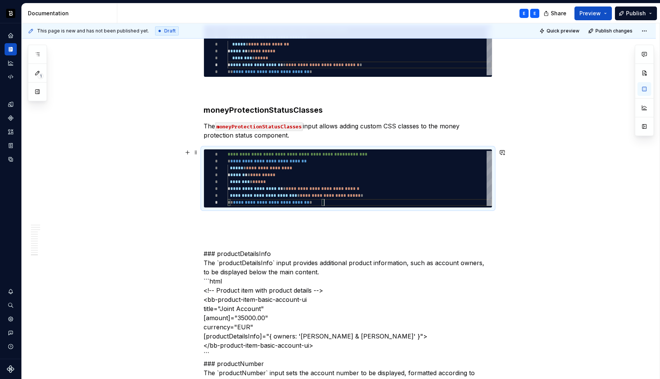
click at [257, 168] on div "**********" at bounding box center [359, 178] width 264 height 55
type textarea "*"
type textarea "**********"
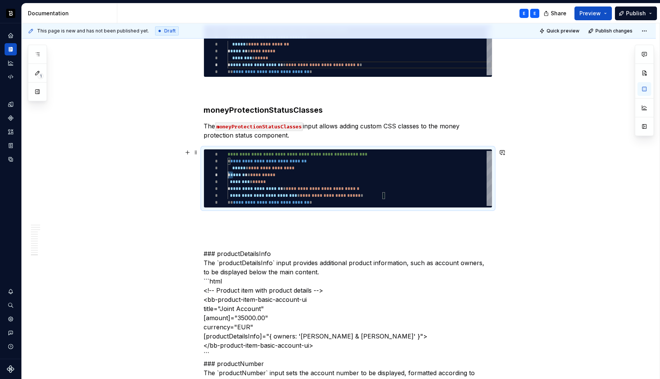
type textarea "*"
type textarea "**********"
type textarea "*"
type textarea "**********"
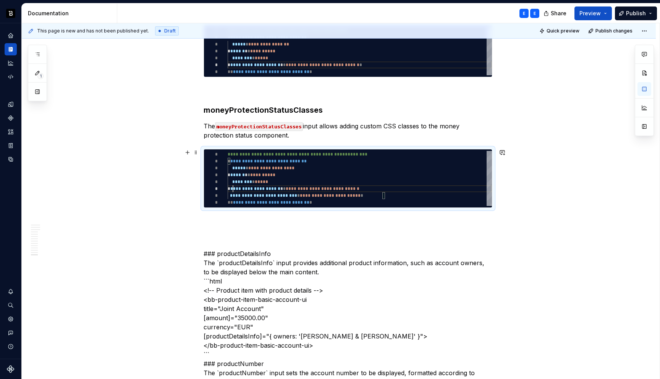
scroll to position [34, 0]
type textarea "*"
type textarea "**********"
type textarea "*"
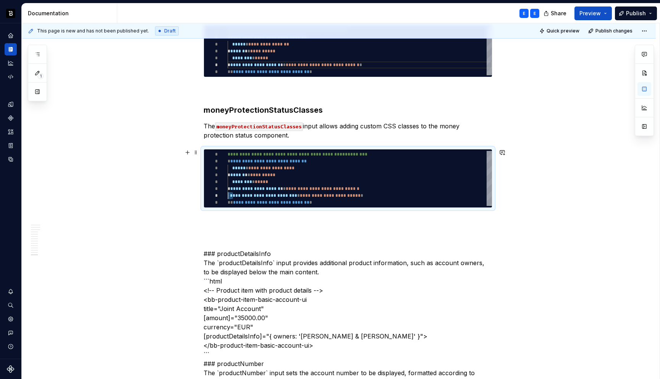
type textarea "**********"
click at [247, 219] on p at bounding box center [347, 221] width 289 height 9
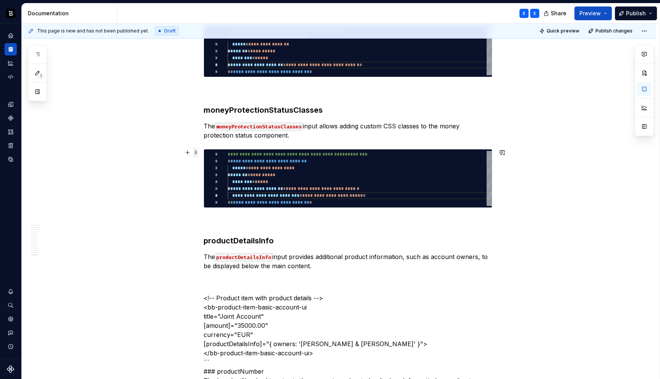
click at [198, 152] on span at bounding box center [196, 152] width 6 height 11
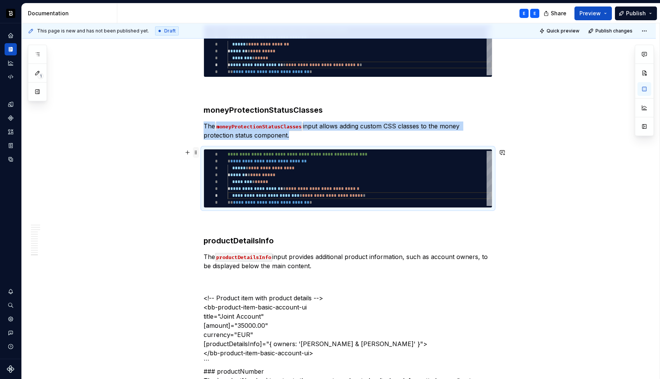
click at [198, 152] on span at bounding box center [196, 152] width 6 height 11
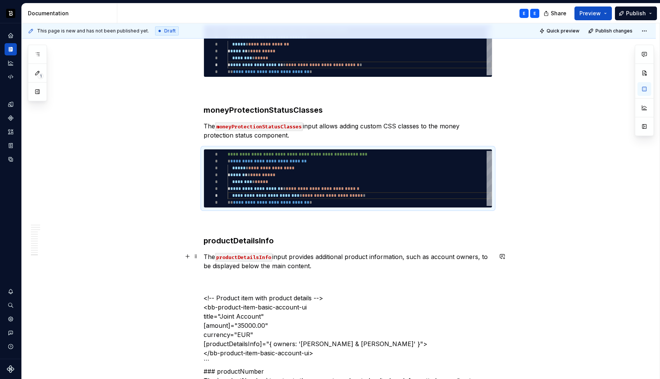
click at [324, 266] on p "The productDetailsInfo input provides additional product information, such as a…" at bounding box center [347, 261] width 289 height 18
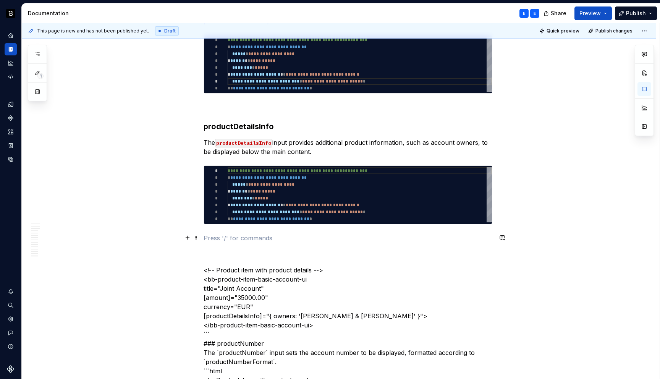
scroll to position [2117, 0]
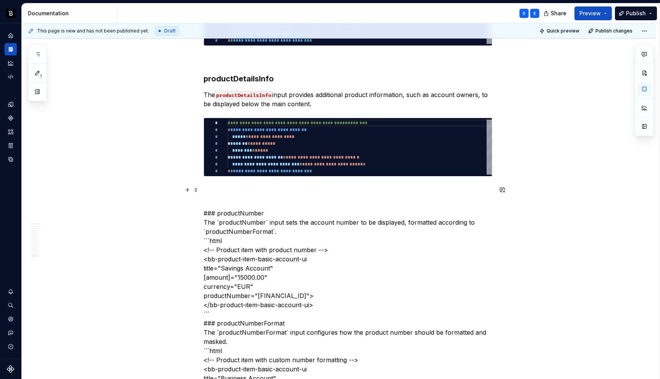
type textarea "*"
type textarea "**********"
click at [279, 152] on div "**********" at bounding box center [359, 146] width 264 height 55
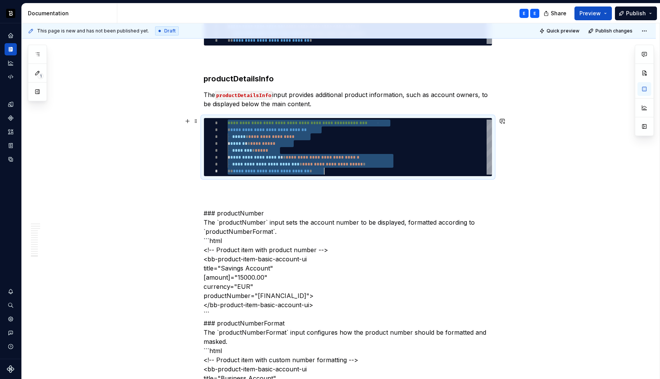
type textarea "*"
type textarea "**********"
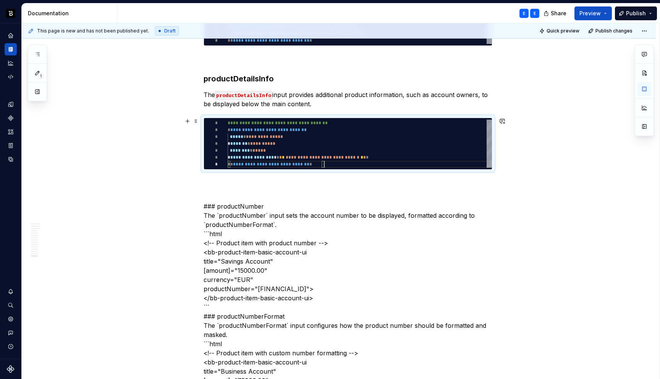
click at [272, 135] on div "**********" at bounding box center [359, 143] width 264 height 48
type textarea "*"
type textarea "**********"
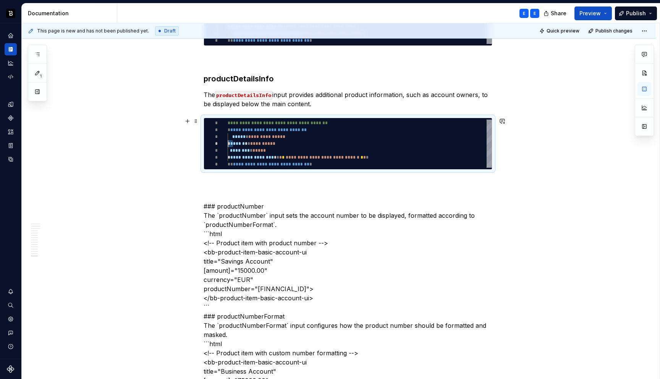
type textarea "*"
type textarea "**********"
type textarea "*"
type textarea "**********"
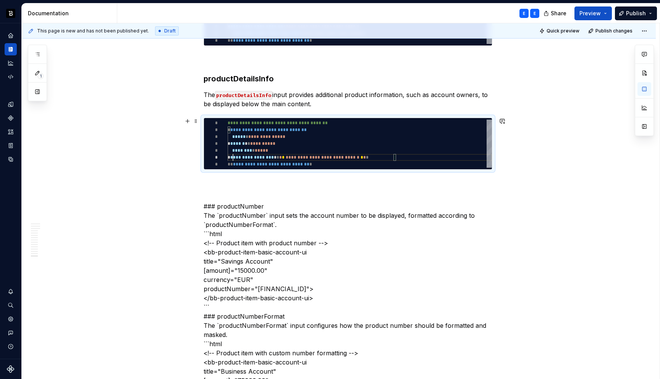
scroll to position [34, 0]
type textarea "*"
type textarea "**********"
click at [250, 182] on p at bounding box center [347, 183] width 289 height 9
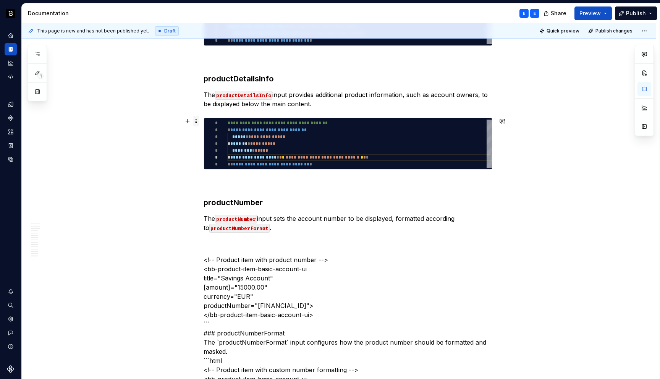
click at [198, 120] on span at bounding box center [196, 121] width 6 height 11
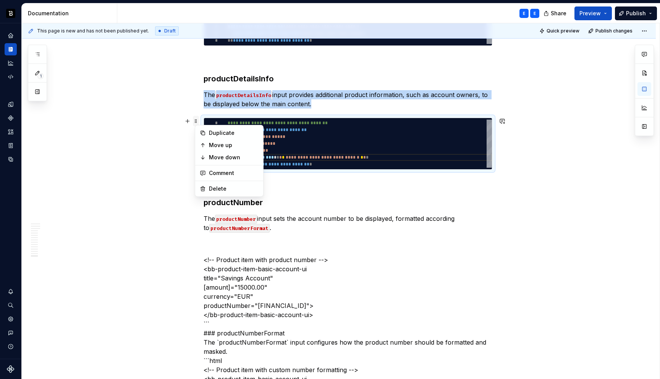
click at [198, 120] on span at bounding box center [196, 121] width 6 height 11
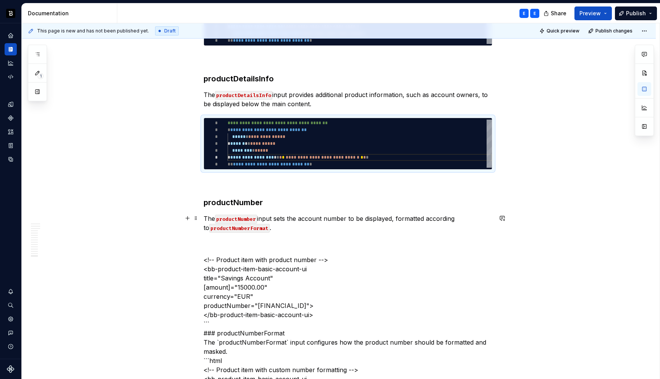
click at [276, 226] on p "The productNumber input sets the account number to be displayed, formatted acco…" at bounding box center [347, 223] width 289 height 18
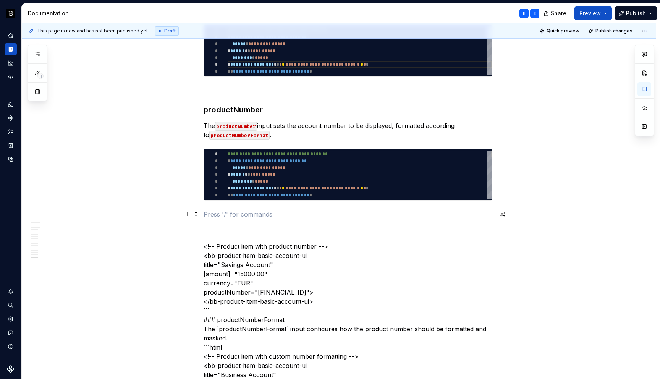
scroll to position [2217, 0]
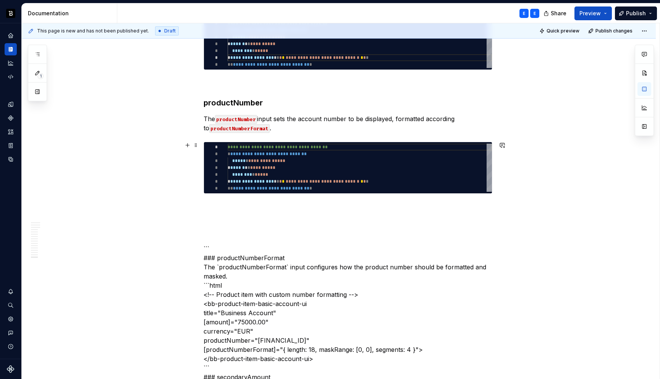
type textarea "*"
type textarea "**********"
click at [257, 165] on div "**********" at bounding box center [359, 168] width 264 height 48
type textarea "*"
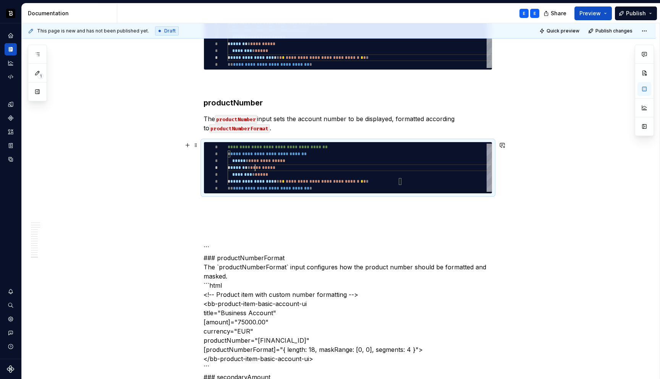
type textarea "**********"
click at [259, 161] on div "**********" at bounding box center [359, 168] width 264 height 48
type textarea "*"
type textarea "**********"
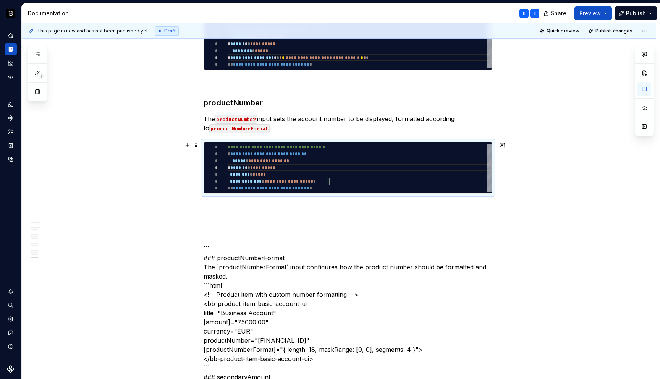
scroll to position [0, 0]
type textarea "*"
type textarea "**********"
type textarea "*"
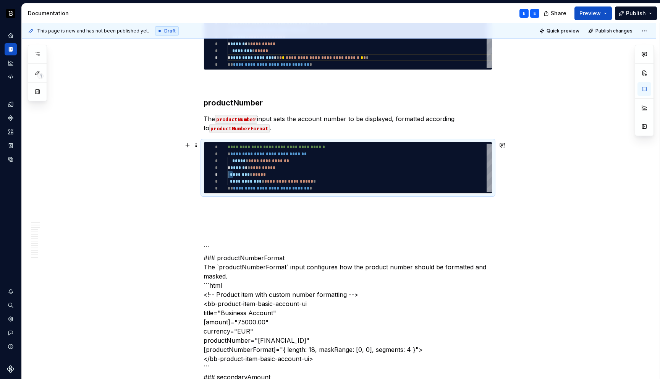
type textarea "**********"
type textarea "*"
type textarea "**********"
click at [253, 205] on p at bounding box center [347, 207] width 289 height 9
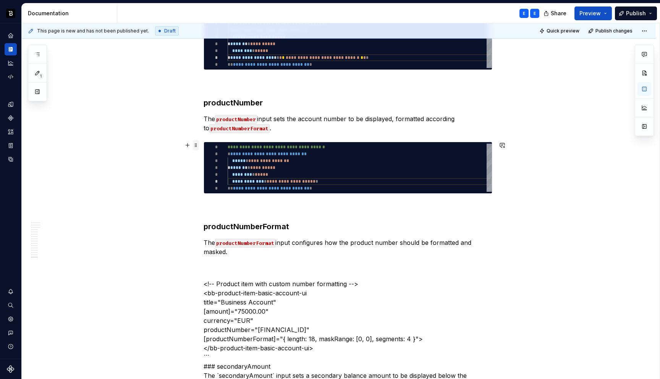
click at [198, 144] on span at bounding box center [196, 145] width 6 height 11
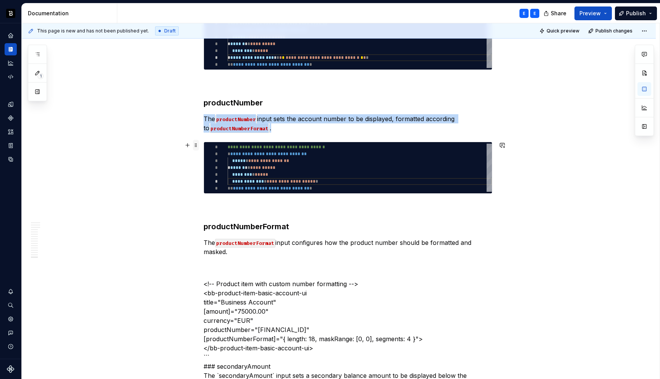
click at [198, 144] on span at bounding box center [196, 145] width 6 height 11
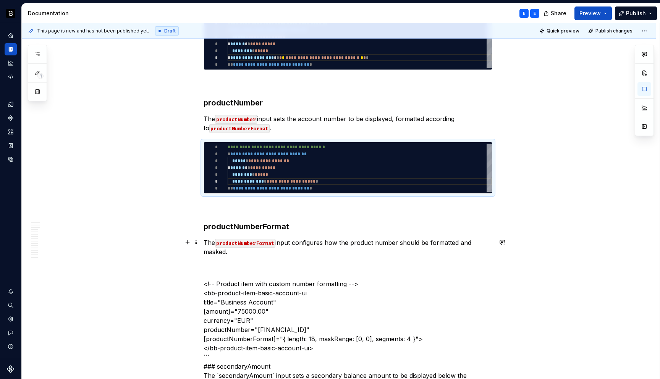
click at [235, 251] on p "The productNumberFormat input configures how the product number should be forma…" at bounding box center [347, 247] width 289 height 18
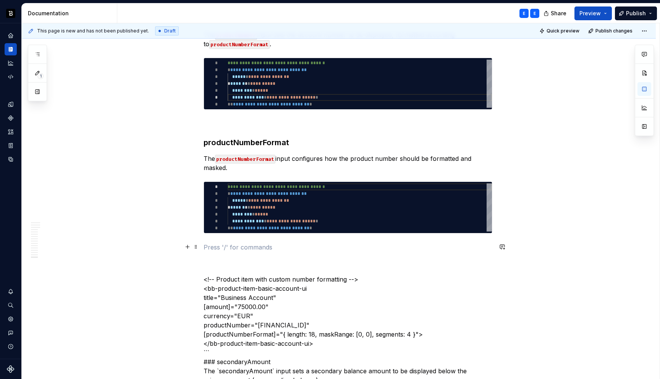
scroll to position [2310, 0]
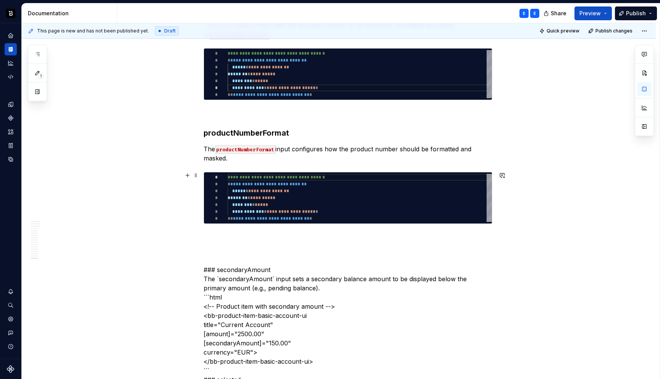
click at [237, 202] on div "**********" at bounding box center [359, 198] width 264 height 48
type textarea "*"
type textarea "**********"
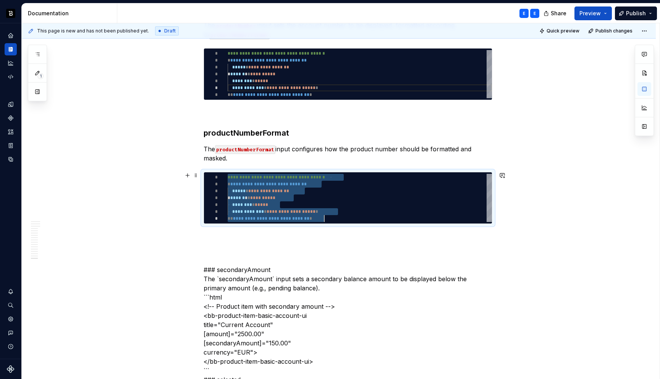
type textarea "*"
type textarea "**********"
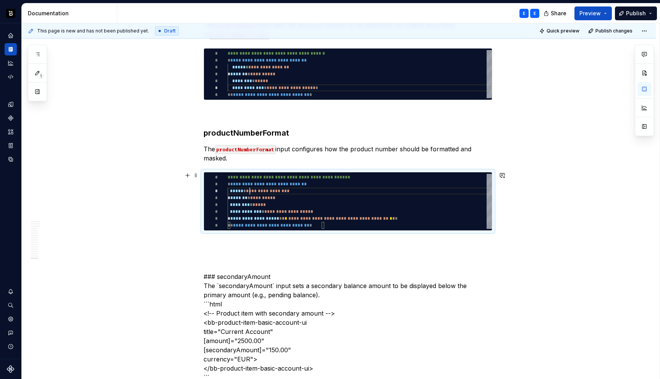
click at [252, 191] on div "**********" at bounding box center [359, 201] width 264 height 55
type textarea "*"
type textarea "**********"
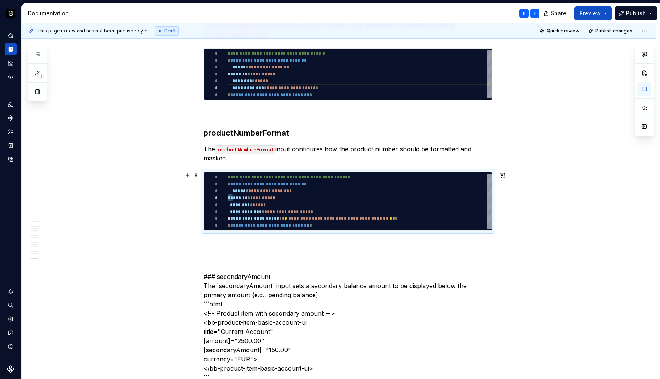
type textarea "*"
type textarea "**********"
type textarea "*"
type textarea "**********"
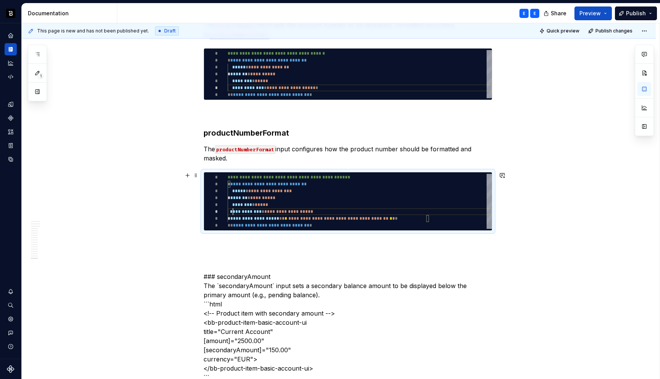
scroll to position [34, 0]
type textarea "*"
type textarea "**********"
type textarea "*"
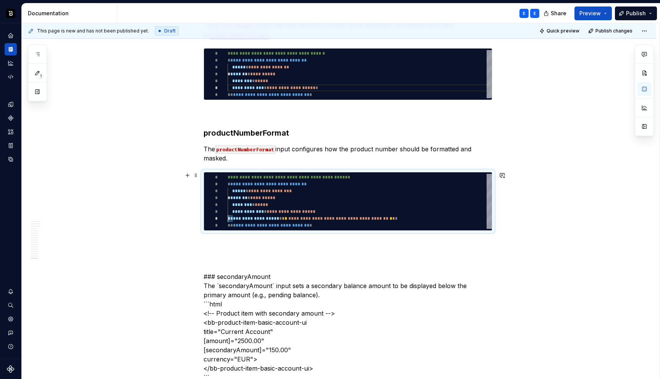
type textarea "**********"
click at [247, 241] on p at bounding box center [347, 244] width 289 height 9
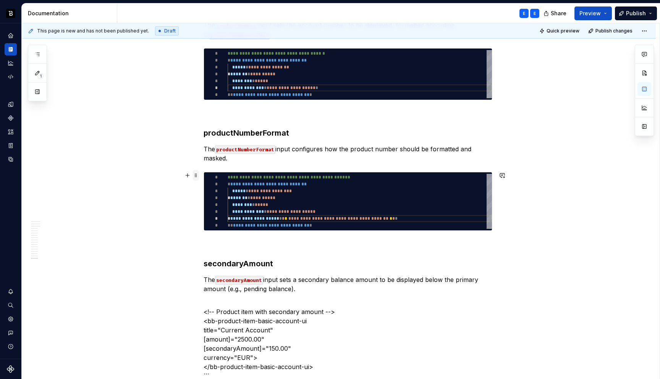
click at [198, 176] on span at bounding box center [196, 175] width 6 height 11
type textarea "*"
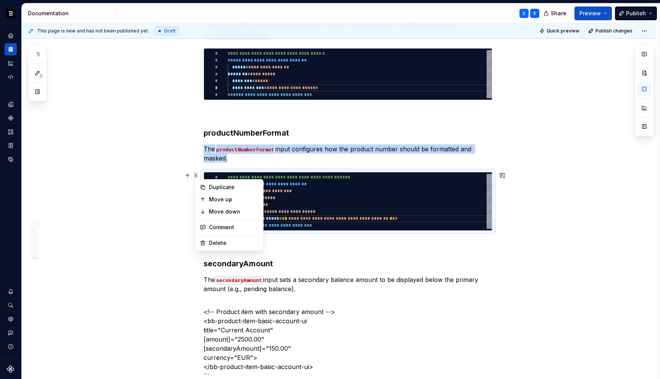
click at [198, 176] on span at bounding box center [196, 175] width 6 height 11
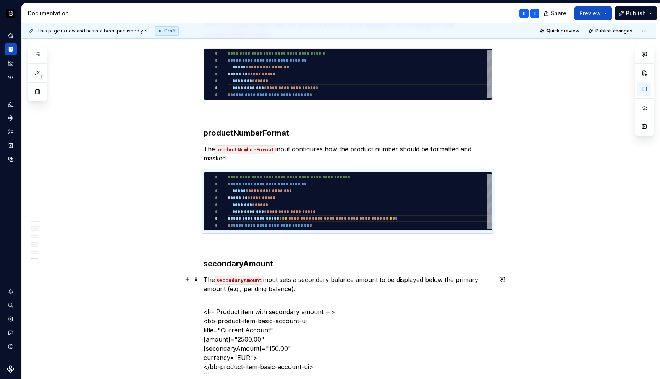
click at [307, 286] on p "The secondaryAmount input sets a secondary balance amount to be displayed below…" at bounding box center [347, 284] width 289 height 18
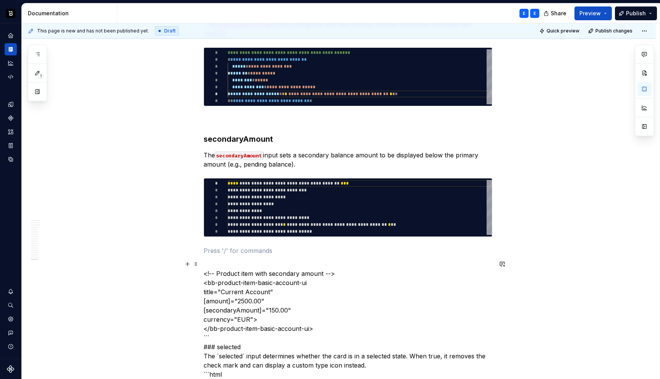
scroll to position [2449, 0]
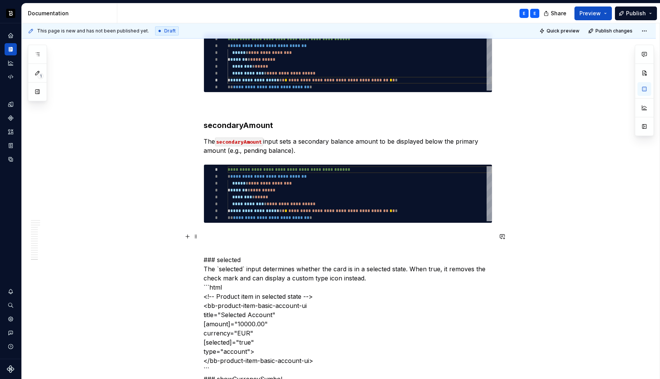
type textarea "**********"
click at [264, 198] on div "**********" at bounding box center [359, 193] width 264 height 55
type textarea "*"
type textarea "**********"
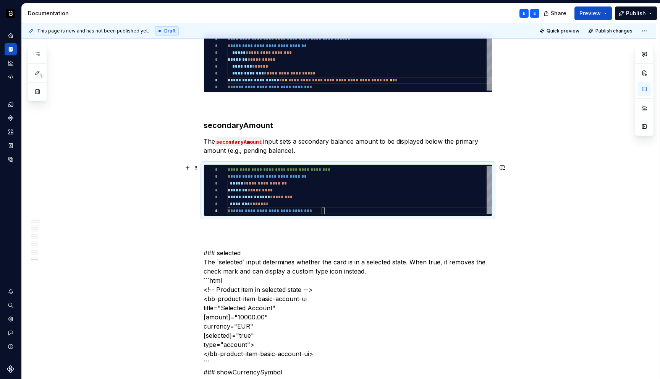
click at [266, 181] on div "**********" at bounding box center [359, 190] width 264 height 48
type textarea "*"
type textarea "**********"
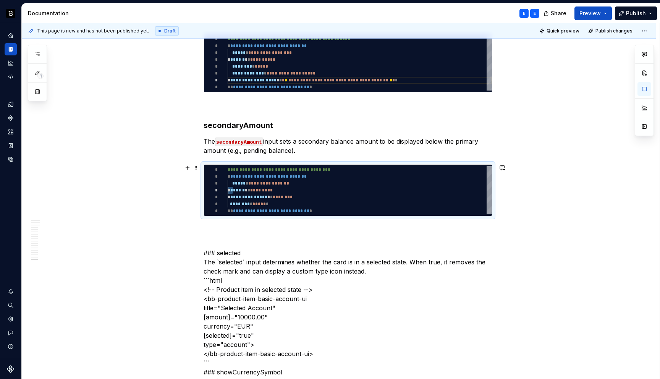
type textarea "*"
type textarea "**********"
type textarea "*"
type textarea "**********"
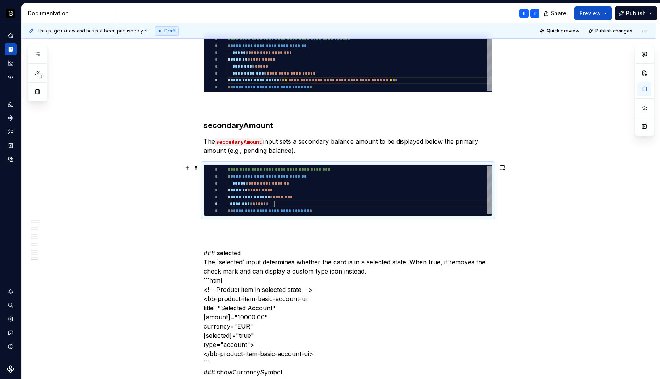
scroll to position [34, 0]
type textarea "*"
type textarea "**********"
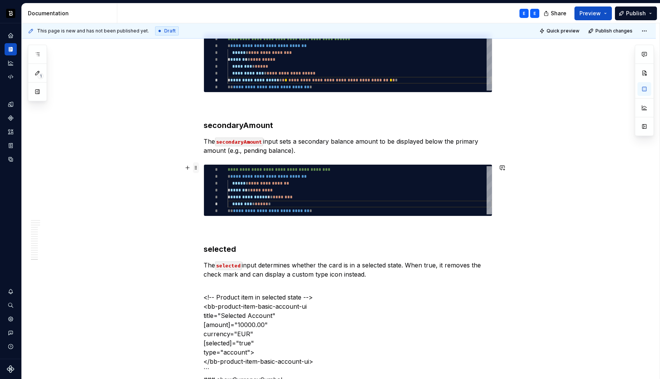
click at [196, 168] on span at bounding box center [196, 167] width 6 height 11
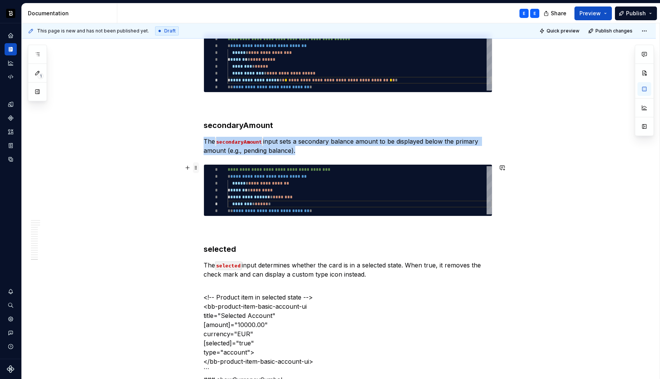
click at [196, 168] on span at bounding box center [196, 167] width 6 height 11
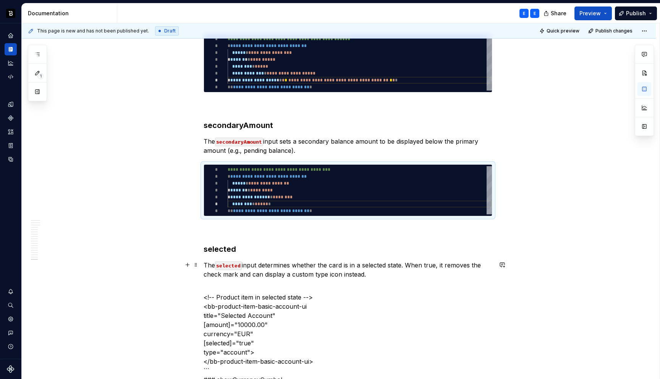
click at [376, 273] on p "The selected input determines whether the card is in a selected state. When tru…" at bounding box center [347, 269] width 289 height 18
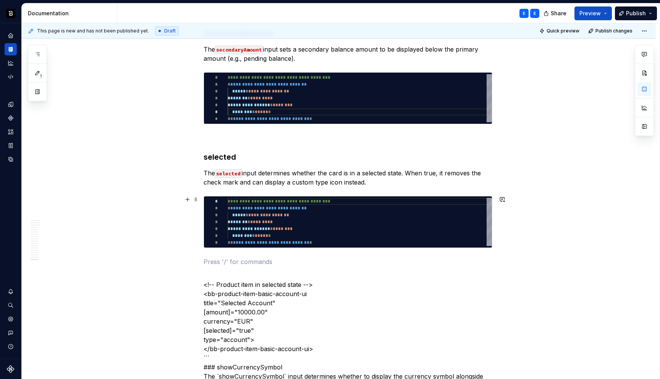
scroll to position [2554, 0]
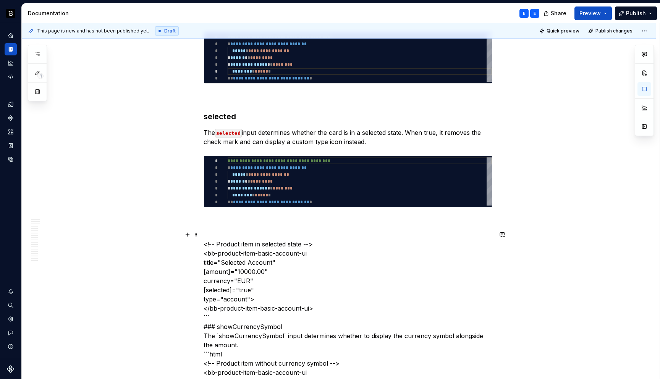
scroll to position [2588, 0]
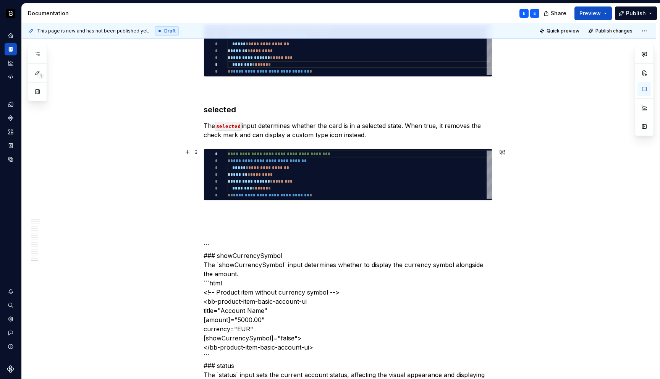
type textarea "*"
type textarea "**********"
click at [261, 182] on div "**********" at bounding box center [359, 174] width 264 height 48
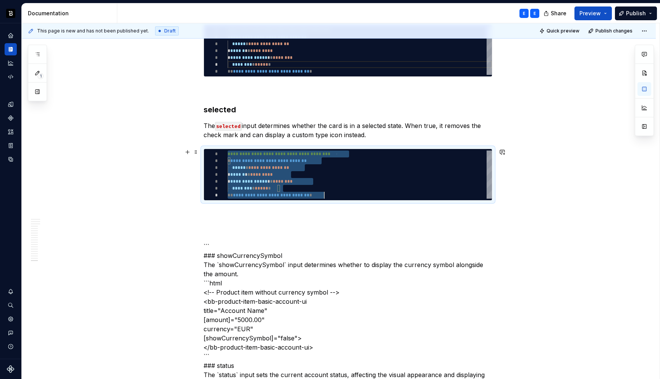
scroll to position [0, 97]
type textarea "*"
type textarea "**********"
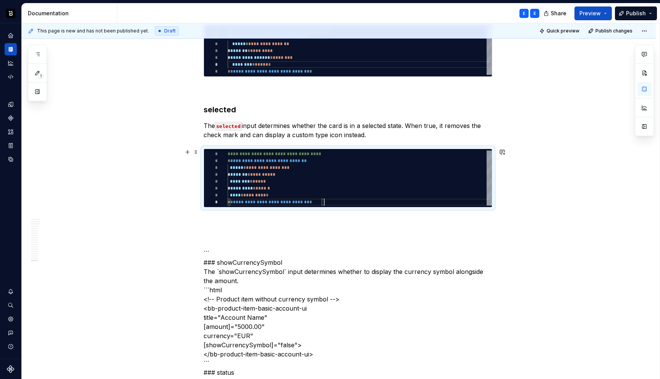
click at [261, 166] on div "**********" at bounding box center [359, 177] width 264 height 55
type textarea "*"
type textarea "**********"
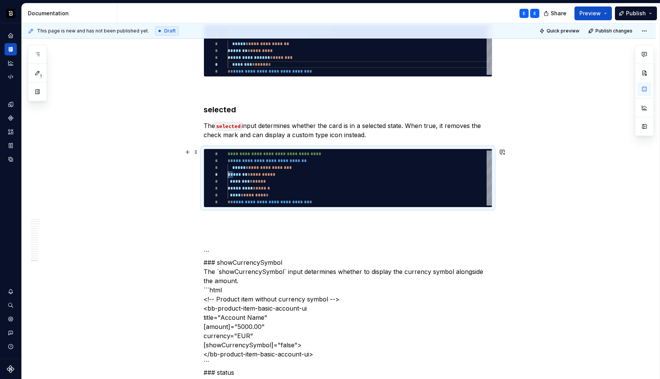
type textarea "*"
type textarea "**********"
type textarea "*"
type textarea "**********"
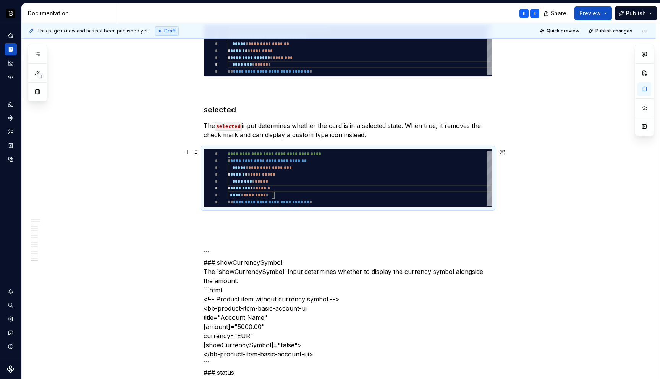
scroll to position [34, 0]
type textarea "*"
click at [247, 218] on p at bounding box center [347, 220] width 289 height 9
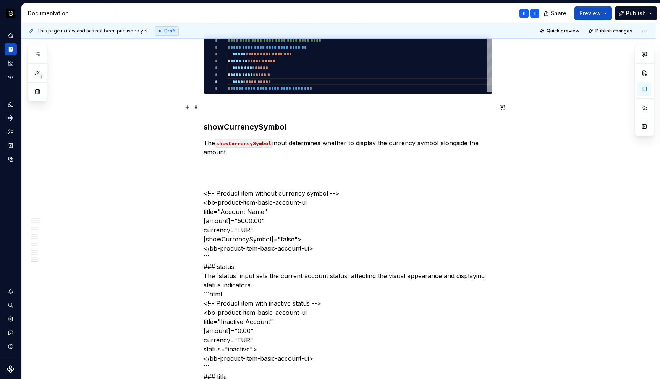
scroll to position [2687, 0]
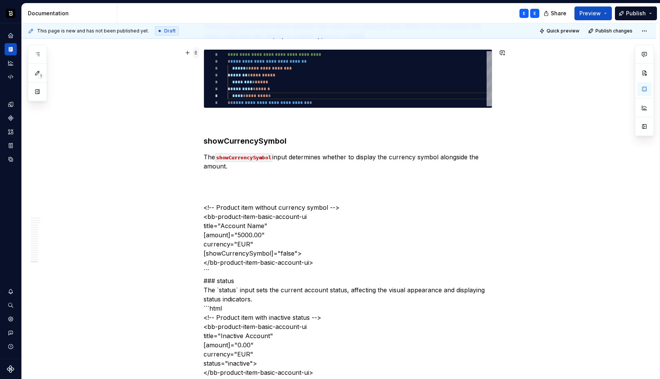
click at [197, 53] on span at bounding box center [196, 52] width 6 height 11
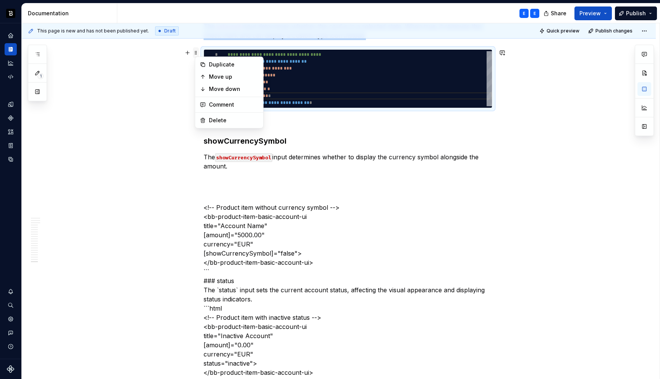
click at [197, 53] on span at bounding box center [196, 52] width 6 height 11
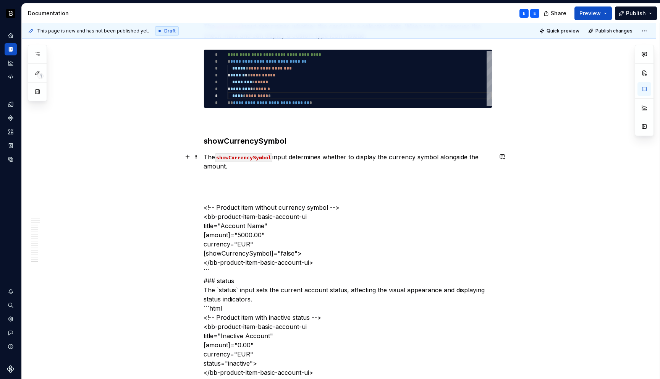
click at [242, 168] on p "The showCurrencySymbol input determines whether to display the currency symbol …" at bounding box center [347, 161] width 289 height 18
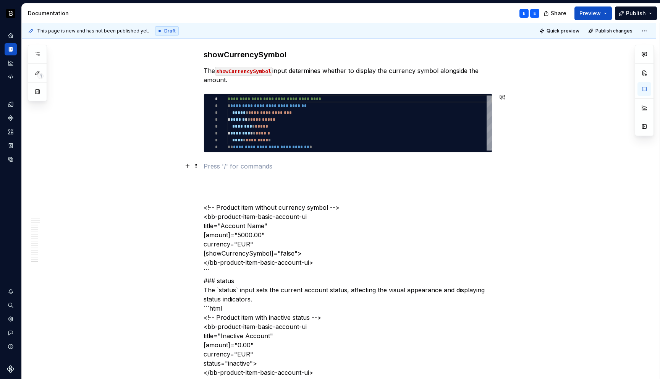
scroll to position [2775, 0]
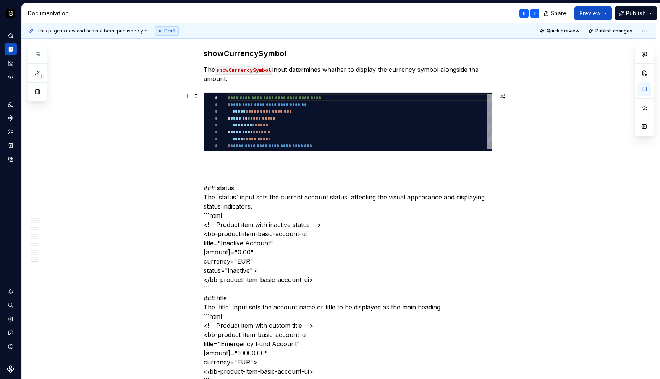
click at [264, 126] on div "**********" at bounding box center [359, 121] width 264 height 55
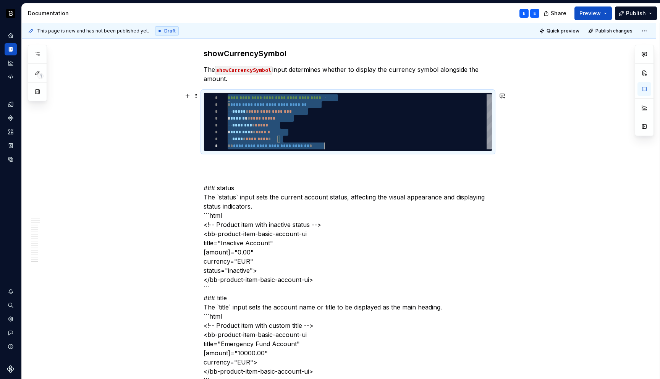
scroll to position [0, 97]
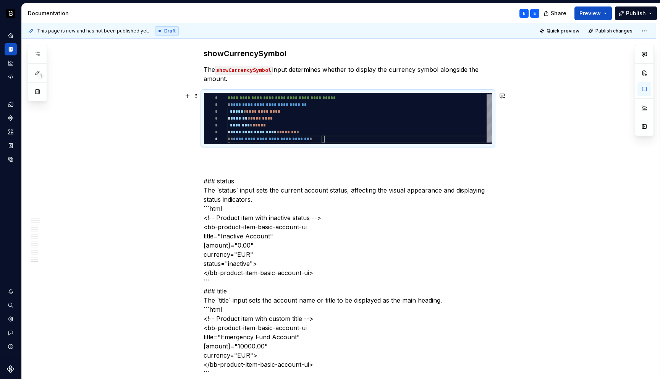
click at [264, 111] on div "**********" at bounding box center [359, 118] width 264 height 48
click at [250, 153] on p at bounding box center [347, 157] width 289 height 9
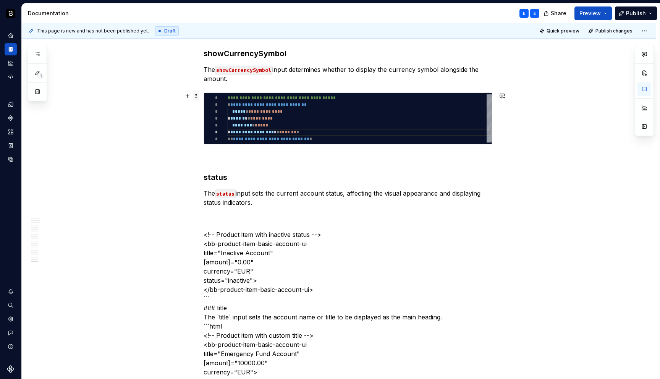
click at [195, 97] on span at bounding box center [196, 95] width 6 height 11
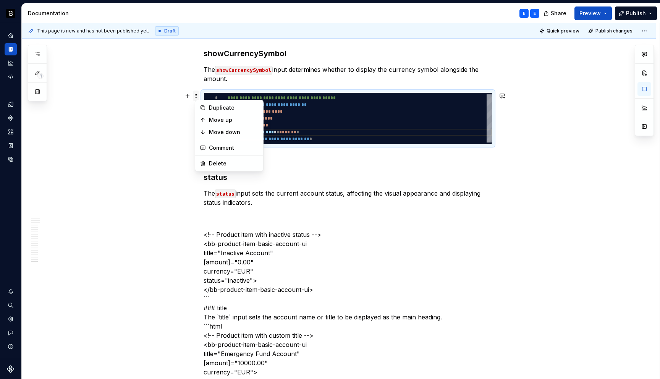
click at [195, 97] on span at bounding box center [196, 95] width 6 height 11
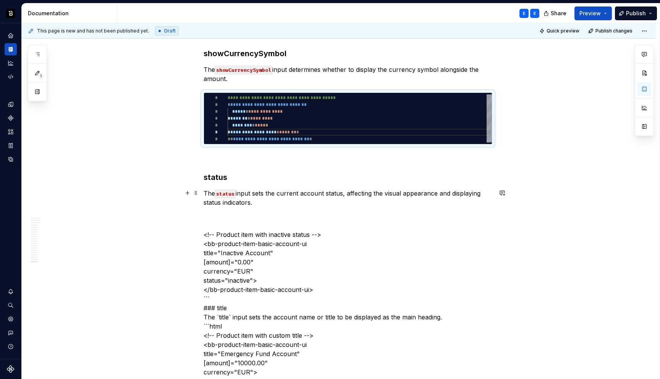
click at [263, 201] on p "The status input sets the current account status, affecting the visual appearan…" at bounding box center [347, 198] width 289 height 18
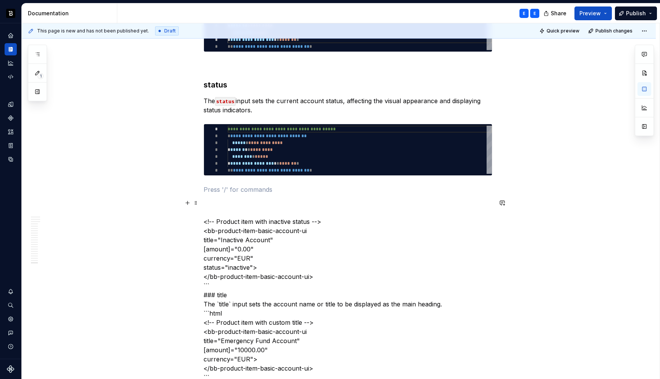
scroll to position [2868, 0]
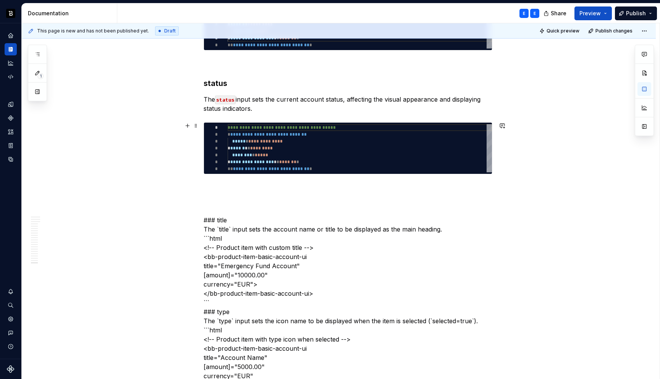
click at [266, 127] on div "**********" at bounding box center [359, 148] width 264 height 48
click at [264, 138] on div "**********" at bounding box center [359, 148] width 264 height 48
click at [245, 187] on p at bounding box center [347, 187] width 289 height 9
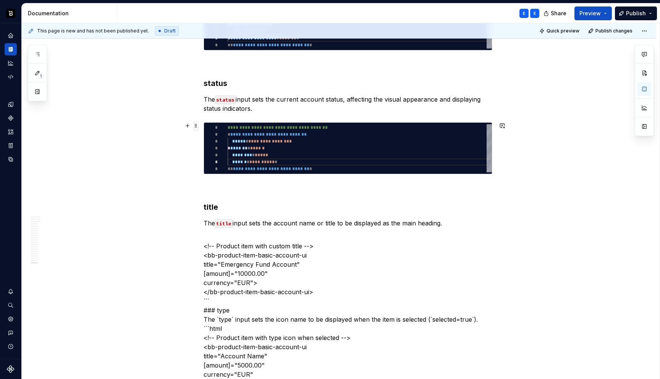
click at [198, 123] on span at bounding box center [196, 125] width 6 height 11
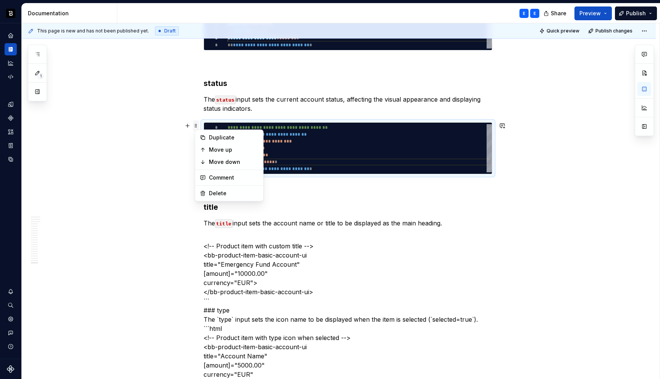
click at [198, 123] on span at bounding box center [196, 125] width 6 height 11
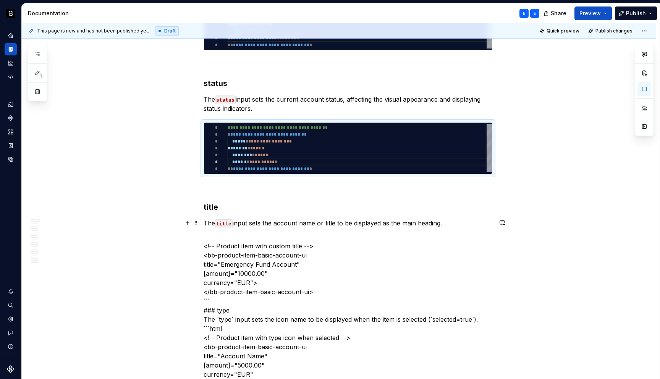
click at [450, 223] on p "The title input sets the account name or title to be displayed as the main head…" at bounding box center [347, 222] width 289 height 9
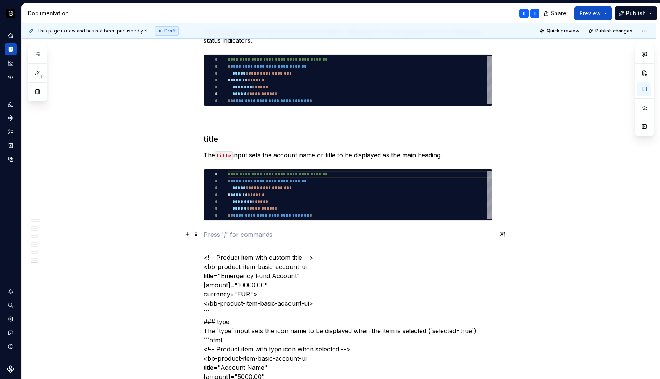
scroll to position [2980, 0]
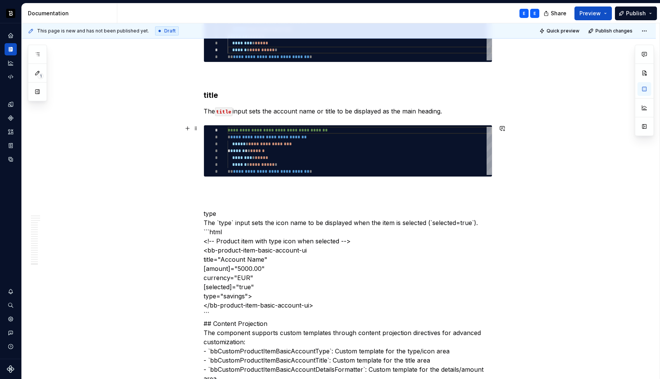
click at [248, 145] on div "**********" at bounding box center [359, 151] width 264 height 48
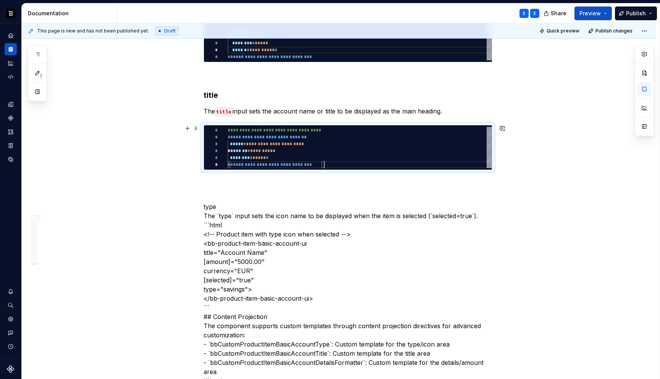
click at [253, 144] on div "**********" at bounding box center [359, 147] width 264 height 41
click at [241, 183] on p at bounding box center [347, 183] width 289 height 9
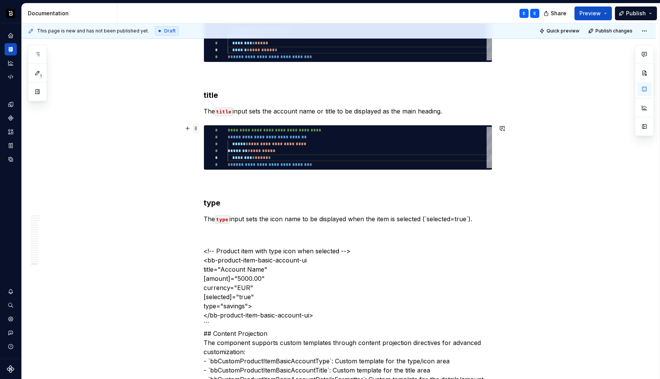
click at [195, 125] on span at bounding box center [196, 128] width 6 height 11
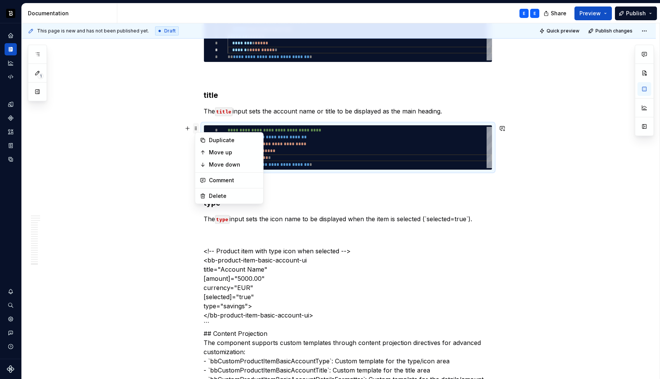
click at [195, 125] on span at bounding box center [196, 128] width 6 height 11
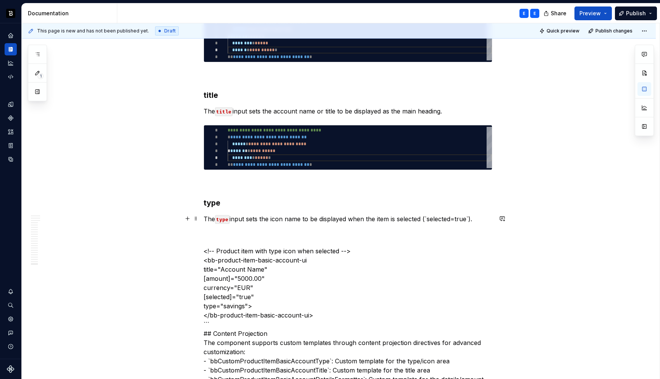
click at [273, 215] on p "The type input sets the icon name to be displayed when the item is selected (`s…" at bounding box center [347, 218] width 289 height 9
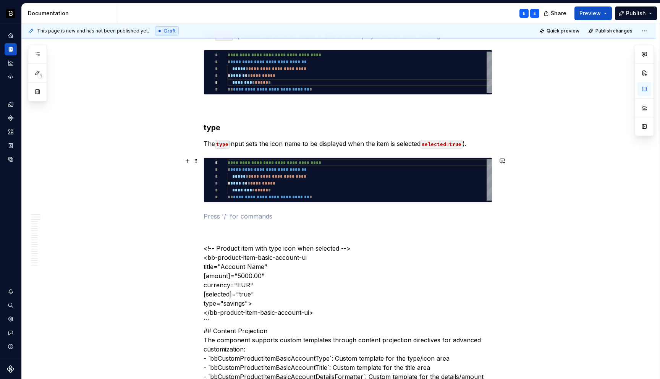
scroll to position [3058, 0]
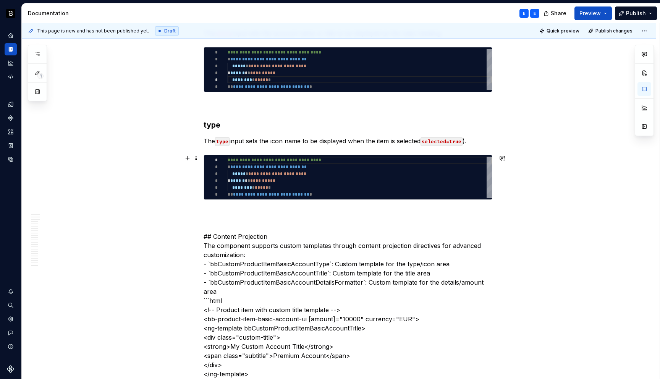
click at [280, 169] on div "**********" at bounding box center [359, 176] width 264 height 41
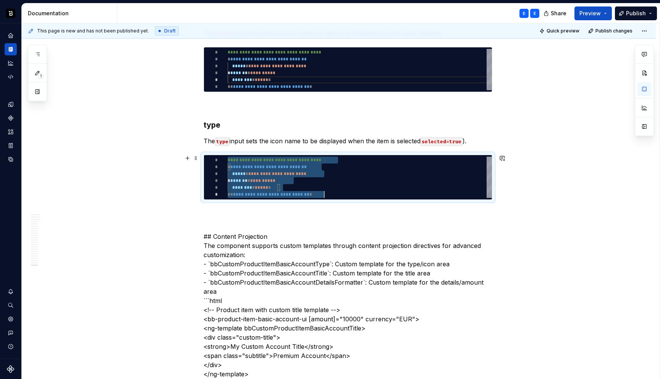
scroll to position [0, 97]
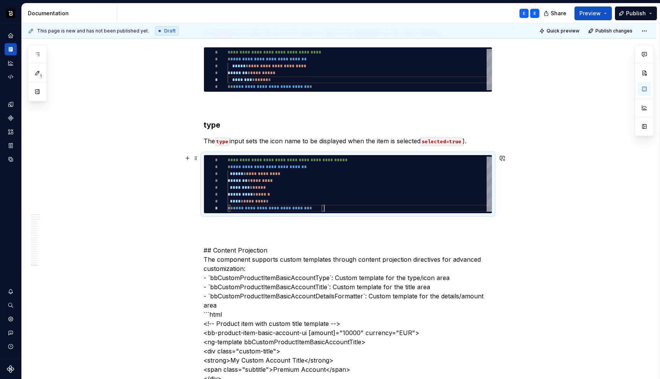
click at [272, 174] on div "**********" at bounding box center [359, 183] width 264 height 55
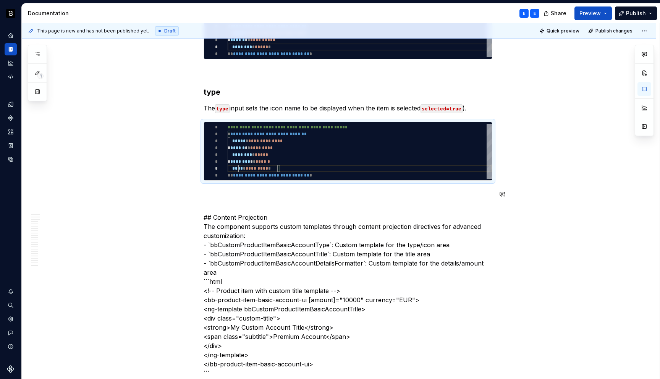
scroll to position [3100, 0]
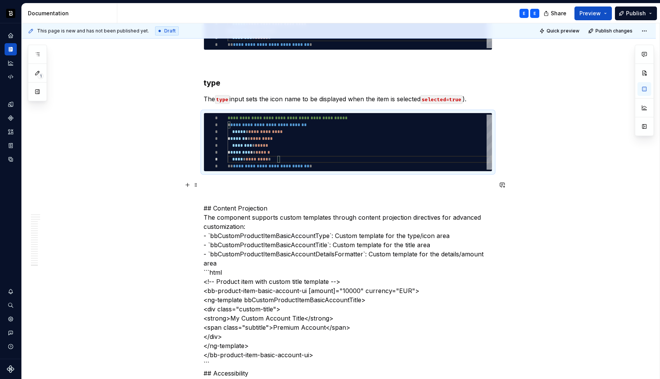
click at [261, 185] on p at bounding box center [347, 185] width 289 height 9
